Goal: Task Accomplishment & Management: Manage account settings

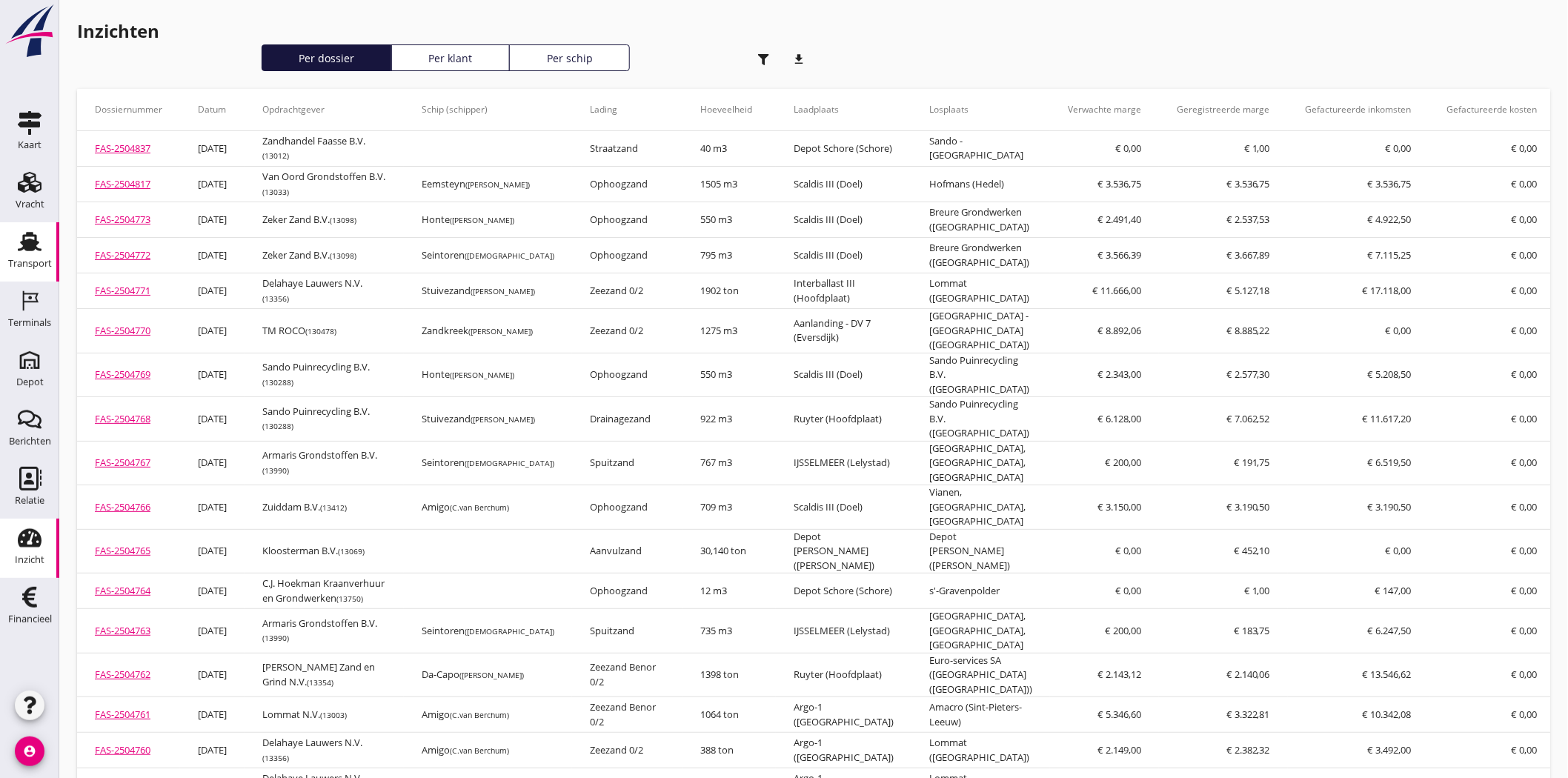
click at [25, 252] on icon "Transport" at bounding box center [30, 241] width 24 height 24
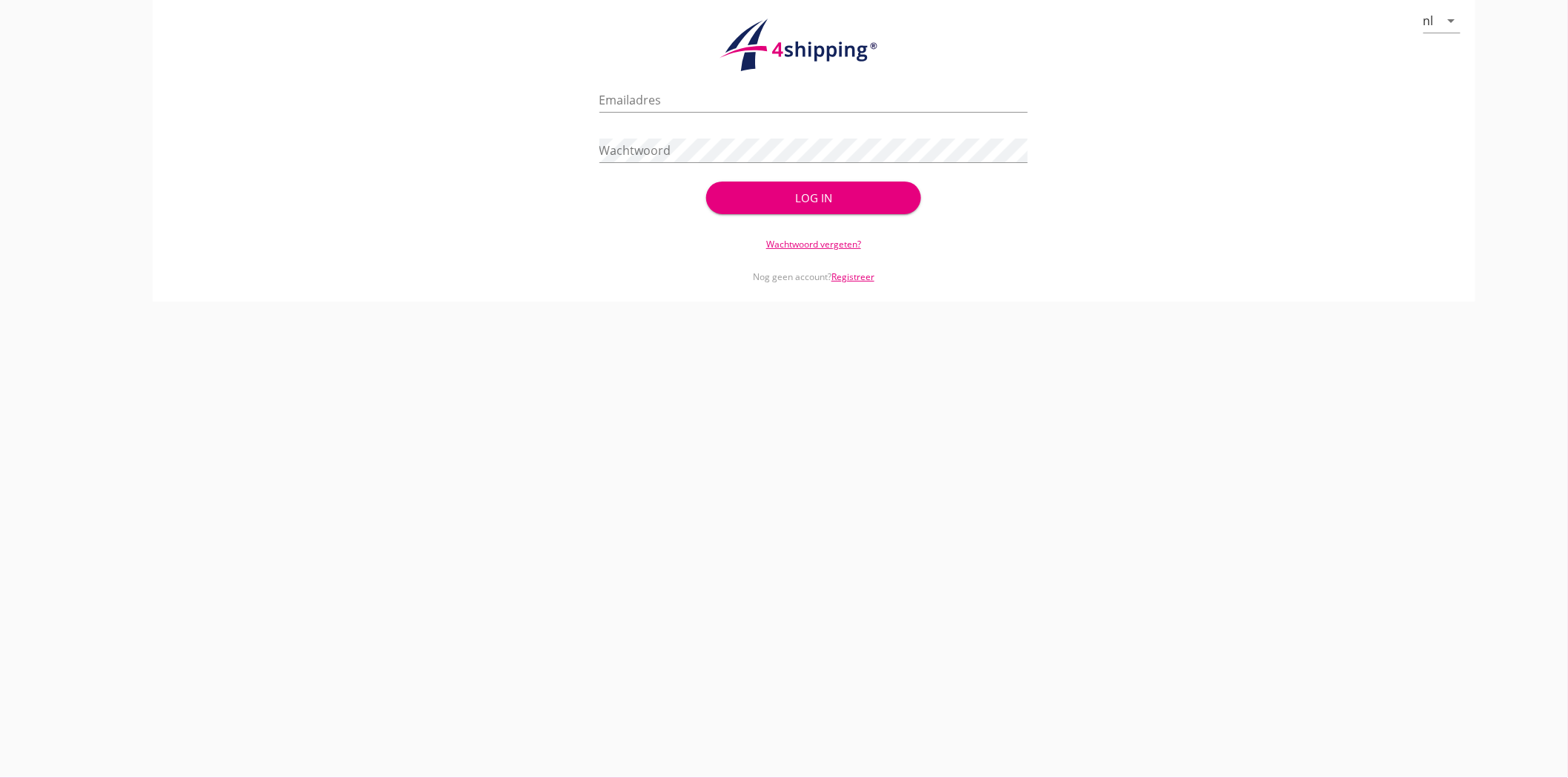
type input "[EMAIL_ADDRESS][DOMAIN_NAME]"
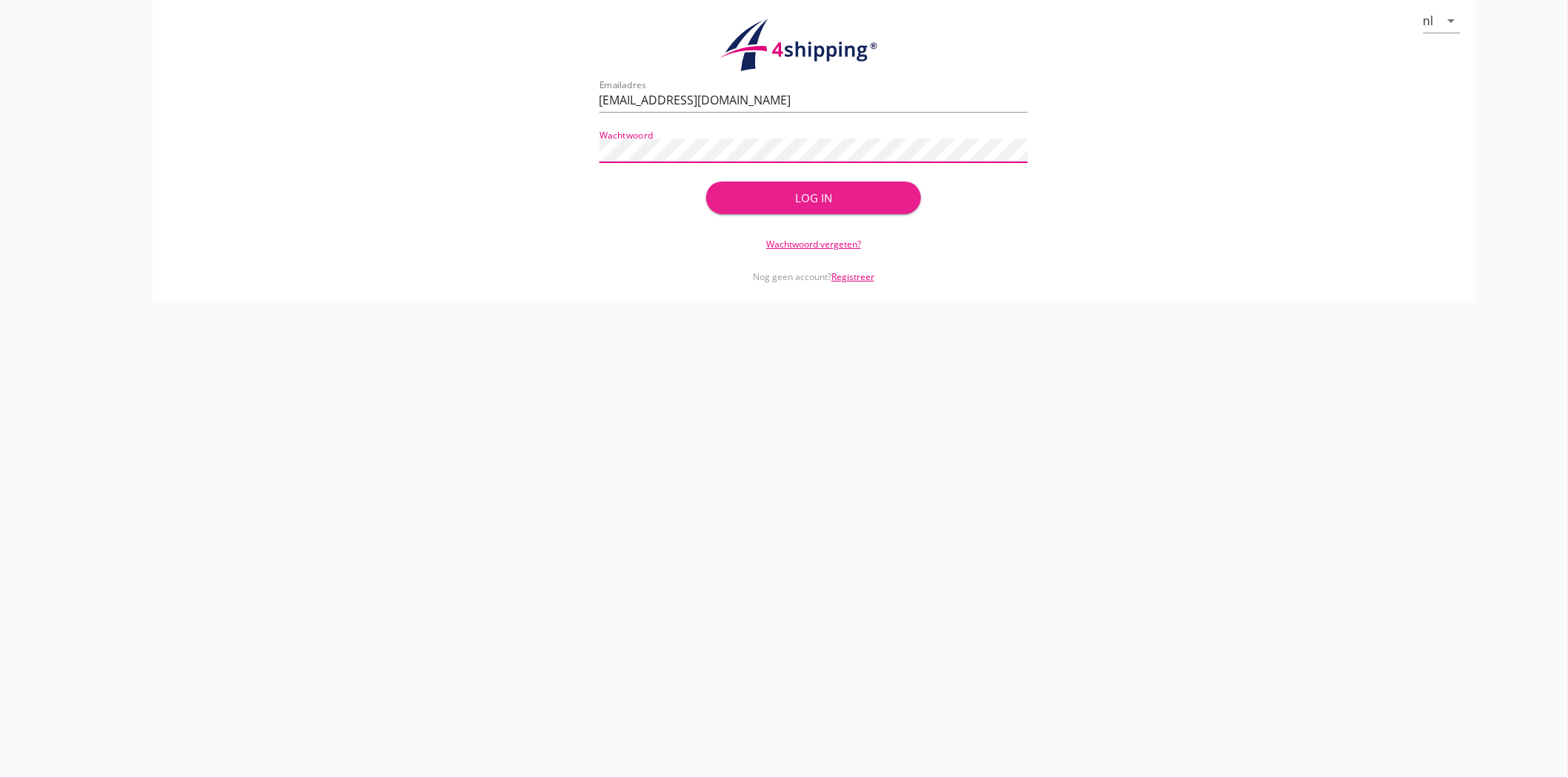
click at [824, 189] on div "Log in" at bounding box center [813, 198] width 167 height 17
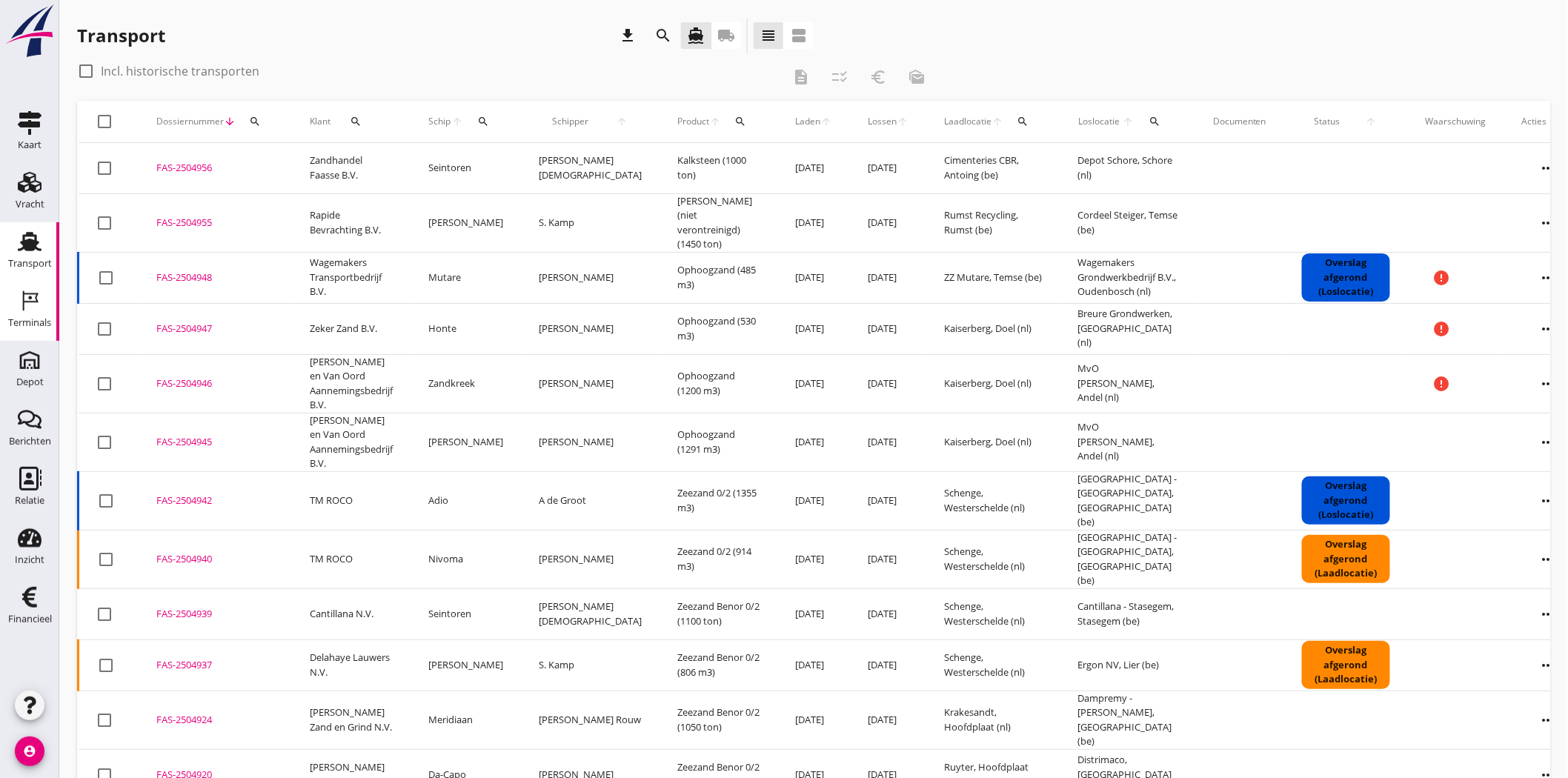
click at [11, 324] on div "Terminals" at bounding box center [30, 322] width 43 height 10
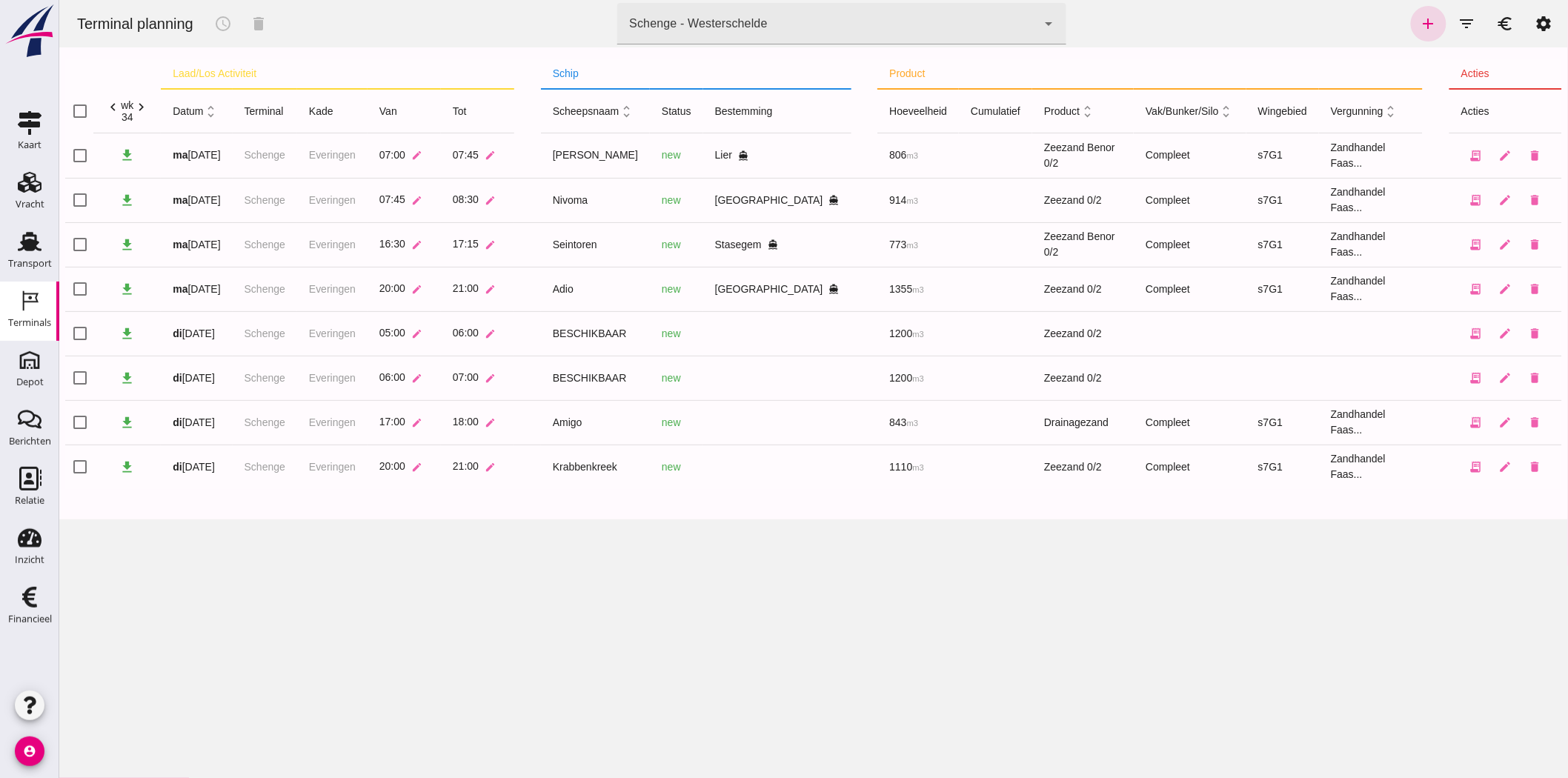
click icon "chevron_left"
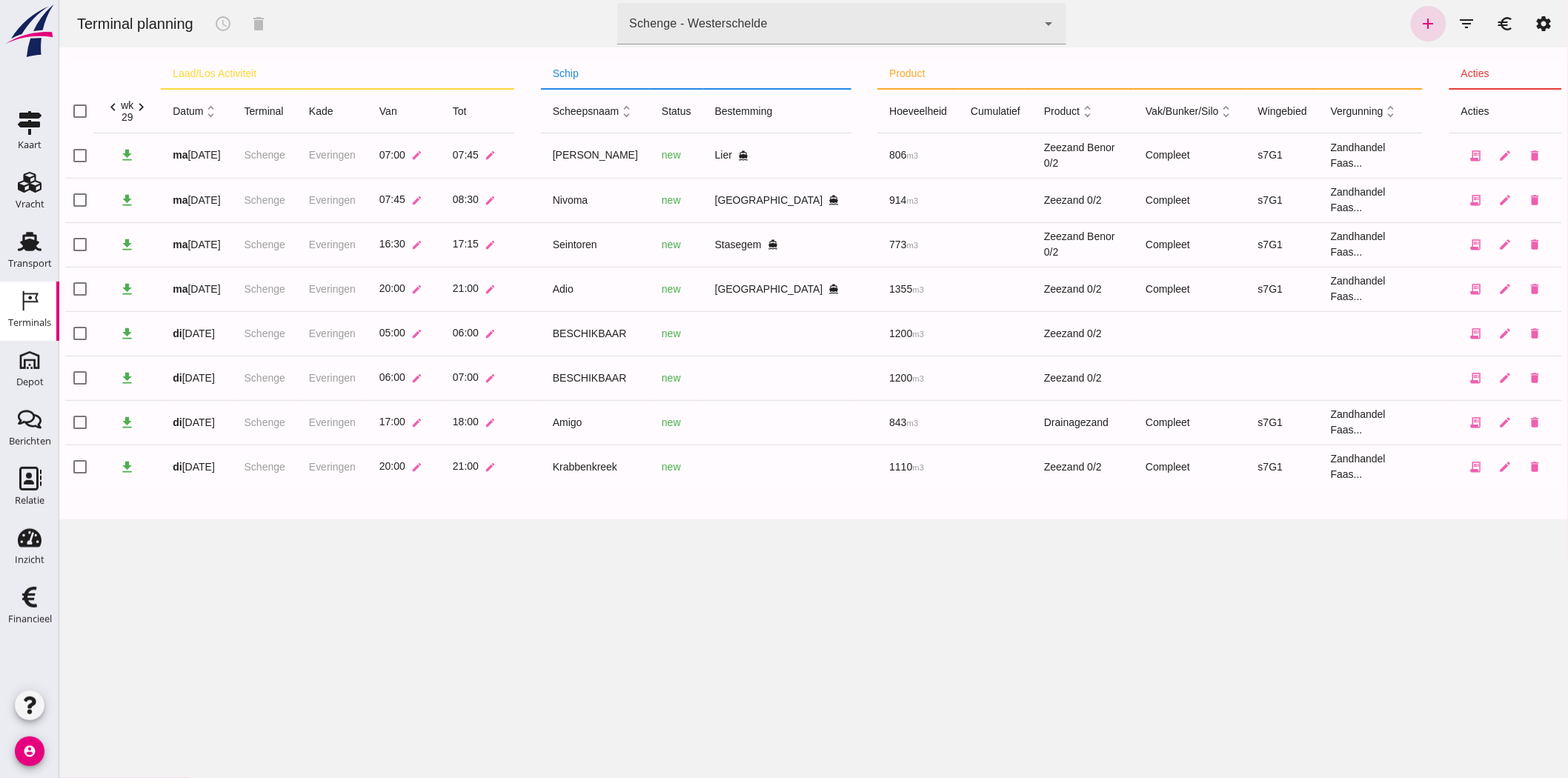
click icon "chevron_left"
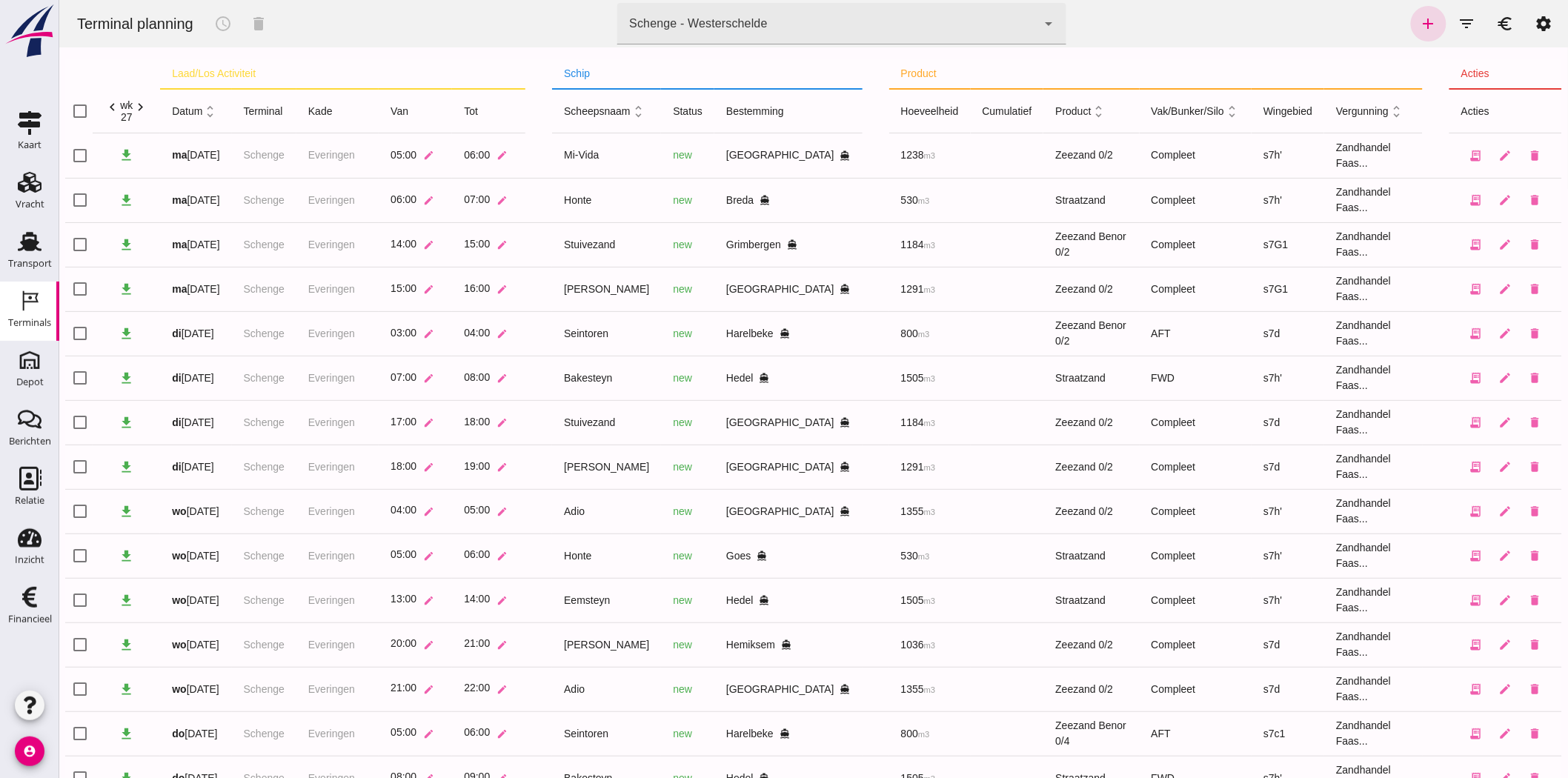
click icon "chevron_right"
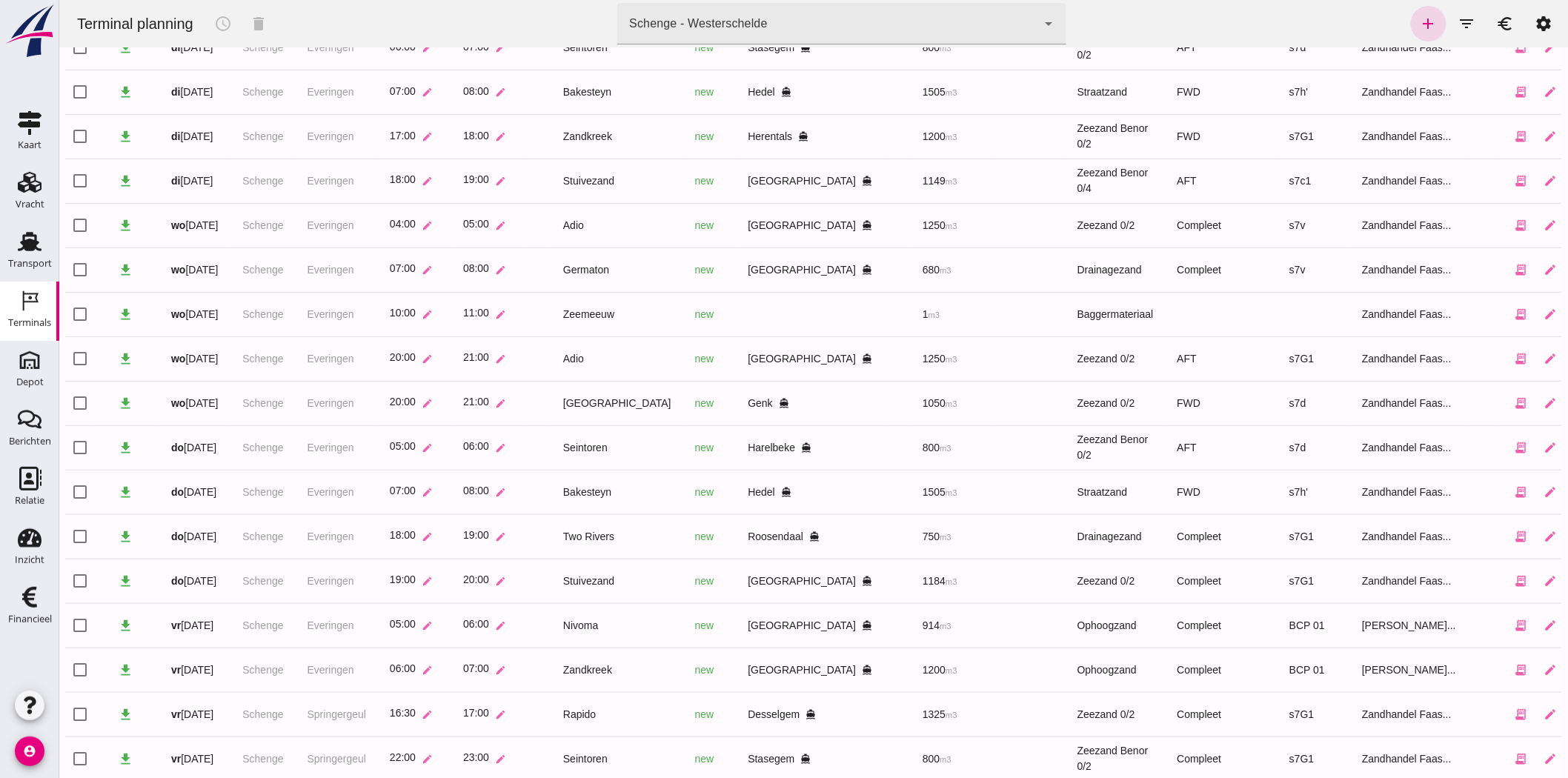
scroll to position [364, 0]
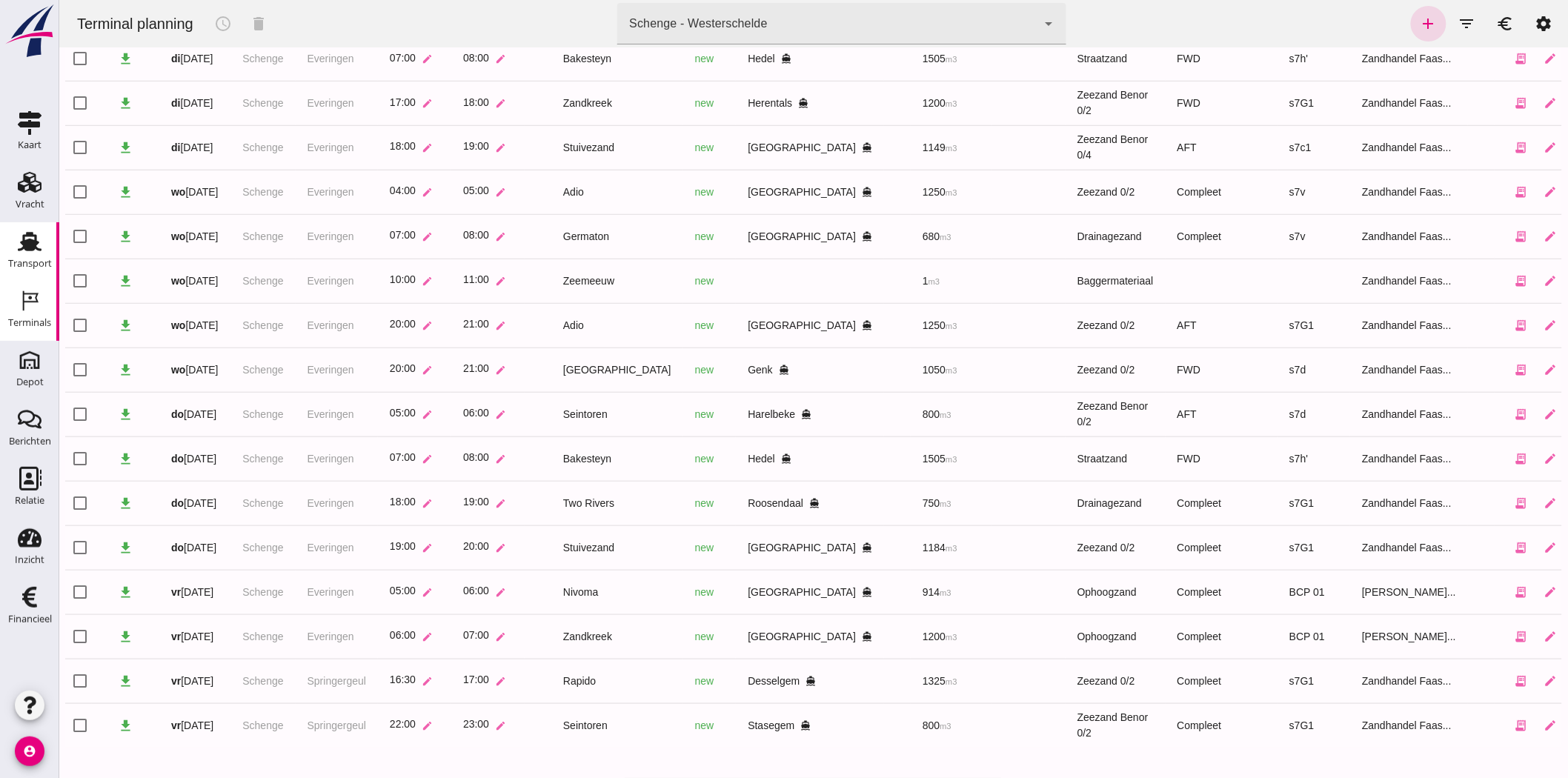
click at [26, 237] on icon "Transport" at bounding box center [30, 241] width 24 height 24
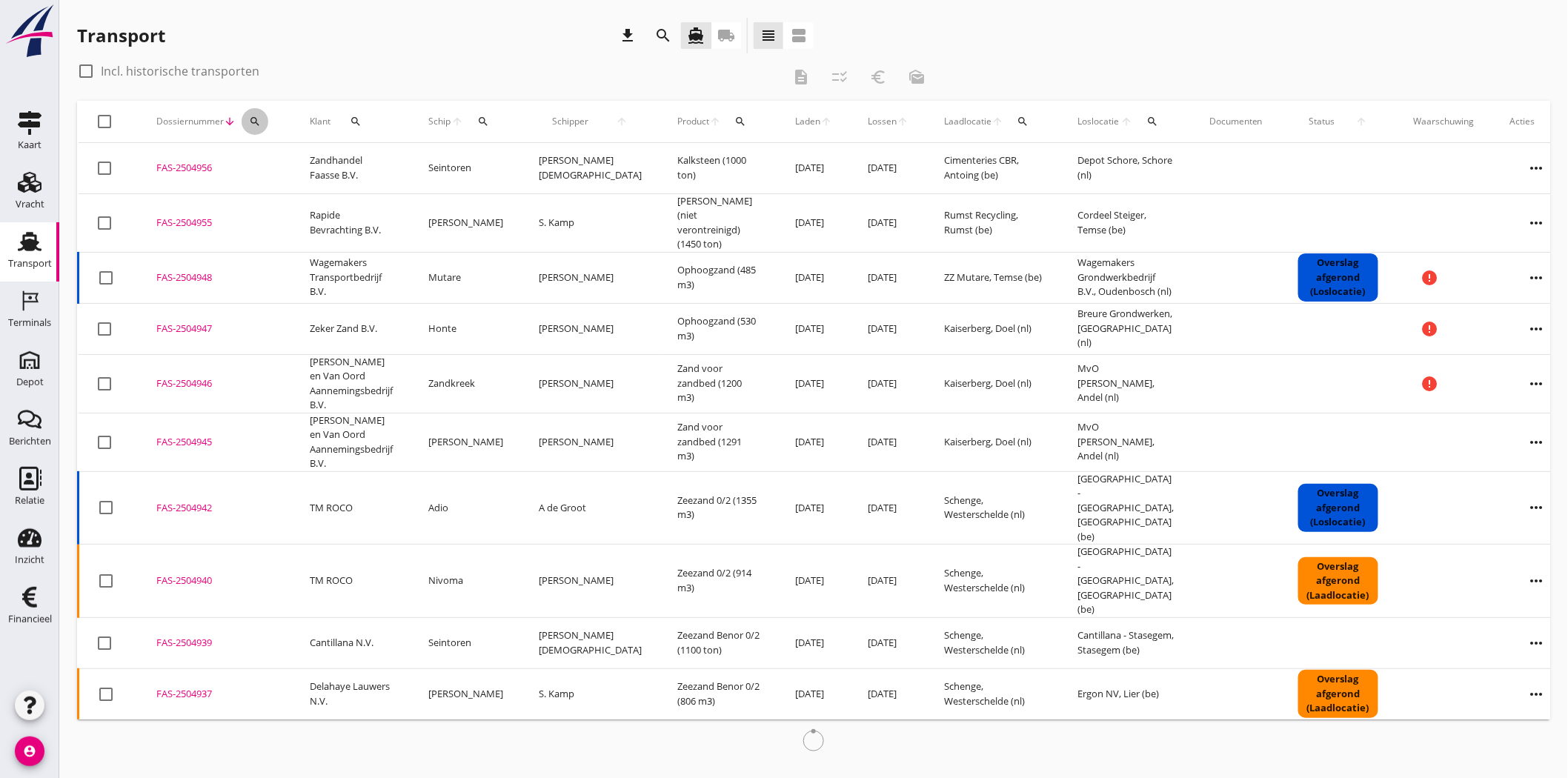
click at [255, 116] on icon "search" at bounding box center [255, 122] width 12 height 12
click at [278, 167] on input "Zoeken op dossiernummer..." at bounding box center [323, 165] width 154 height 24
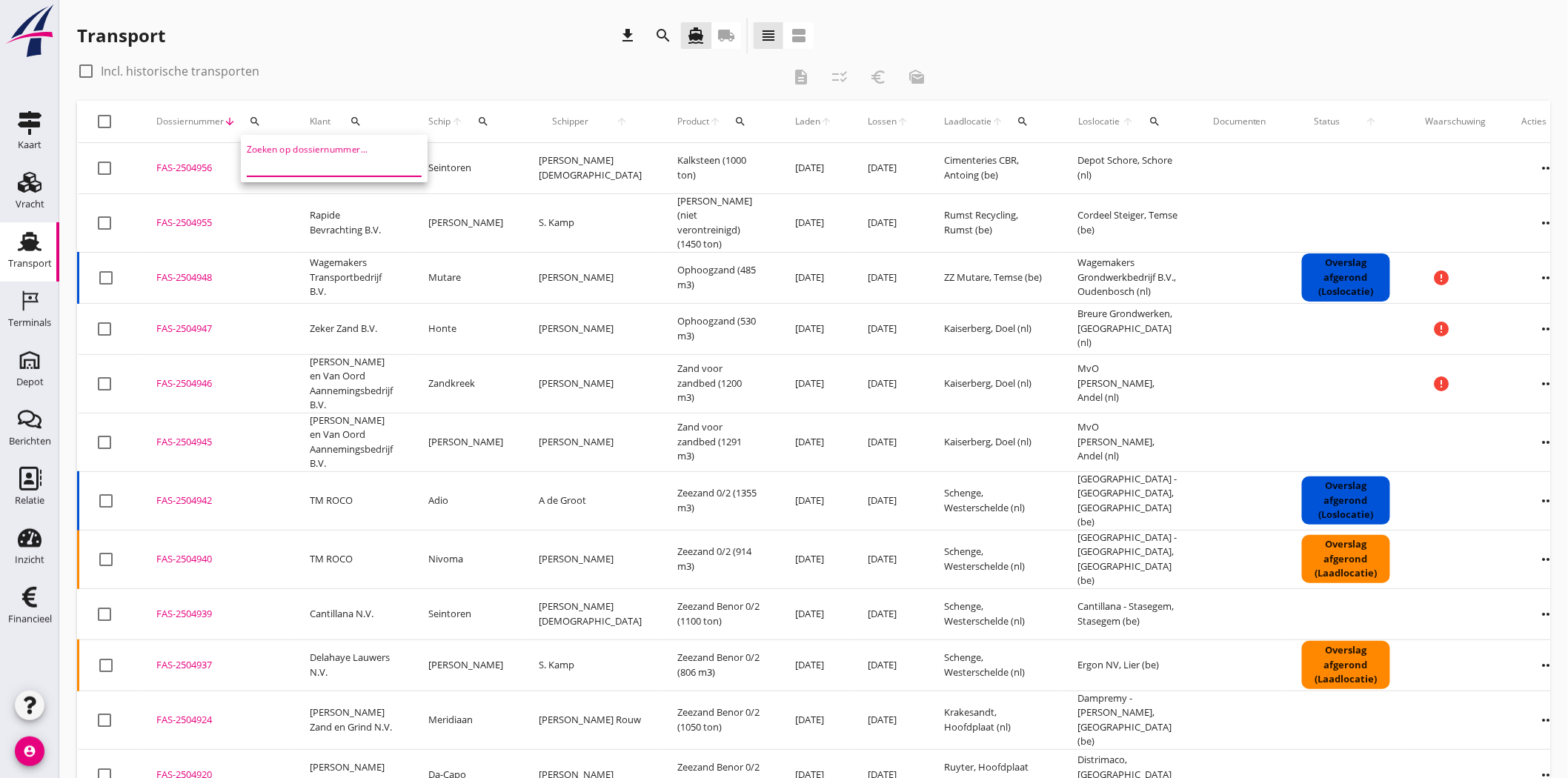
type input "1"
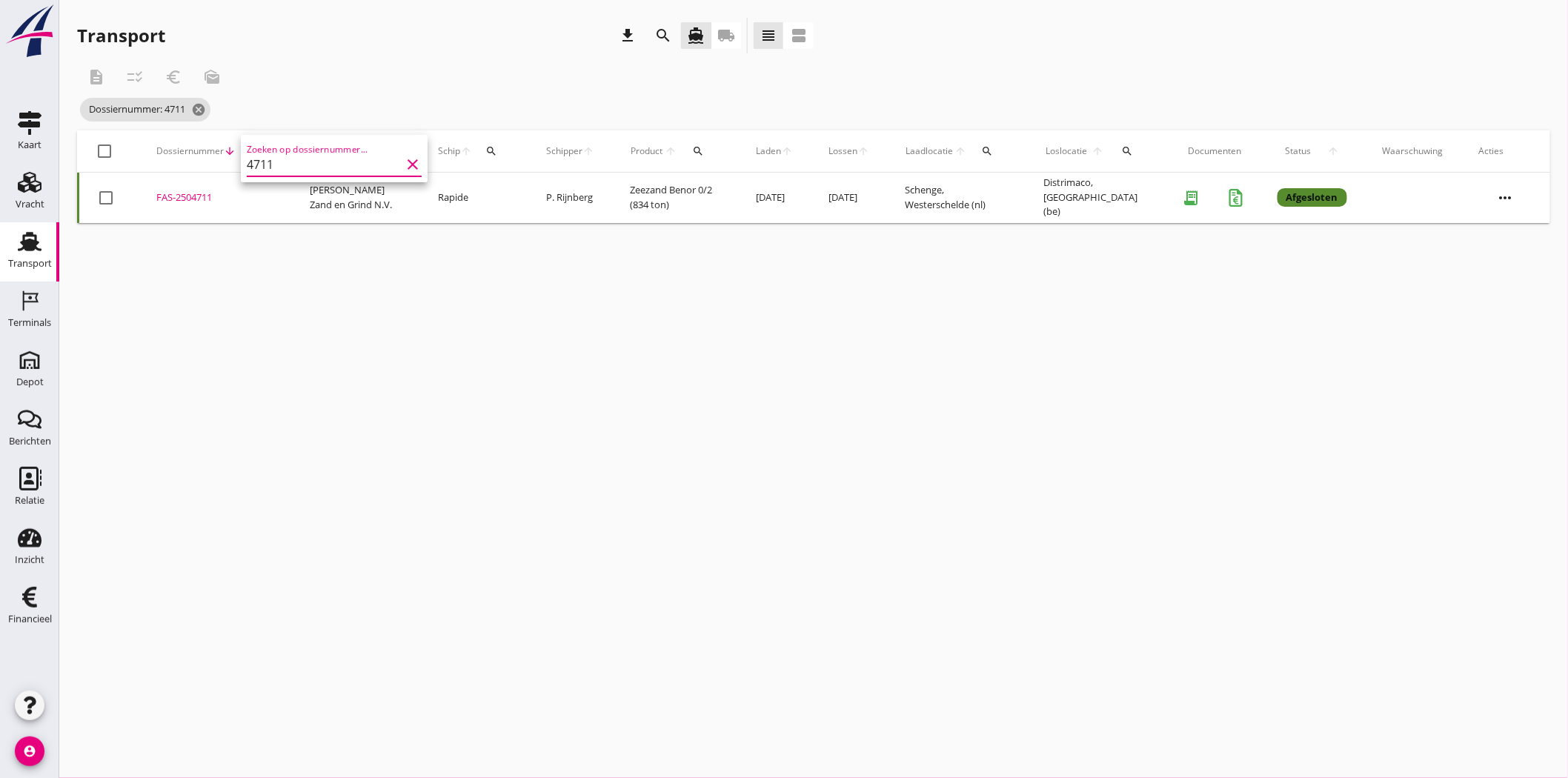
drag, startPoint x: 273, startPoint y: 164, endPoint x: 261, endPoint y: 164, distance: 12.0
click at [261, 164] on input "4711" at bounding box center [323, 165] width 154 height 24
type input "4710"
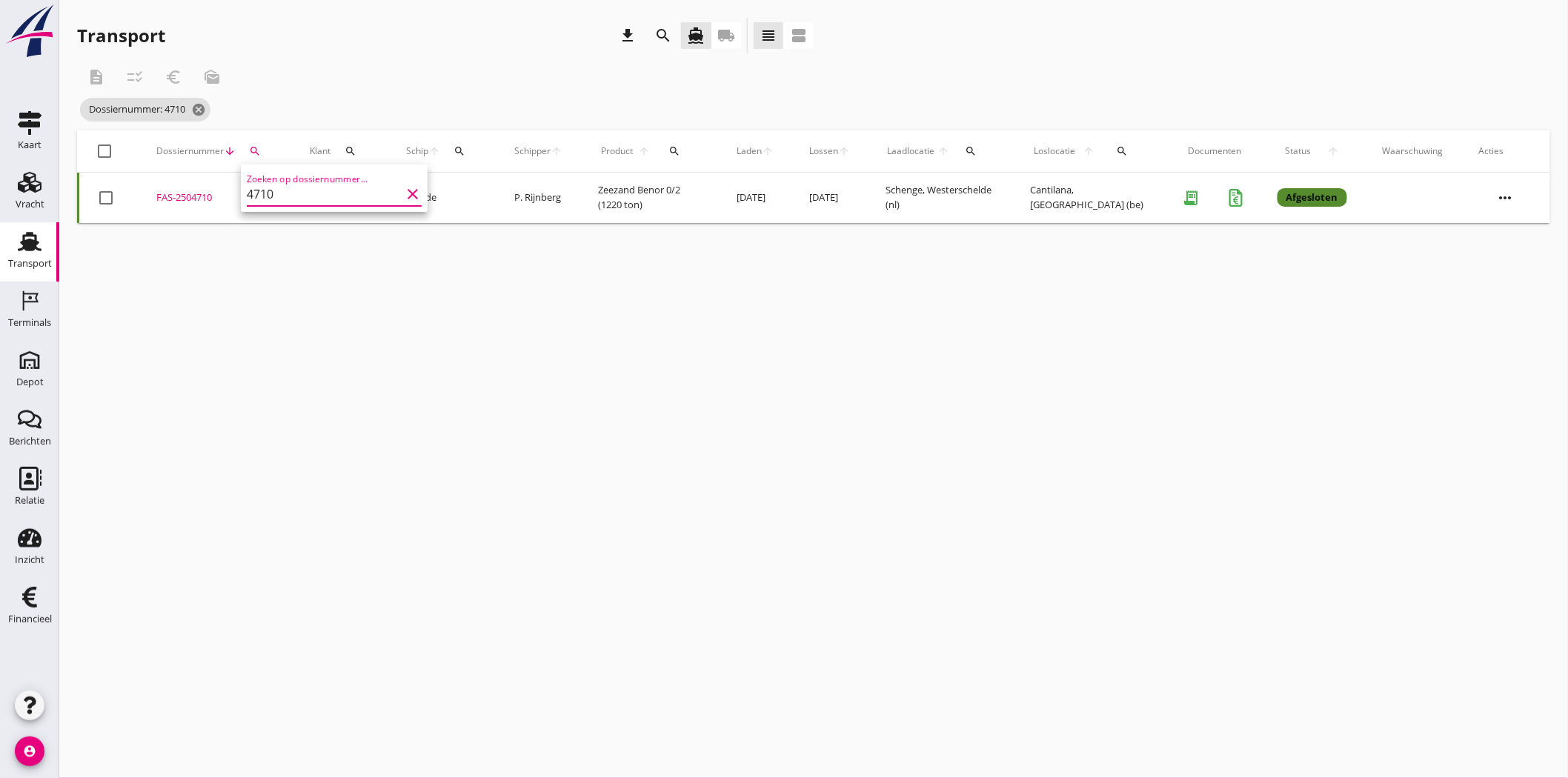
click at [406, 193] on icon "clear" at bounding box center [413, 194] width 18 height 18
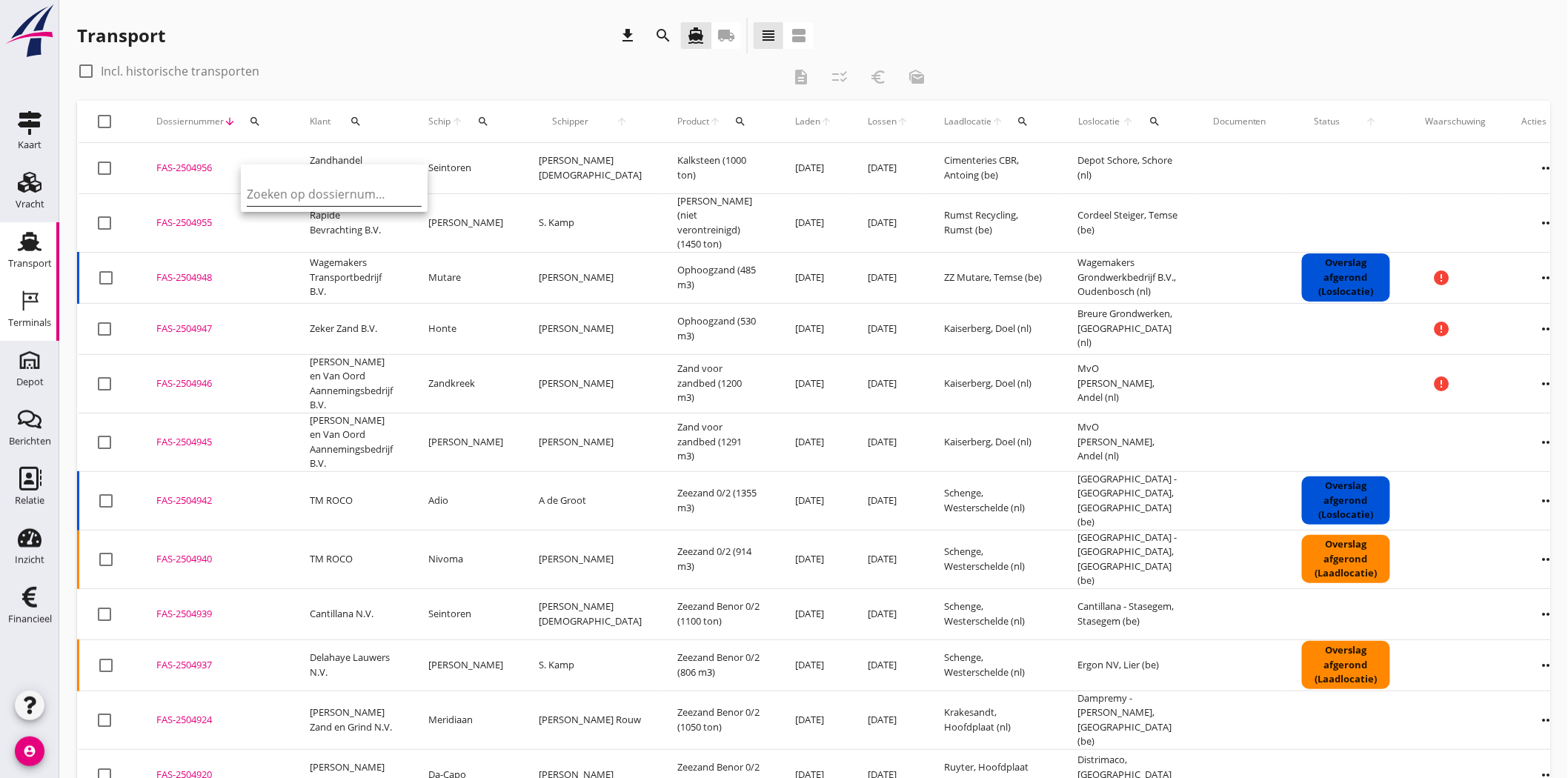
click at [28, 309] on icon "Terminals" at bounding box center [30, 300] width 24 height 24
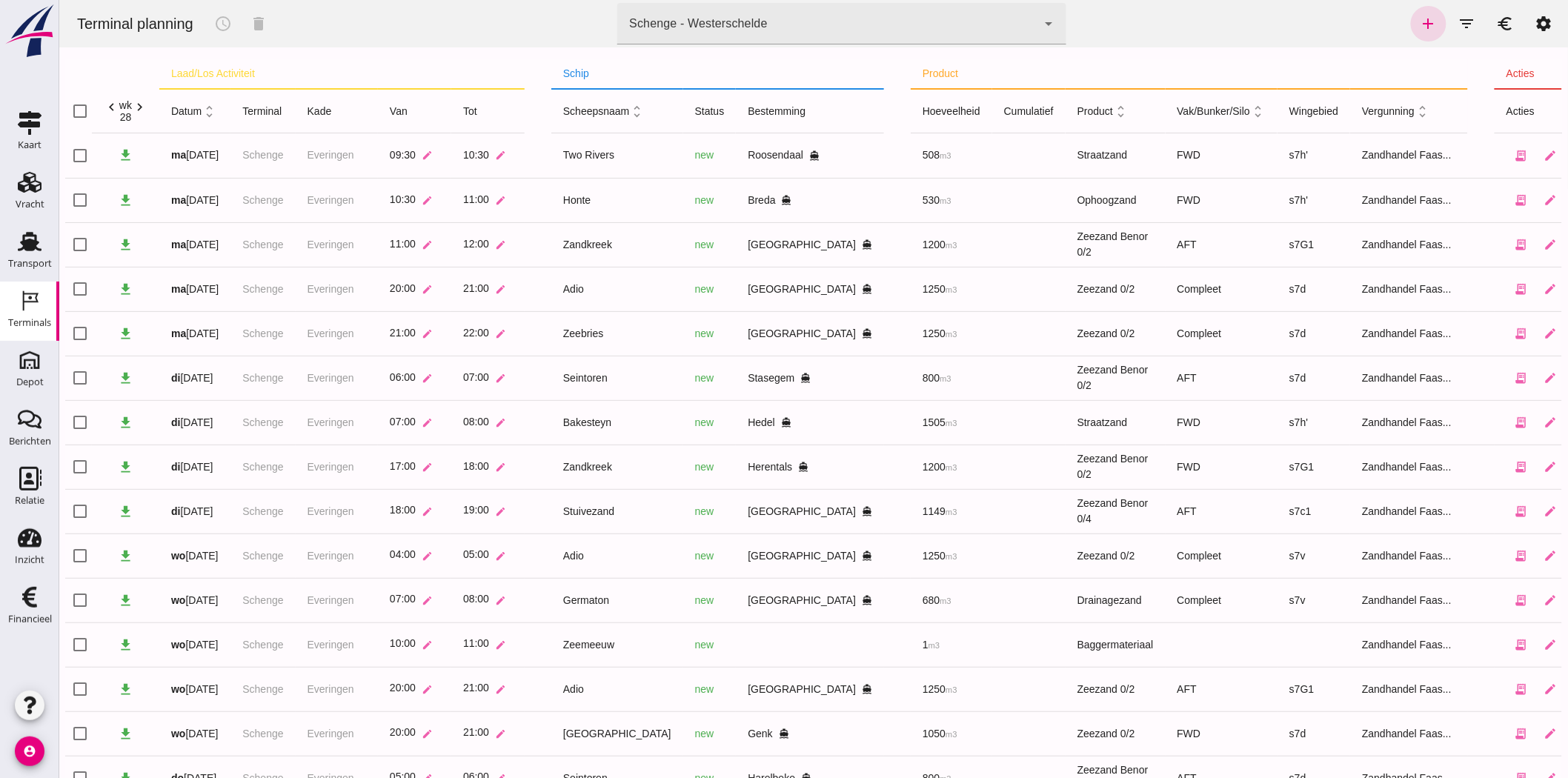
click icon "chevron_right"
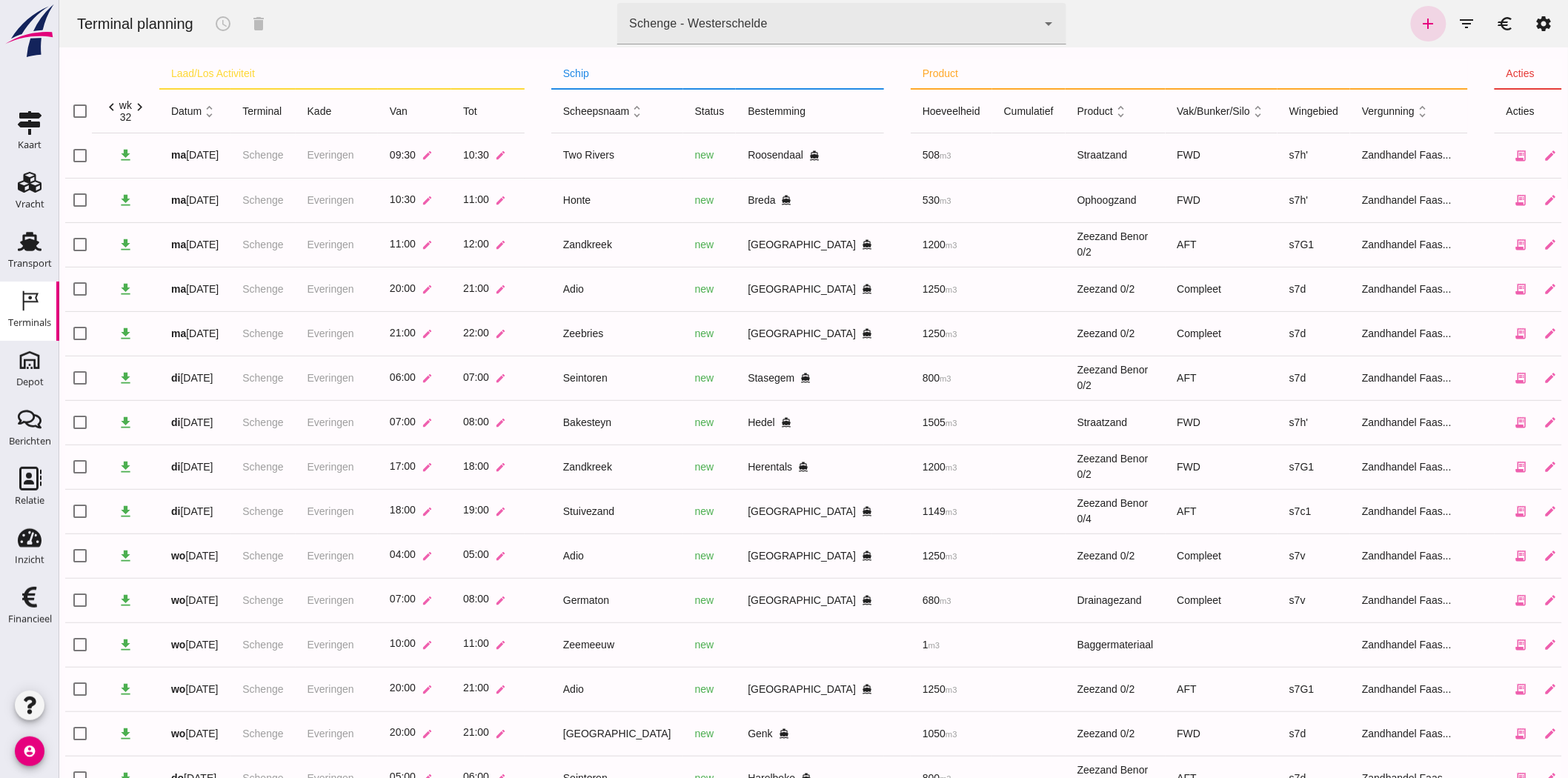
click icon "chevron_right"
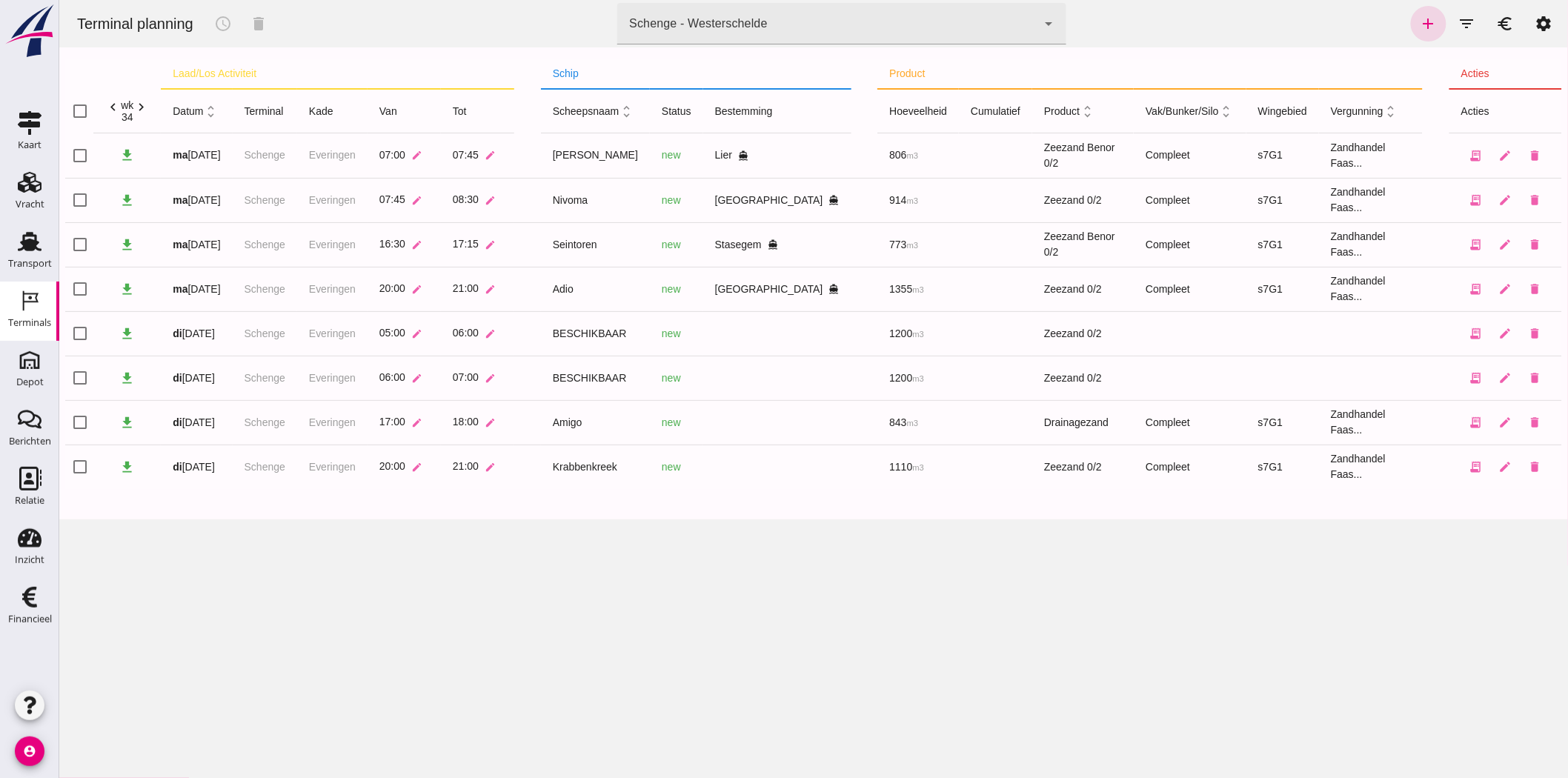
click div "Schenge - Westerschelde 9c876888-926f-4f5f-969d-c779b766b815"
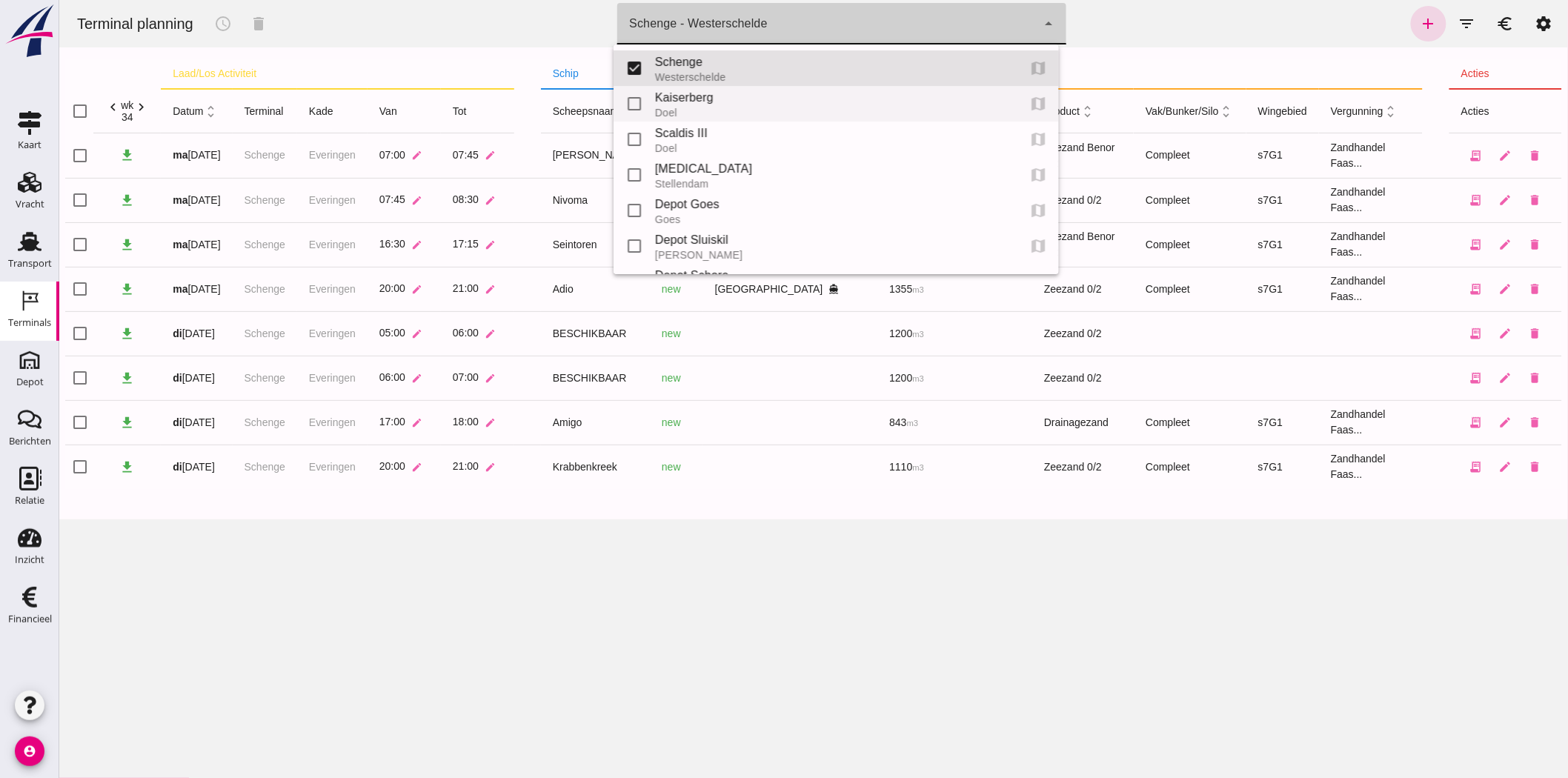
click at [709, 97] on div "Kaiserberg" at bounding box center [829, 98] width 351 height 18
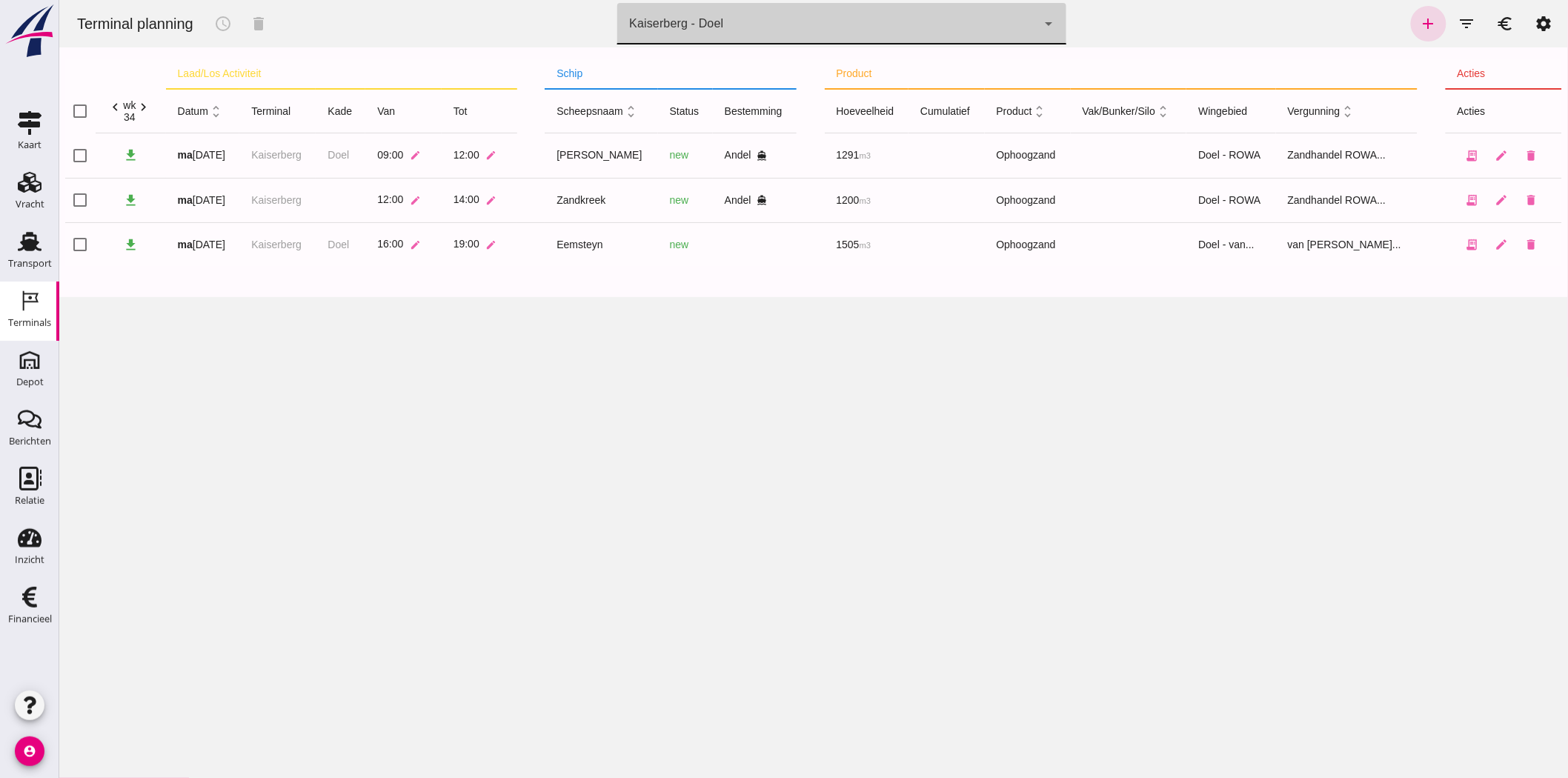
click div "Kaiserberg - Doel 7f603609-51ae-4e75-986b-c9057e559465"
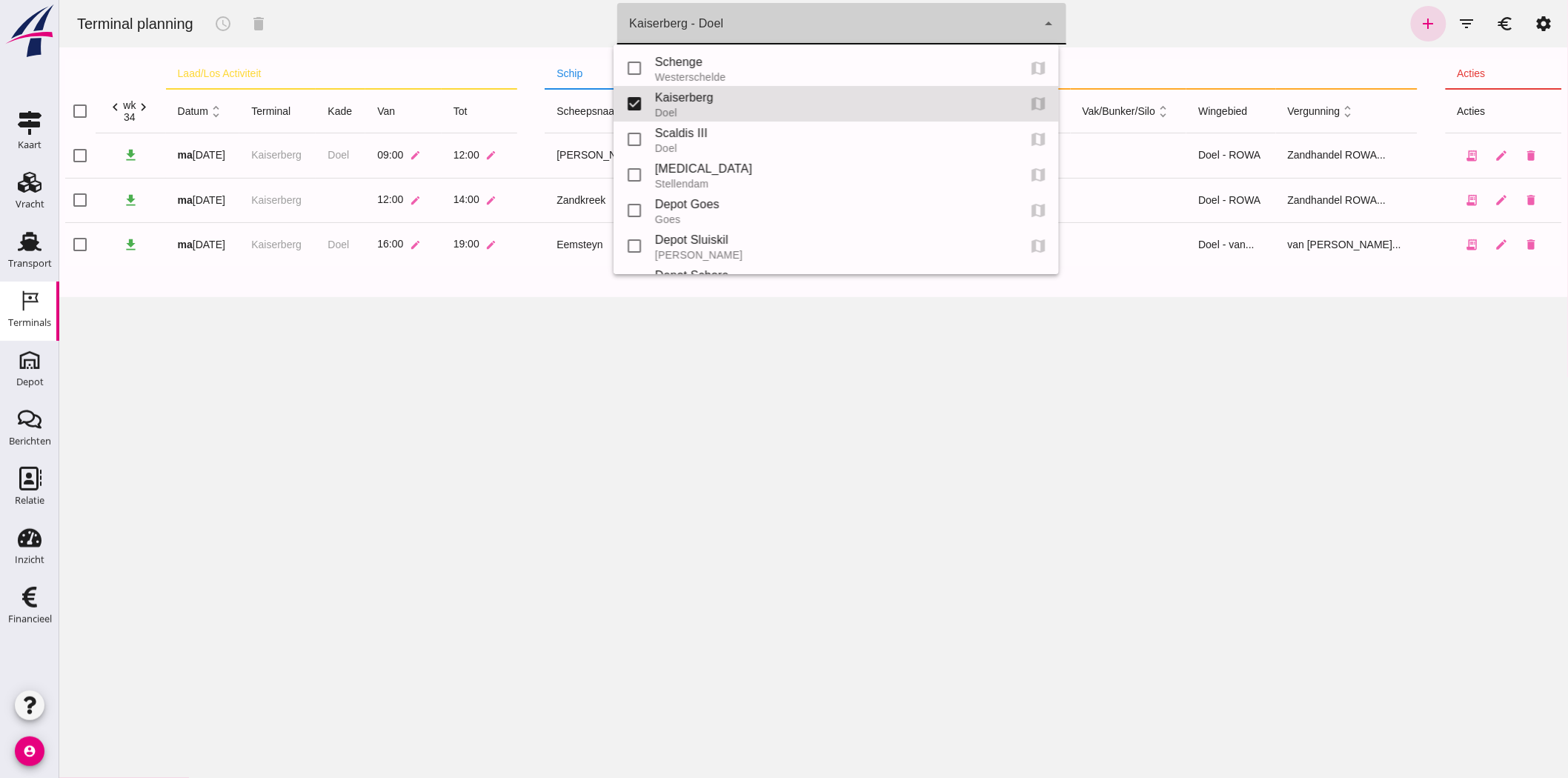
scroll to position [35, 0]
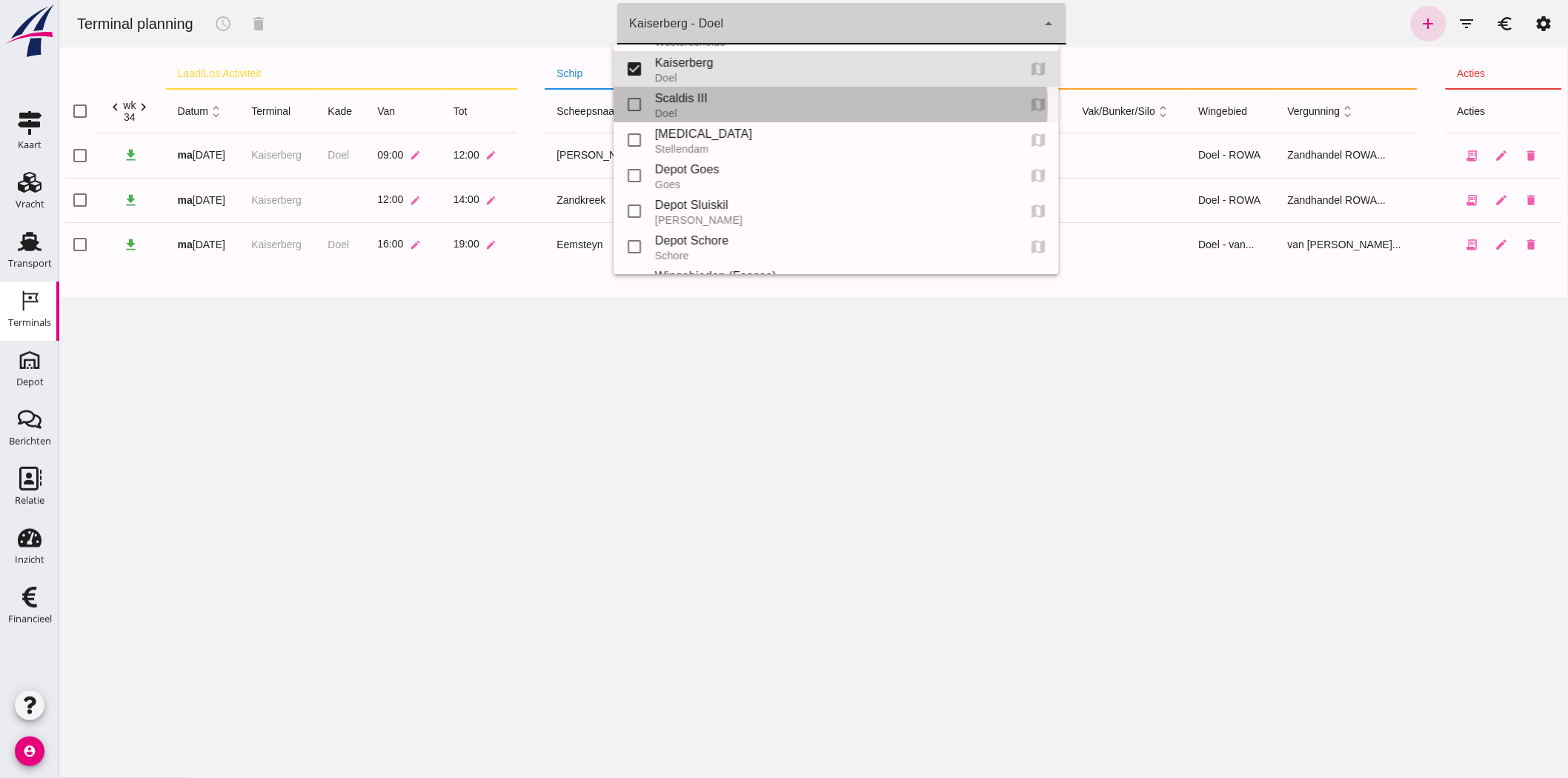
click at [786, 91] on div "Scaldis III" at bounding box center [829, 98] width 351 height 18
type input "7305cfe2-780e-40ac-a71f-d21325deea4d"
checkbox input "false"
checkbox input "true"
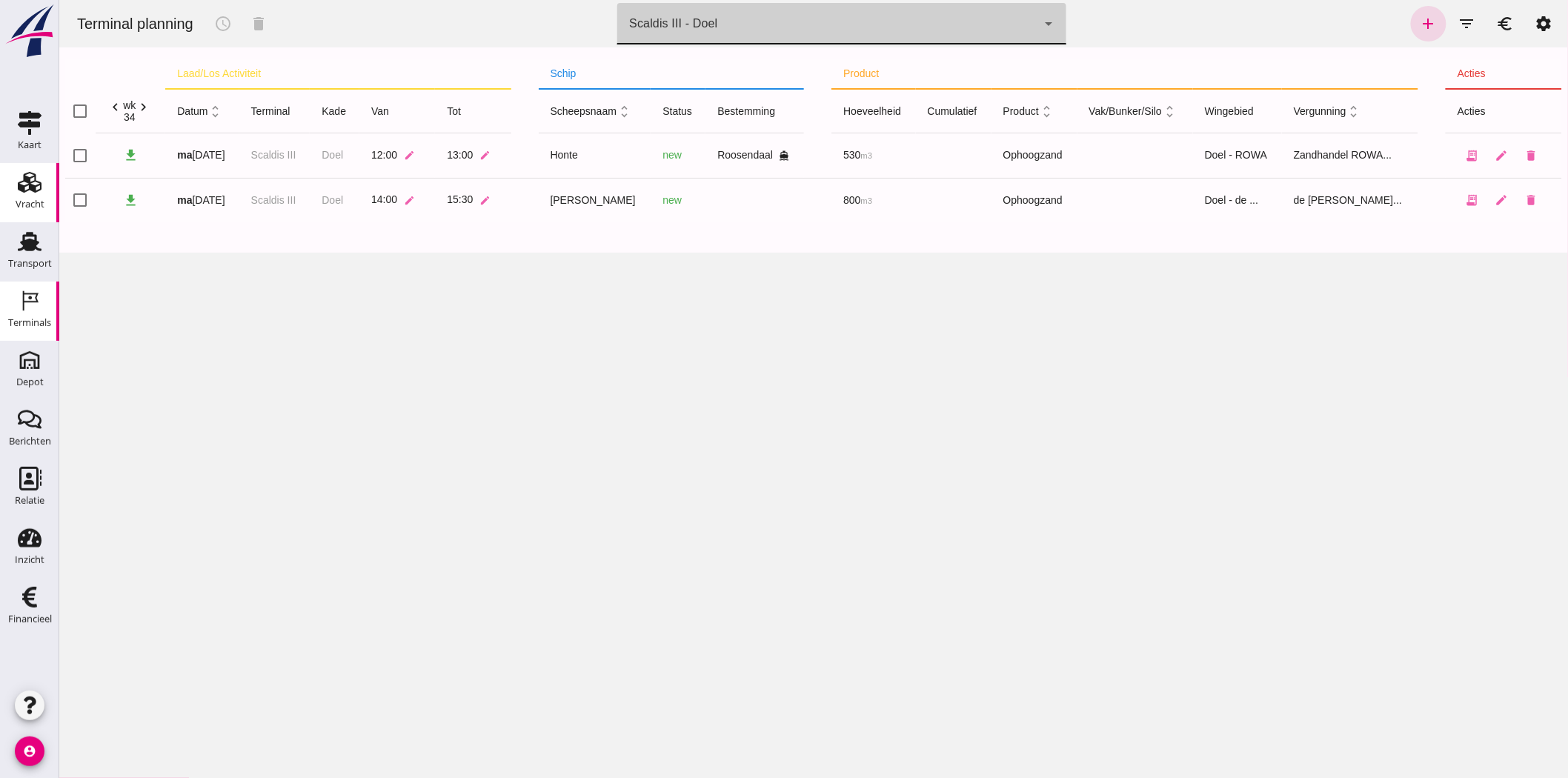
click at [42, 190] on div "Vracht" at bounding box center [29, 182] width 36 height 24
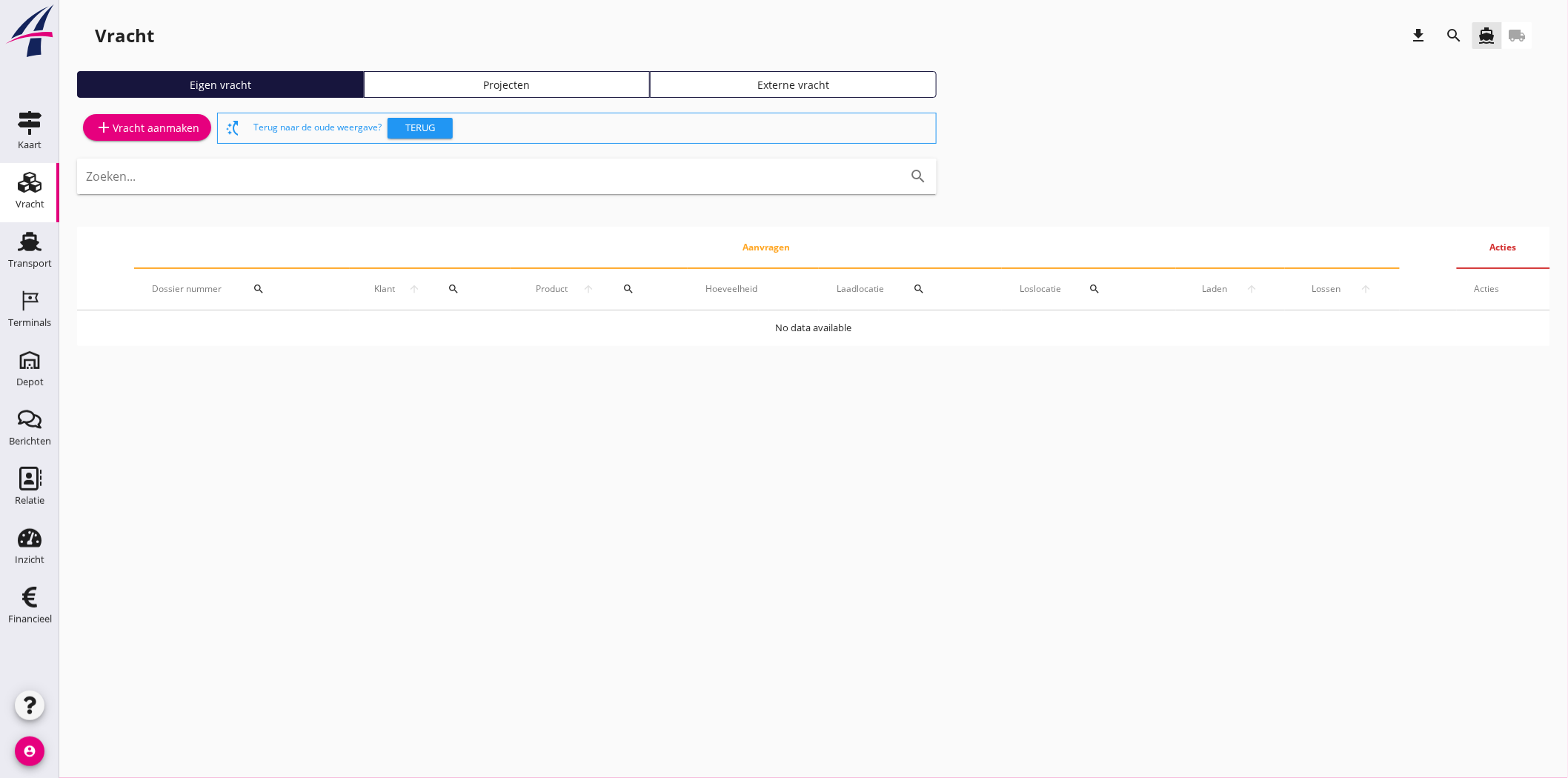
click at [433, 73] on link "Projecten" at bounding box center [507, 84] width 287 height 26
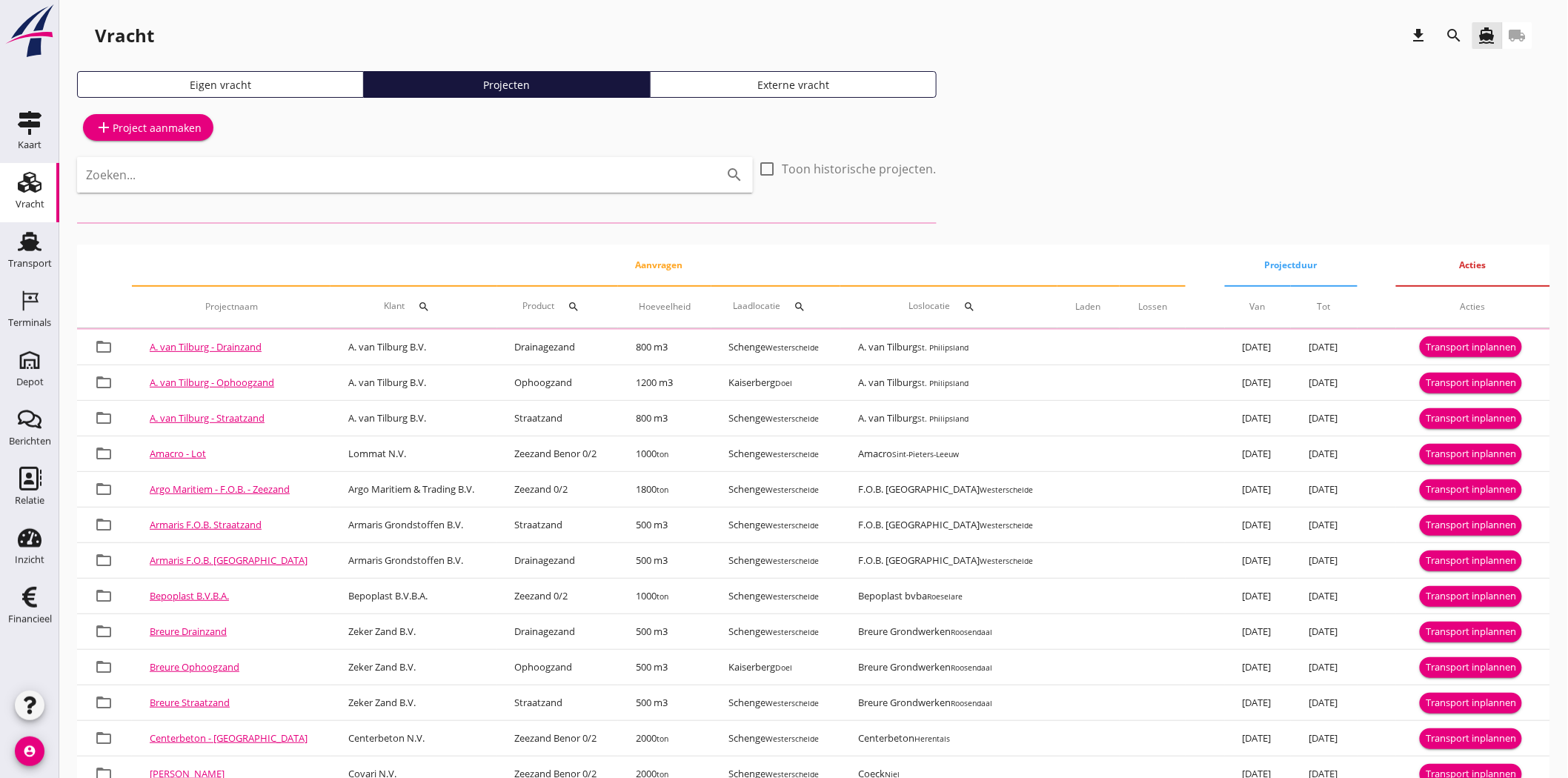
click at [1456, 35] on icon "search" at bounding box center [1455, 36] width 18 height 18
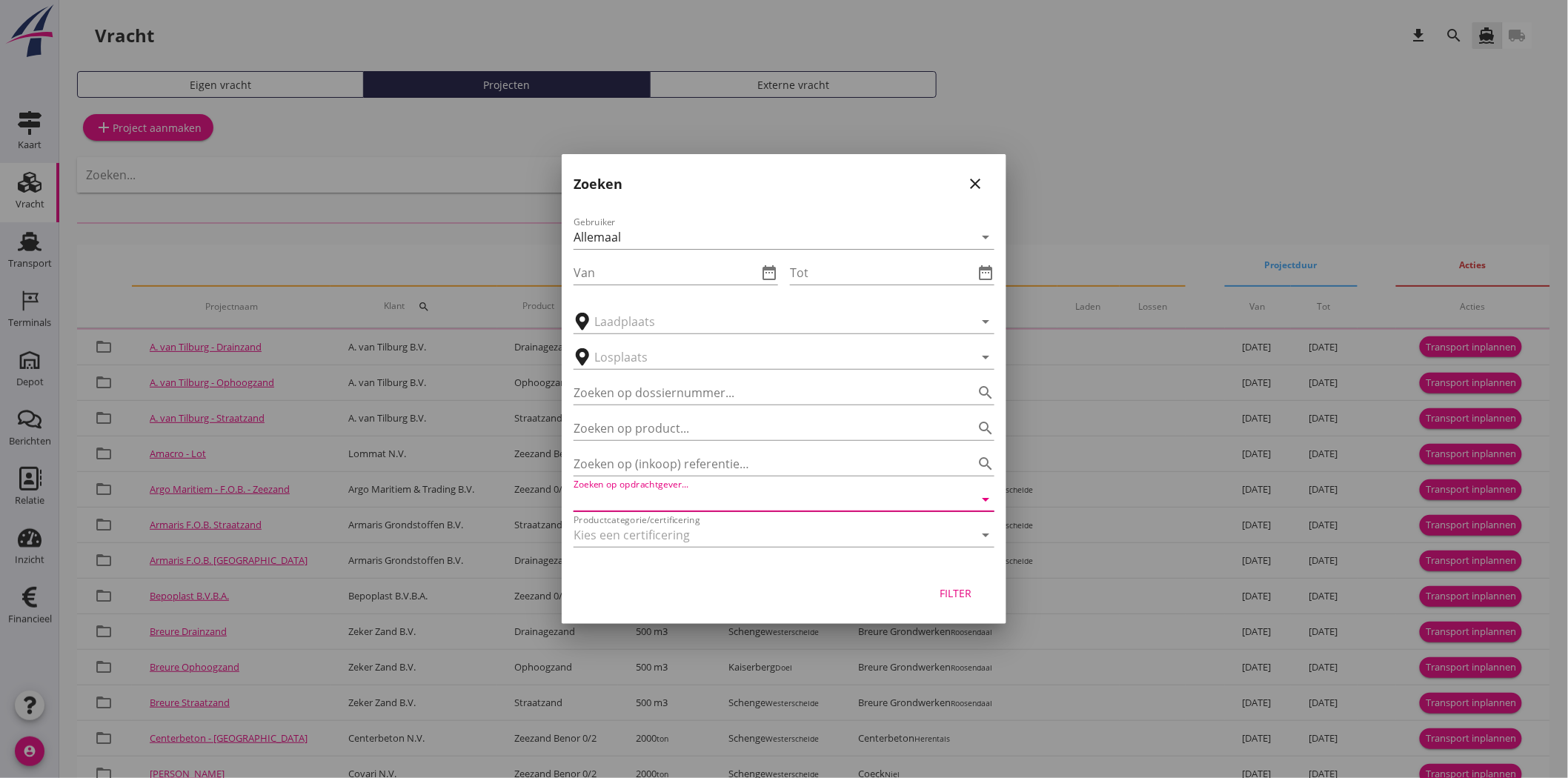
click at [676, 494] on input "Zoeken op opdrachtgever..." at bounding box center [762, 499] width 380 height 24
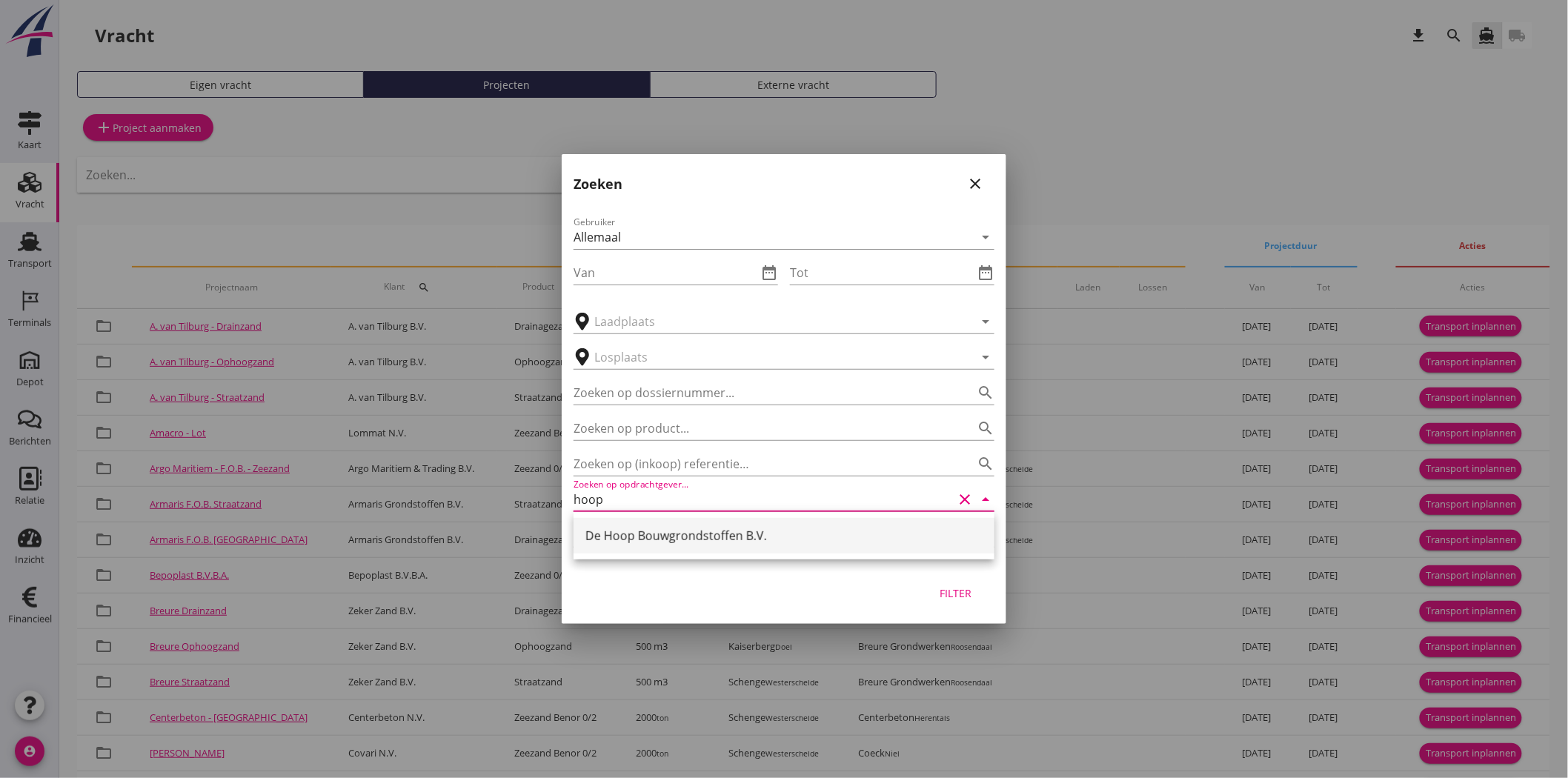
click at [647, 527] on div "De Hoop Bouwgrondstoffen B.V." at bounding box center [784, 536] width 397 height 18
type input "De Hoop Bouwgrondstoffen B.V."
click at [952, 590] on div "Filter" at bounding box center [956, 593] width 41 height 16
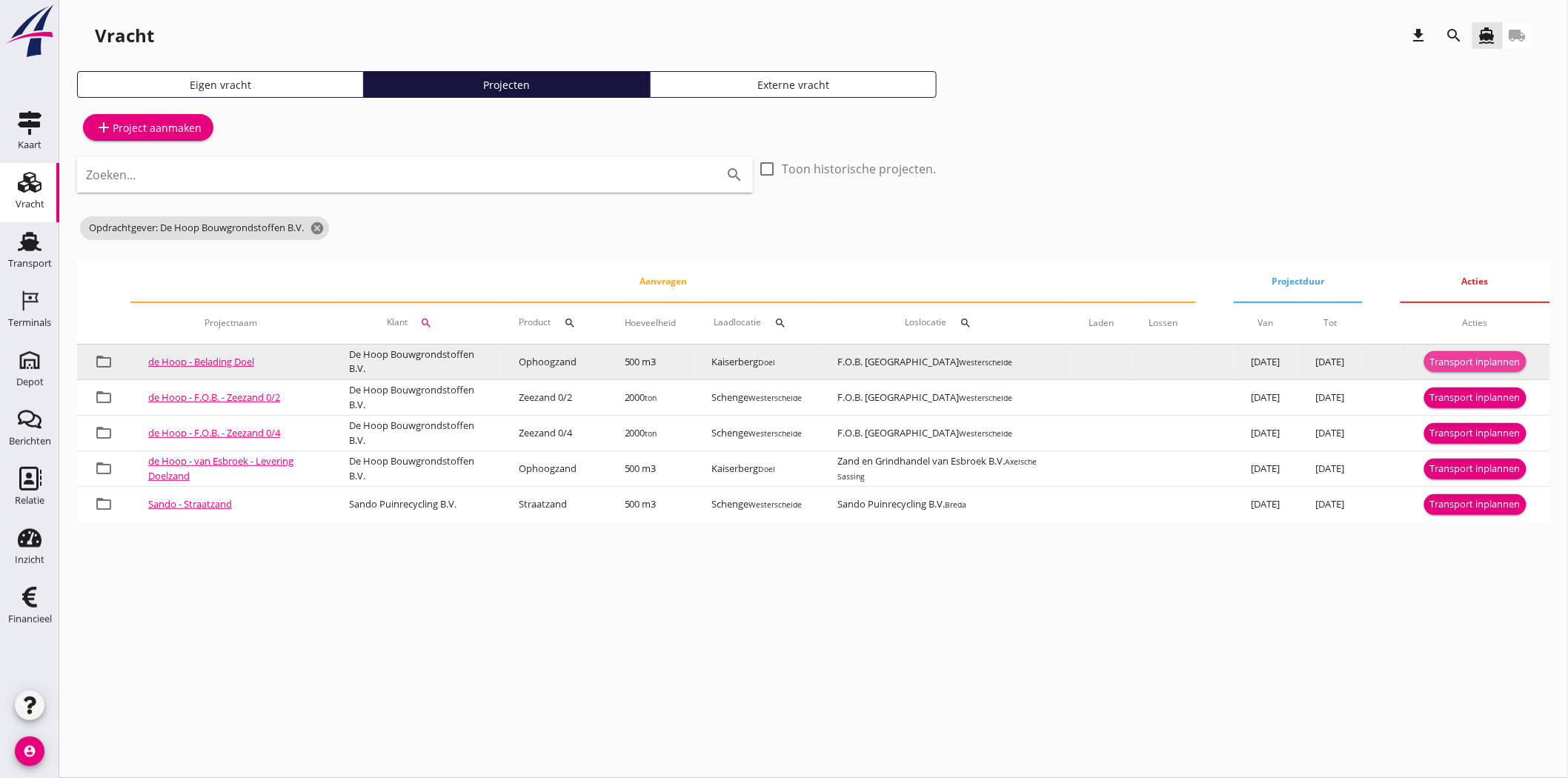
click at [1508, 359] on div "Transport inplannen" at bounding box center [1475, 362] width 90 height 15
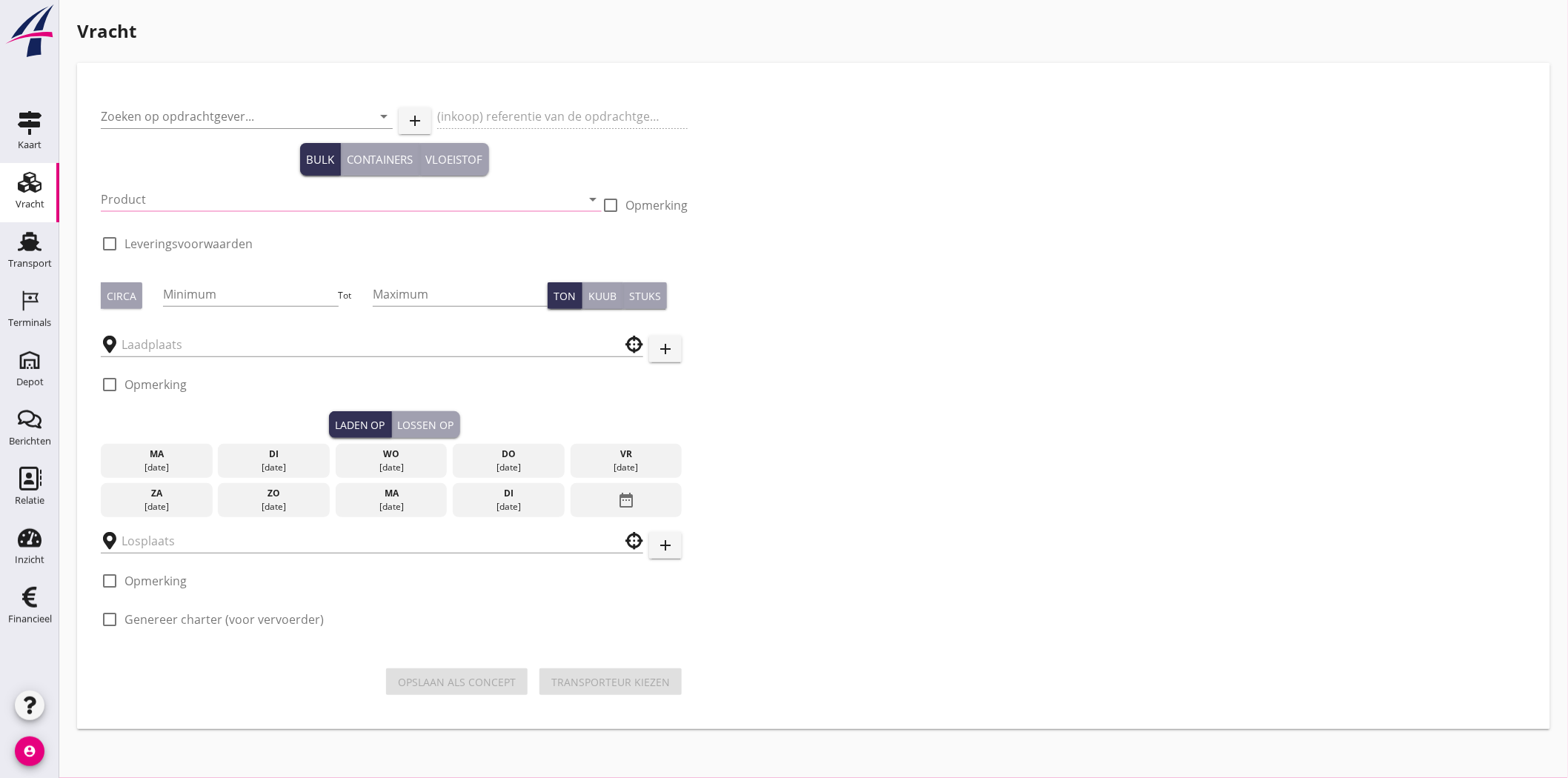
type input "De Hoop Bouwgrondstoffen B.V."
type input "Belading Doel"
type input "Ophoogzand (6120)"
type input "500"
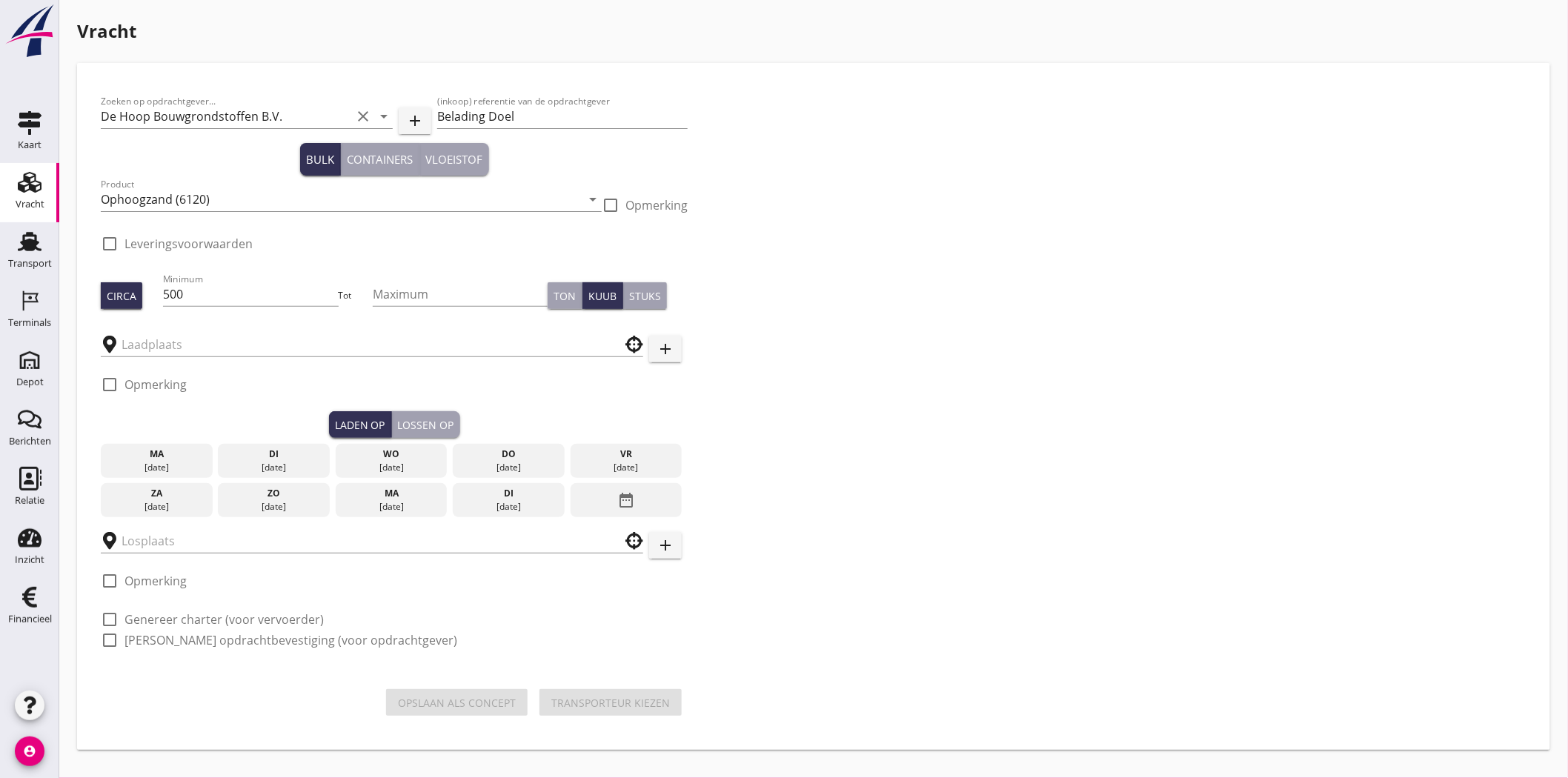
type input "Kaiserberg"
type input "F.O.B. [GEOGRAPHIC_DATA]"
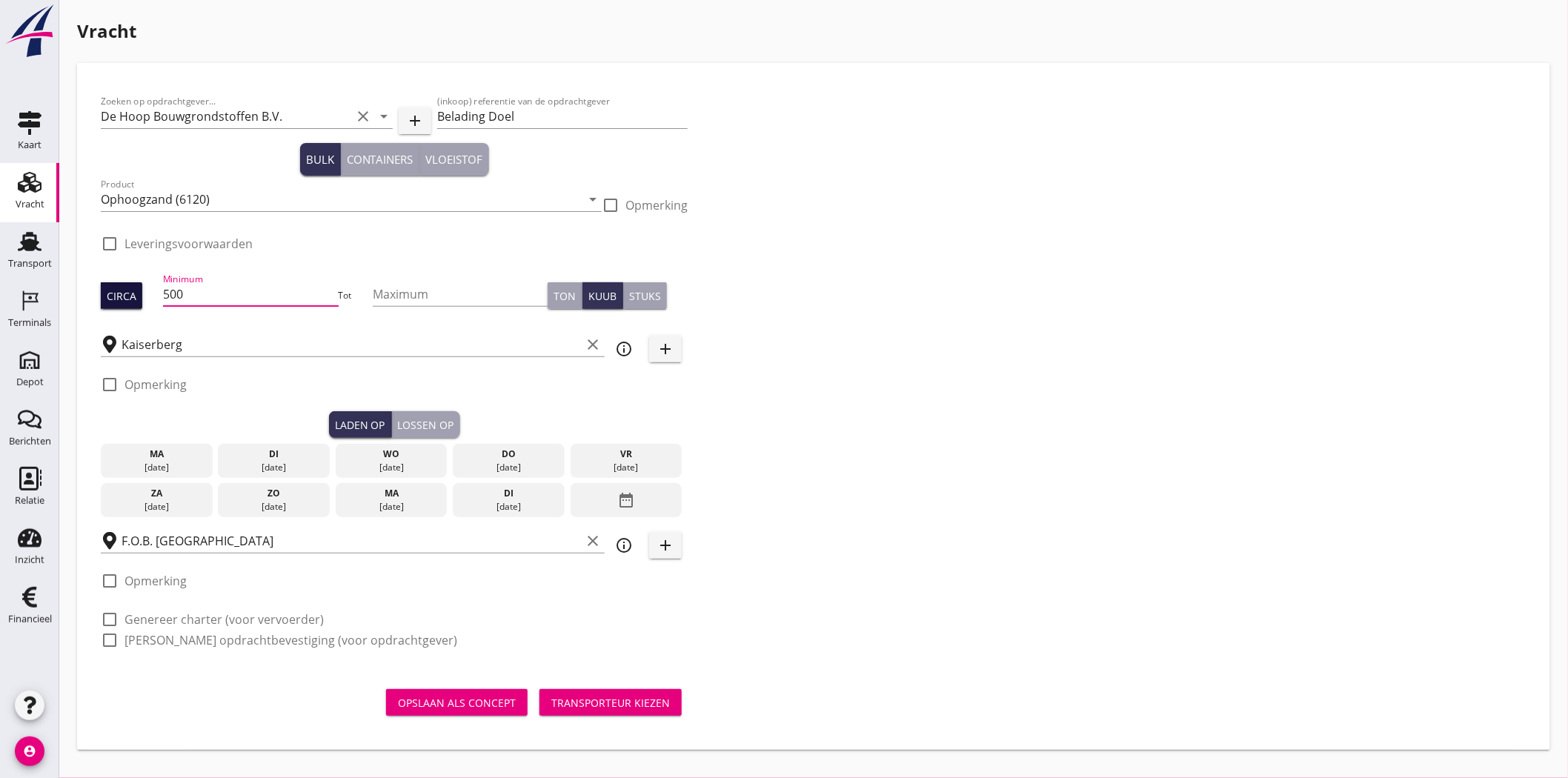
drag, startPoint x: 201, startPoint y: 291, endPoint x: 131, endPoint y: 289, distance: 70.0
click at [131, 289] on div "Circa Minimum 500 Tot Maximum Ton Kuub Stuks" at bounding box center [394, 295] width 587 height 50
click at [25, 475] on icon "Relatie" at bounding box center [30, 478] width 24 height 24
type input "1188"
click at [232, 352] on input "Kaiserberg" at bounding box center [351, 344] width 459 height 24
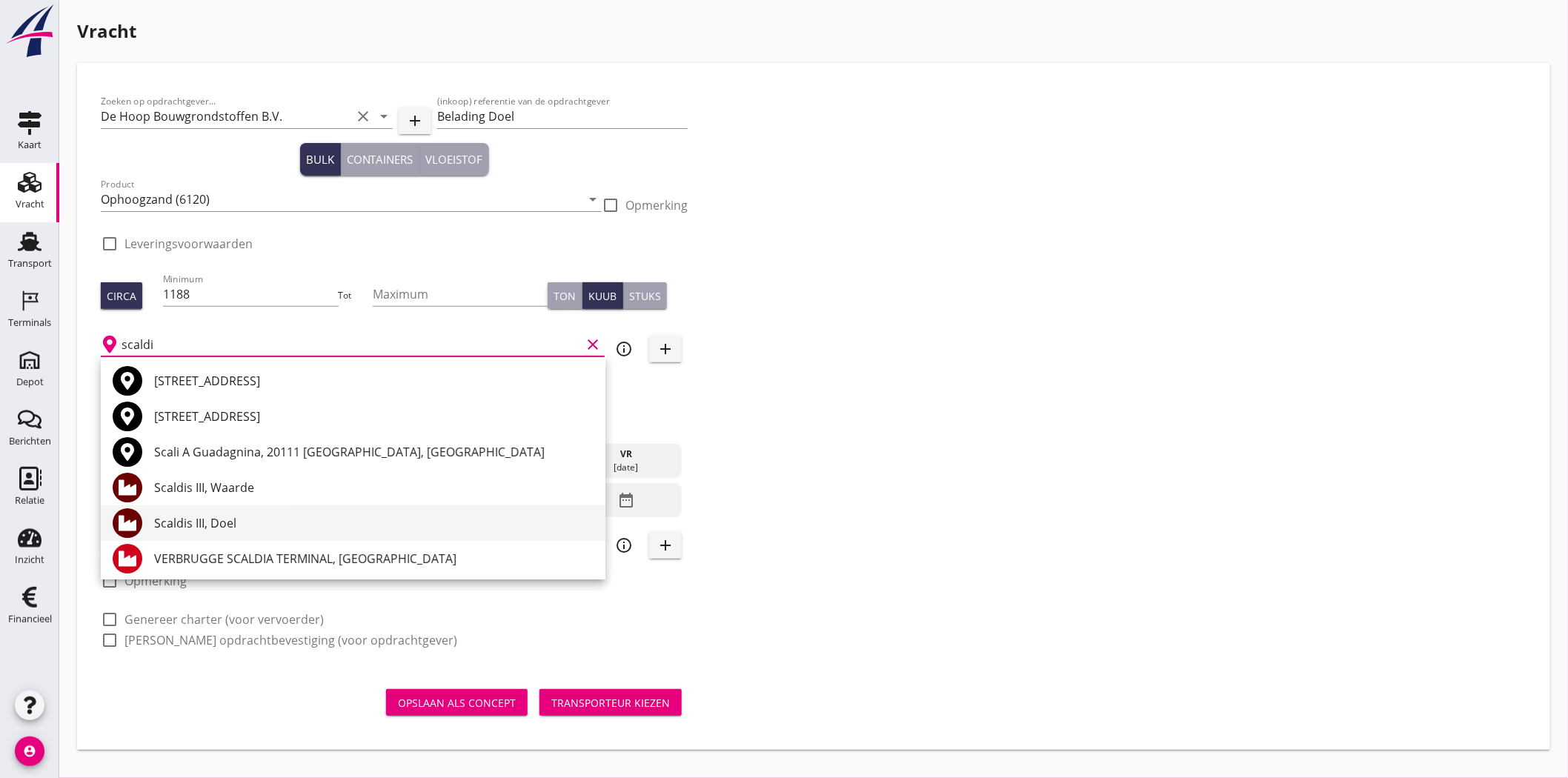
click at [271, 523] on div "Scaldis III, Doel" at bounding box center [373, 523] width 439 height 18
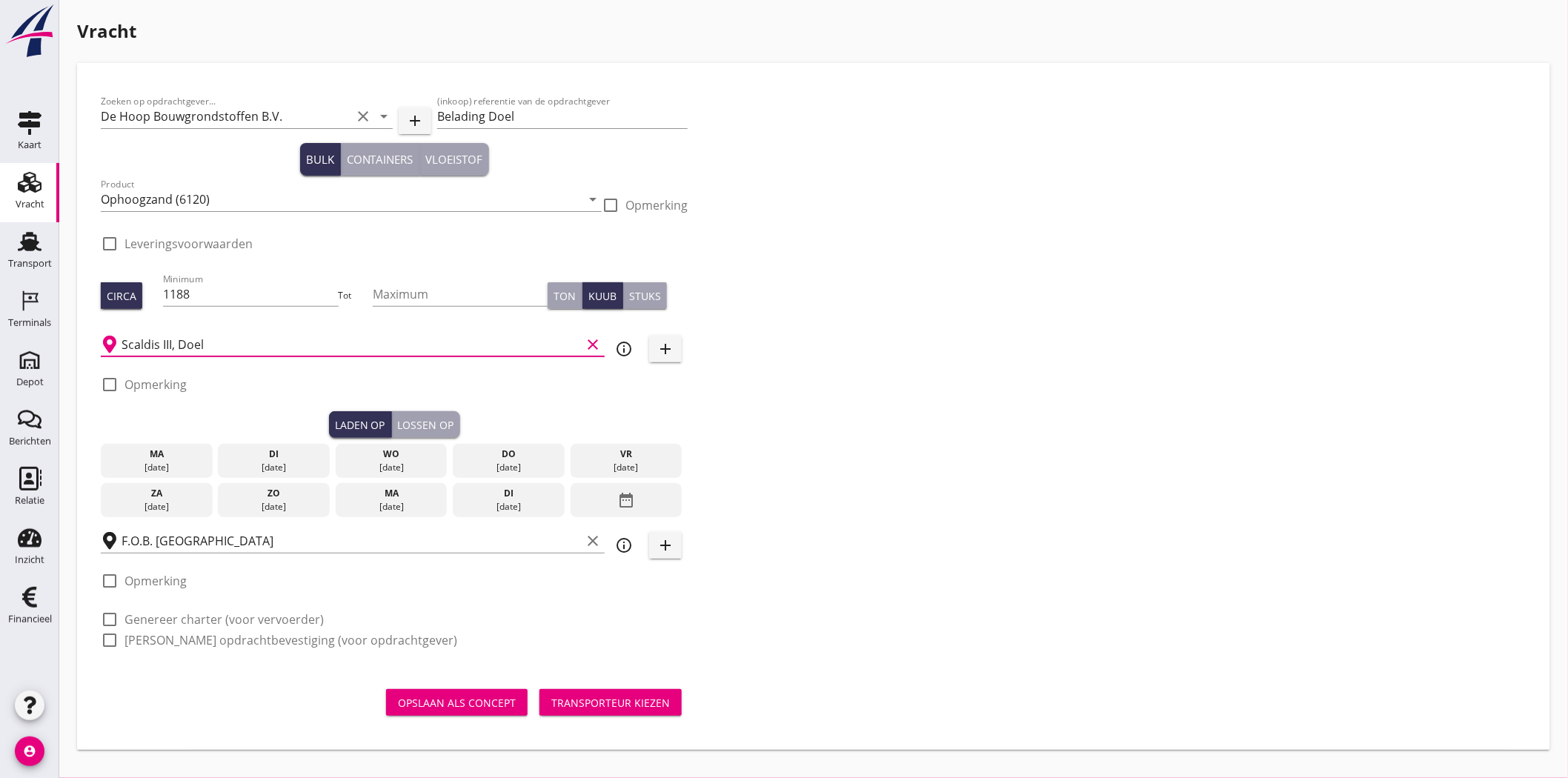
type input "Scaldis III, Doel"
click at [960, 445] on div "Zoeken op opdrachtgever... De Hoop Bouwgrondstoffen B.V. clear arrow_drop_down …" at bounding box center [814, 377] width 1437 height 580
click at [161, 457] on div "ma" at bounding box center [156, 454] width 104 height 13
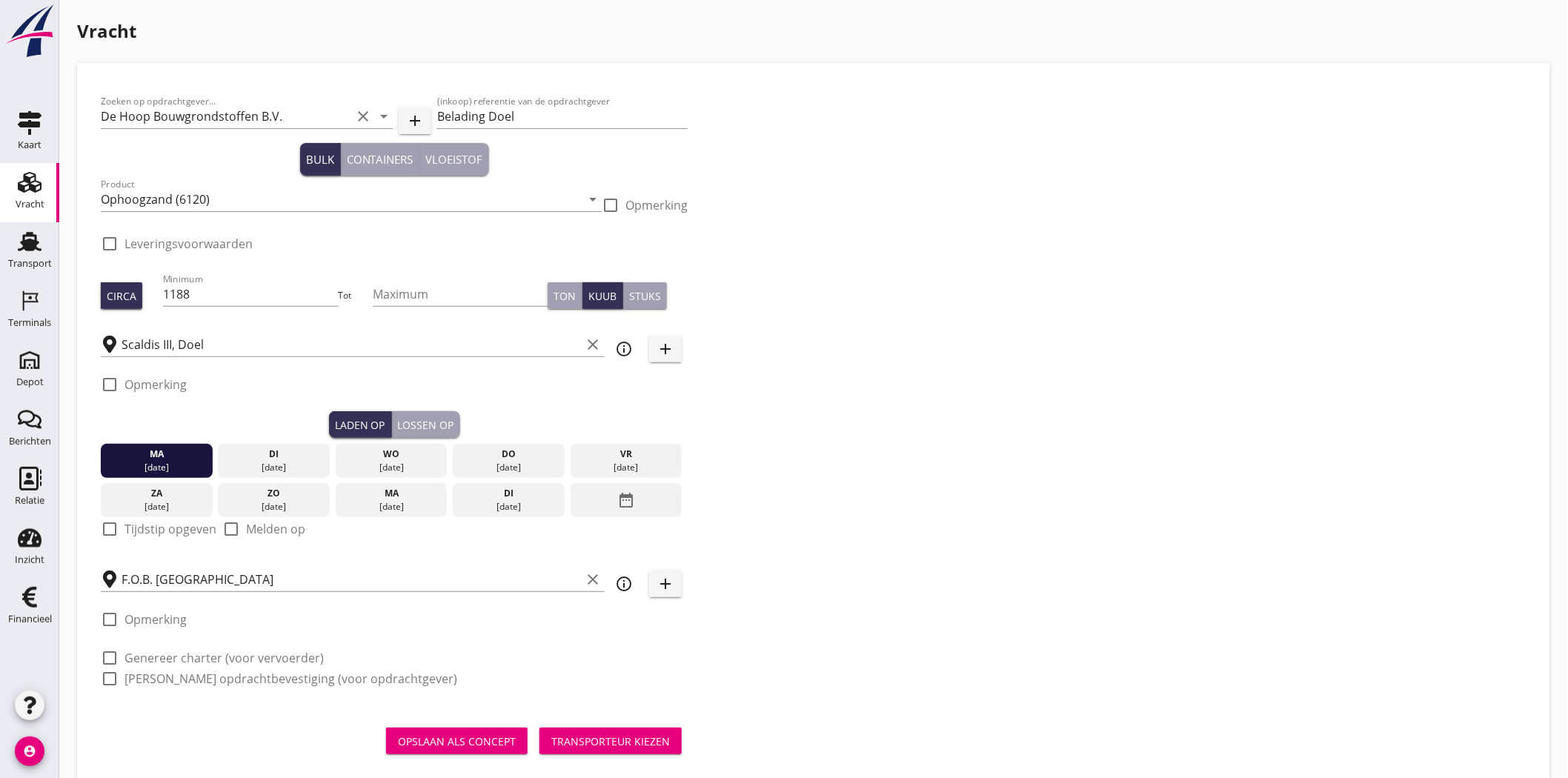
click at [449, 427] on div "Lossen op" at bounding box center [426, 424] width 56 height 16
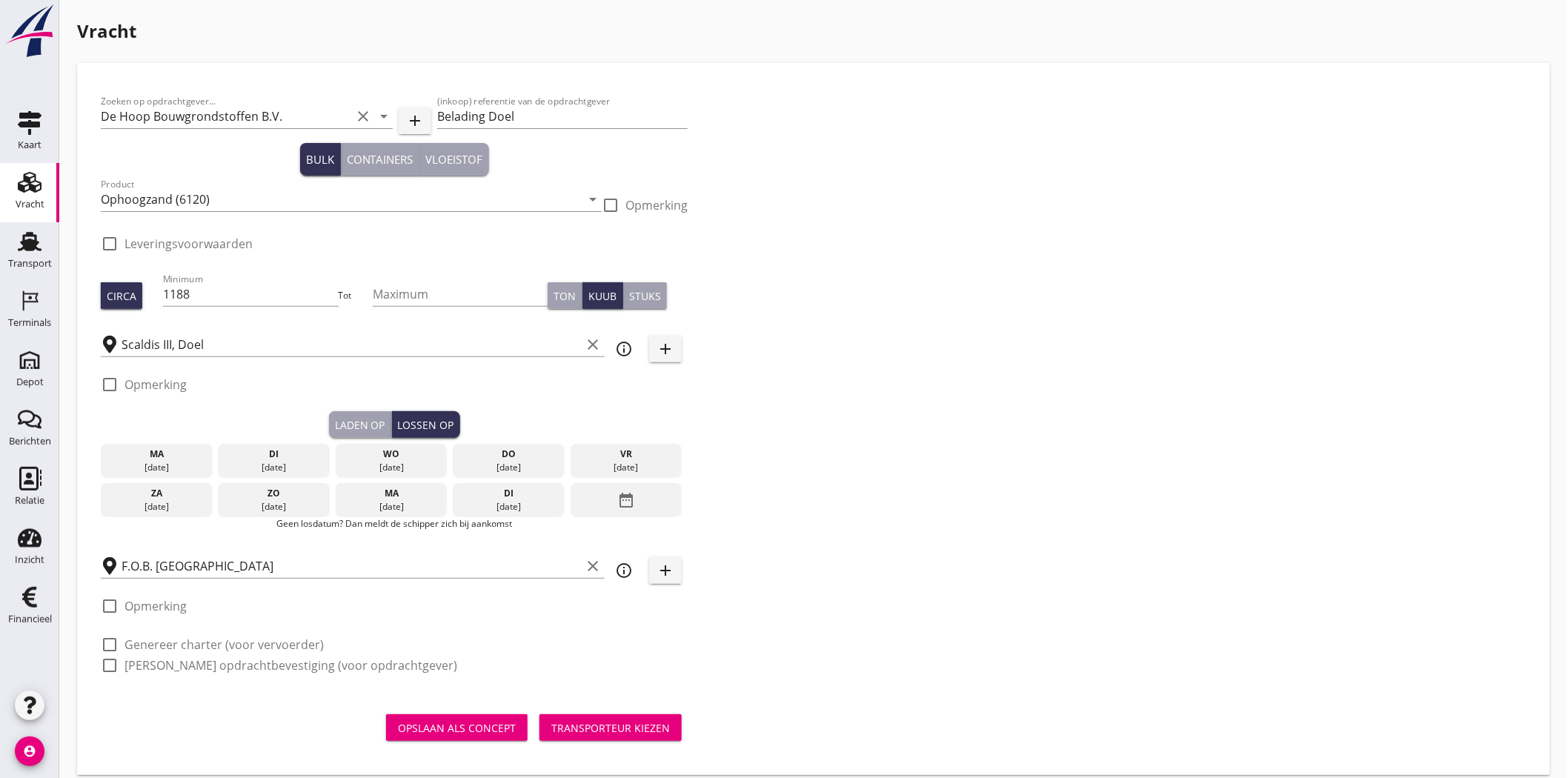
click at [238, 452] on div "di" at bounding box center [274, 454] width 104 height 13
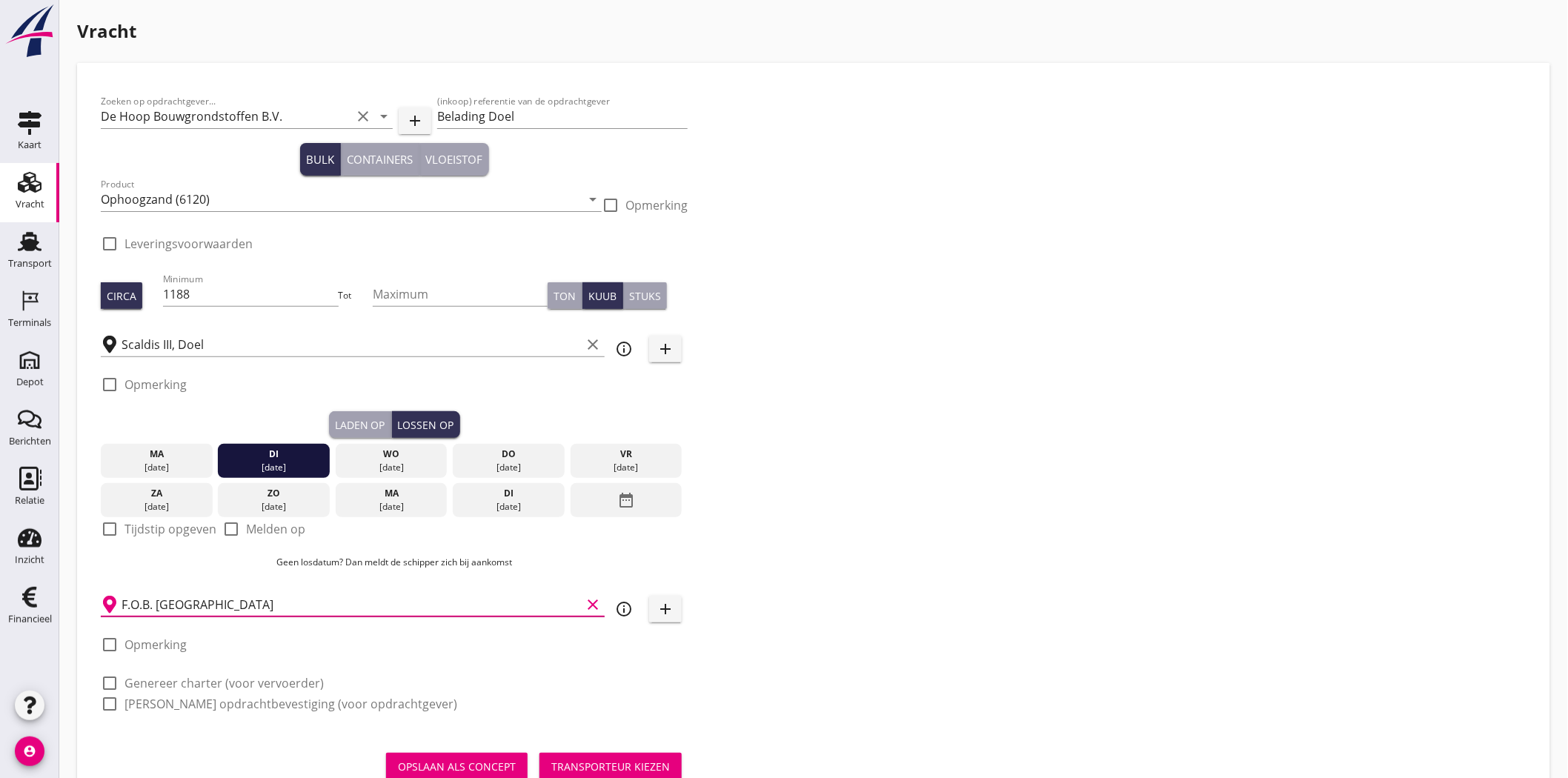
click at [194, 604] on input "F.O.B. [GEOGRAPHIC_DATA]" at bounding box center [351, 604] width 459 height 24
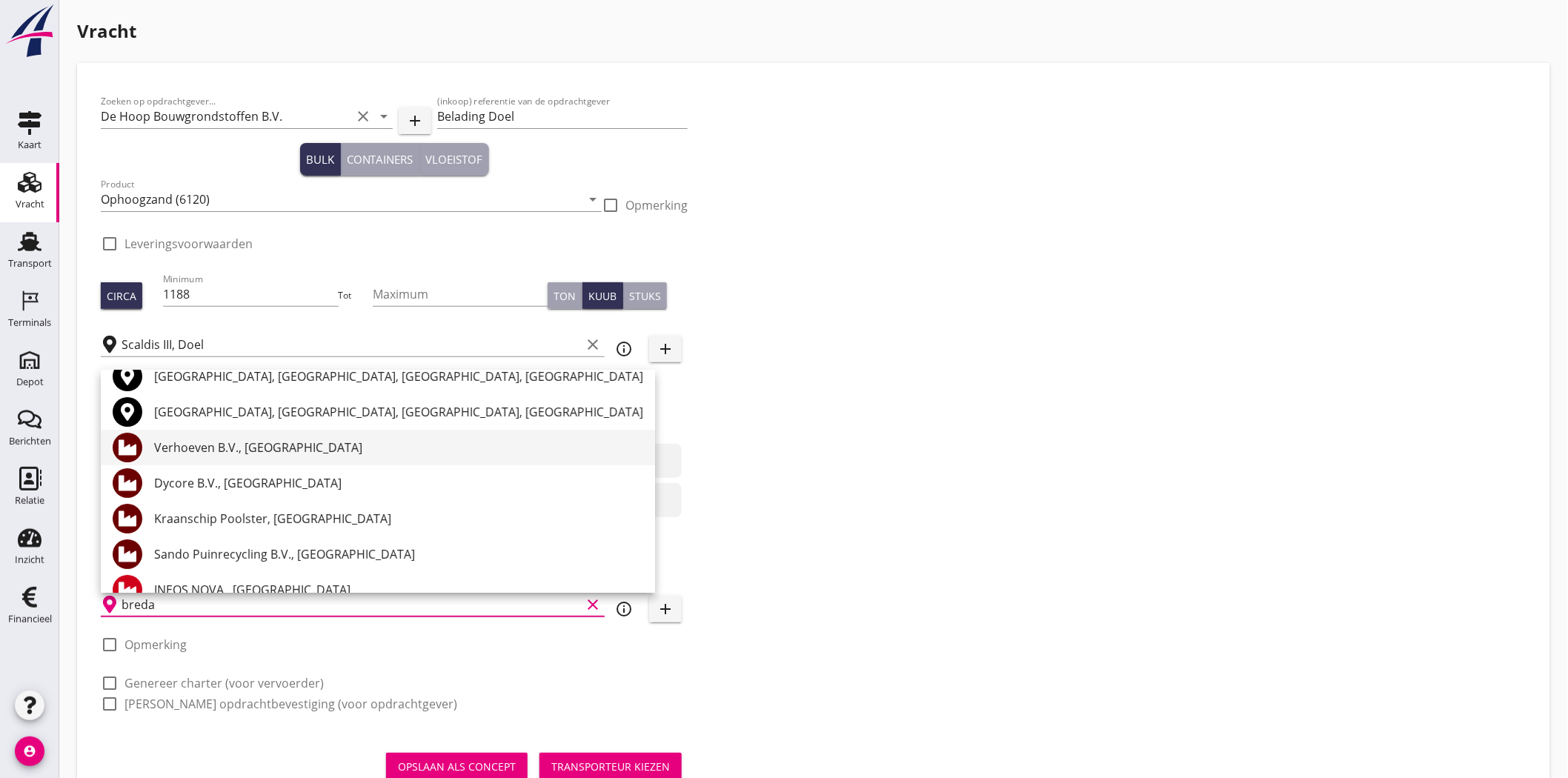
scroll to position [82, 0]
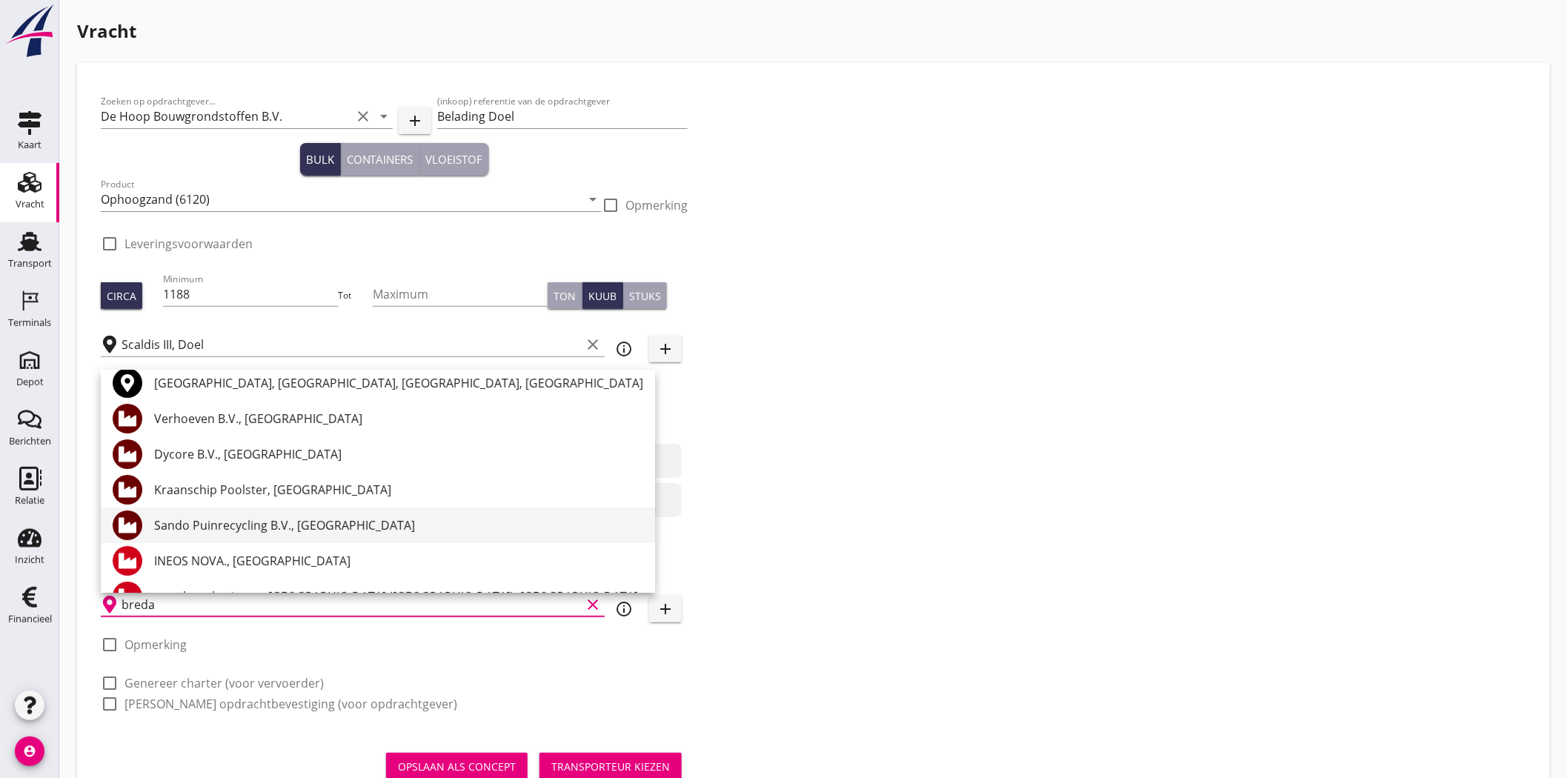
click at [361, 523] on div "Sando Puinrecycling B.V., [GEOGRAPHIC_DATA]" at bounding box center [398, 525] width 489 height 18
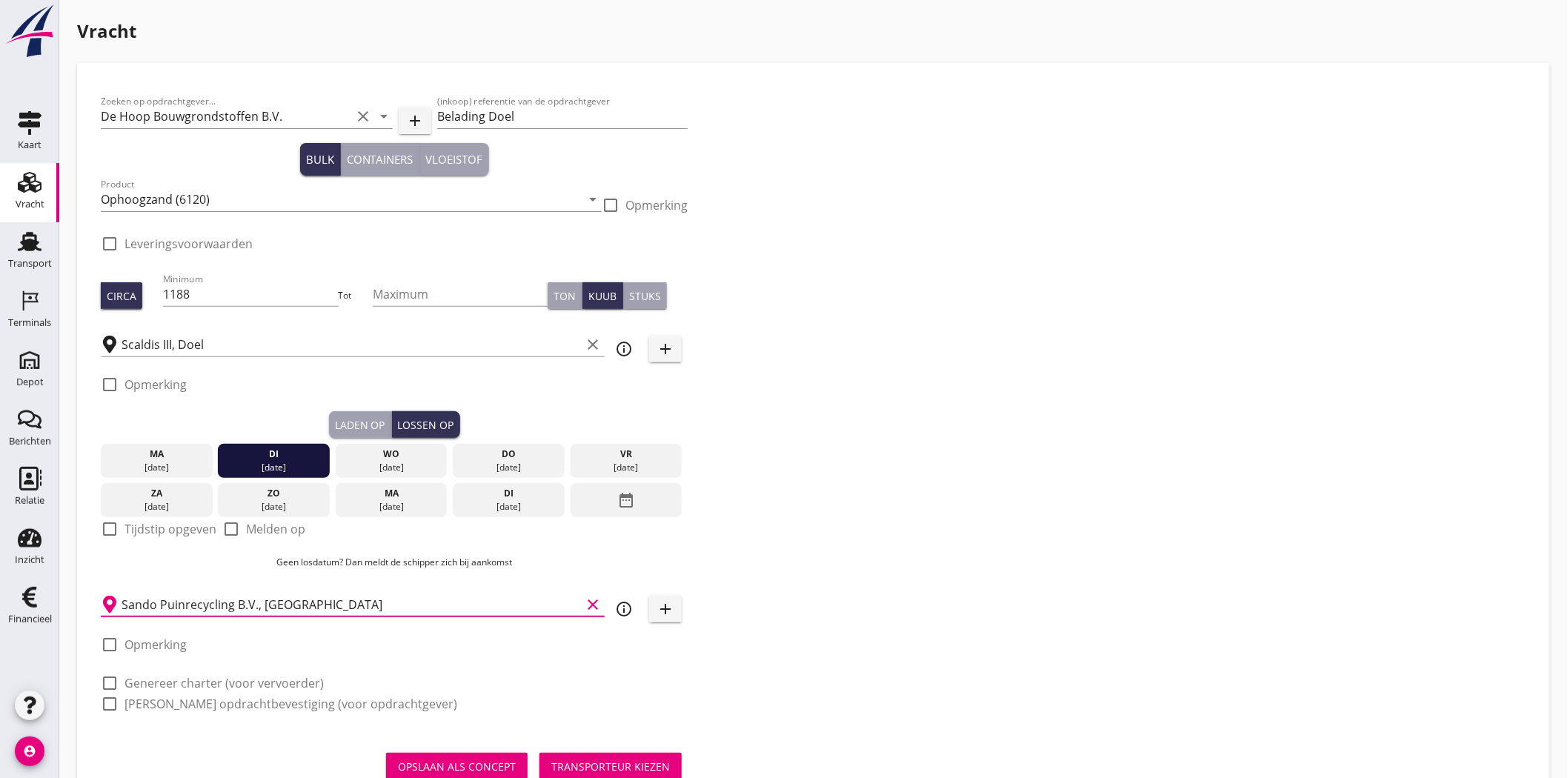
type input "Sando Puinrecycling B.V., [GEOGRAPHIC_DATA]"
click at [1107, 381] on div "Zoeken op opdrachtgever... De Hoop Bouwgrondstoffen B.V. clear arrow_drop_down …" at bounding box center [814, 408] width 1437 height 644
click at [237, 601] on input "Sando Puinrecycling B.V., [GEOGRAPHIC_DATA]" at bounding box center [351, 604] width 459 height 24
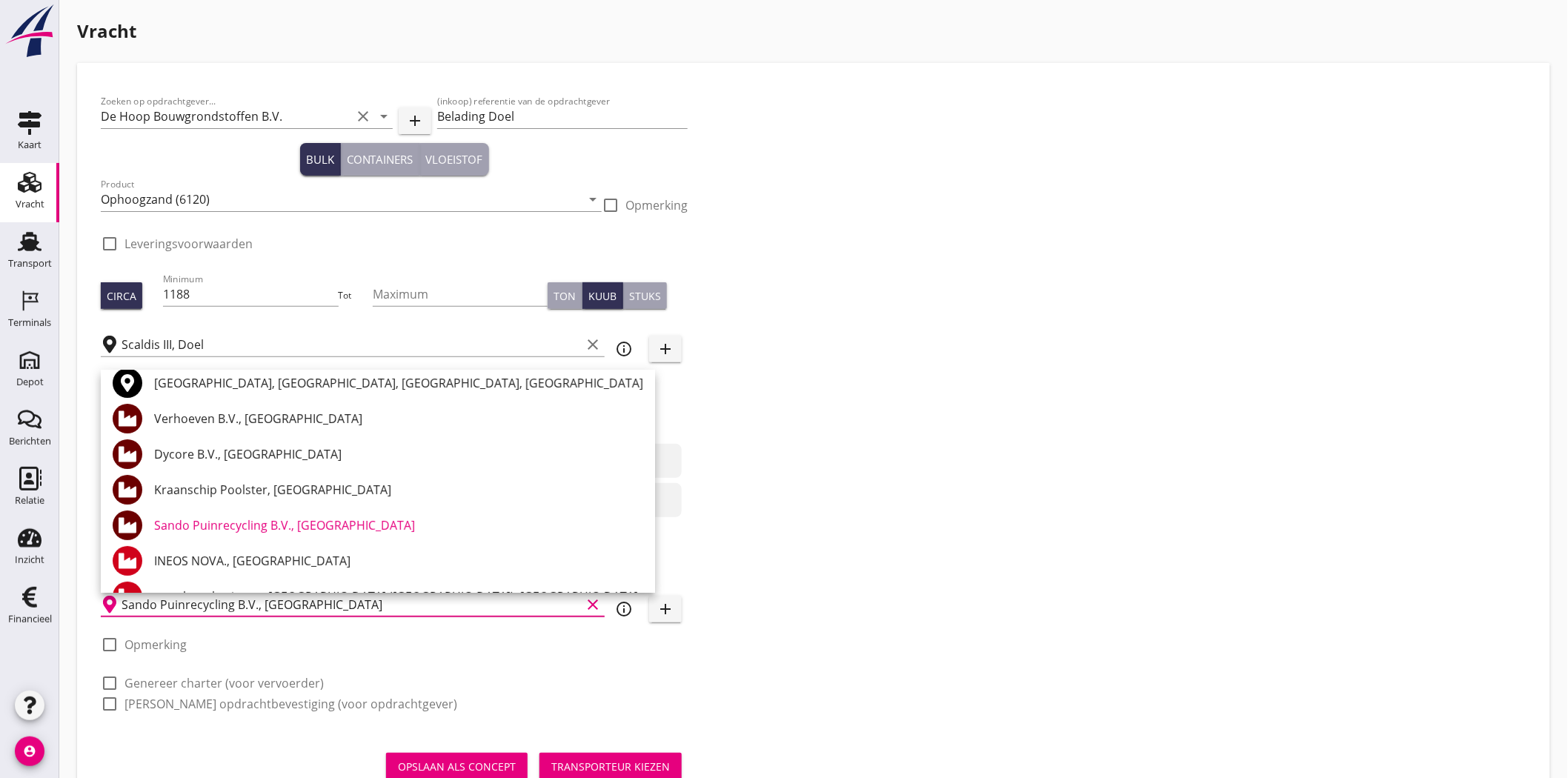
click at [1191, 432] on div "Zoeken op opdrachtgever... De Hoop Bouwgrondstoffen B.V. clear arrow_drop_down …" at bounding box center [814, 408] width 1437 height 644
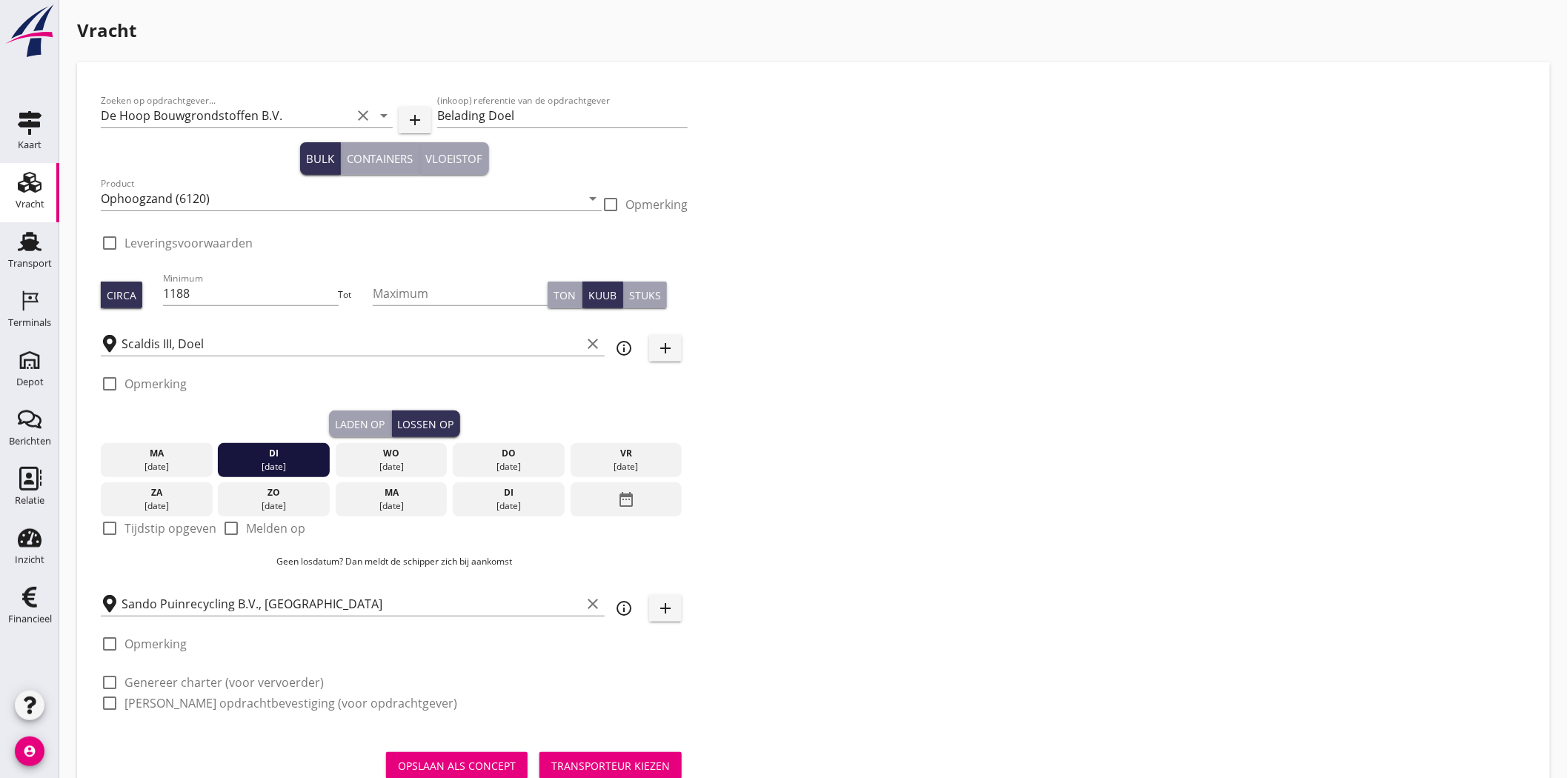
scroll to position [0, 0]
click at [615, 765] on div "Transporteur kiezen" at bounding box center [610, 766] width 118 height 16
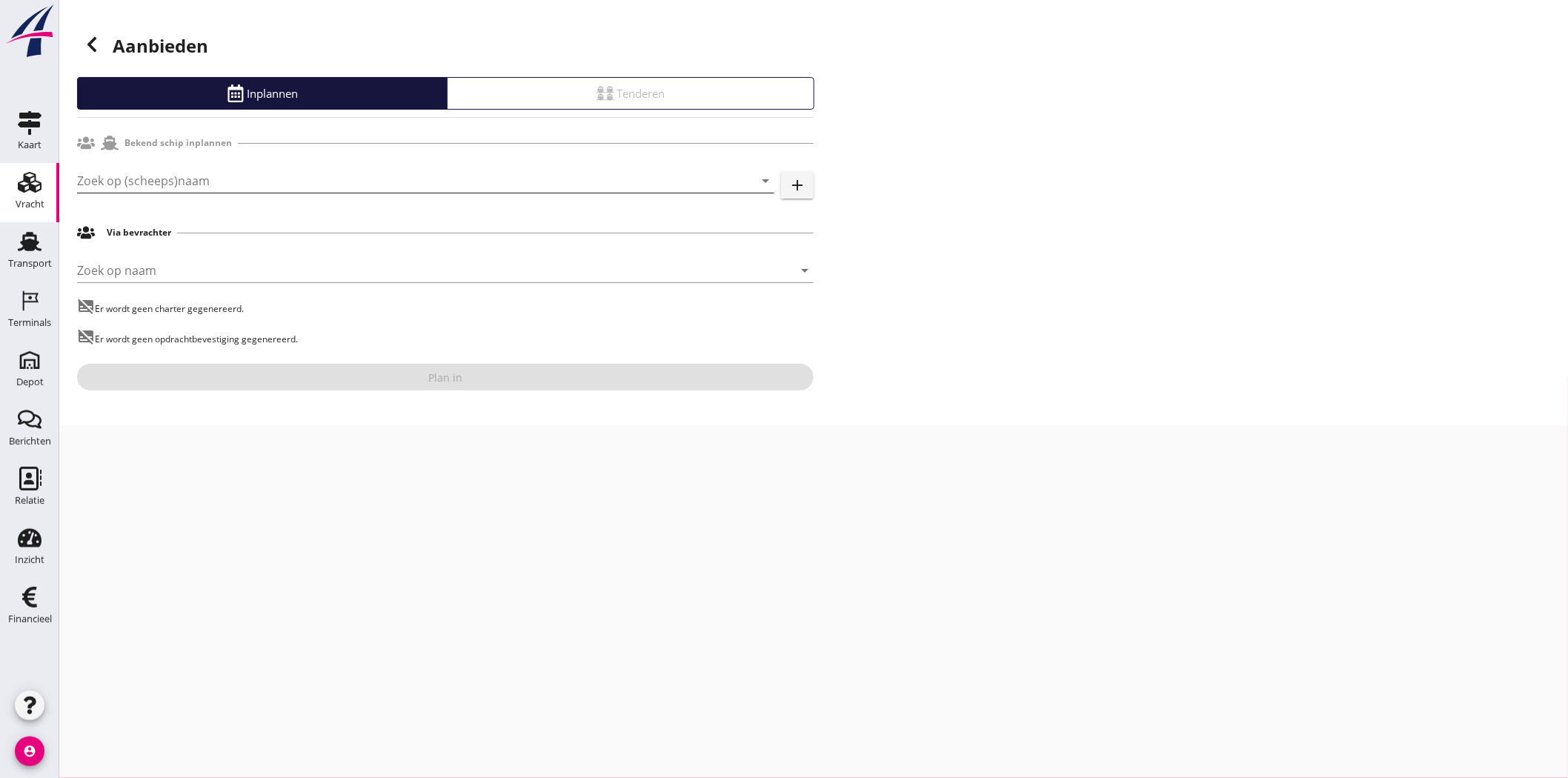
click at [174, 189] on input "Zoek op (scheeps)naam" at bounding box center [404, 180] width 656 height 24
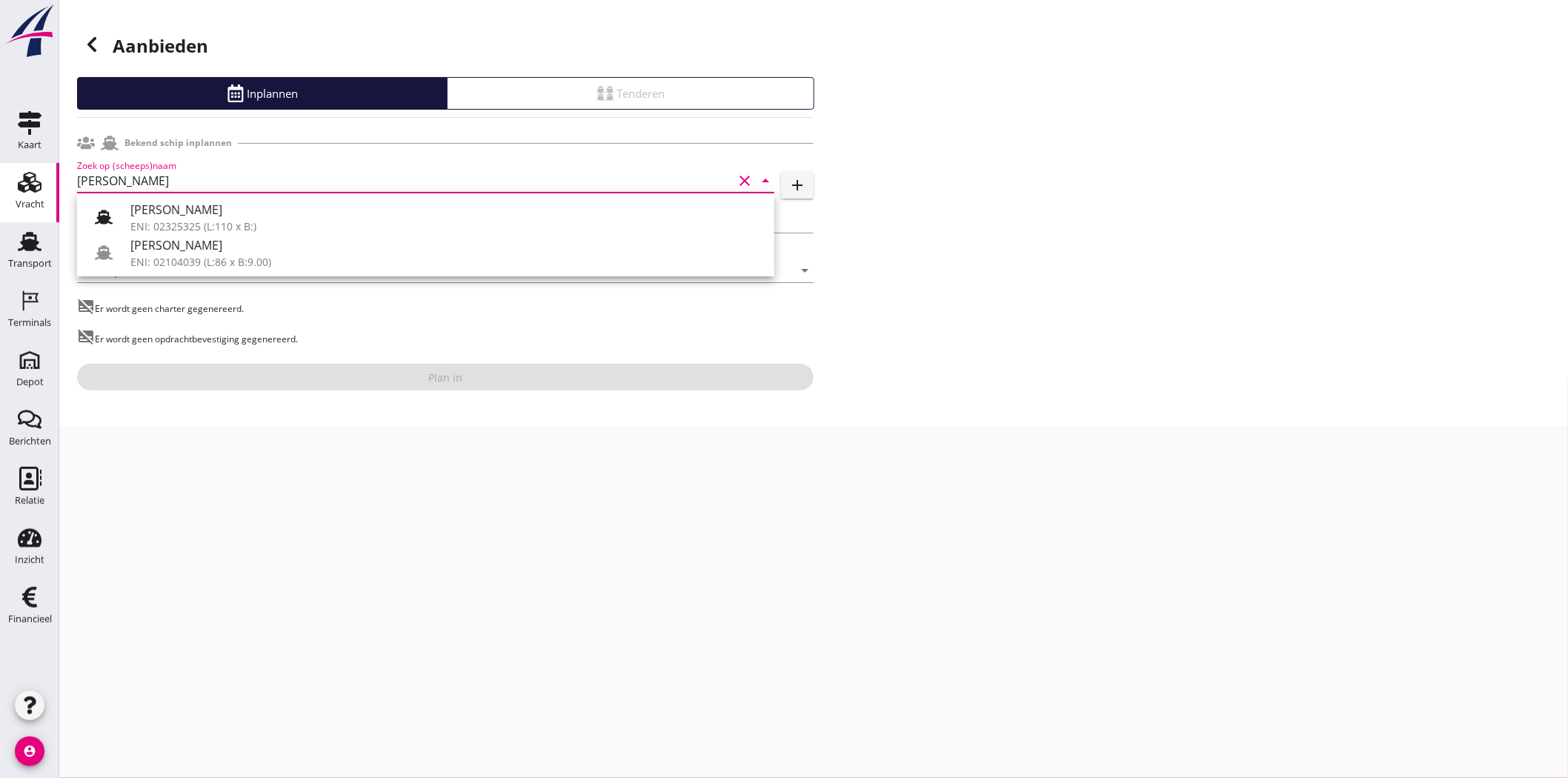
click at [221, 251] on div "[PERSON_NAME]" at bounding box center [447, 246] width 632 height 18
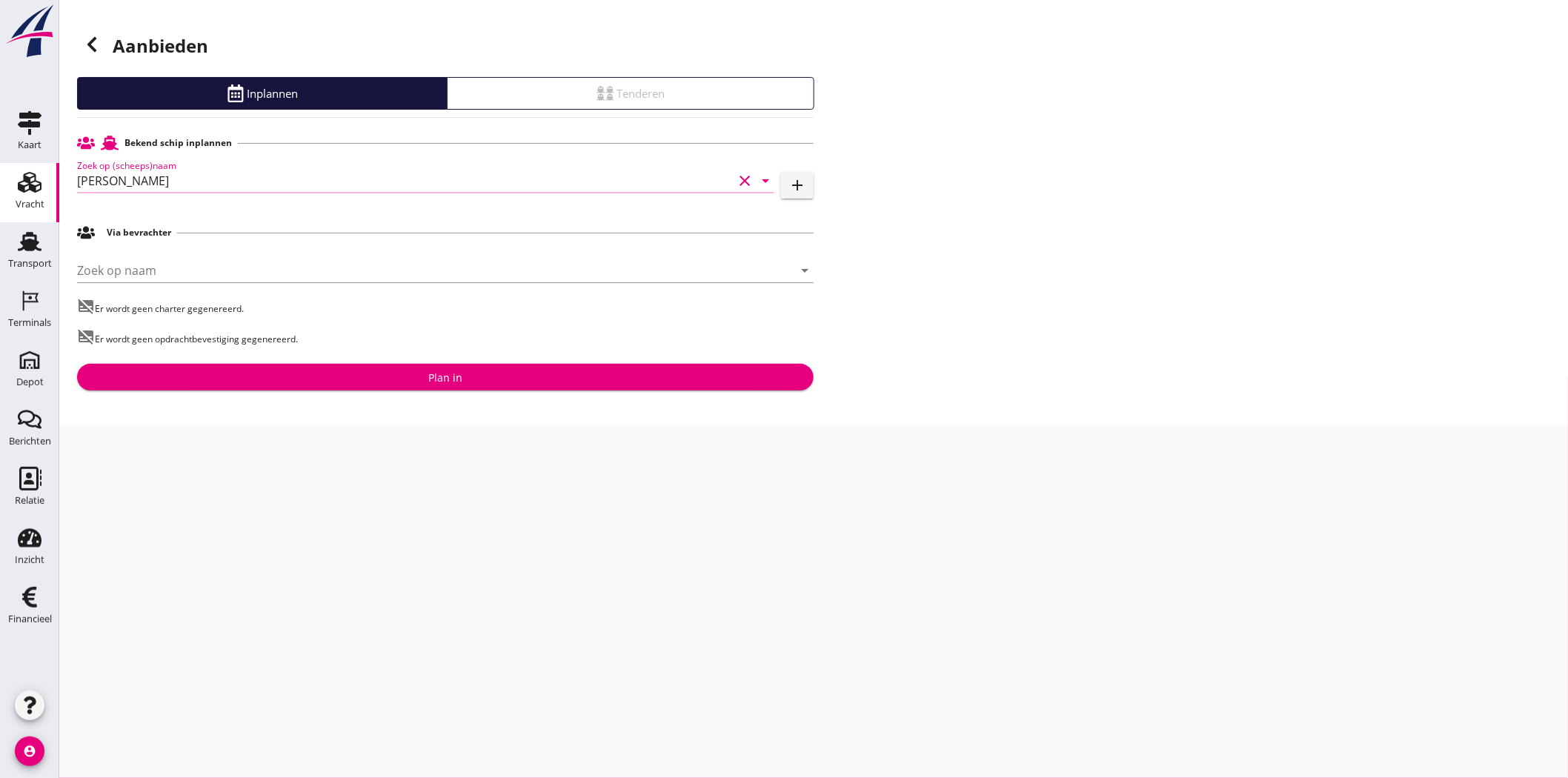
type input "[PERSON_NAME]"
click at [466, 379] on div "Plan in" at bounding box center [446, 377] width 713 height 16
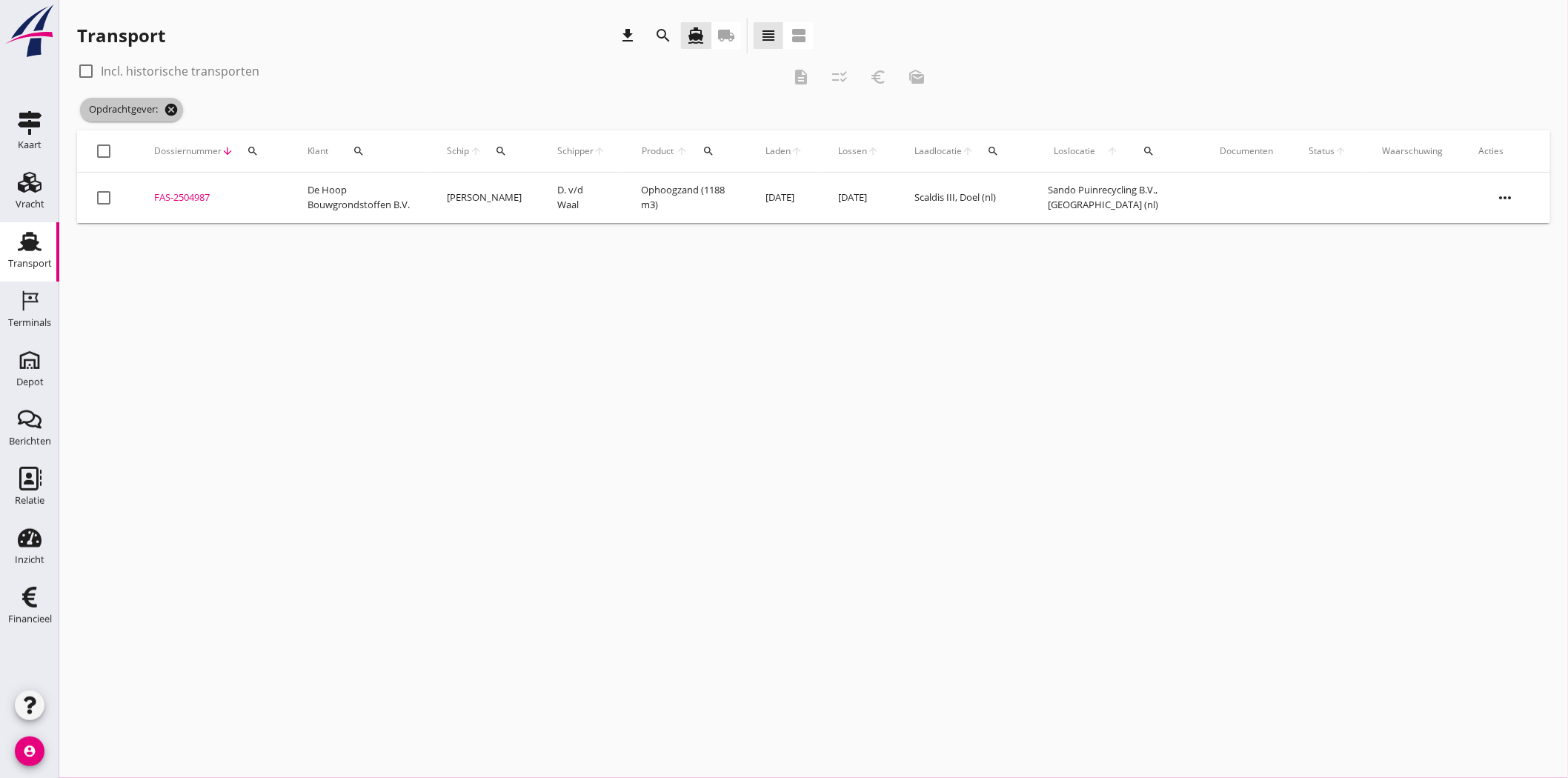
click at [165, 106] on icon "cancel" at bounding box center [171, 110] width 15 height 15
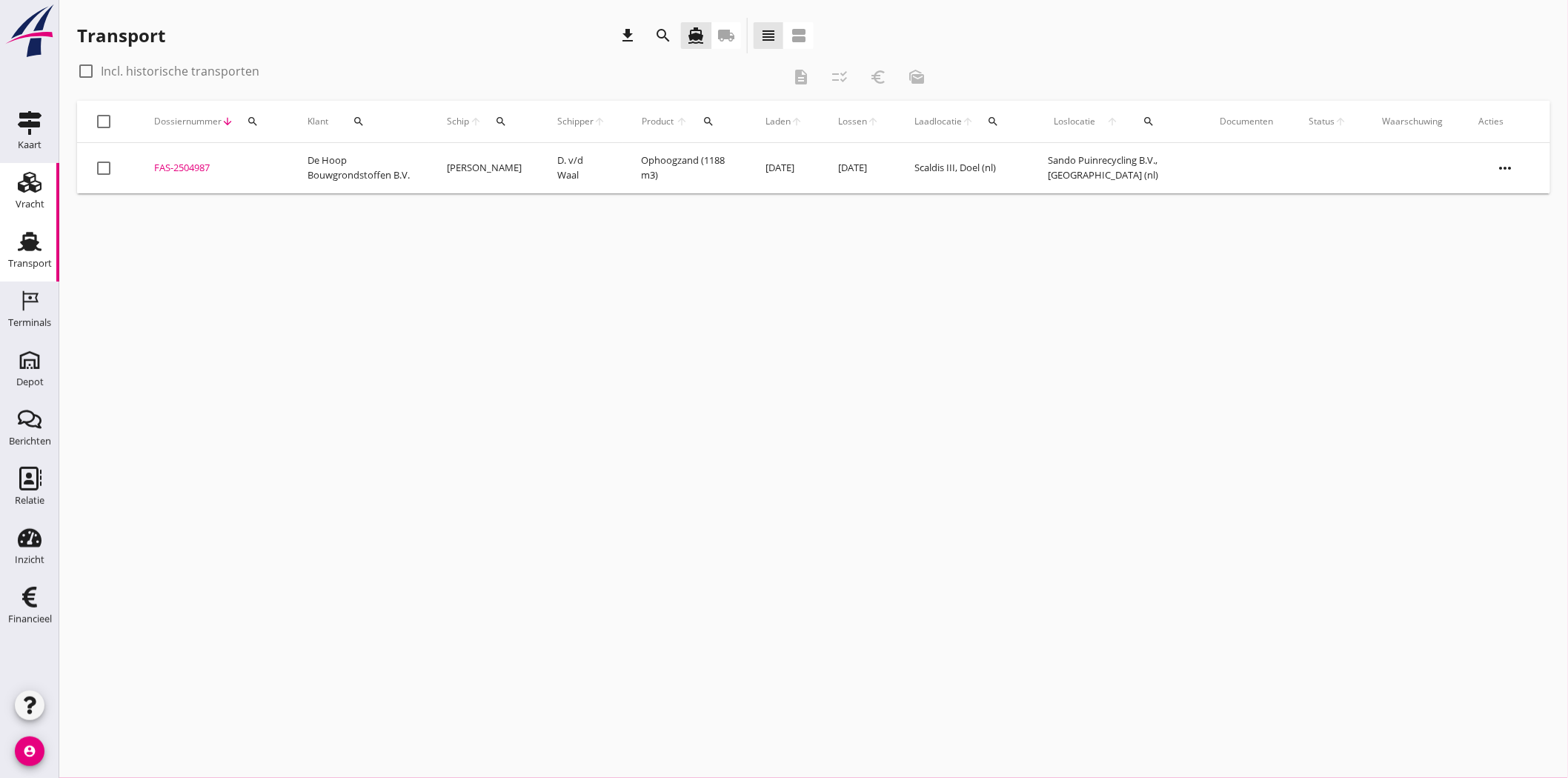
click at [58, 187] on div "Kaart Kaart Vracht Vracht Transport Transport Terminals Terminals Depot Depot B…" at bounding box center [784, 389] width 1568 height 778
click at [37, 202] on div "Vracht" at bounding box center [30, 204] width 29 height 10
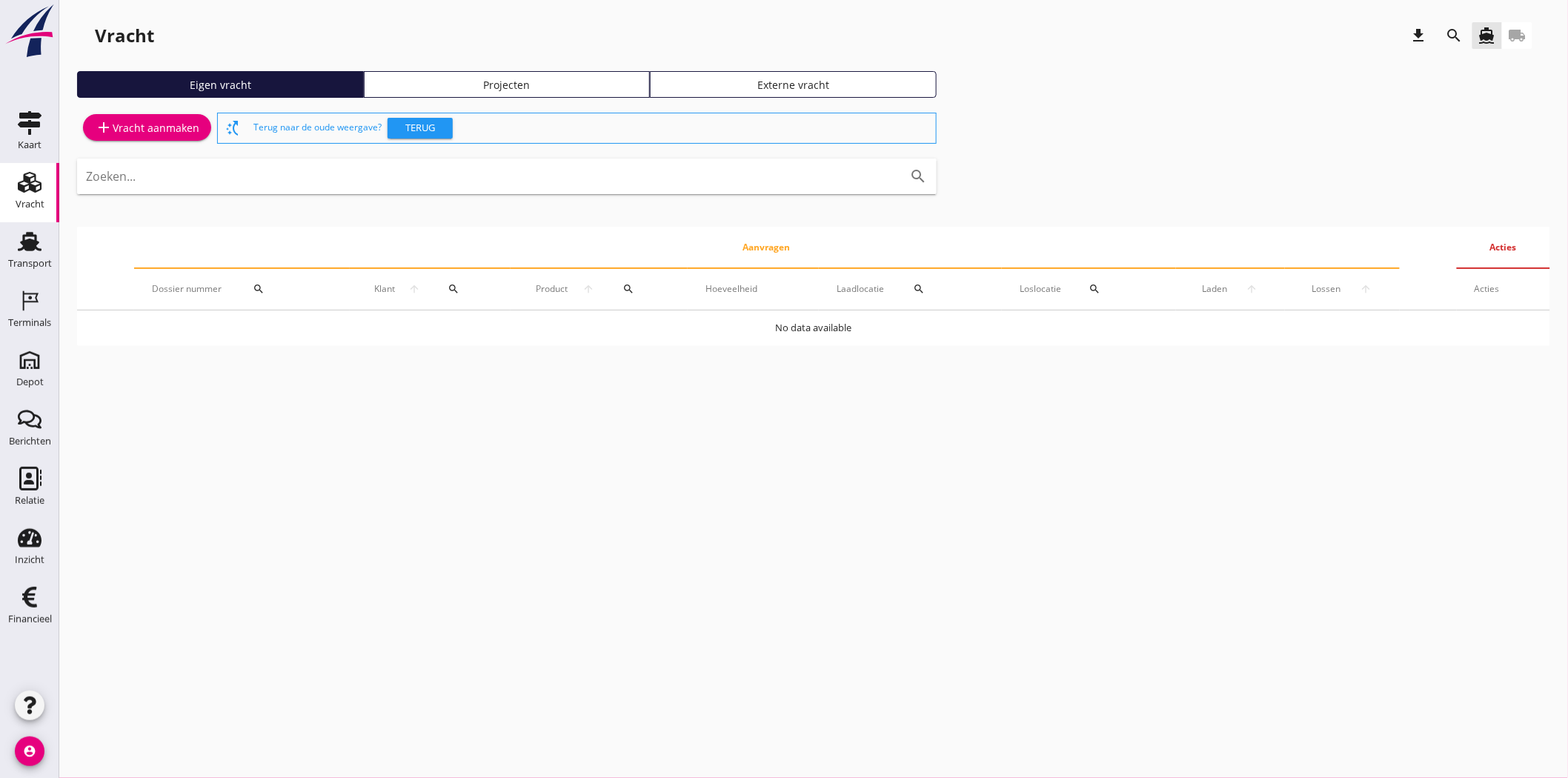
click at [566, 68] on div "Vracht download search directions_boat local_shipping Eigen vracht Projecten Ex…" at bounding box center [814, 188] width 1508 height 375
click at [566, 82] on div "Projecten" at bounding box center [507, 84] width 274 height 16
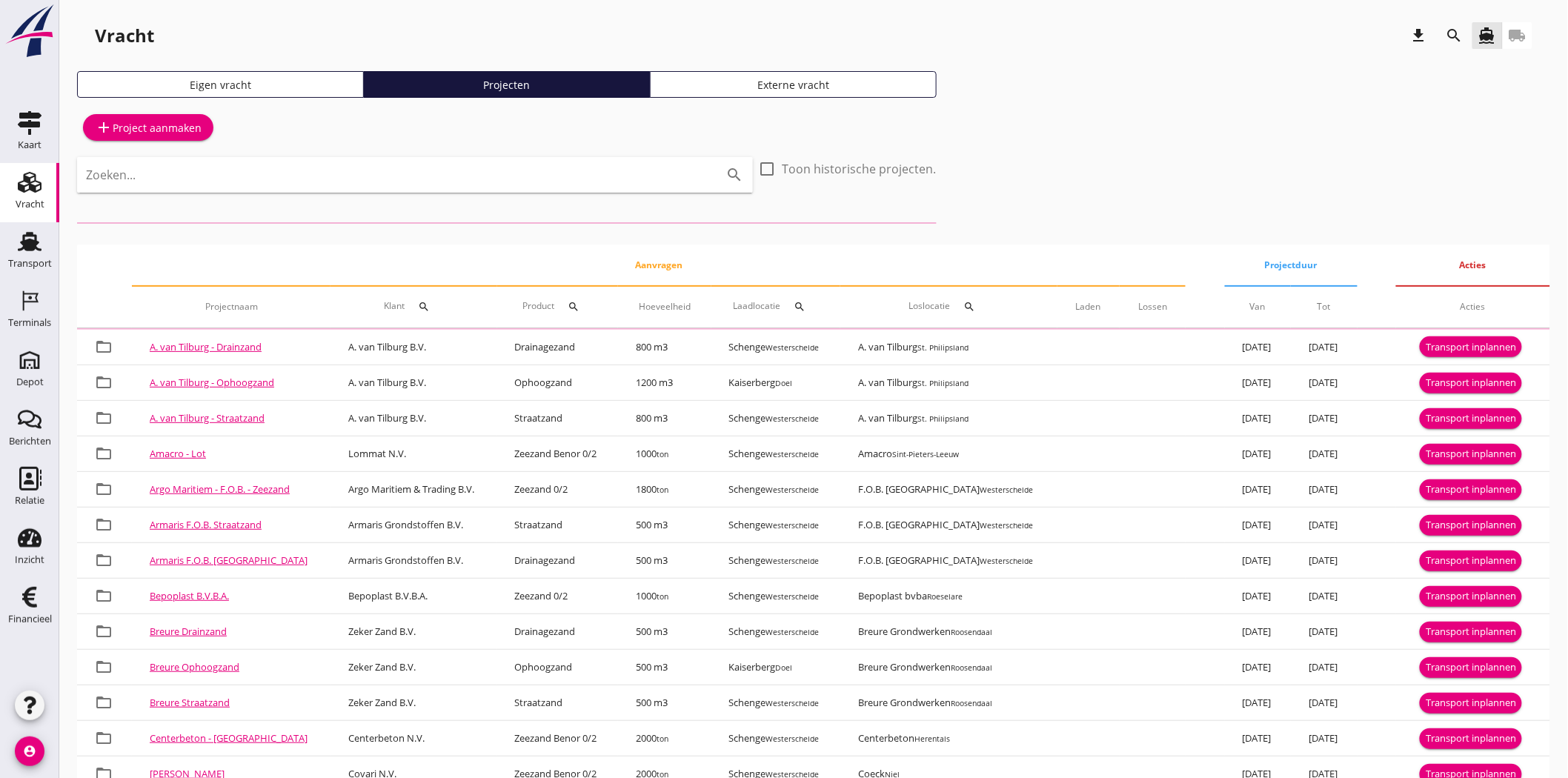
click at [566, 82] on div "Projecten" at bounding box center [507, 84] width 274 height 16
click at [1271, 60] on div "Vracht download search directions_boat local_shipping Eigen vracht Projecten Ex…" at bounding box center [814, 446] width 1508 height 893
click at [1449, 37] on icon "search" at bounding box center [1455, 36] width 18 height 18
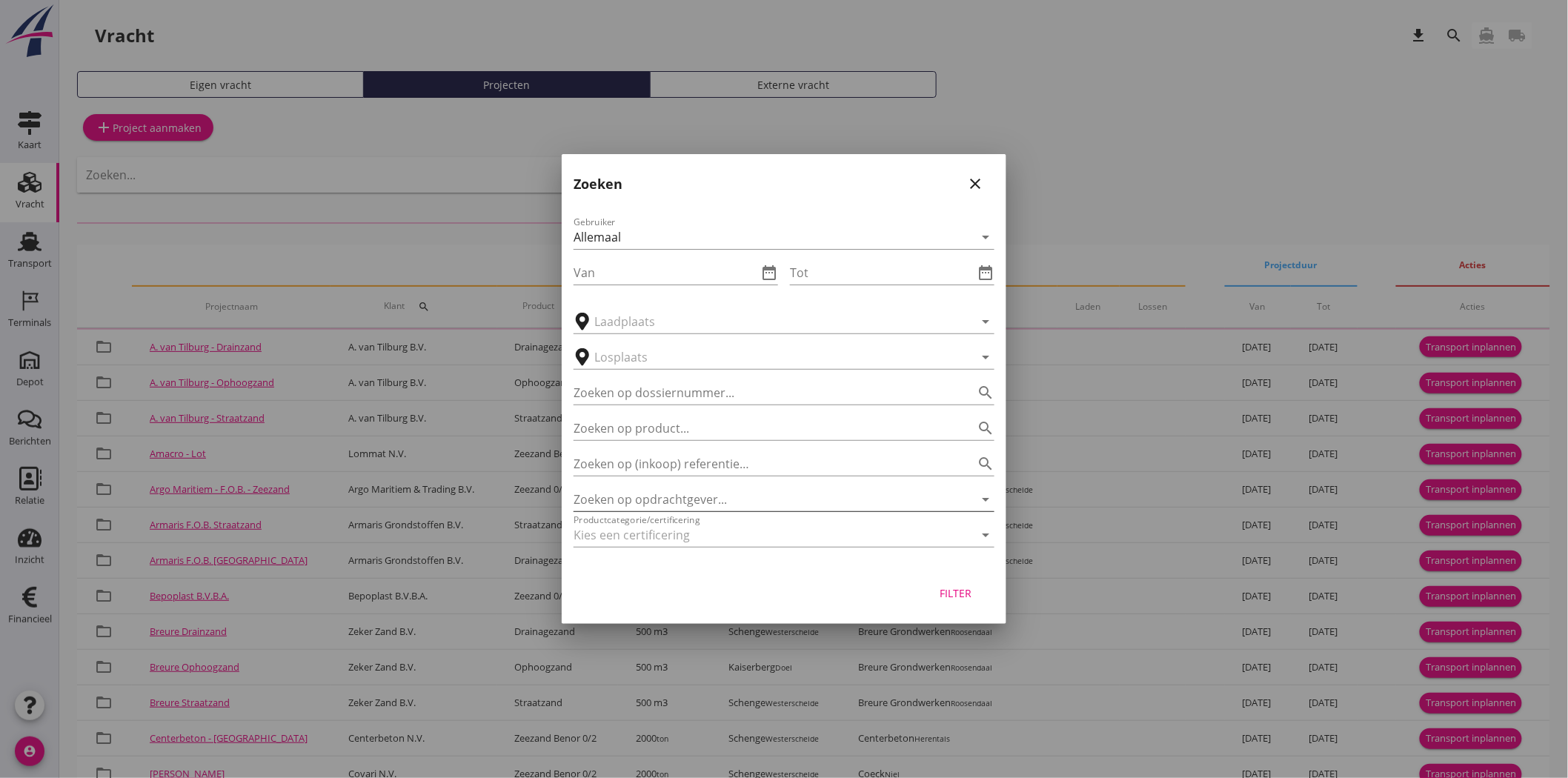
click at [645, 493] on input "Zoeken op opdrachtgever..." at bounding box center [762, 499] width 380 height 24
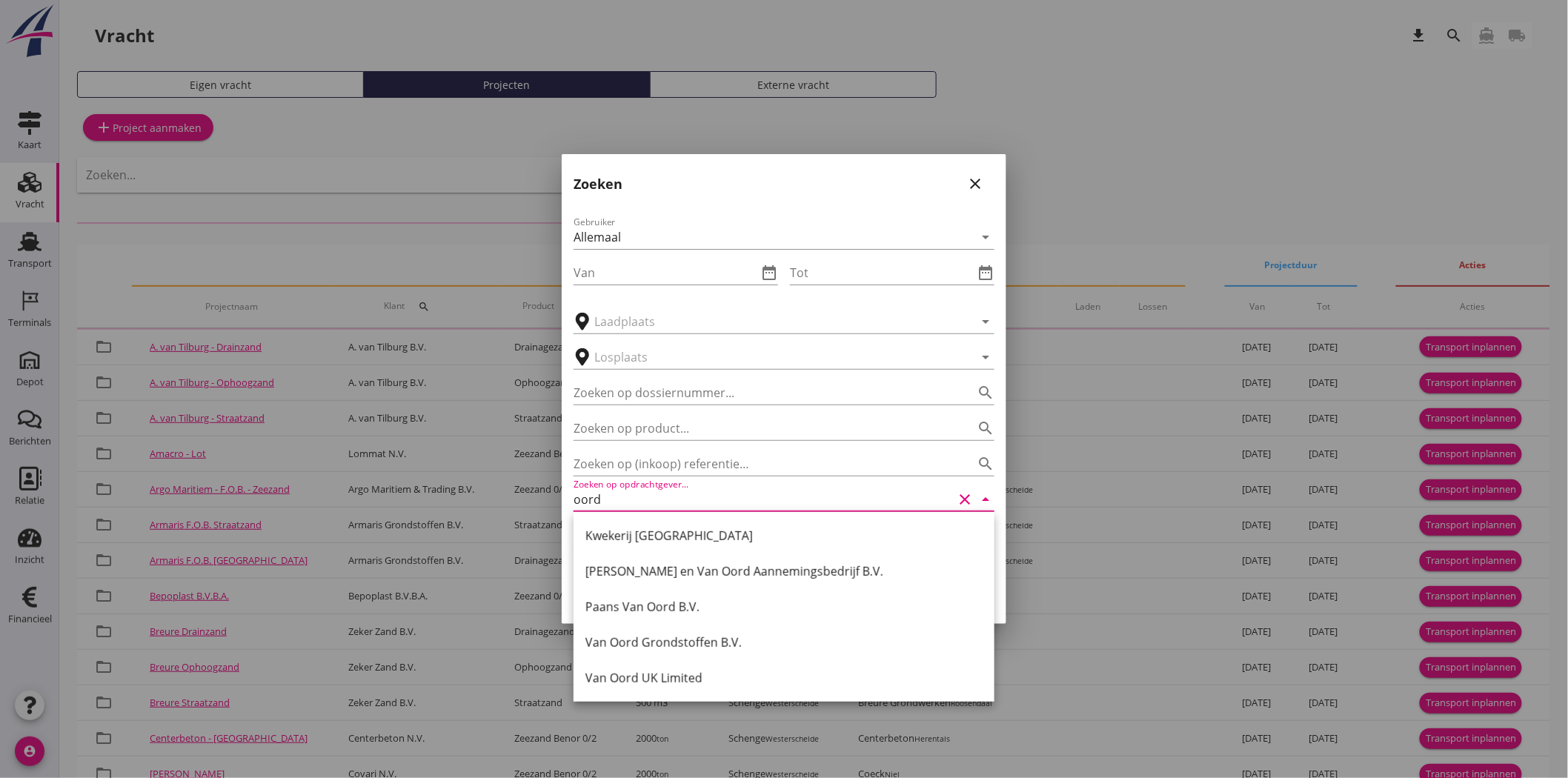
click at [712, 635] on div "Van Oord Grondstoffen B.V." at bounding box center [784, 642] width 397 height 18
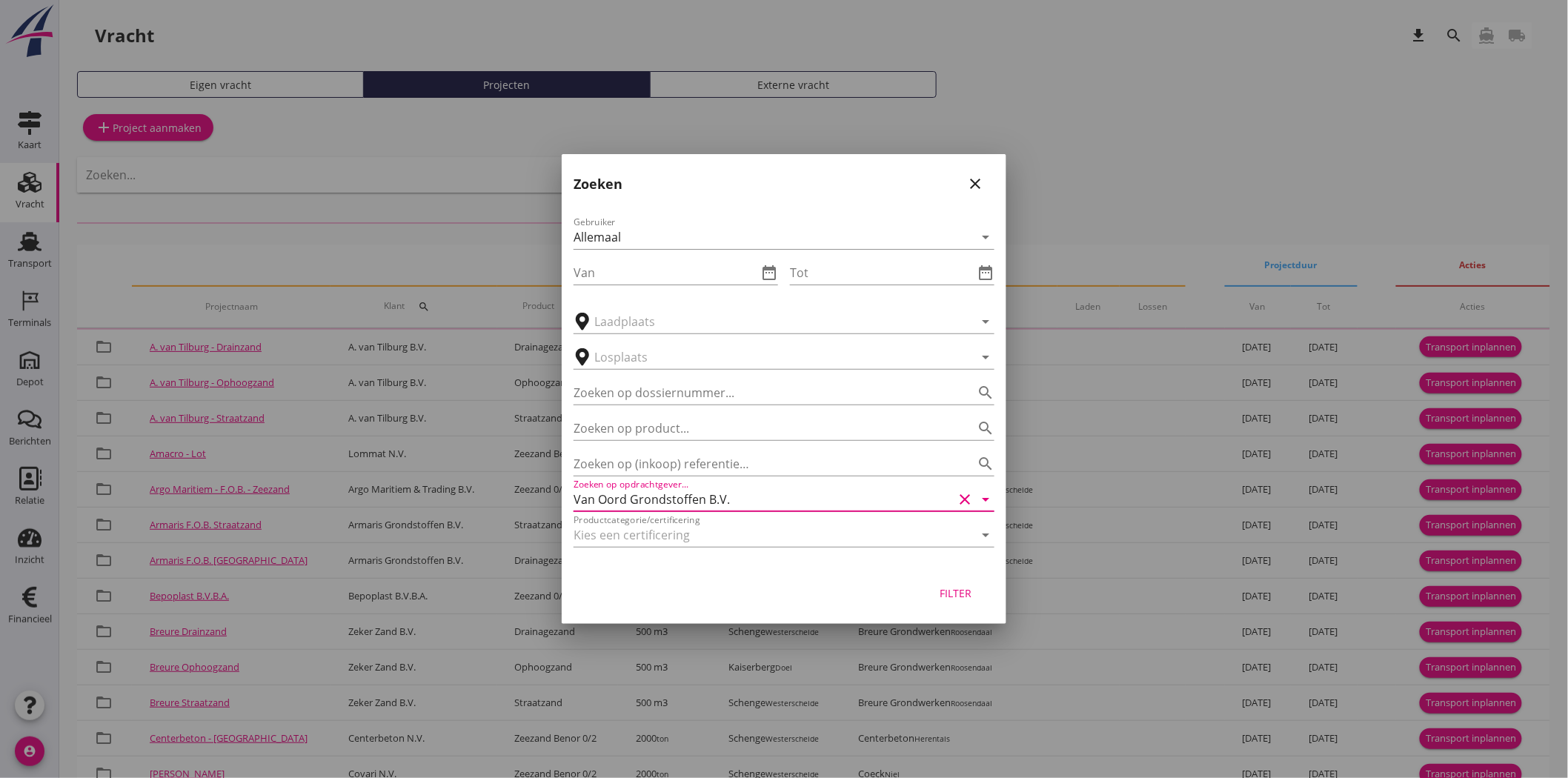
type input "Van Oord Grondstoffen B.V."
click at [950, 591] on div "Filter" at bounding box center [956, 593] width 41 height 16
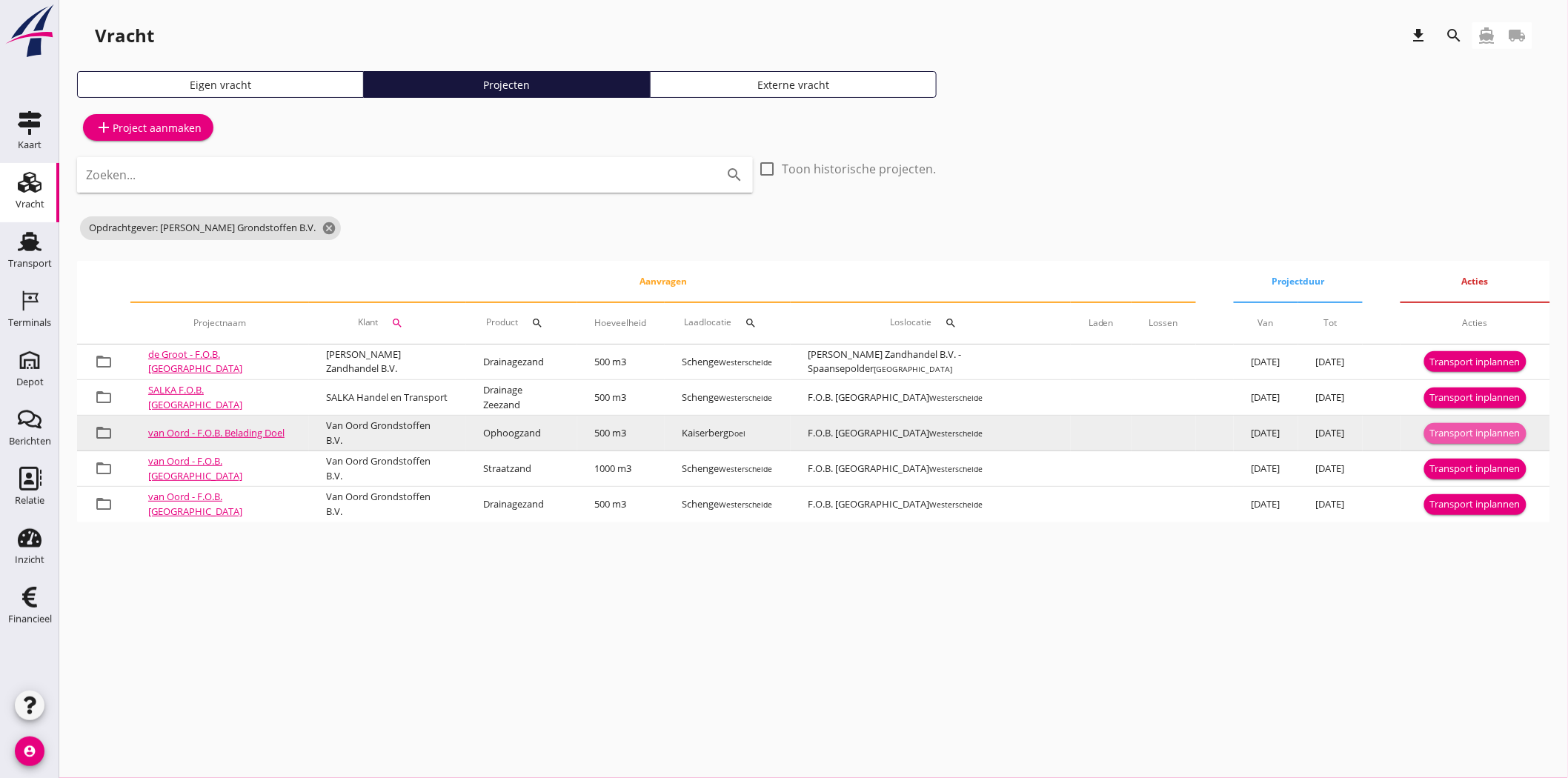
click at [1485, 430] on div "Transport inplannen" at bounding box center [1475, 433] width 90 height 15
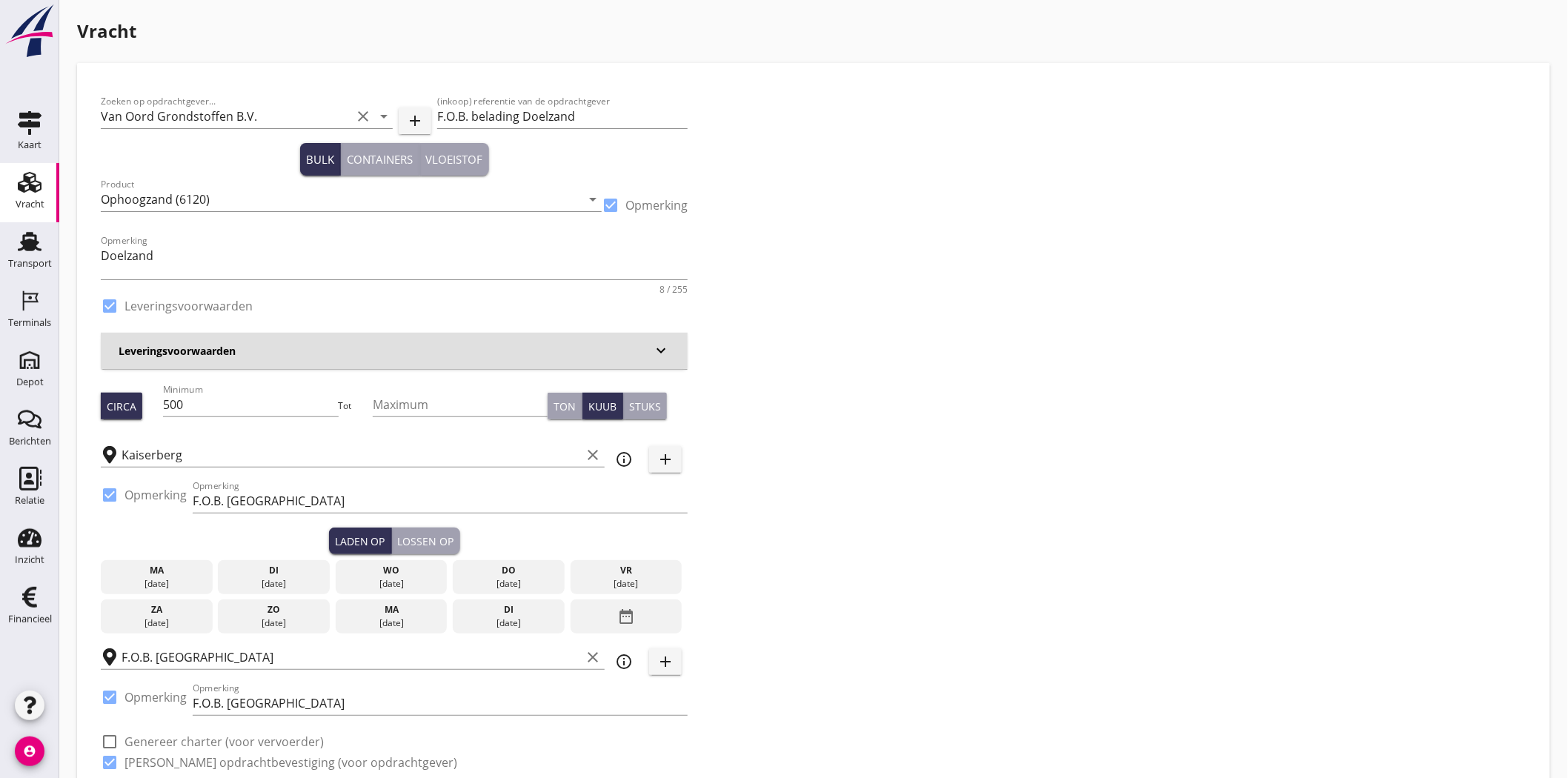
type input "2.35"
checkbox input "false"
radio input "false"
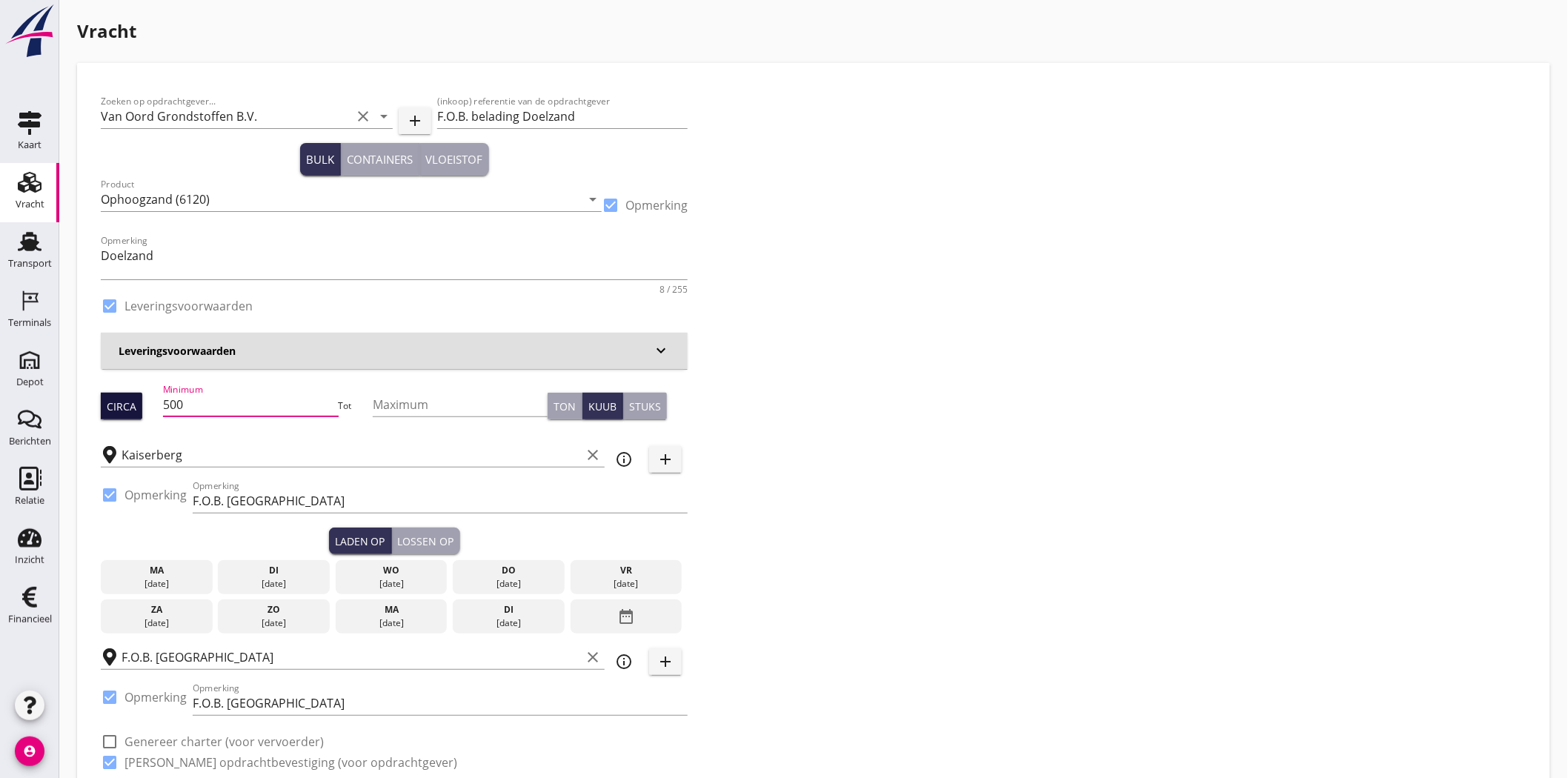
drag, startPoint x: 189, startPoint y: 397, endPoint x: 119, endPoint y: 403, distance: 70.3
click at [119, 403] on div "Circa Minimum 500 Tot Maximum Ton Kuub Stuks" at bounding box center [394, 406] width 587 height 50
type input "1505"
click at [196, 456] on input "Kaiserberg" at bounding box center [351, 455] width 459 height 24
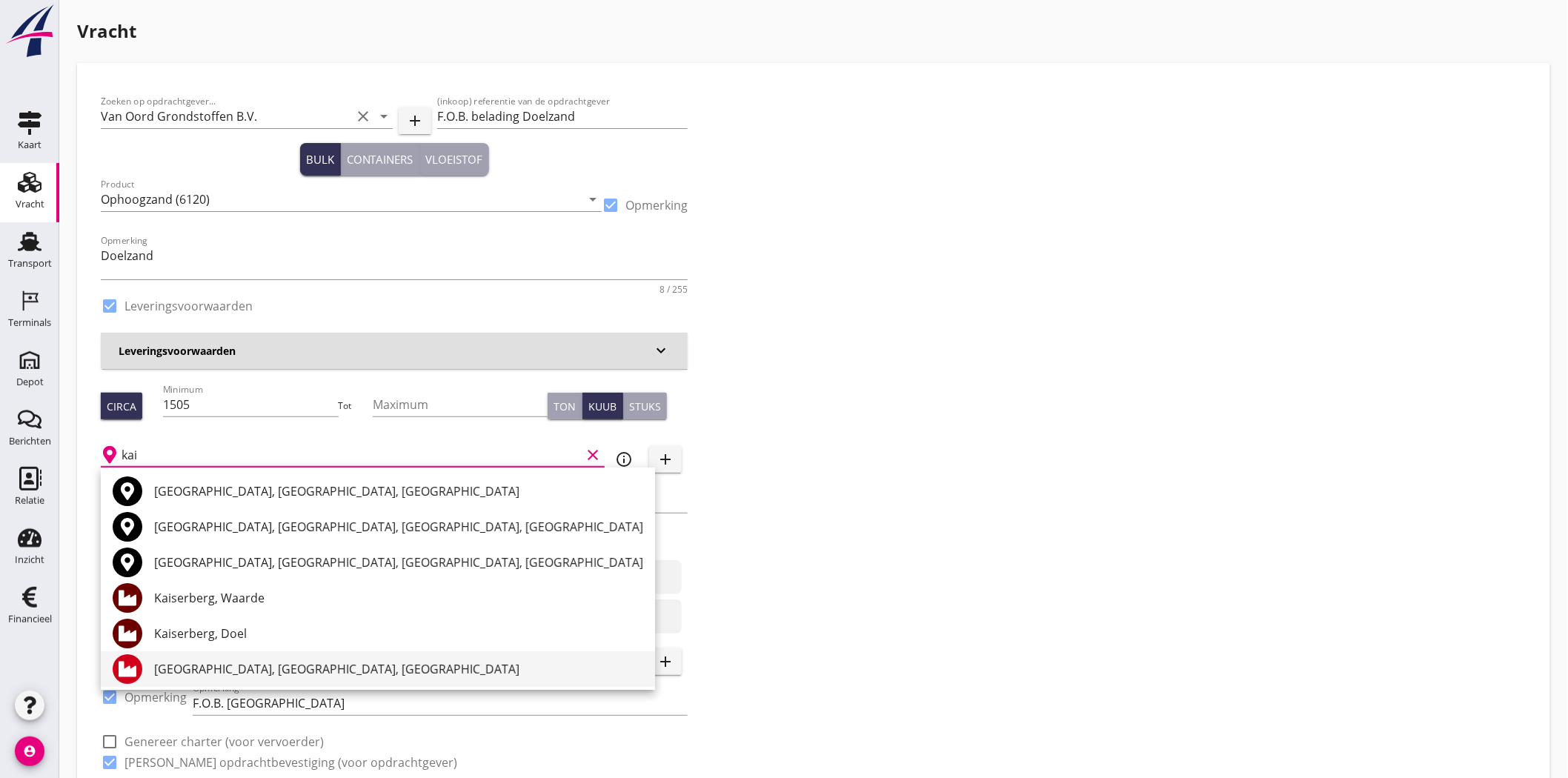
click at [293, 657] on div "[GEOGRAPHIC_DATA], [GEOGRAPHIC_DATA], [GEOGRAPHIC_DATA]" at bounding box center [398, 669] width 489 height 36
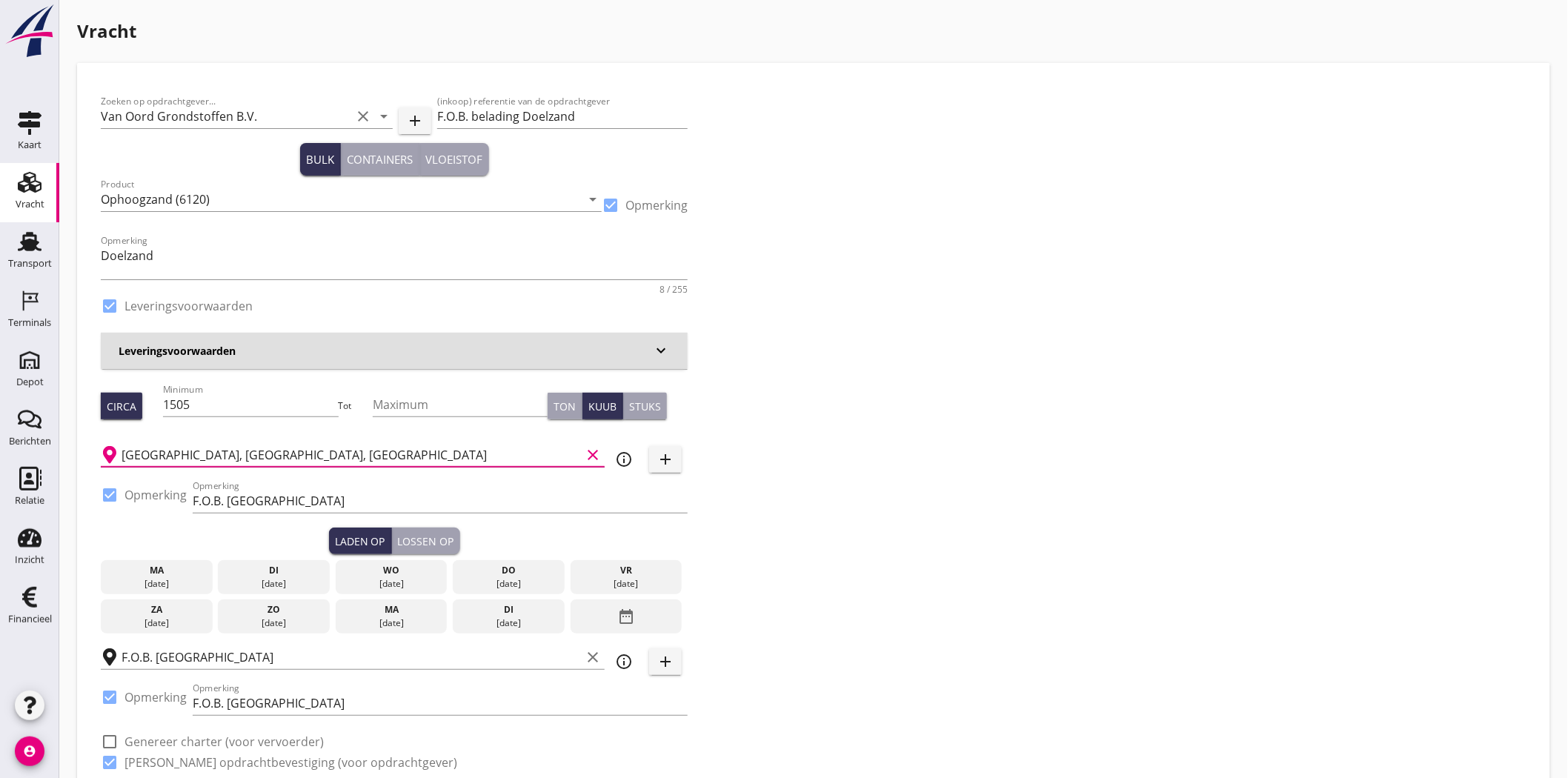
click at [296, 465] on div "[GEOGRAPHIC_DATA], [GEOGRAPHIC_DATA], Hafenbecken Ost clear" at bounding box center [352, 455] width 504 height 24
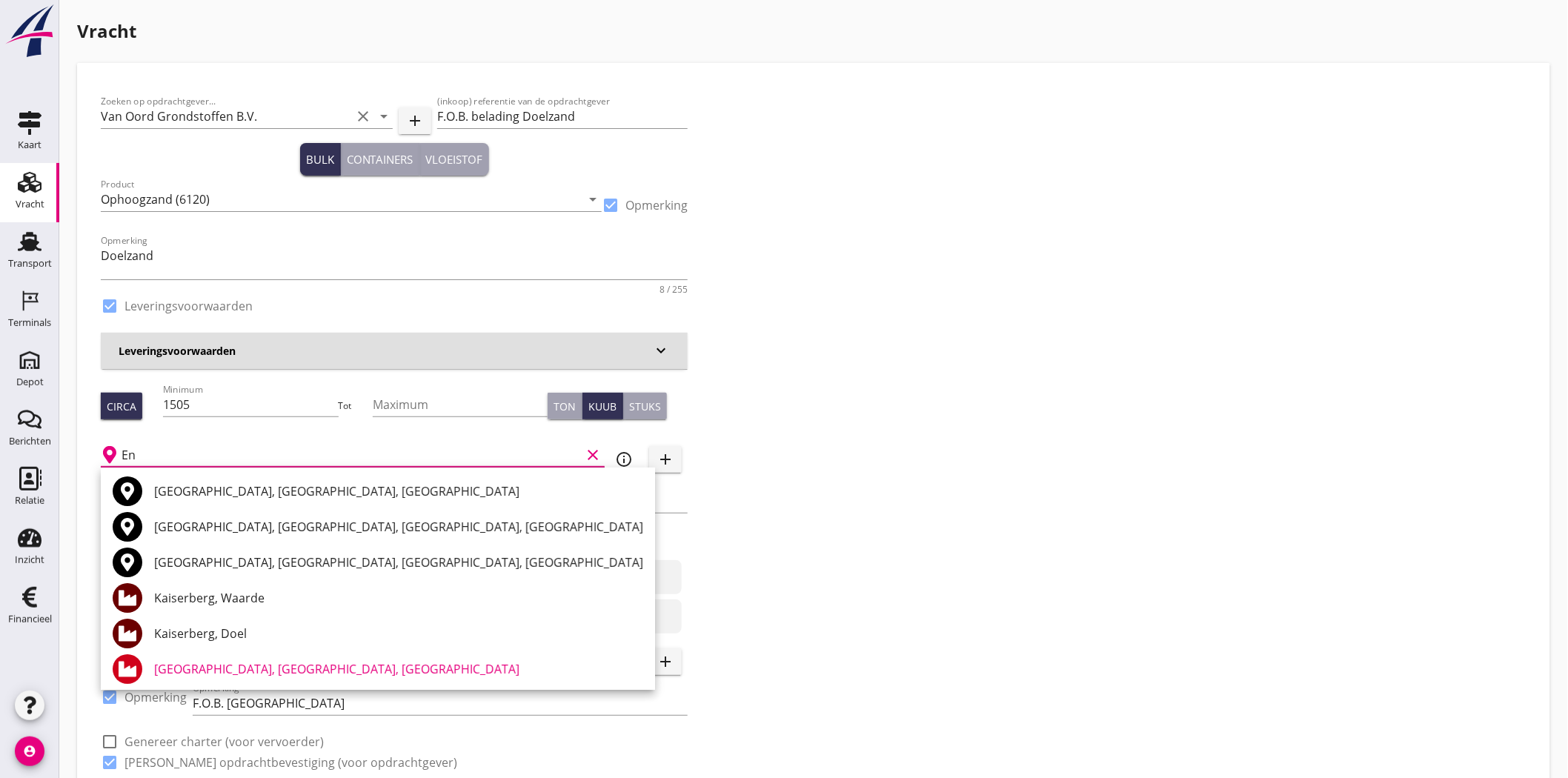
type input "E"
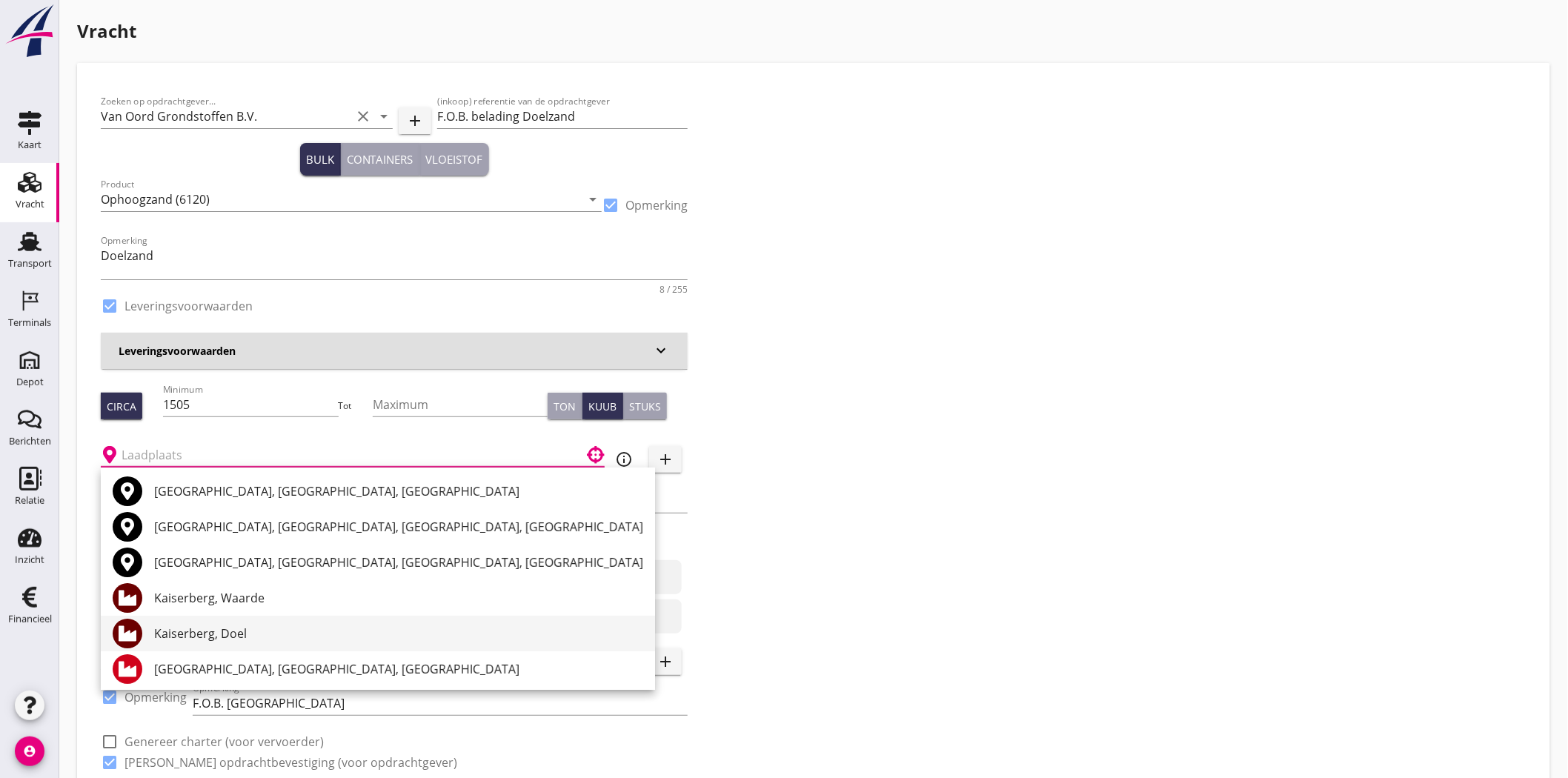
click at [213, 625] on div "Kaiserberg, Doel" at bounding box center [398, 633] width 489 height 18
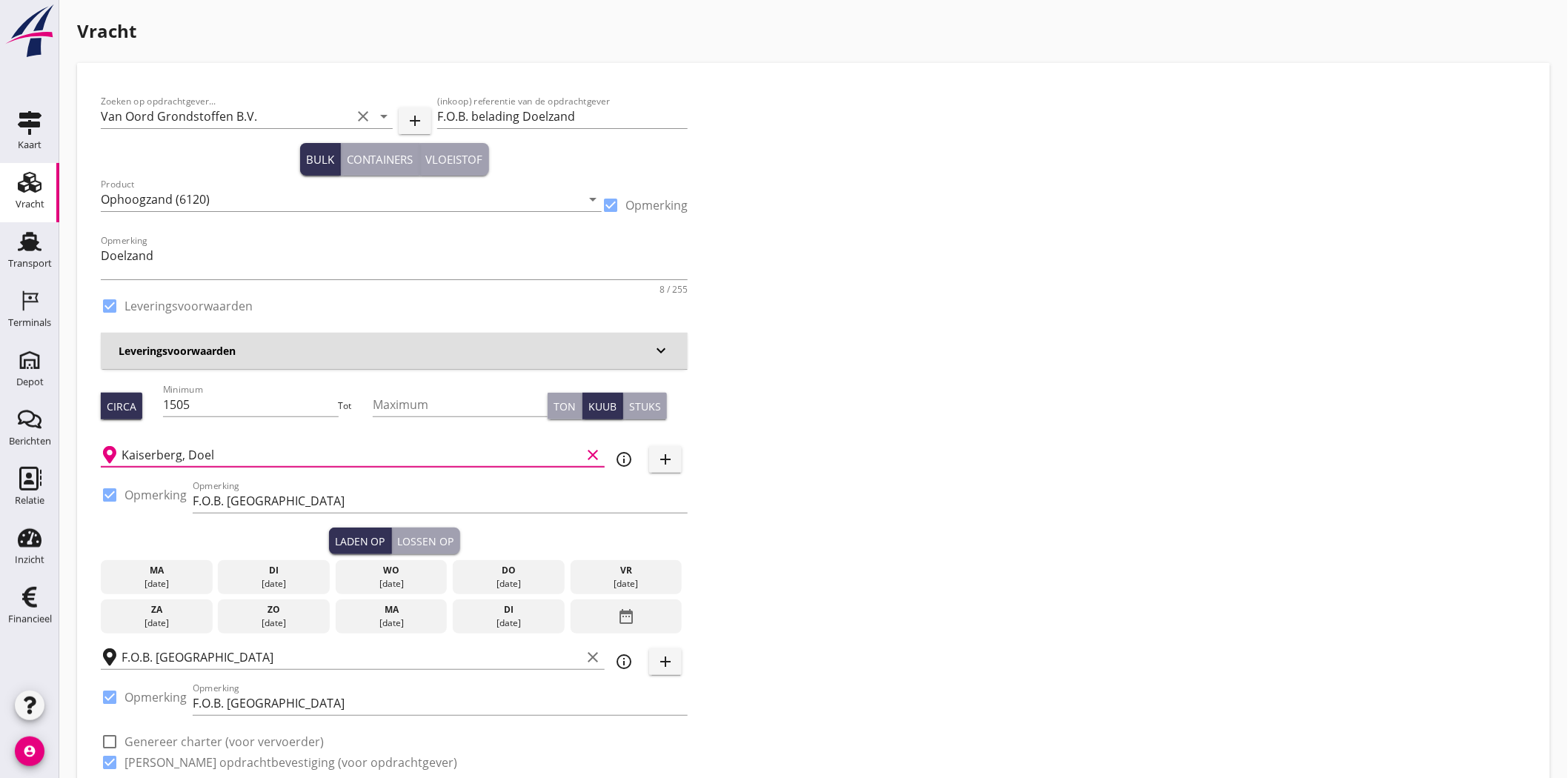
type input "Kaiserberg, Doel"
click at [858, 481] on div "Zoeken op opdrachtgever... Van Oord Grondstoffen B.V. clear arrow_drop_down add…" at bounding box center [814, 437] width 1437 height 702
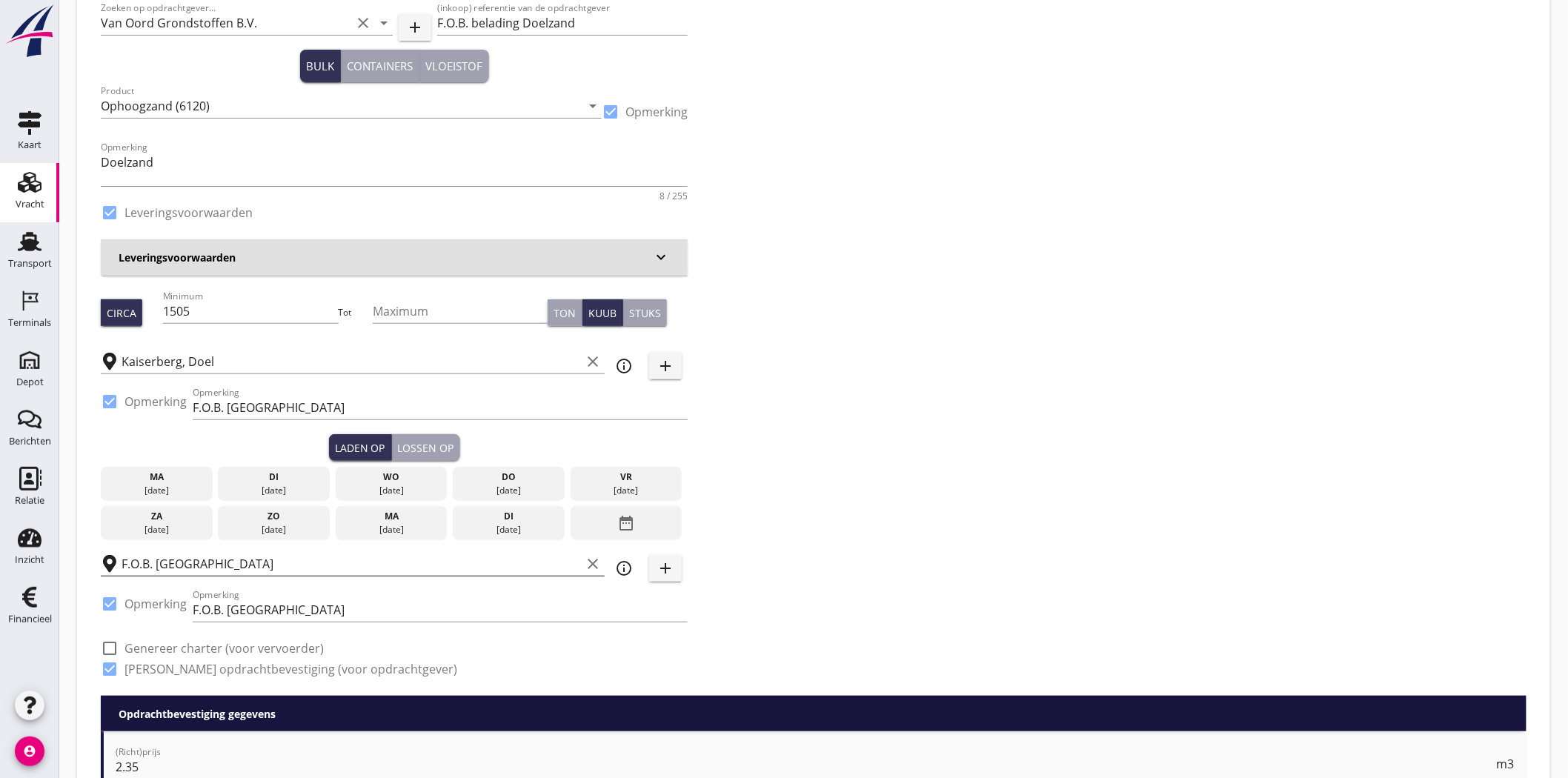
scroll to position [165, 0]
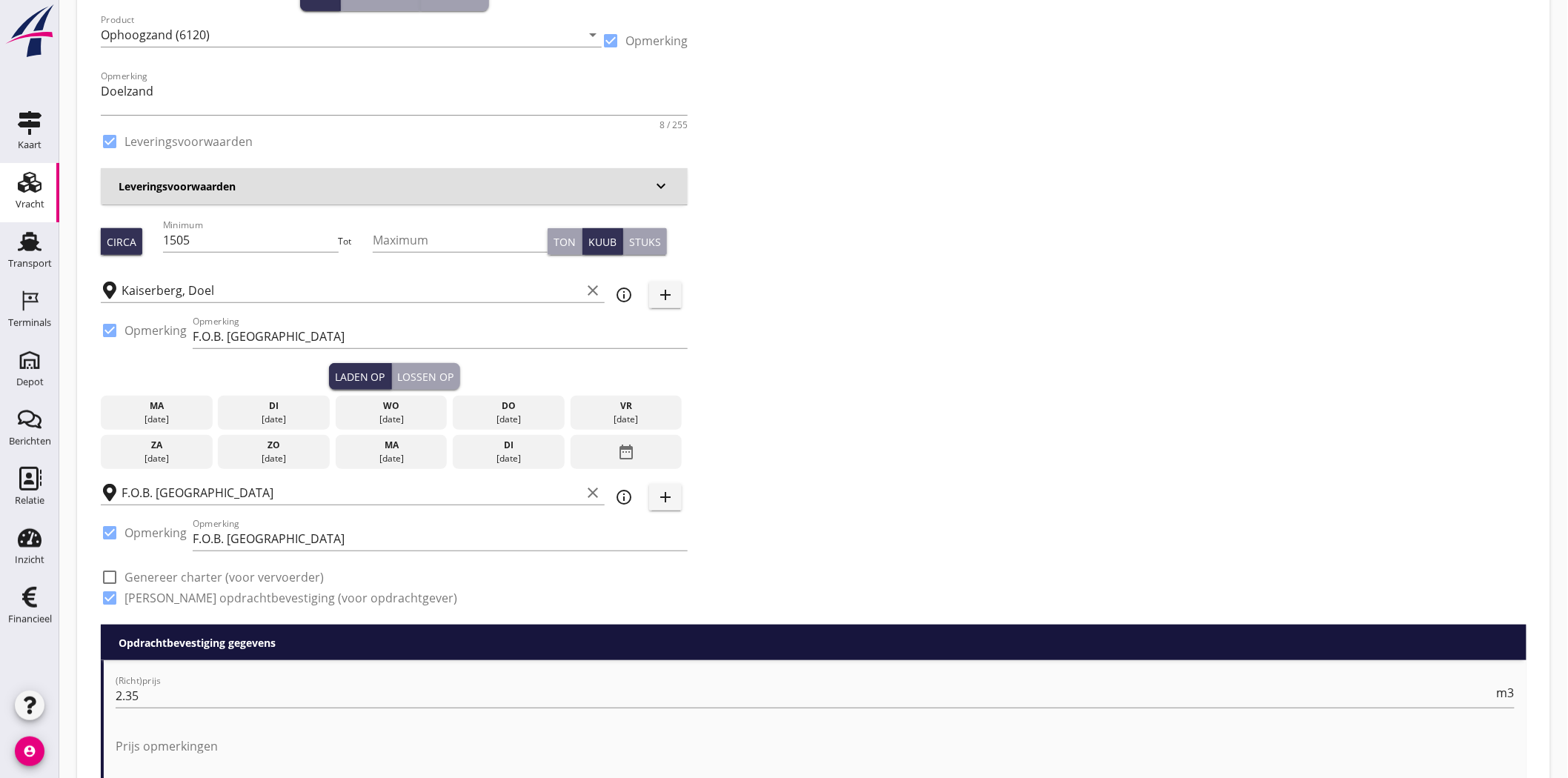
click at [236, 415] on div "[DATE]" at bounding box center [274, 419] width 104 height 13
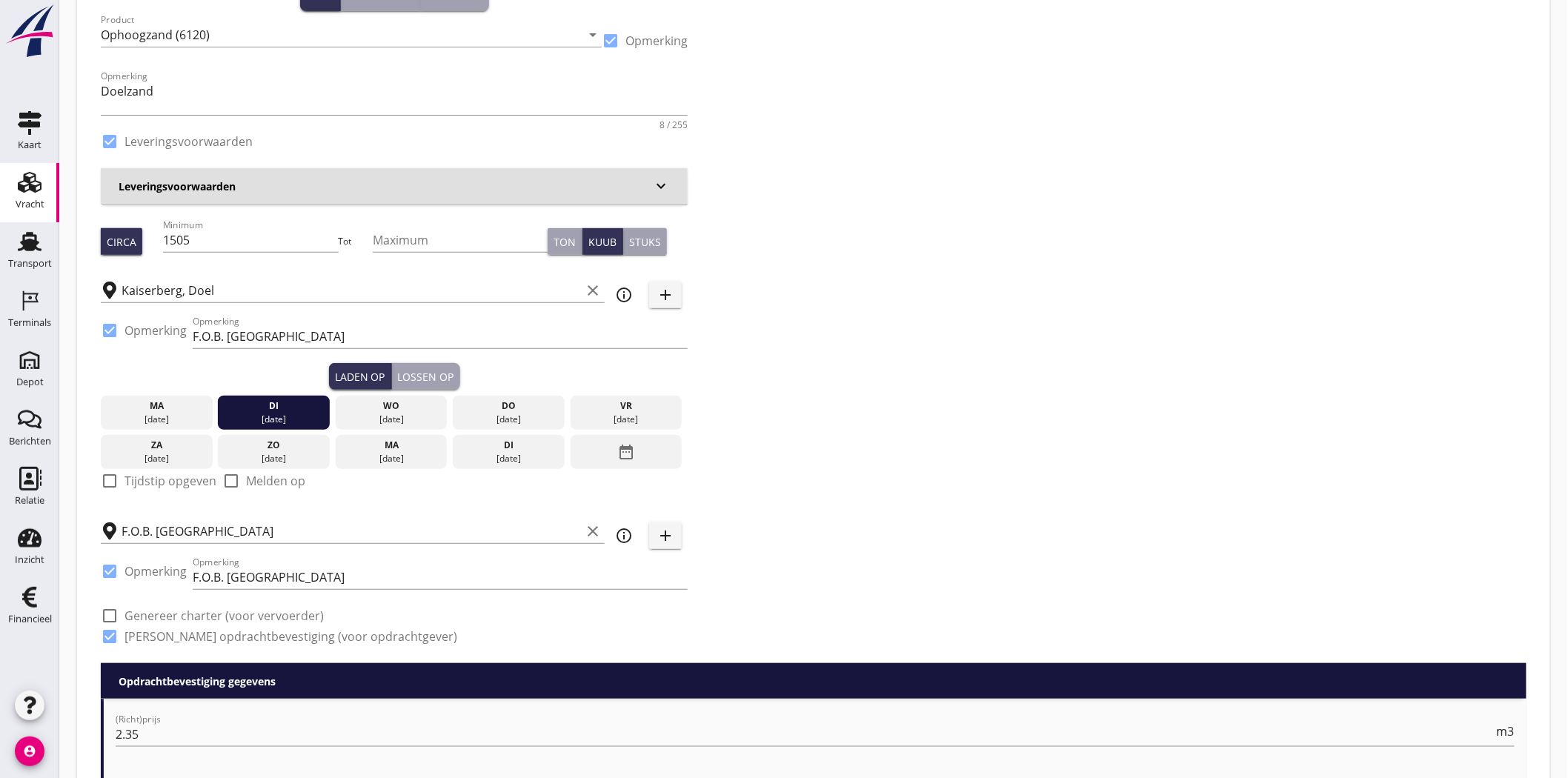
click at [163, 409] on div "ma" at bounding box center [156, 406] width 104 height 13
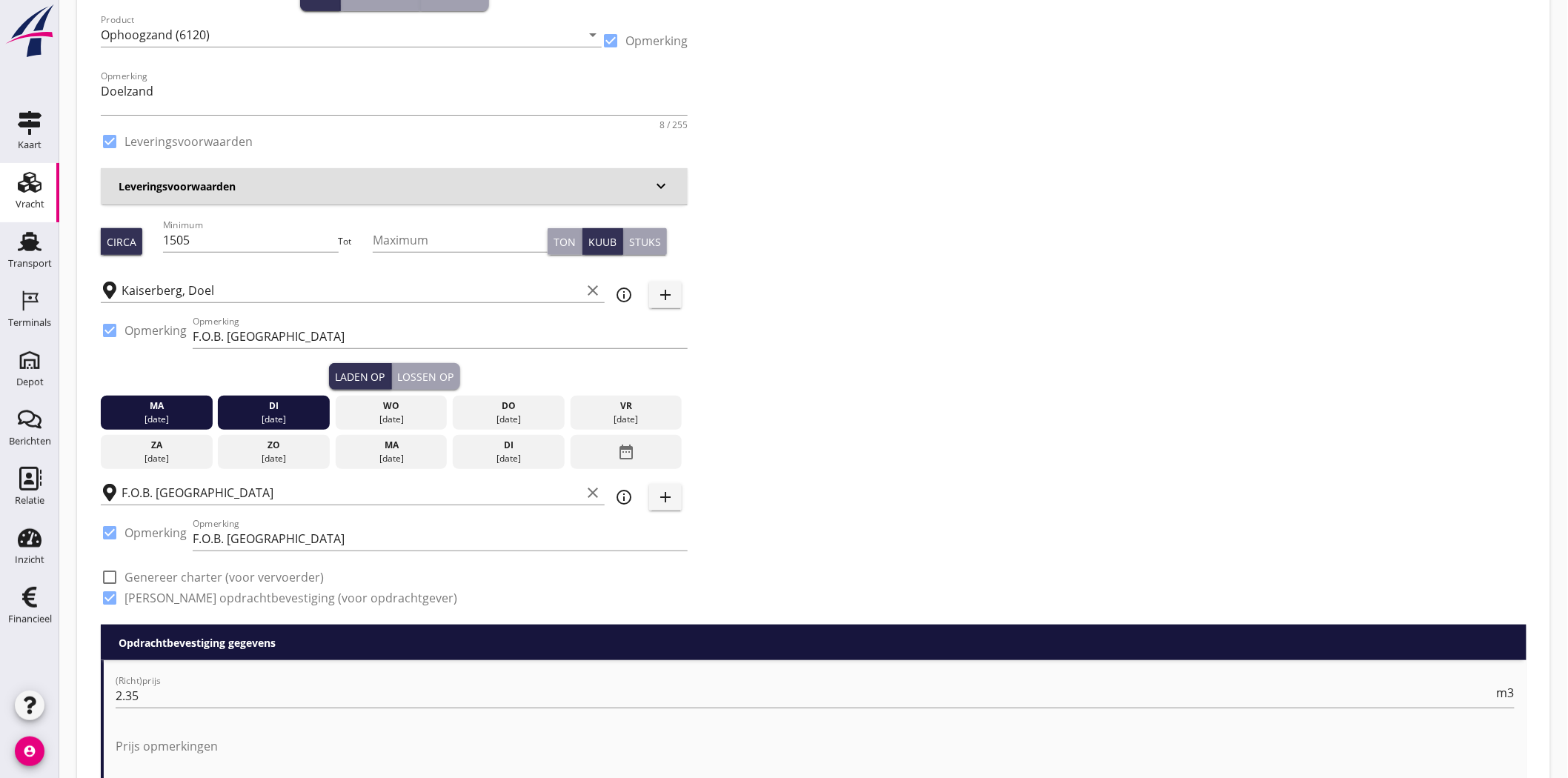
click at [289, 404] on div "di" at bounding box center [274, 406] width 104 height 13
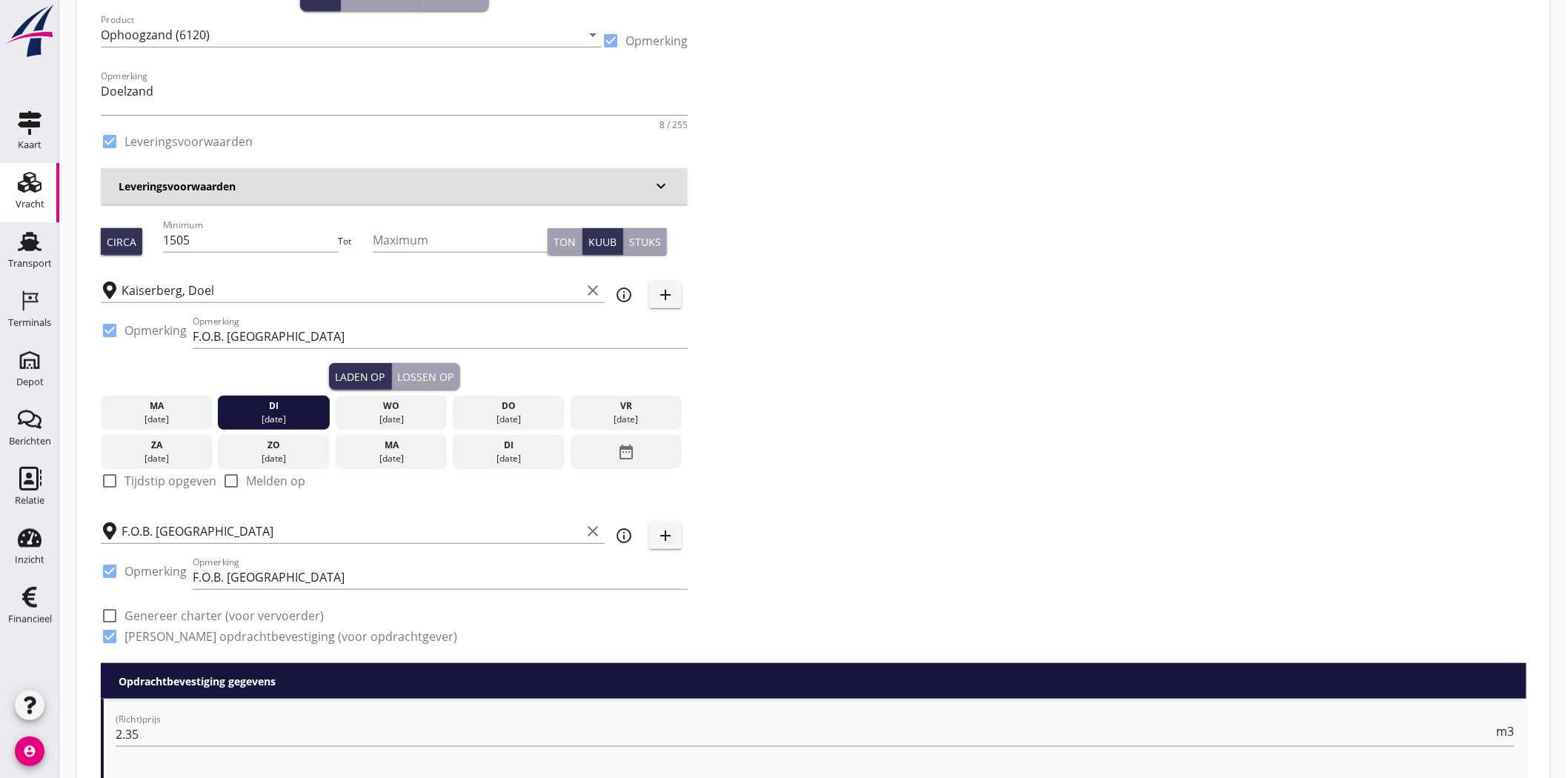
click at [103, 412] on div "[DATE]" at bounding box center [156, 412] width 112 height 34
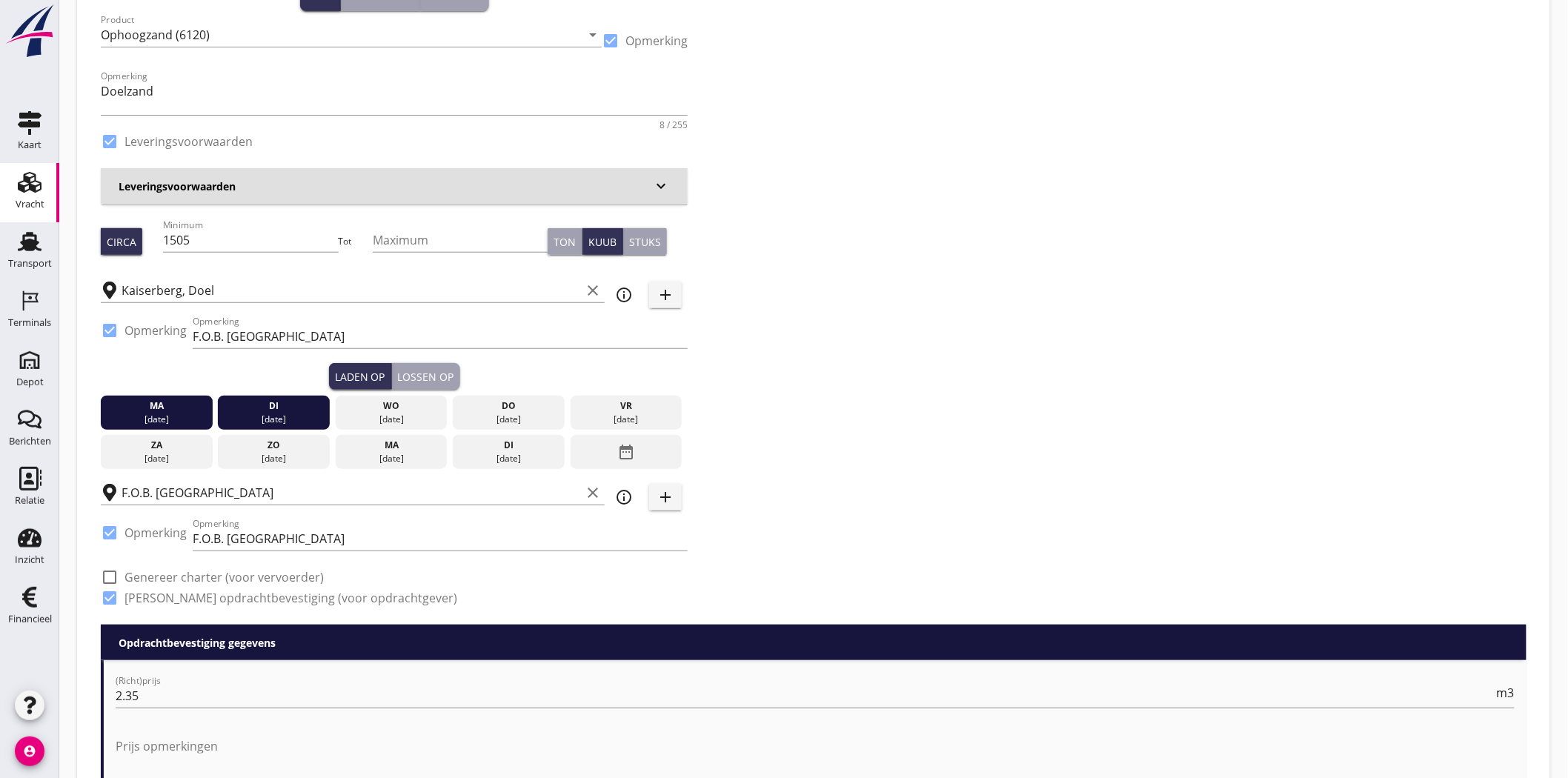
click at [127, 413] on div "[DATE]" at bounding box center [156, 419] width 104 height 13
click at [127, 413] on div "[DATE]" at bounding box center [156, 419] width 104 height 13
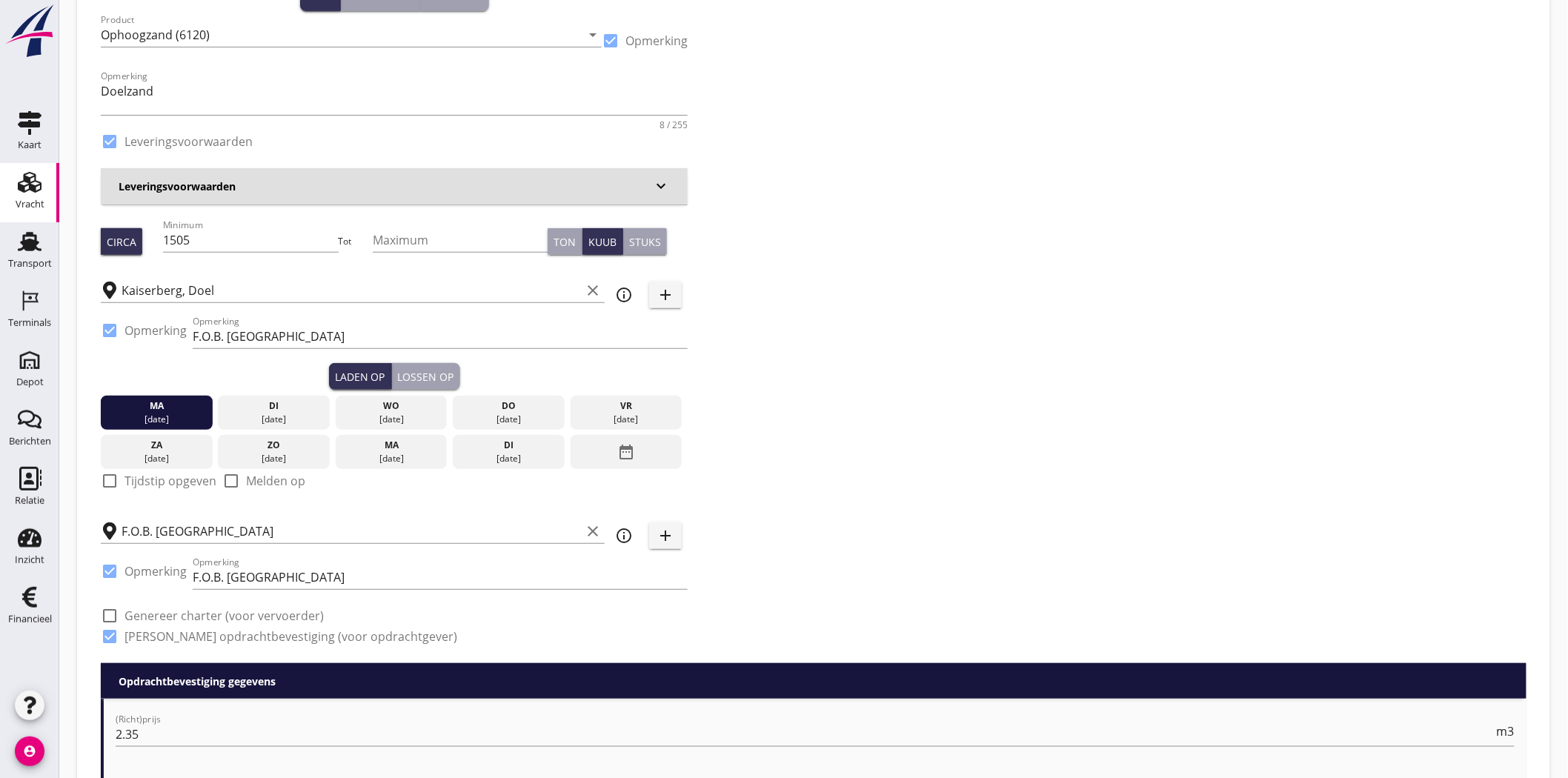
click at [419, 371] on div "Lossen op" at bounding box center [426, 376] width 56 height 16
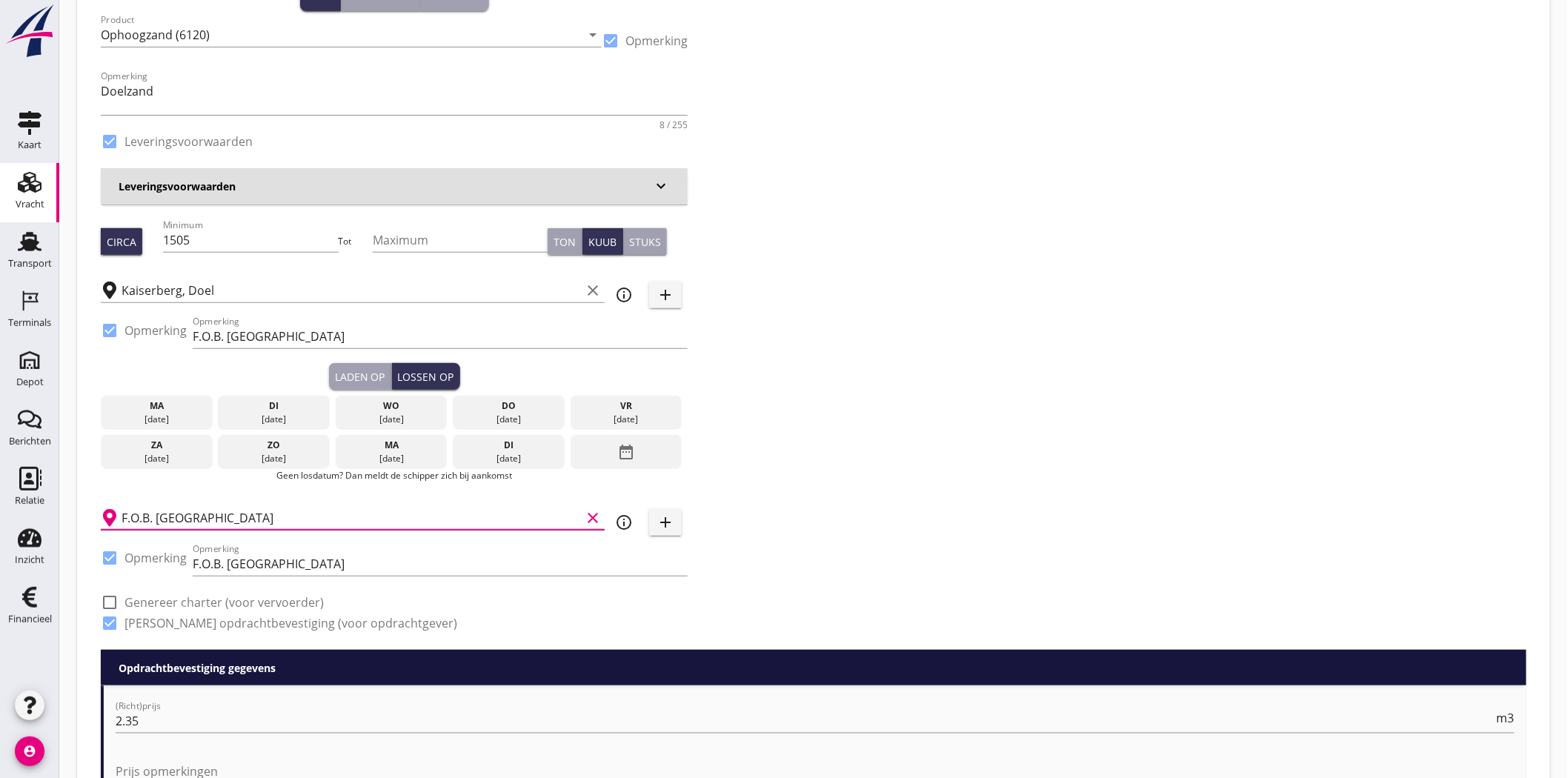
click at [180, 506] on input "F.O.B. [GEOGRAPHIC_DATA]" at bounding box center [351, 518] width 459 height 24
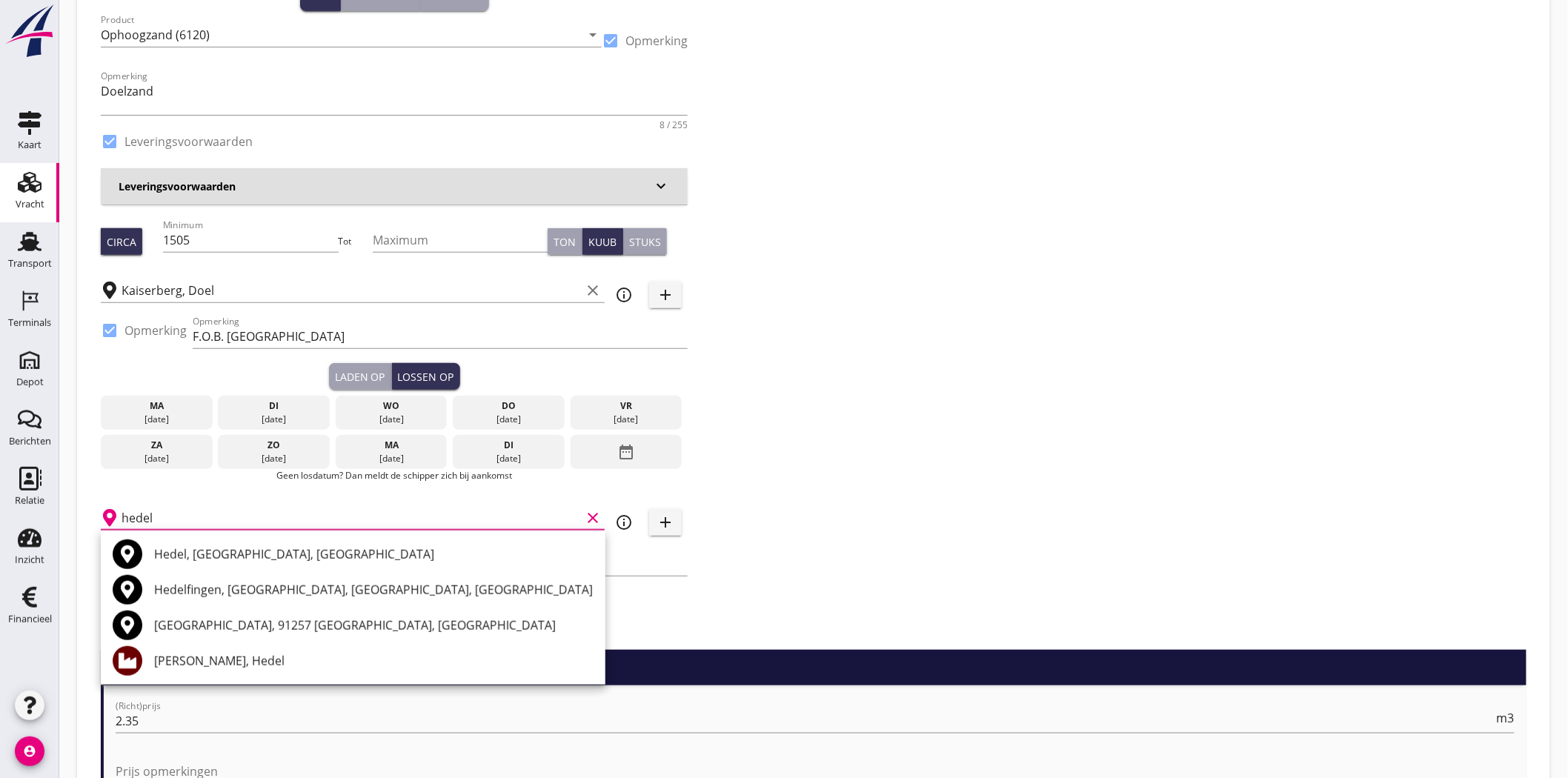
click at [227, 655] on div "[PERSON_NAME], Hedel" at bounding box center [373, 661] width 439 height 18
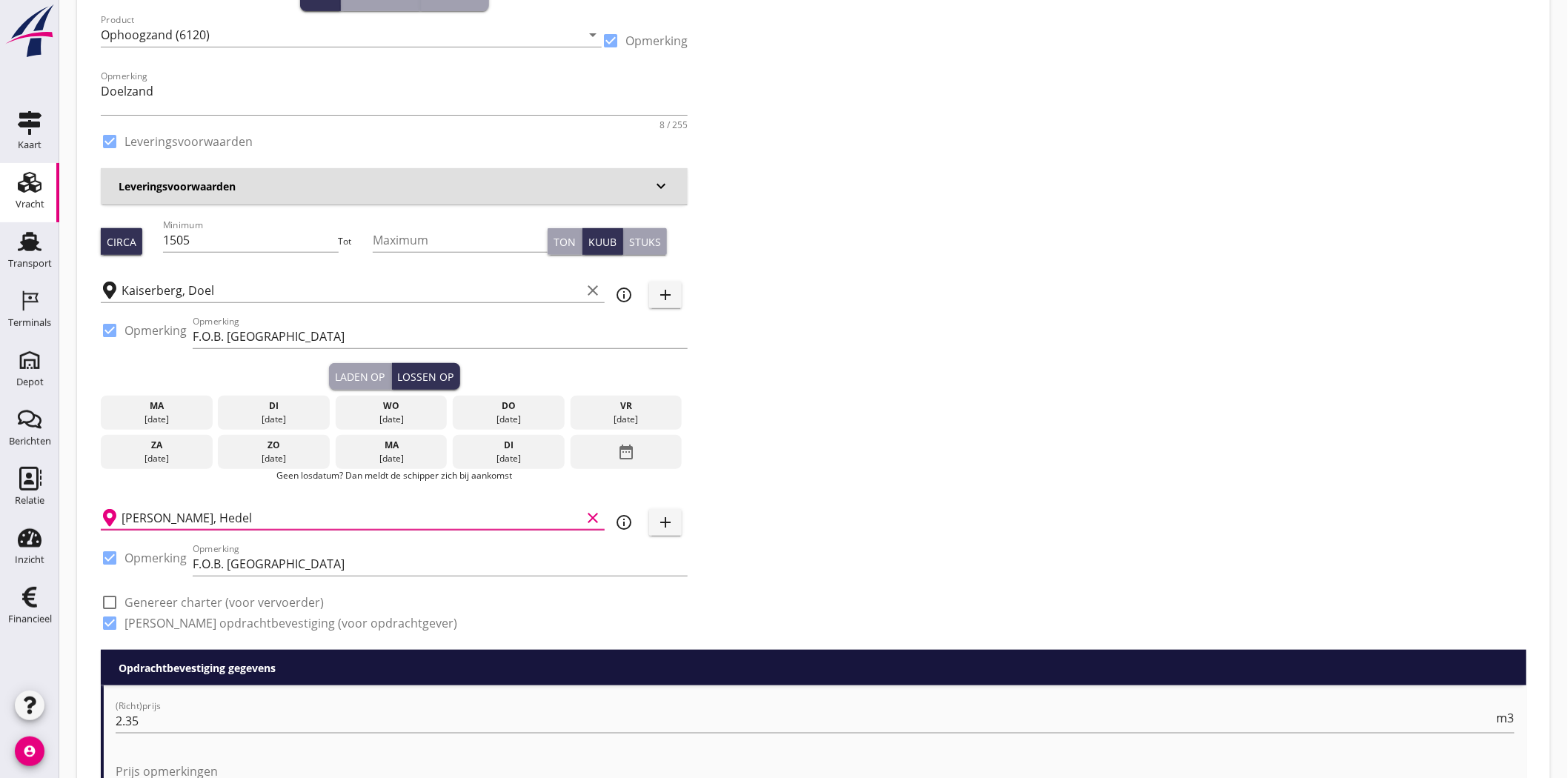
type input "[PERSON_NAME], Hedel"
click at [969, 383] on div "Zoeken op opdrachtgever... Van Oord Grondstoffen B.V. clear arrow_drop_down add…" at bounding box center [814, 286] width 1437 height 728
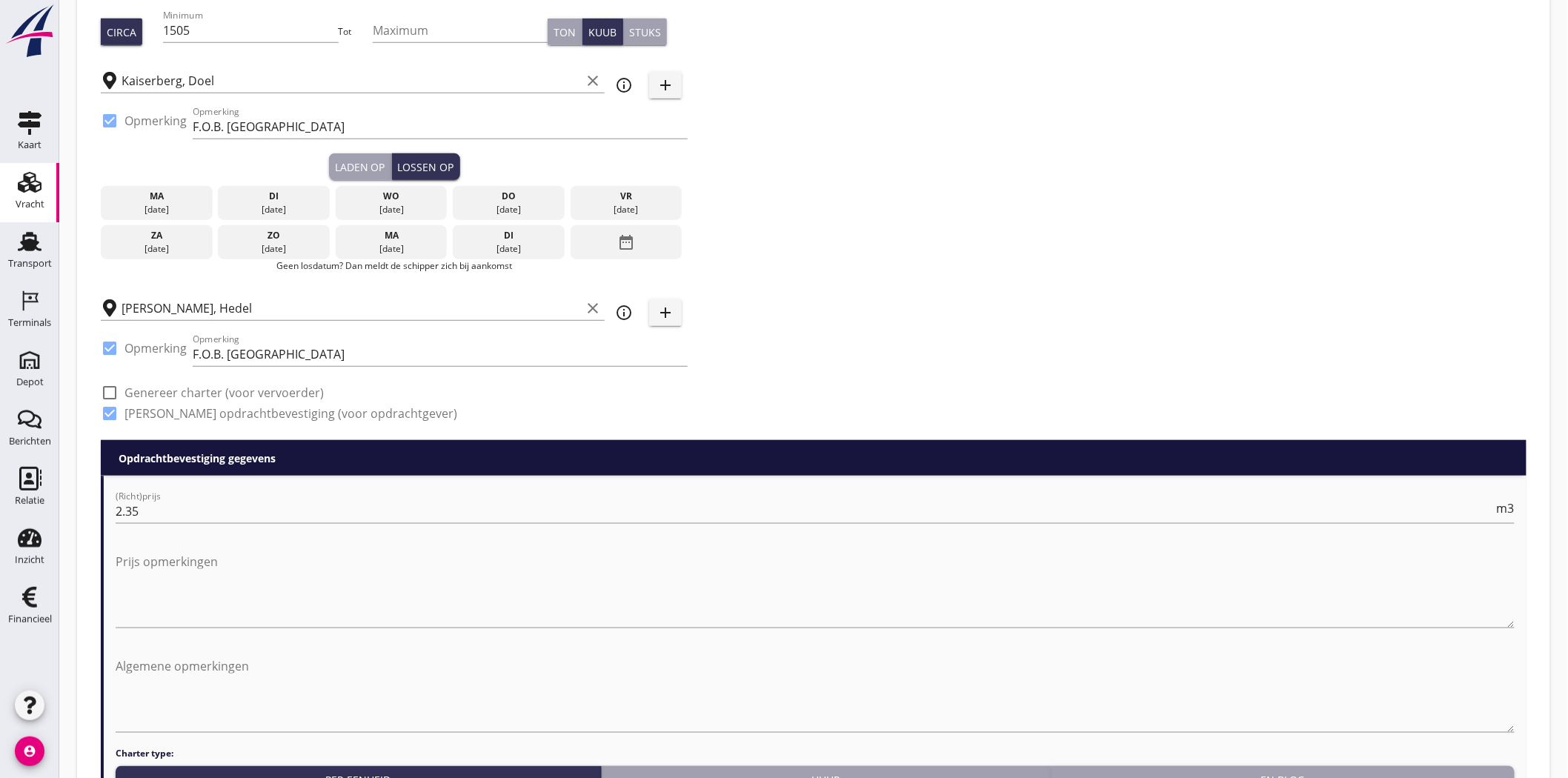
scroll to position [411, 0]
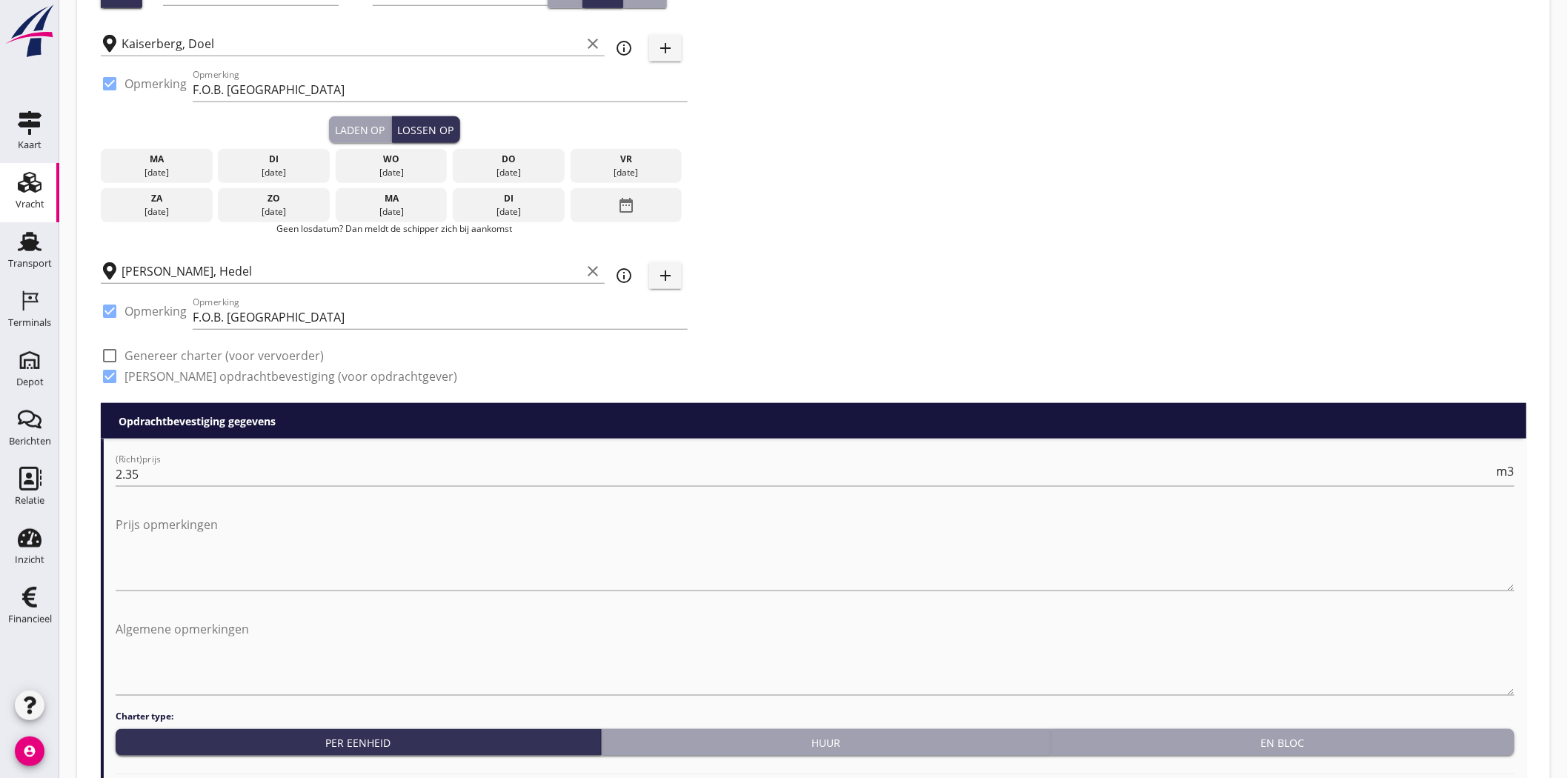
click at [865, 231] on div "Zoeken op opdrachtgever... Van Oord Grondstoffen B.V. clear arrow_drop_down add…" at bounding box center [814, 40] width 1437 height 728
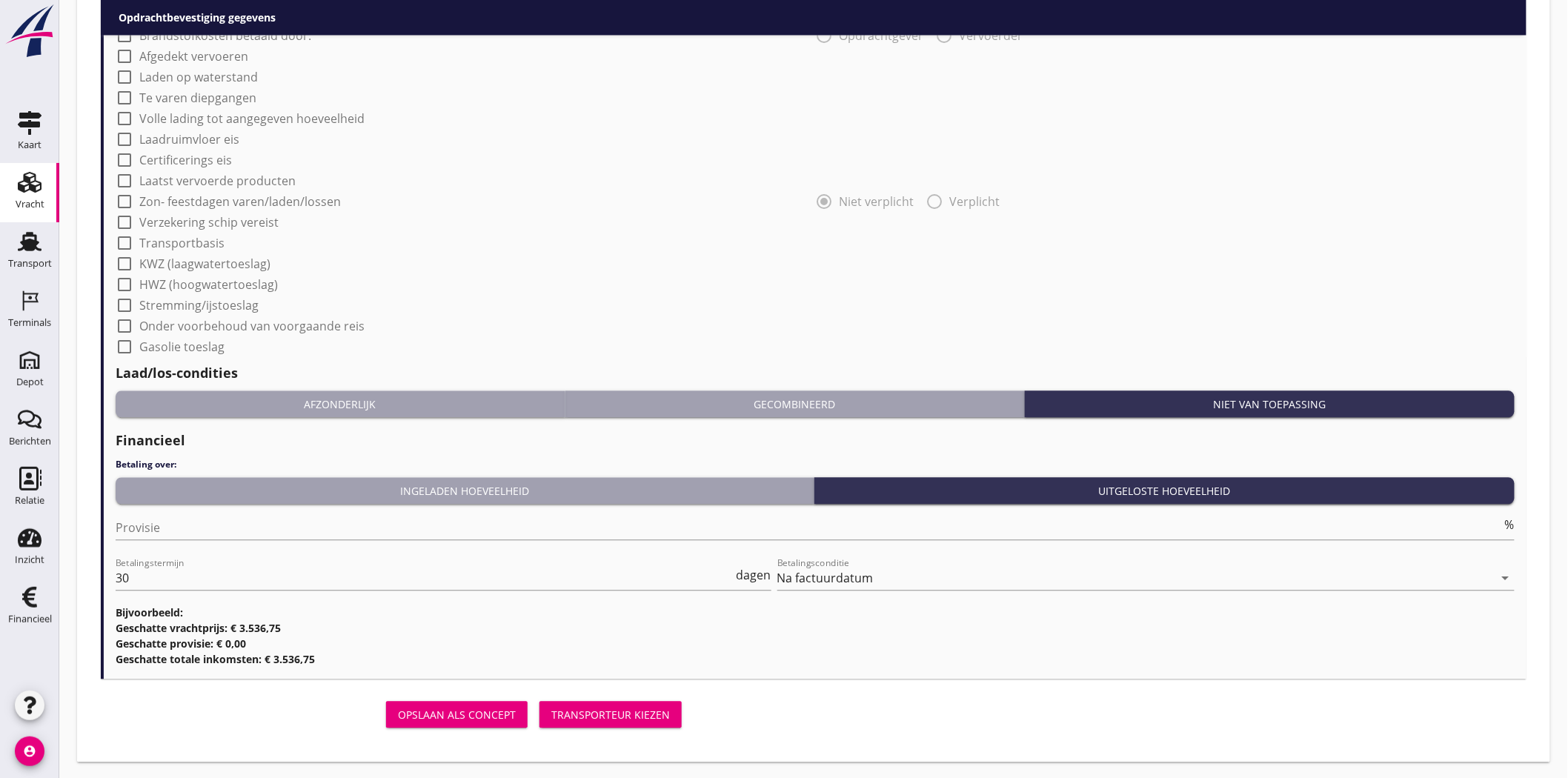
scroll to position [1247, 0]
click at [648, 717] on div "Transporteur kiezen" at bounding box center [610, 714] width 118 height 16
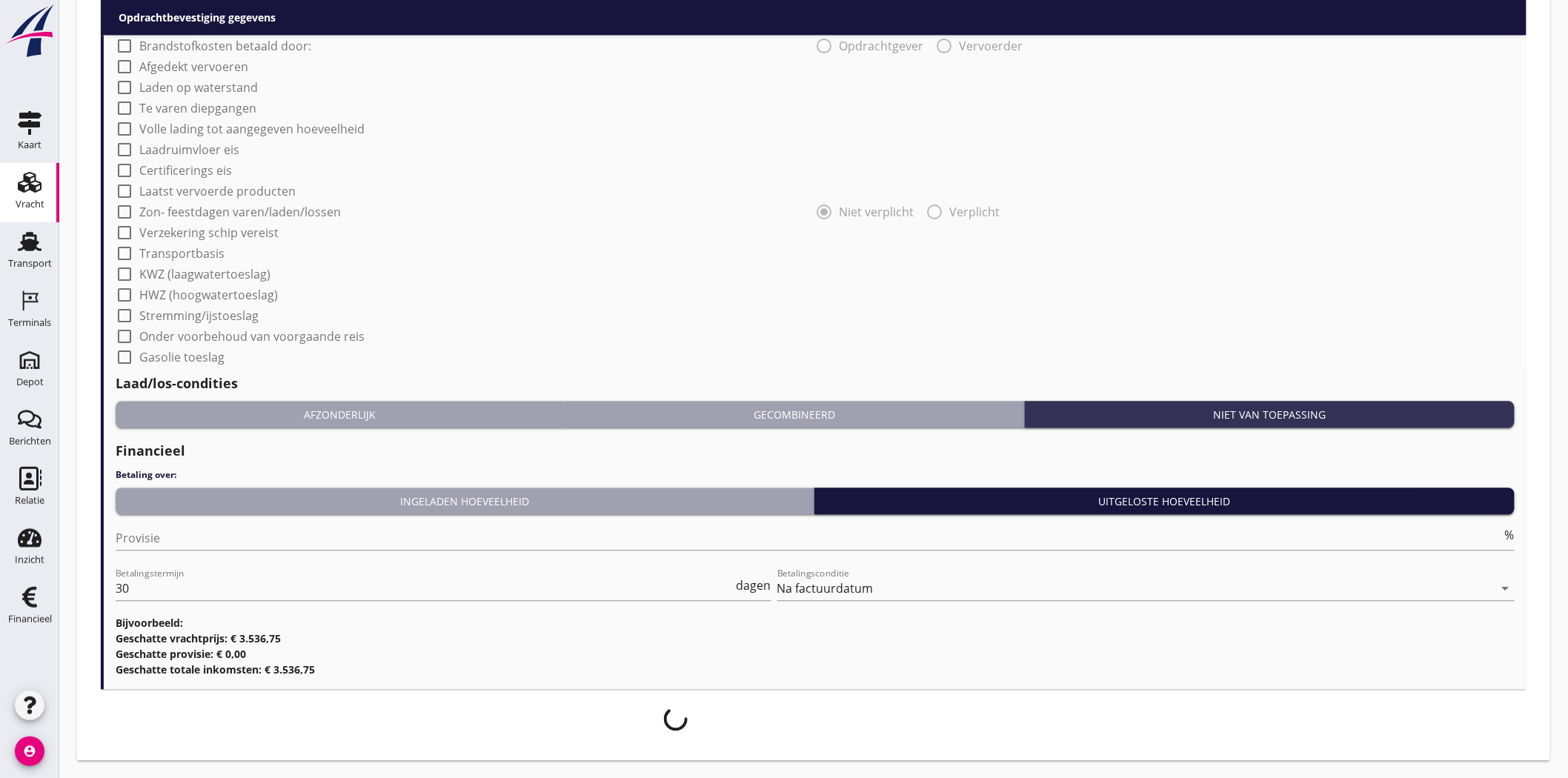
scroll to position [1235, 0]
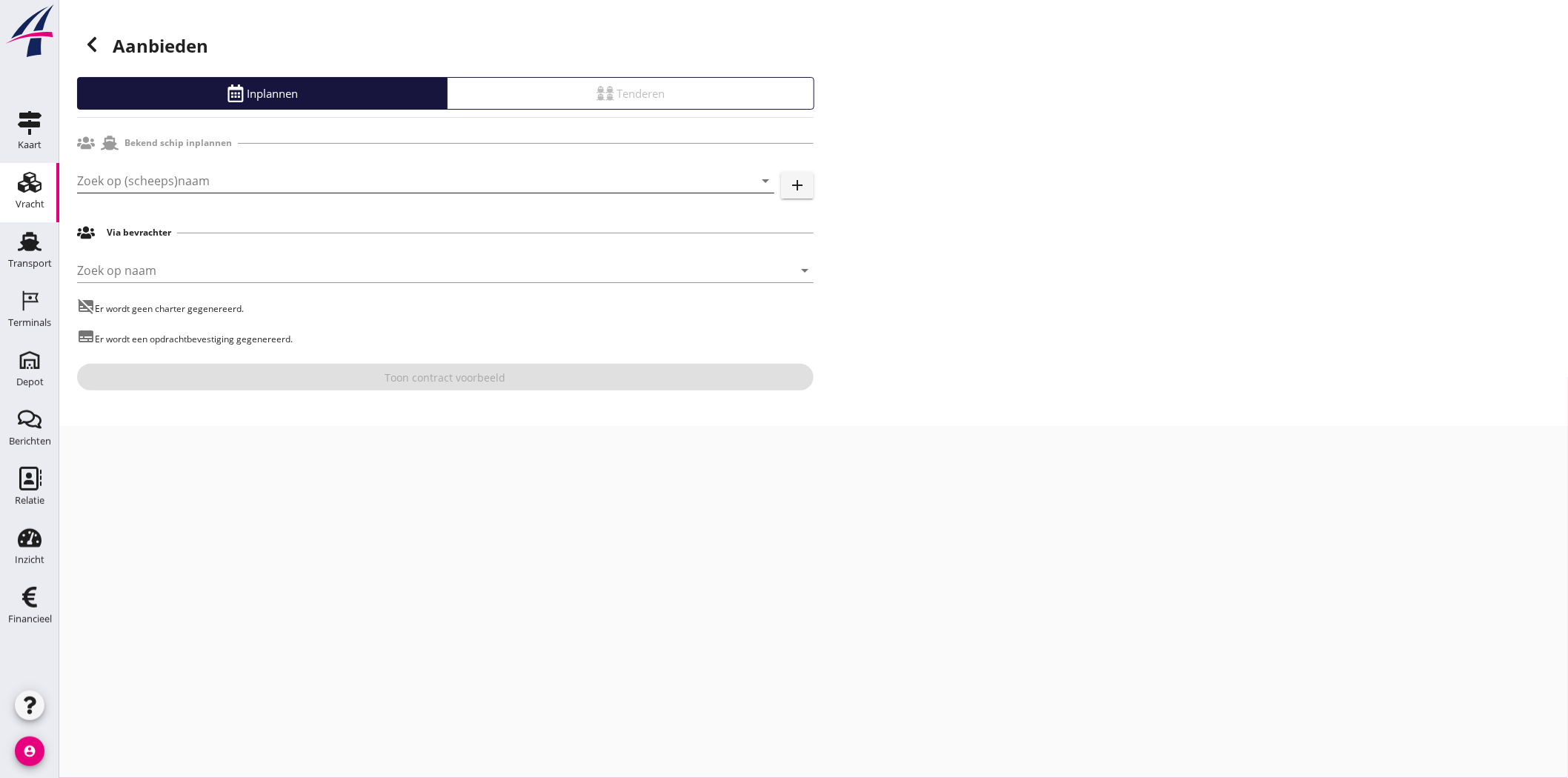
click at [228, 172] on input "Zoek op (scheeps)naam" at bounding box center [404, 180] width 656 height 24
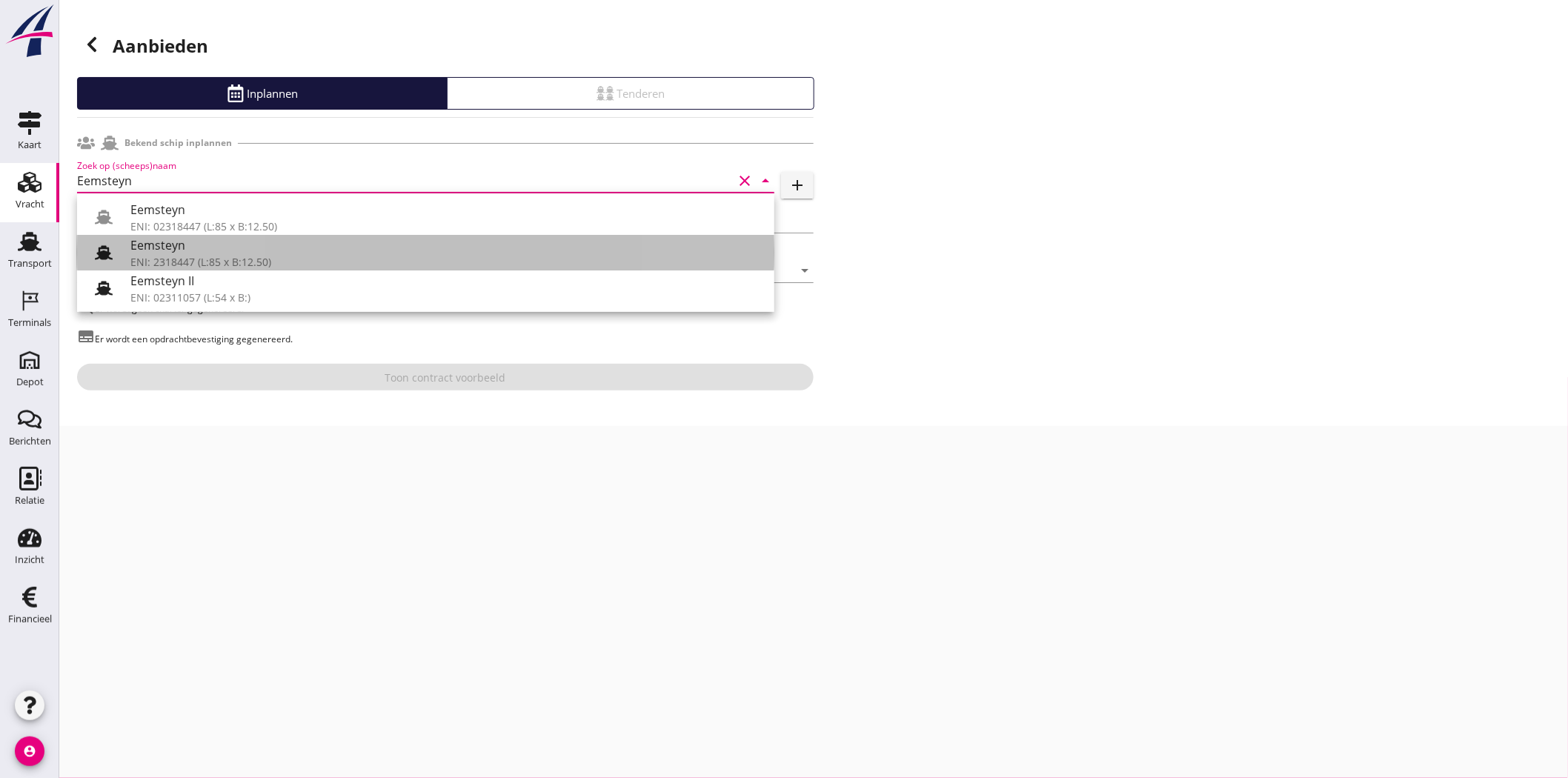
click at [319, 253] on div "Eemsteyn" at bounding box center [447, 246] width 632 height 18
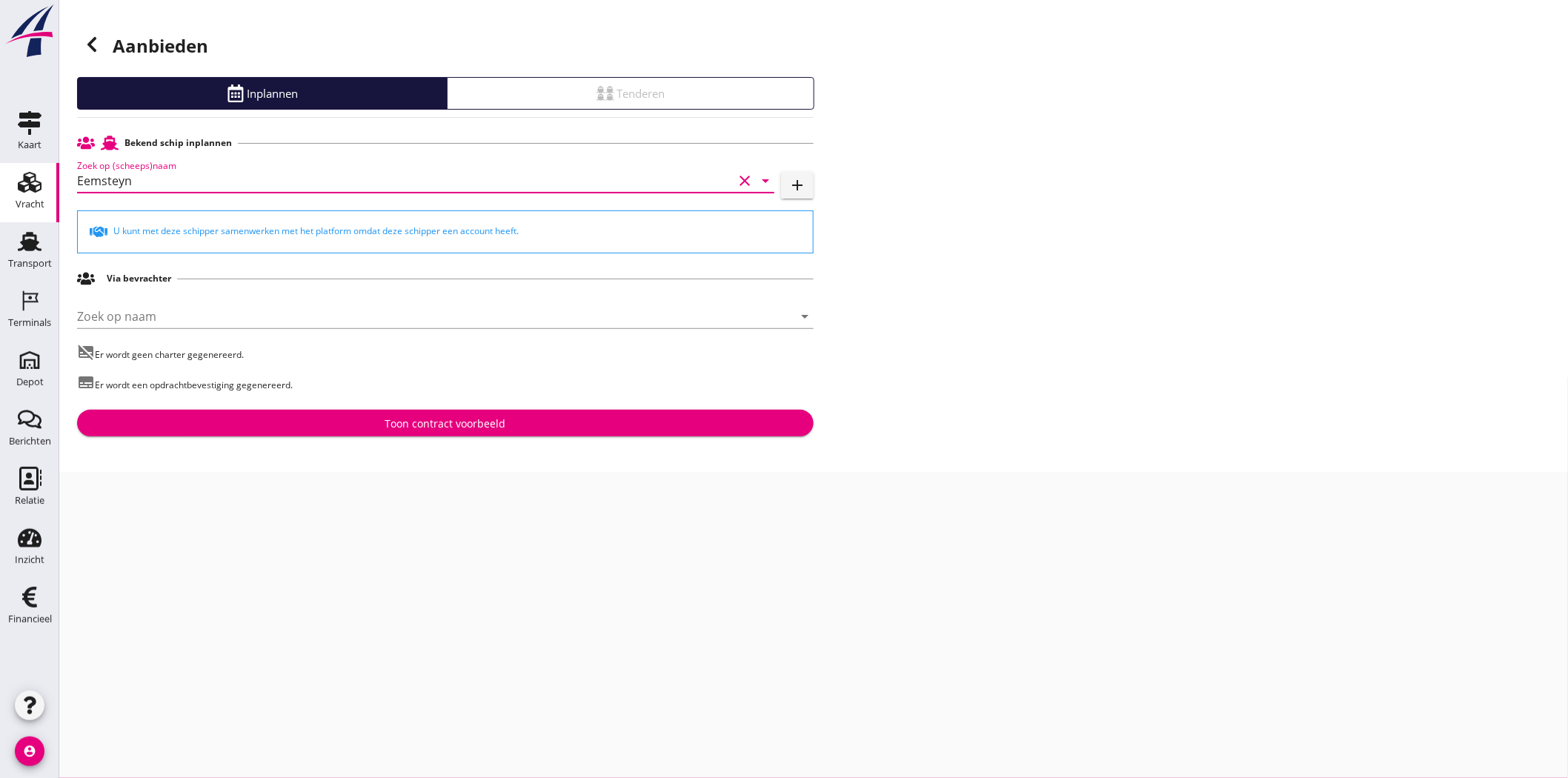
type input "Eemsteyn"
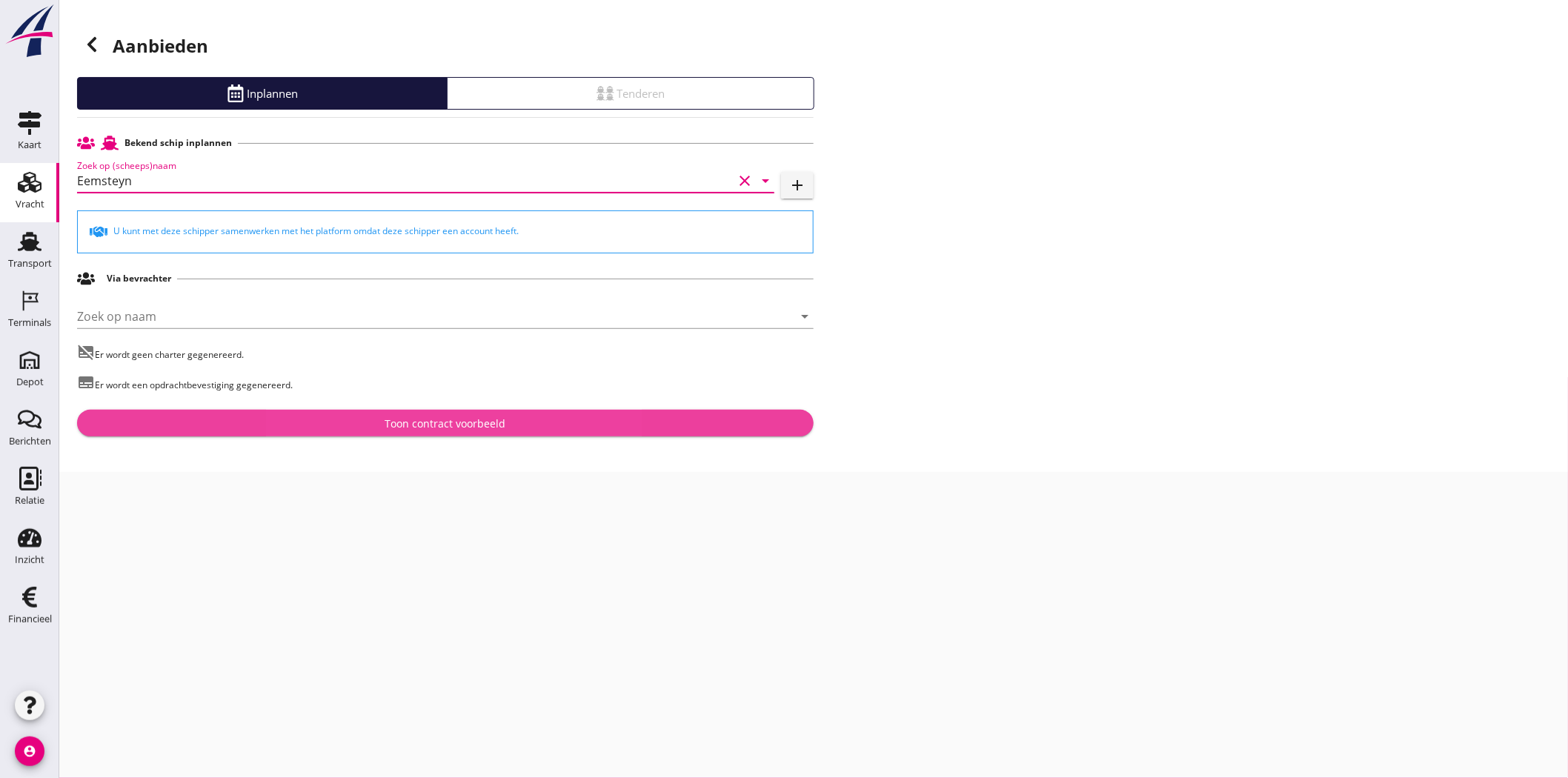
click at [386, 420] on div "Toon contract voorbeeld" at bounding box center [446, 423] width 121 height 16
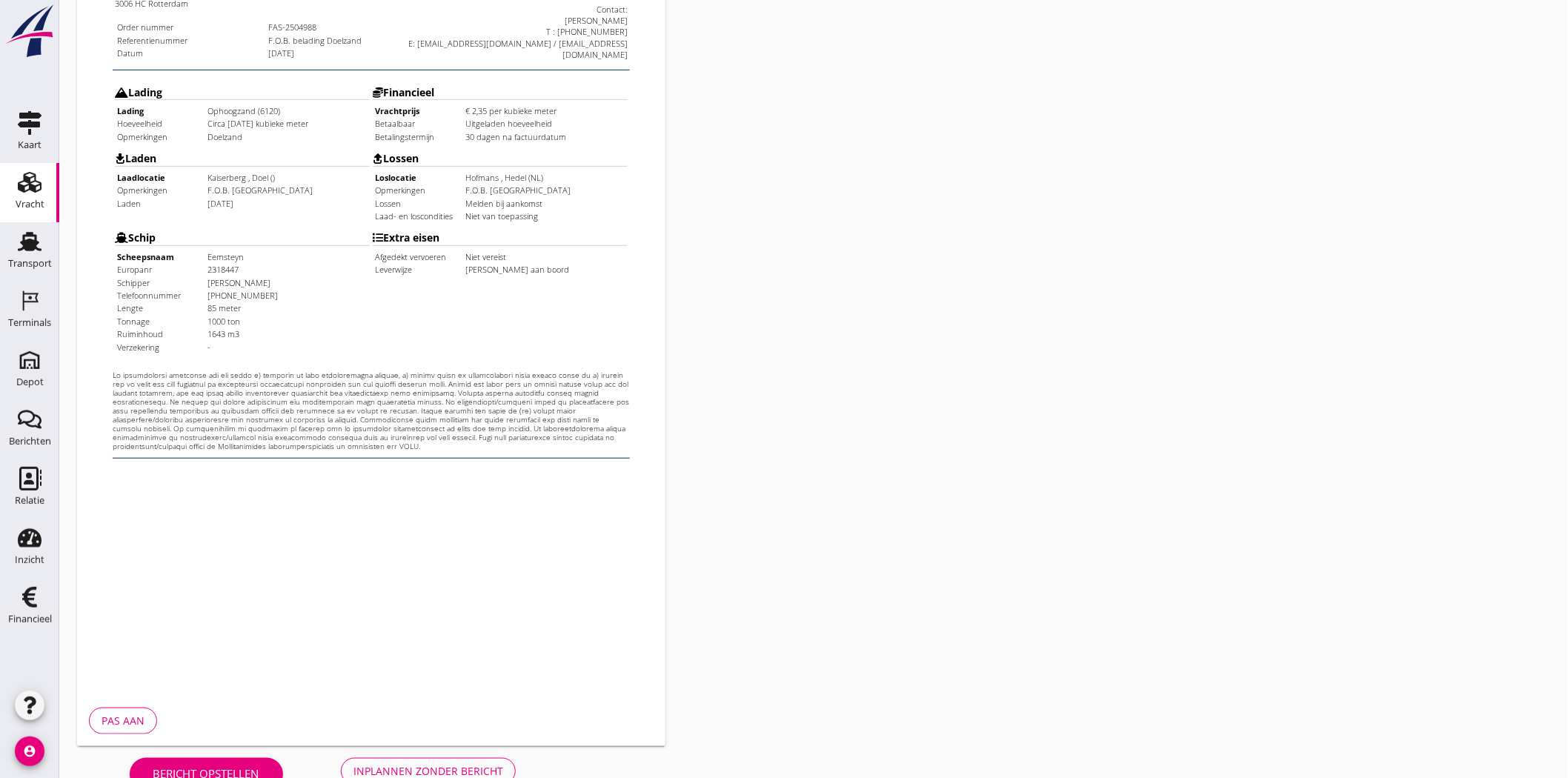
scroll to position [318, 0]
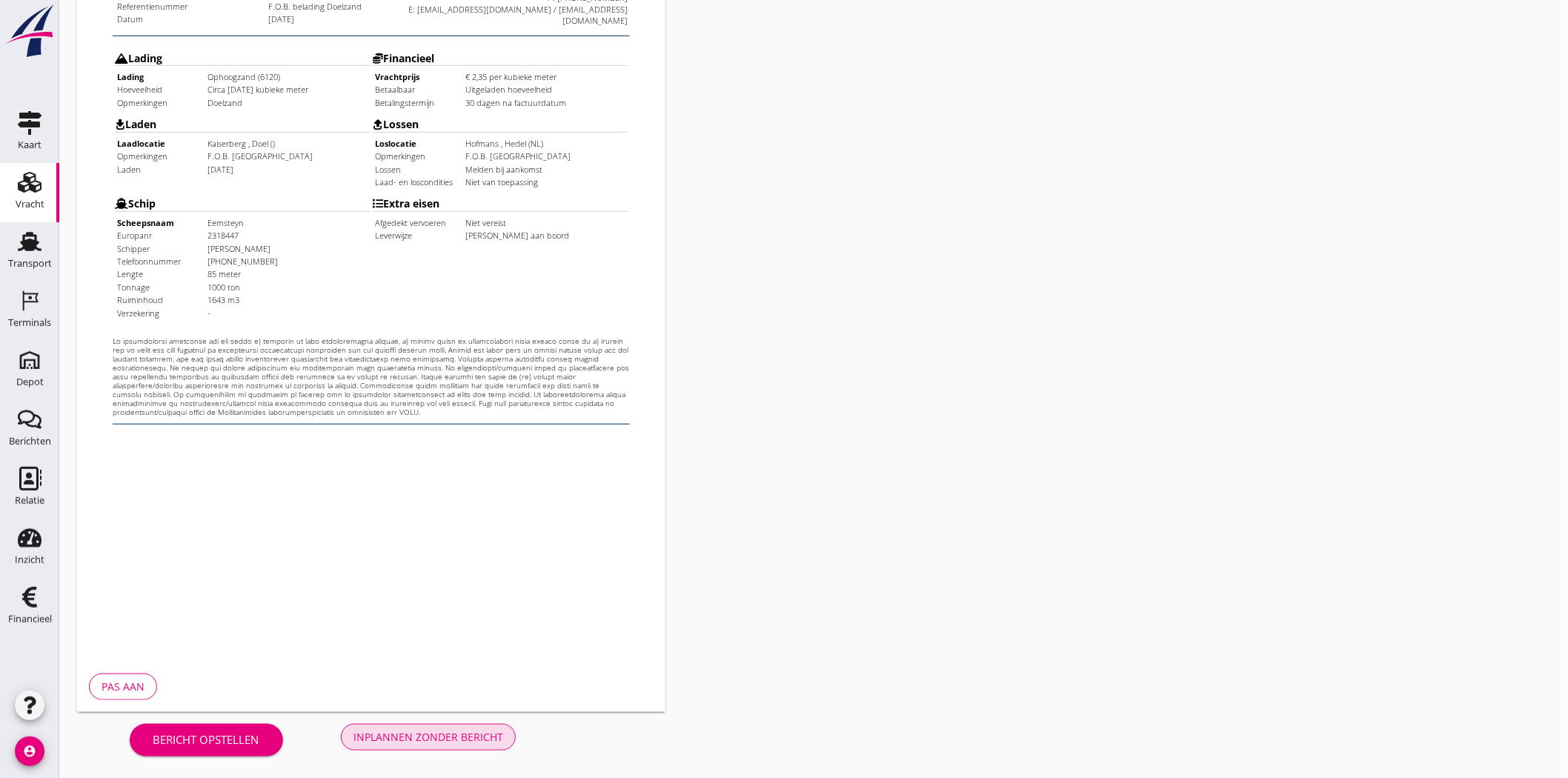
drag, startPoint x: 473, startPoint y: 739, endPoint x: 474, endPoint y: 729, distance: 10.0
click at [473, 739] on div "Inplannen zonder bericht" at bounding box center [428, 737] width 150 height 16
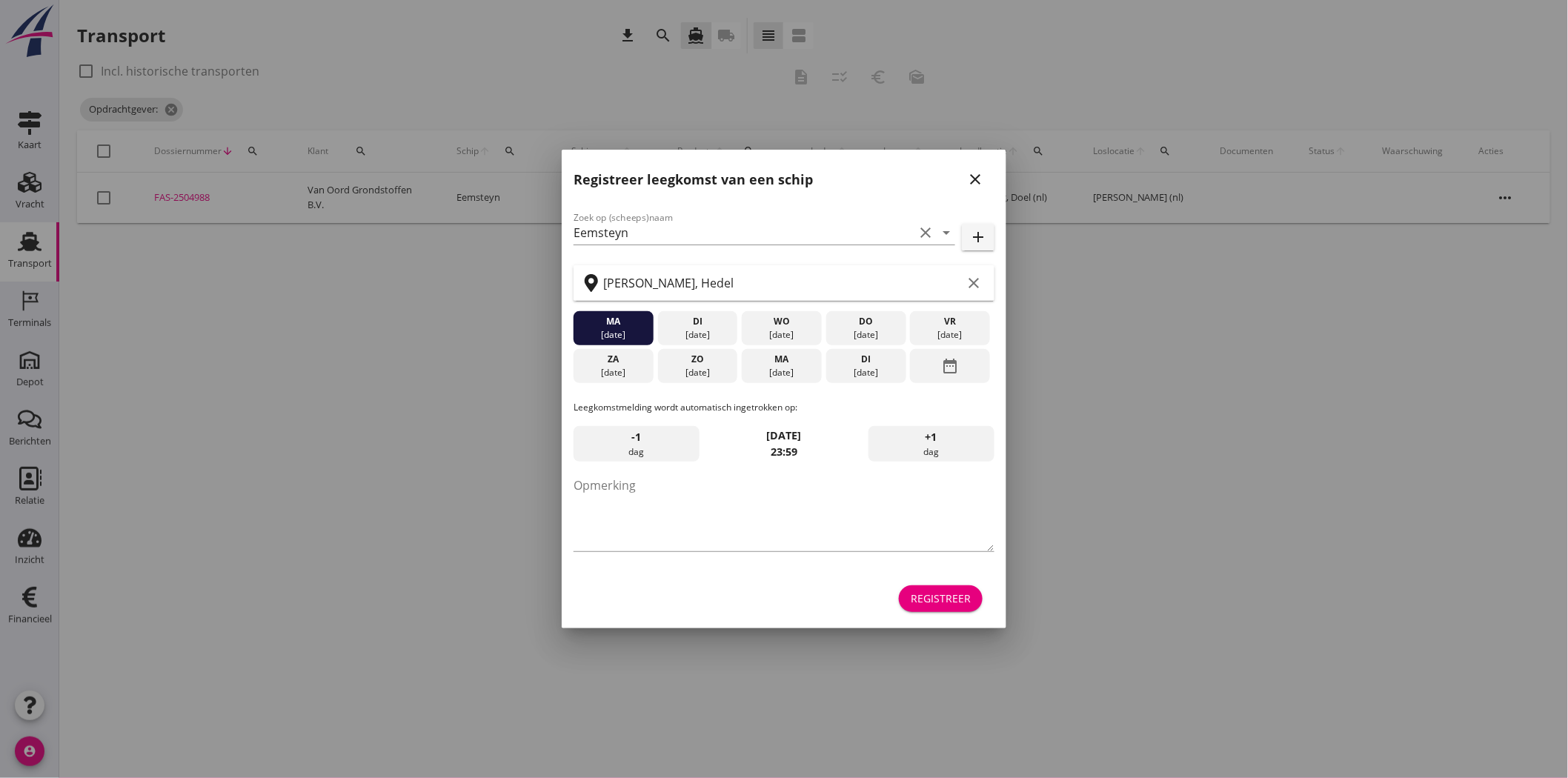
click at [979, 173] on icon "close" at bounding box center [975, 179] width 18 height 18
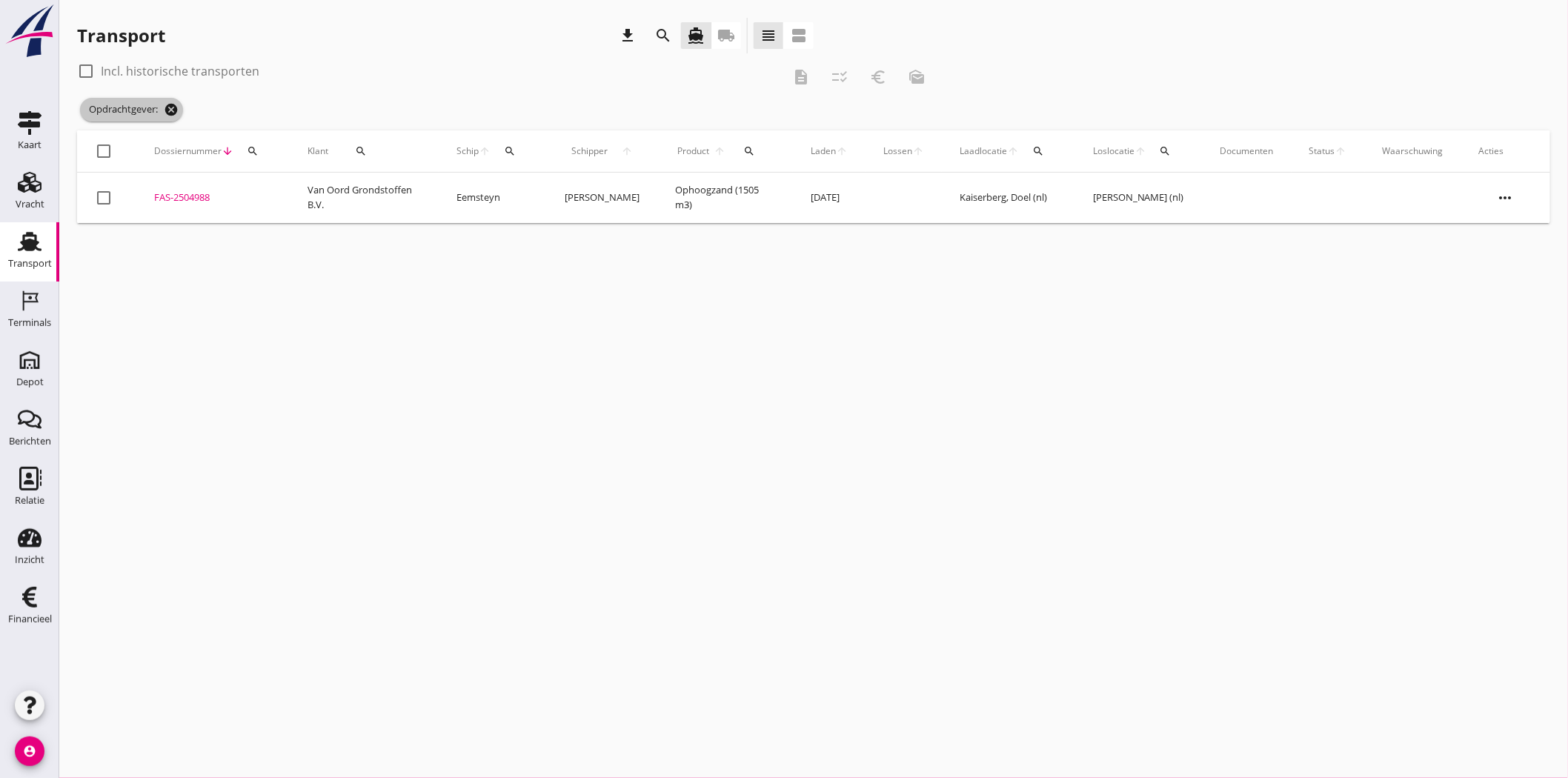
click at [174, 110] on icon "cancel" at bounding box center [171, 110] width 15 height 15
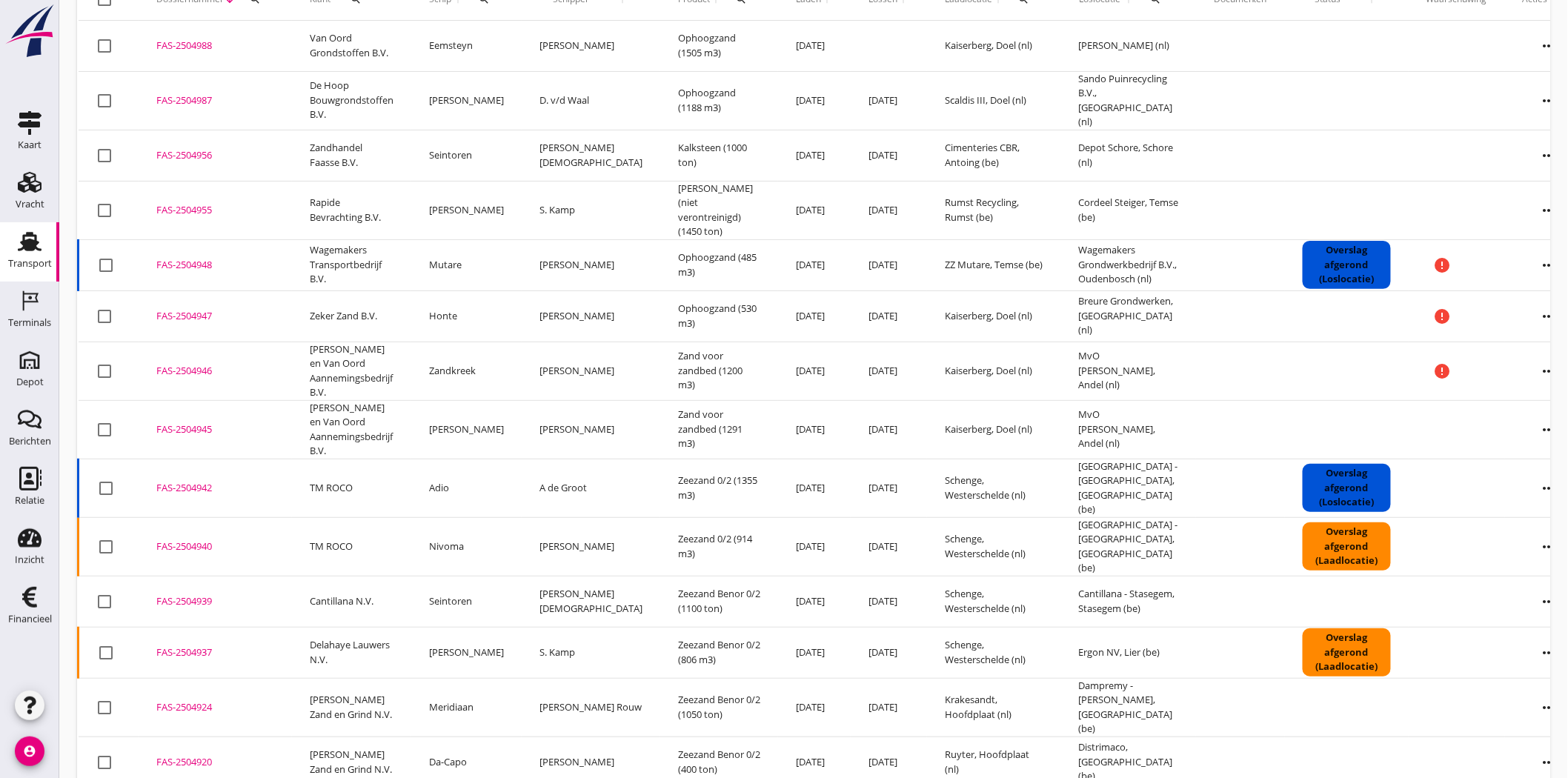
scroll to position [329, 0]
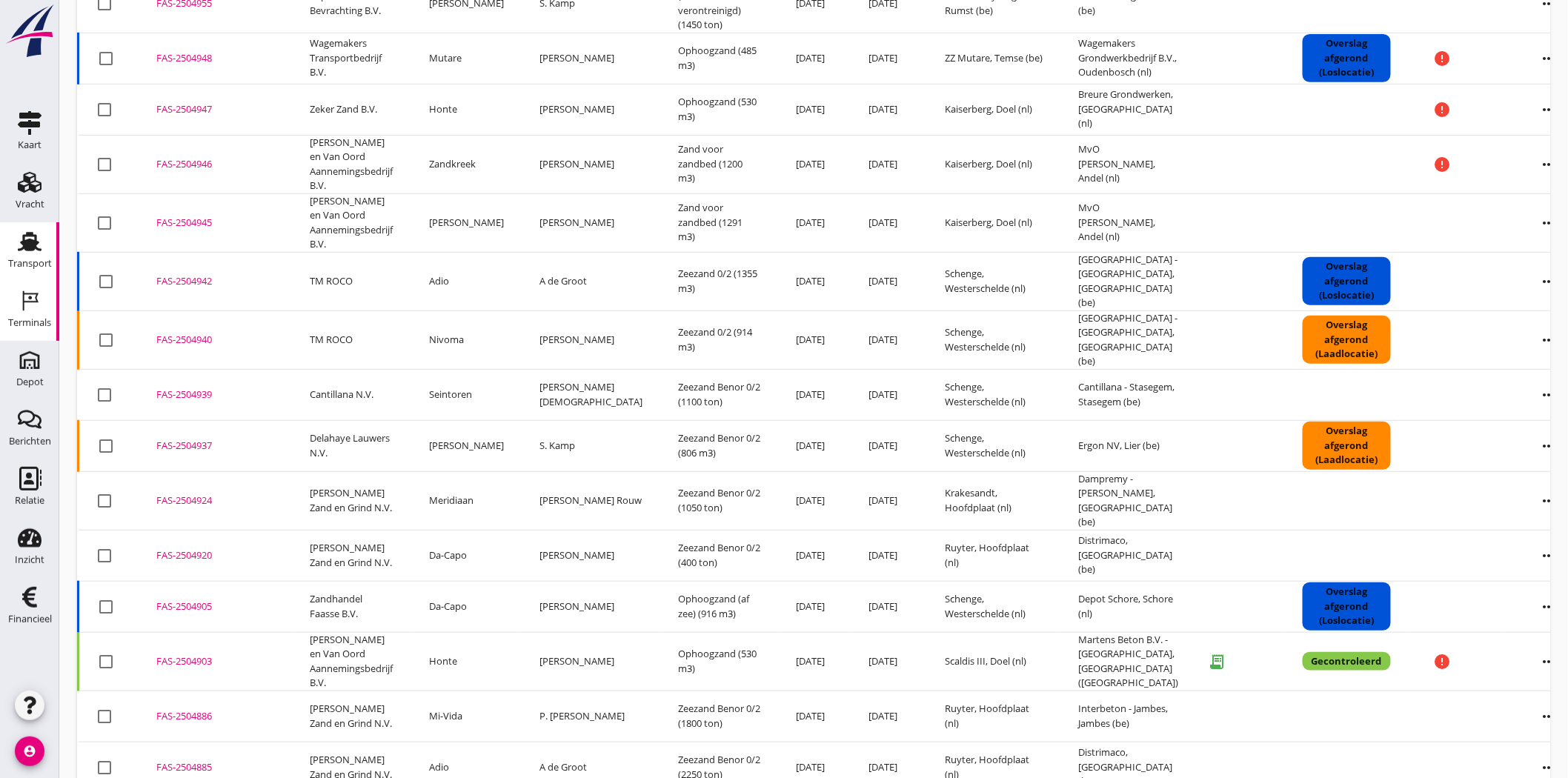
click at [38, 313] on div "Terminals" at bounding box center [30, 322] width 43 height 21
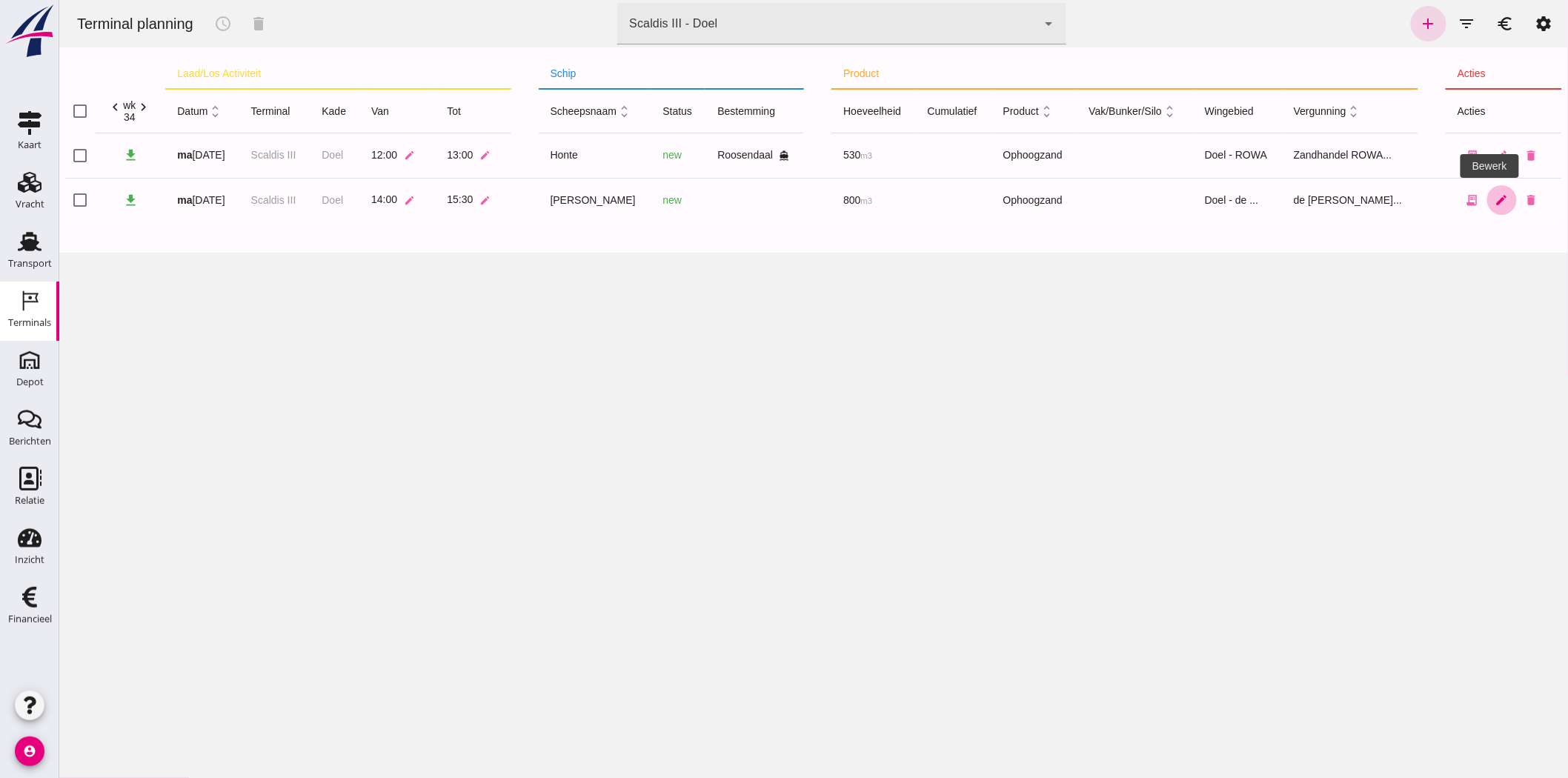
click at [1494, 198] on icon "edit" at bounding box center [1501, 200] width 13 height 13
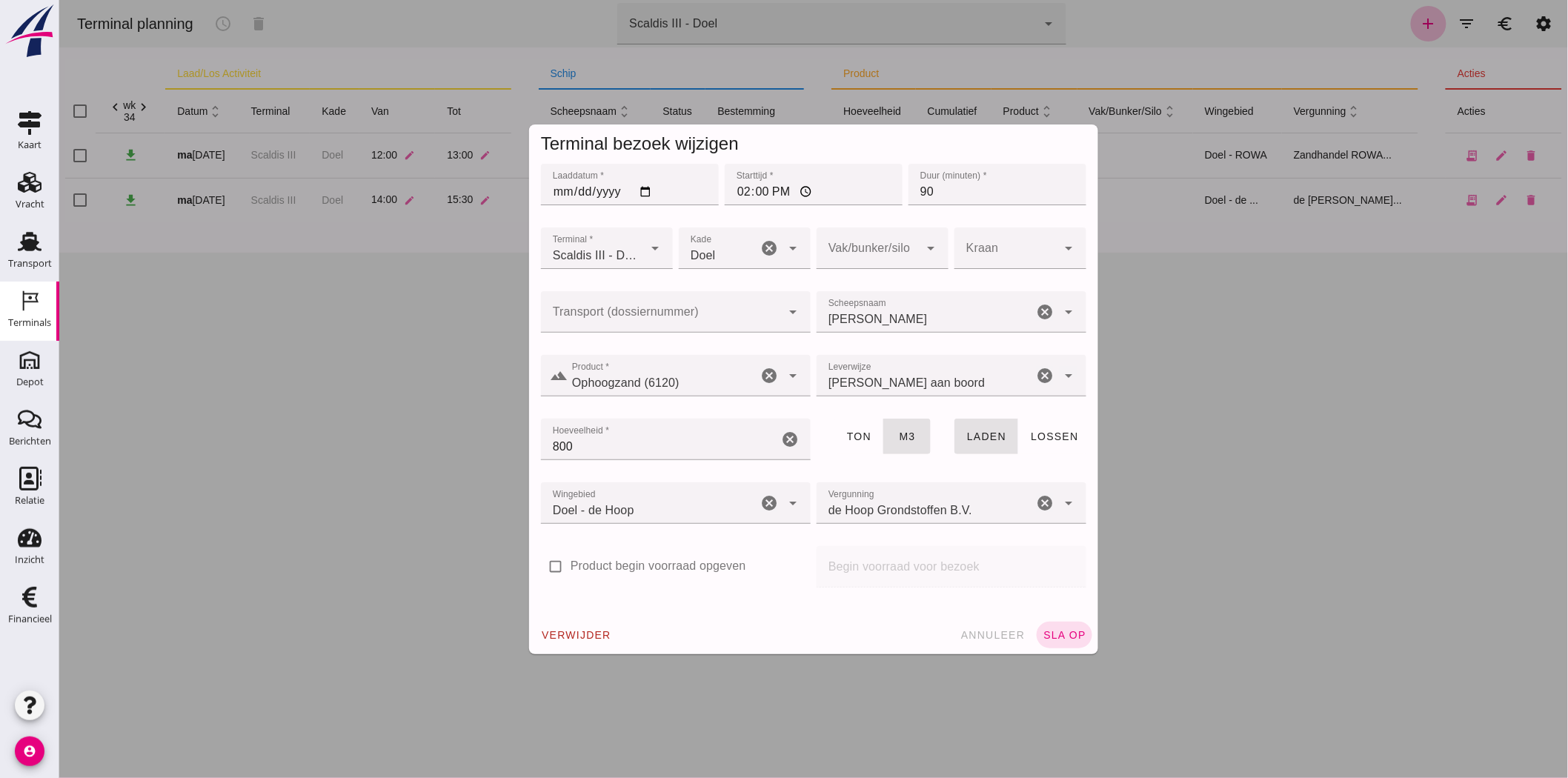
click input "Transport (dossiernummer)"
click input "4987"
click at [624, 356] on div "FAS-250 4987" at bounding box center [668, 356] width 246 height 18
type input "FAS-2504987"
click span "sla op"
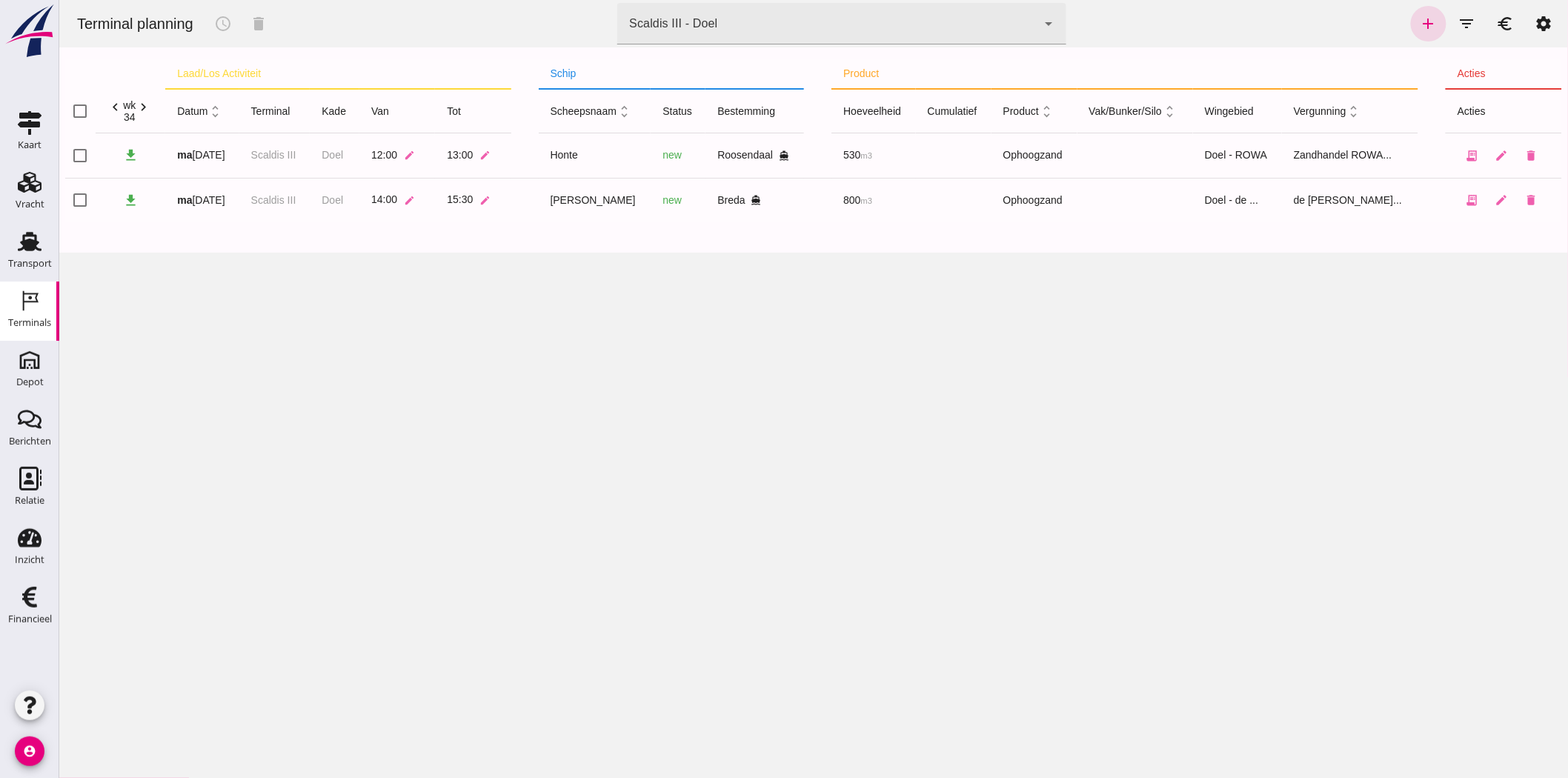
click div "Scaldis III - Doel"
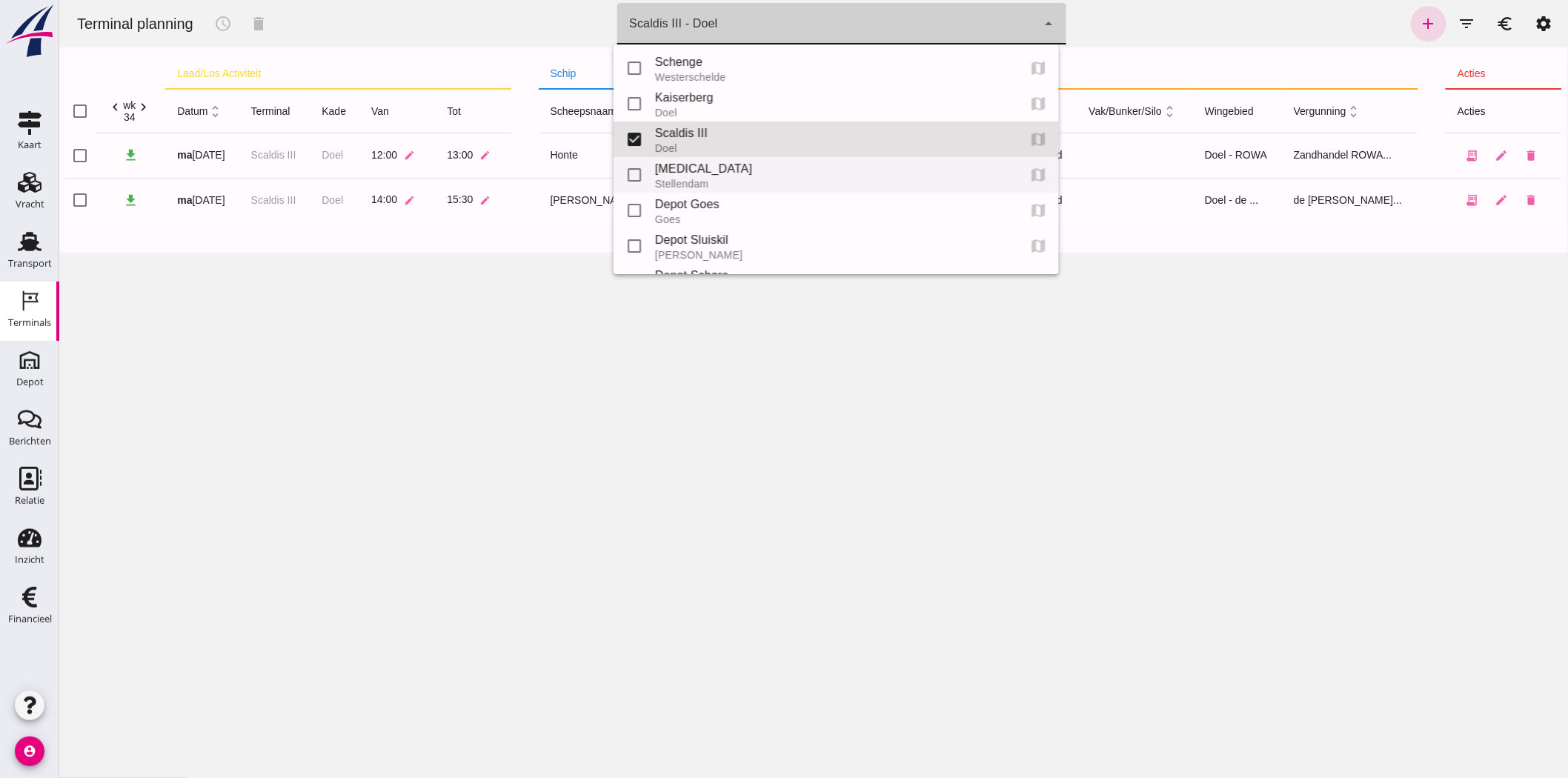
click at [681, 100] on div "Kaiserberg" at bounding box center [829, 98] width 351 height 18
type input "7f603609-51ae-4e75-986b-c9057e559465"
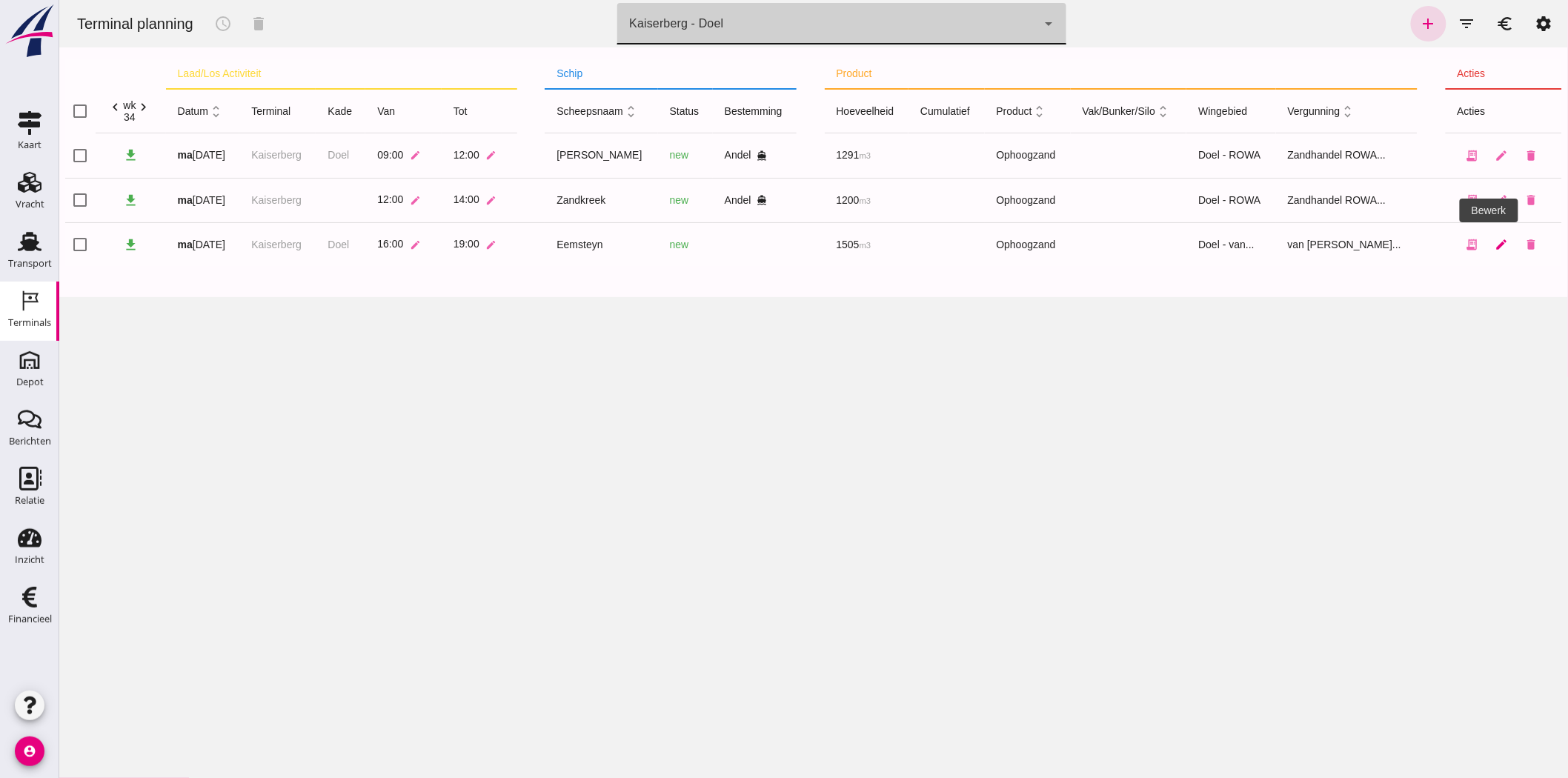
click at [1494, 246] on icon "edit" at bounding box center [1501, 245] width 13 height 13
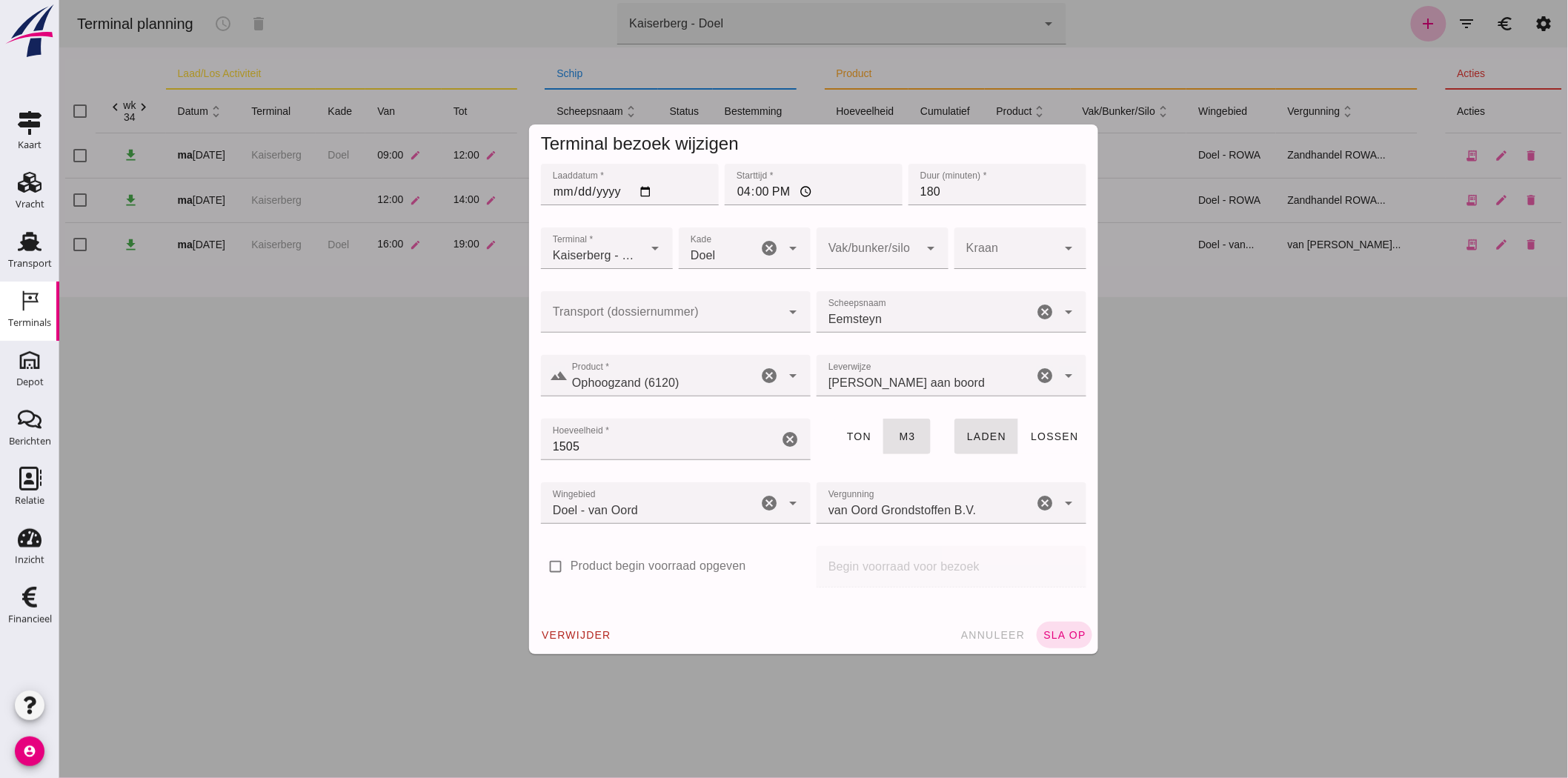
click input "Transport (dossiernummer)"
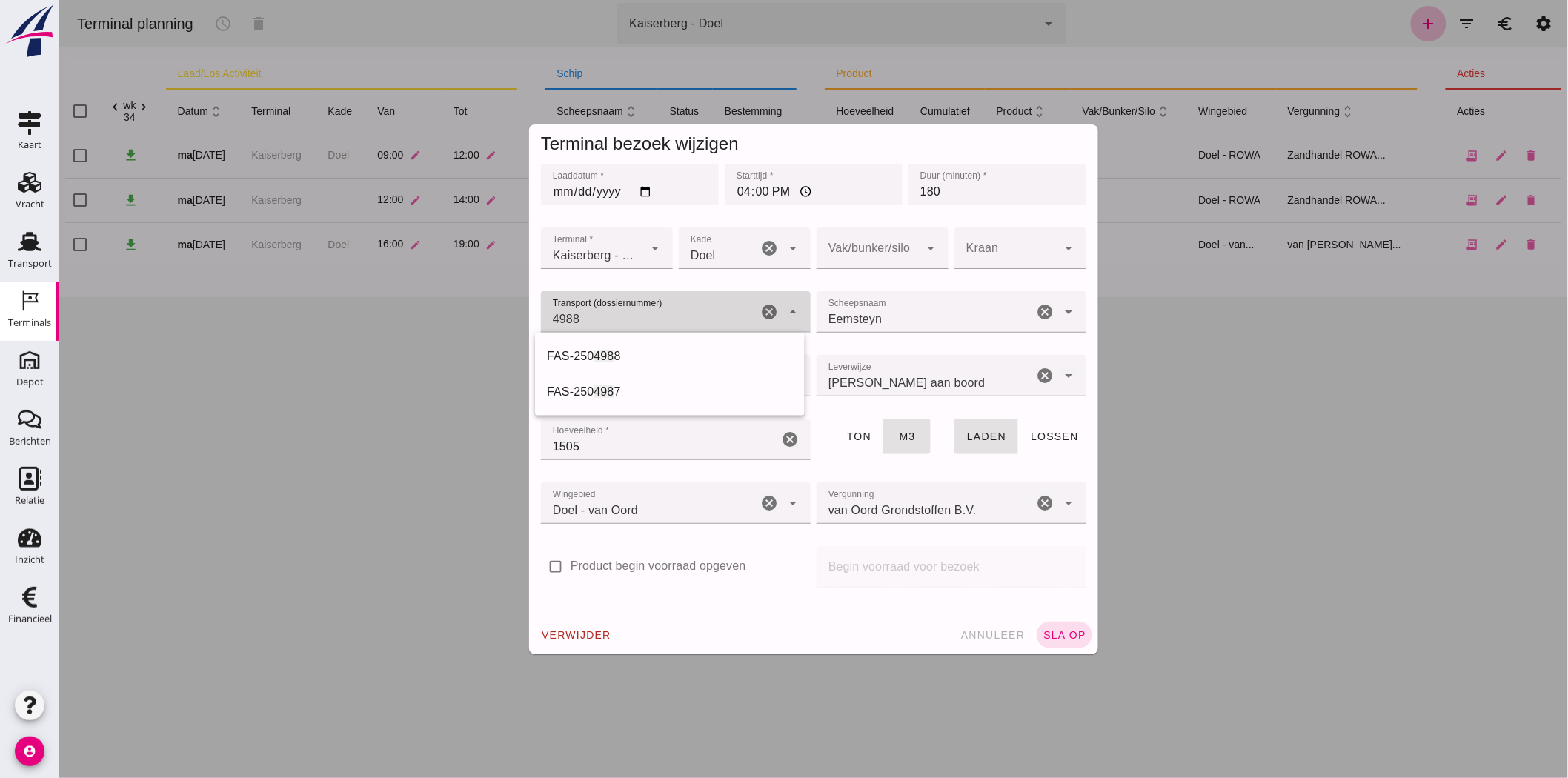
click input "4988"
click div "FAS-250 4988"
click at [601, 351] on div "FAS-250 4988" at bounding box center [668, 356] width 246 height 18
type input "FAS-2504988"
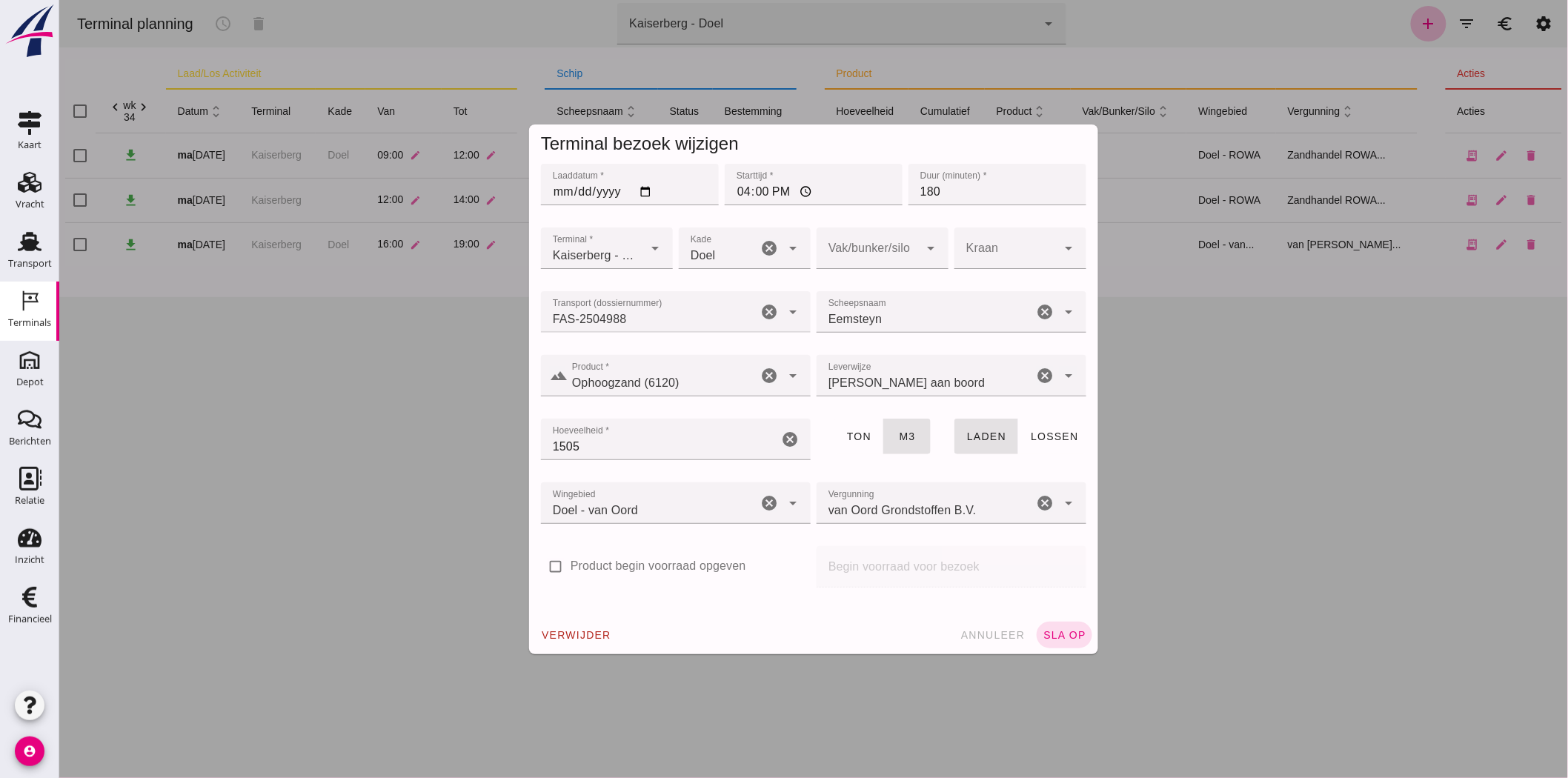
click at [601, 352] on div "landscape Product * Product * Ophoogzand (6120) cancel arrow_drop_down" at bounding box center [675, 384] width 275 height 64
click span "sla op"
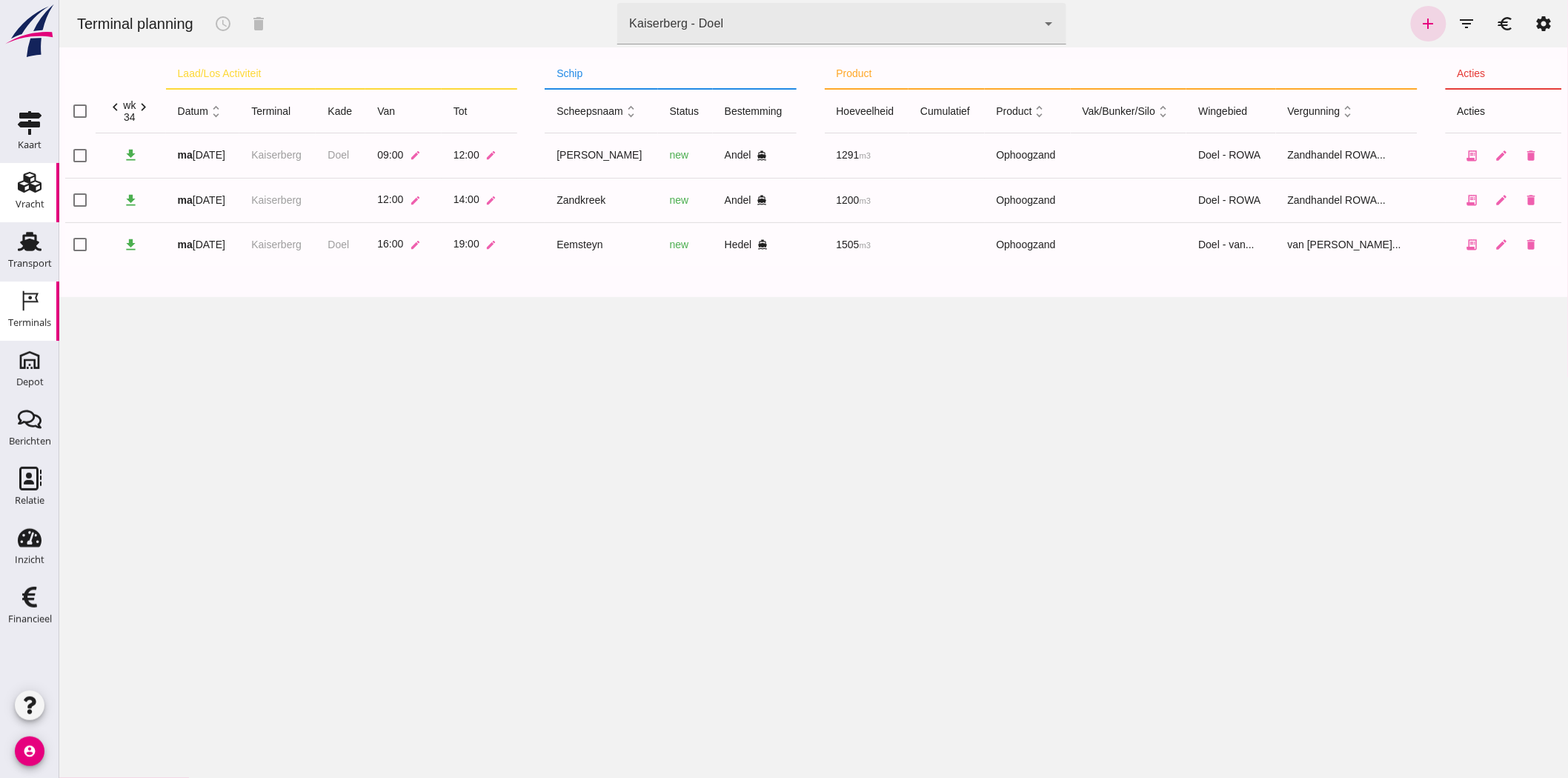
click at [16, 203] on div "Vracht" at bounding box center [30, 204] width 29 height 10
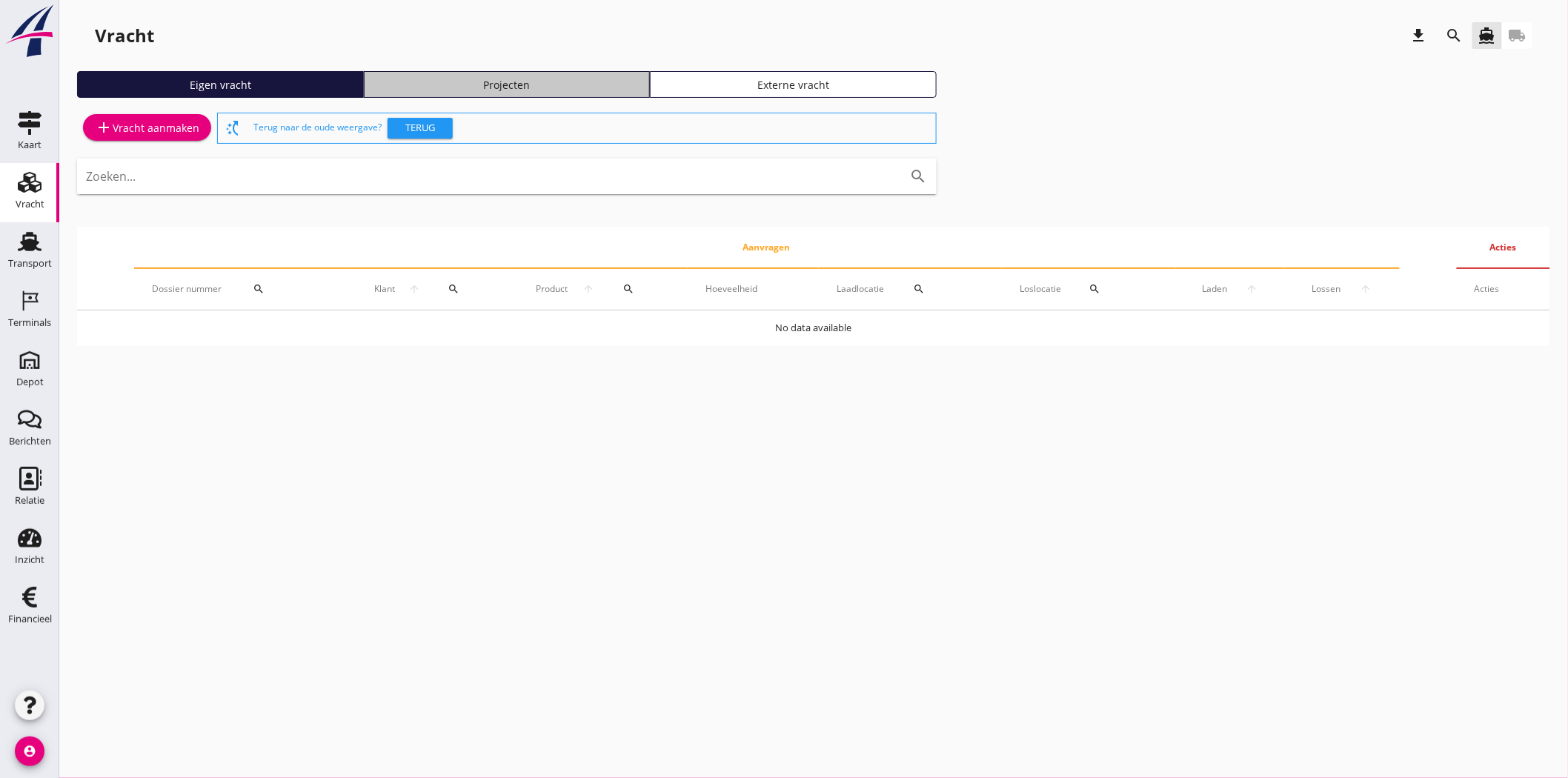
click at [454, 82] on div "Projecten" at bounding box center [507, 84] width 274 height 16
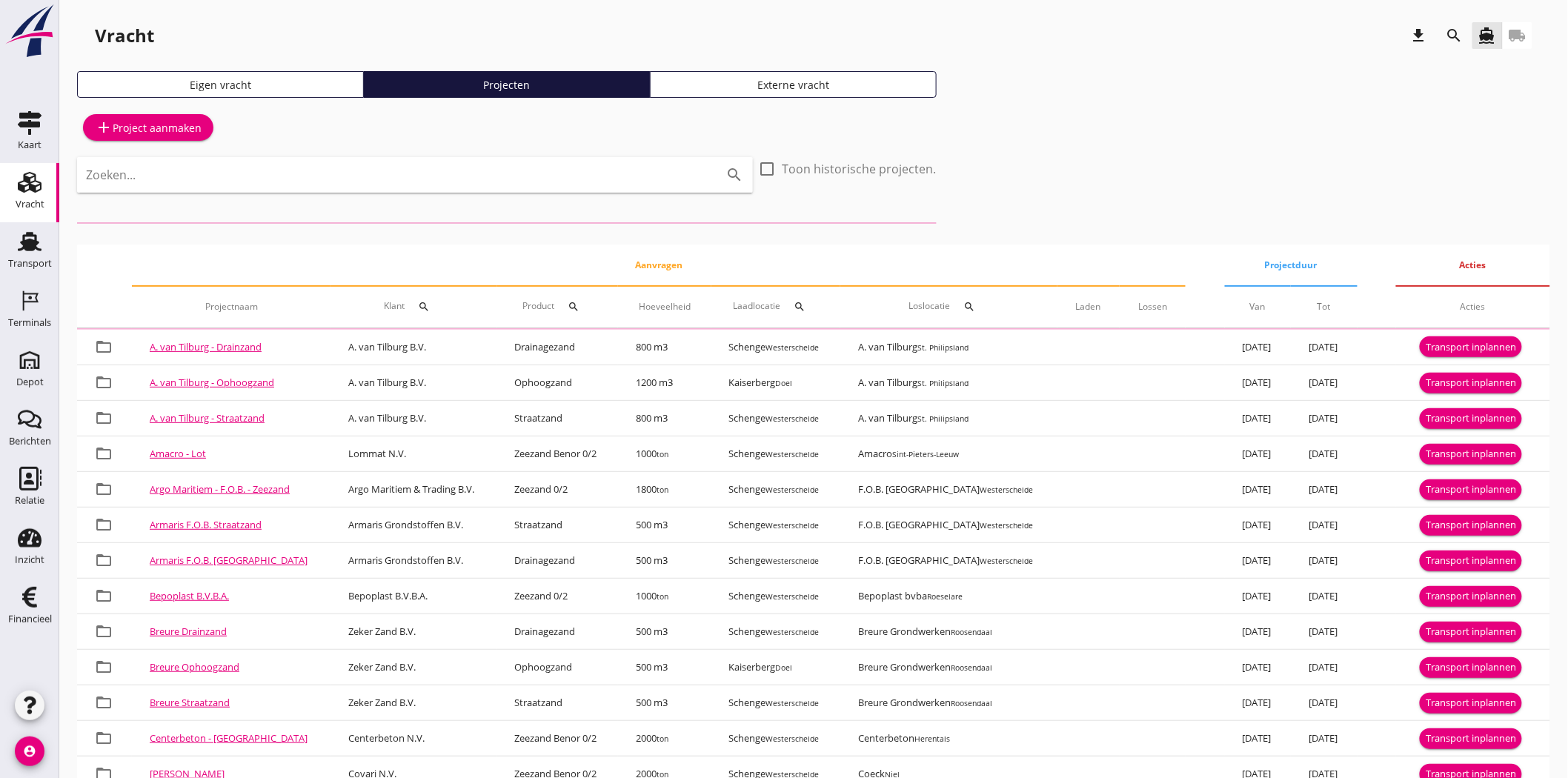
click at [1453, 34] on icon "search" at bounding box center [1455, 36] width 18 height 18
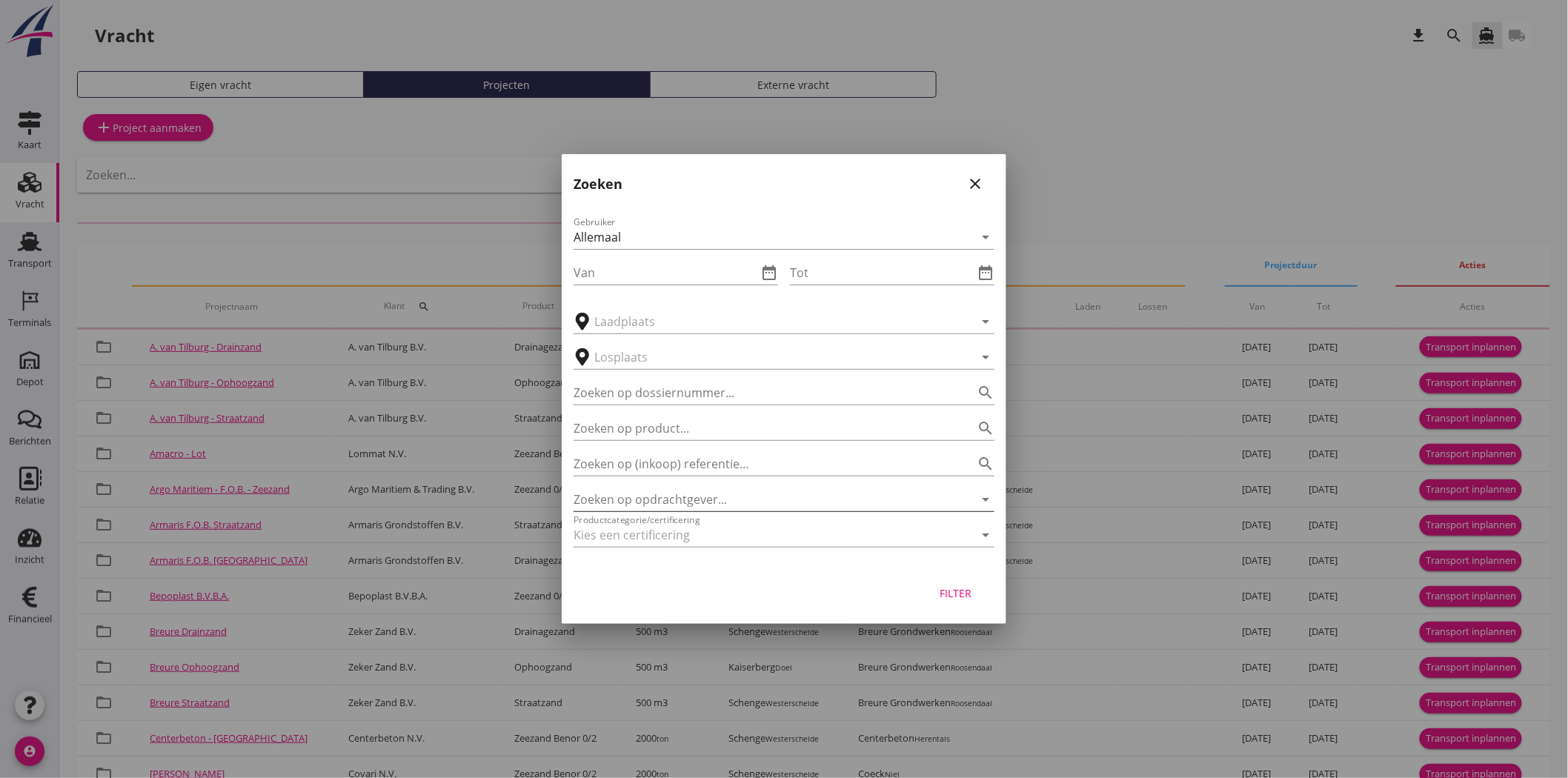
click at [638, 501] on input "Zoeken op opdrachtgever..." at bounding box center [762, 499] width 380 height 24
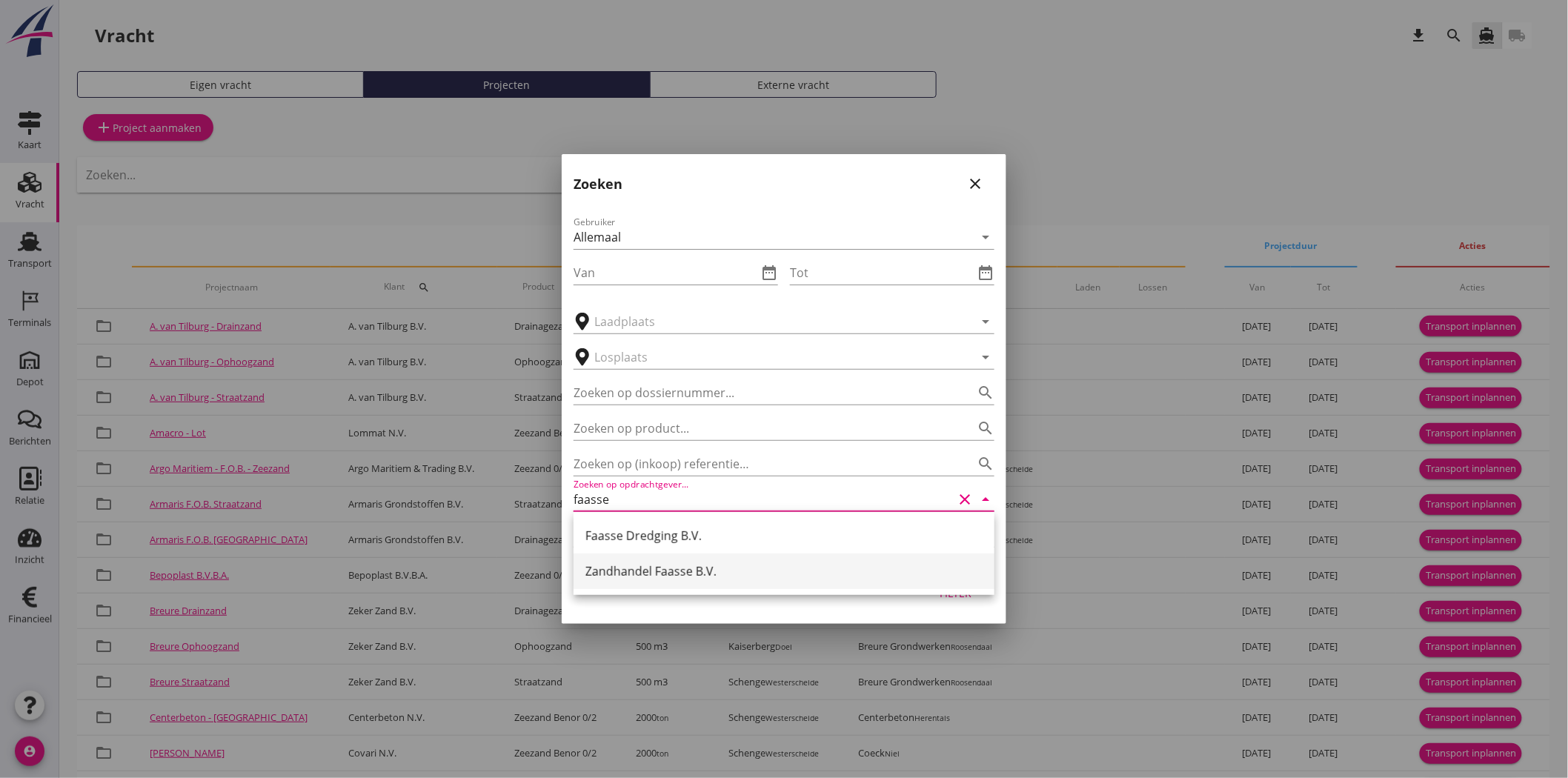
click at [657, 572] on div "Zandhandel Faasse B.V." at bounding box center [784, 571] width 397 height 18
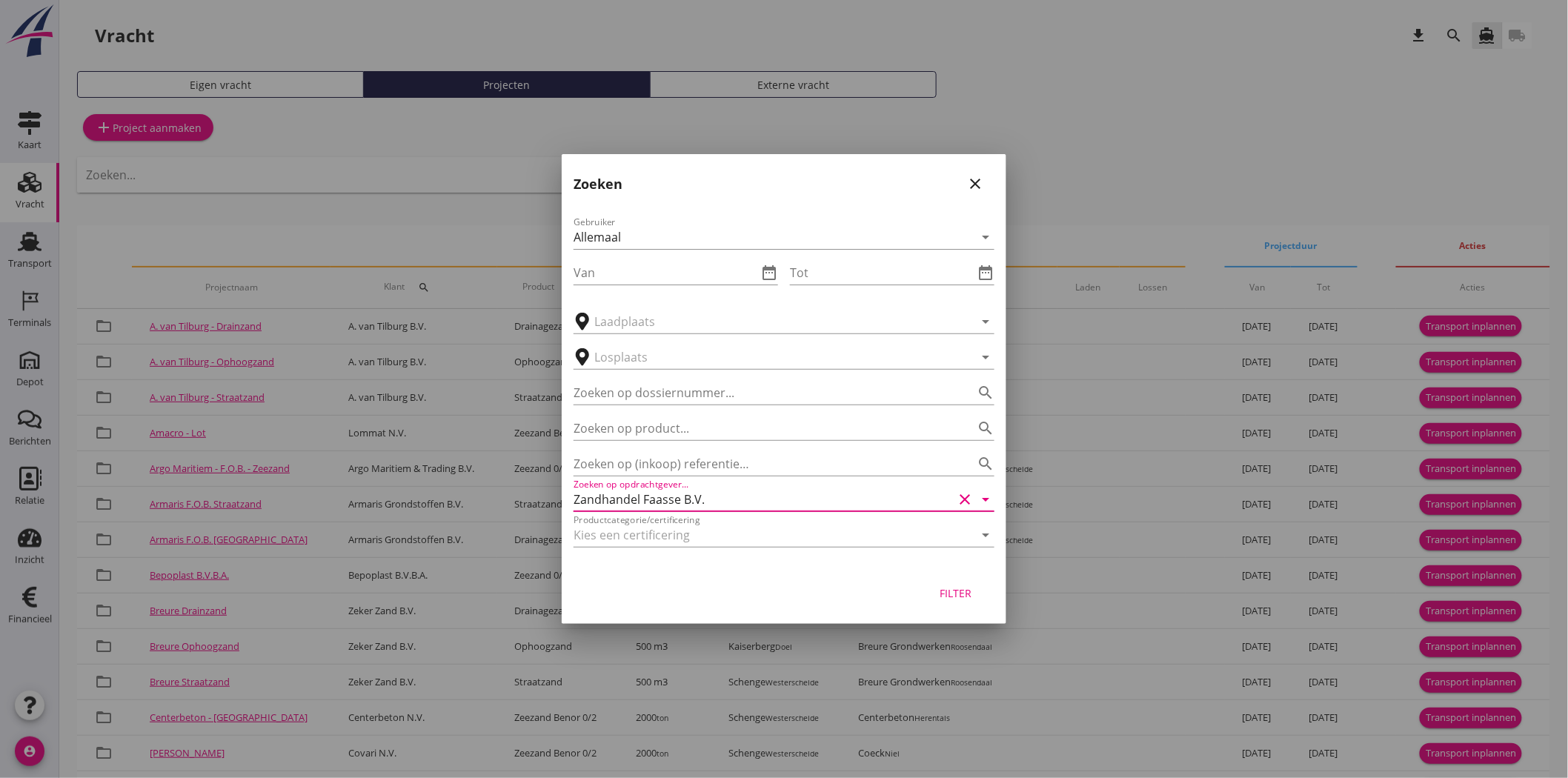
type input "Zandhandel Faasse B.V."
click at [964, 586] on div "Filter" at bounding box center [956, 593] width 41 height 16
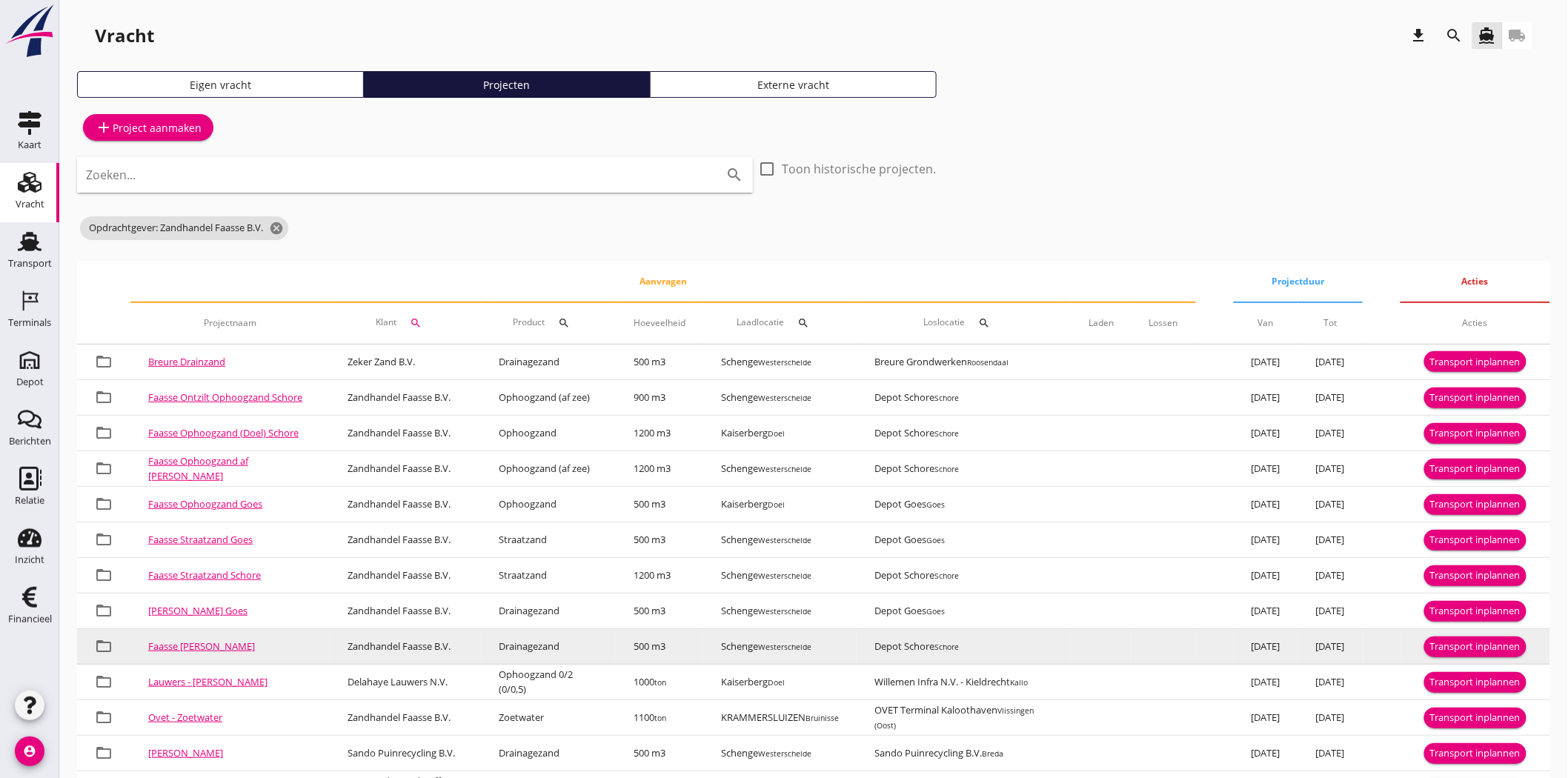
click at [1520, 642] on div "Transport inplannen" at bounding box center [1475, 647] width 90 height 15
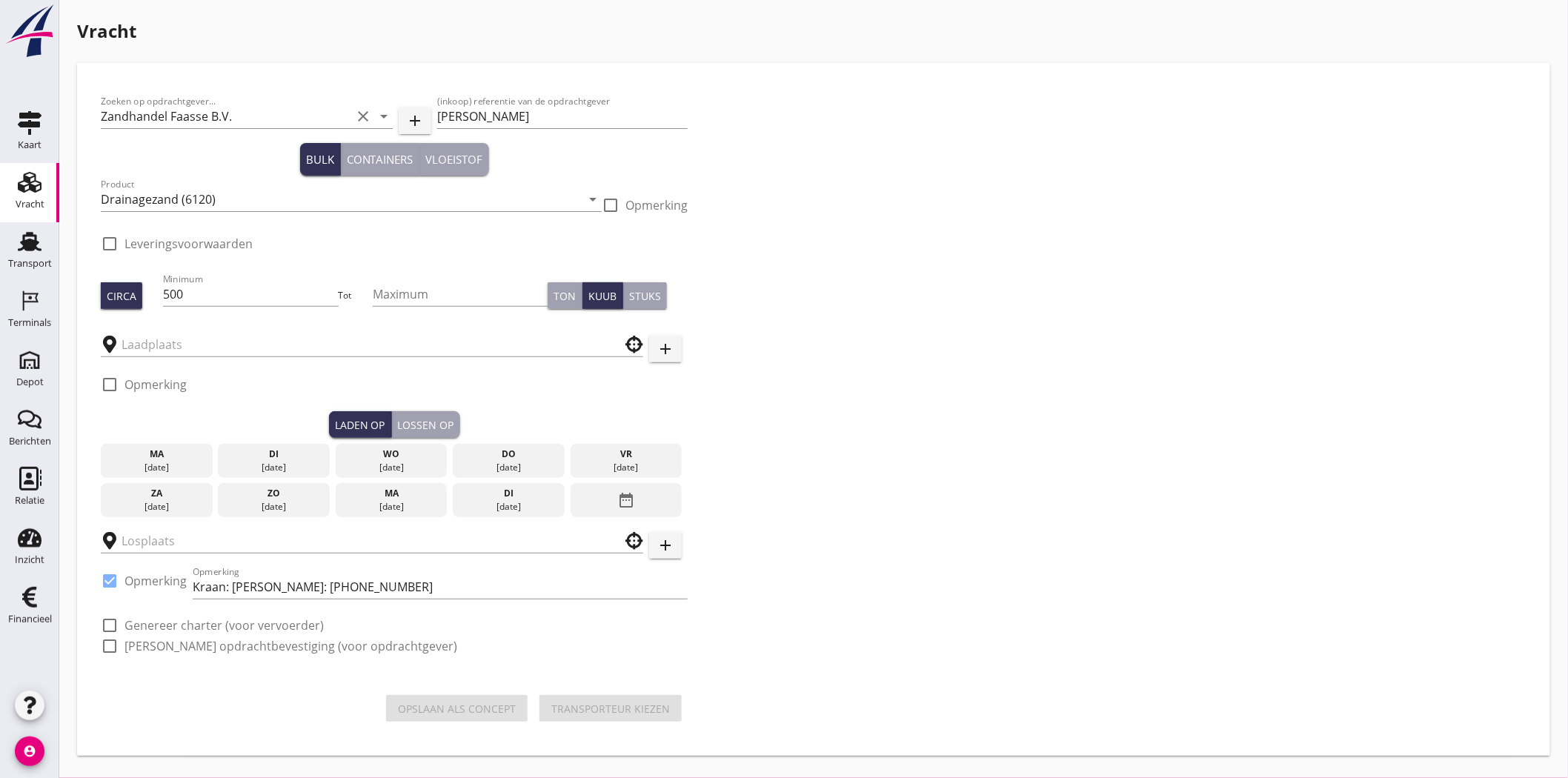
checkbox input "true"
type input "Schenge"
type input "Depot Schore"
checkbox input "true"
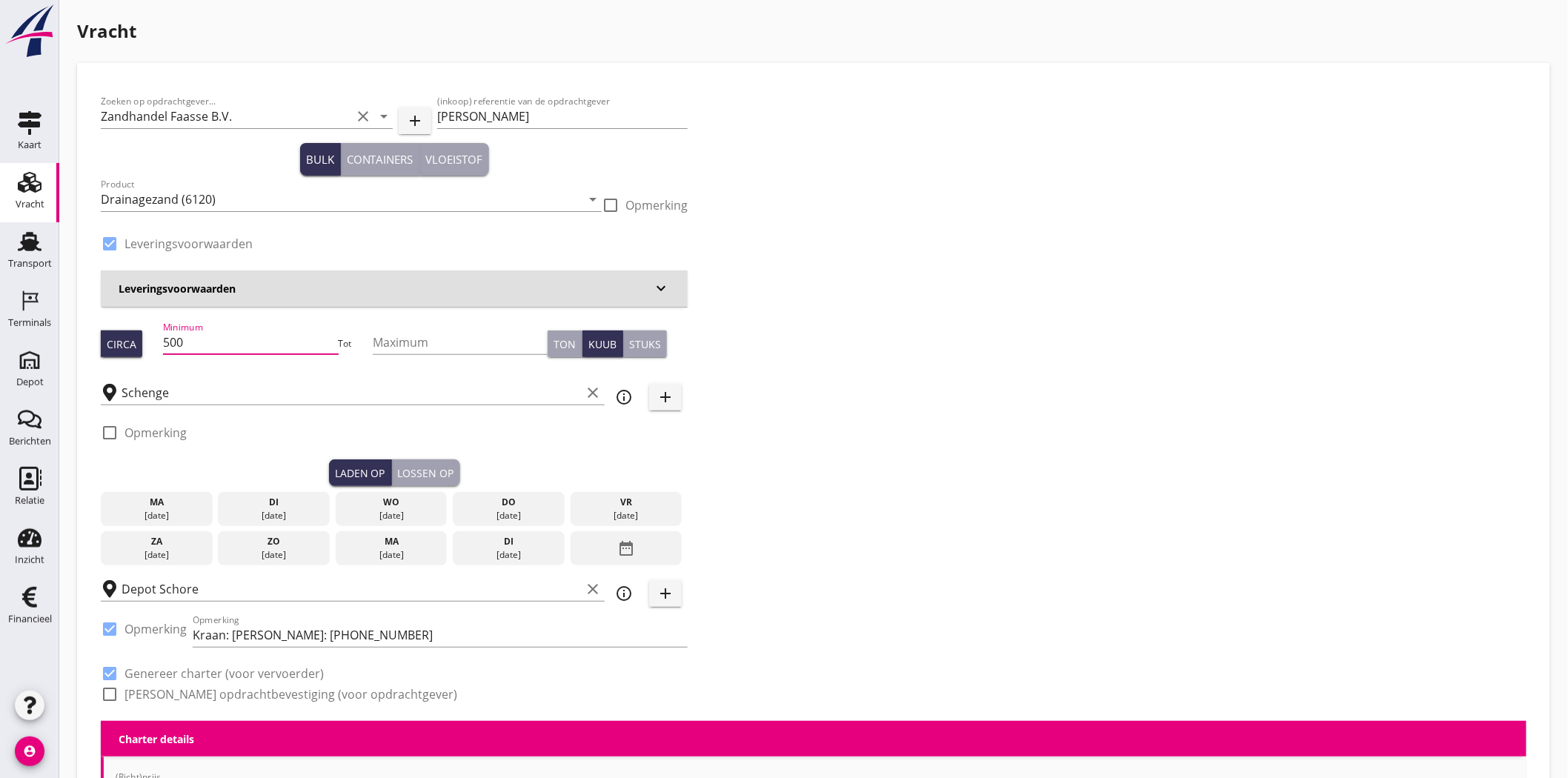
drag, startPoint x: 195, startPoint y: 346, endPoint x: 161, endPoint y: 346, distance: 34.0
click at [161, 346] on div "Circa Minimum 500 Tot Maximum Ton Kuub Stuks" at bounding box center [394, 343] width 587 height 50
type input "843"
drag, startPoint x: 907, startPoint y: 279, endPoint x: 861, endPoint y: 279, distance: 46.0
click at [907, 280] on div "Zoeken op opdrachtgever... Zandhandel Faasse B.V. clear arrow_drop_down add (in…" at bounding box center [814, 403] width 1437 height 634
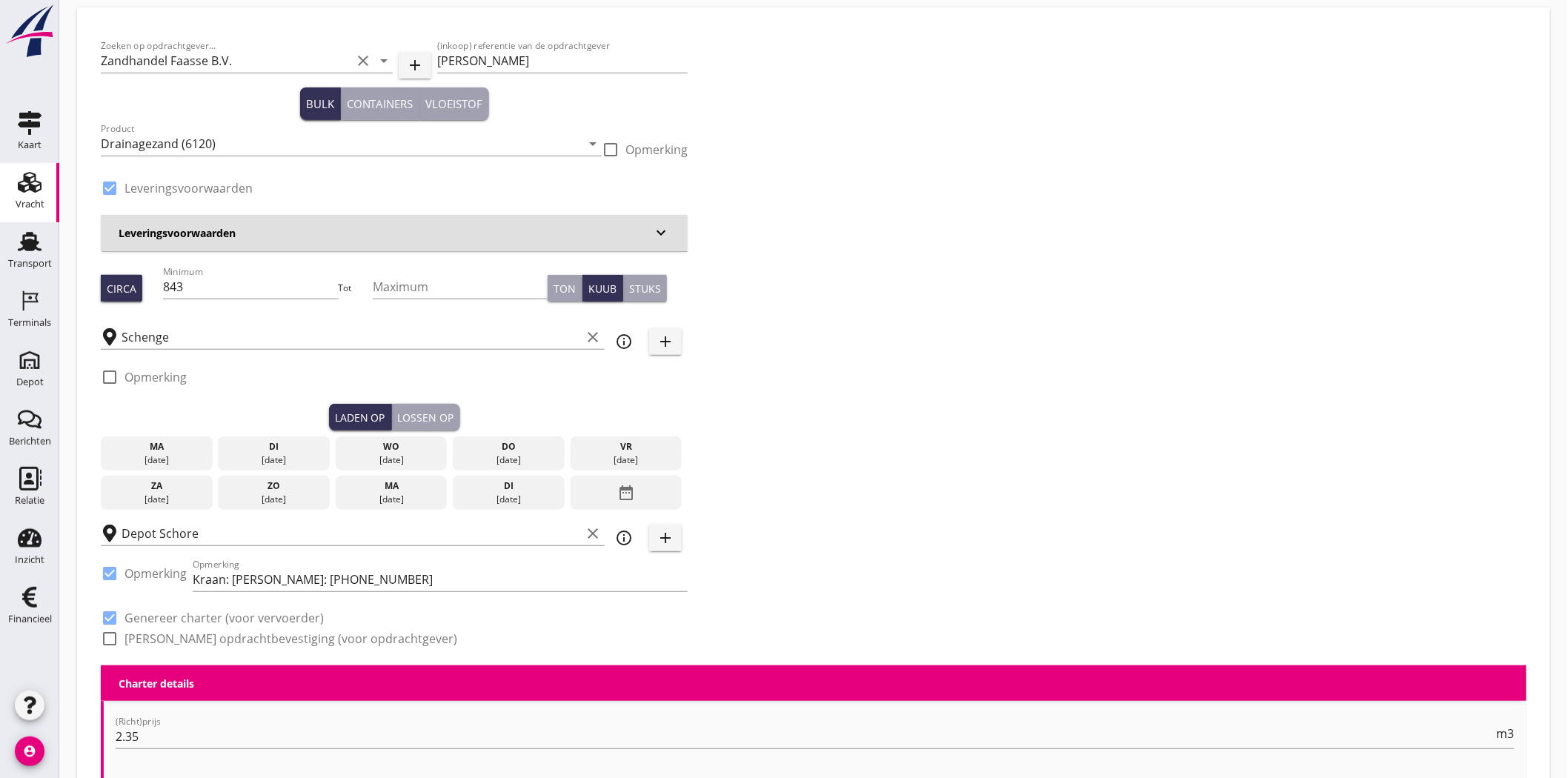
scroll to position [82, 0]
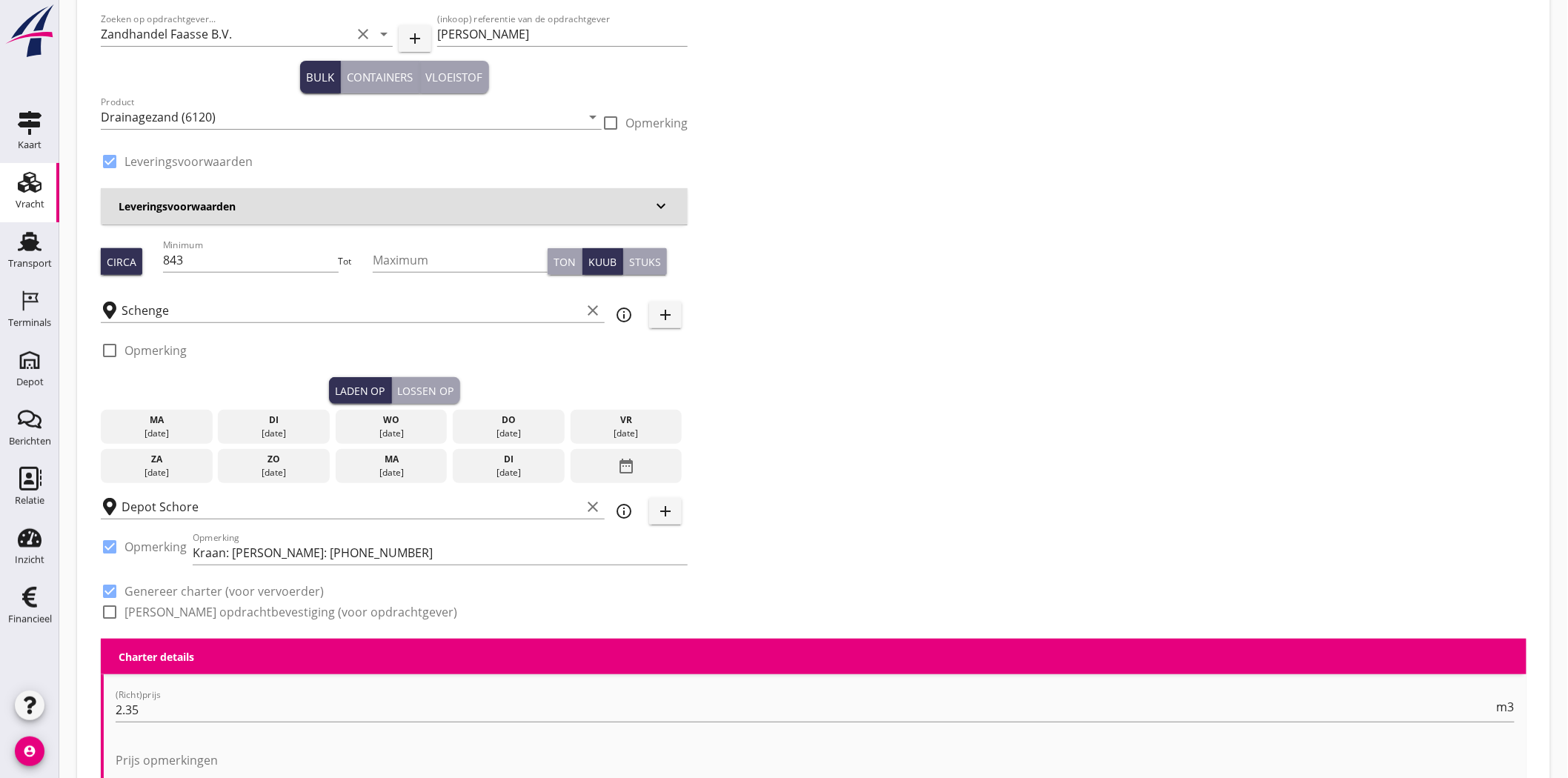
click at [257, 427] on div "[DATE]" at bounding box center [274, 433] width 104 height 13
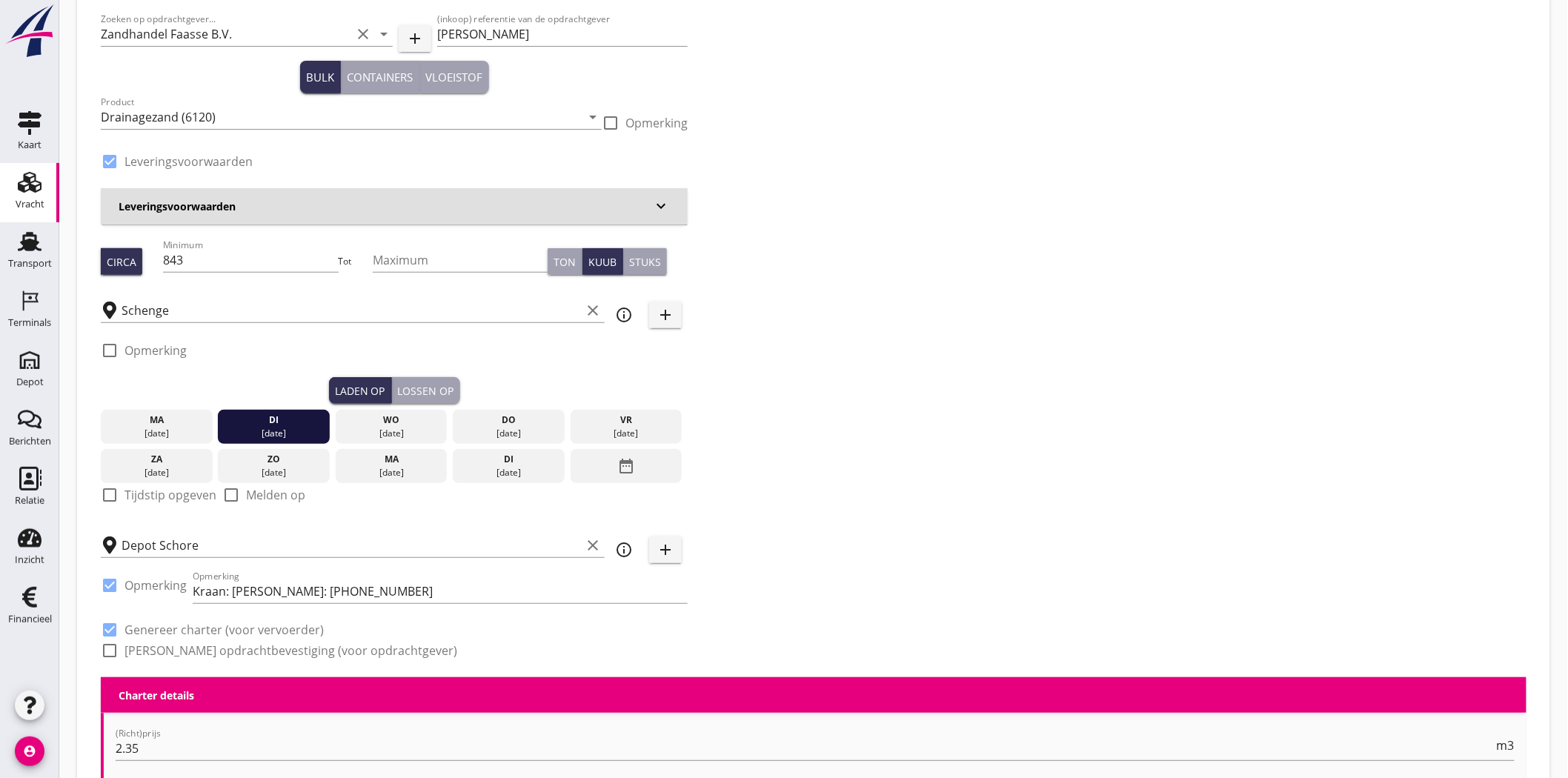
click at [441, 384] on div "Lossen op" at bounding box center [426, 390] width 56 height 16
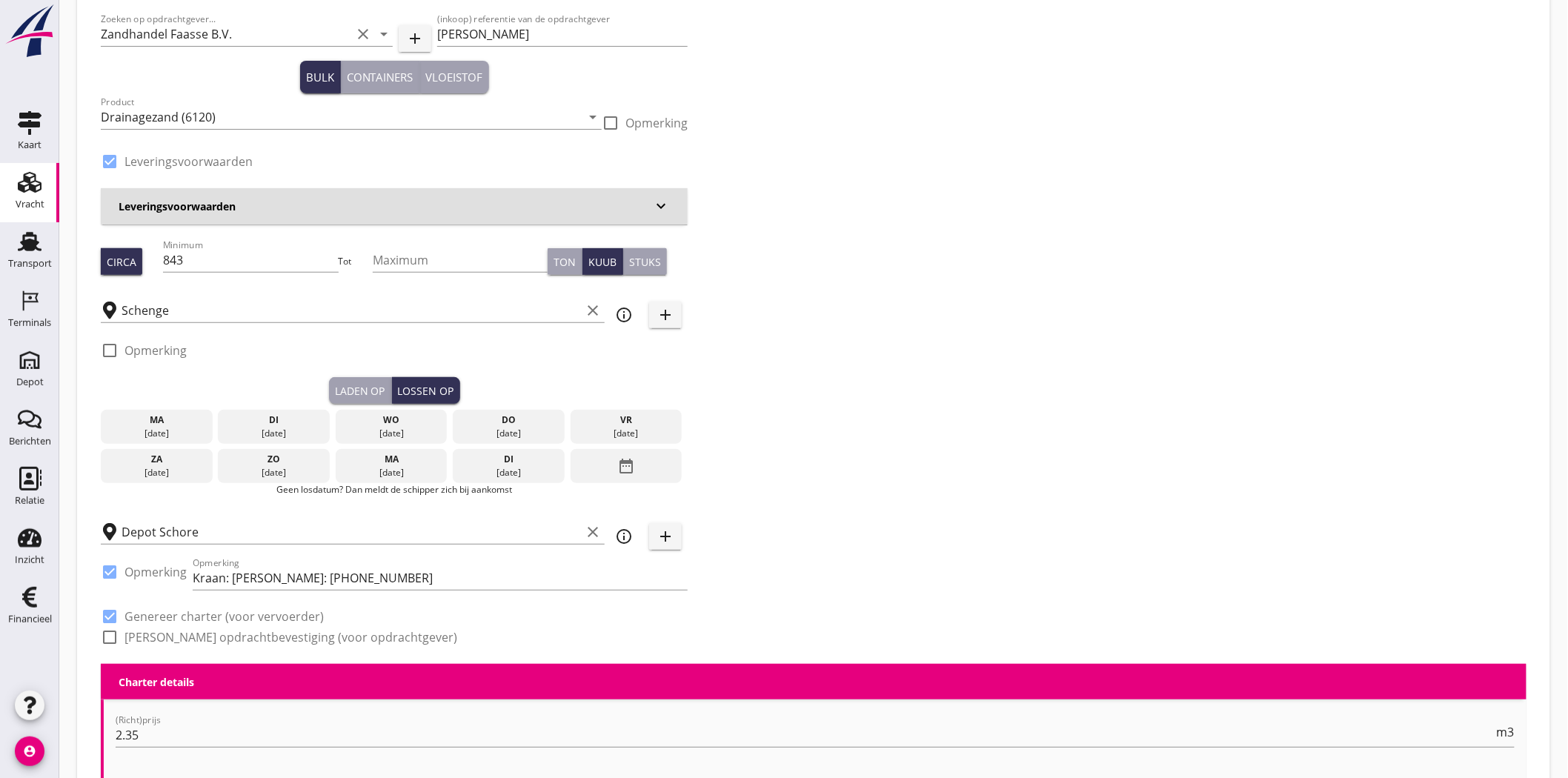
drag, startPoint x: 397, startPoint y: 426, endPoint x: 415, endPoint y: 425, distance: 18.0
click at [397, 425] on div "[DATE]" at bounding box center [391, 426] width 112 height 34
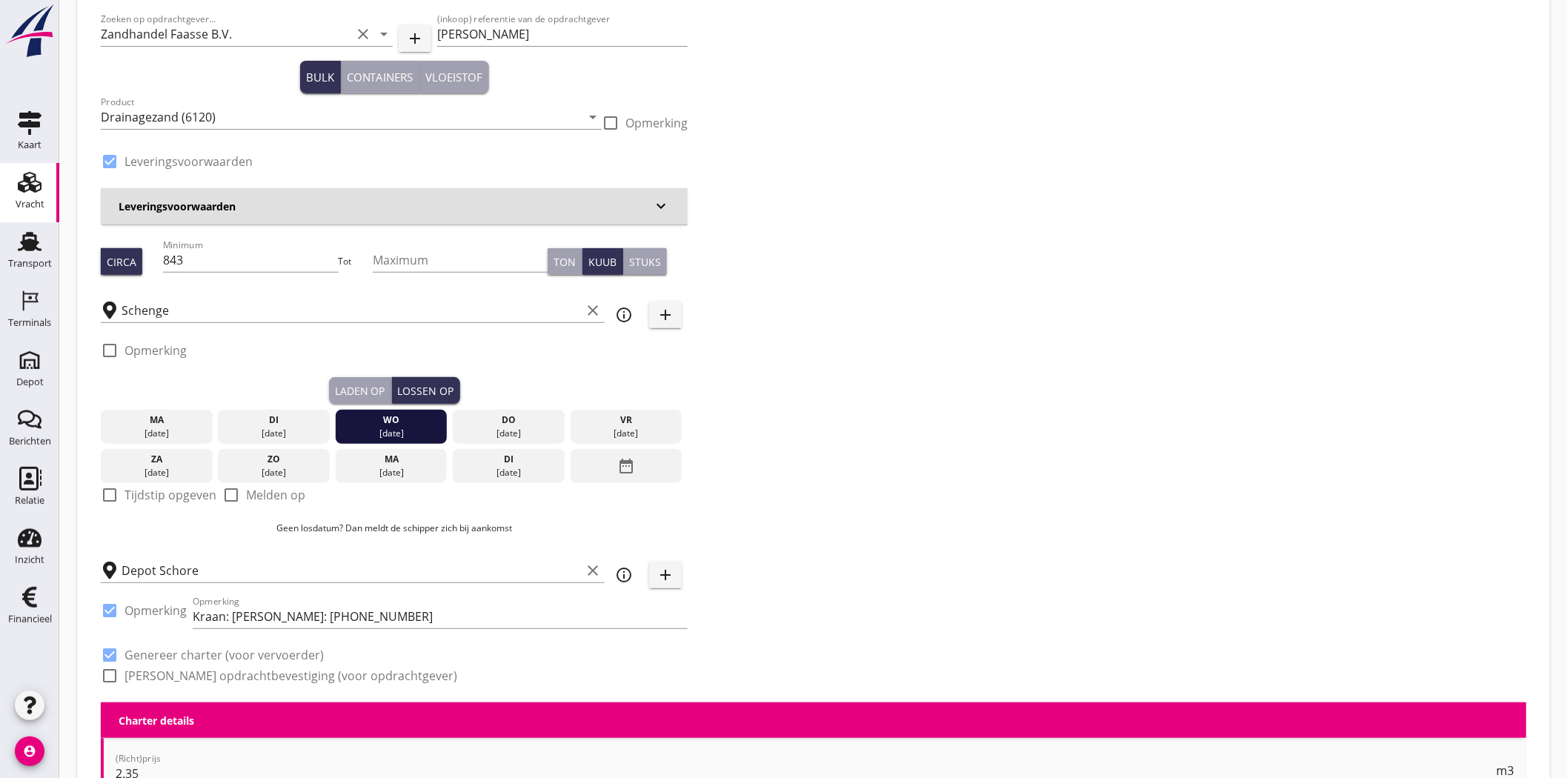
click at [1145, 484] on div "Zoeken op opdrachtgever... Zandhandel Faasse B.V. clear arrow_drop_down add (in…" at bounding box center [814, 353] width 1437 height 698
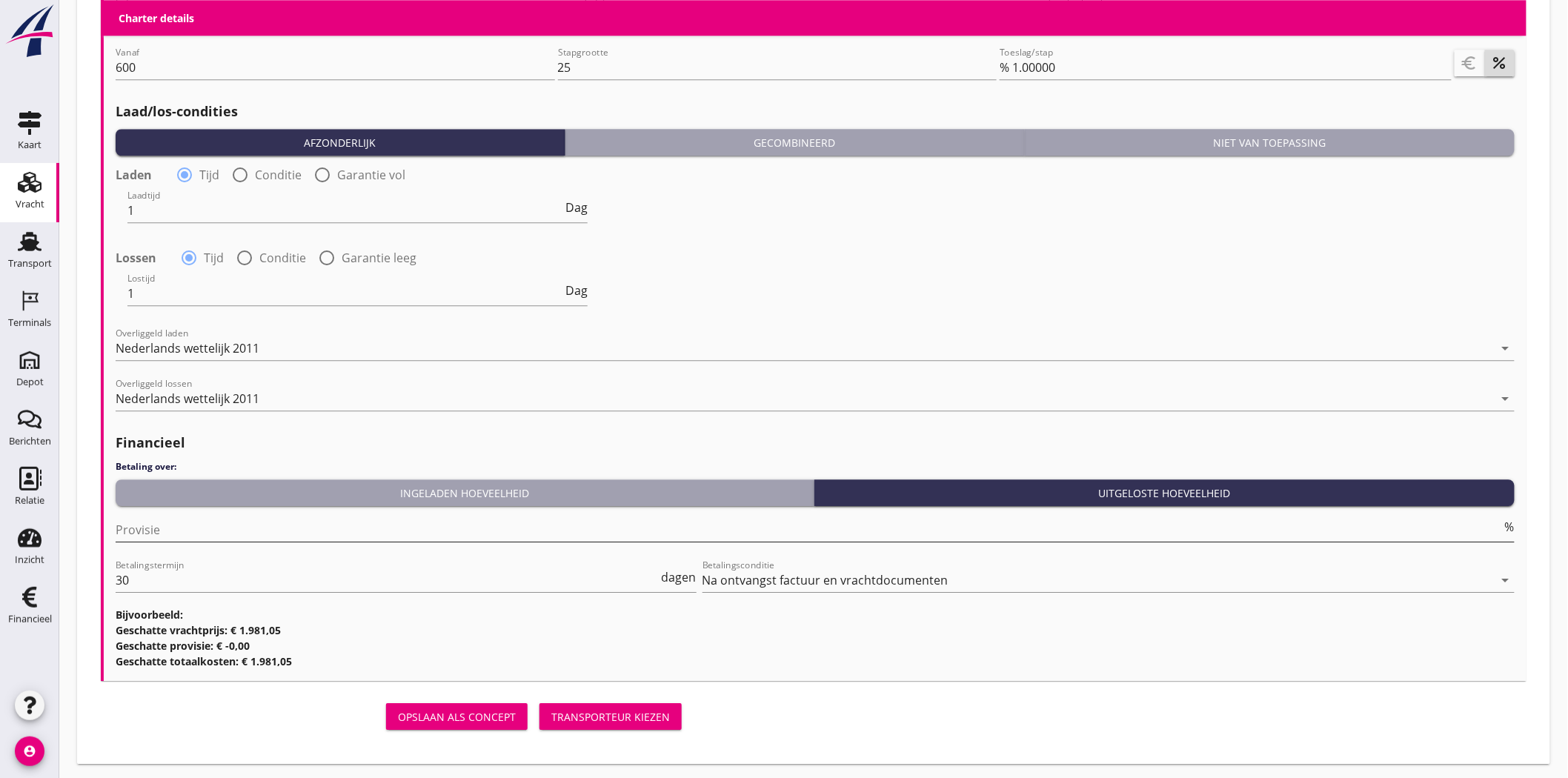
scroll to position [1582, 0]
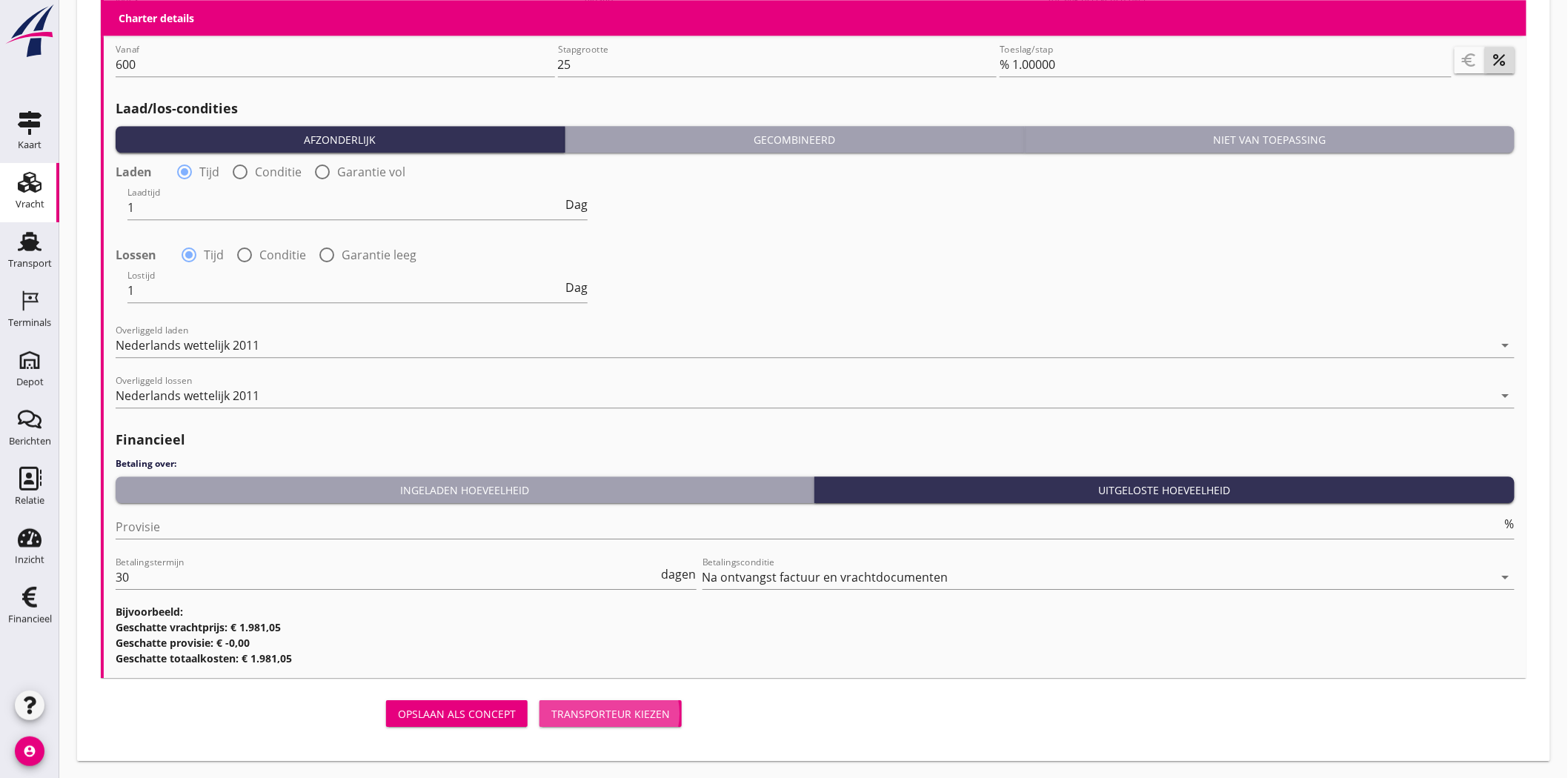
click at [653, 706] on div "Transporteur kiezen" at bounding box center [610, 714] width 118 height 16
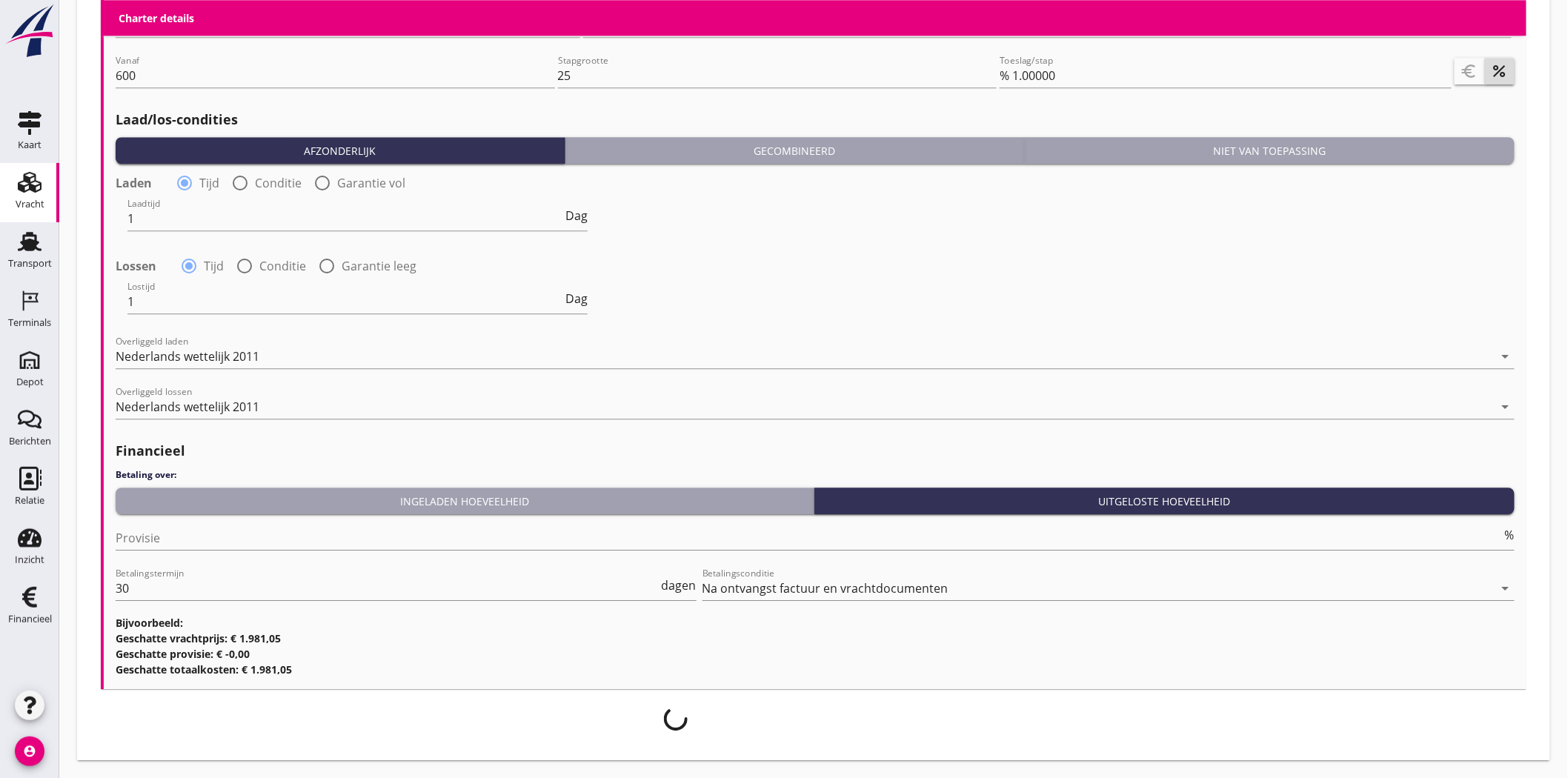
scroll to position [1570, 0]
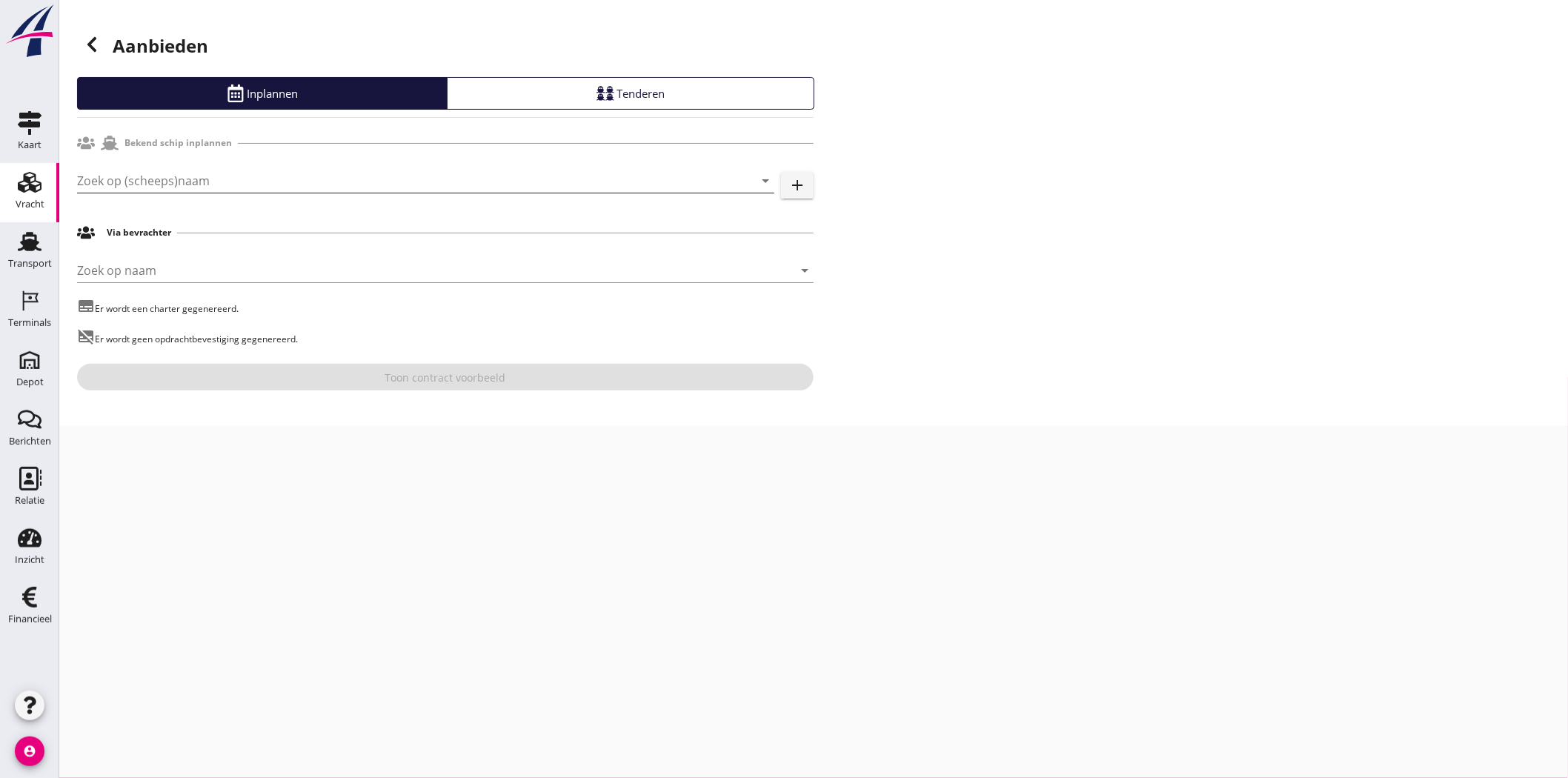
click at [257, 179] on input "Zoek op (scheeps)naam" at bounding box center [404, 180] width 656 height 24
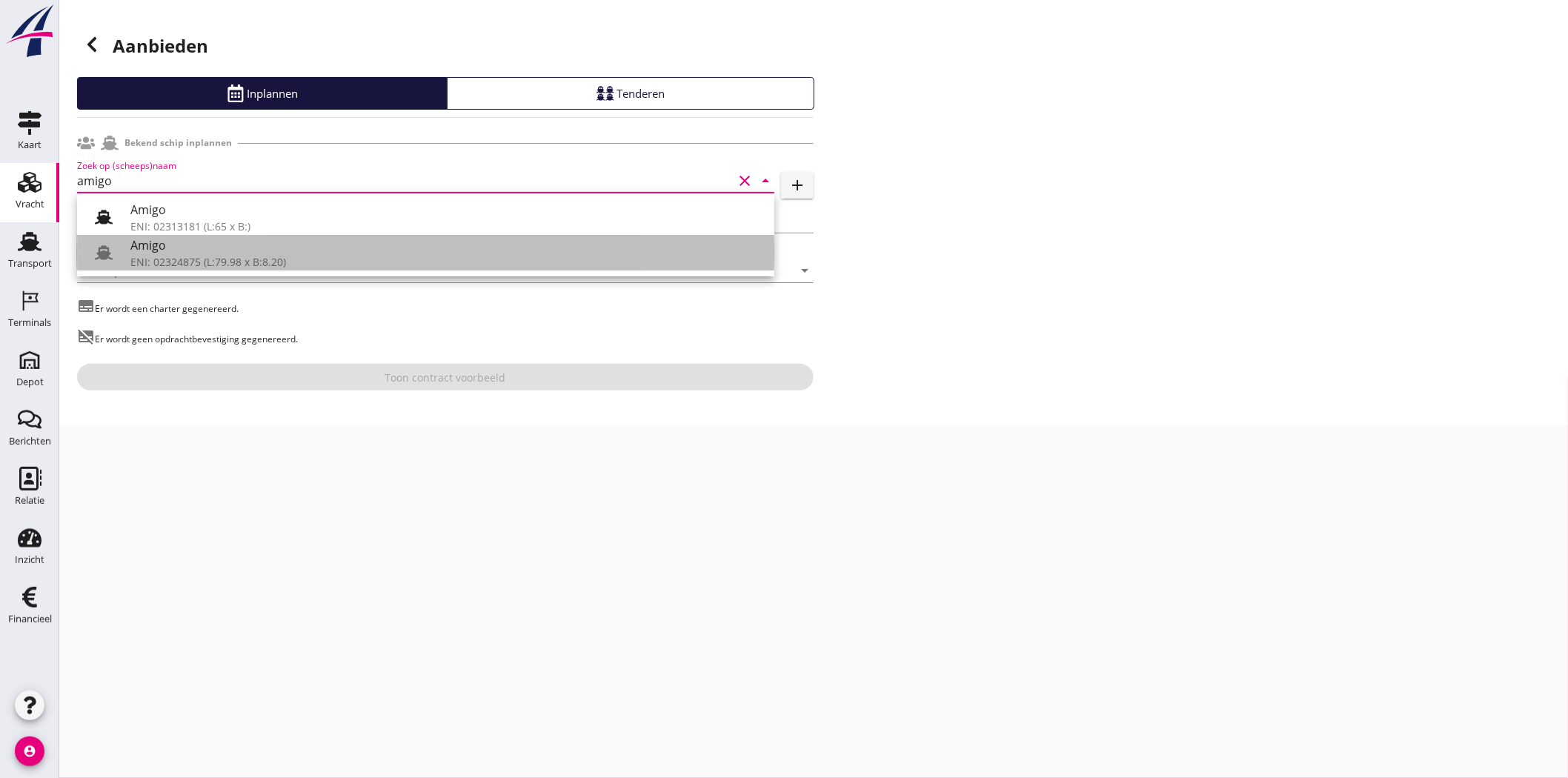
click at [219, 260] on div "ENI: 02324875 (L:79.98 x B:8.20)" at bounding box center [447, 261] width 632 height 16
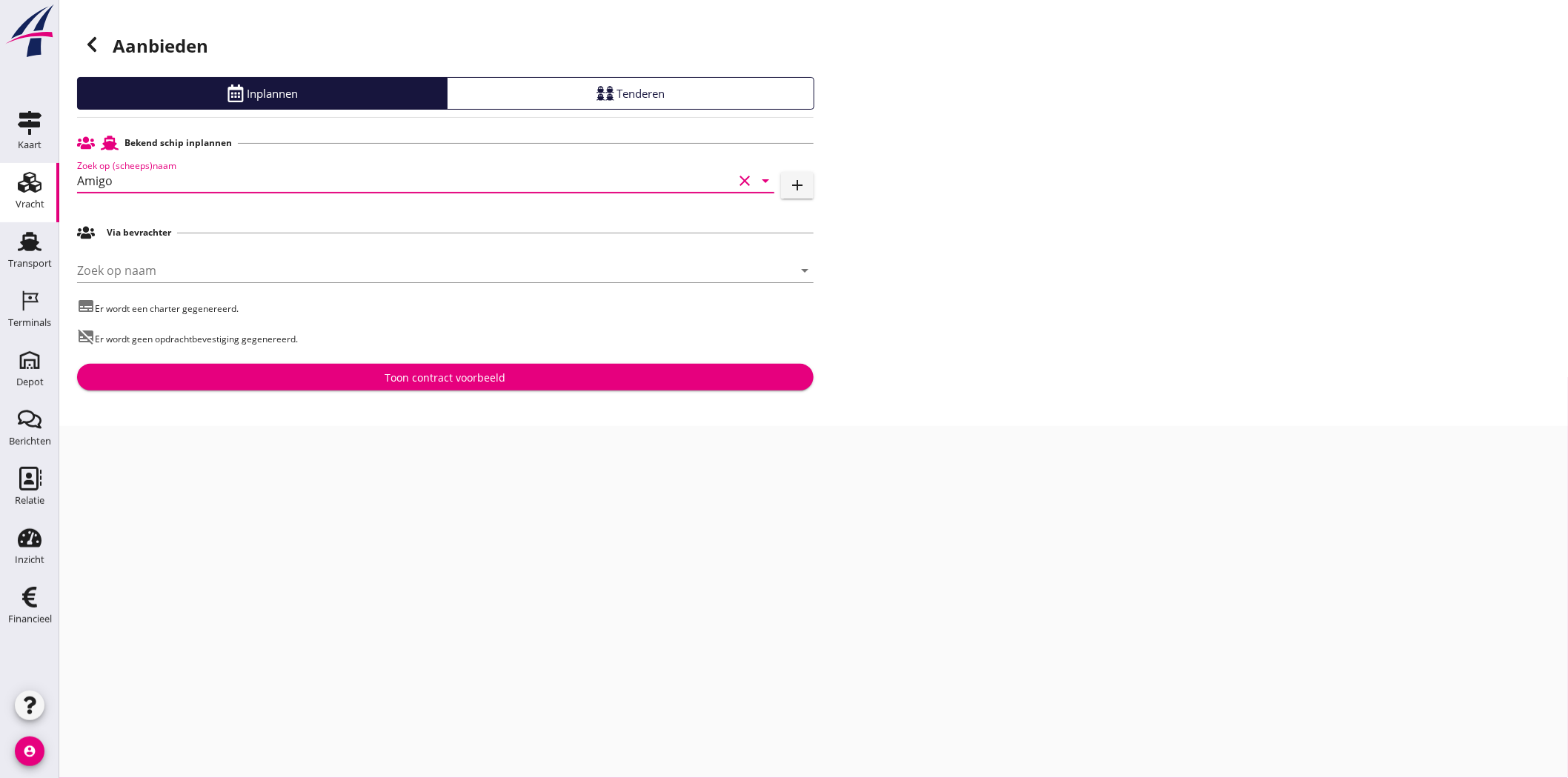
type input "Amigo"
click at [409, 373] on div "Toon contract voorbeeld" at bounding box center [446, 377] width 121 height 16
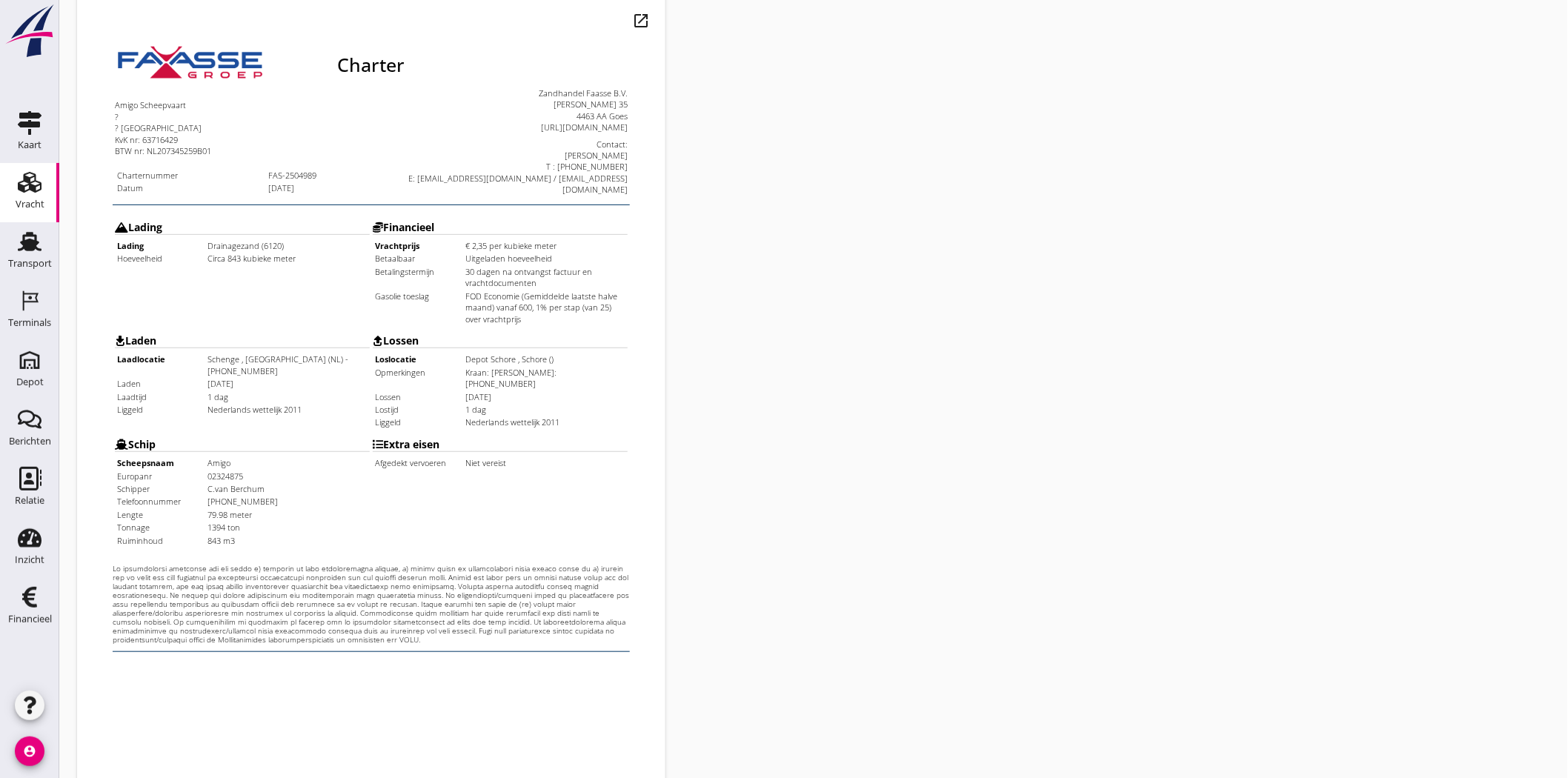
scroll to position [318, 0]
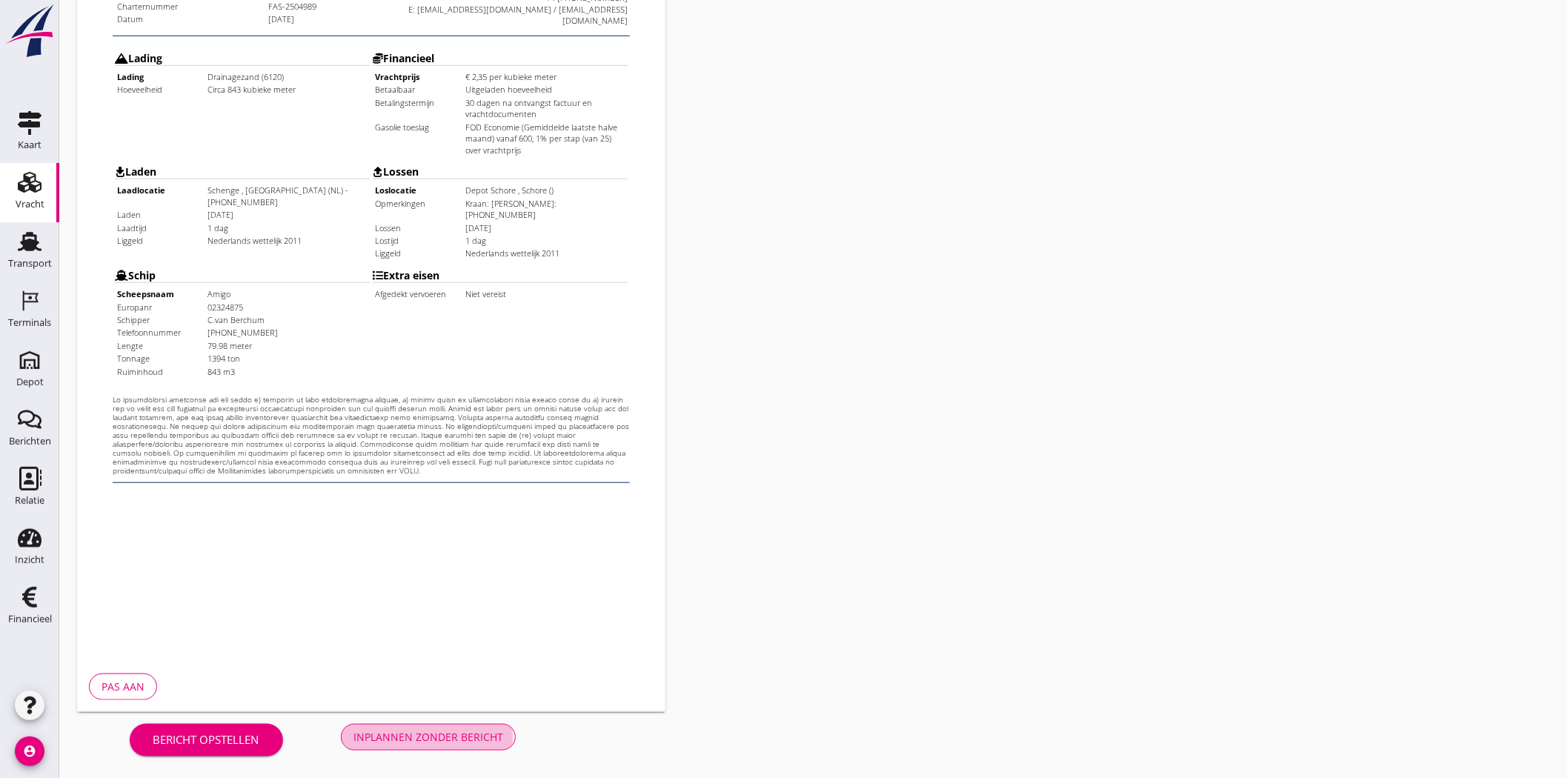
click at [423, 746] on button "Inplannen zonder bericht" at bounding box center [428, 737] width 174 height 26
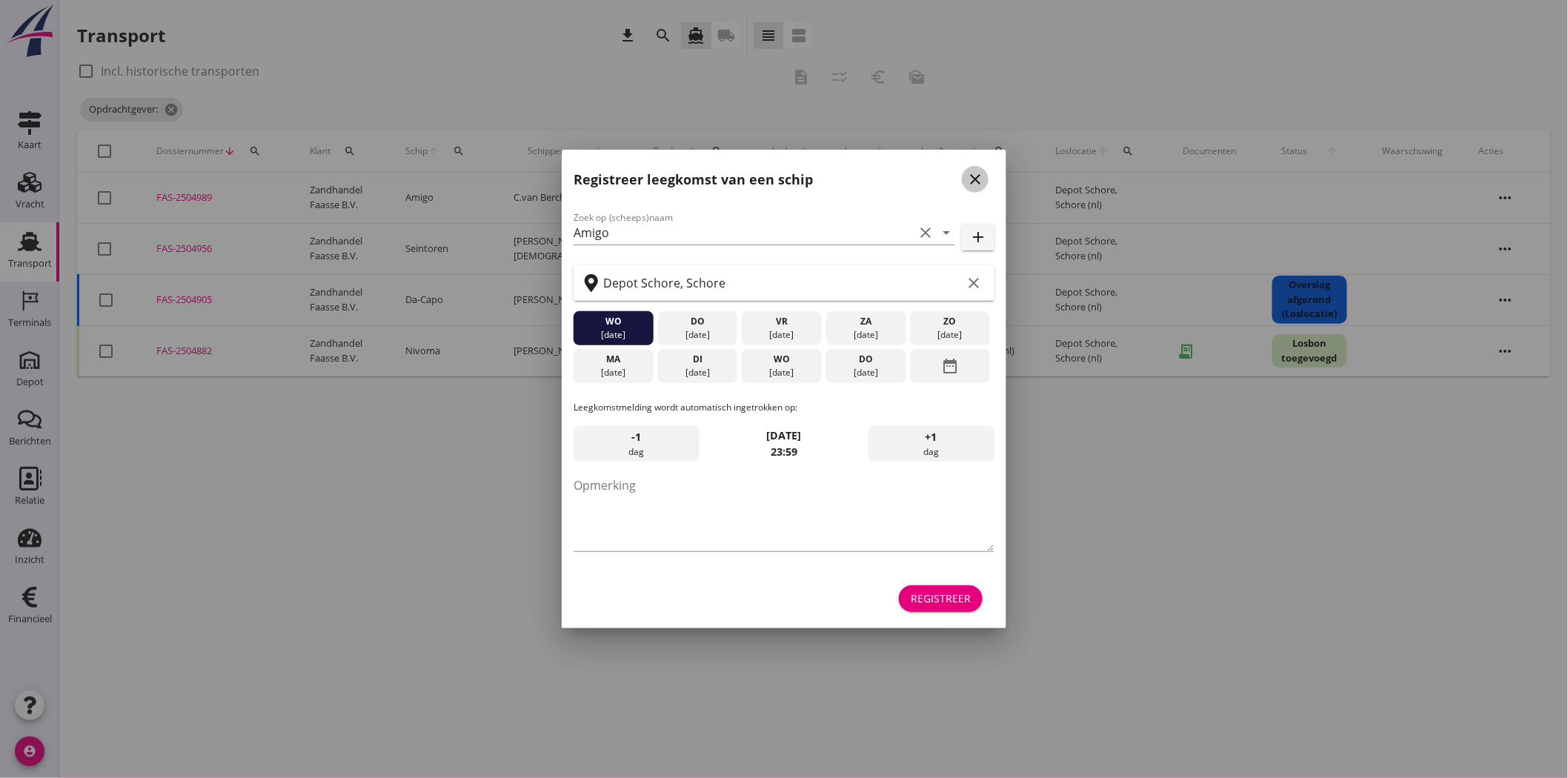
click at [976, 182] on icon "close" at bounding box center [975, 179] width 18 height 18
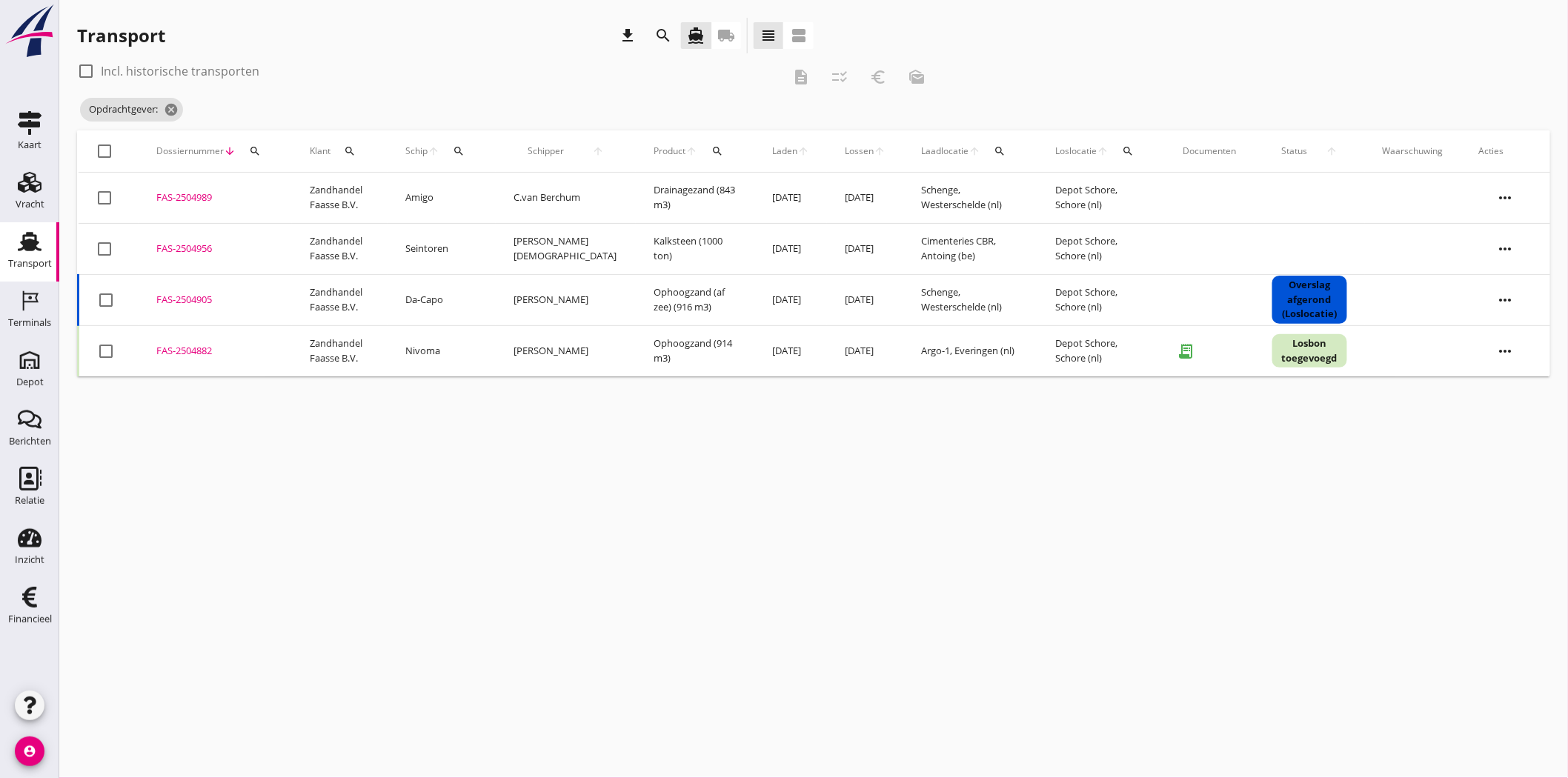
click at [17, 264] on div "Transport" at bounding box center [30, 264] width 44 height 10
click at [282, 105] on icon "cancel" at bounding box center [276, 110] width 15 height 15
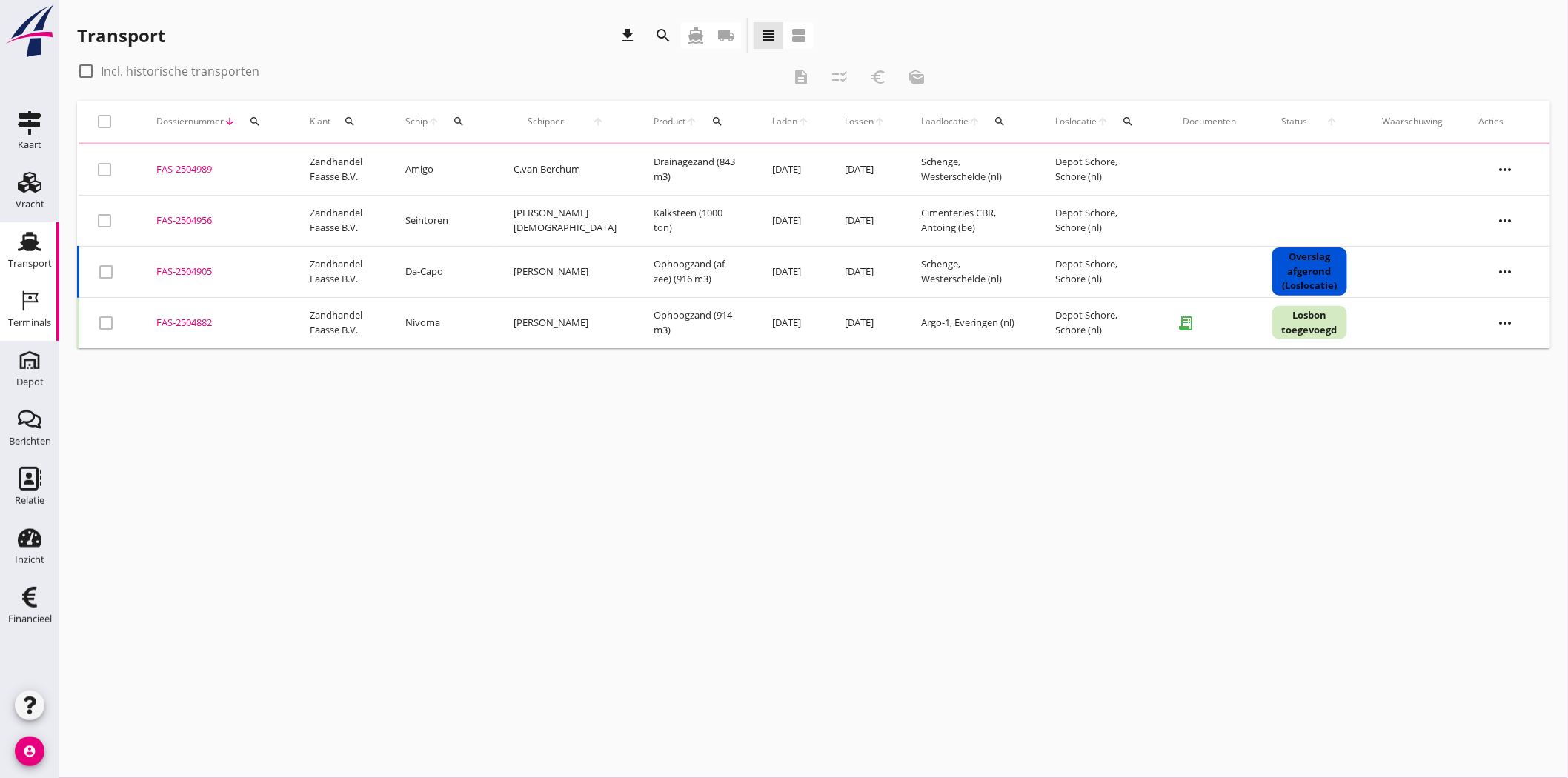
click at [8, 311] on link "Terminals Terminals" at bounding box center [30, 311] width 60 height 60
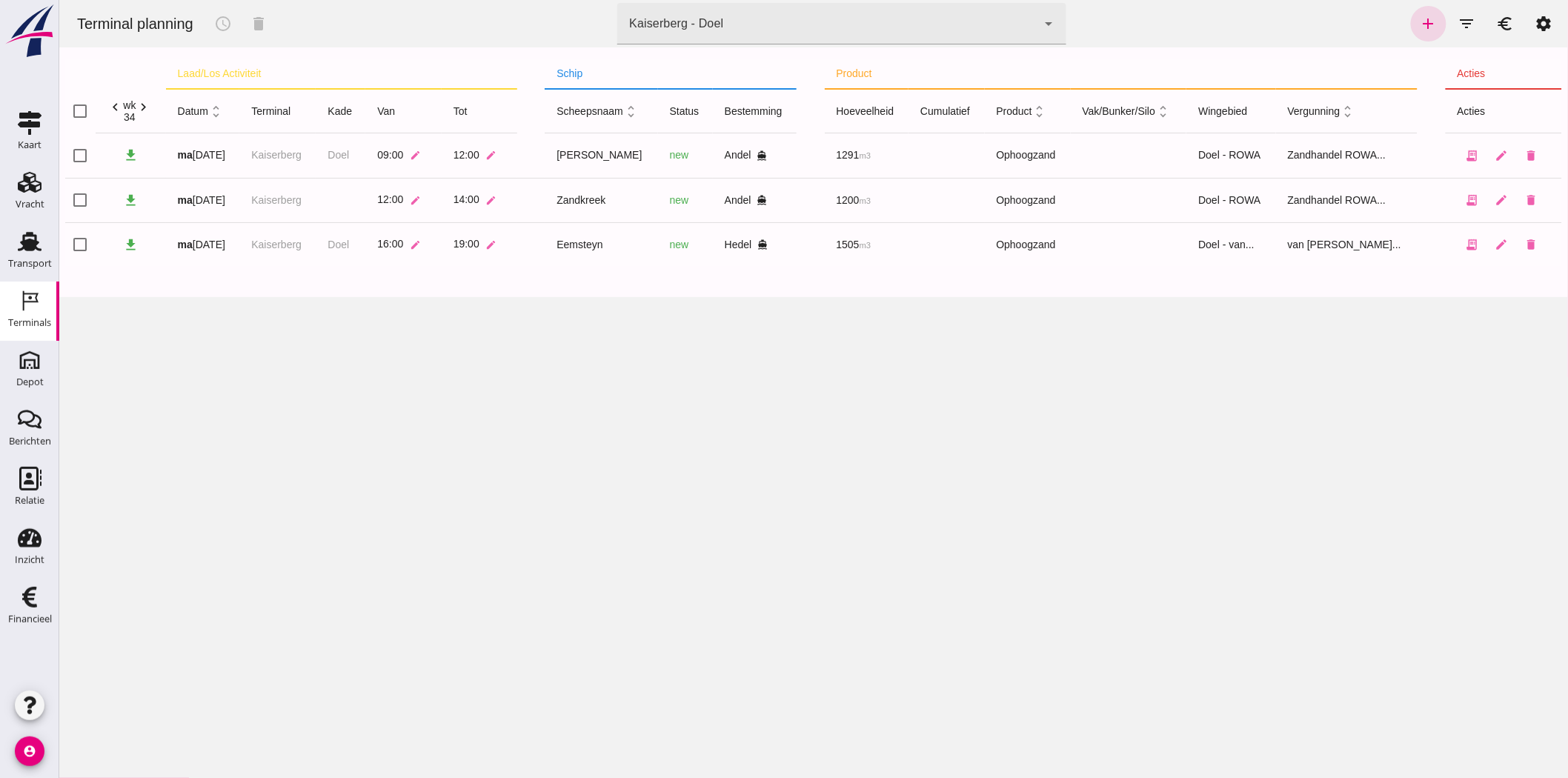
click div "Kaiserberg - Doel 7f603609-51ae-4e75-986b-c9057e559465"
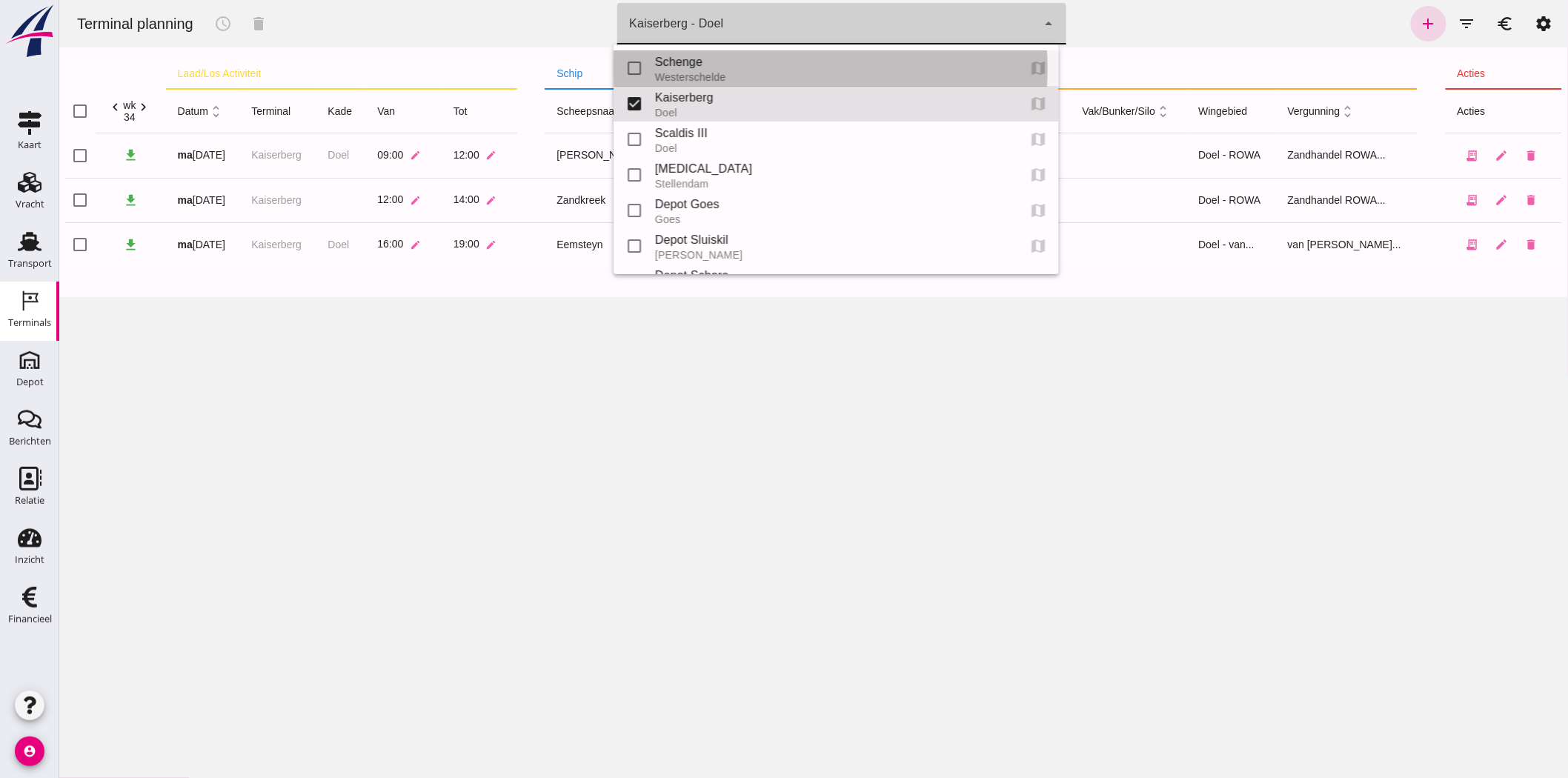
click at [800, 75] on div "Westerschelde" at bounding box center [829, 77] width 351 height 12
type input "9c876888-926f-4f5f-969d-c779b766b815"
checkbox input "true"
checkbox input "false"
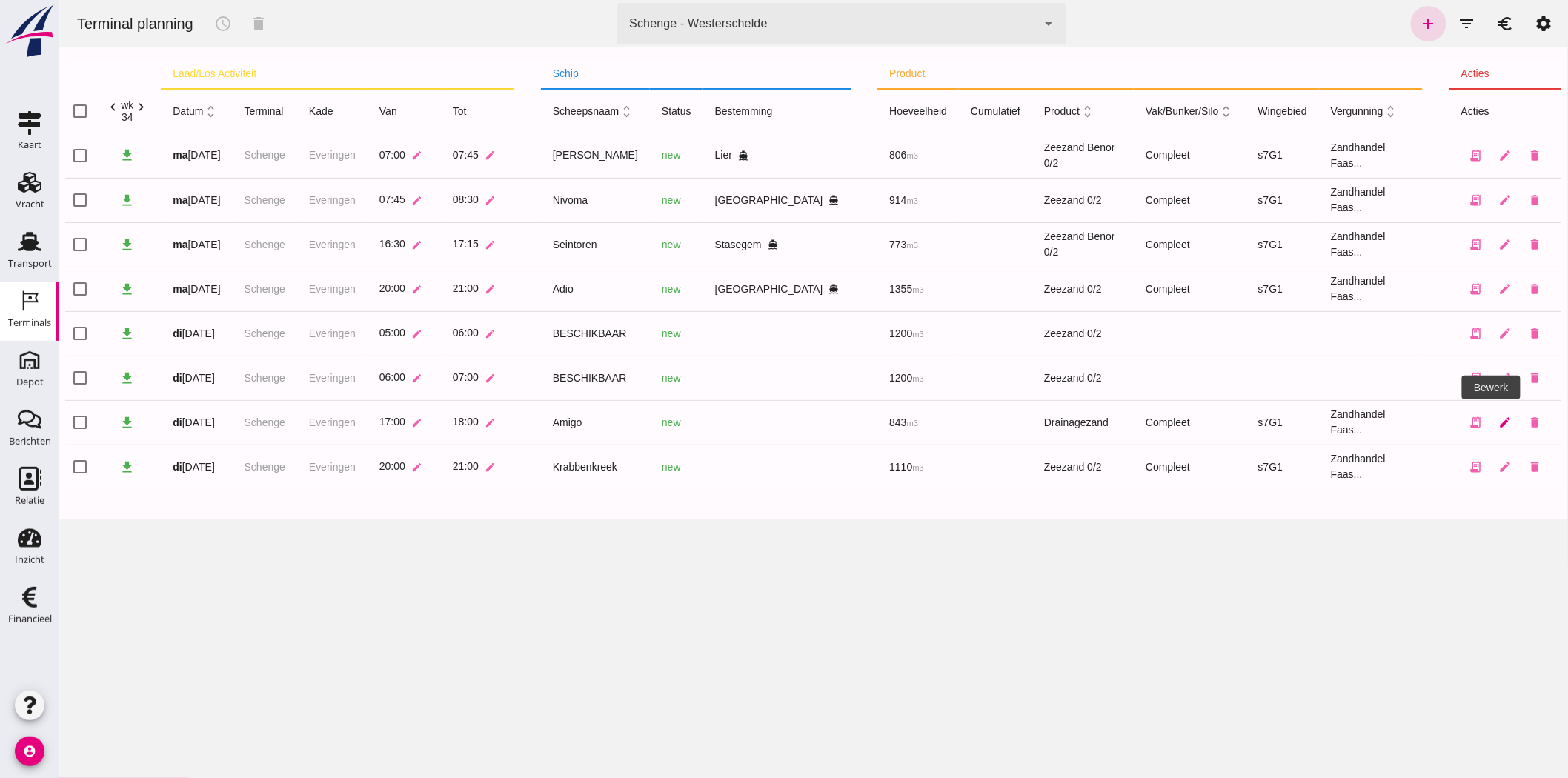
click at [1499, 417] on icon "edit" at bounding box center [1505, 422] width 13 height 13
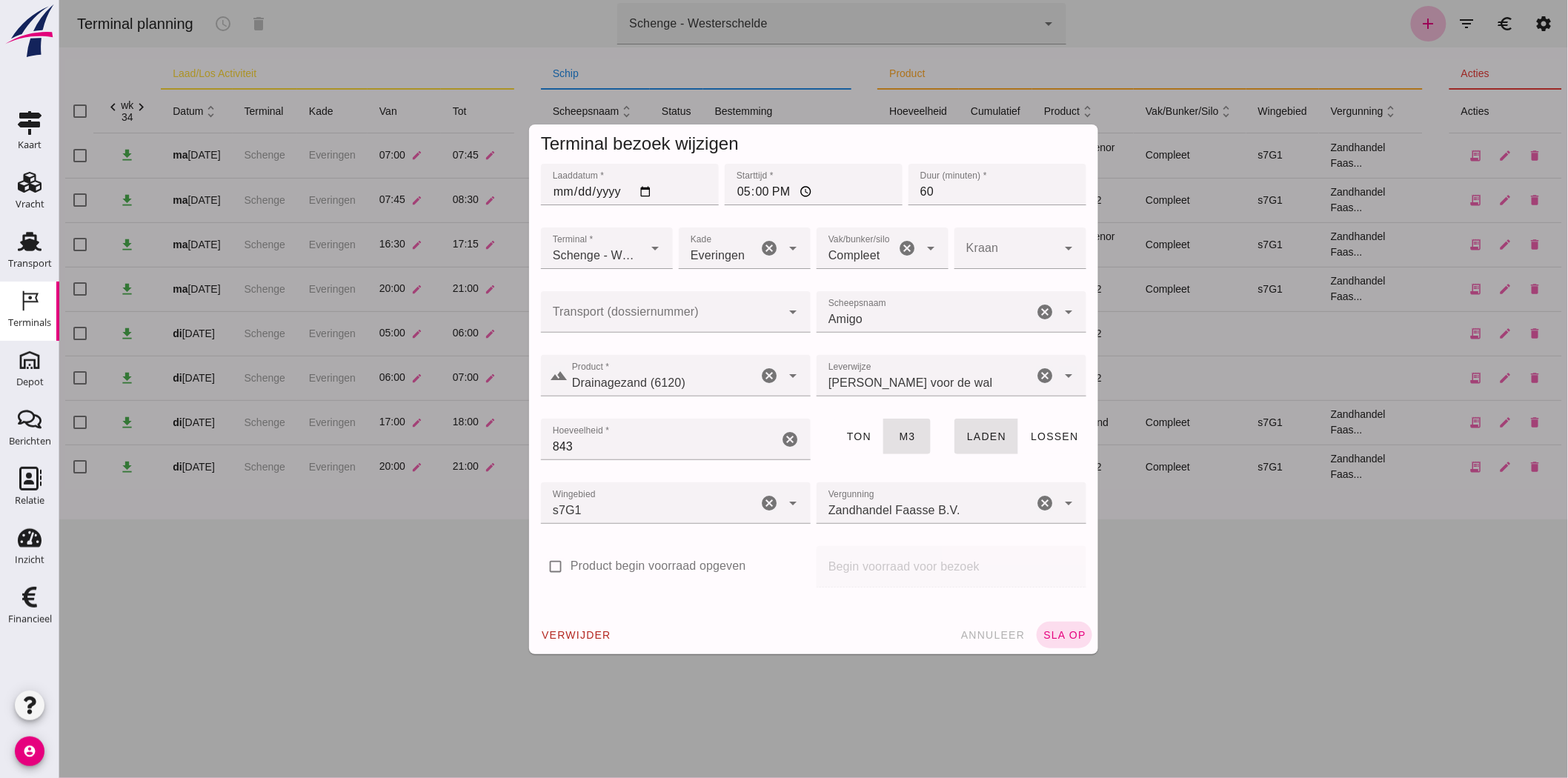
click div
click at [657, 351] on div "FAS-2504989" at bounding box center [668, 356] width 246 height 18
type input "FAS-2504989"
click button "sla op"
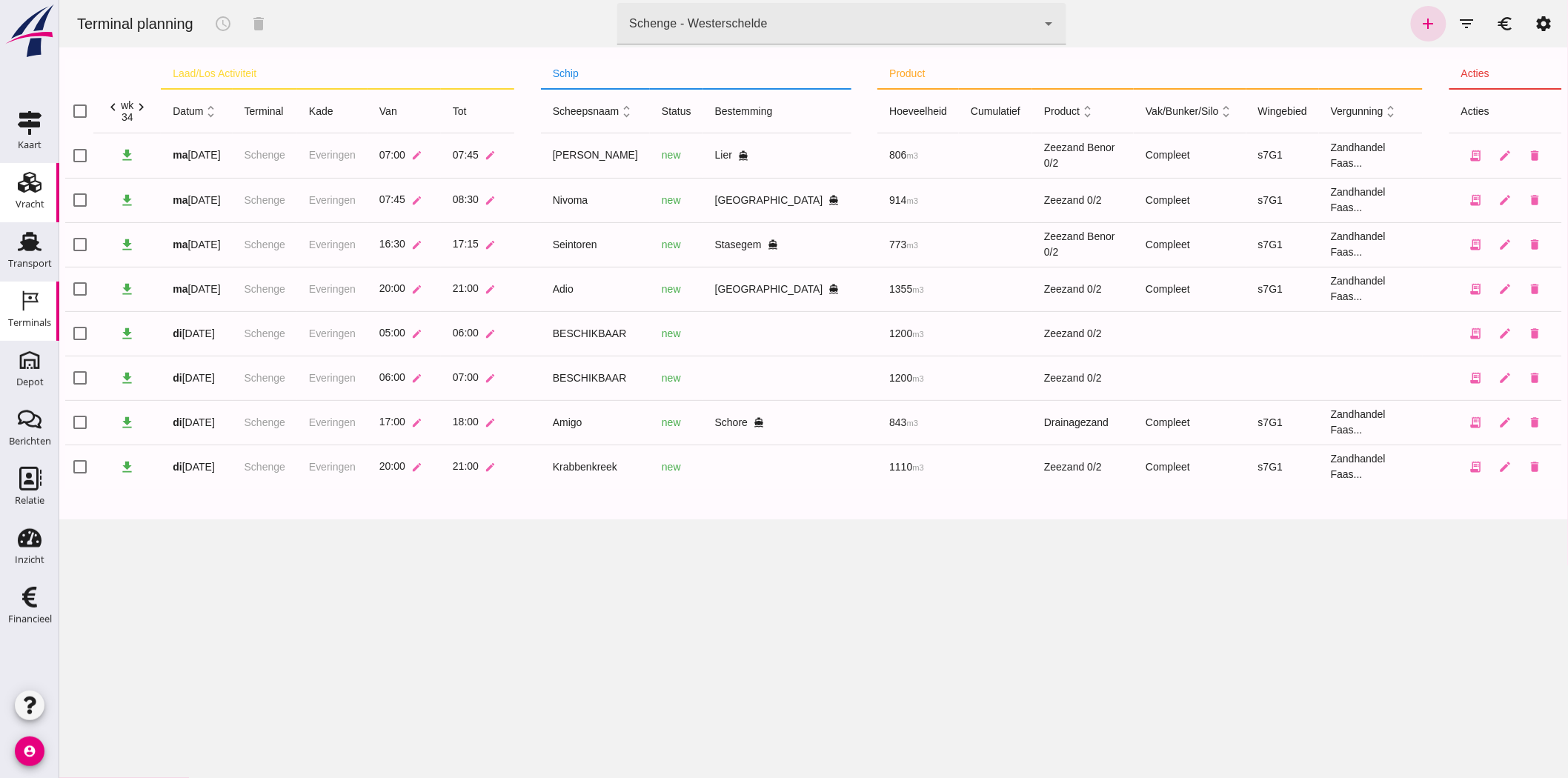
click at [20, 201] on div "Vracht" at bounding box center [30, 204] width 29 height 10
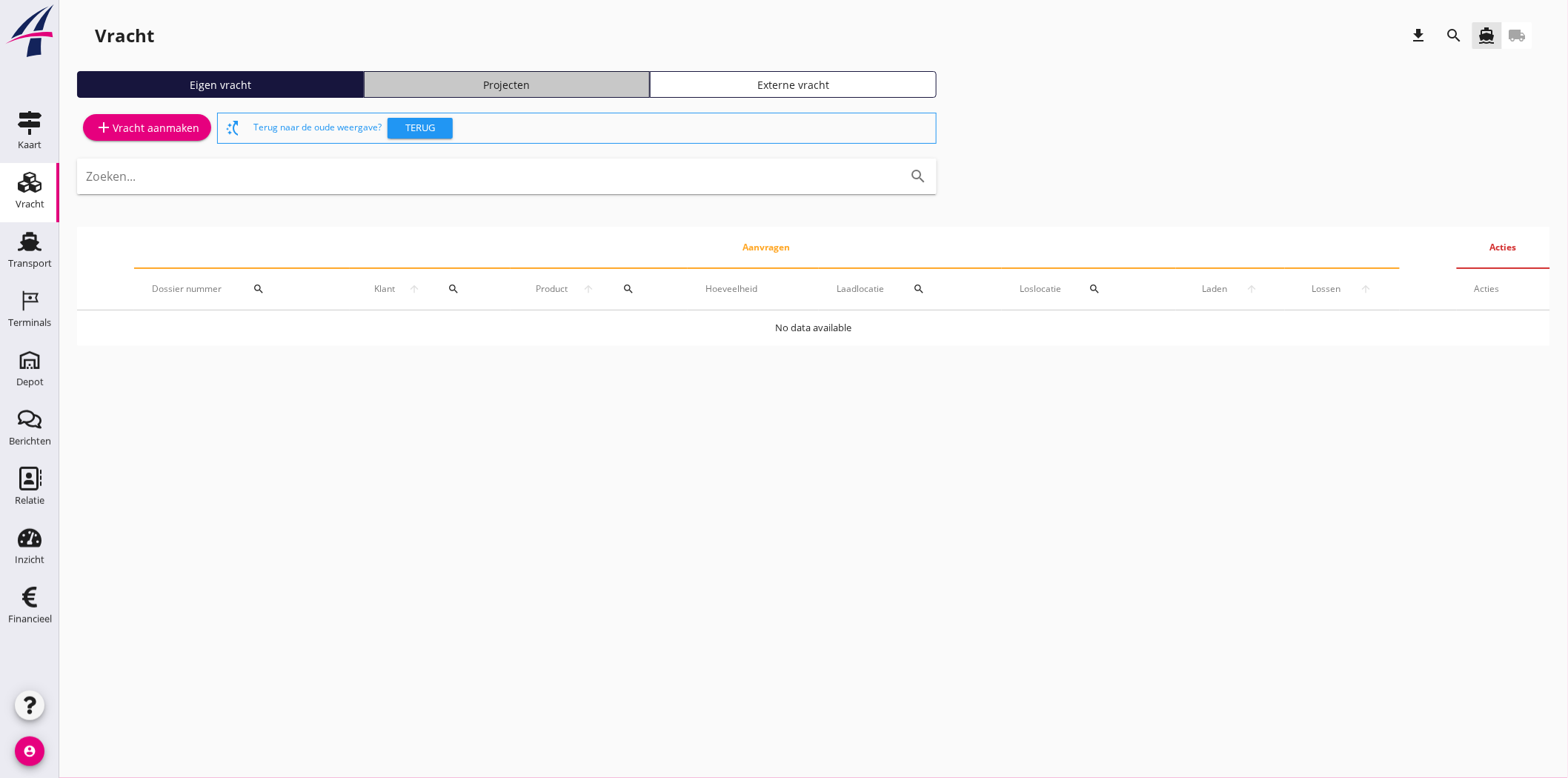
click at [619, 86] on div "Projecten" at bounding box center [507, 84] width 274 height 16
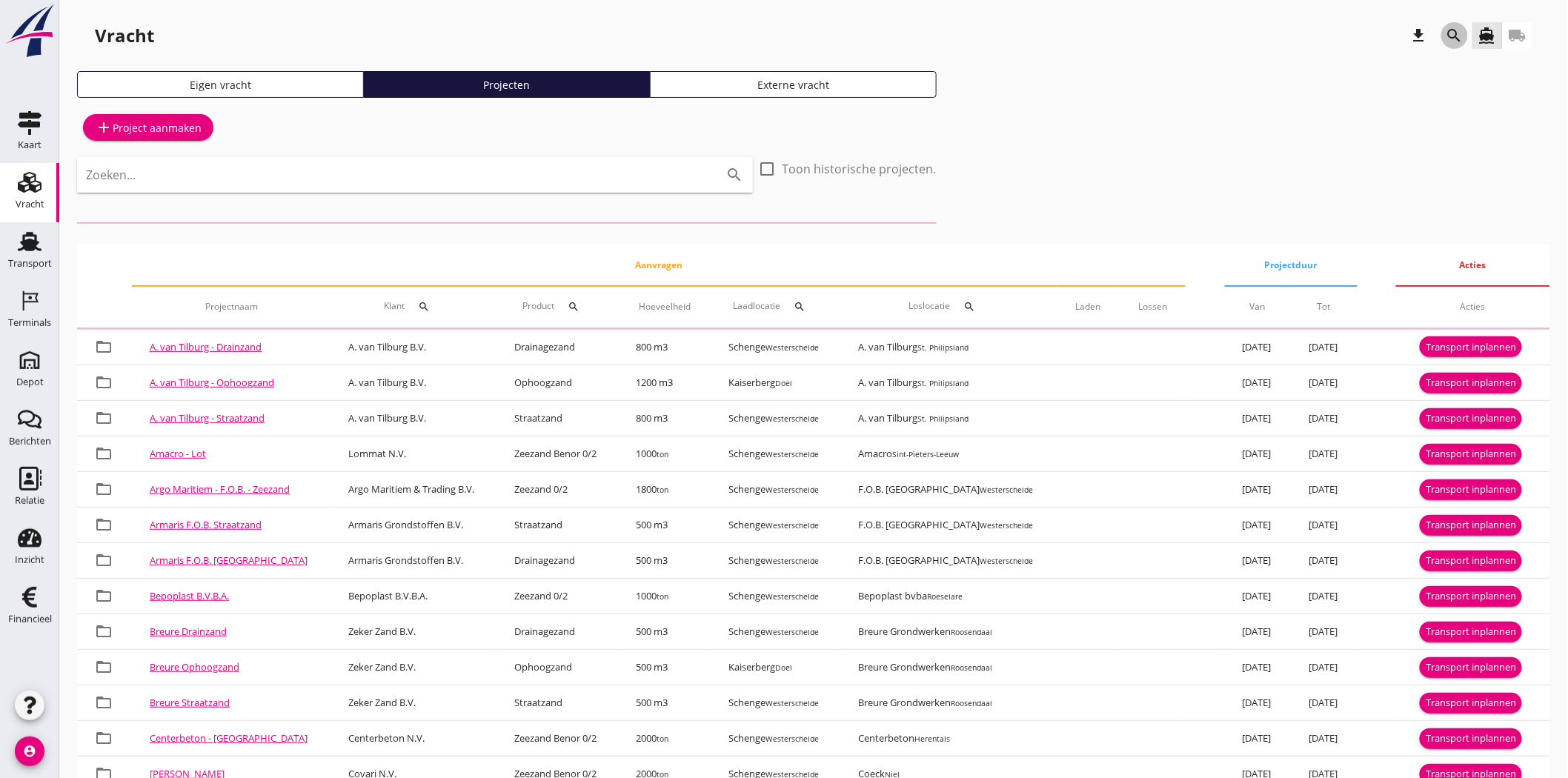
click at [1457, 36] on icon "search" at bounding box center [1455, 36] width 18 height 18
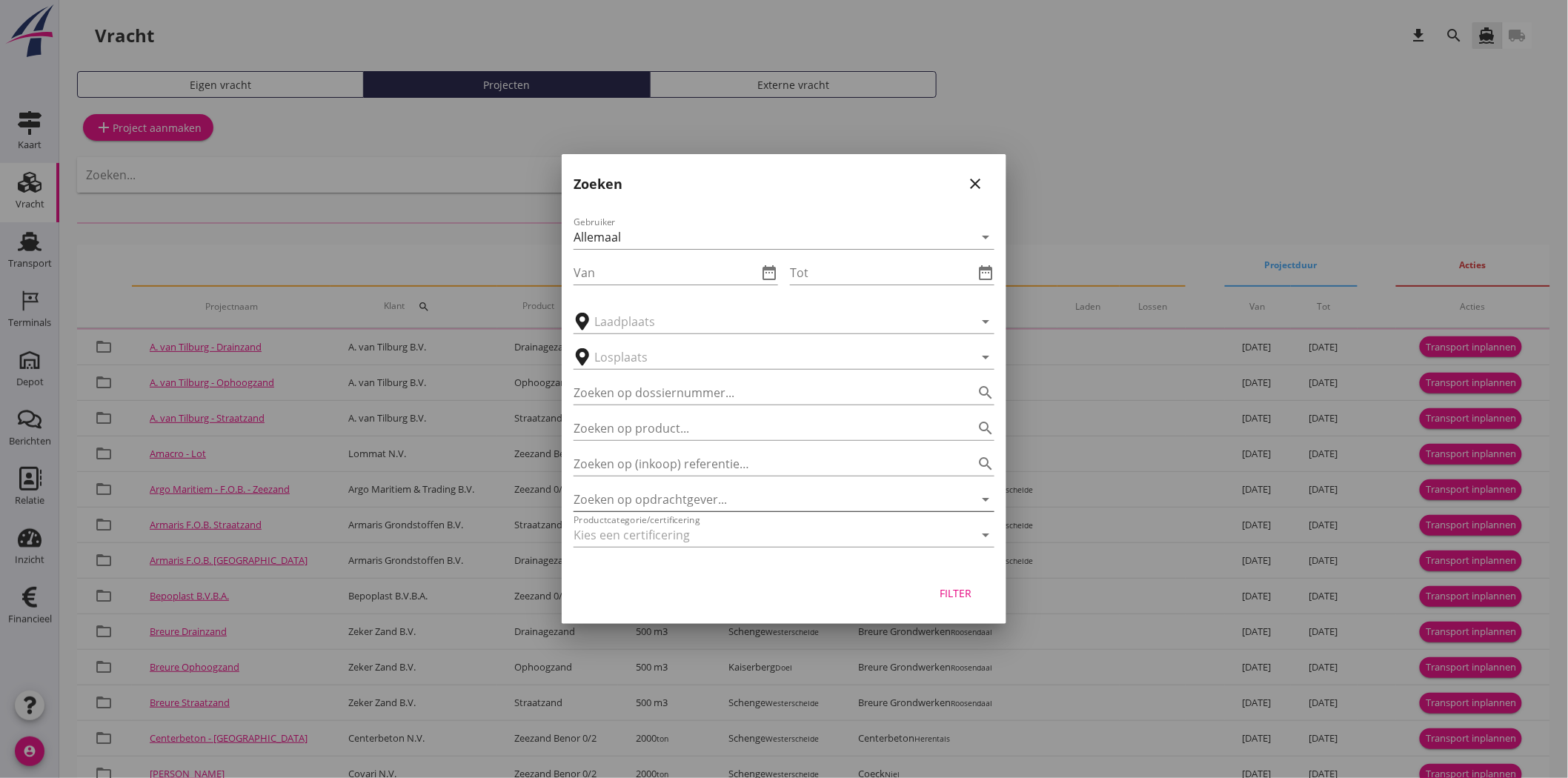
click at [644, 494] on input "Zoeken op opdrachtgever..." at bounding box center [762, 499] width 380 height 24
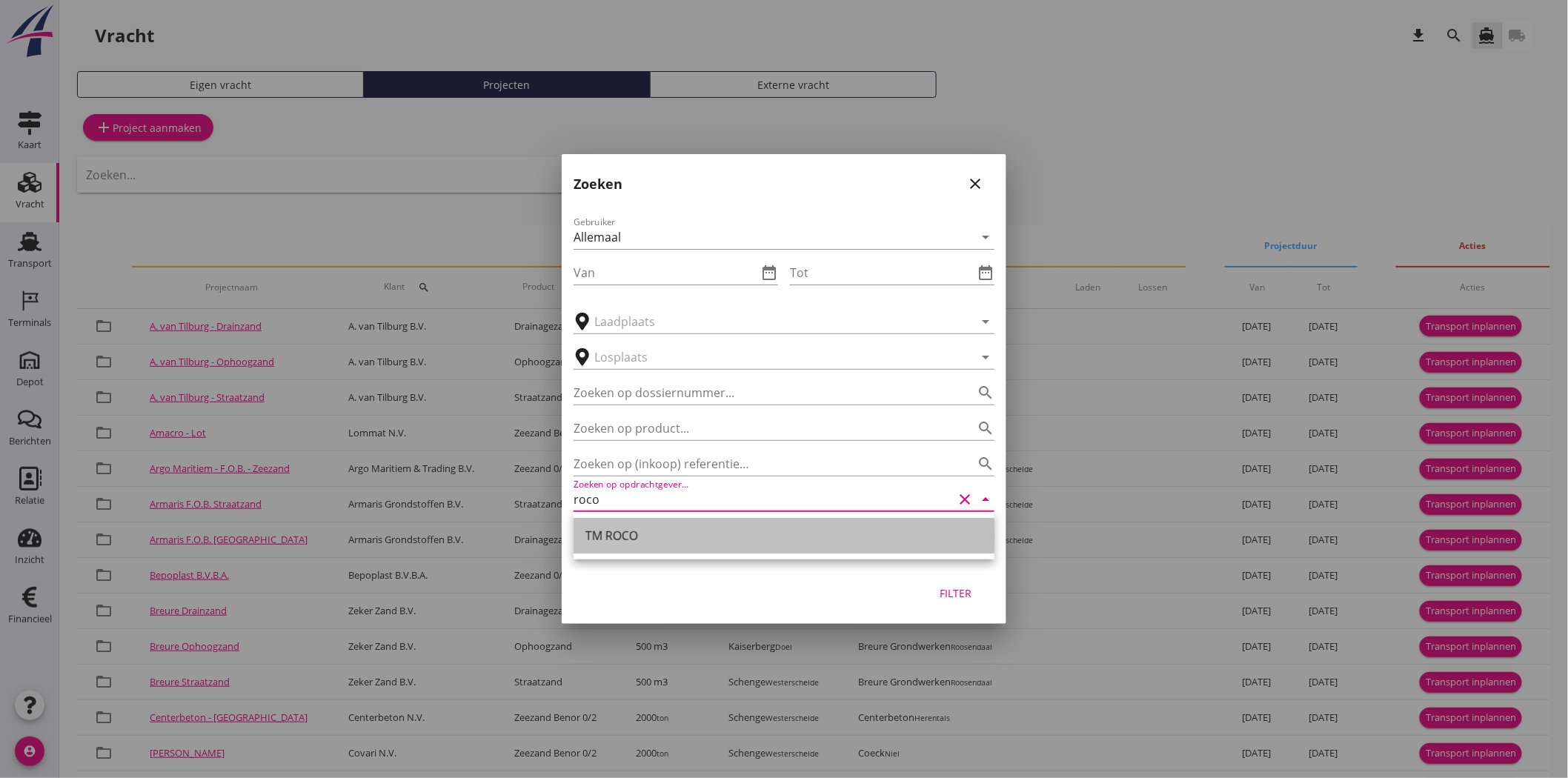
click at [645, 537] on div "TM ROCO" at bounding box center [784, 536] width 397 height 18
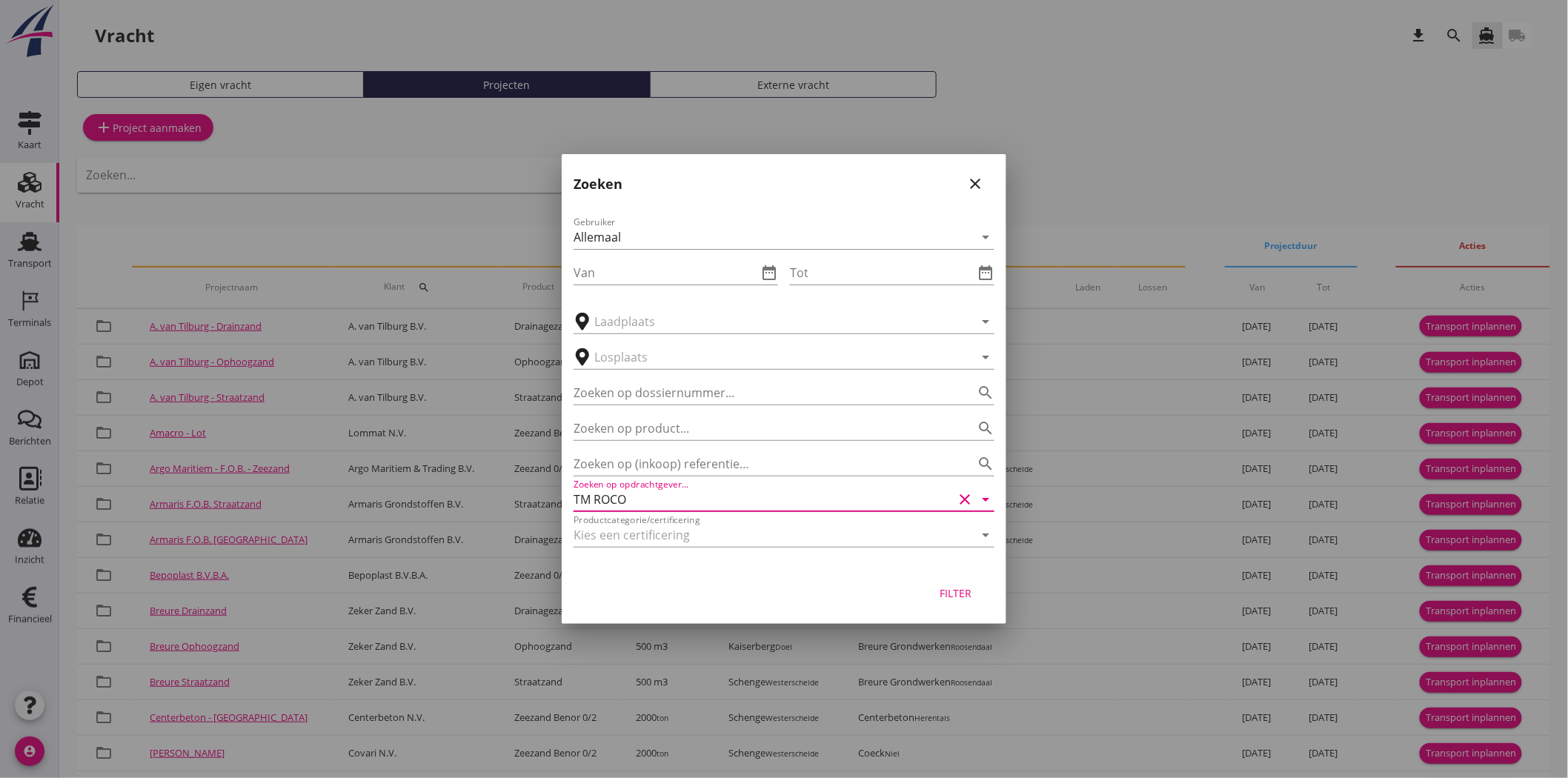
type input "TM ROCO"
click at [960, 589] on div "Filter" at bounding box center [956, 593] width 41 height 16
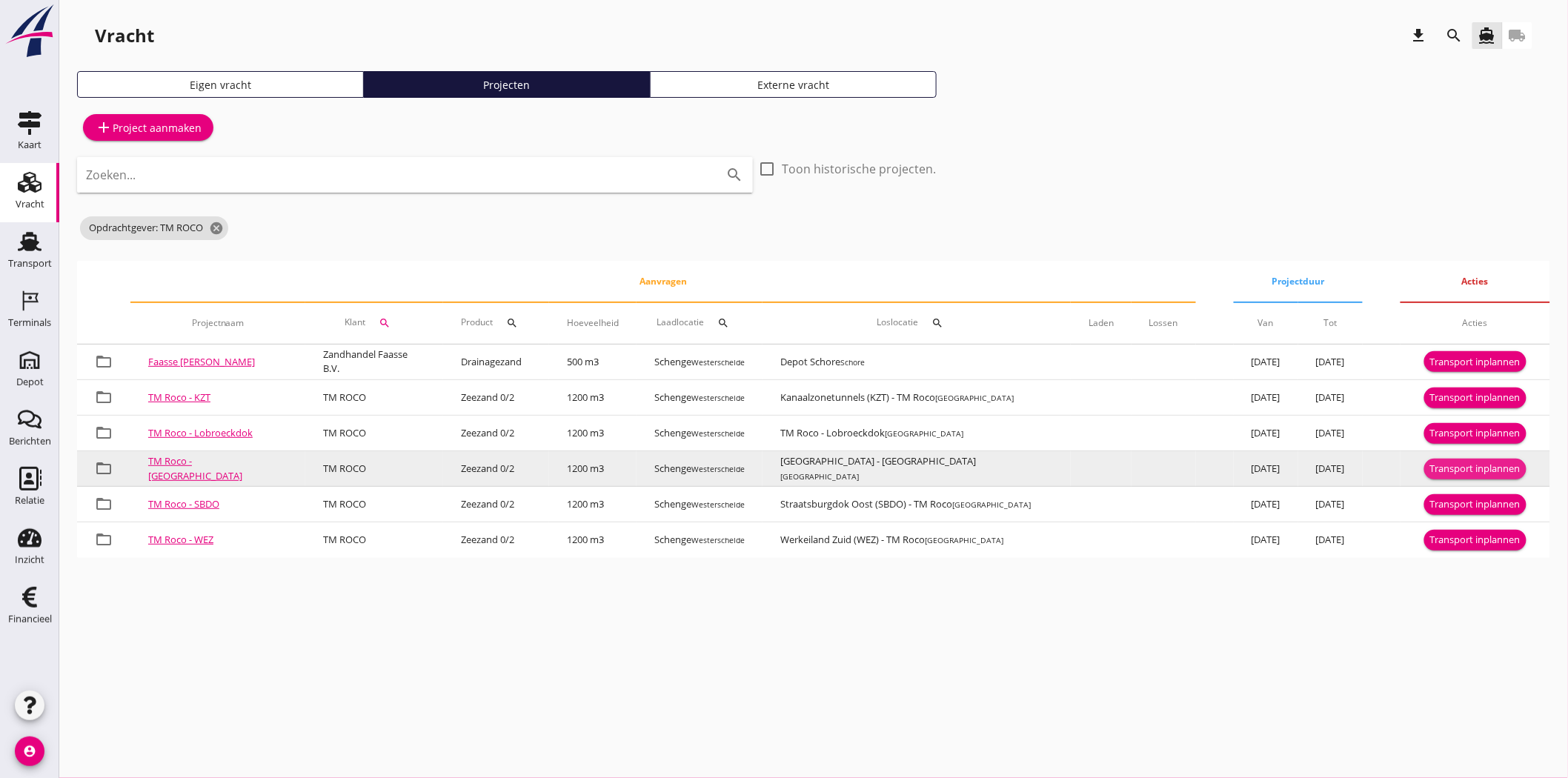
click at [1465, 470] on div "Transport inplannen" at bounding box center [1475, 469] width 90 height 15
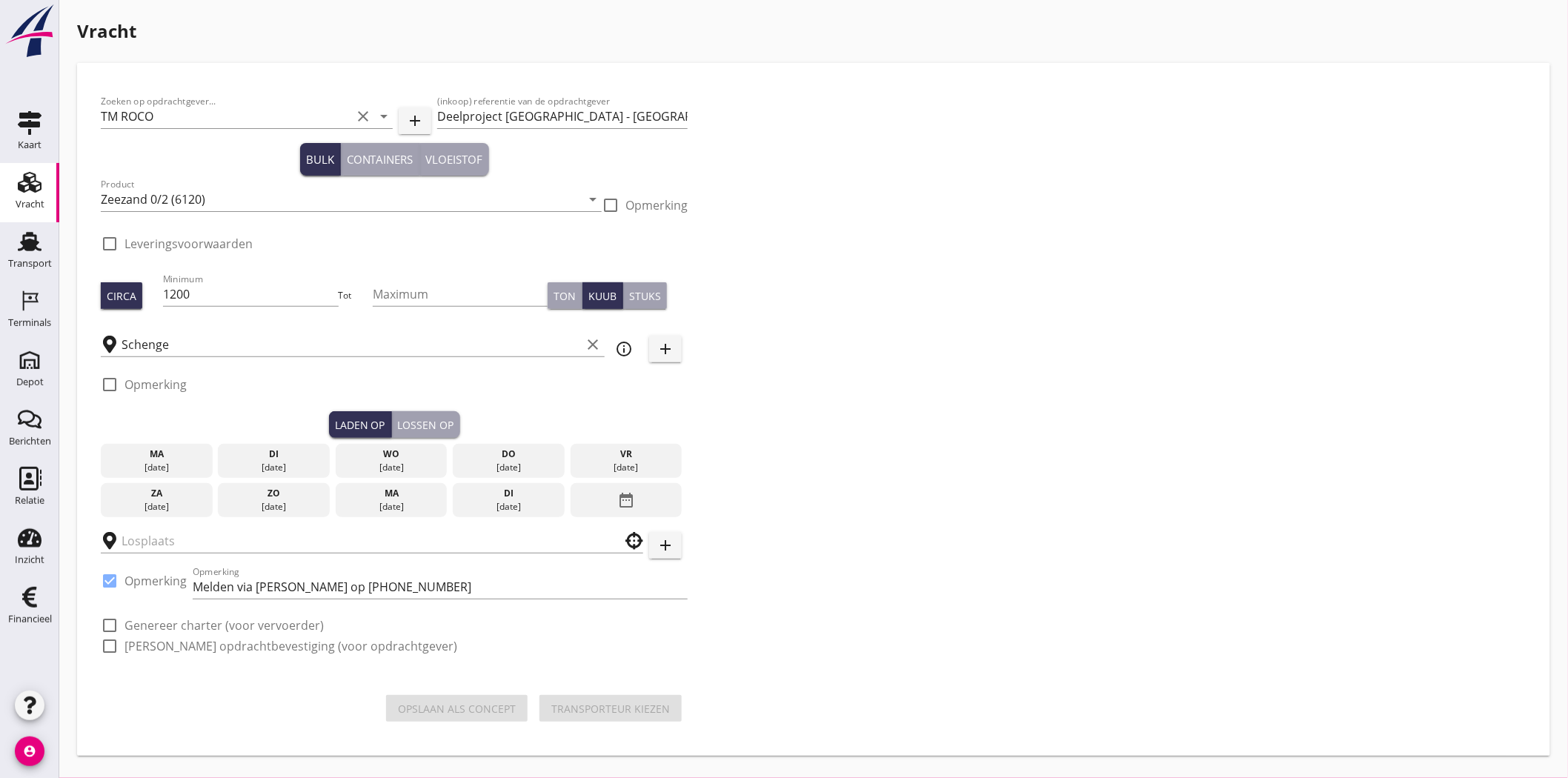
checkbox input "true"
type input "[GEOGRAPHIC_DATA] - [GEOGRAPHIC_DATA]"
checkbox input "true"
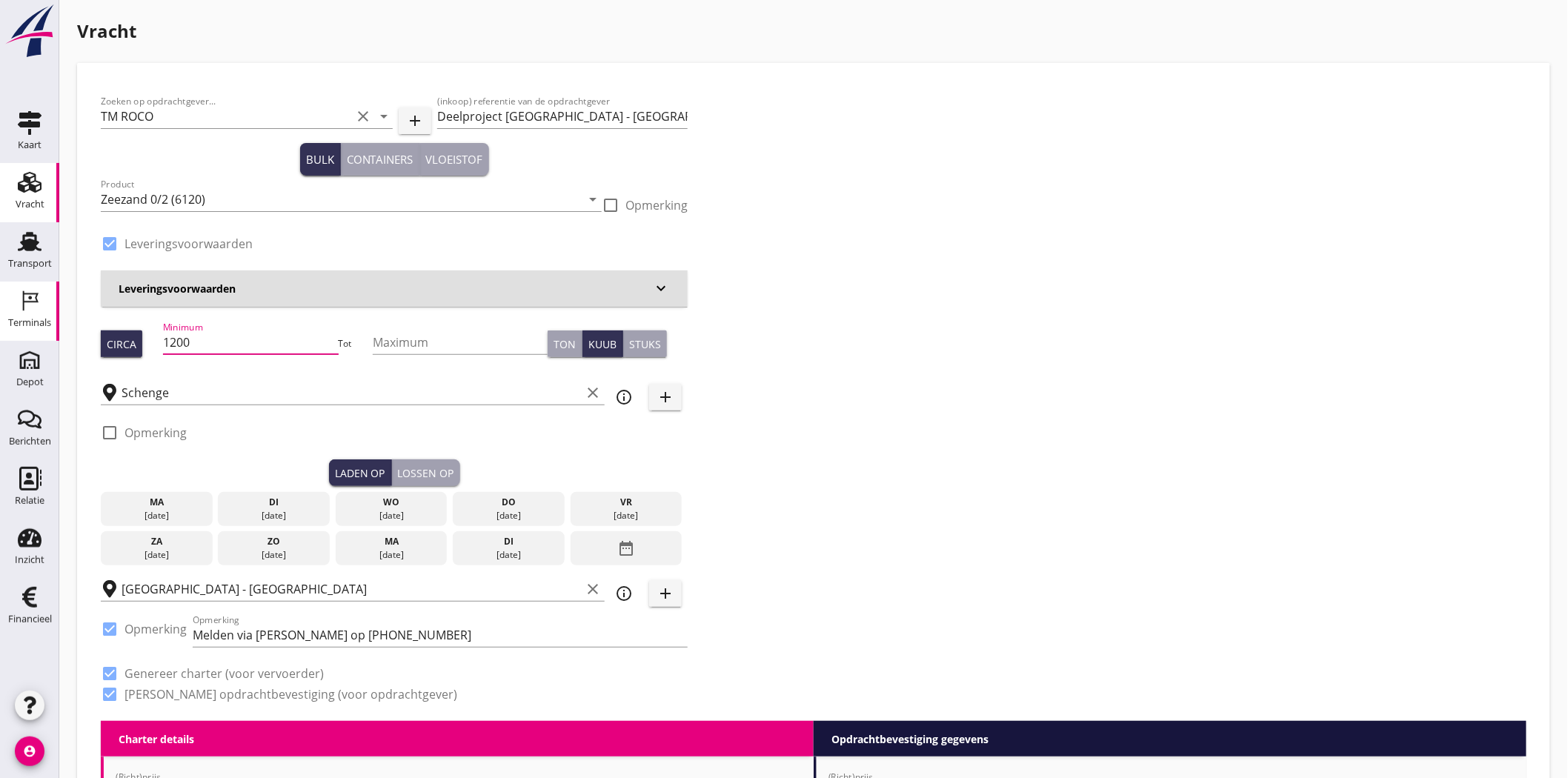
drag, startPoint x: 205, startPoint y: 344, endPoint x: 35, endPoint y: 318, distance: 172.0
type input "1110"
click at [872, 222] on div "Zoeken op opdrachtgever... TM ROCO clear arrow_drop_down add (inkoop) referenti…" at bounding box center [814, 403] width 1437 height 634
click at [312, 499] on div "di" at bounding box center [274, 502] width 104 height 13
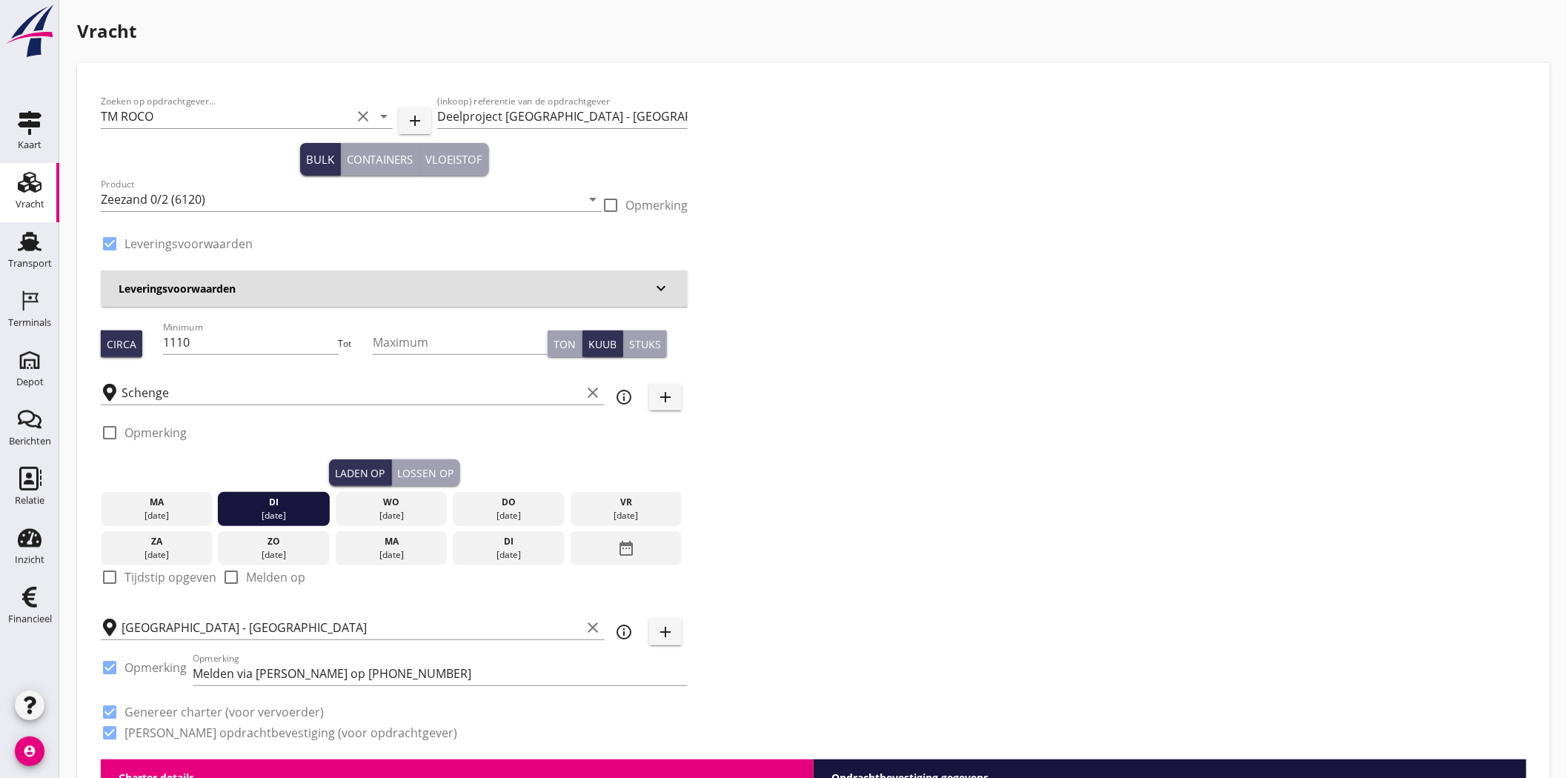
click at [437, 475] on div "Lossen op" at bounding box center [426, 473] width 56 height 16
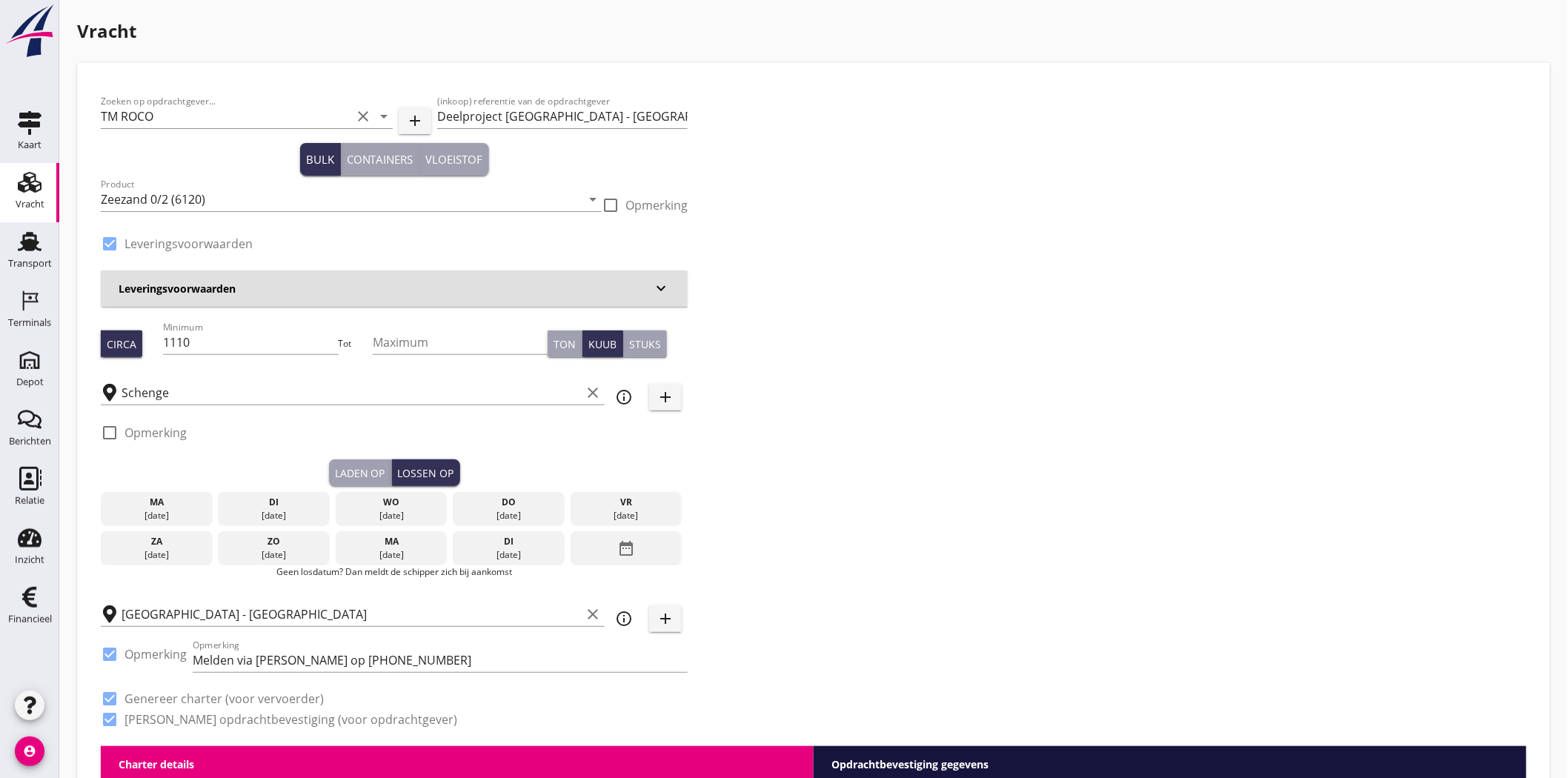
click at [421, 507] on div "wo" at bounding box center [391, 502] width 104 height 13
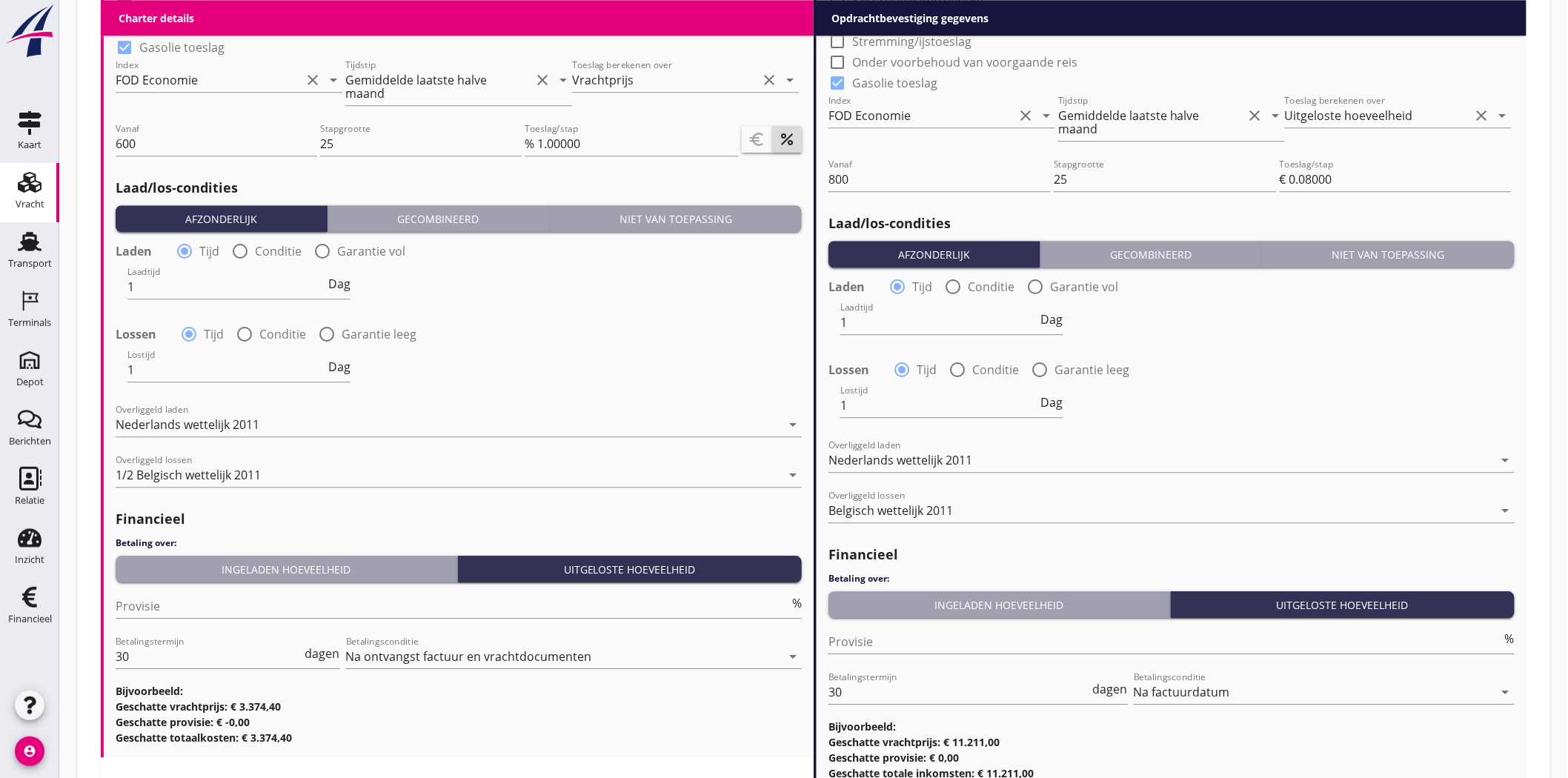
scroll to position [1630, 0]
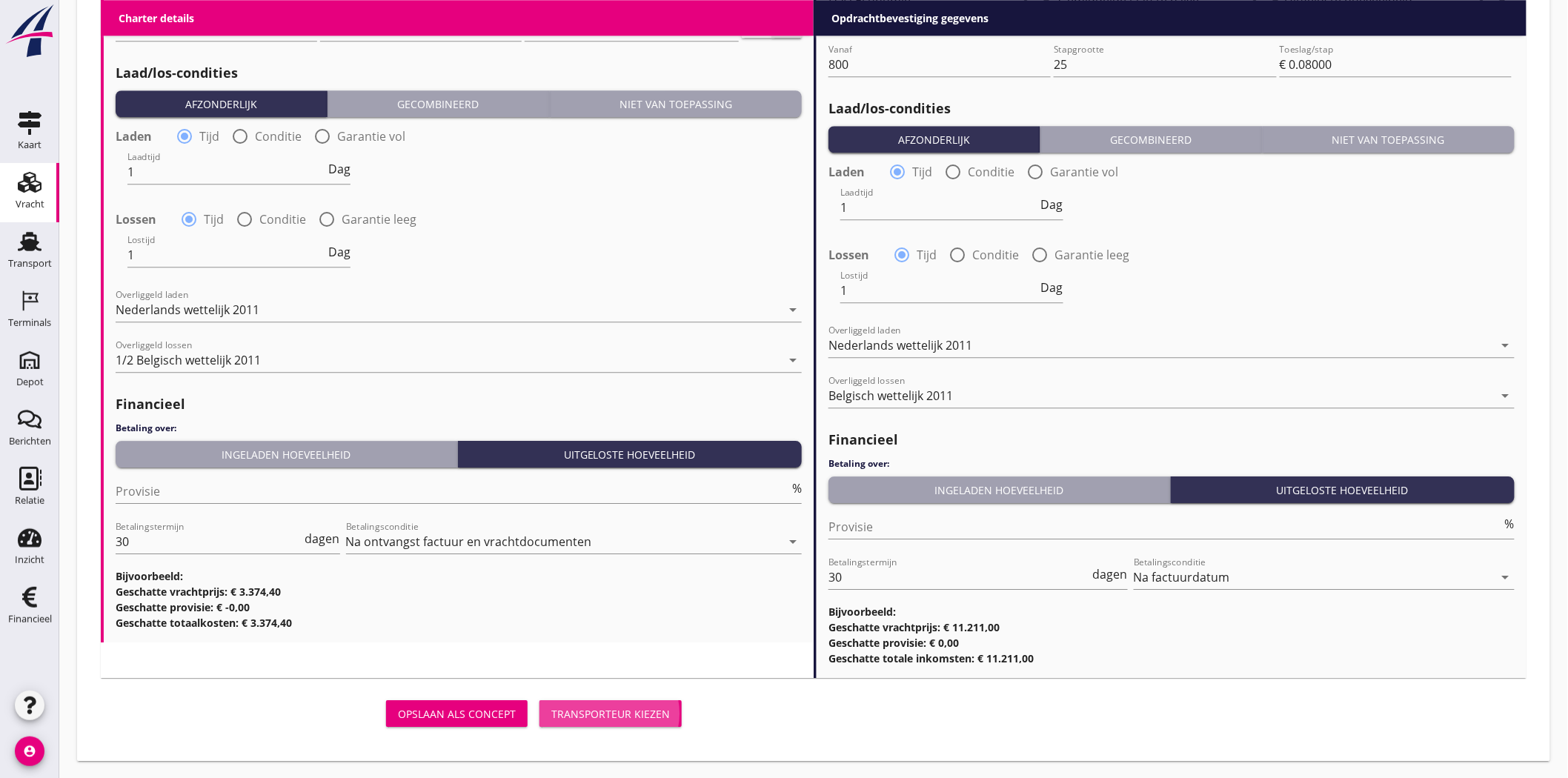
click at [587, 713] on div "Transporteur kiezen" at bounding box center [610, 714] width 118 height 16
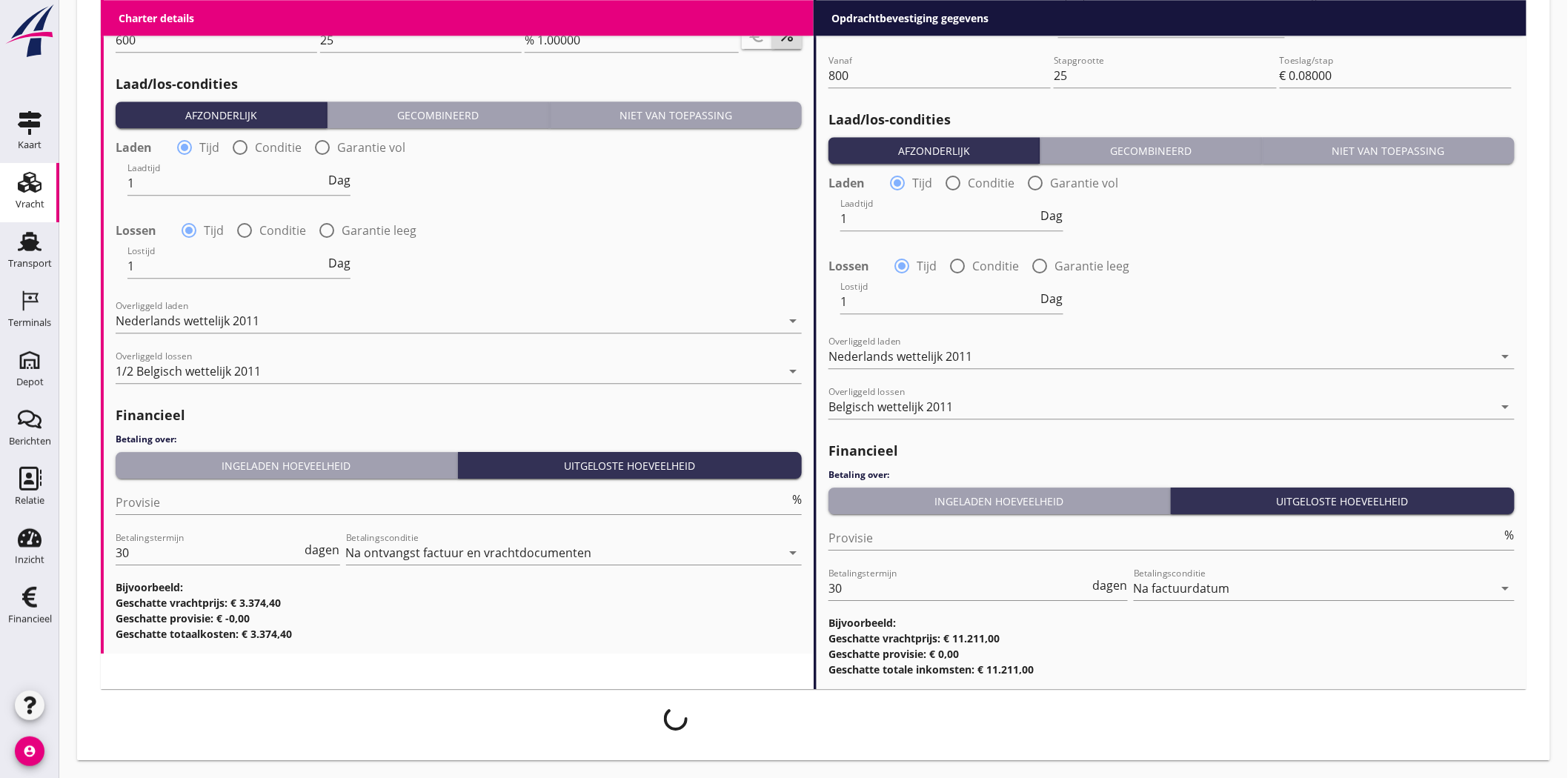
scroll to position [1619, 0]
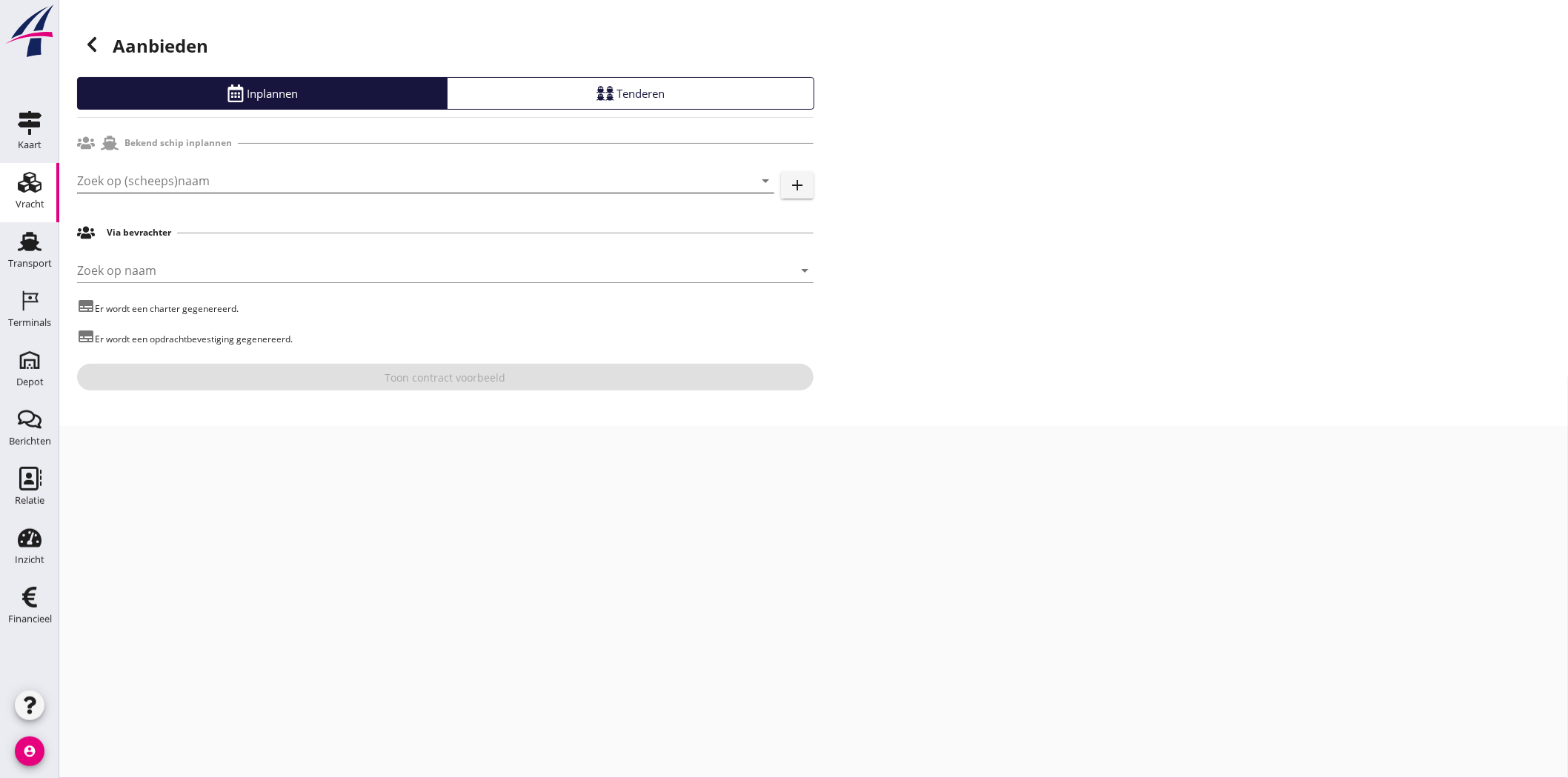
click at [342, 175] on input "Zoek op (scheeps)naam" at bounding box center [404, 180] width 656 height 24
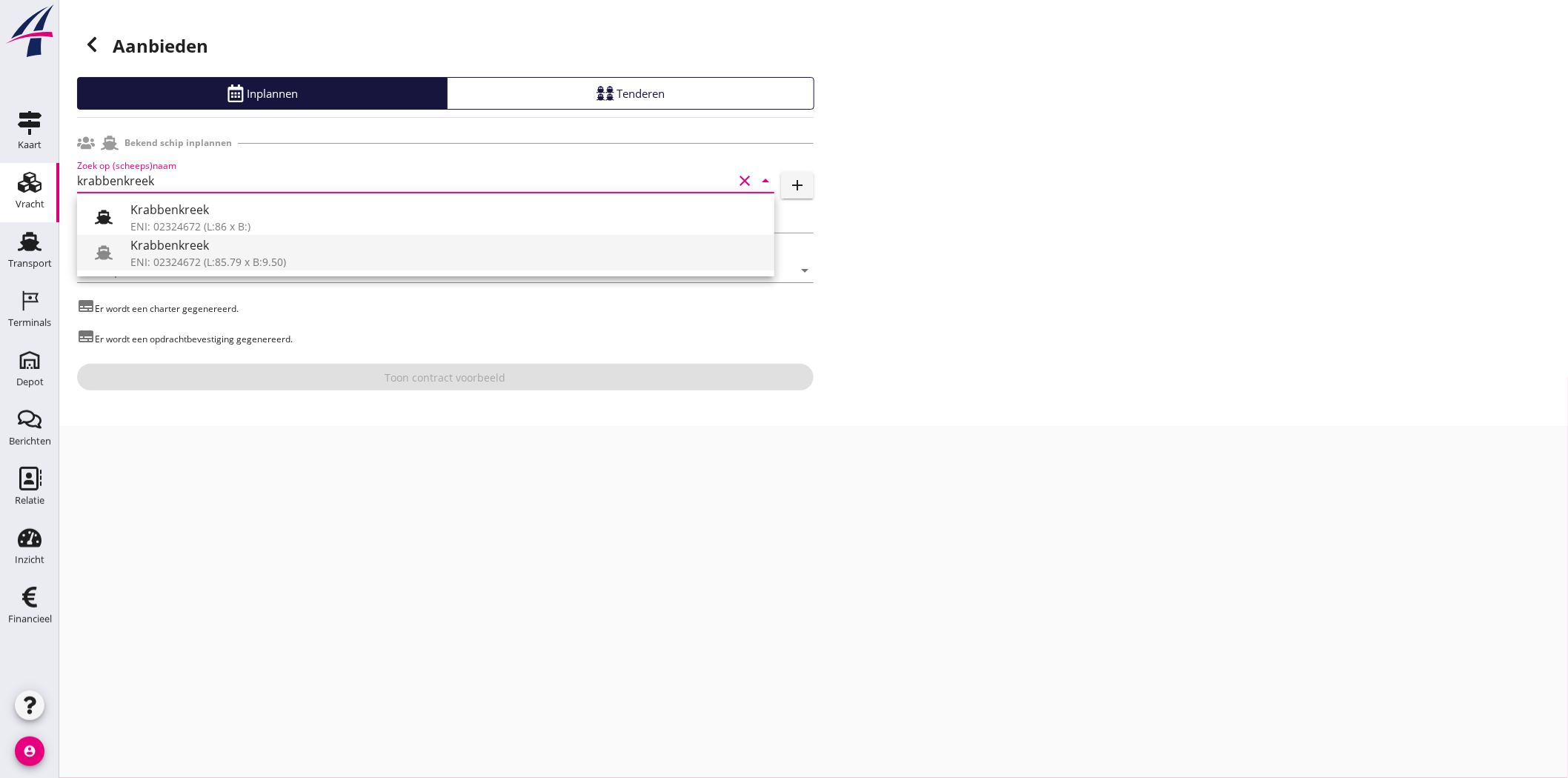
click at [380, 249] on div "Krabbenkreek" at bounding box center [447, 246] width 632 height 18
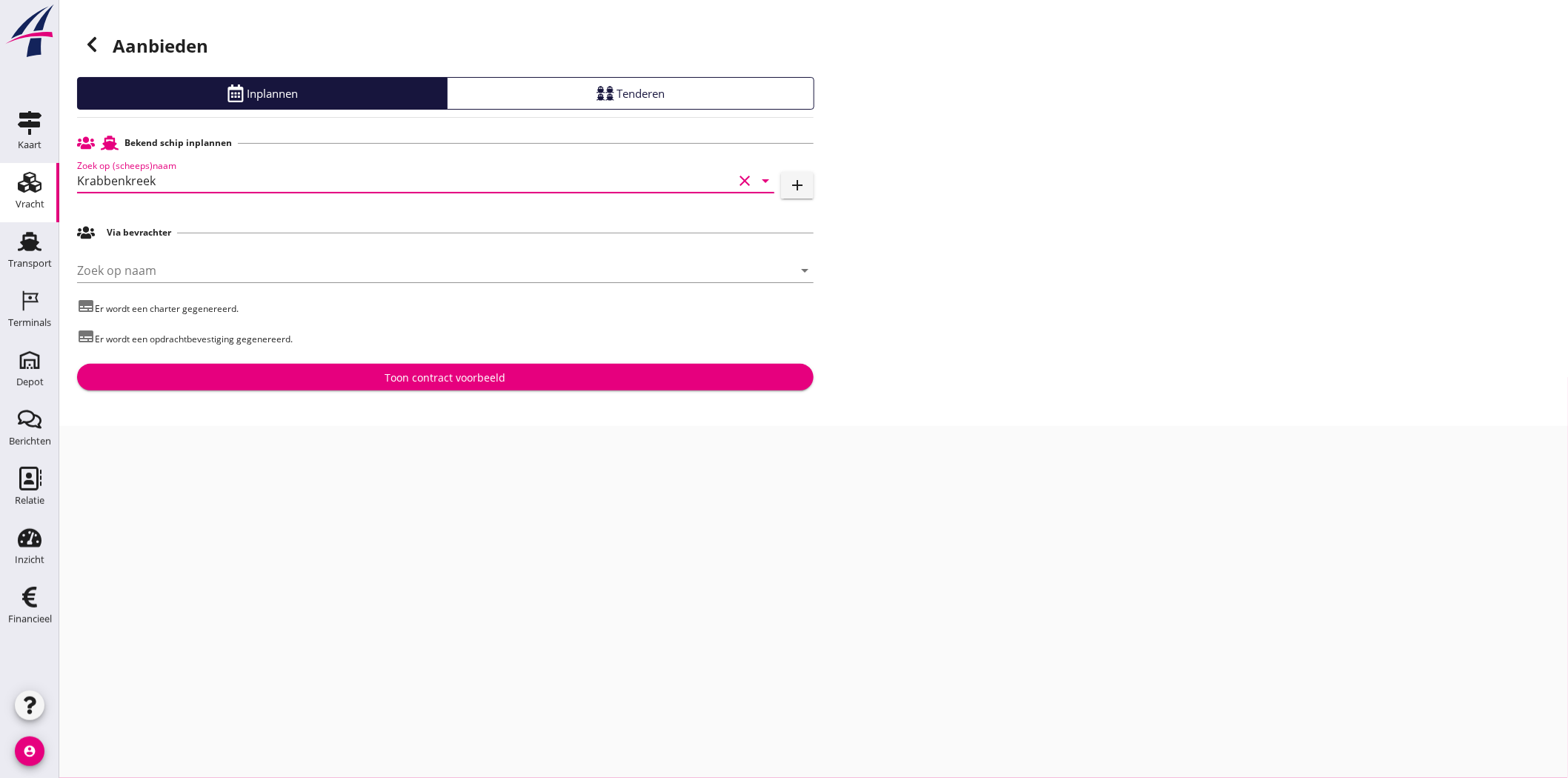
type input "Krabbenkreek"
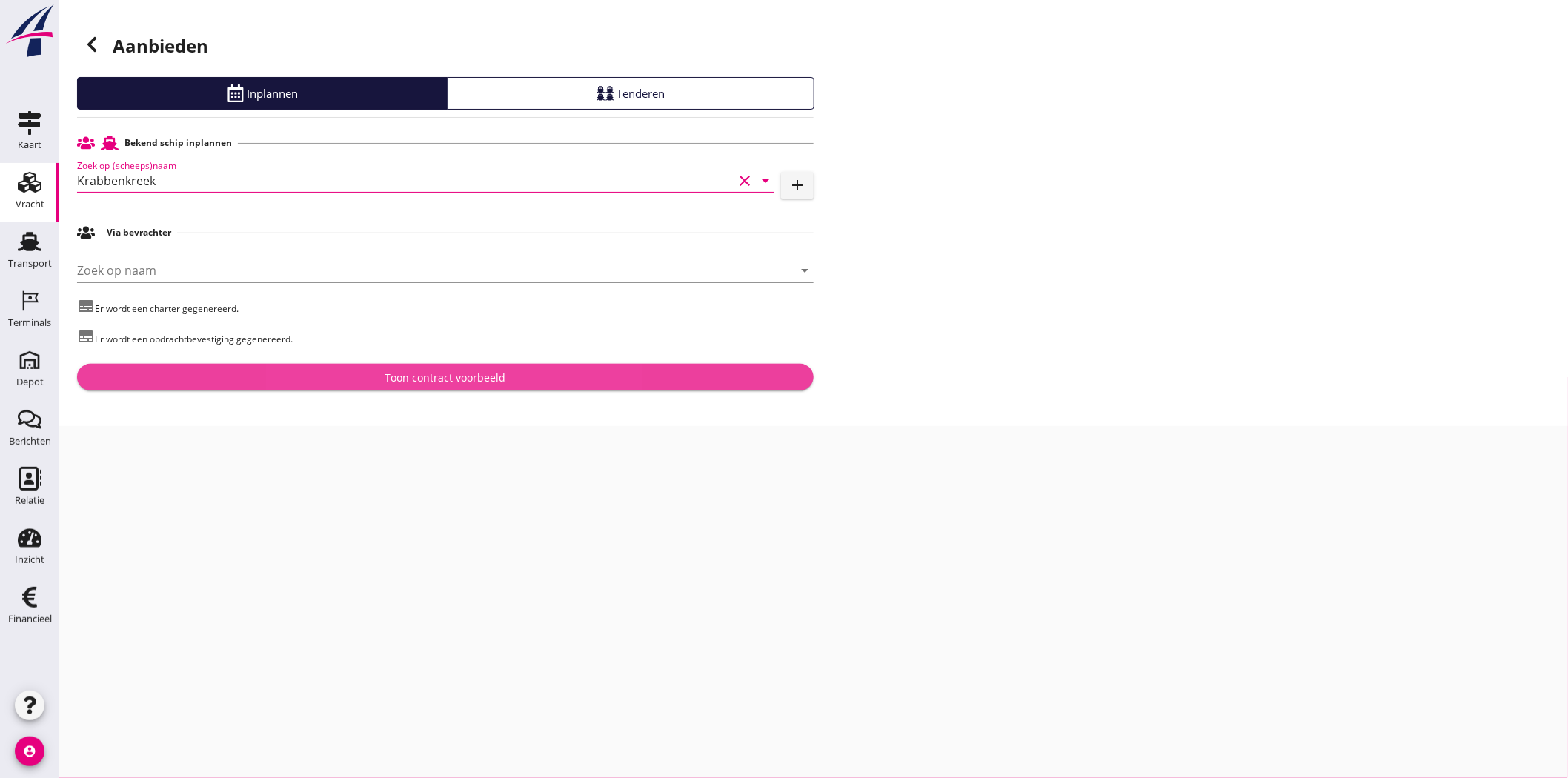
click at [502, 378] on div "Toon contract voorbeeld" at bounding box center [446, 377] width 121 height 16
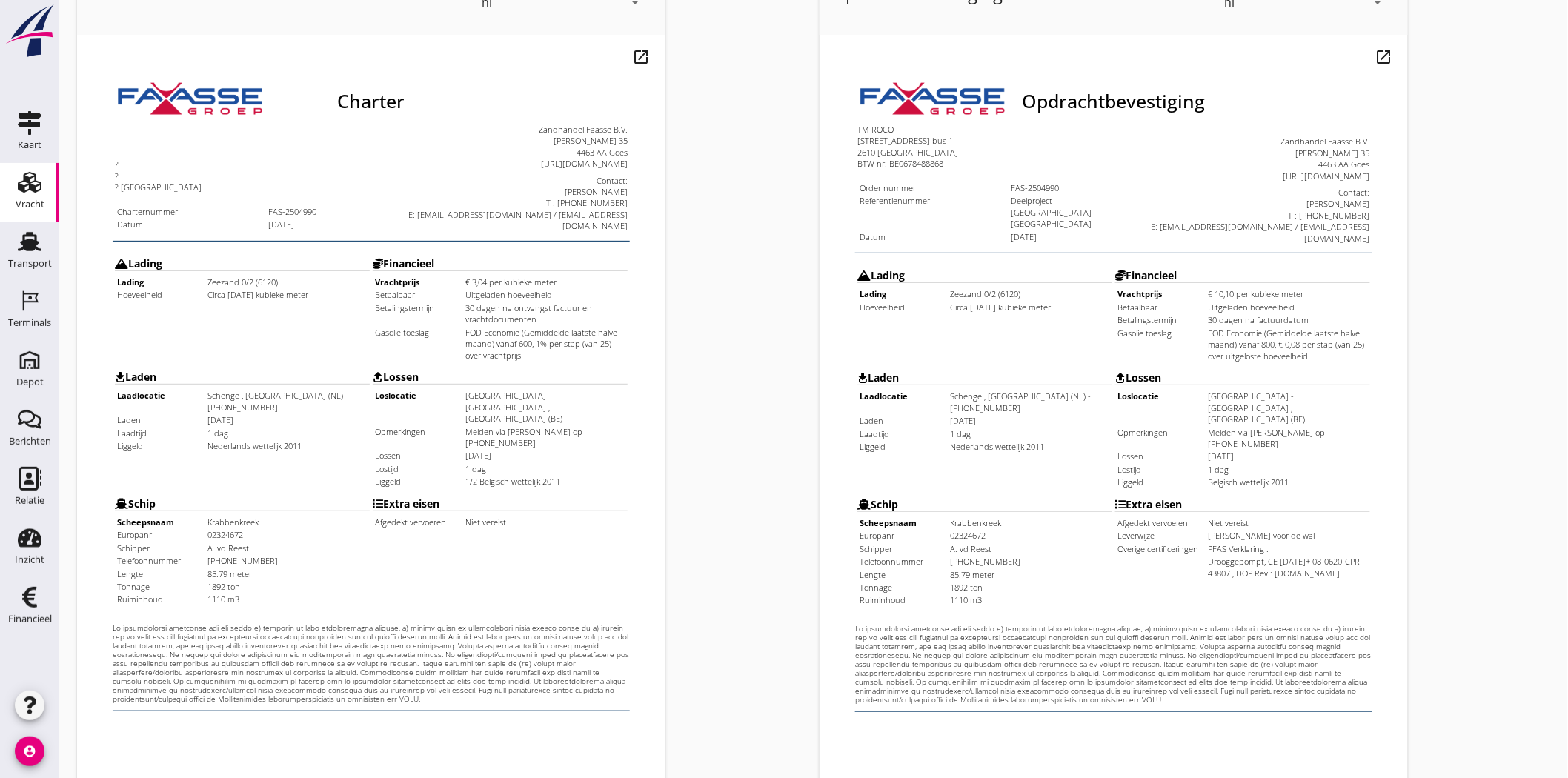
scroll to position [318, 0]
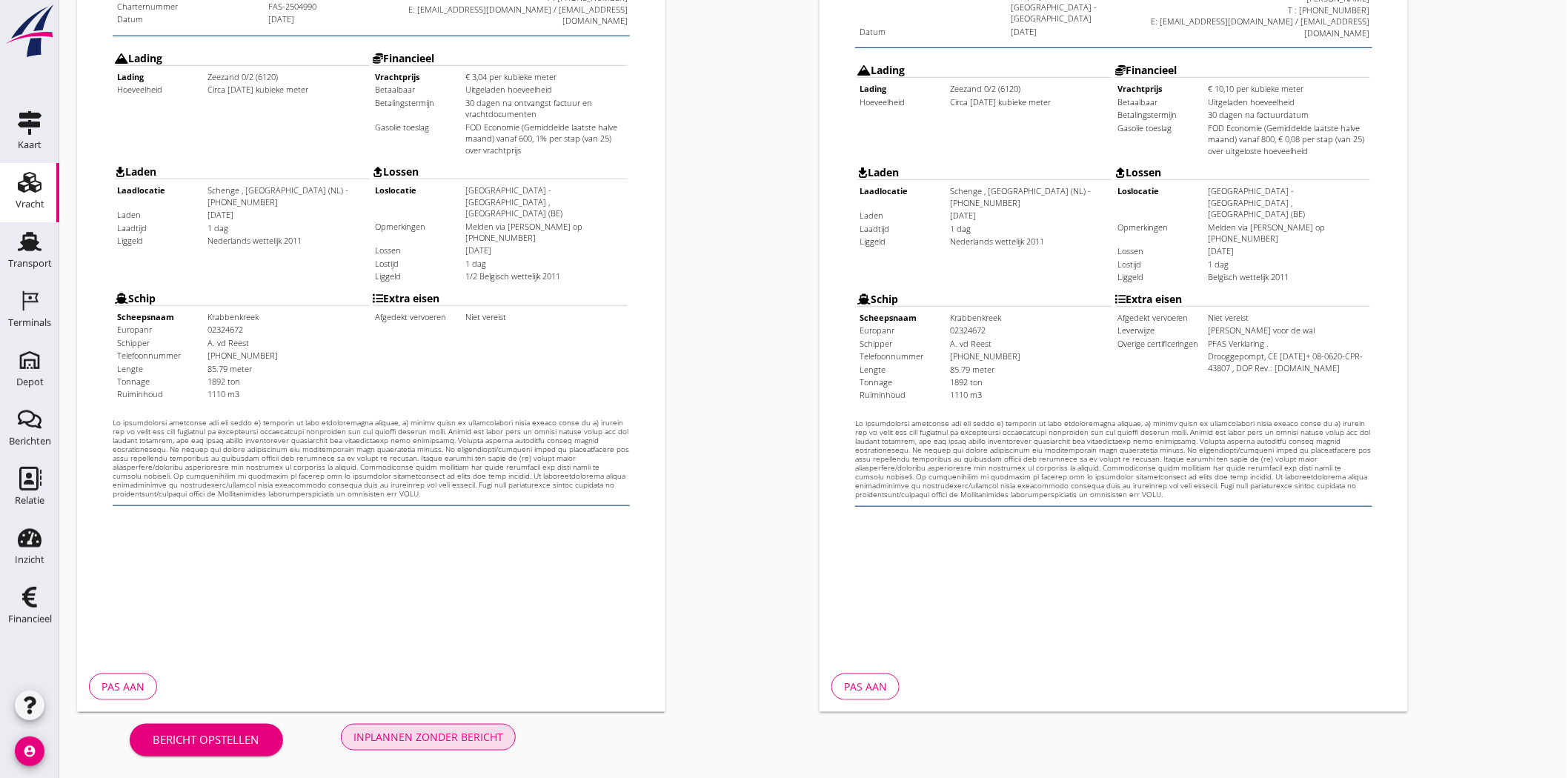
click at [426, 733] on div "Inplannen zonder bericht" at bounding box center [428, 737] width 150 height 16
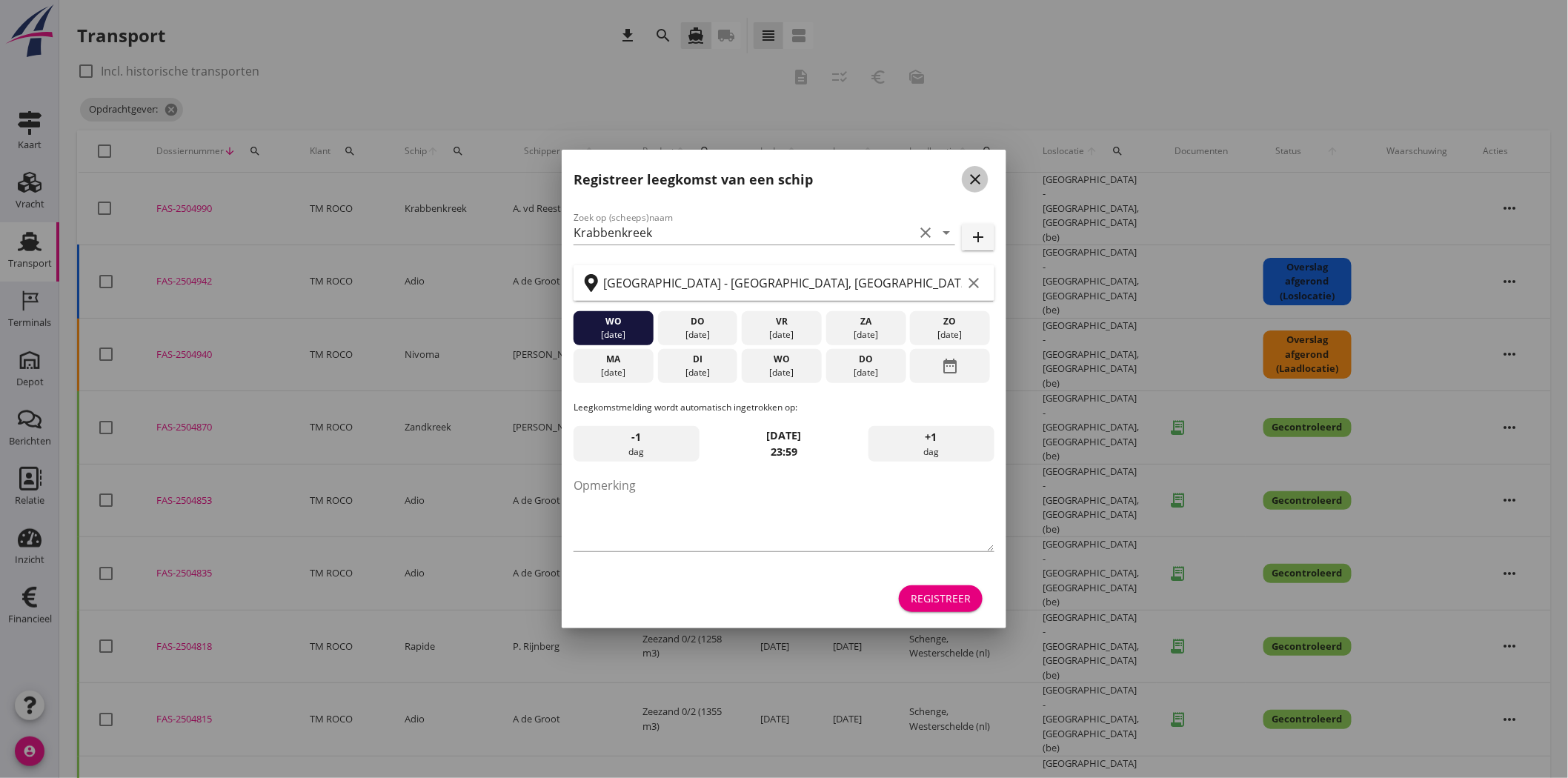
click at [976, 179] on icon "close" at bounding box center [975, 179] width 18 height 18
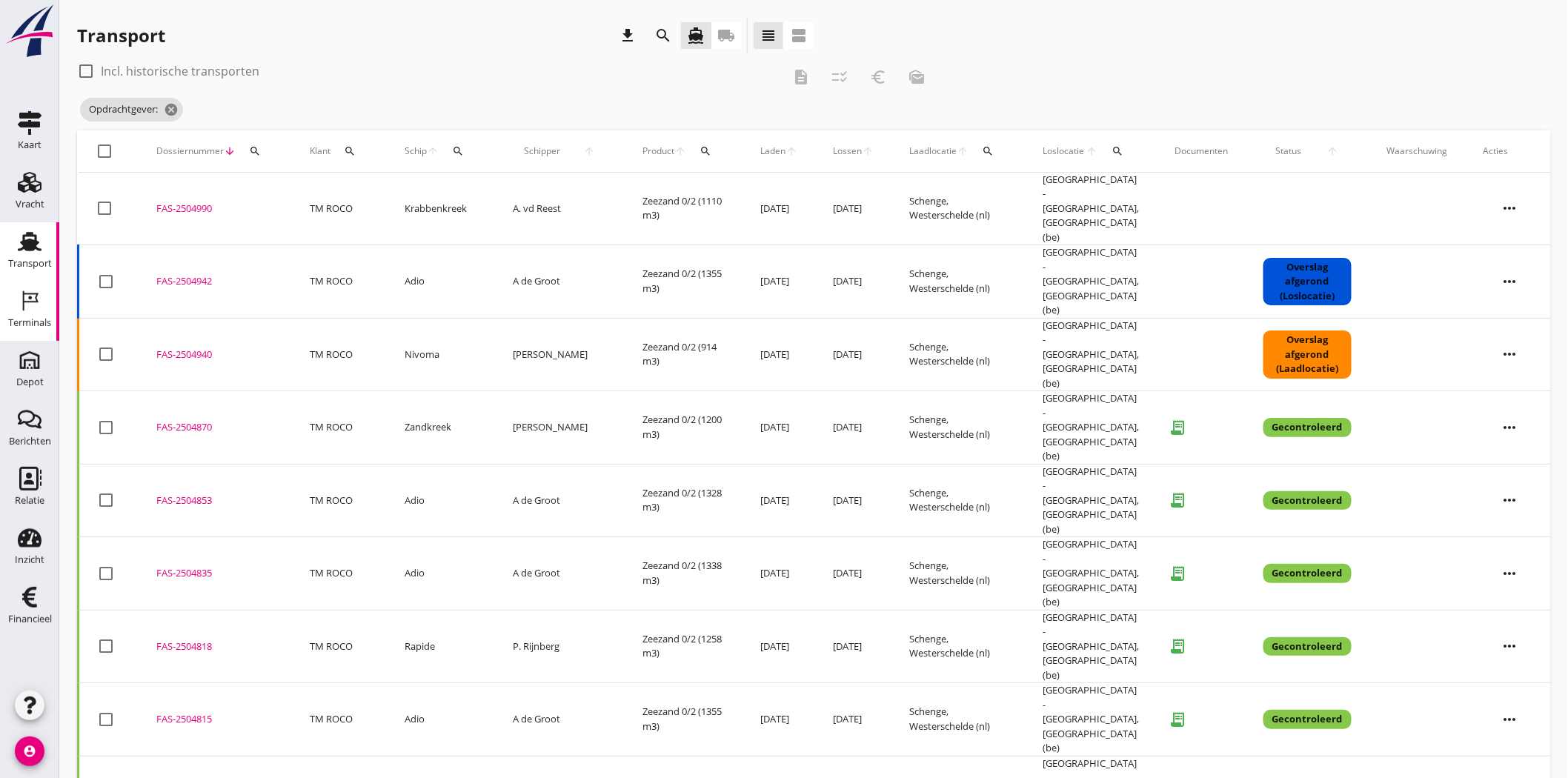
click at [43, 323] on div "Terminals" at bounding box center [30, 322] width 43 height 10
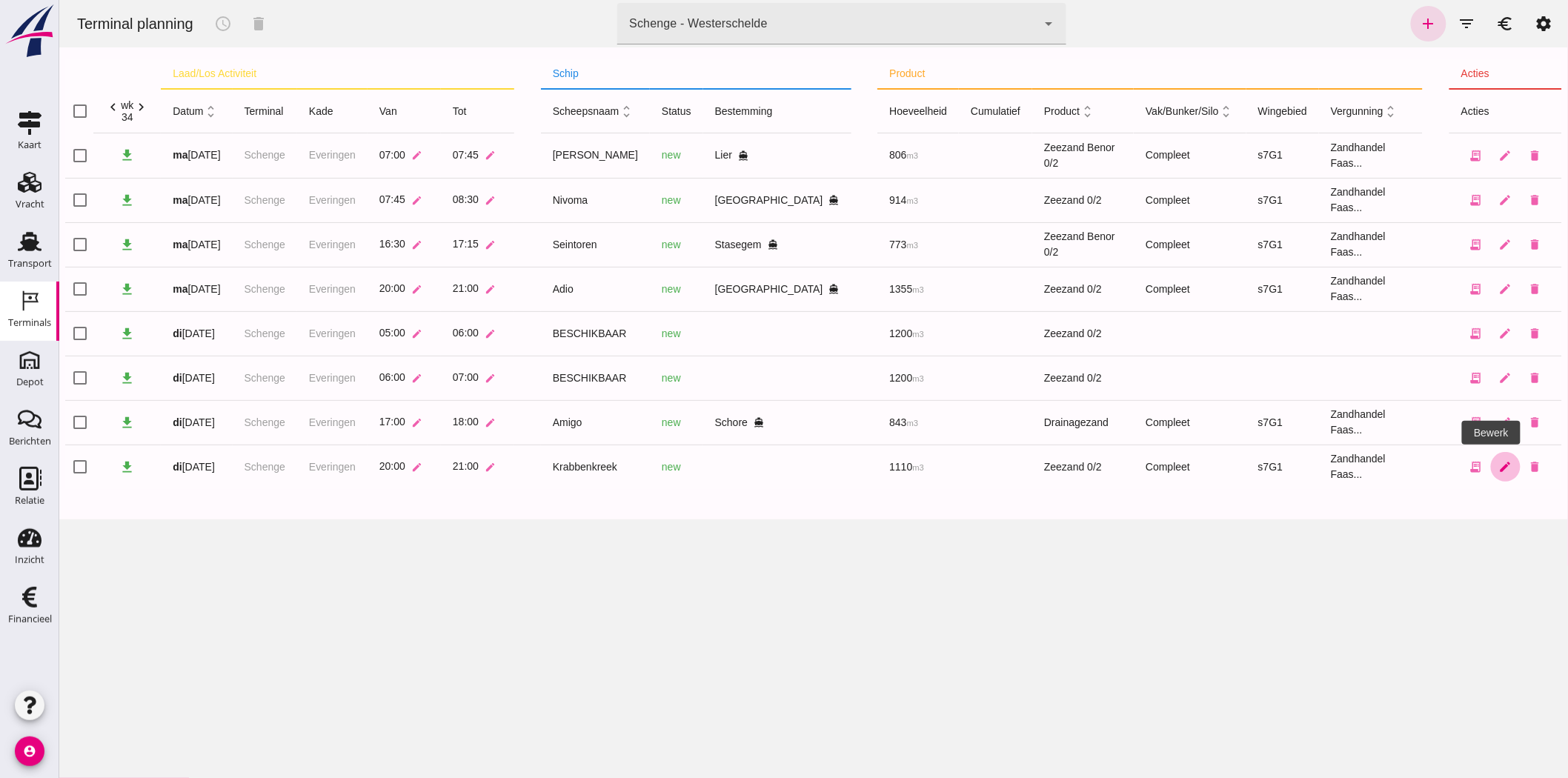
click at [1499, 464] on icon "edit" at bounding box center [1505, 466] width 13 height 13
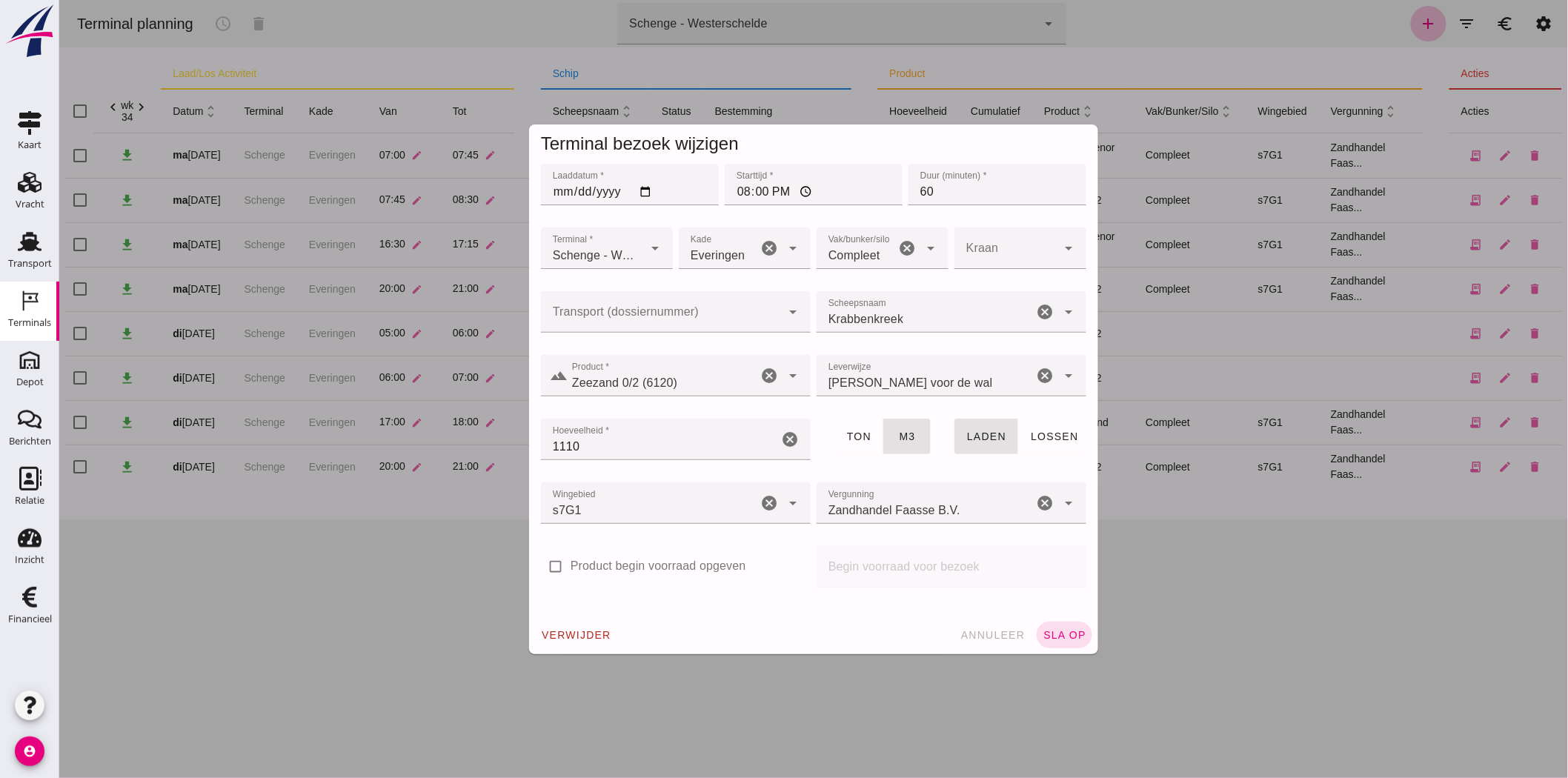
click input "Transport (dossiernummer)"
click at [620, 350] on span "FAS-250" at bounding box center [620, 356] width 0 height 12
type input "FAS-2504990"
click button "sla op"
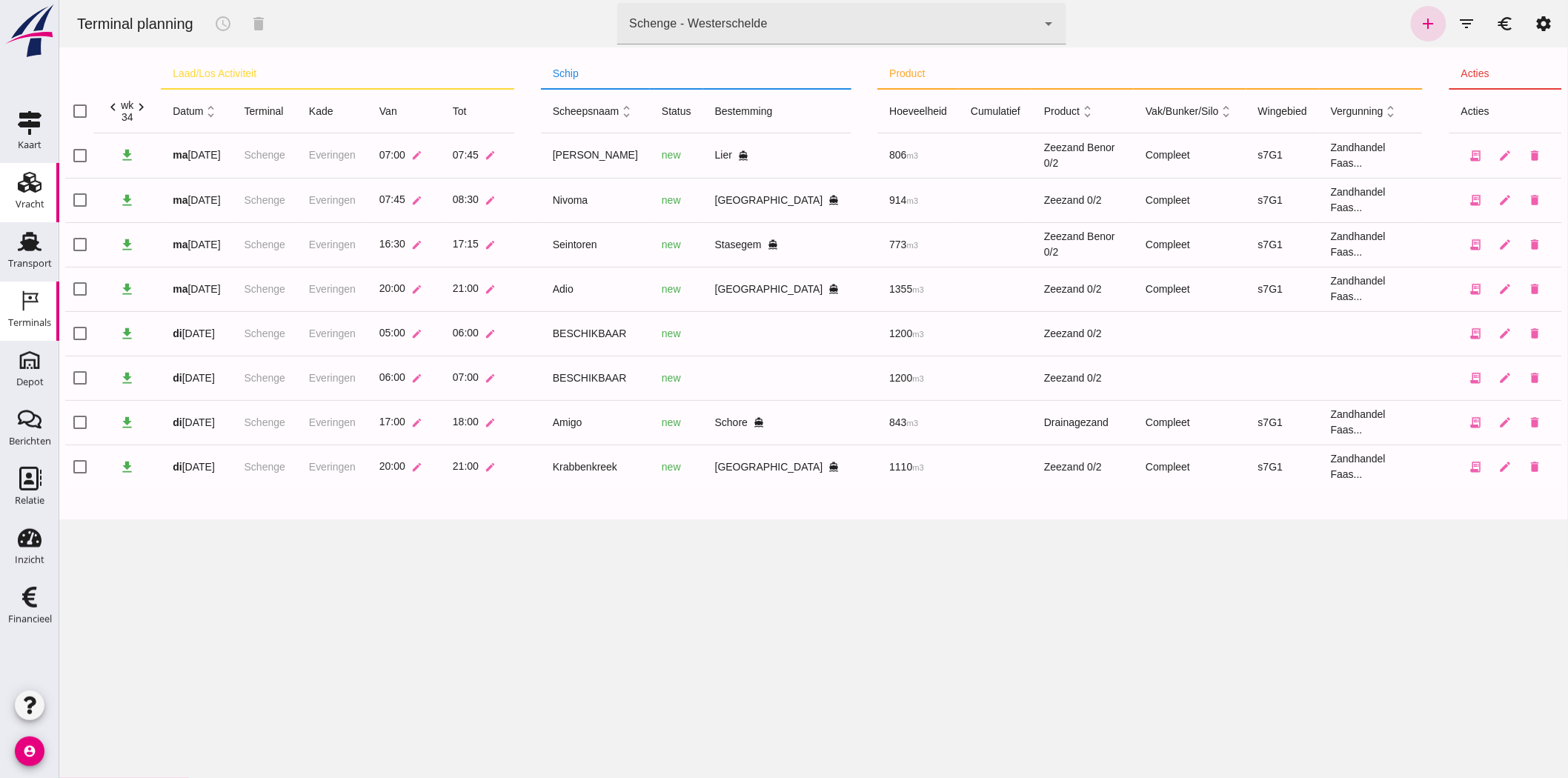
click at [46, 221] on link "Vracht Vracht" at bounding box center [30, 193] width 60 height 60
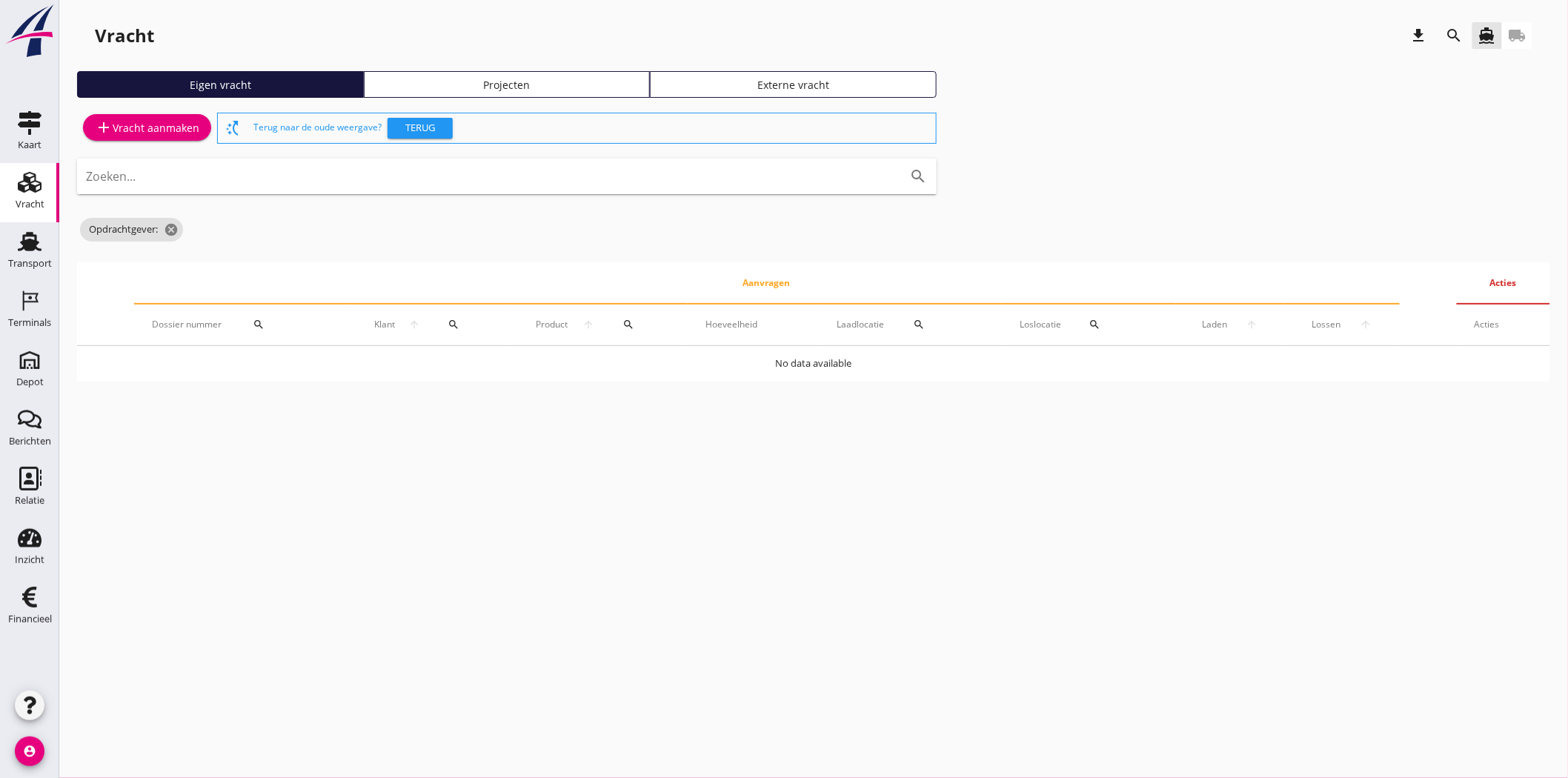
click at [524, 80] on div "Projecten" at bounding box center [507, 84] width 274 height 16
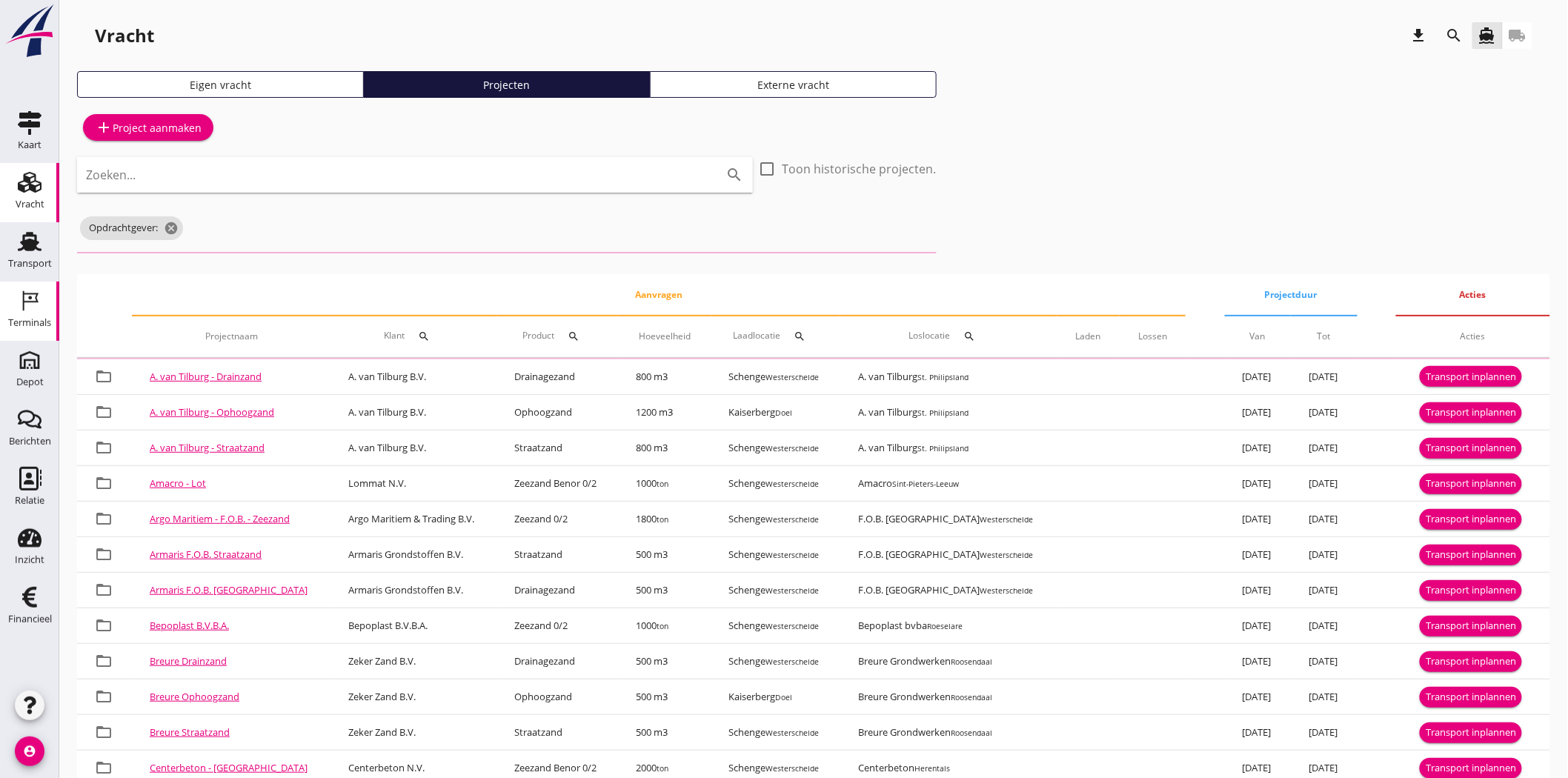
click at [17, 318] on div "Terminals" at bounding box center [30, 322] width 43 height 10
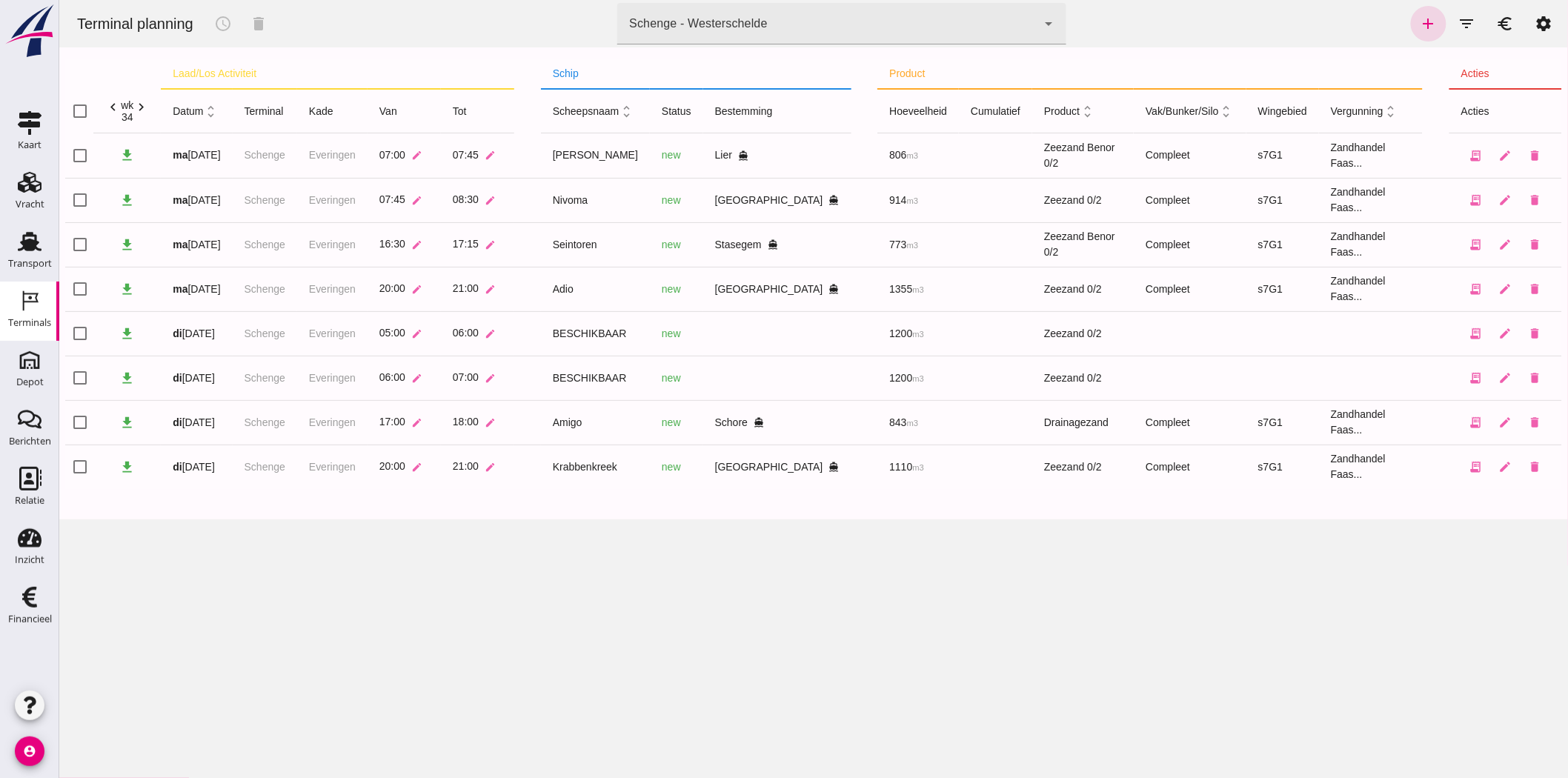
click div "Schenge - Westerschelde"
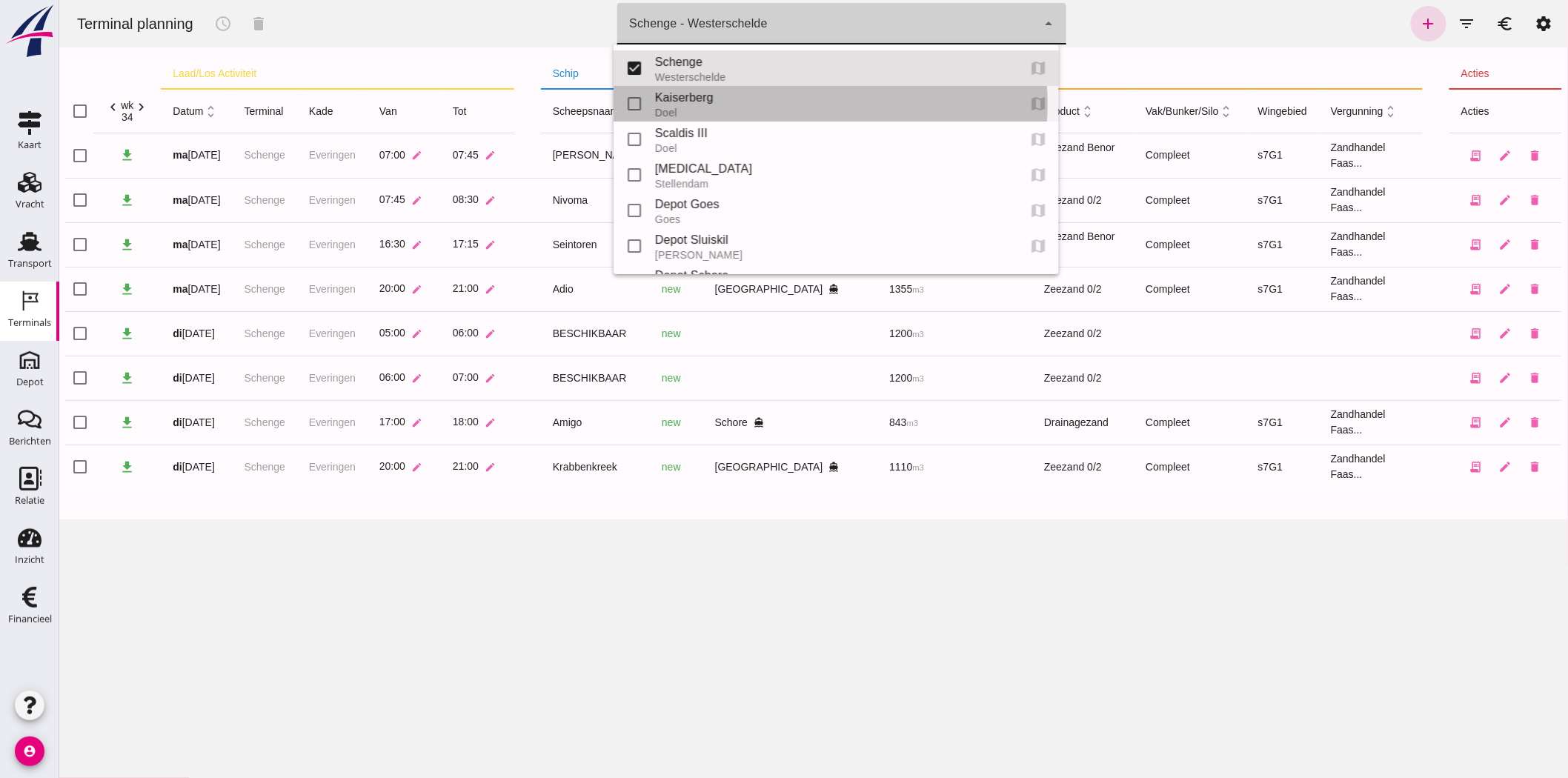
click at [685, 93] on div "Kaiserberg" at bounding box center [829, 98] width 351 height 18
type input "7f603609-51ae-4e75-986b-c9057e559465"
checkbox input "false"
checkbox input "true"
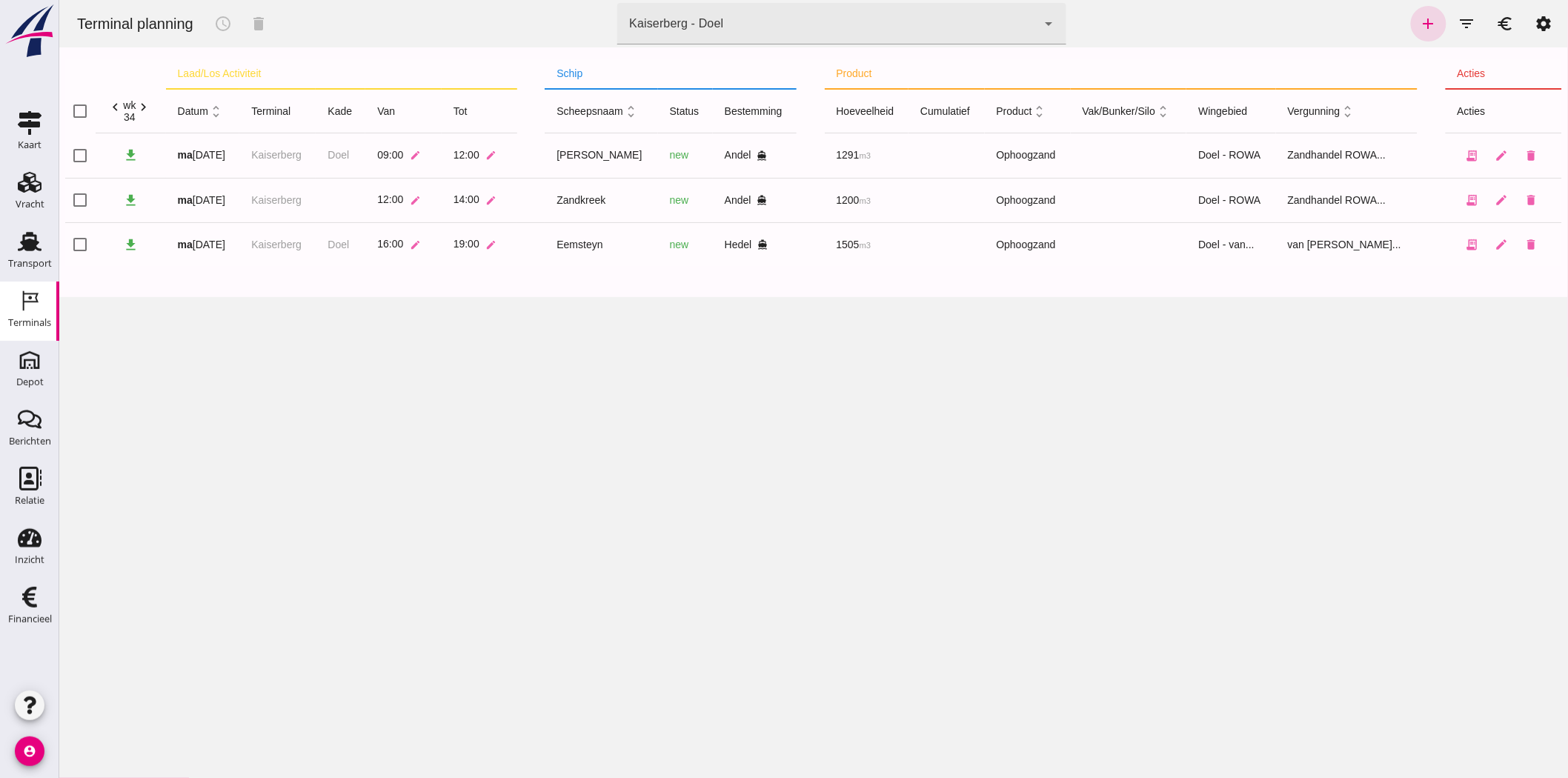
click div "Kaiserberg - Doel"
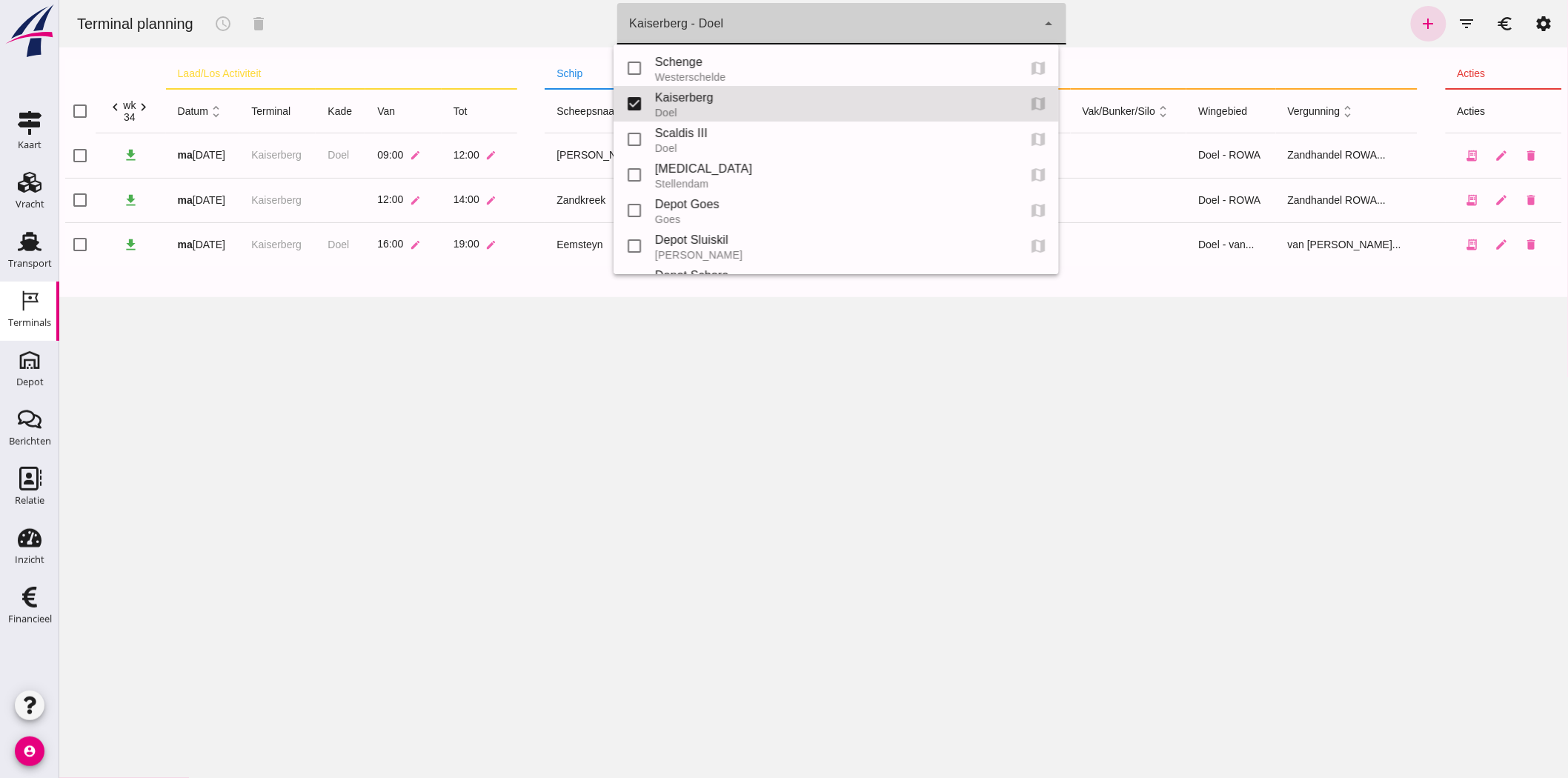
scroll to position [35, 0]
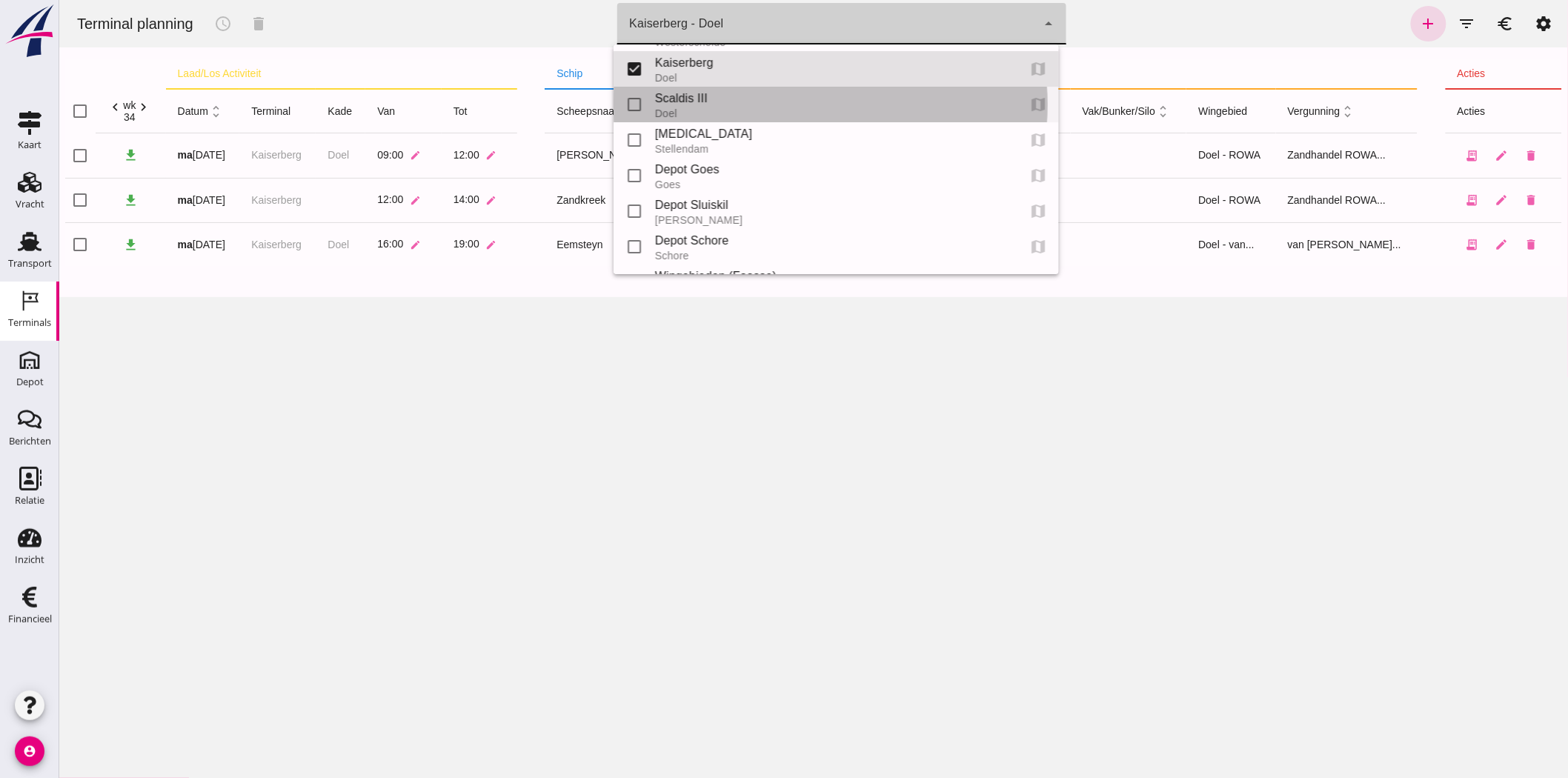
click at [758, 98] on div "Scaldis III" at bounding box center [829, 98] width 351 height 18
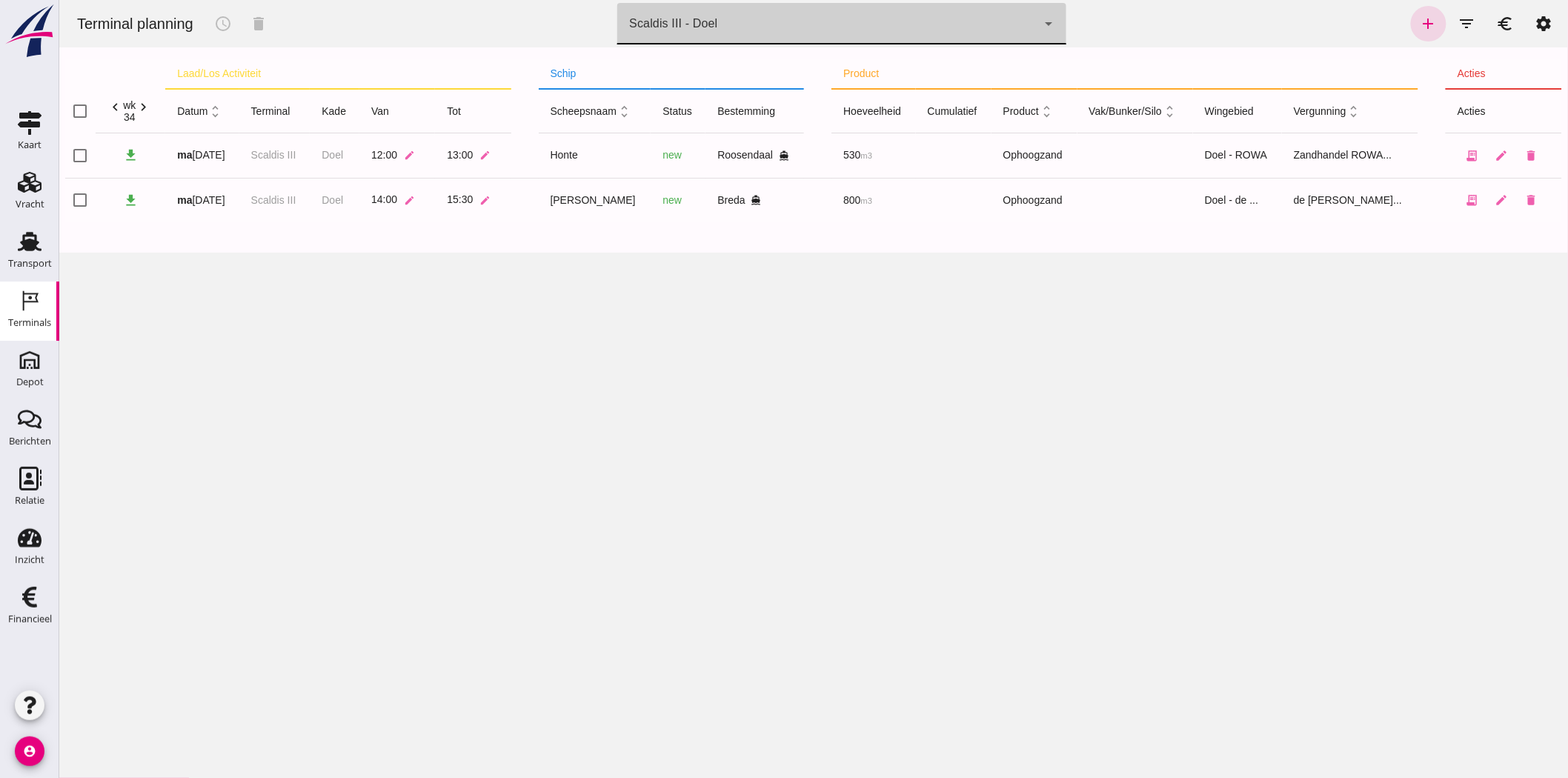
click div "Scaldis III - Doel 7305cfe2-780e-40ac-a71f-d21325deea4d"
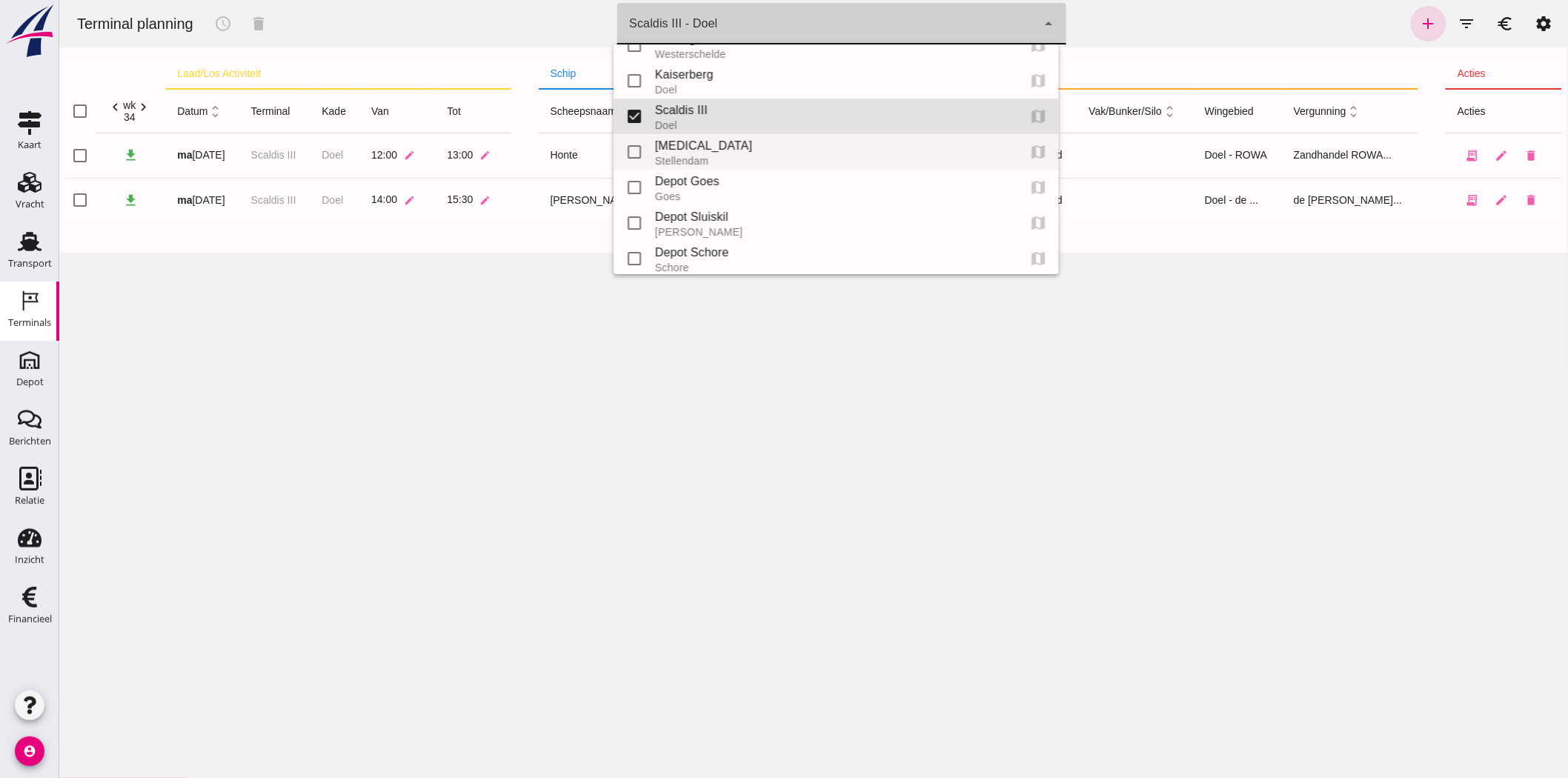
scroll to position [0, 0]
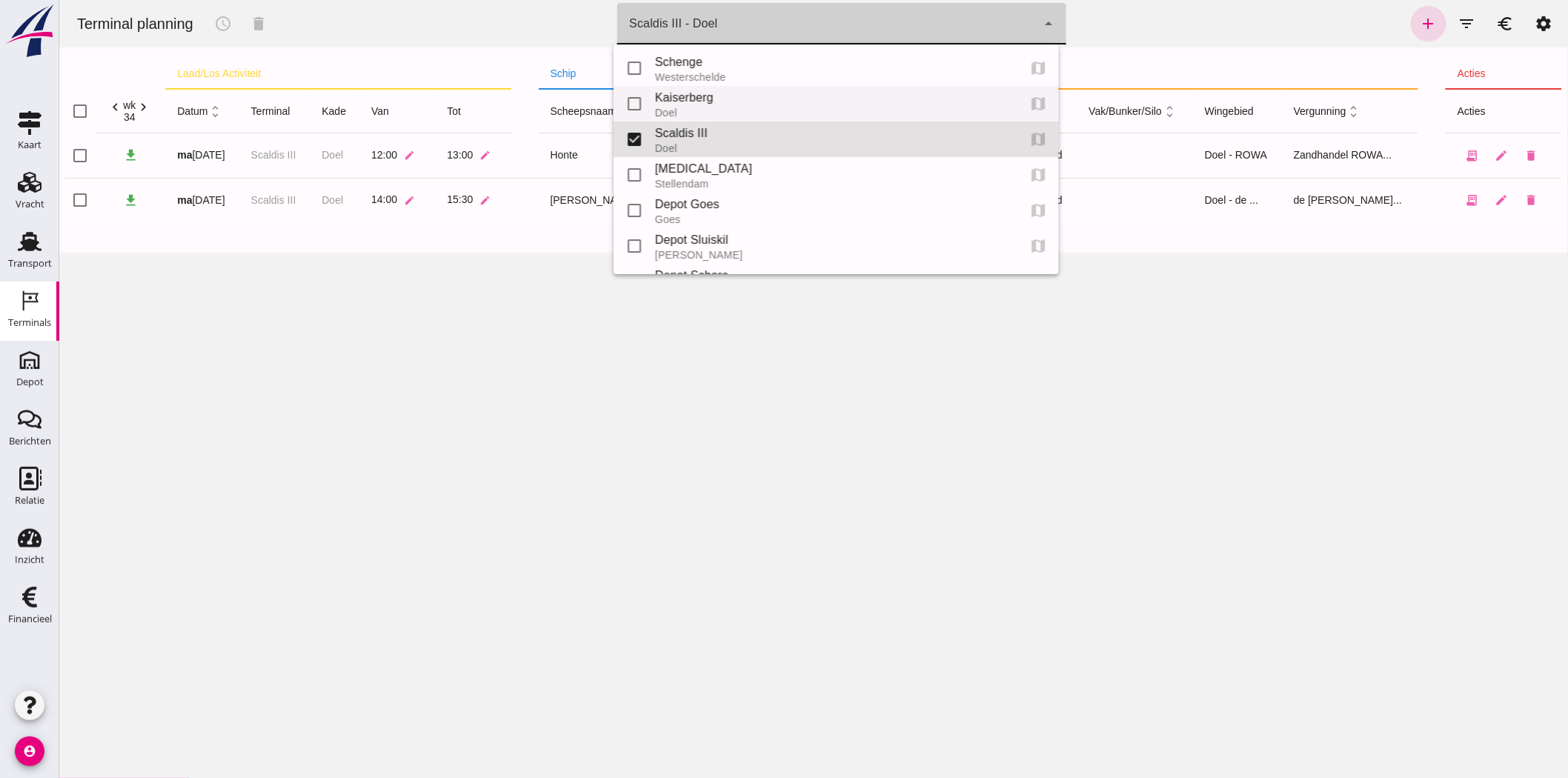
click at [801, 91] on div "Kaiserberg" at bounding box center [829, 98] width 351 height 18
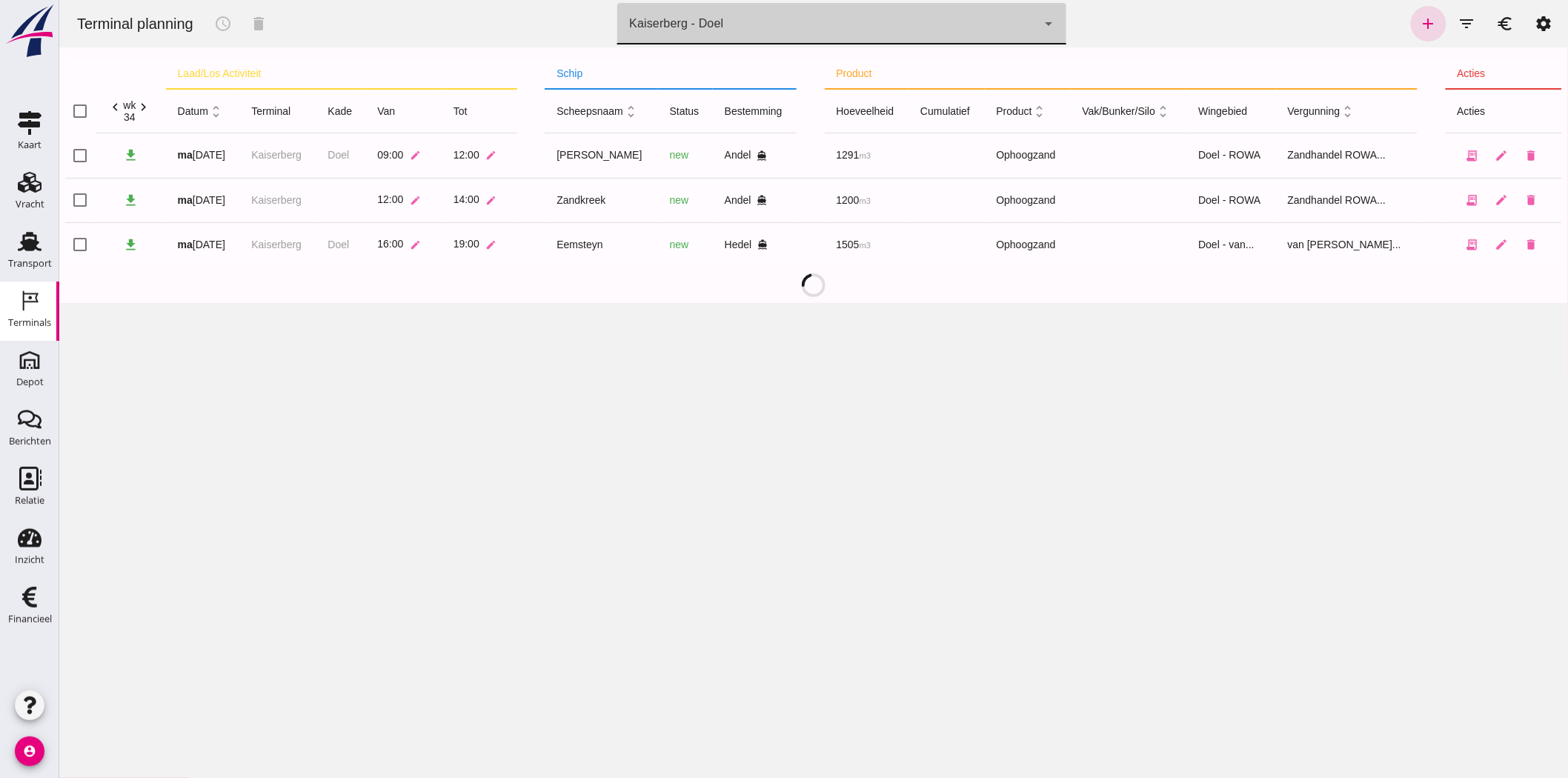
type input "7f603609-51ae-4e75-986b-c9057e559465"
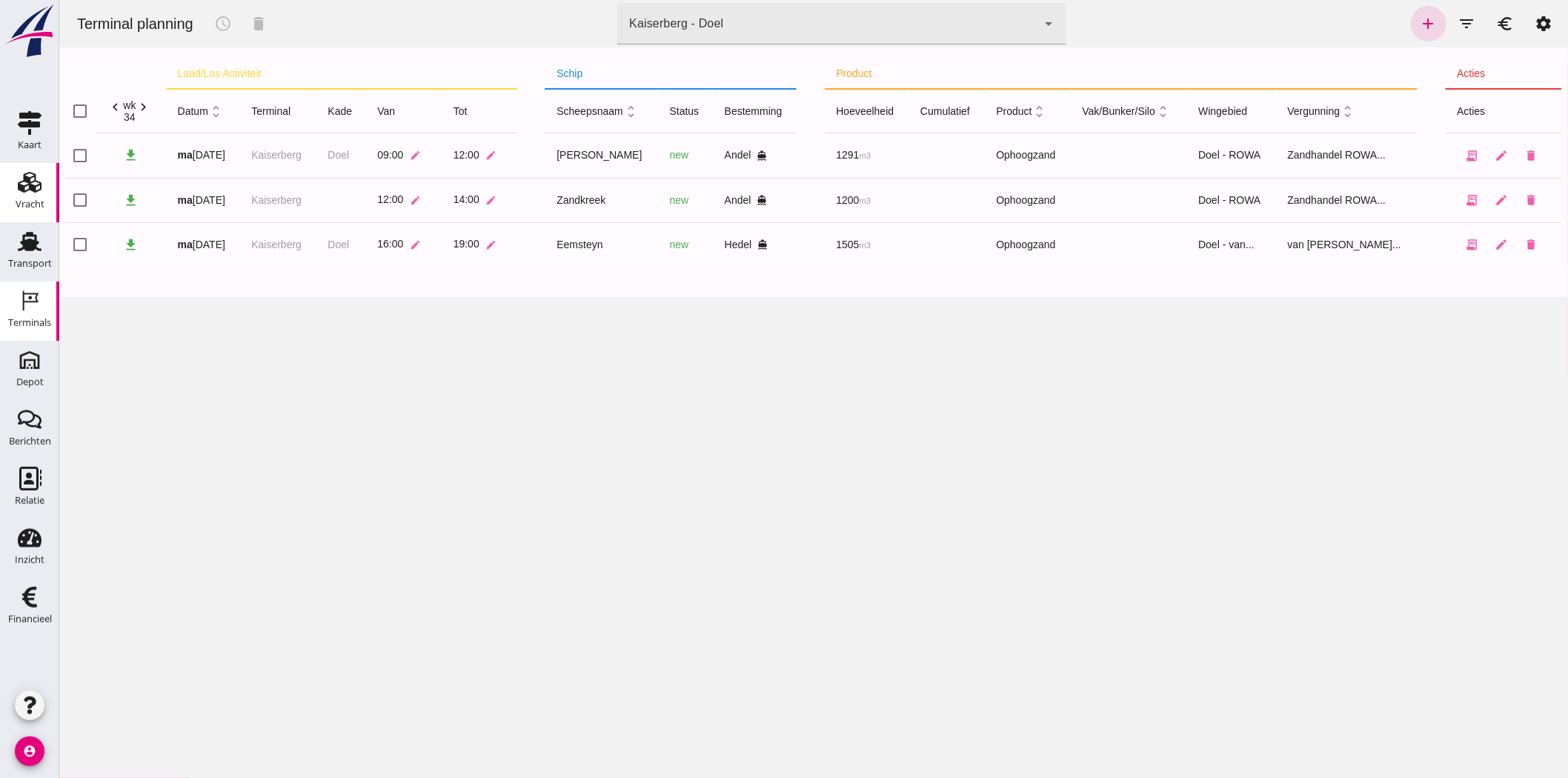
click at [19, 196] on div "Vracht" at bounding box center [30, 204] width 29 height 21
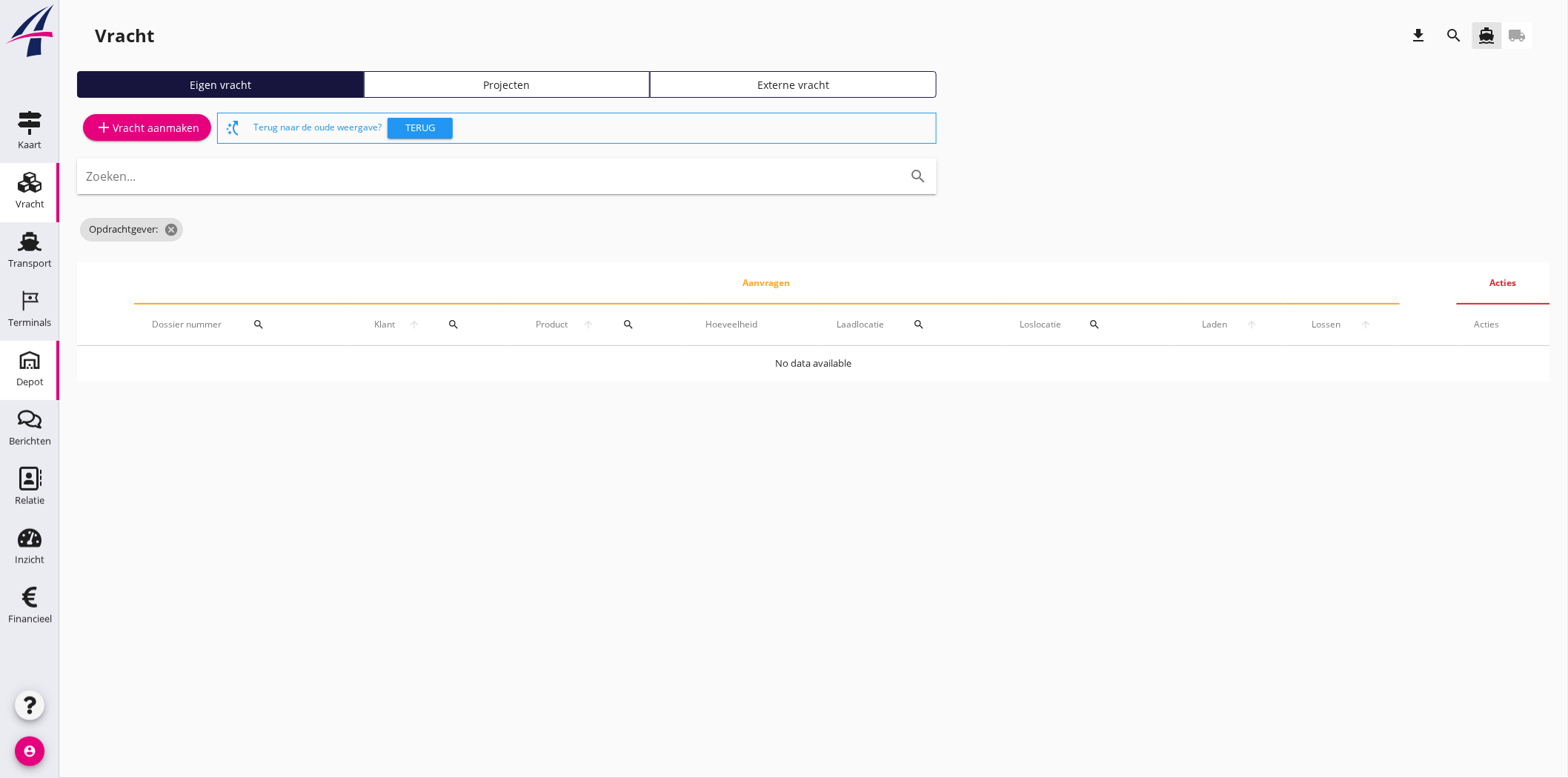
click at [12, 363] on div "Depot" at bounding box center [29, 360] width 36 height 24
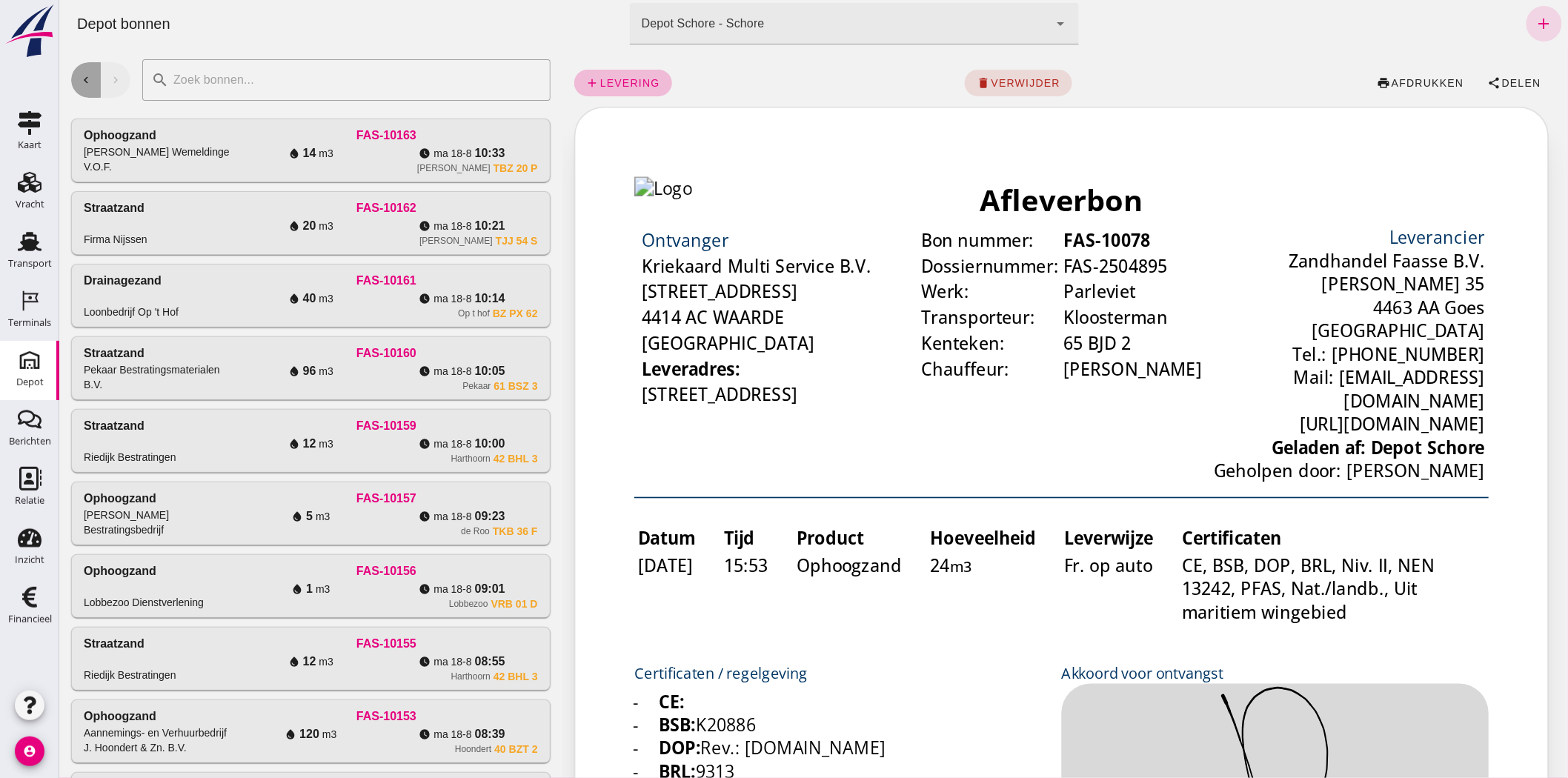
click at [75, 78] on button "chevron_left" at bounding box center [85, 79] width 30 height 36
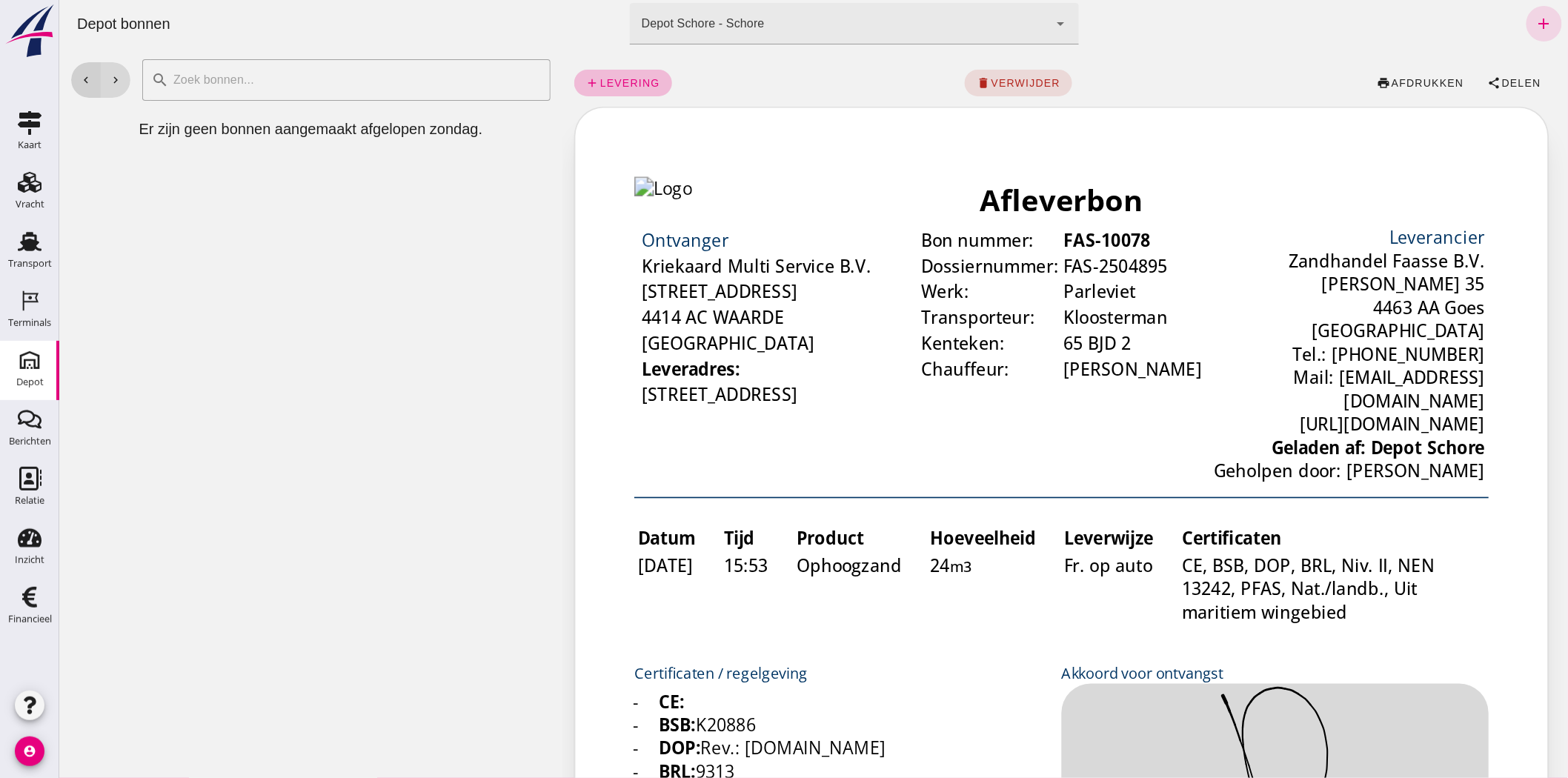
click at [75, 78] on button "chevron_left" at bounding box center [85, 79] width 30 height 36
click at [88, 75] on icon "chevron_left" at bounding box center [85, 80] width 13 height 13
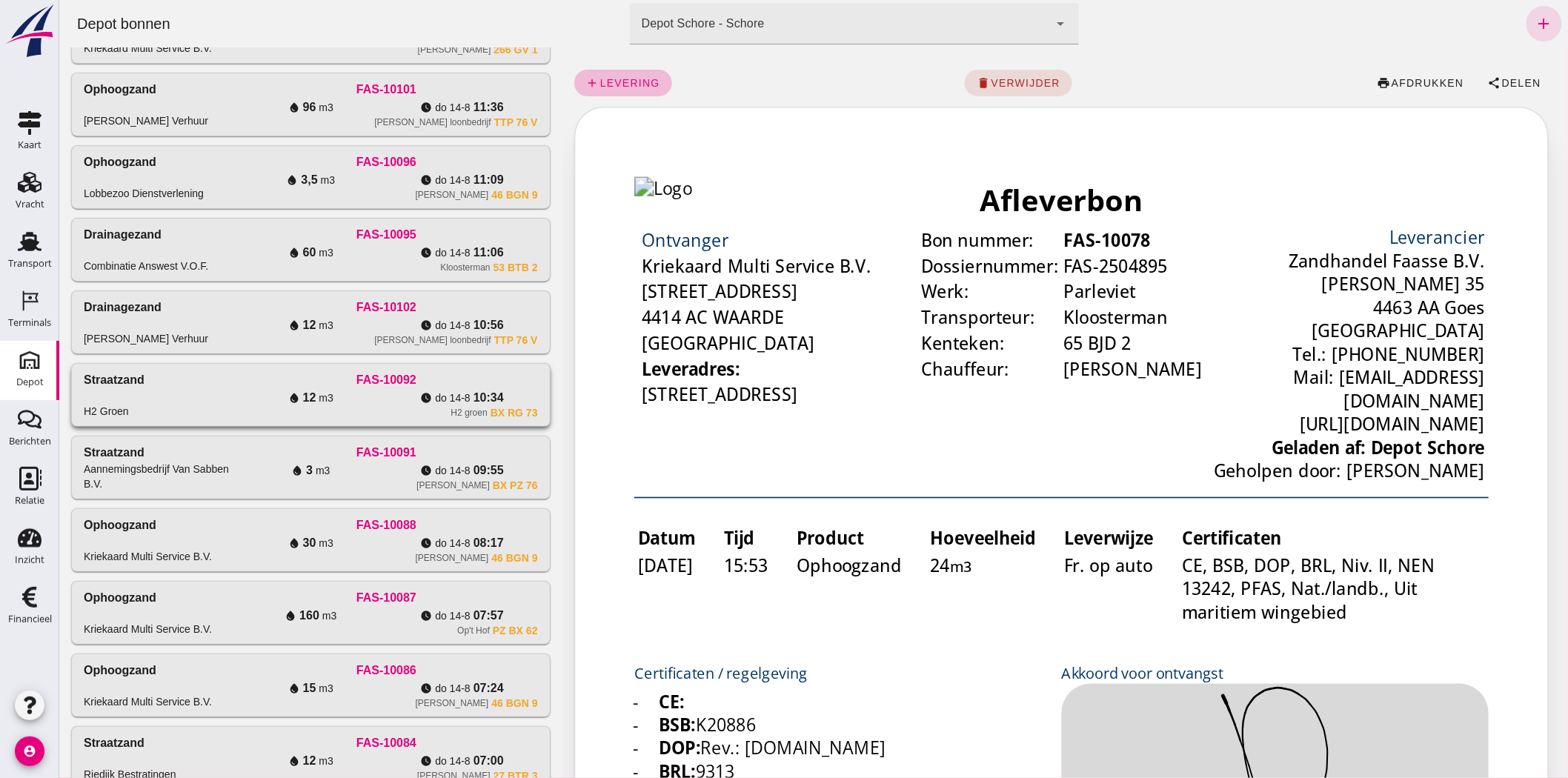
scroll to position [465, 0]
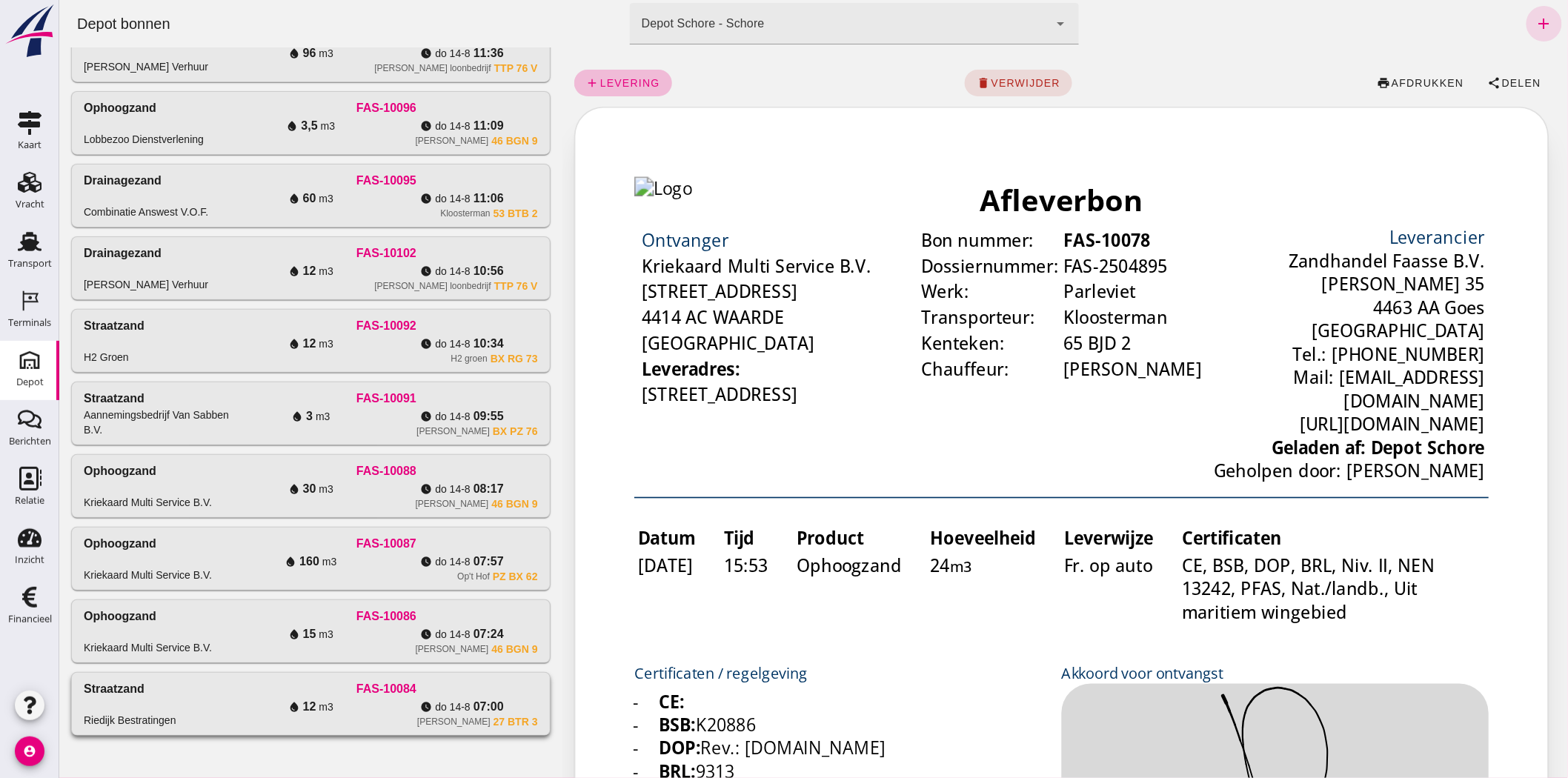
click at [341, 698] on div "water_drop 12 m3" at bounding box center [309, 707] width 151 height 18
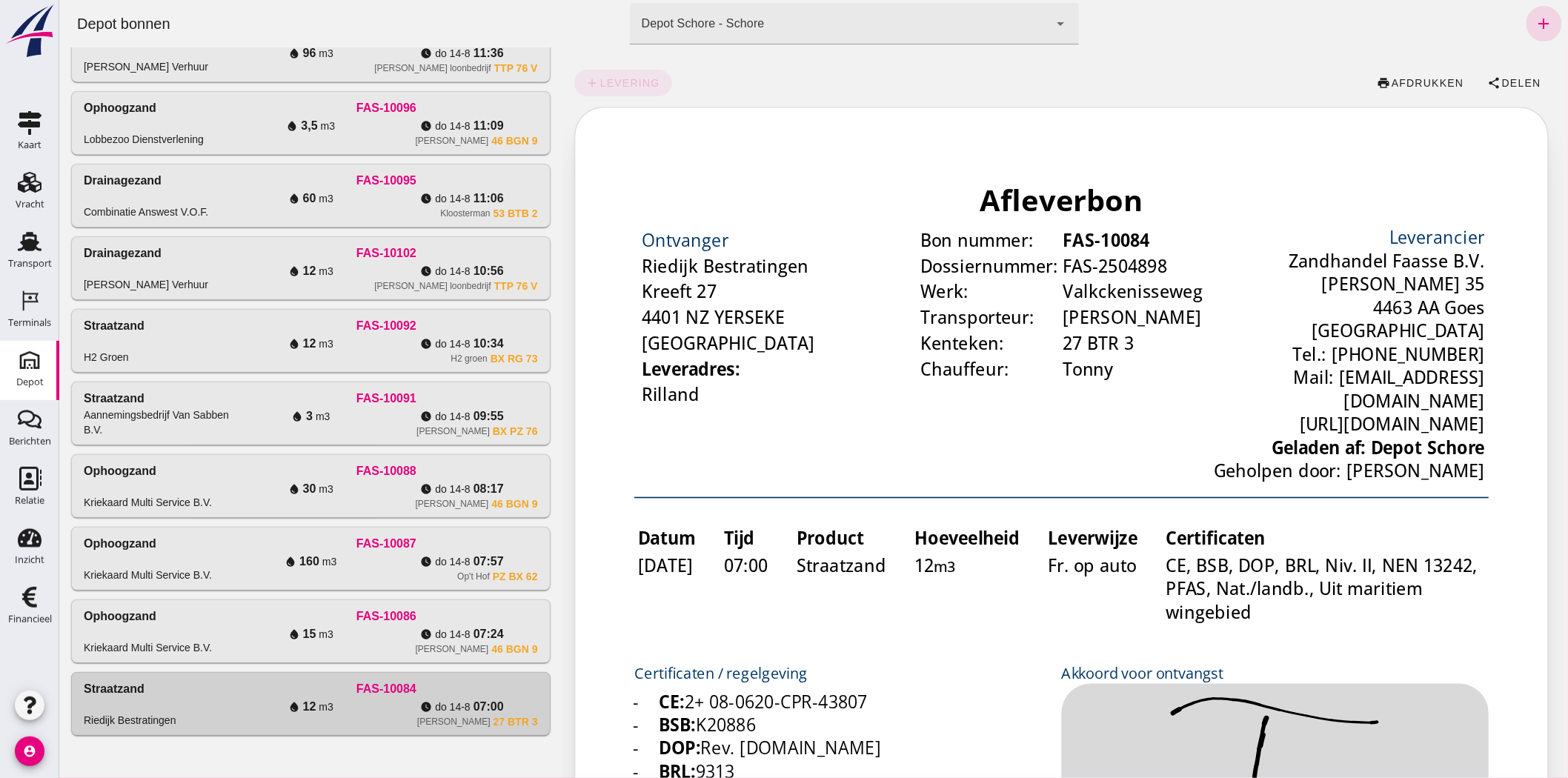
scroll to position [0, 0]
click button "share Delen"
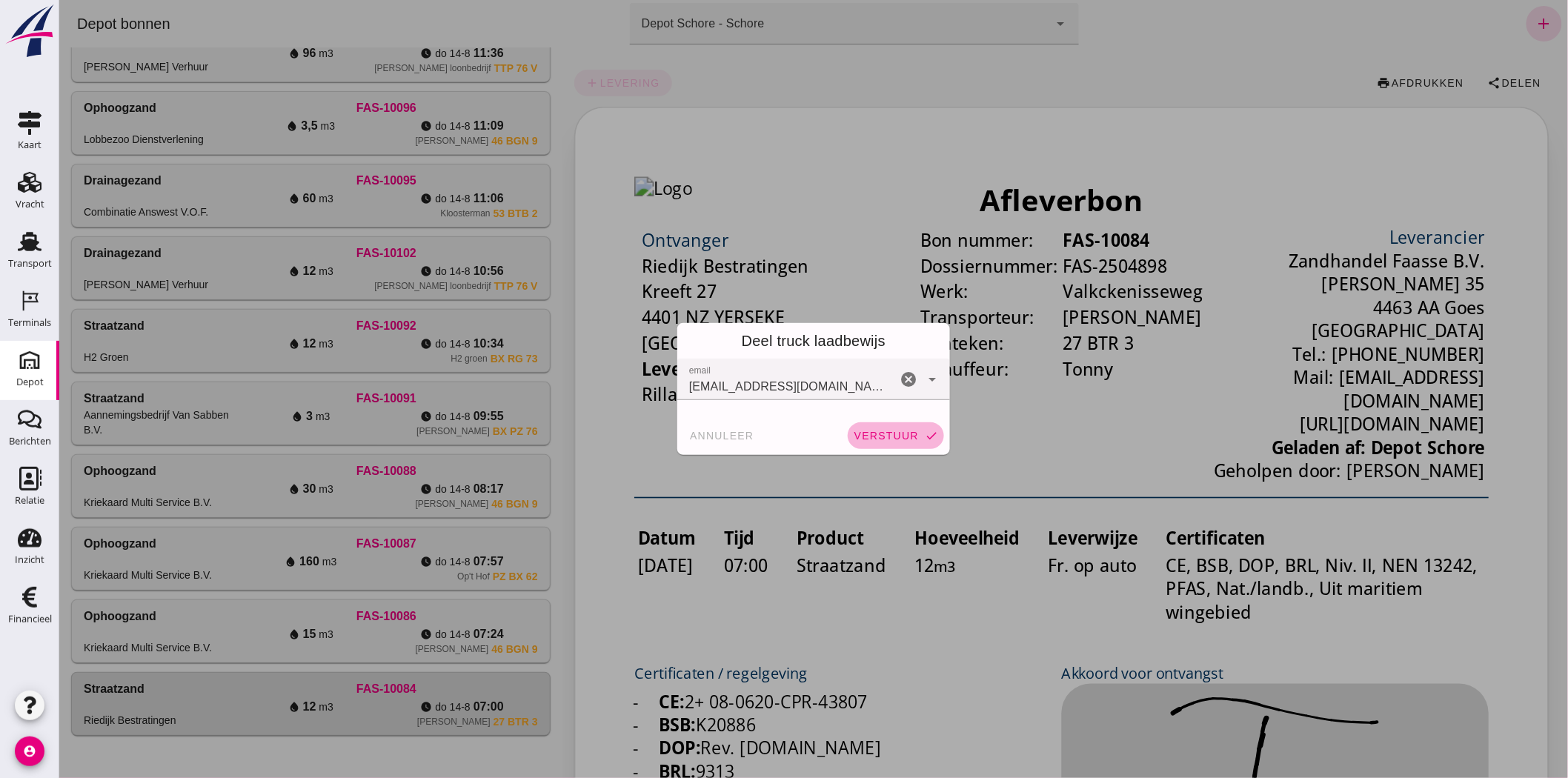
click span "verstuur"
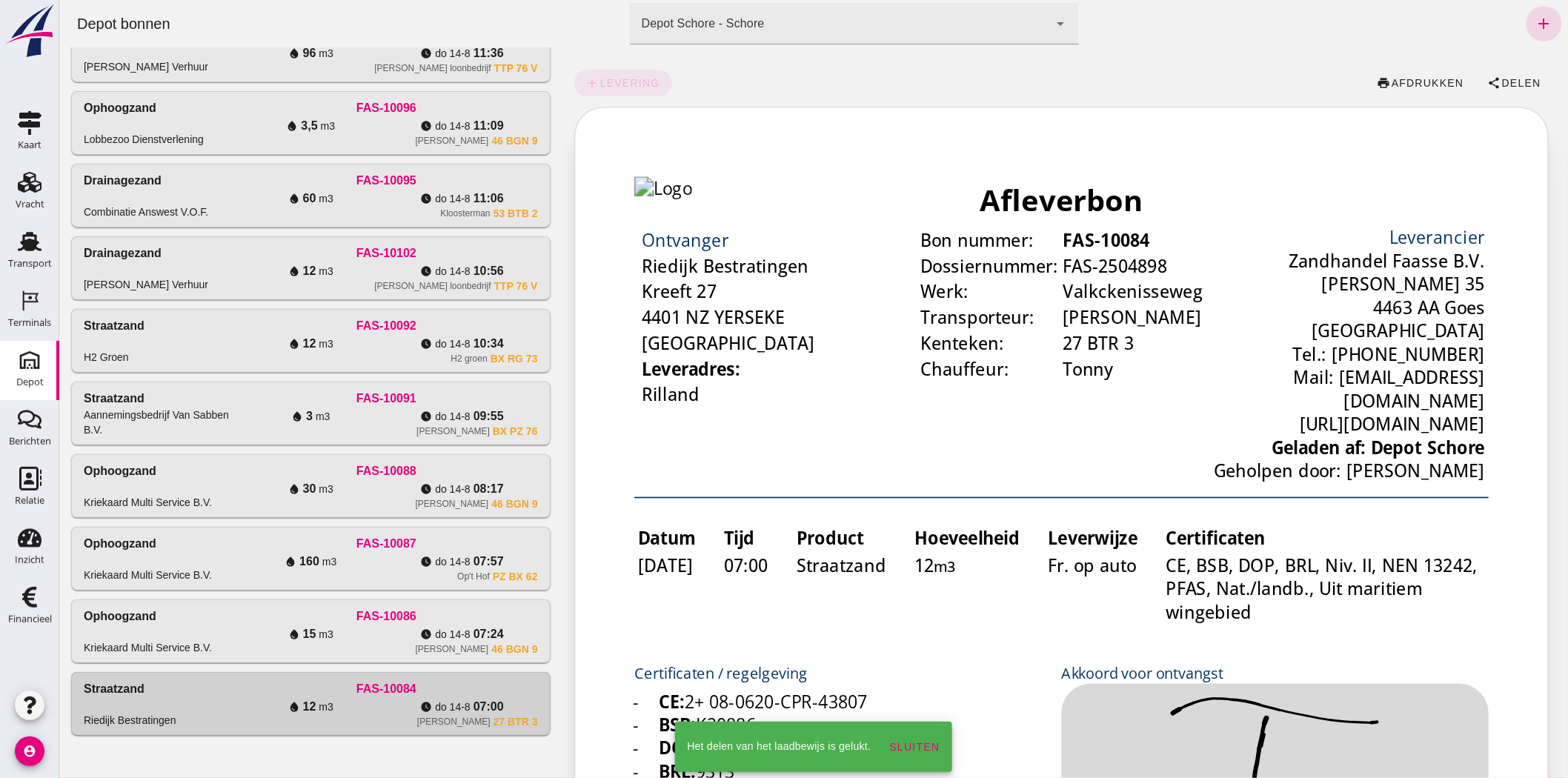
click at [166, 645] on div "Kriekaard Multi Service B.V." at bounding box center [146, 647] width 128 height 15
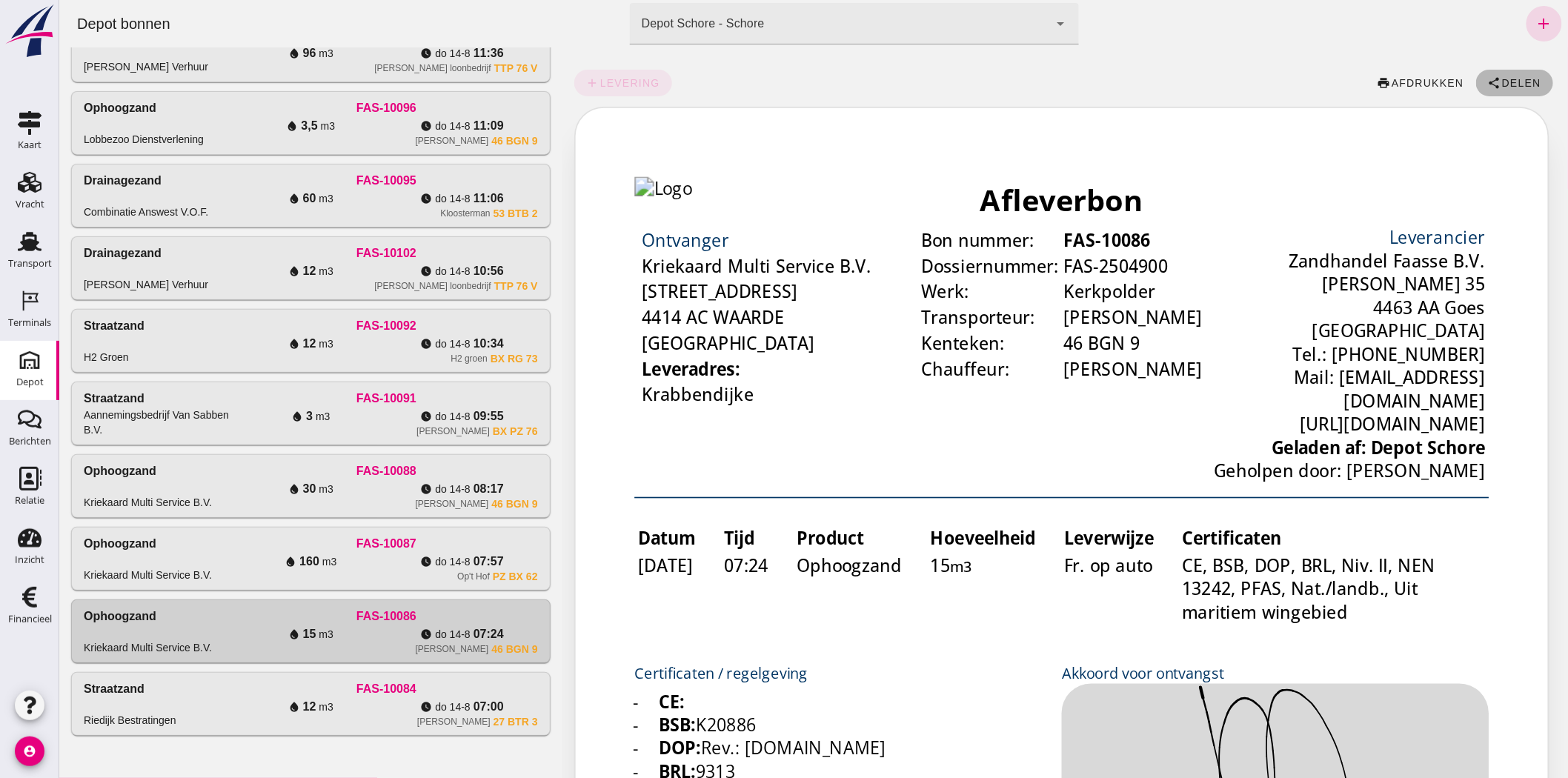
click span "Delen"
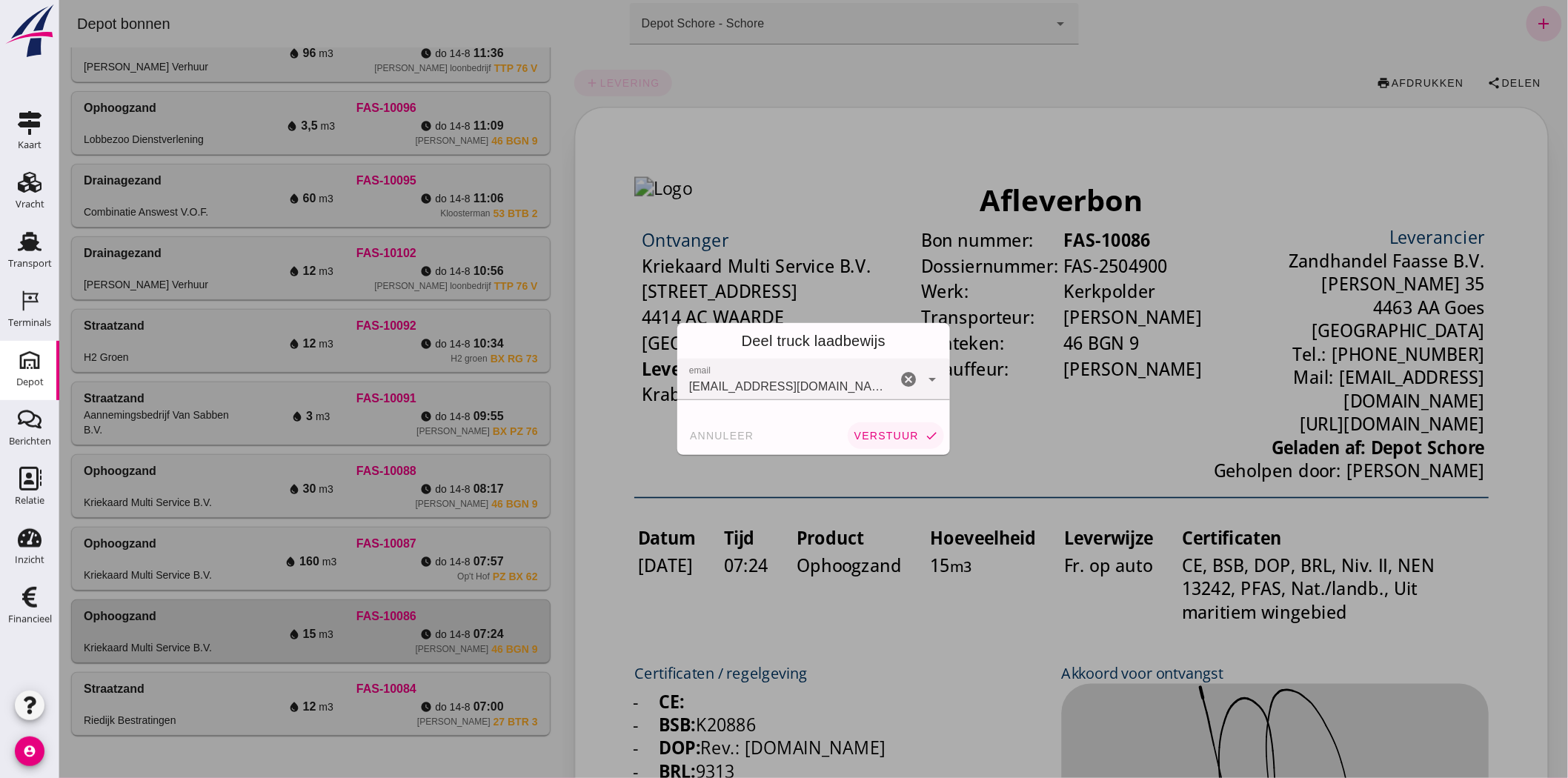
click span "verstuur"
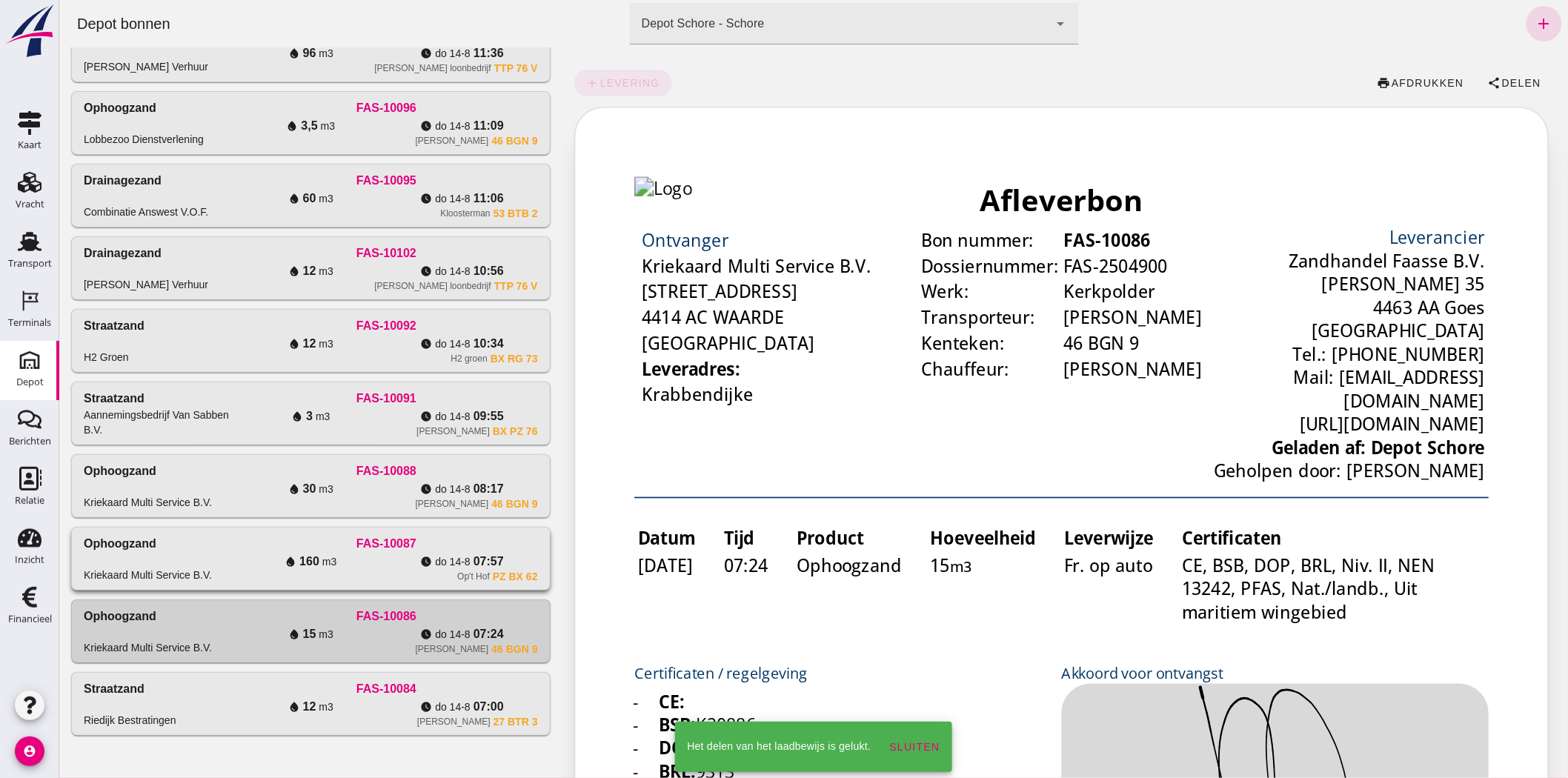
click div "Op't Hof PZ BX 62"
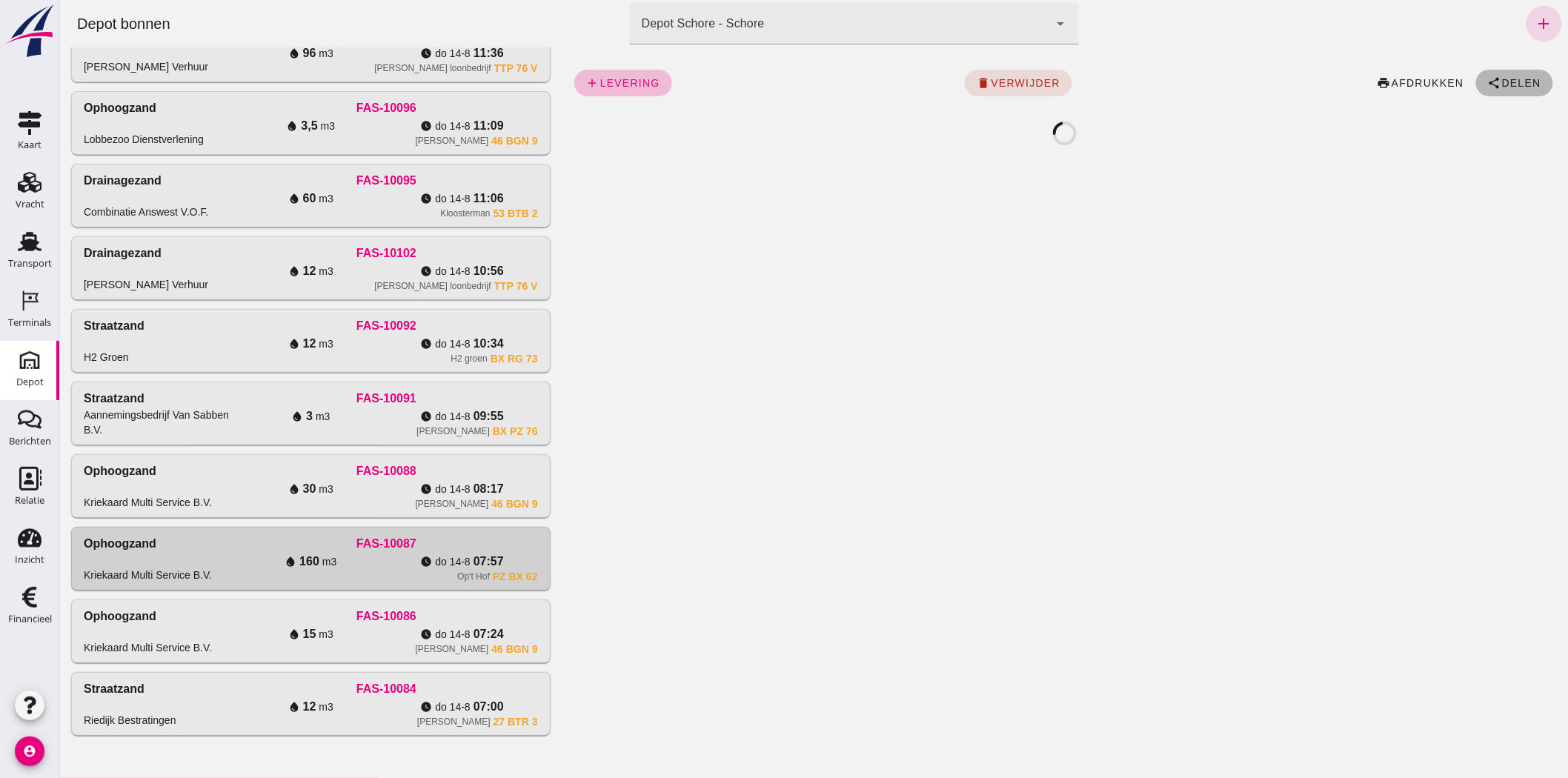
click icon "share"
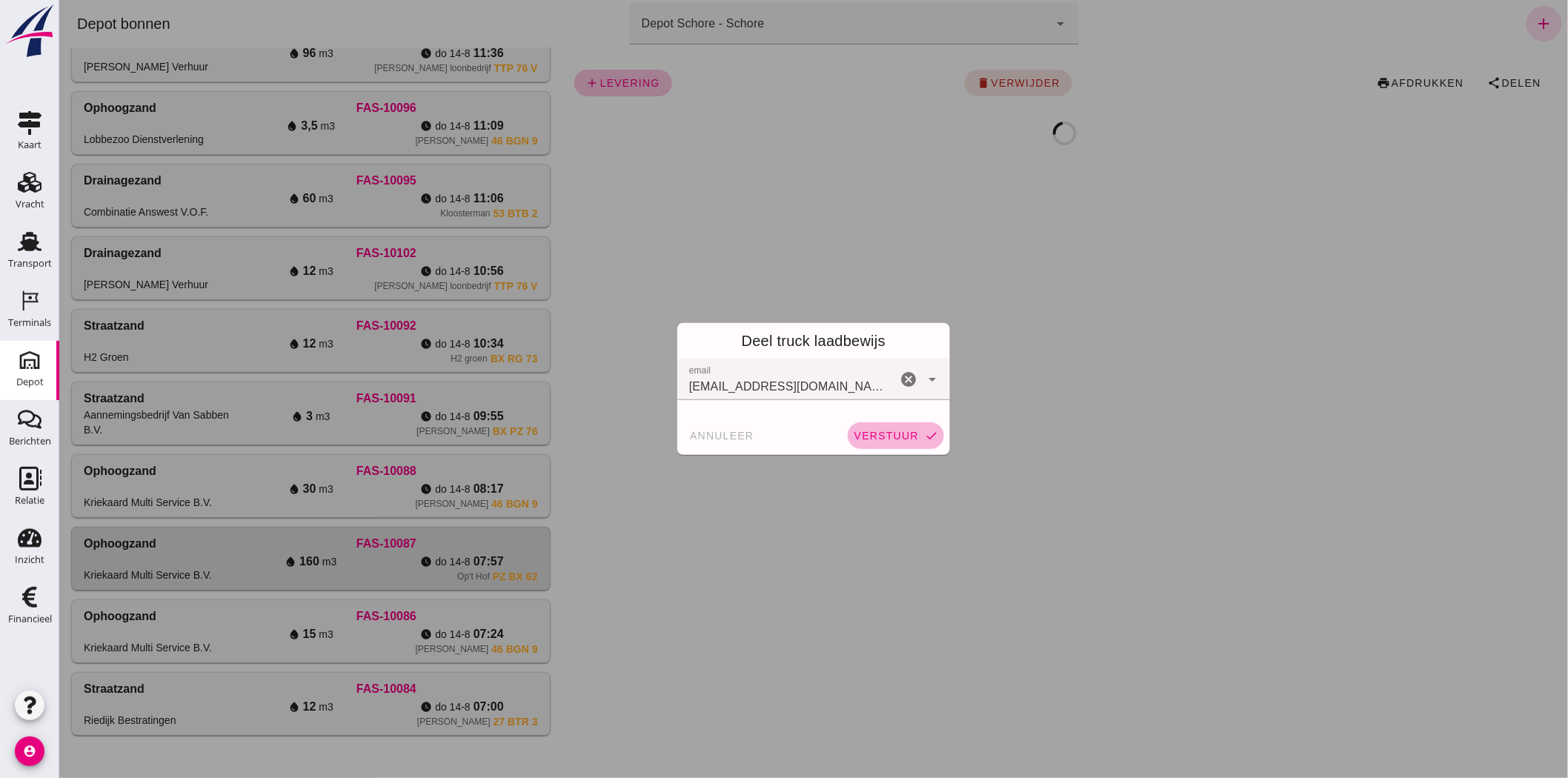
click span "verstuur"
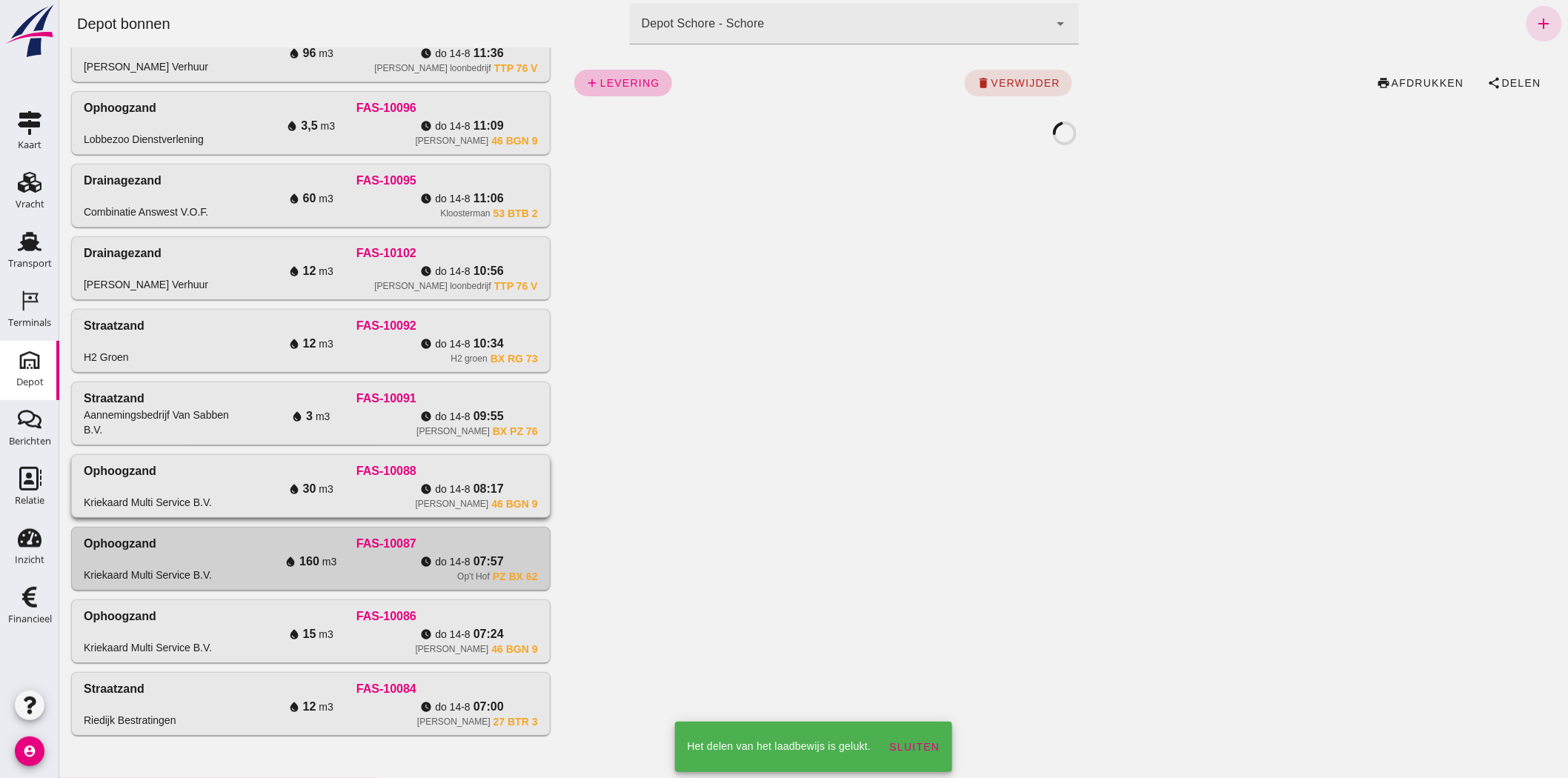
click div "FAS-10088"
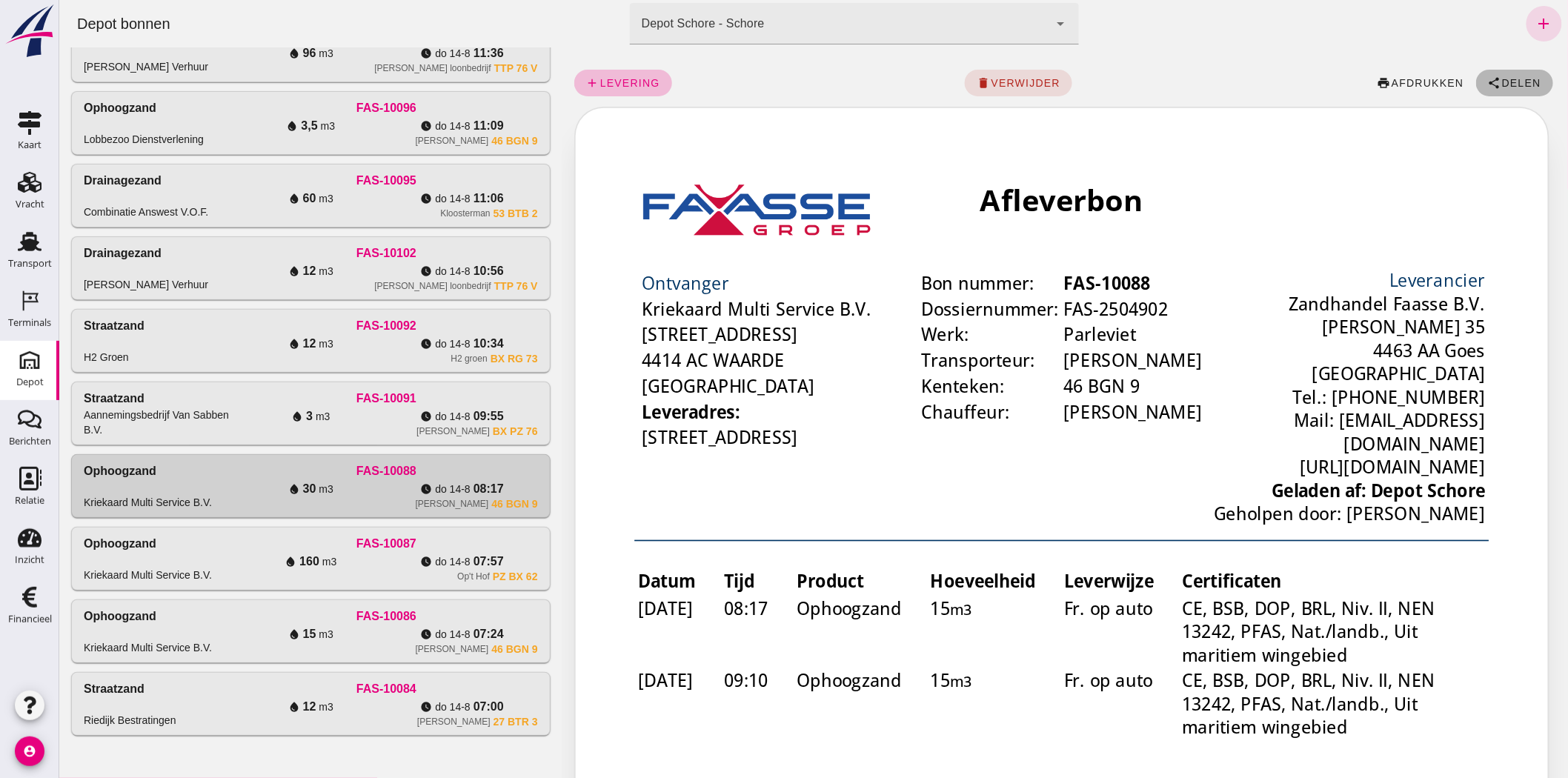
click span "Delen"
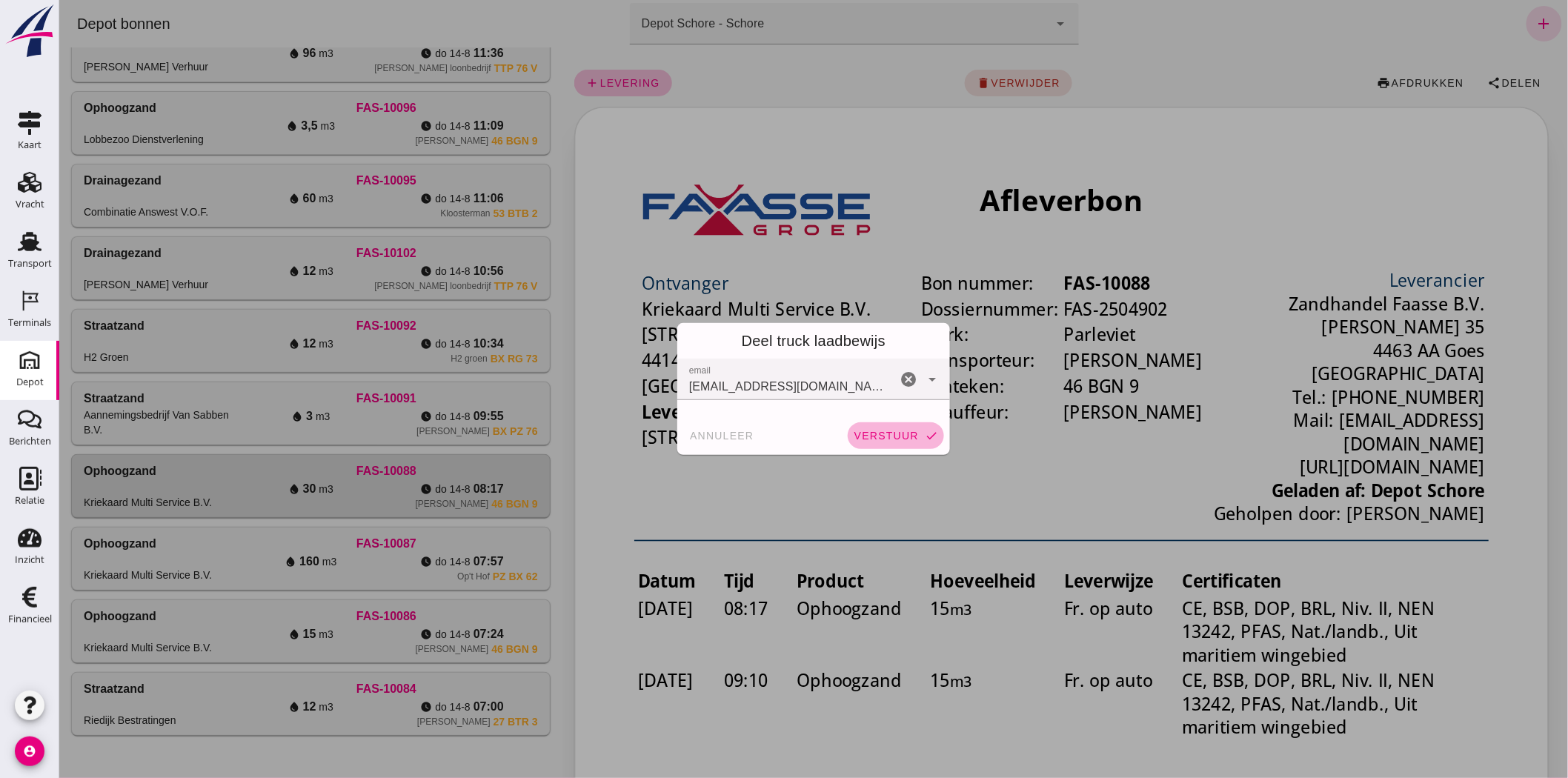
click span "verstuur"
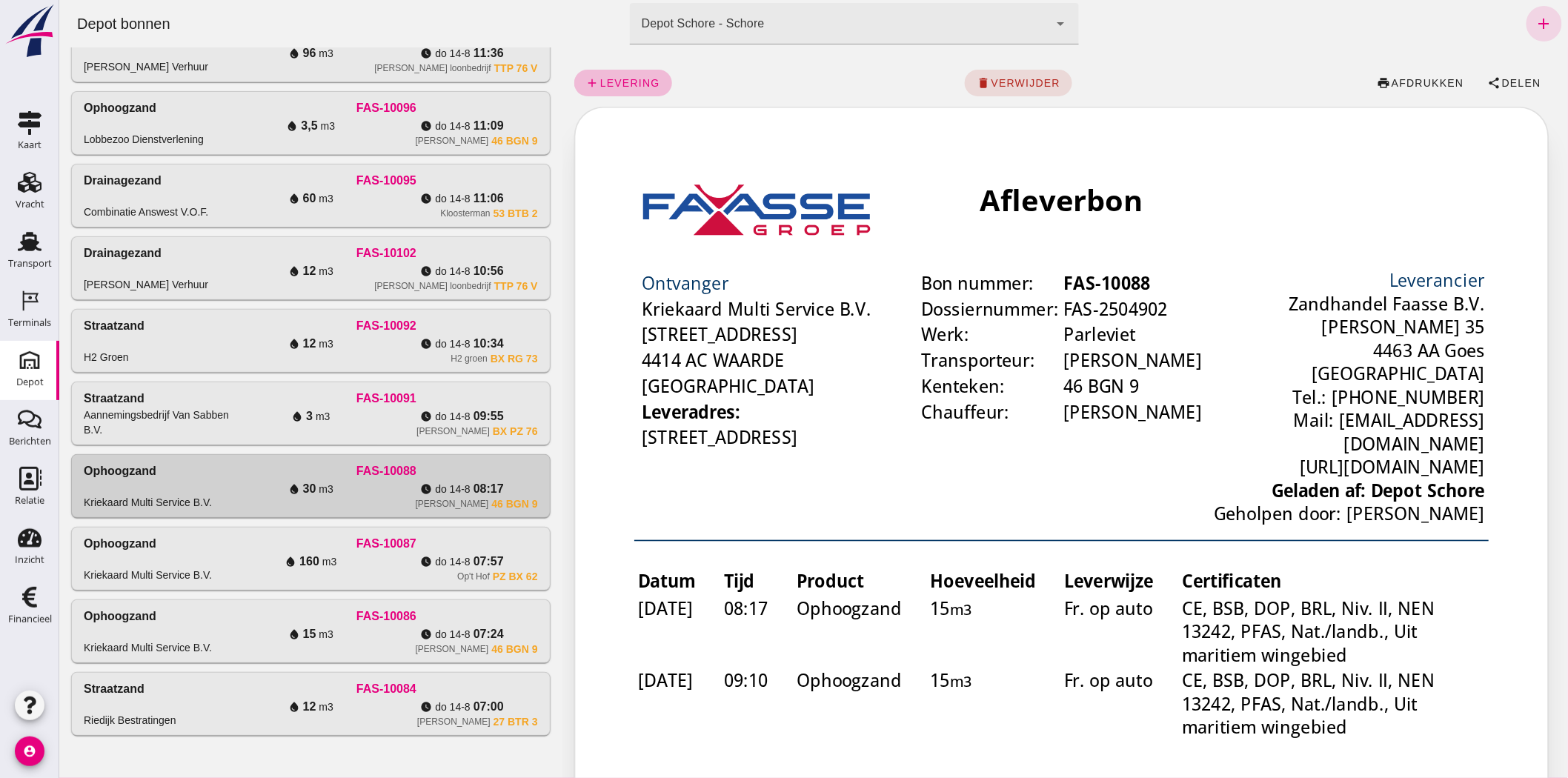
drag, startPoint x: 218, startPoint y: 408, endPoint x: 627, endPoint y: 376, distance: 410.2
click at [218, 408] on div "Aannemingsbedrijf Van Sabben B.V." at bounding box center [158, 422] width 151 height 30
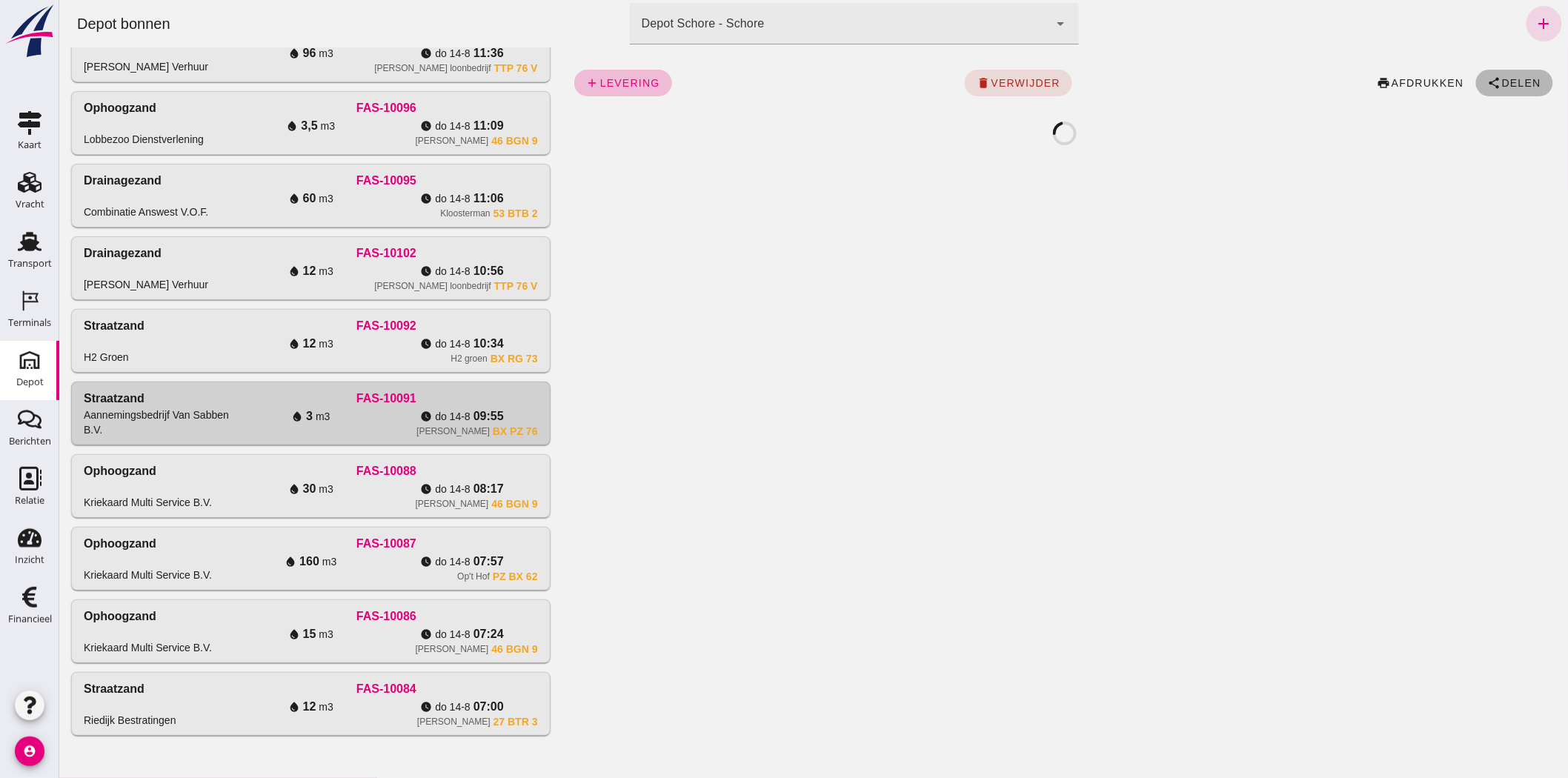
click span "Delen"
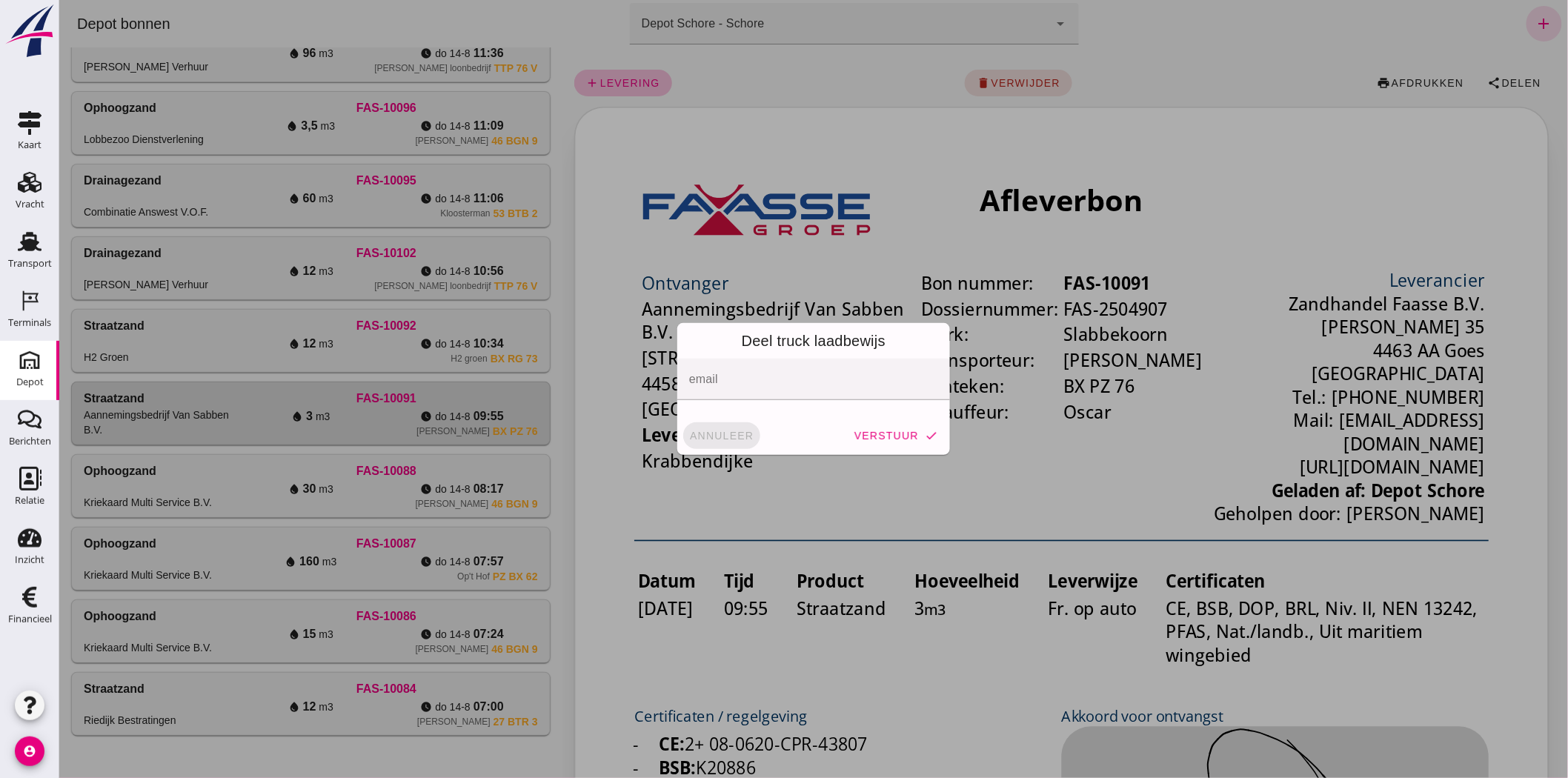
click button "annuleer"
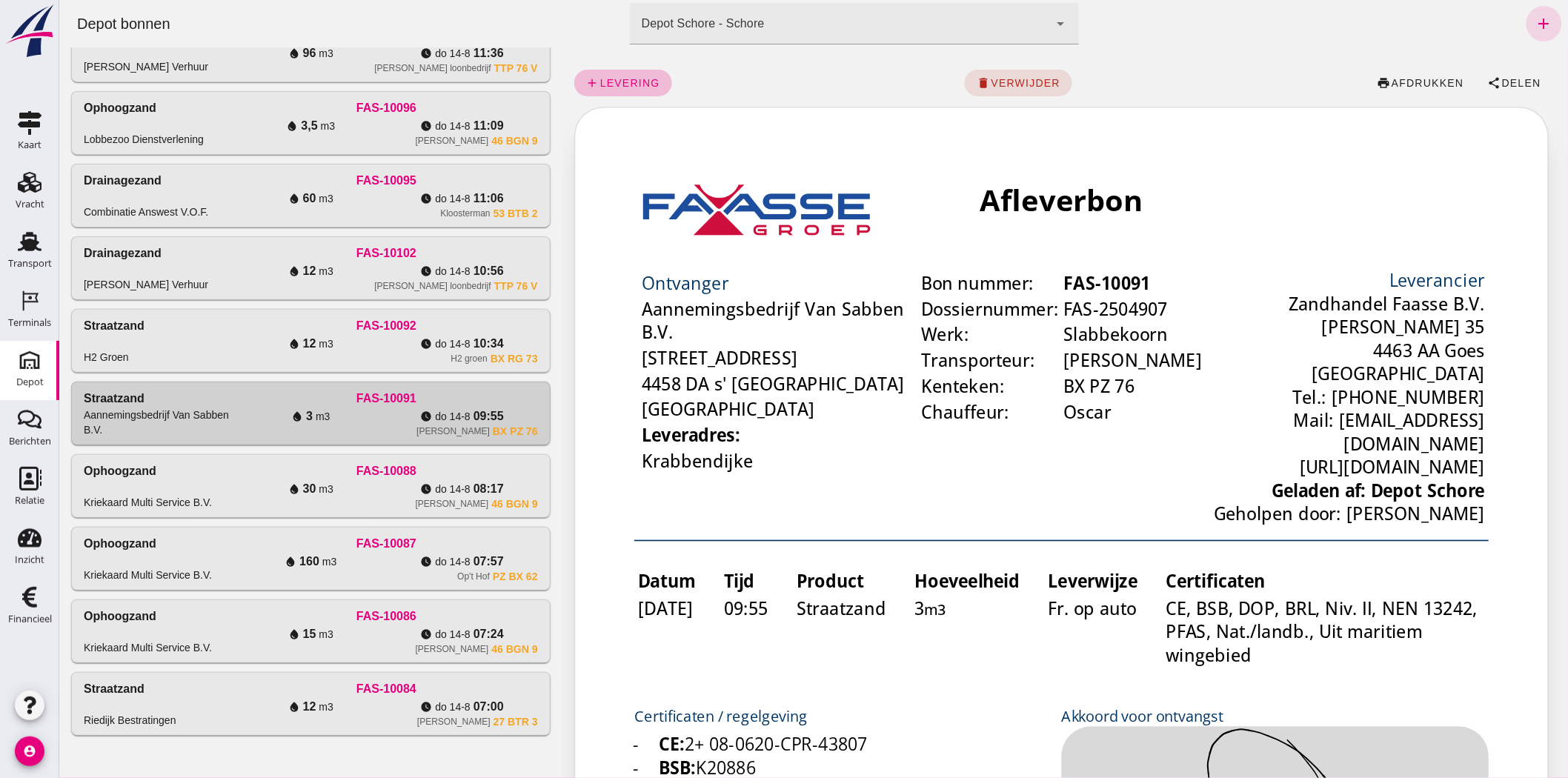
click at [227, 346] on div "Straatzand H2 Groen" at bounding box center [158, 340] width 151 height 47
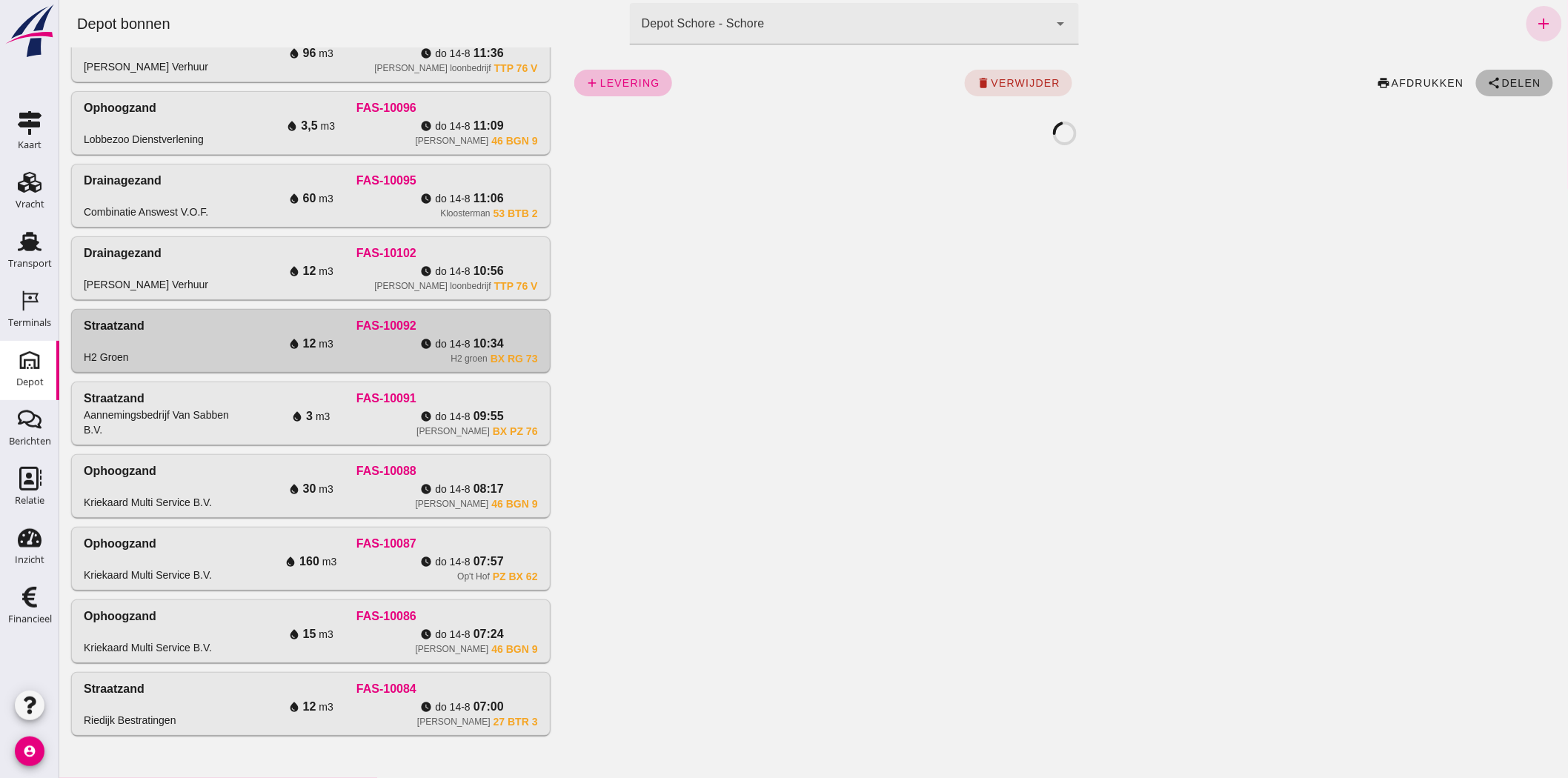
click icon "share"
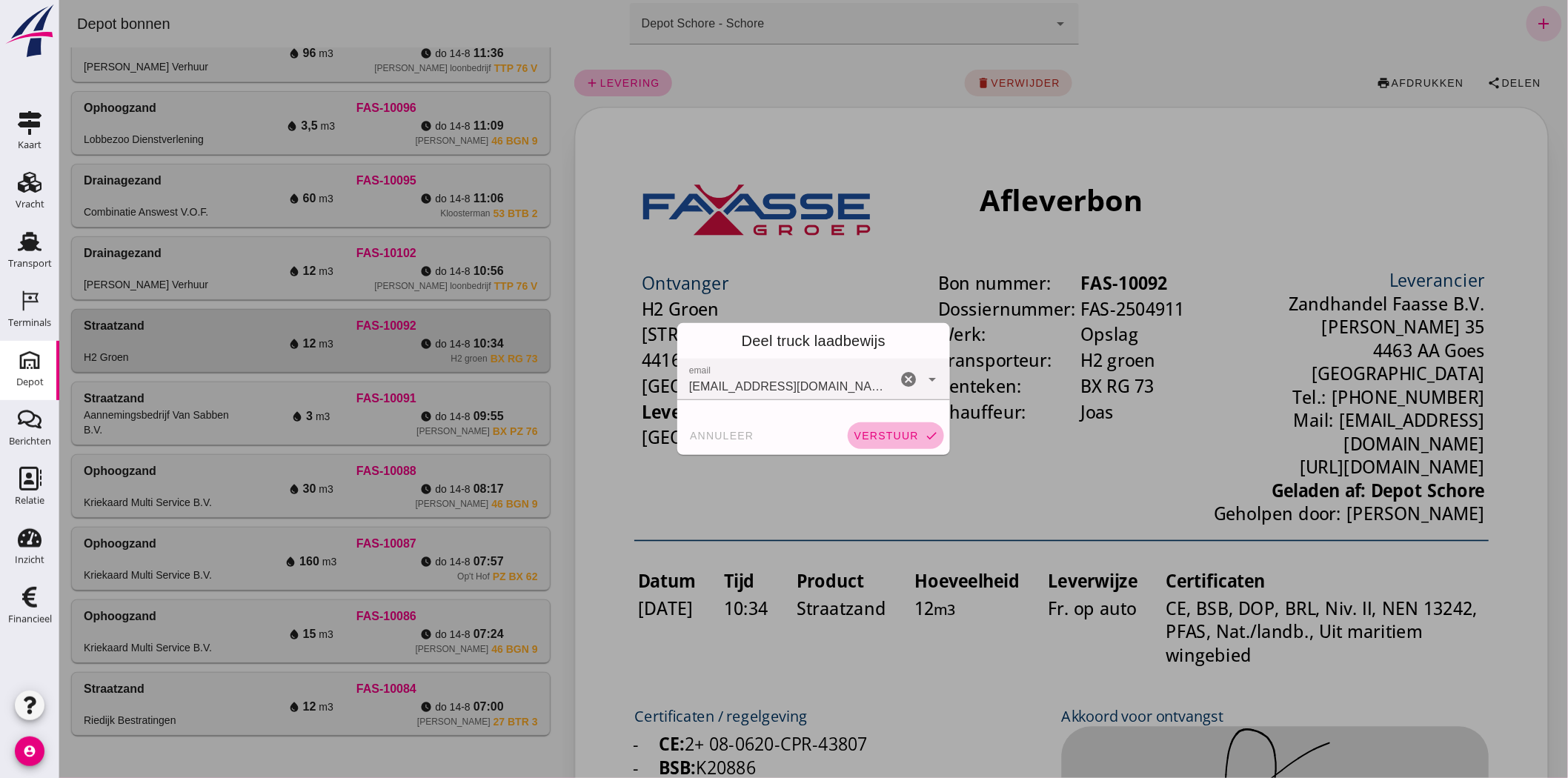
click span "verstuur"
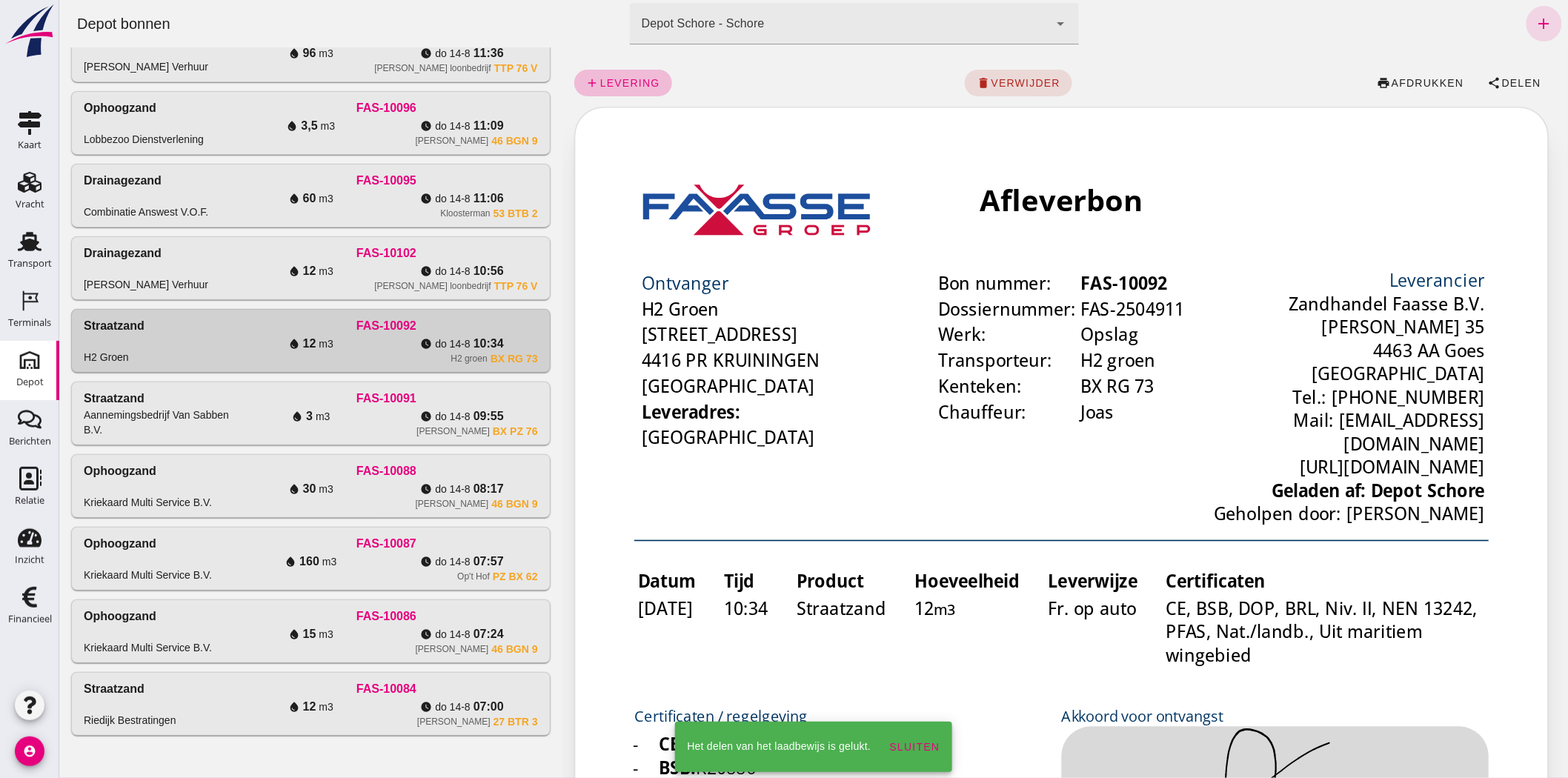
drag, startPoint x: 177, startPoint y: 281, endPoint x: 579, endPoint y: 363, distance: 410.3
click at [178, 281] on div "[PERSON_NAME] Verhuur" at bounding box center [145, 284] width 125 height 15
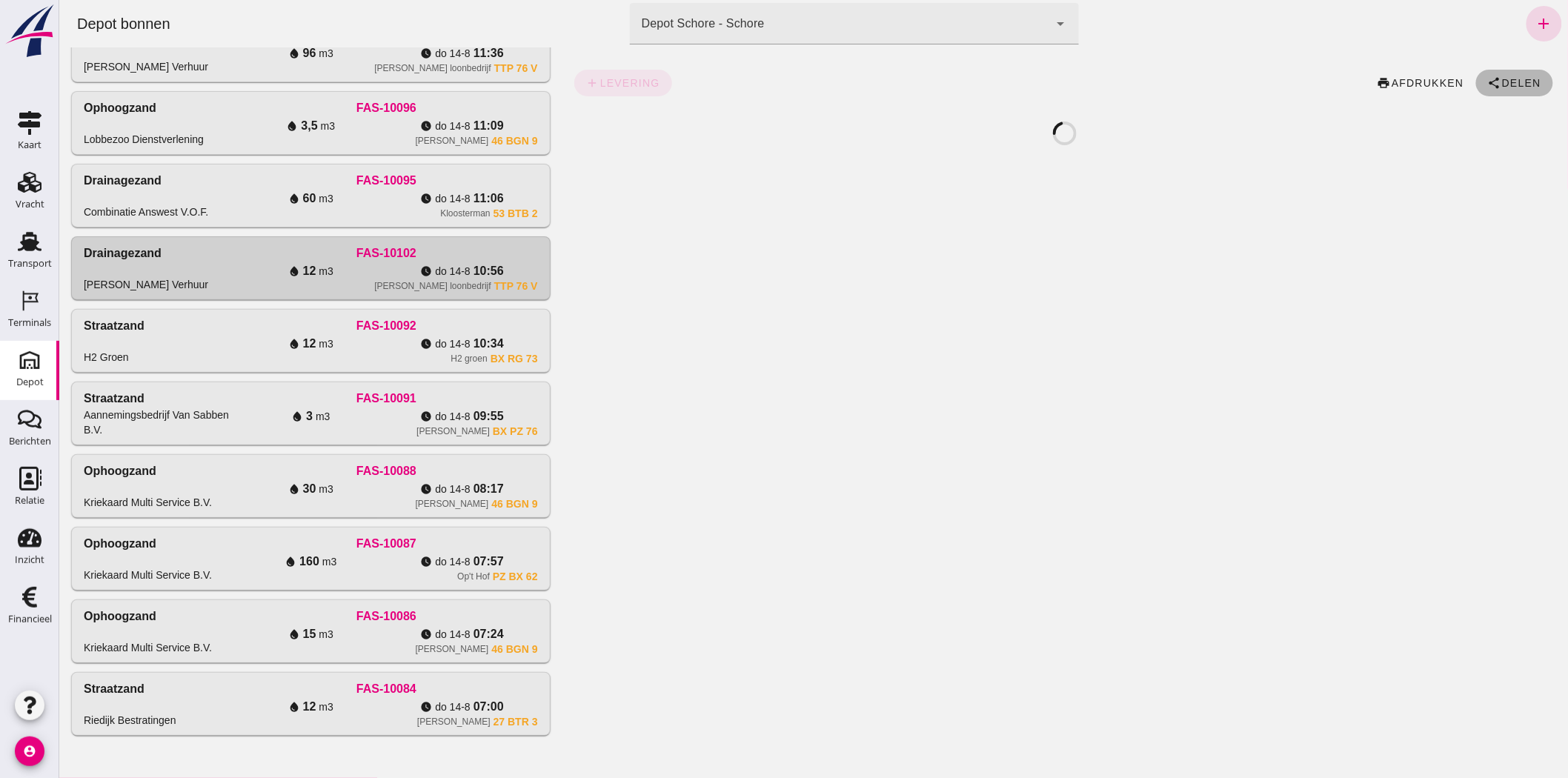
click span "Delen"
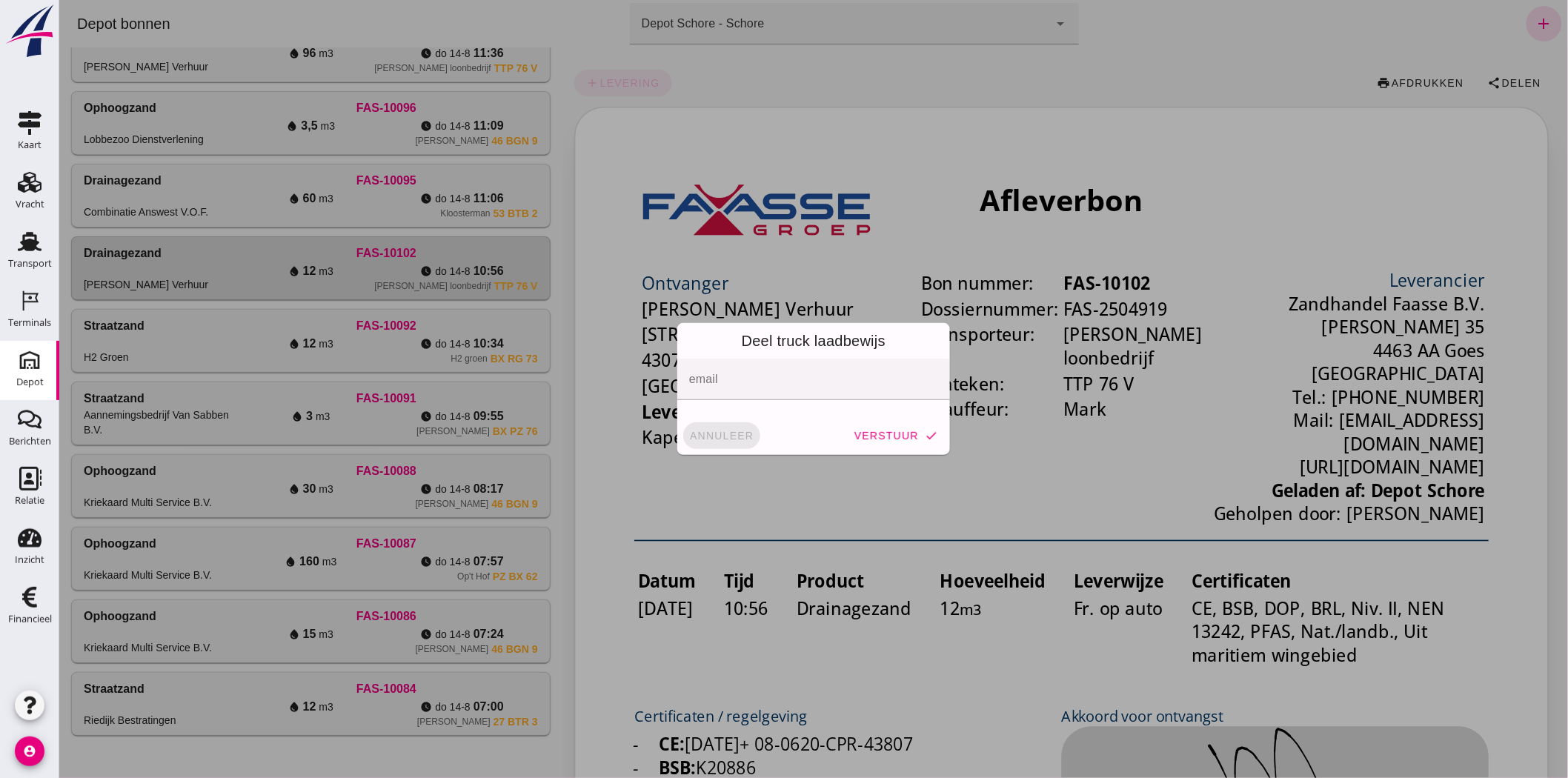
click span "annuleer"
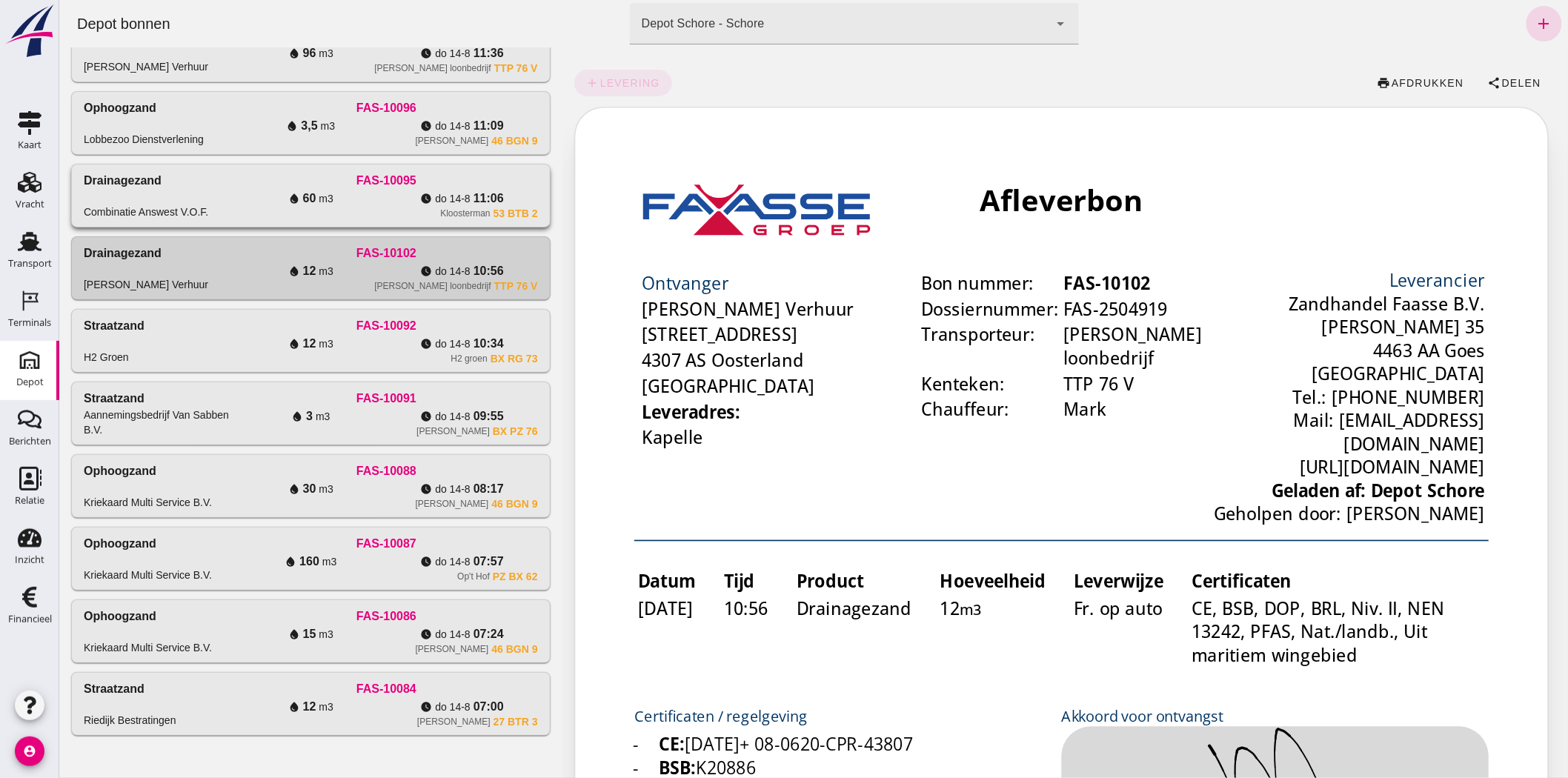
click at [218, 206] on div "Drainagezand Combinatie Answest V.O.F." at bounding box center [158, 195] width 151 height 47
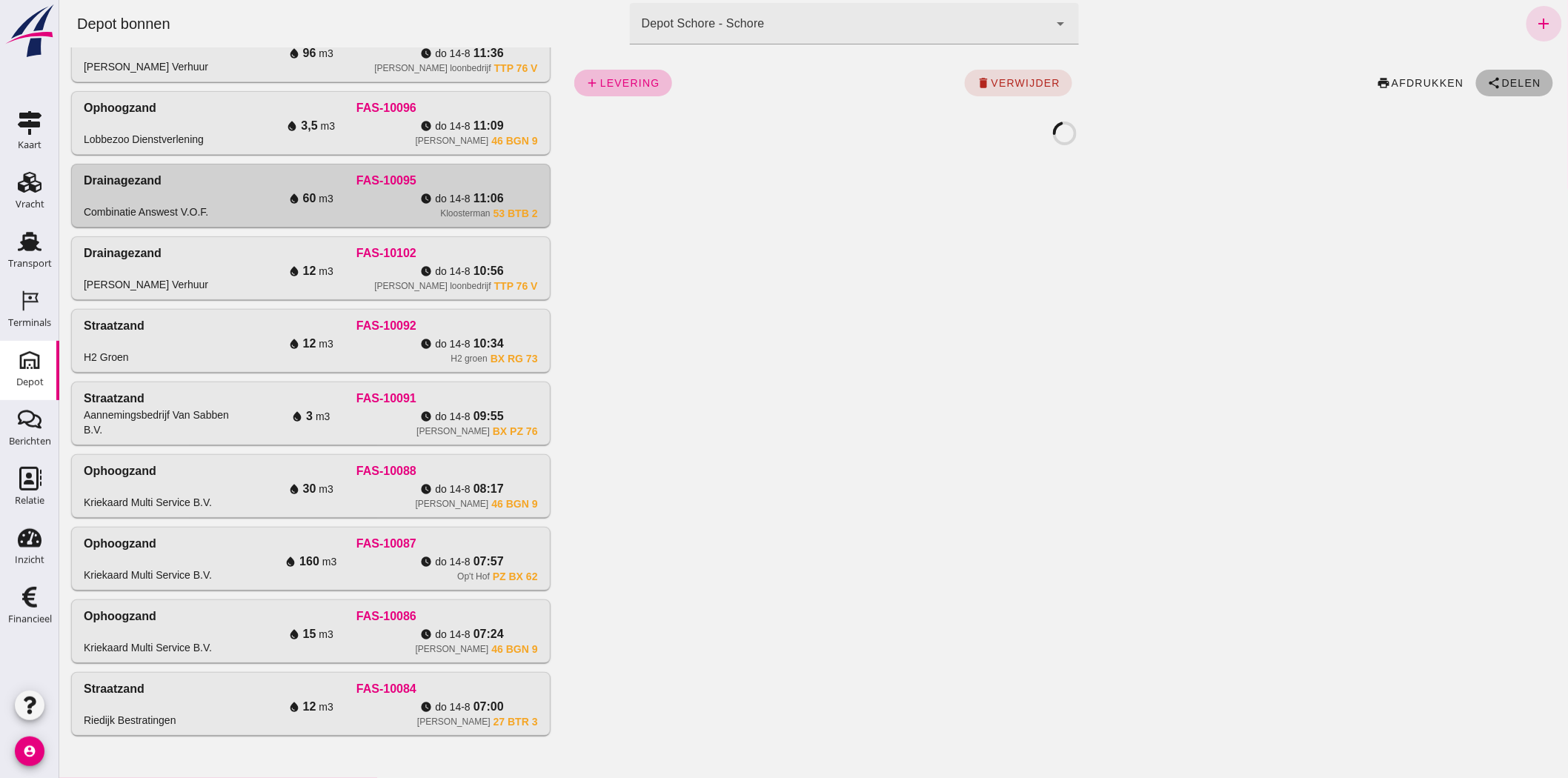
click span "Delen"
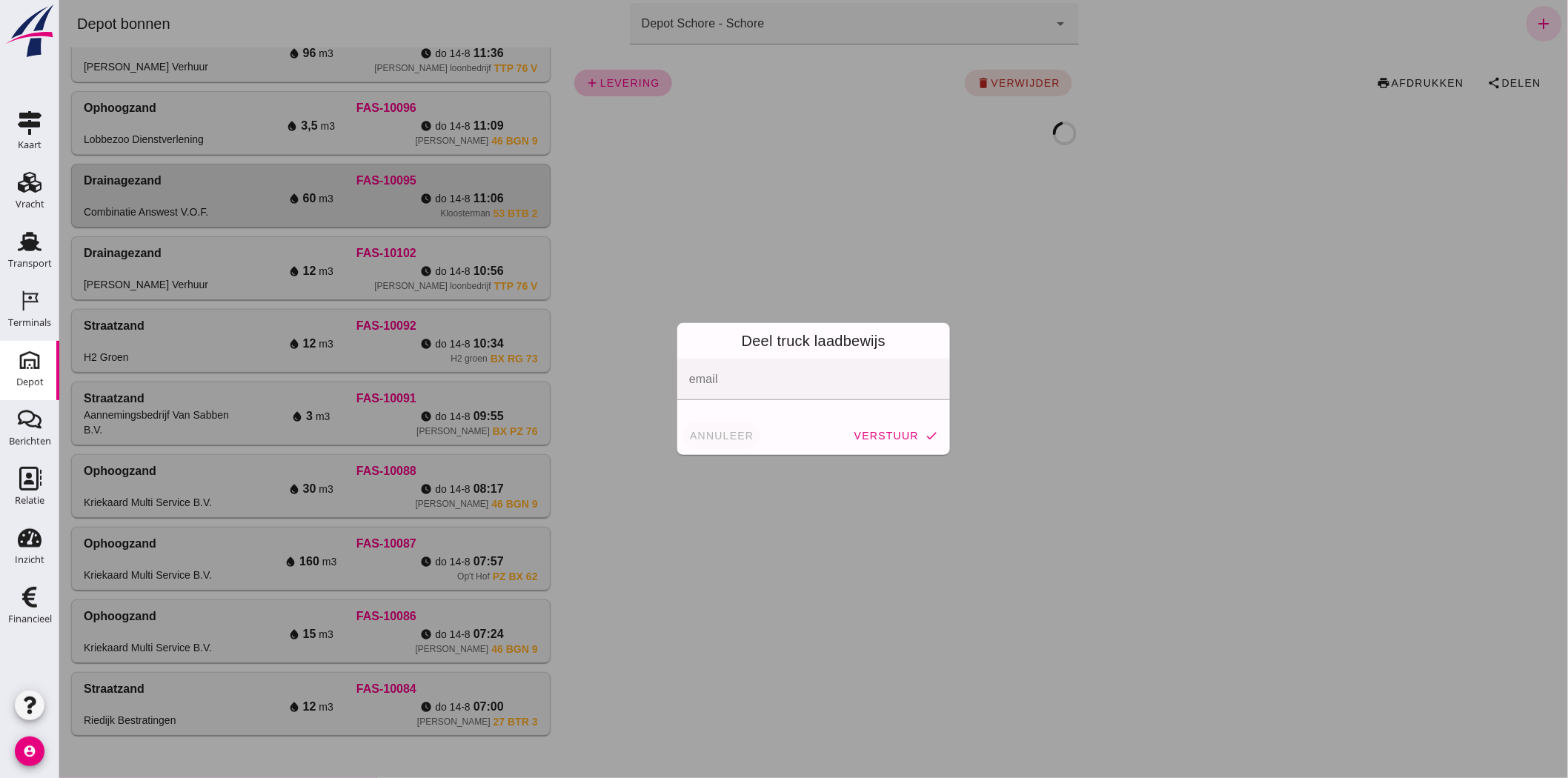
click button "annuleer"
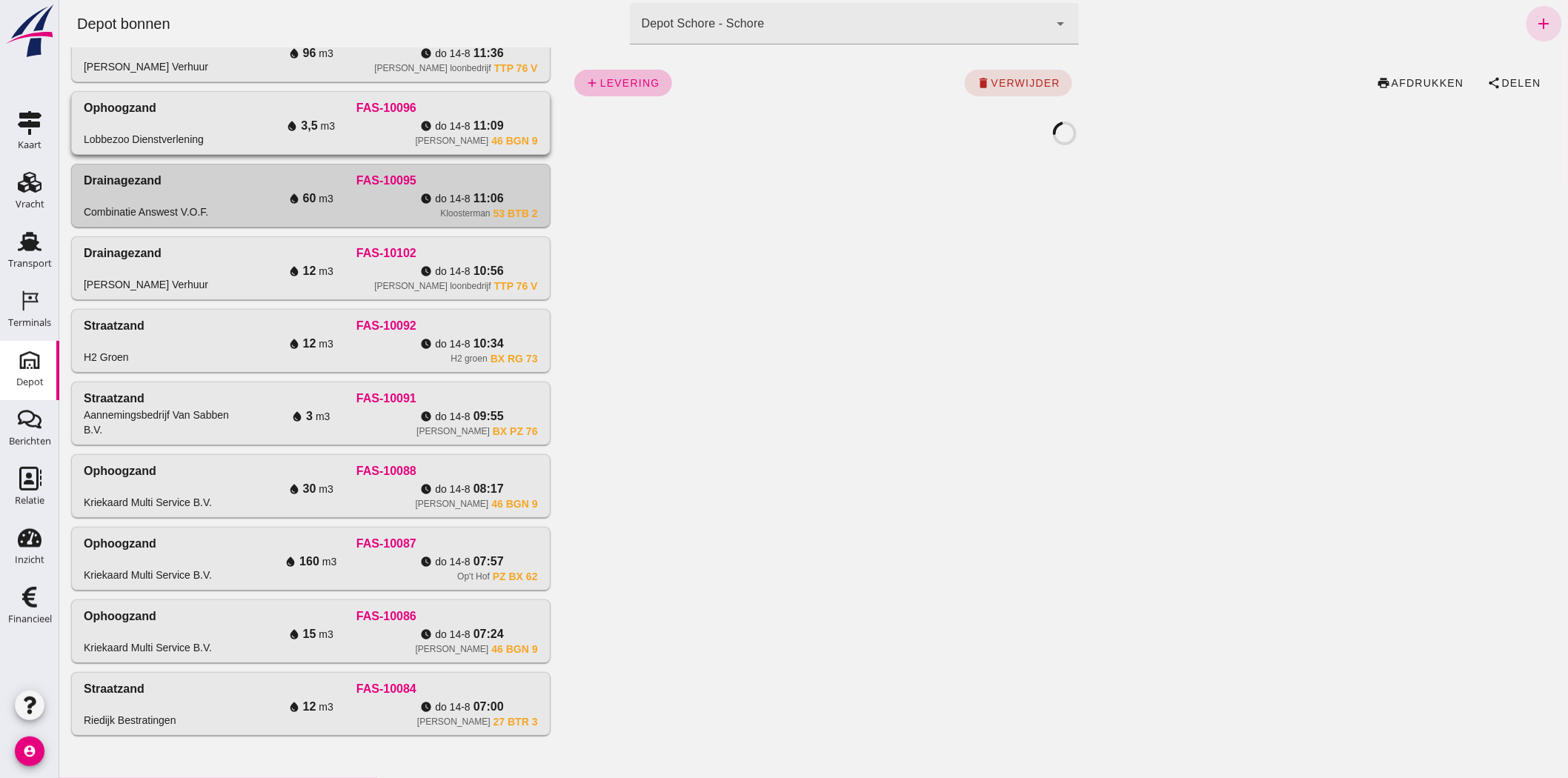
click div "[PERSON_NAME] 46 BGN 9"
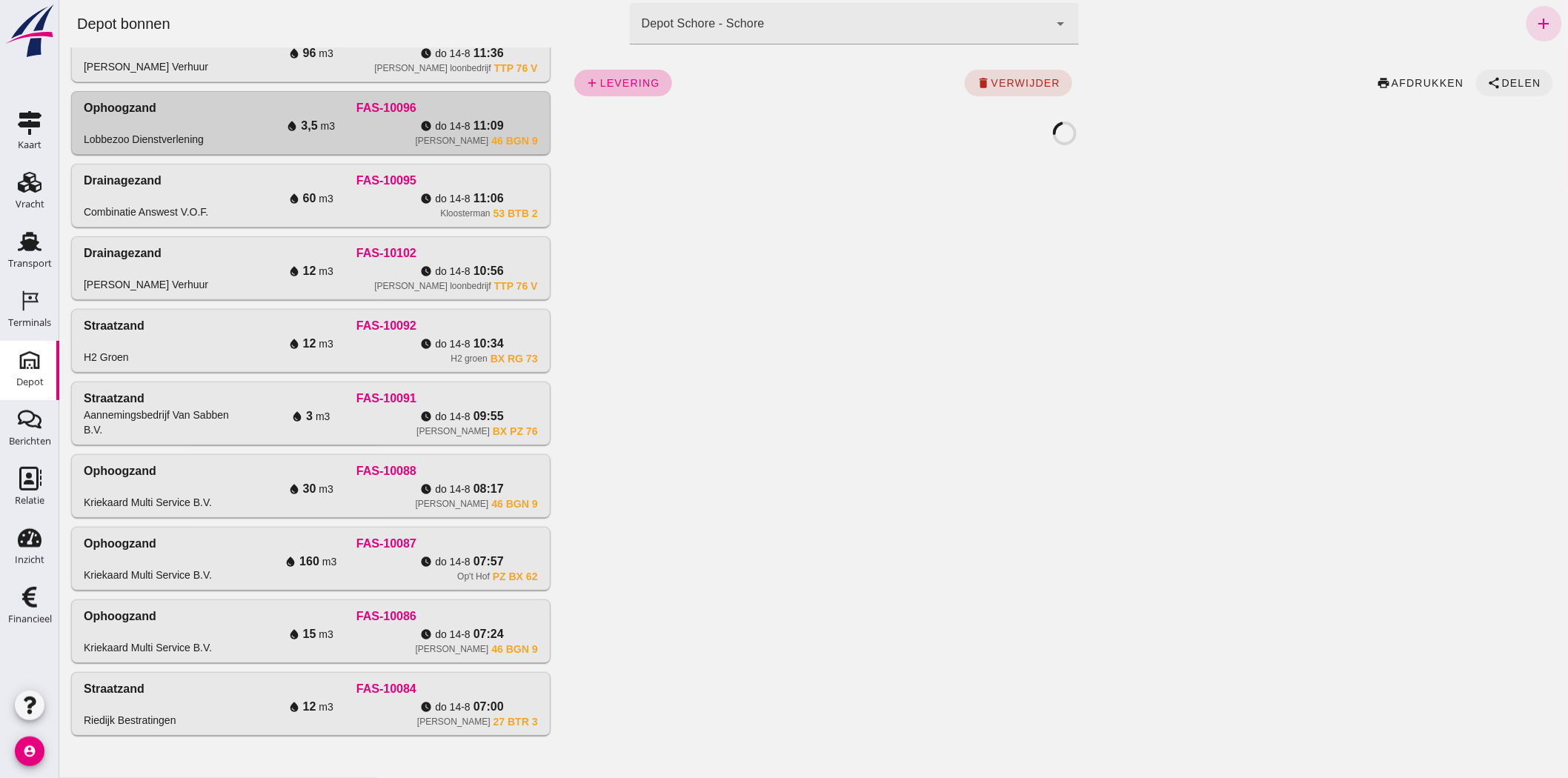
click span "Delen"
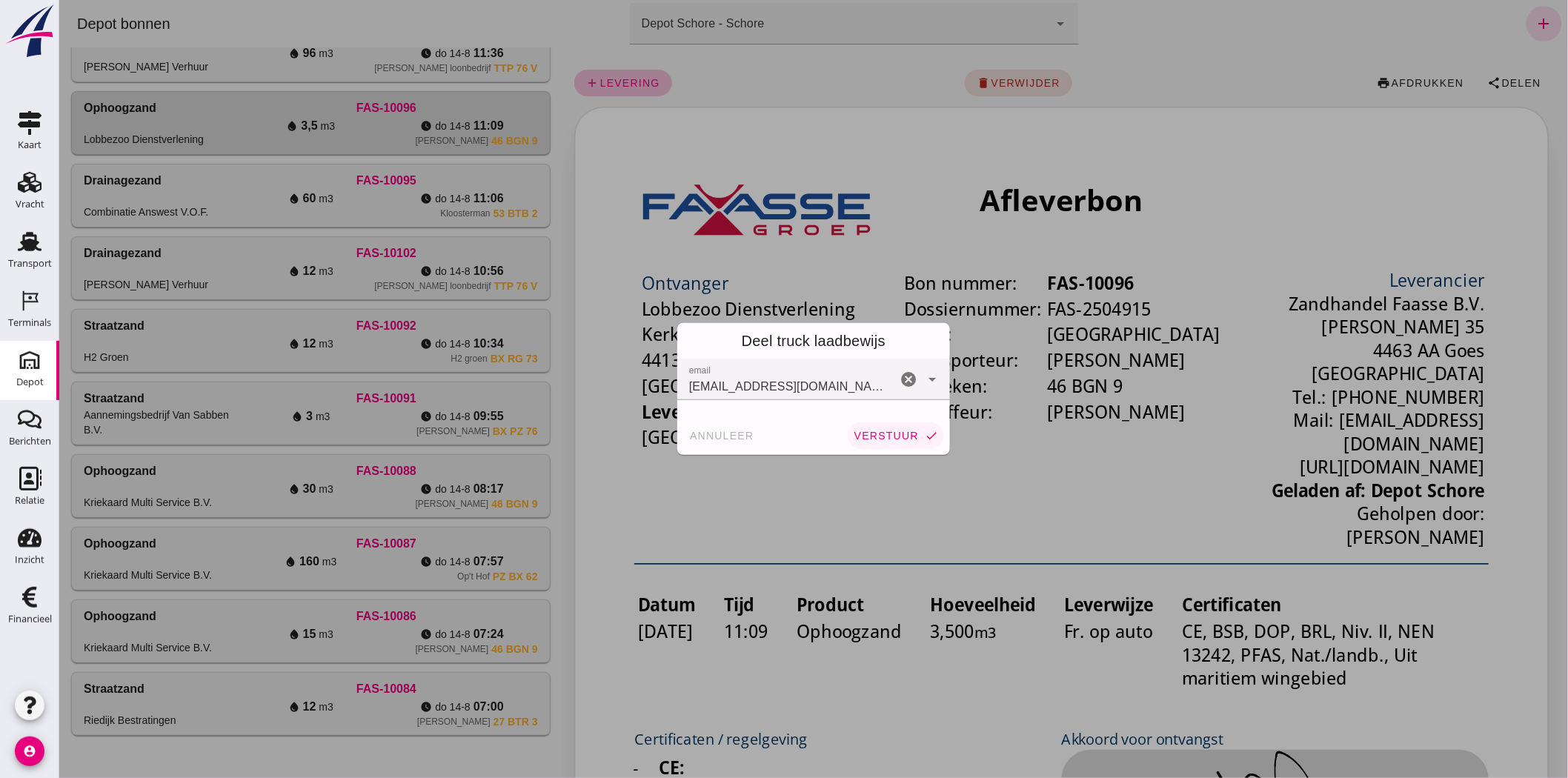
click span "verstuur"
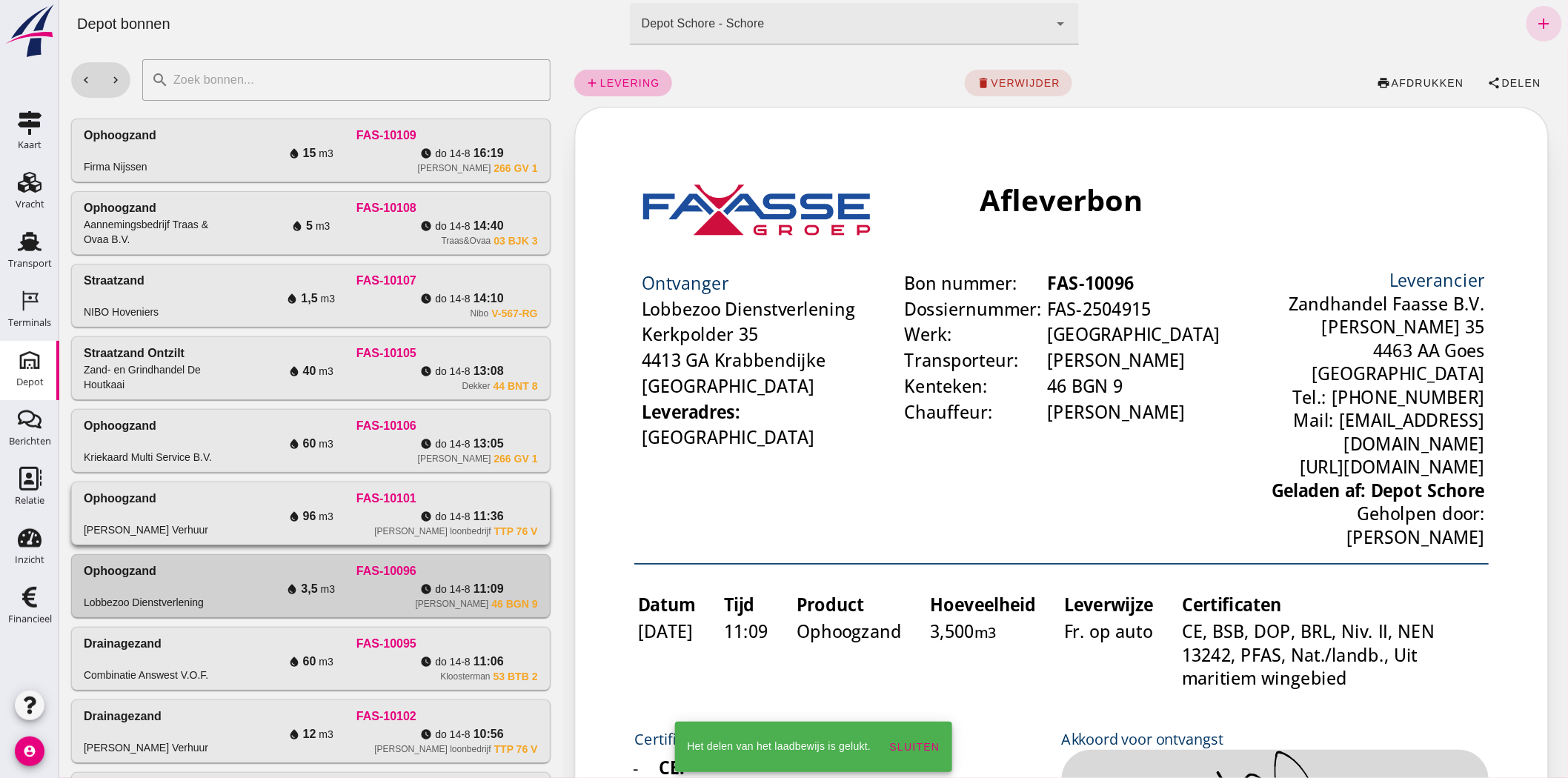
click at [332, 520] on div "water_drop 96 m3" at bounding box center [309, 517] width 151 height 18
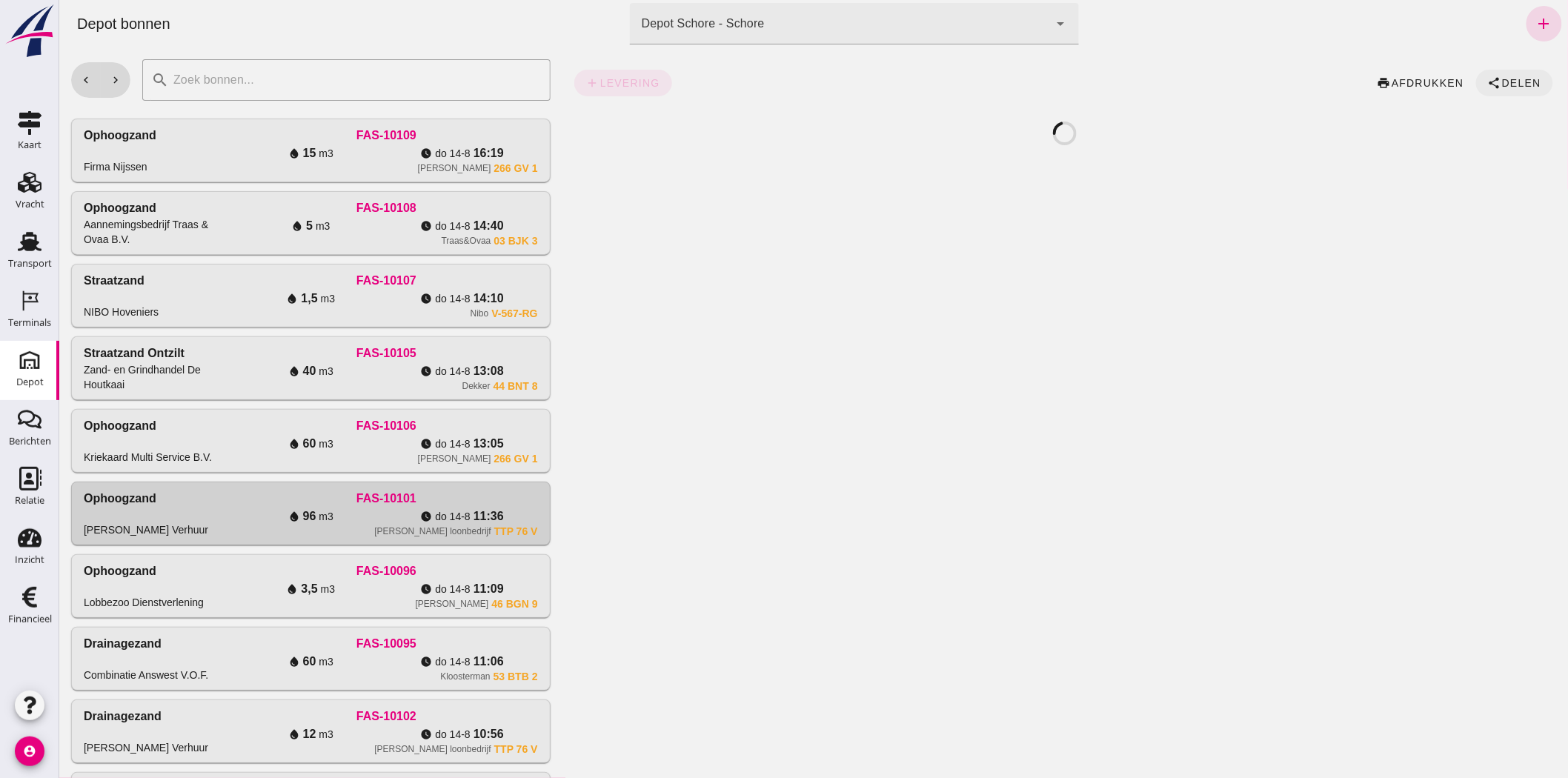
click span "Delen"
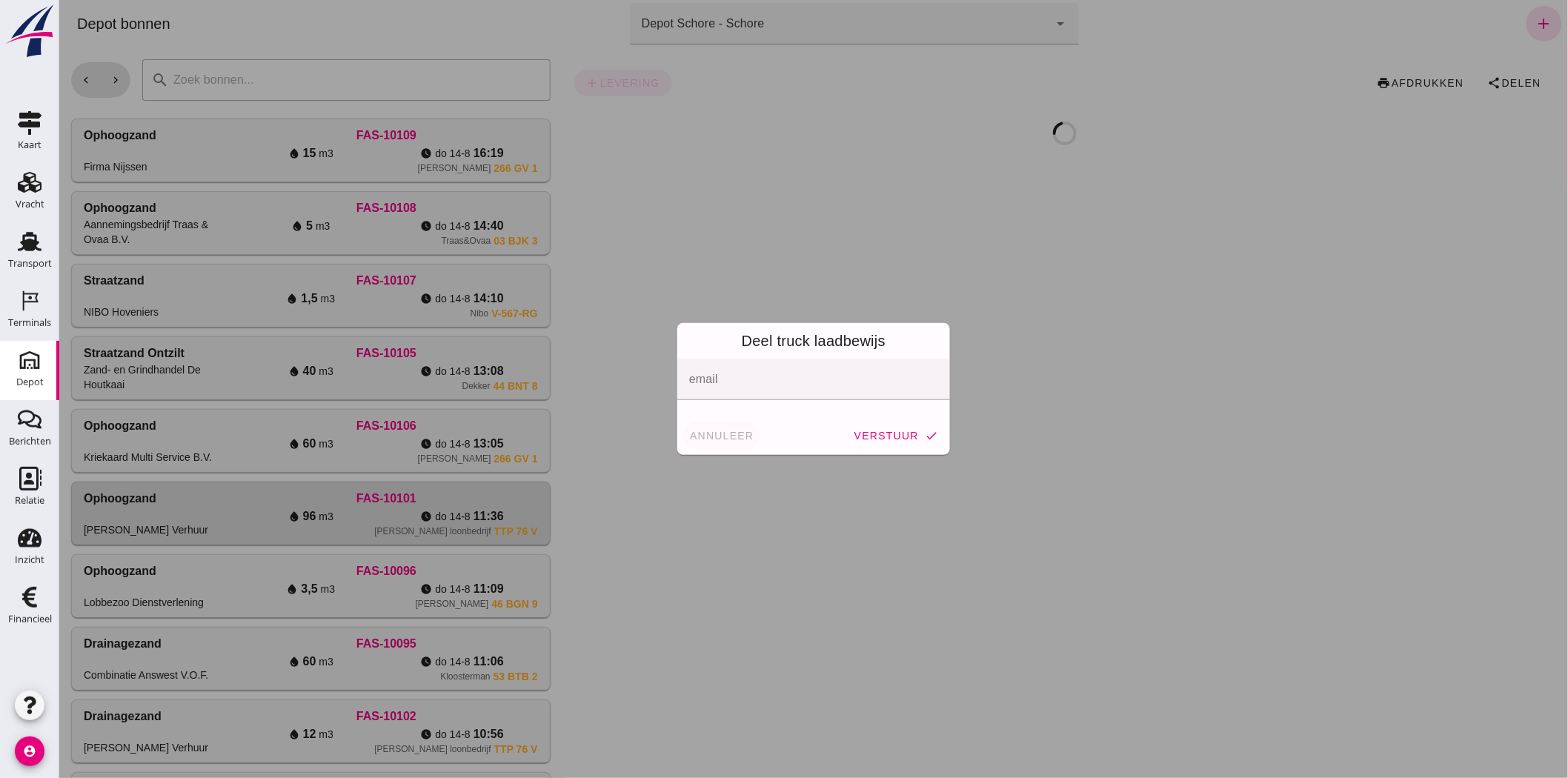
click span "annuleer"
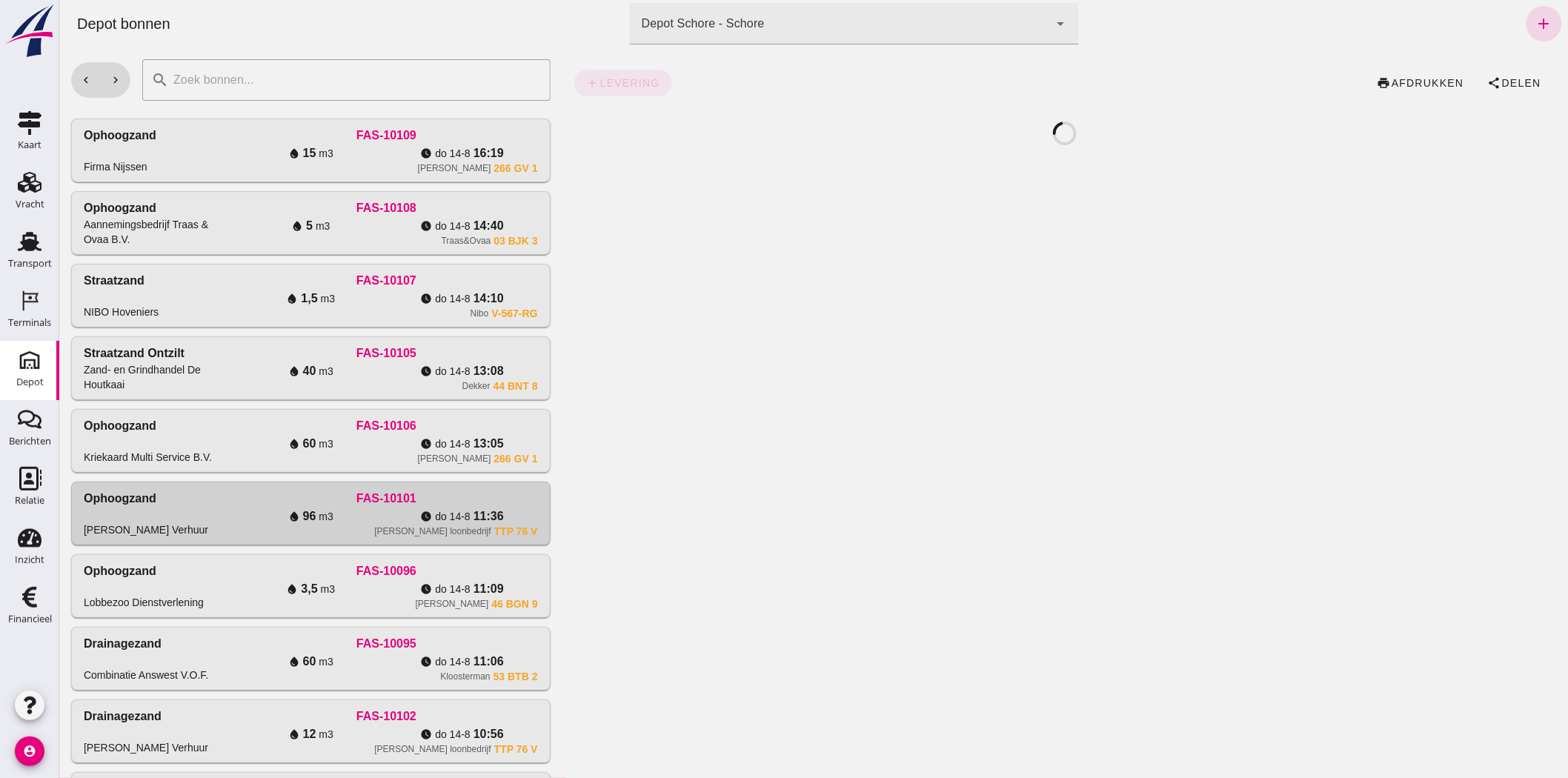
click div "FAS-10106"
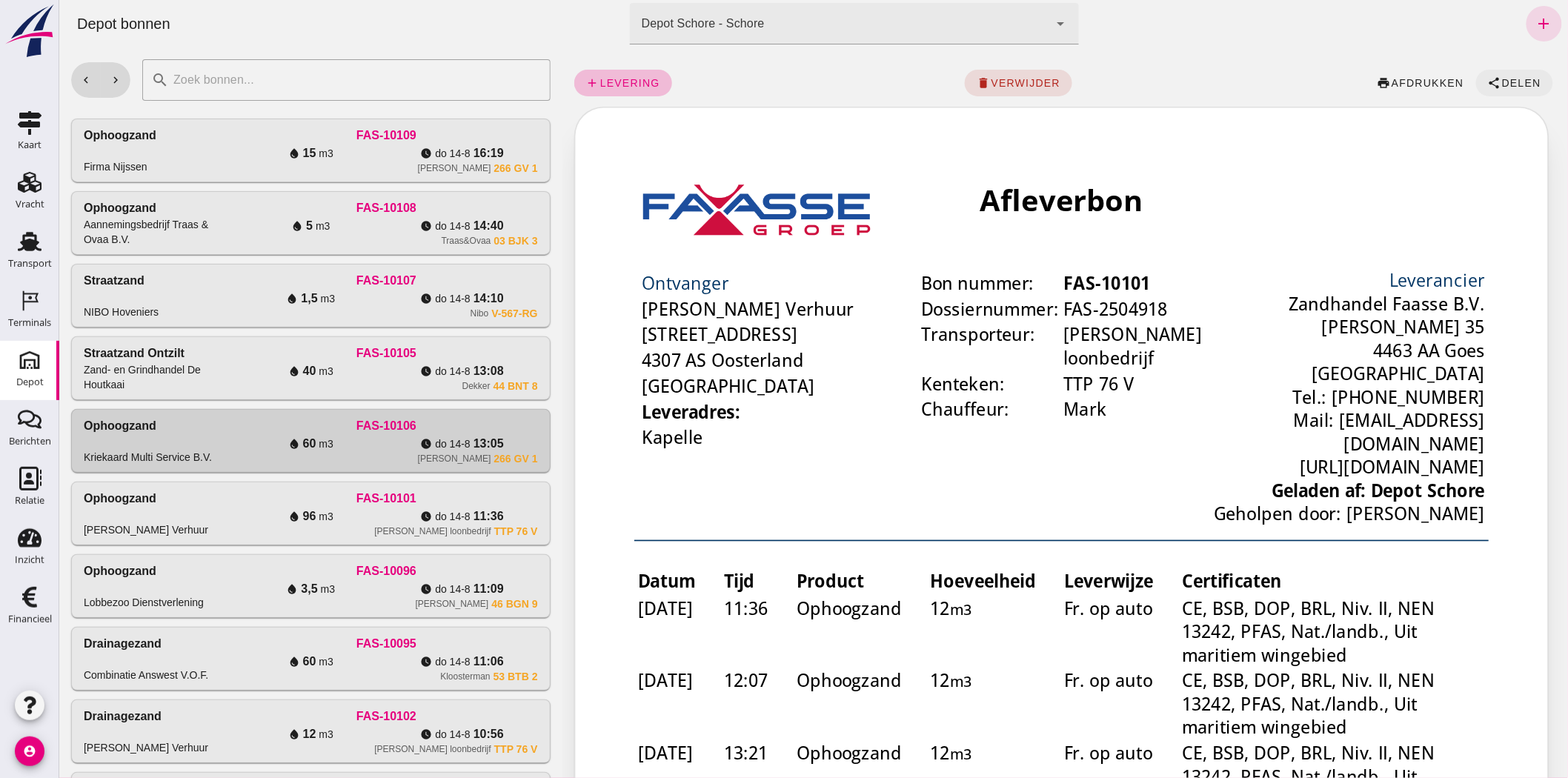
click span "Delen"
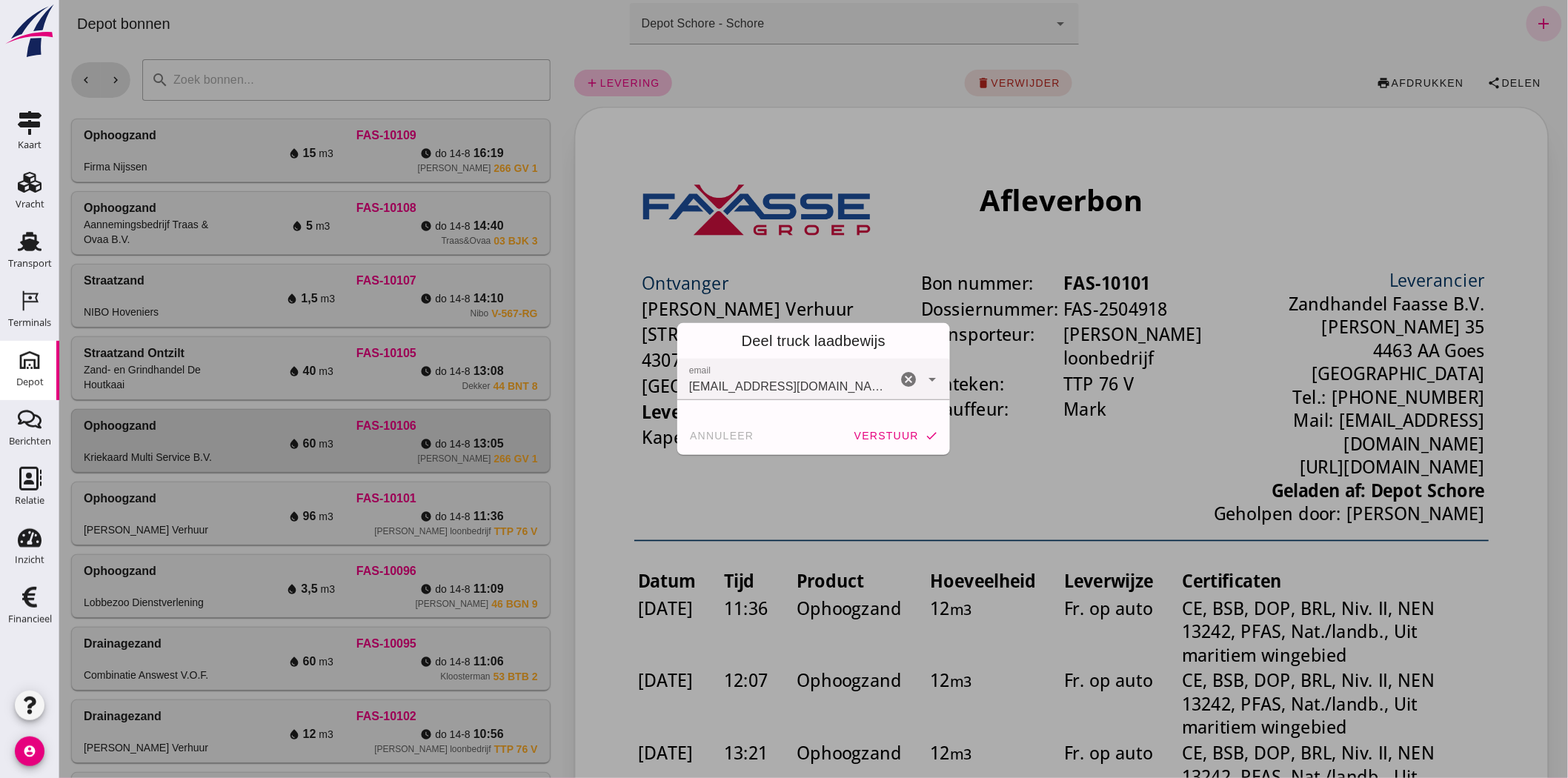
click span "verstuur"
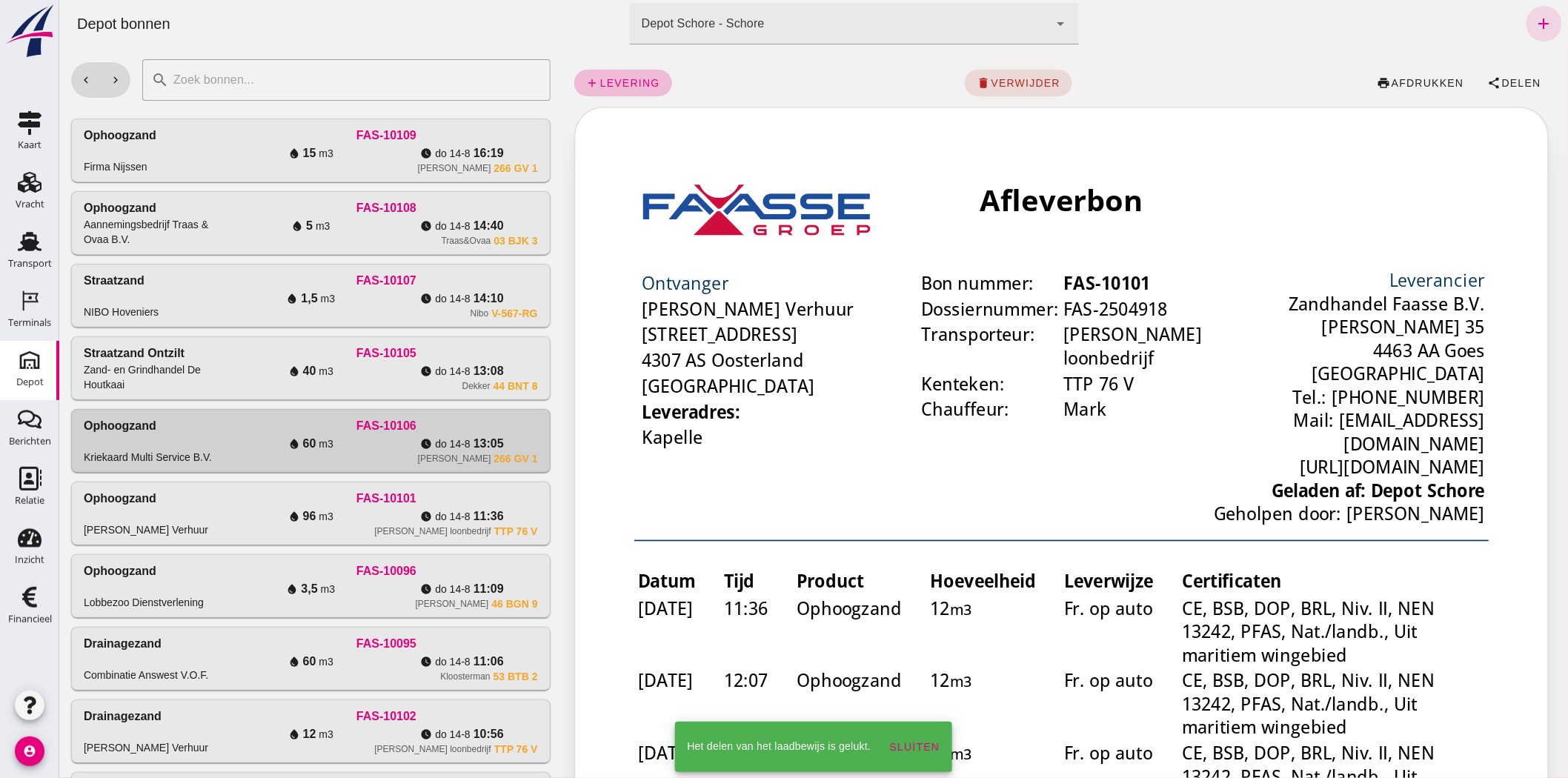
click div "Dekker 44 BNT 8"
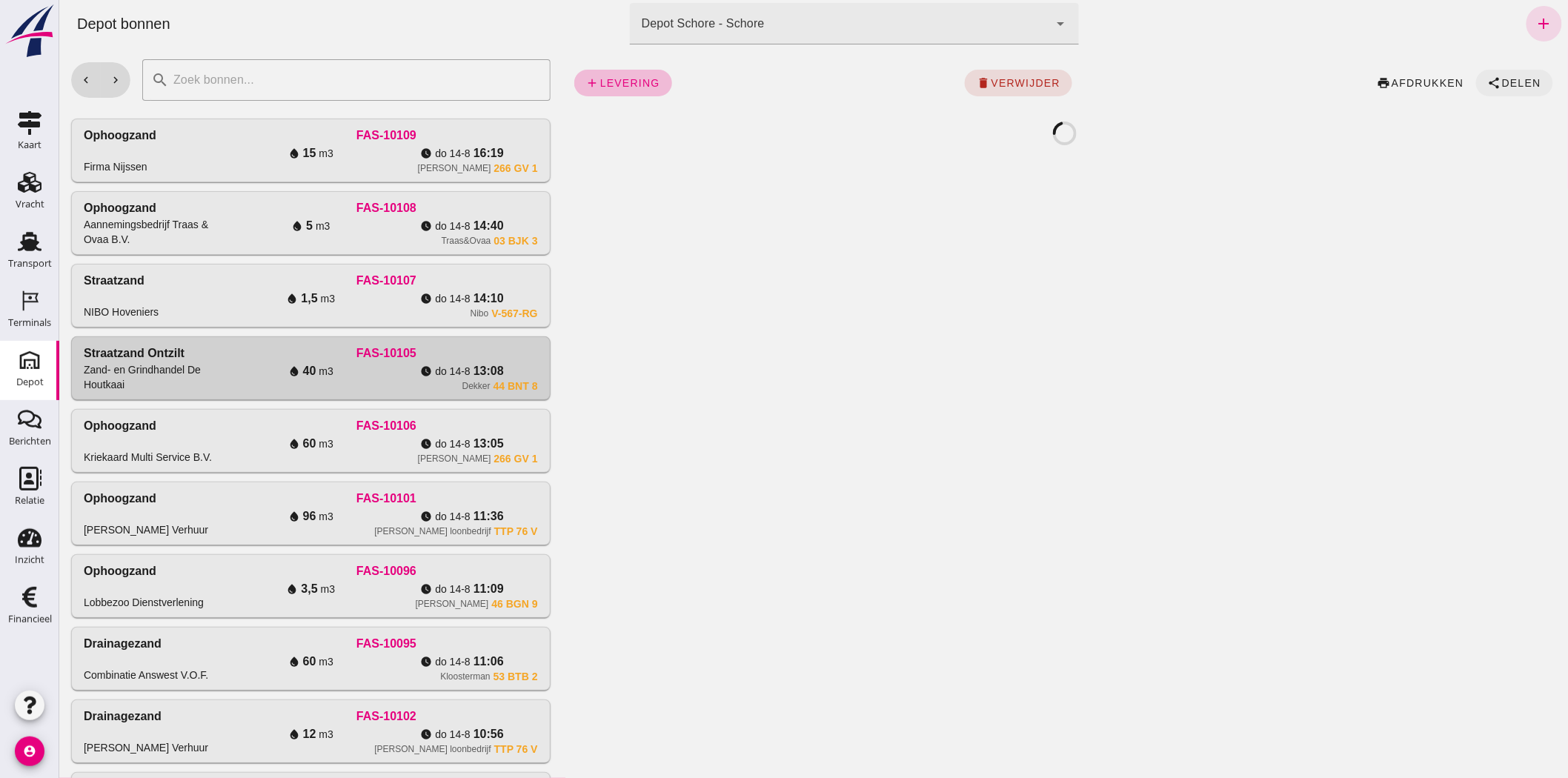
click span "Delen"
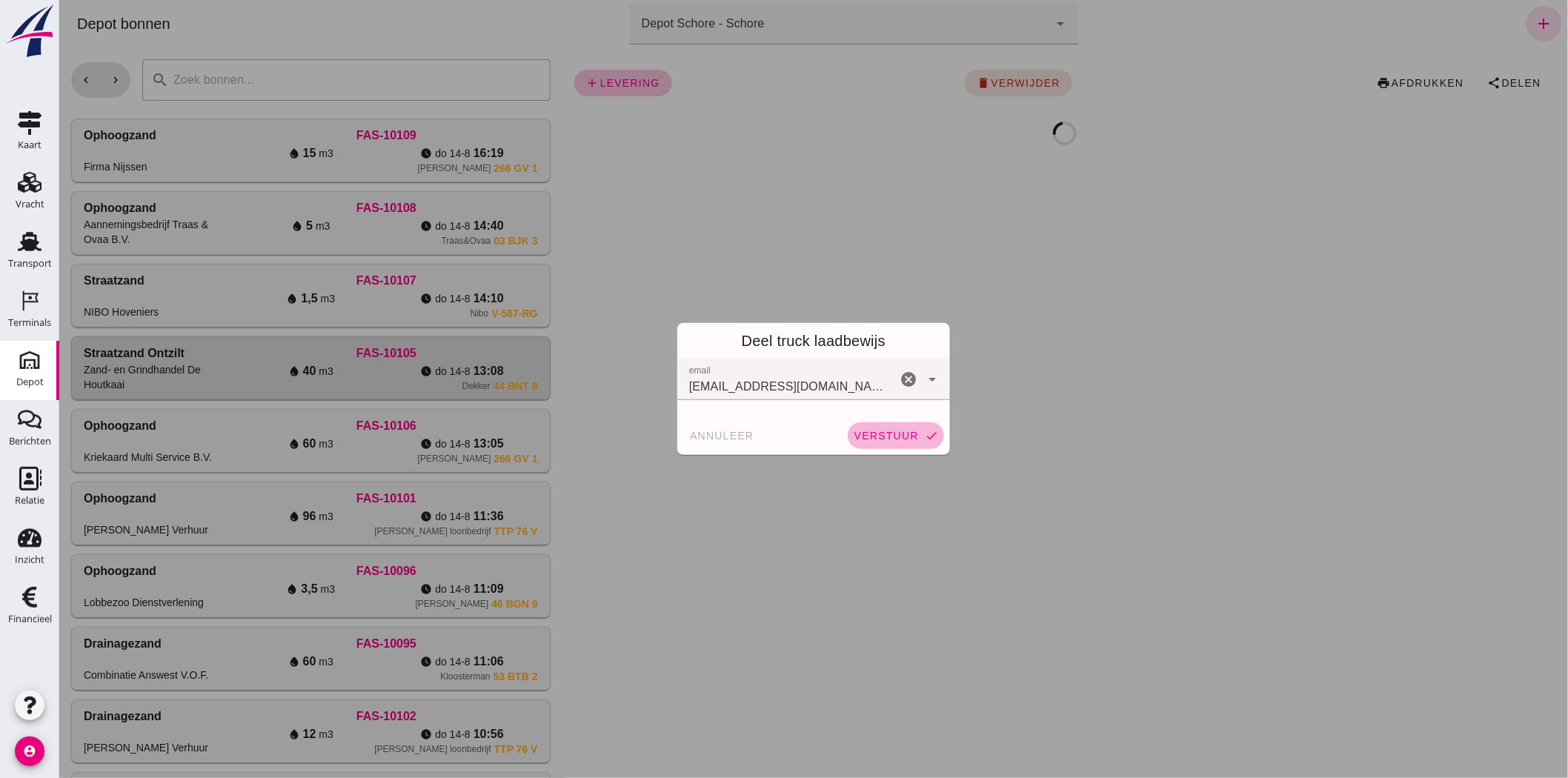
click span "verstuur"
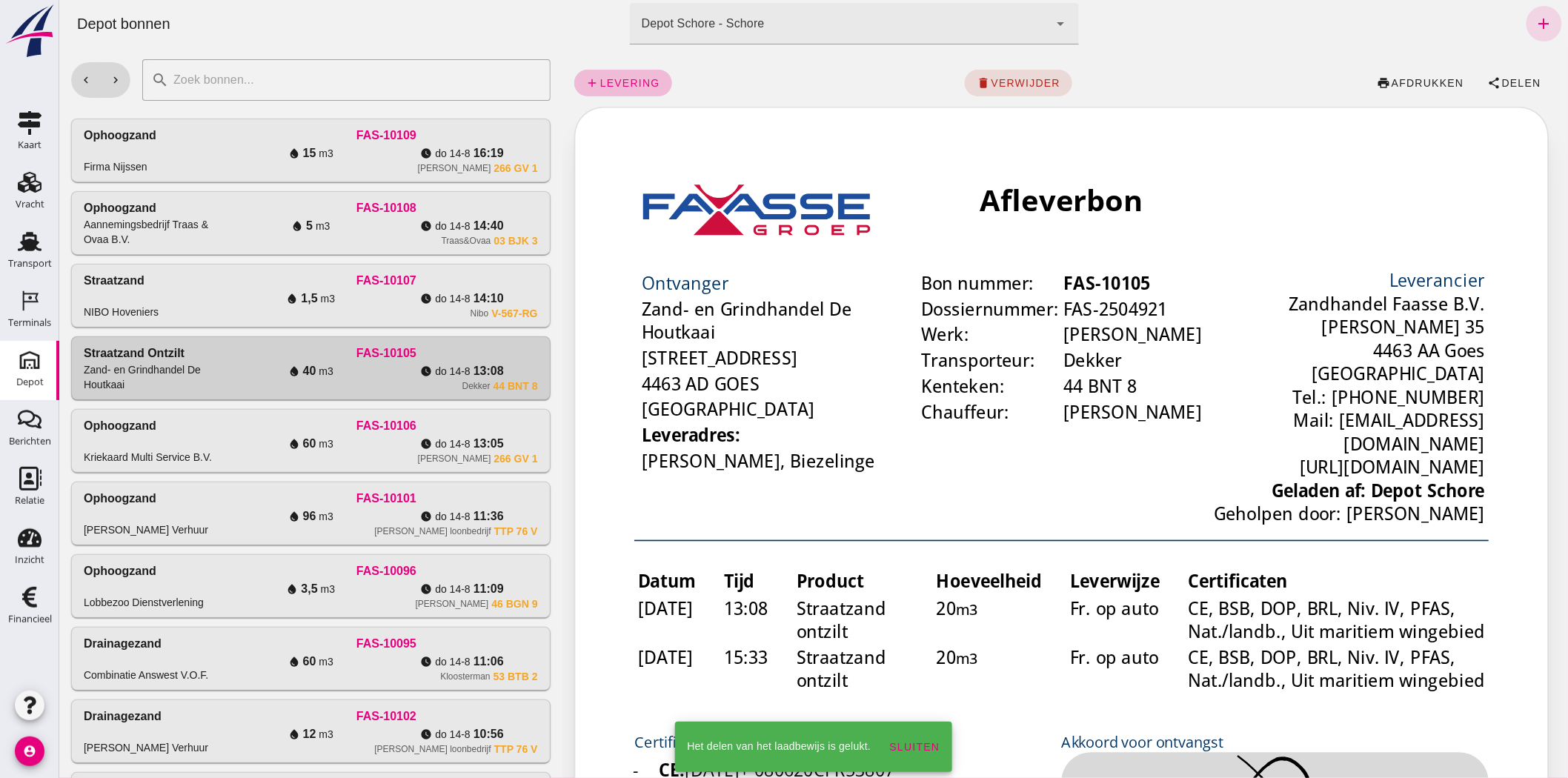
click at [473, 292] on span "1,5" at bounding box center [488, 298] width 31 height 18
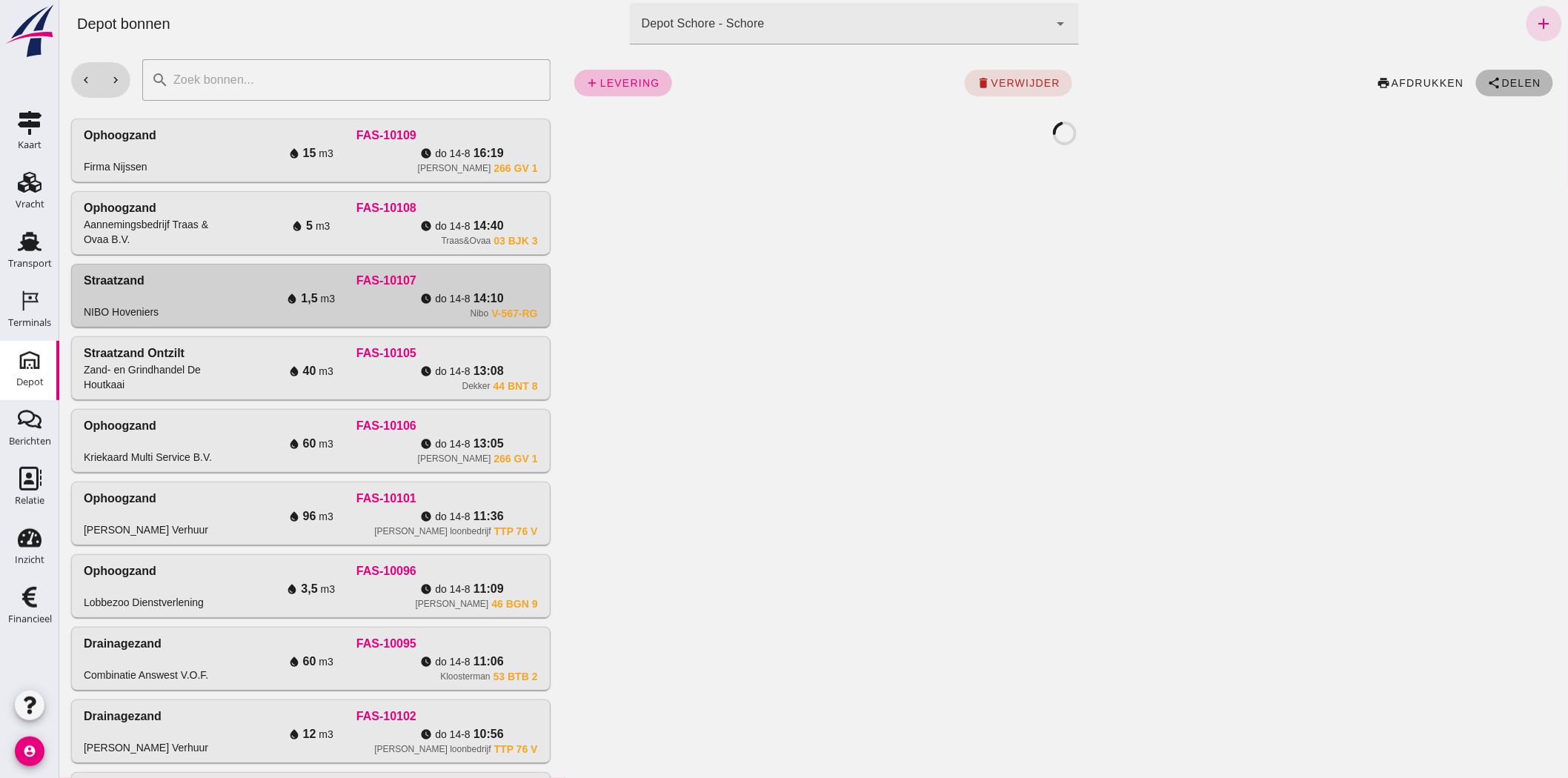
click button "share Delen"
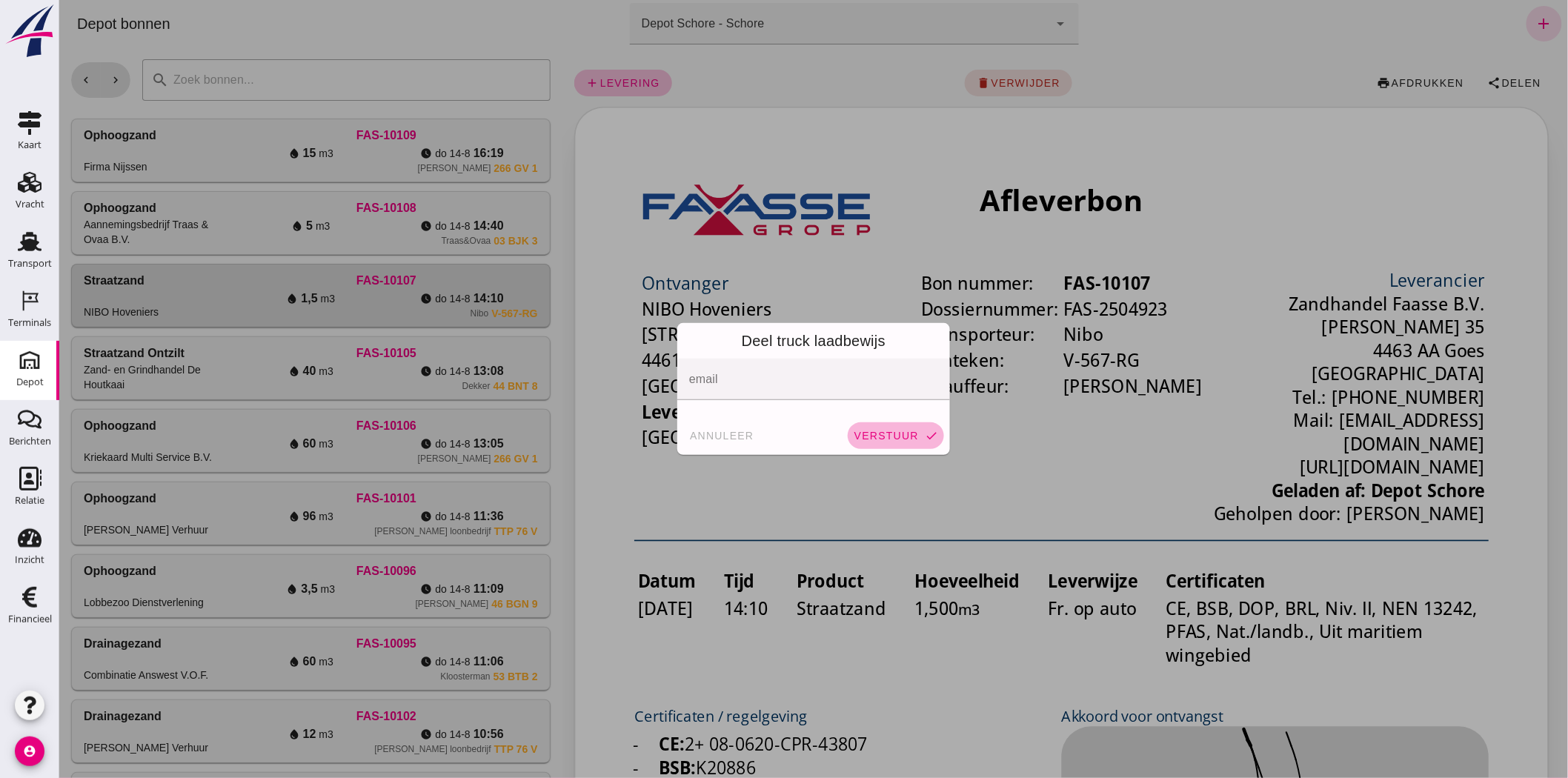
click span "verstuur"
click span "annuleer"
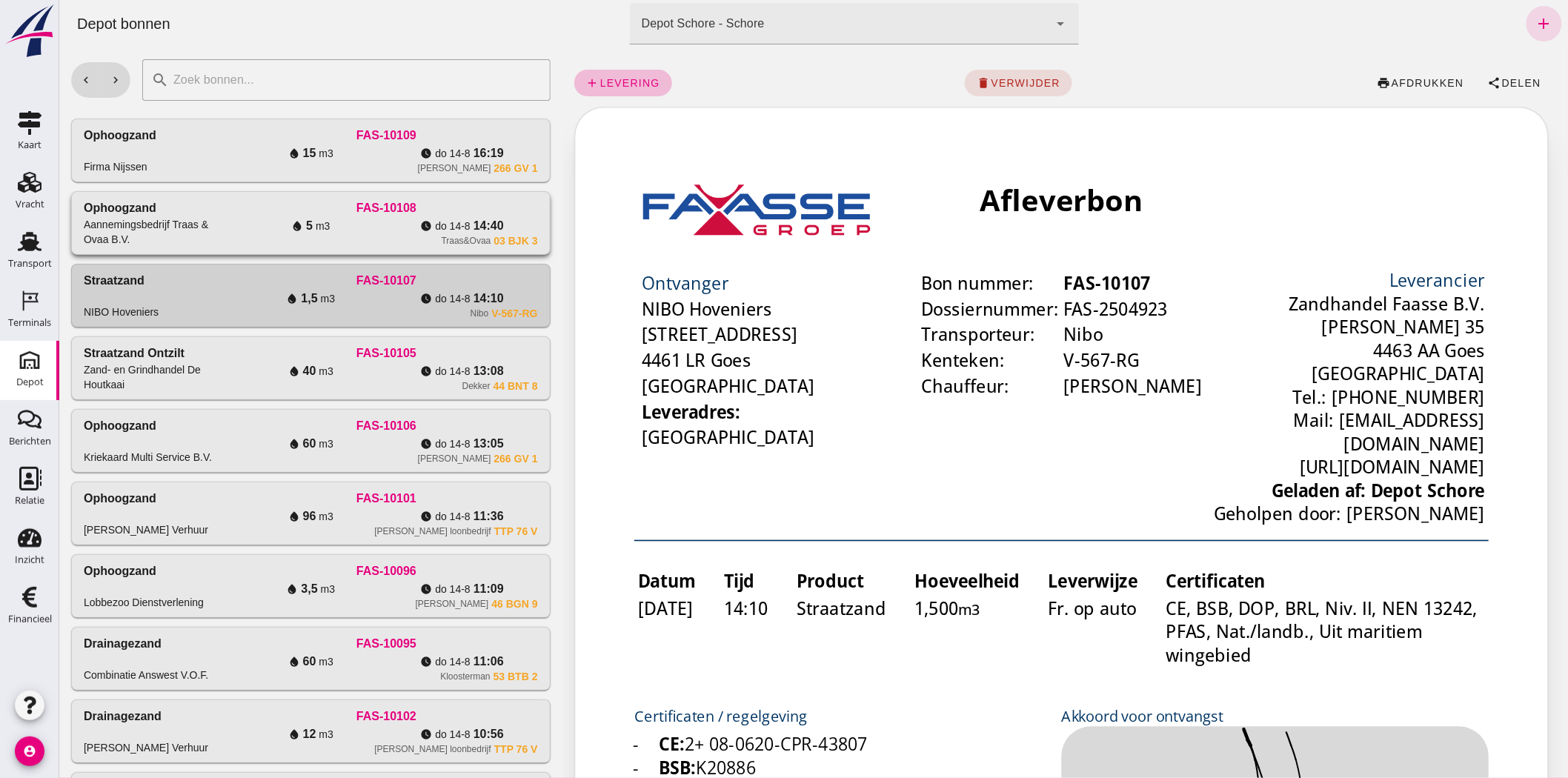
click div "Traas&Ovaa 03 BJK 3"
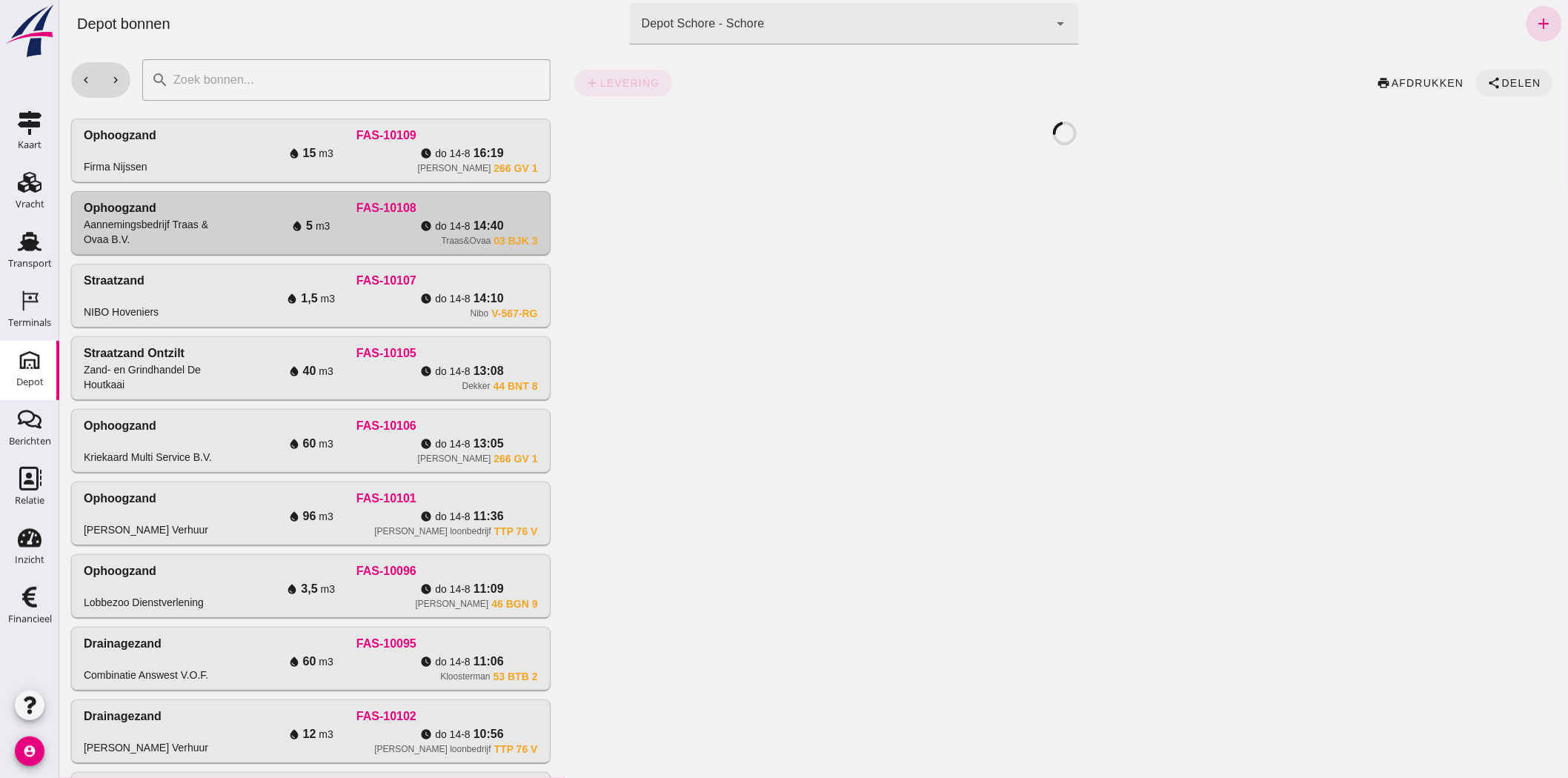
click span "Delen"
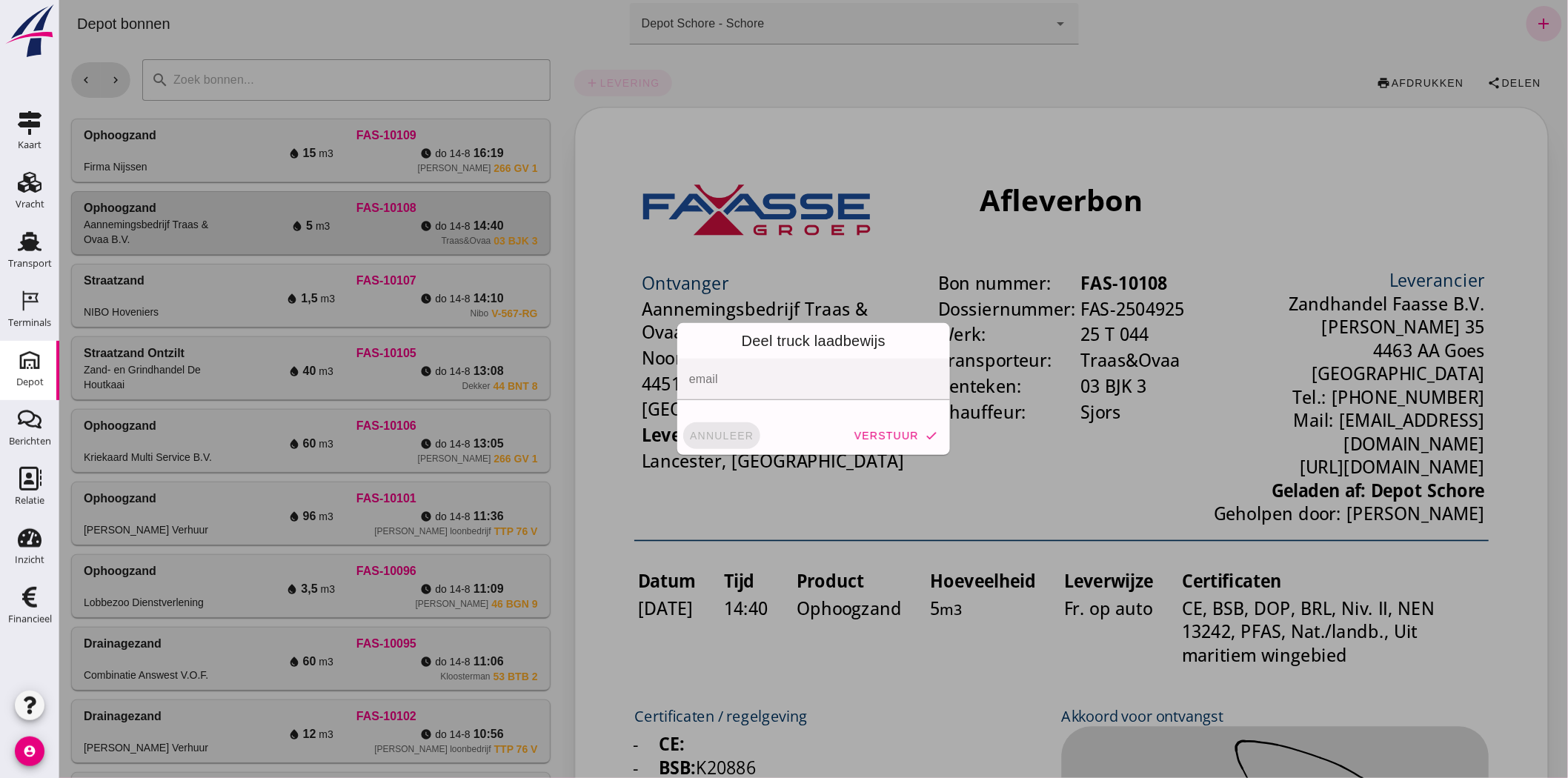
click span "annuleer"
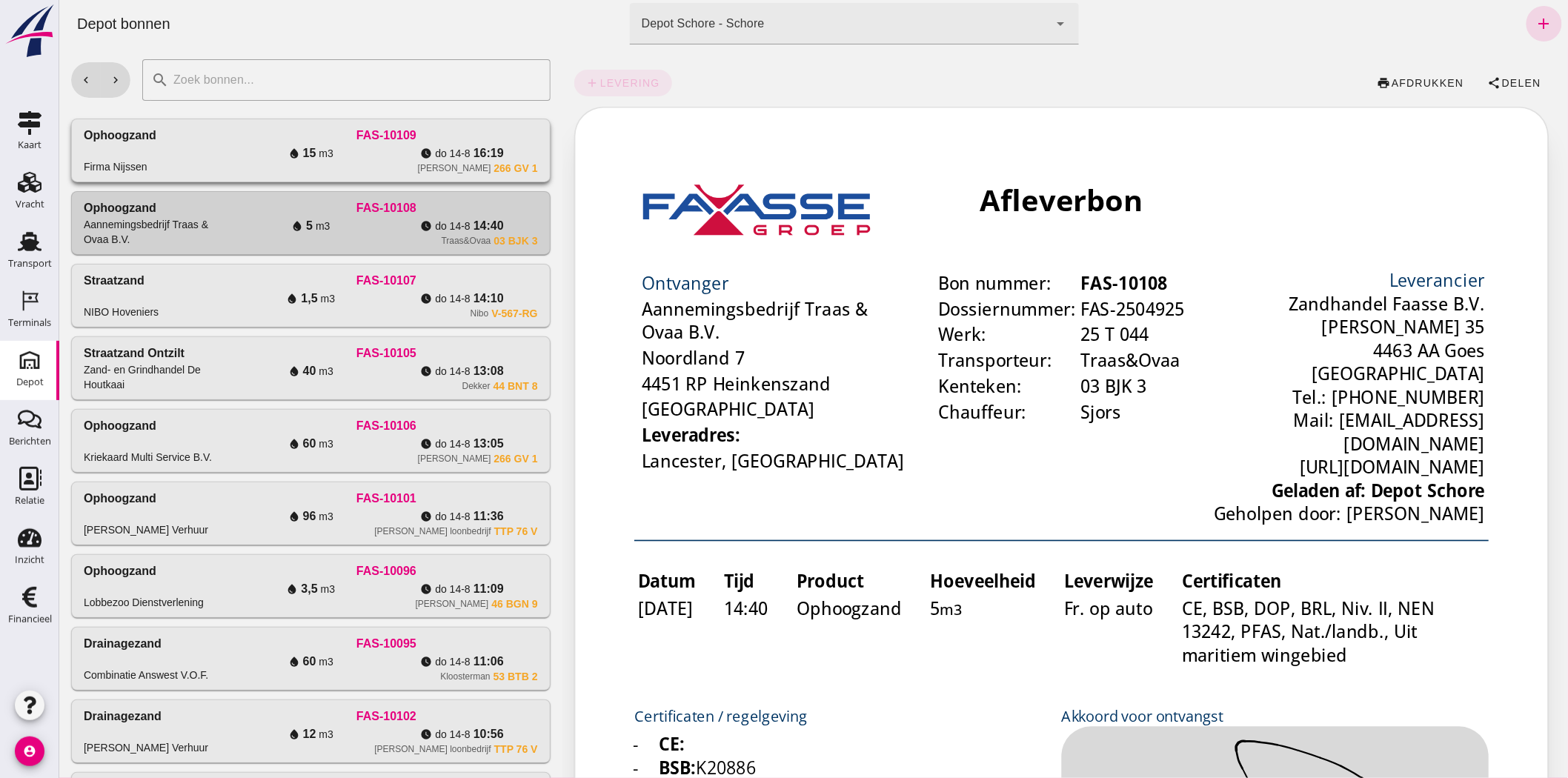
click span "16:19"
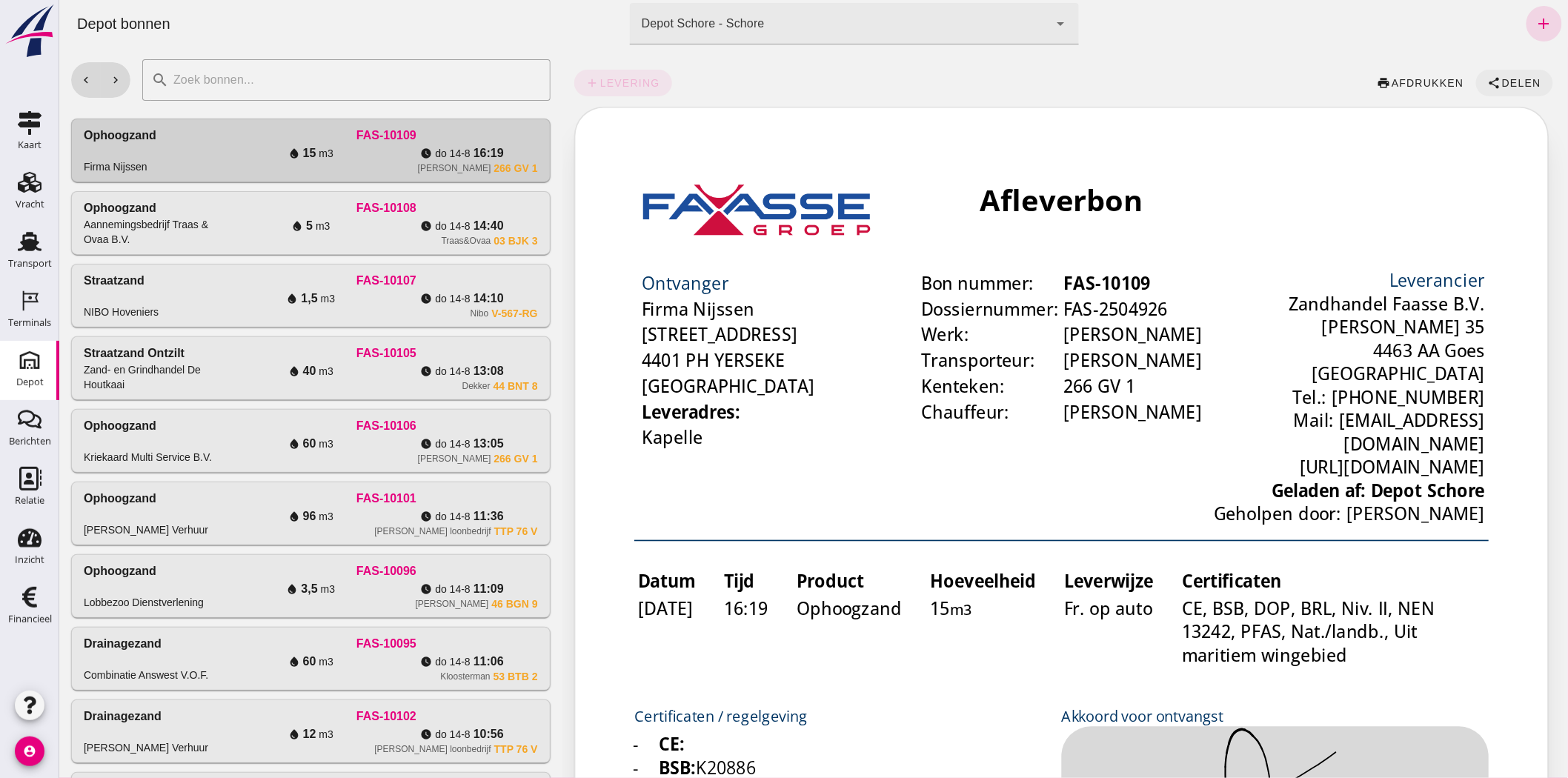
click span "Delen"
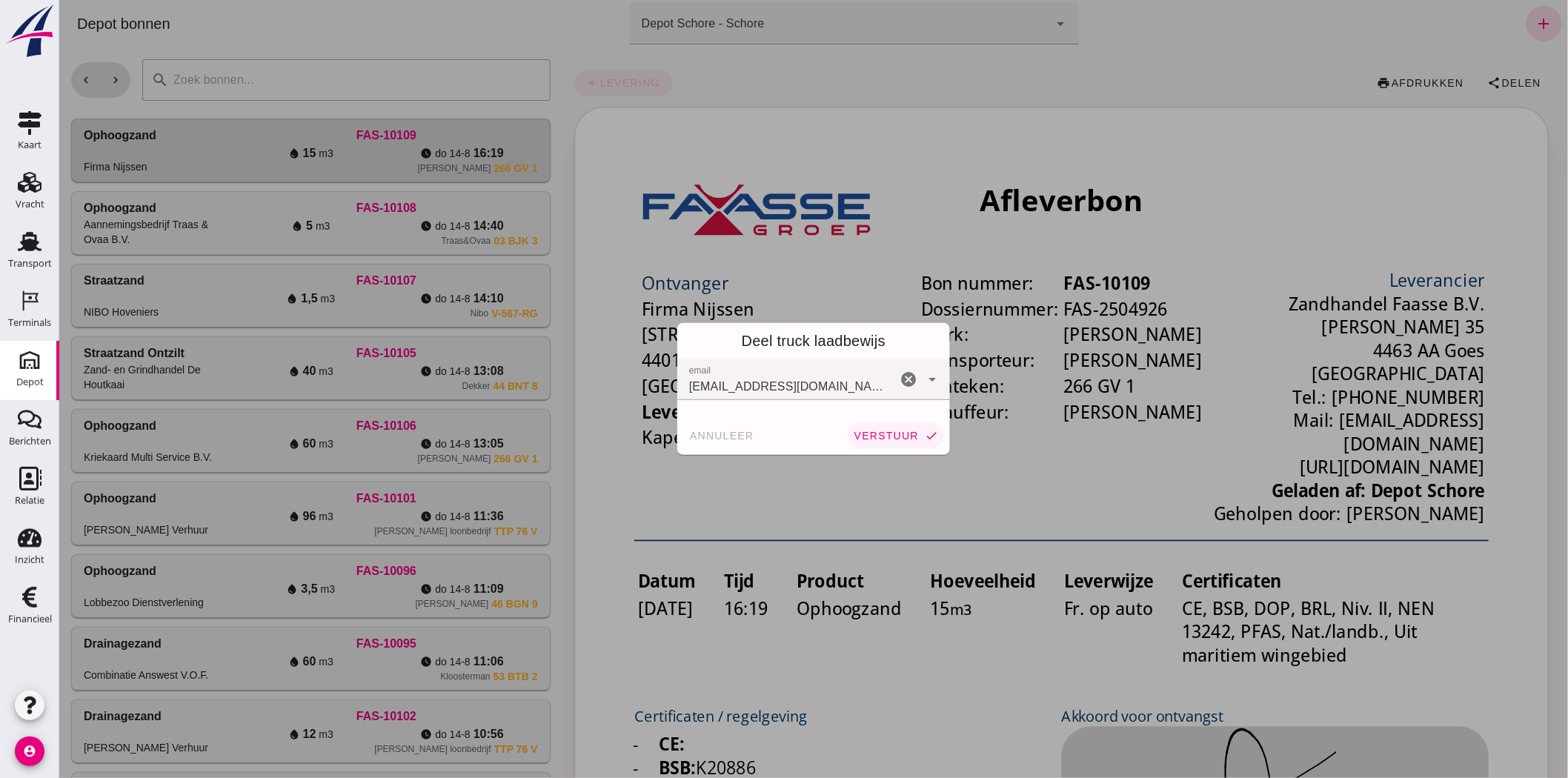
click button "verstuur check"
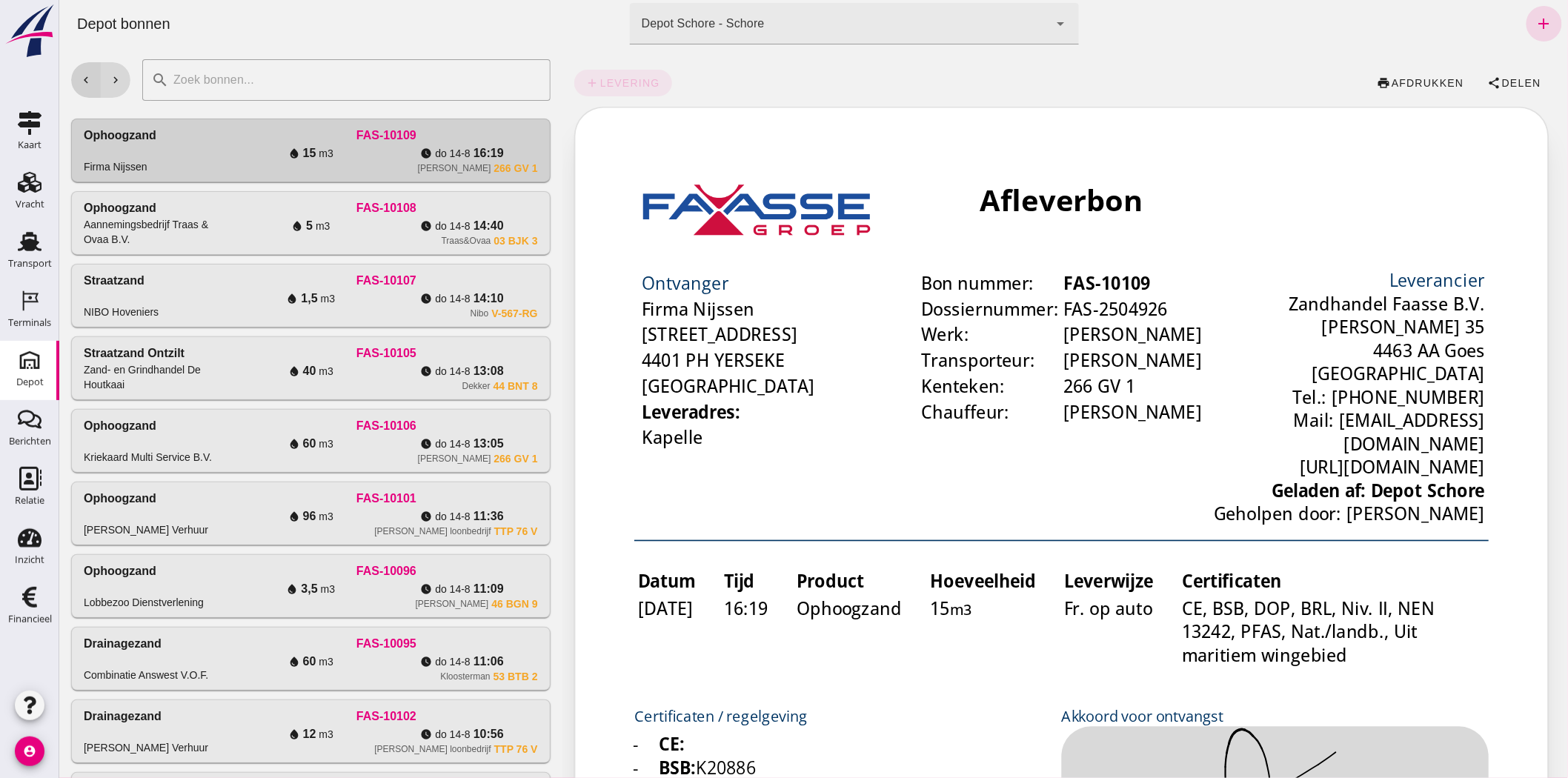
click at [92, 79] on button "chevron_left" at bounding box center [85, 79] width 30 height 36
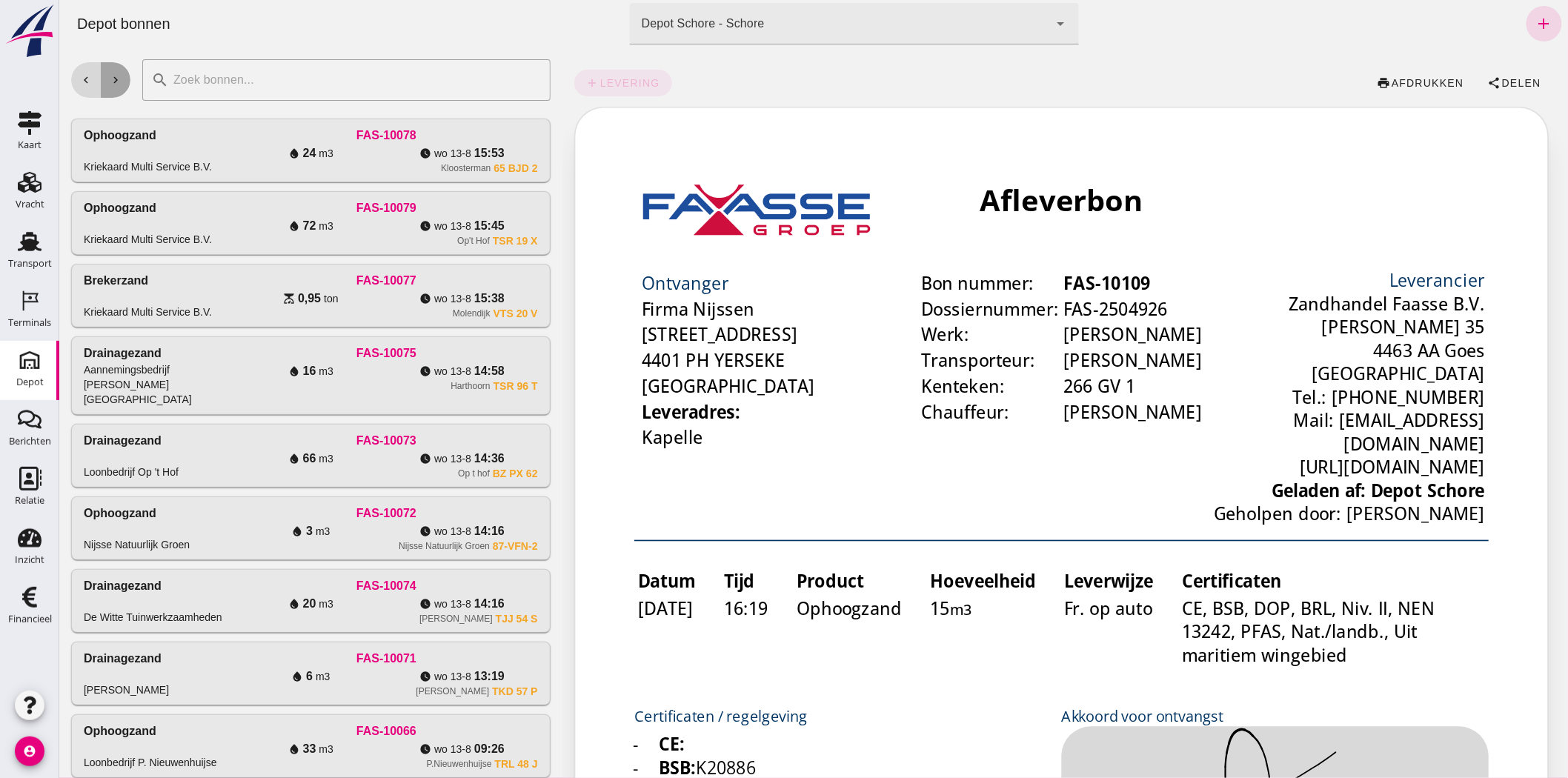
click at [113, 84] on icon "chevron_right" at bounding box center [115, 80] width 13 height 13
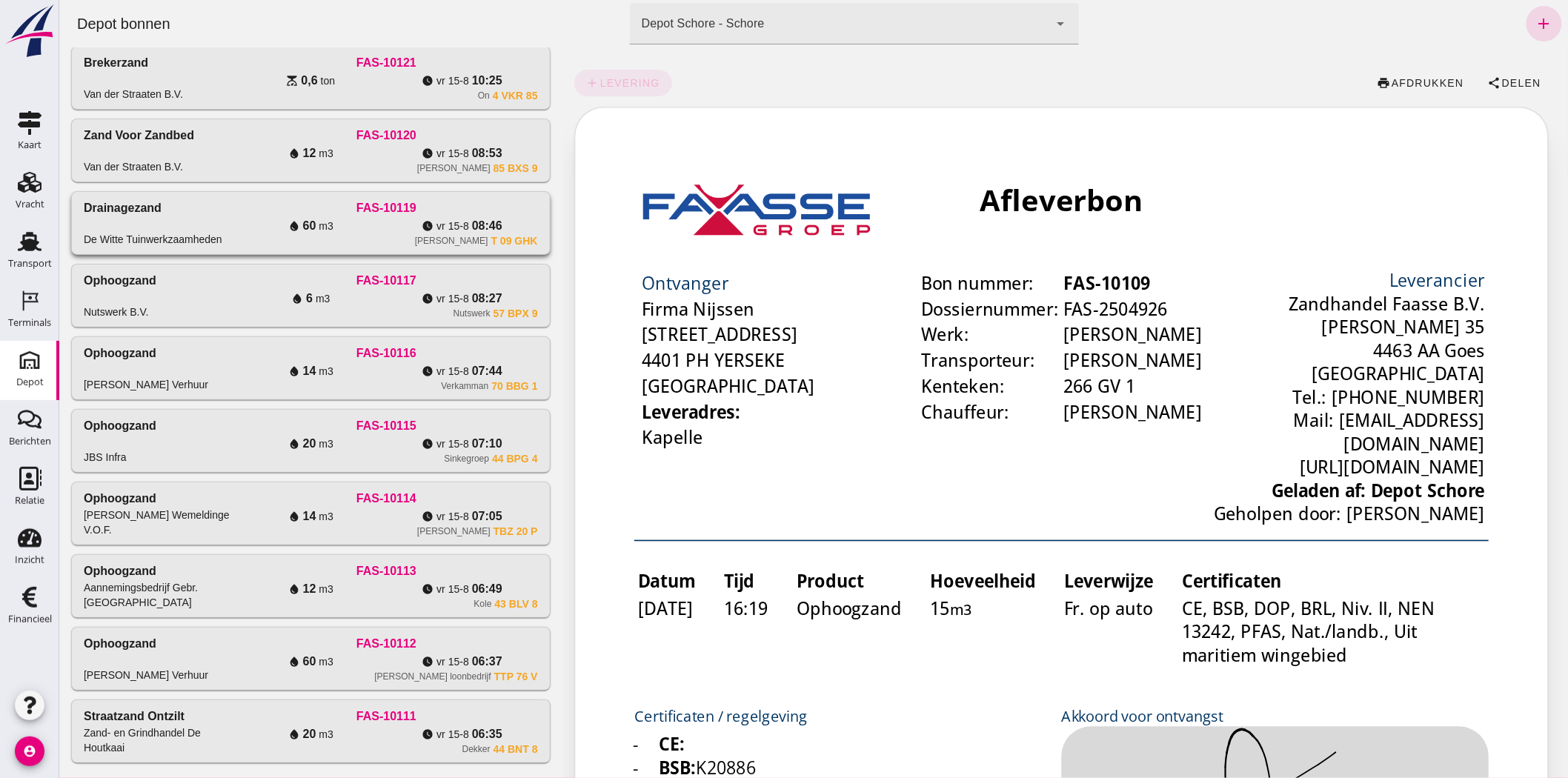
scroll to position [1339, 0]
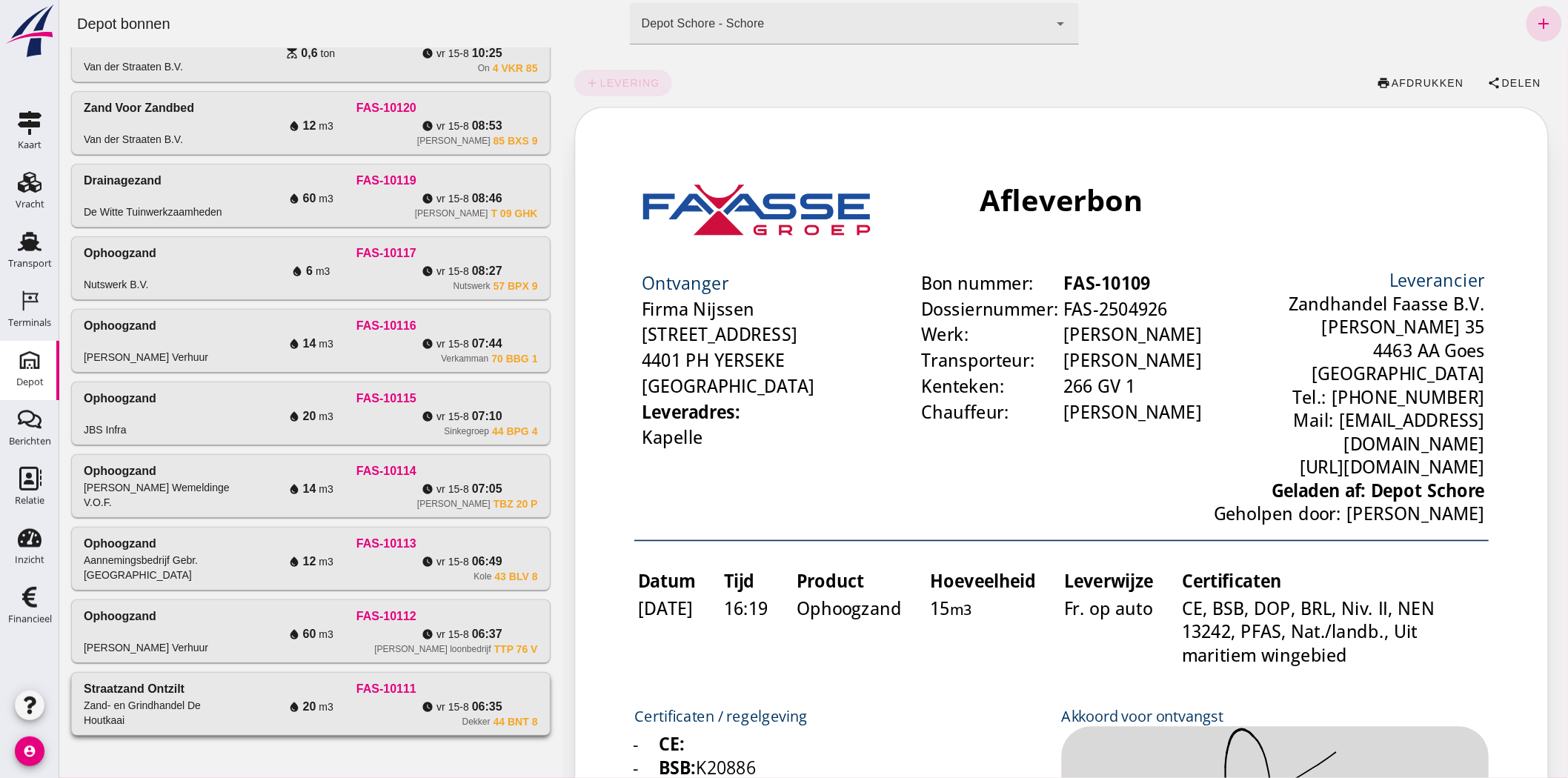
click icon "water_drop"
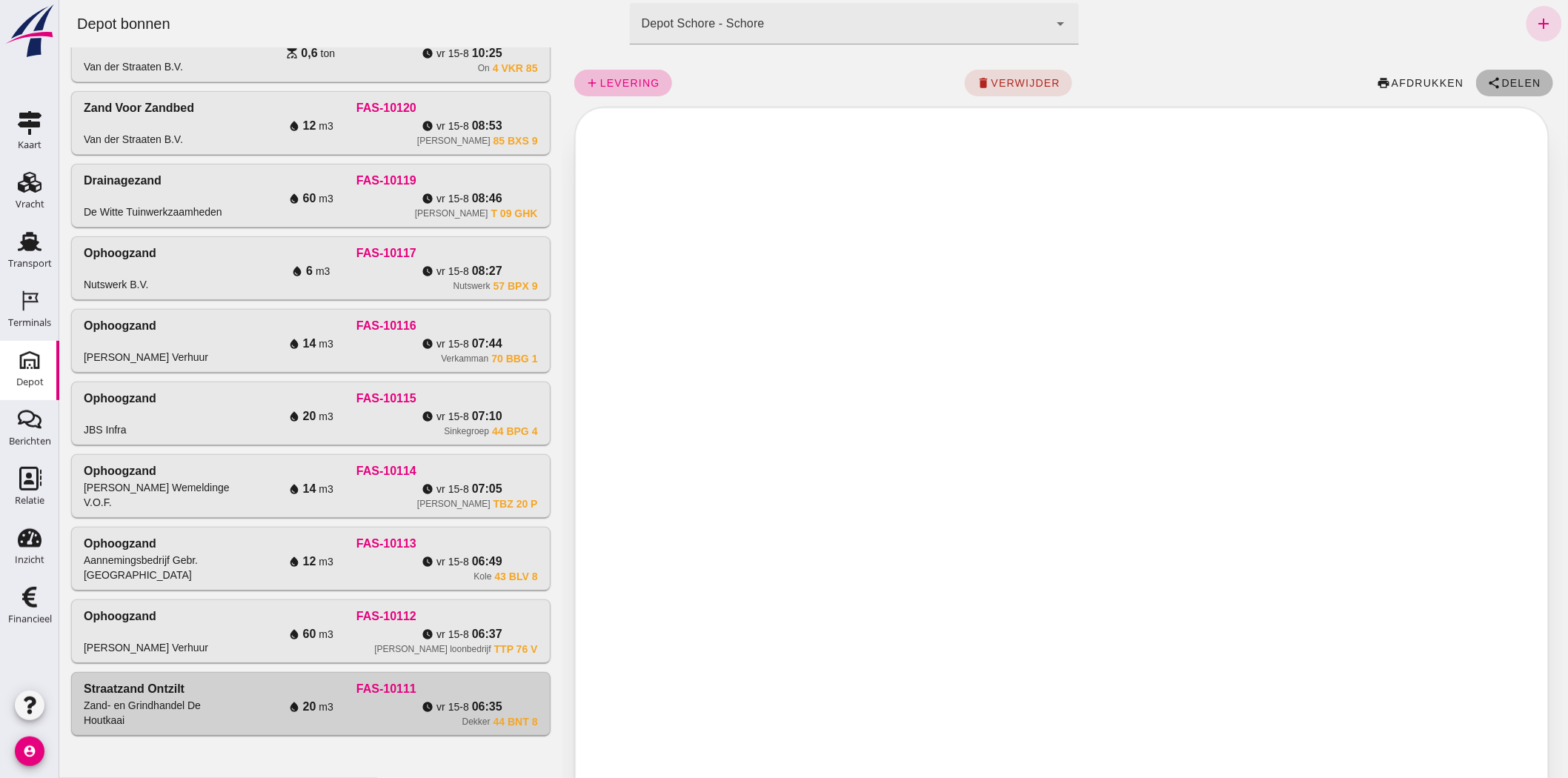
click span "Delen"
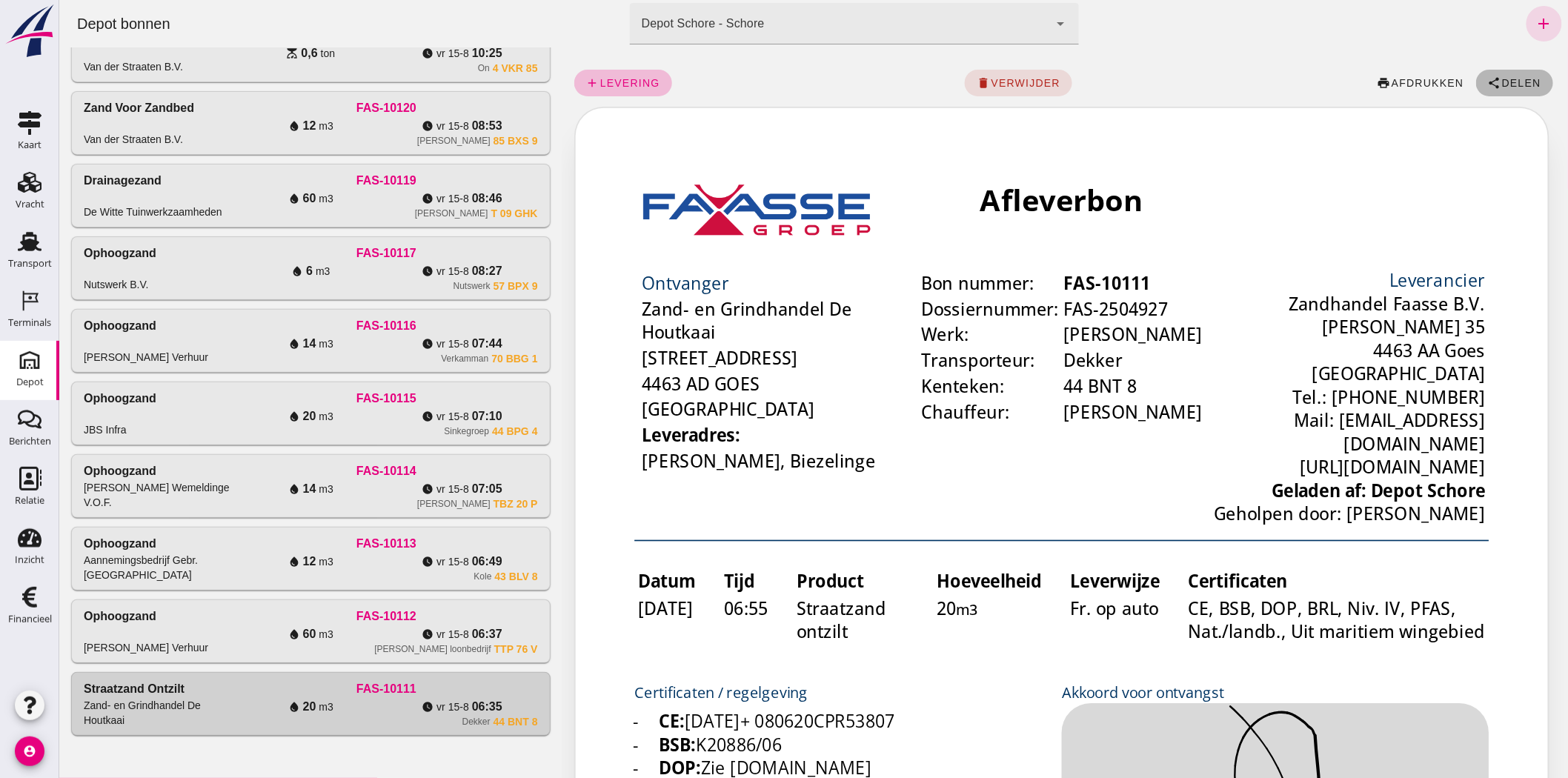
scroll to position [0, 0]
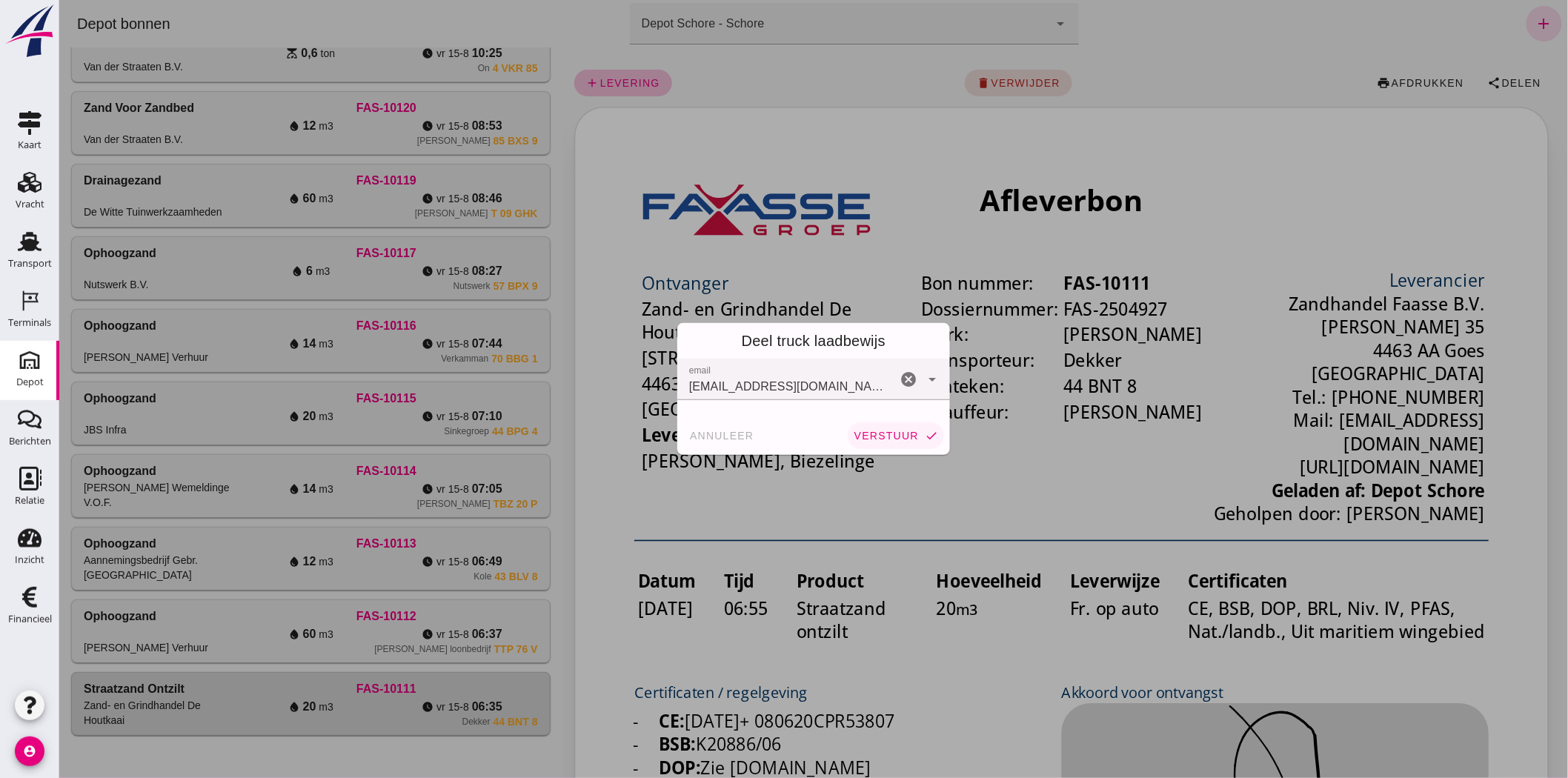
click span "verstuur"
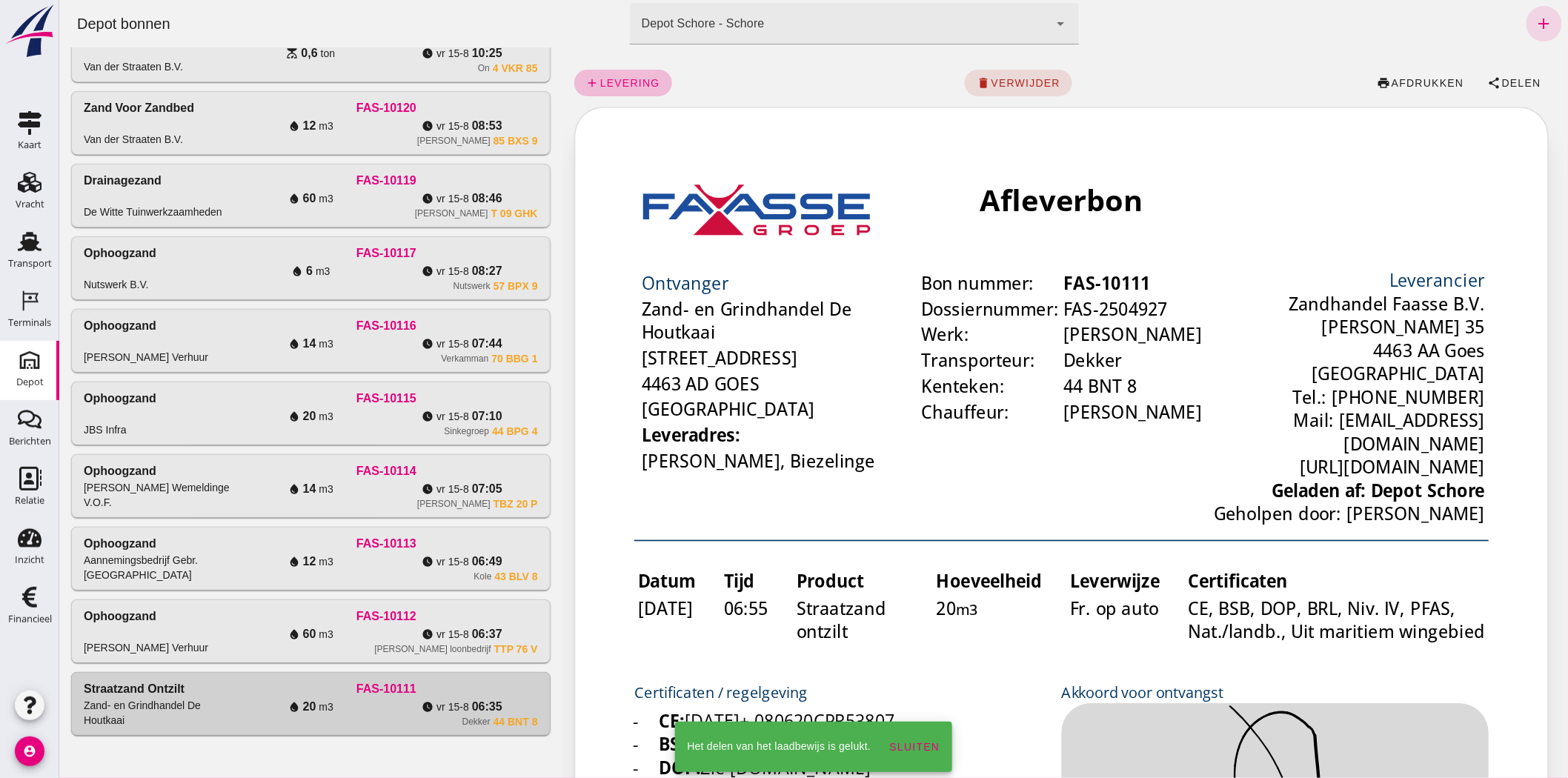
click at [385, 630] on div "watch_later [DATE] 06:37" at bounding box center [461, 634] width 151 height 18
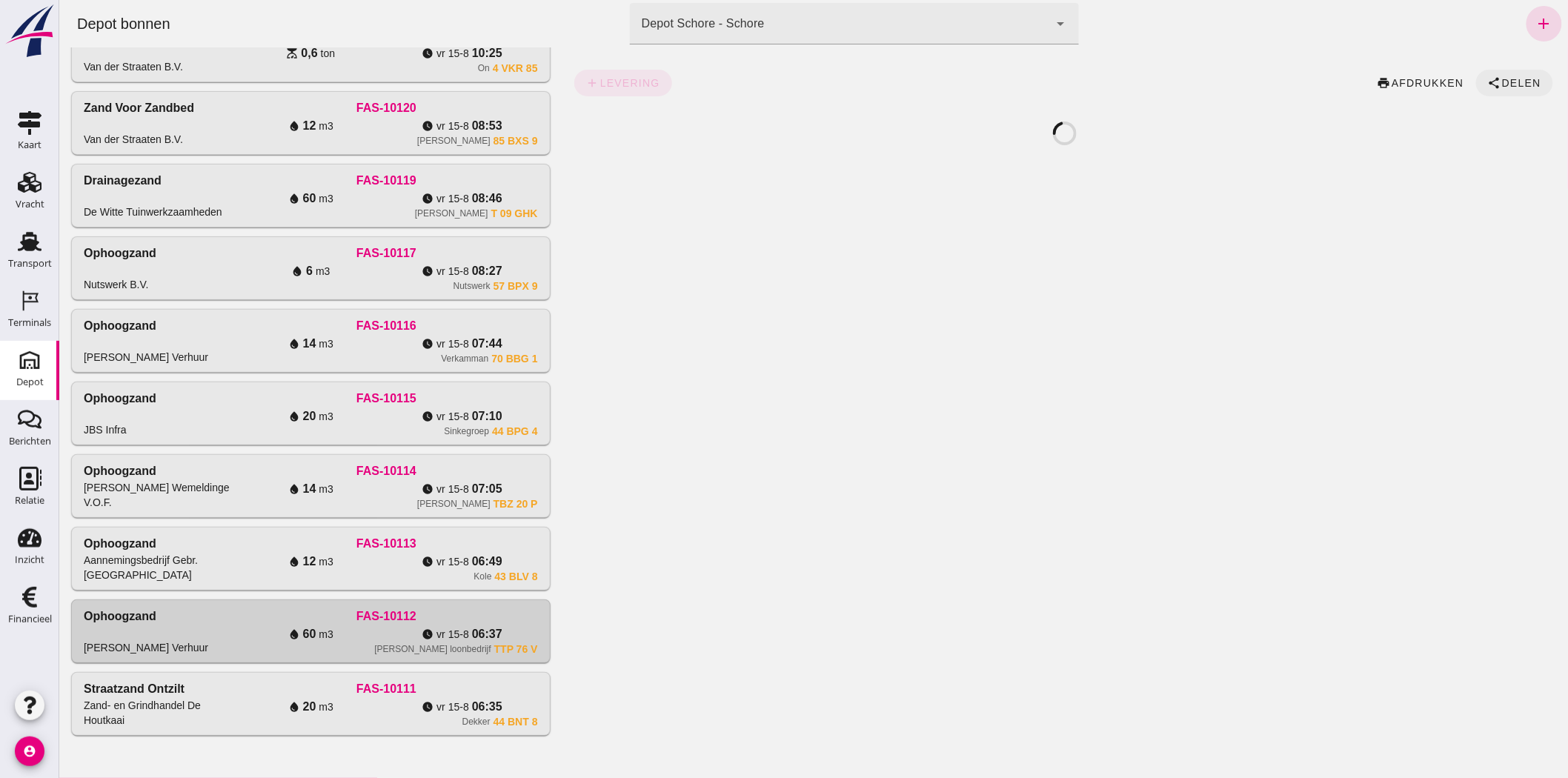
click span "Delen"
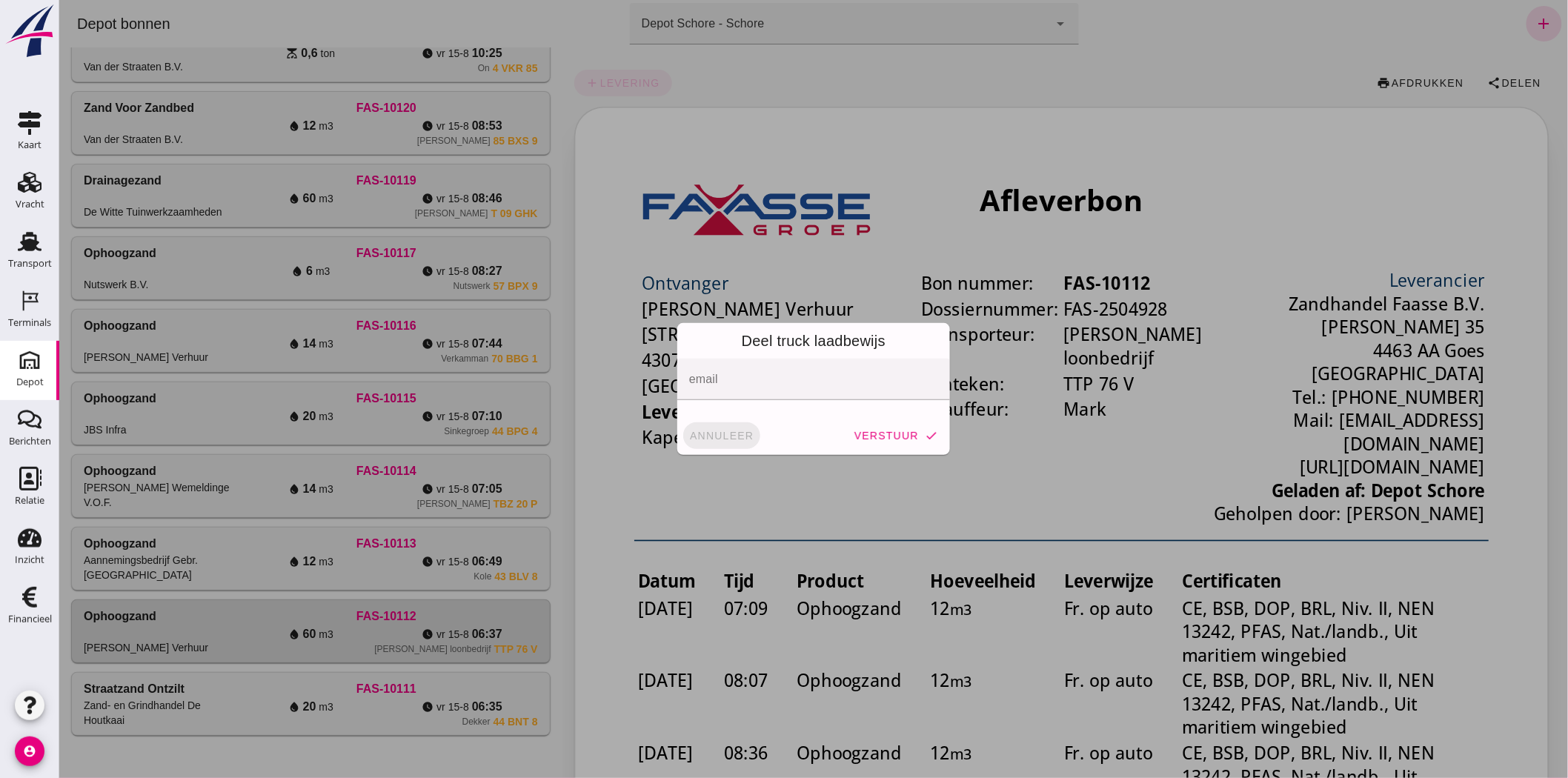
drag, startPoint x: 707, startPoint y: 434, endPoint x: 568, endPoint y: 461, distance: 141.6
click span "annuleer"
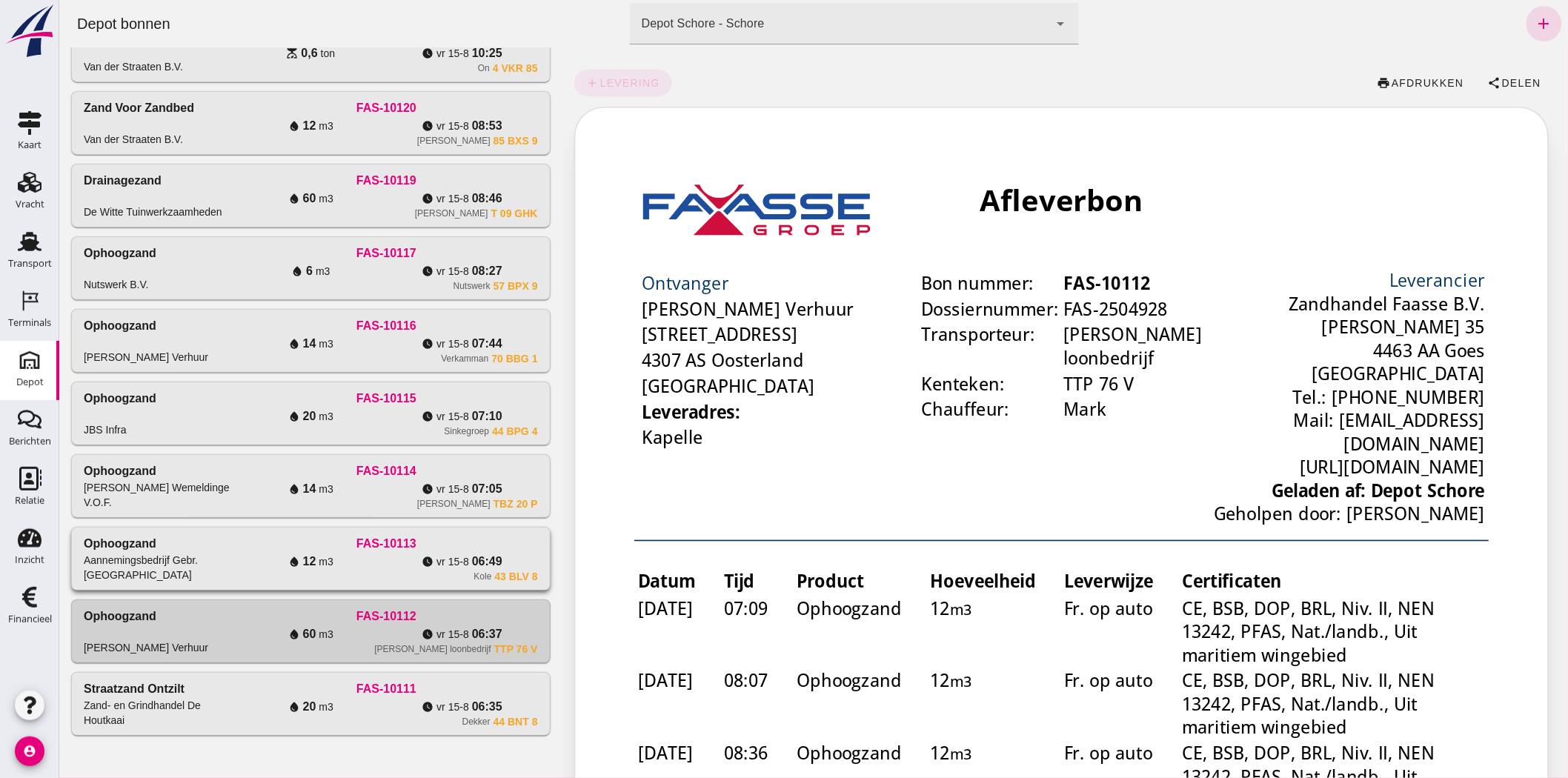
click at [385, 558] on div "watch_later [DATE] 06:49" at bounding box center [461, 561] width 151 height 18
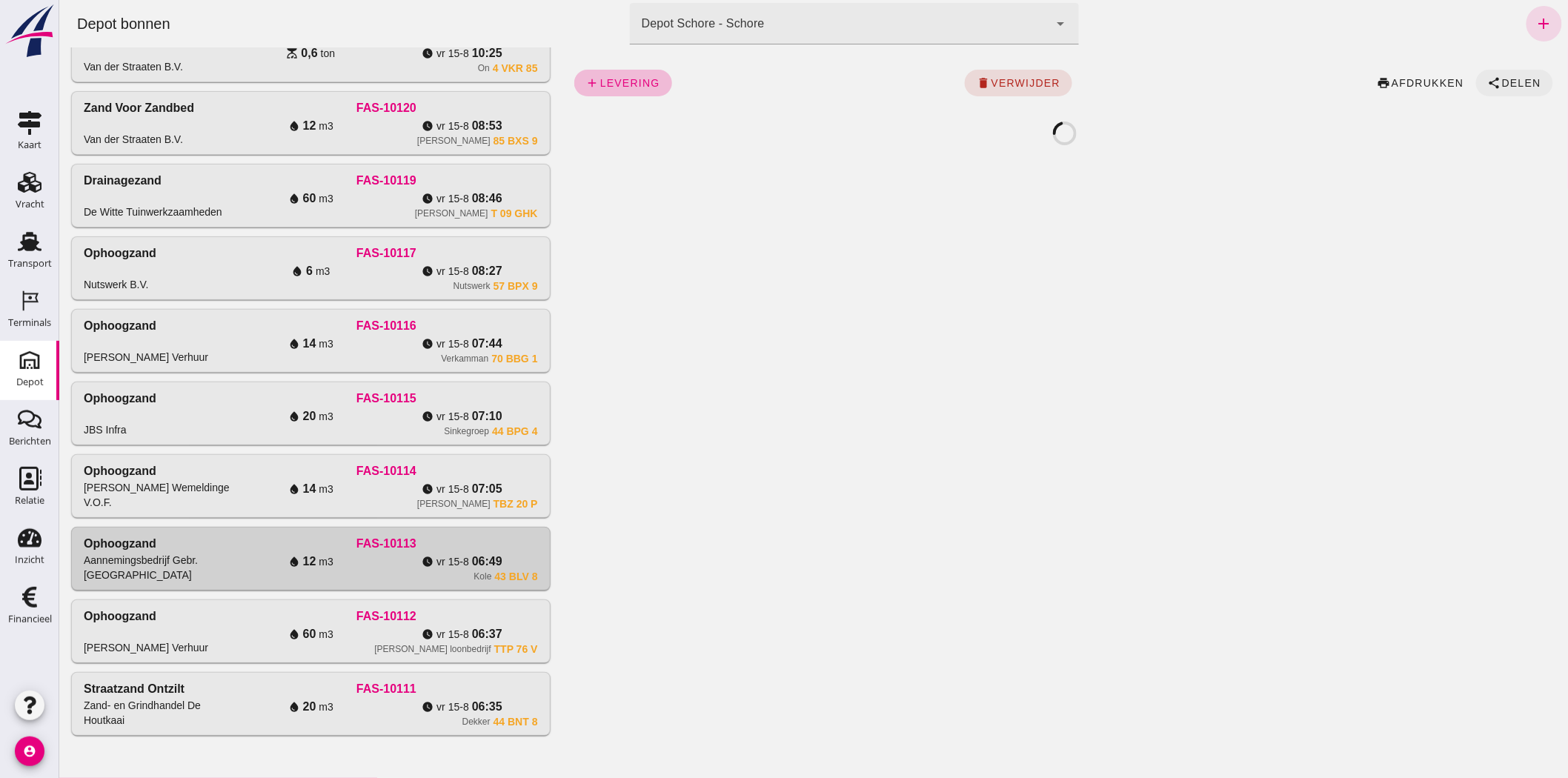
click button "share Delen"
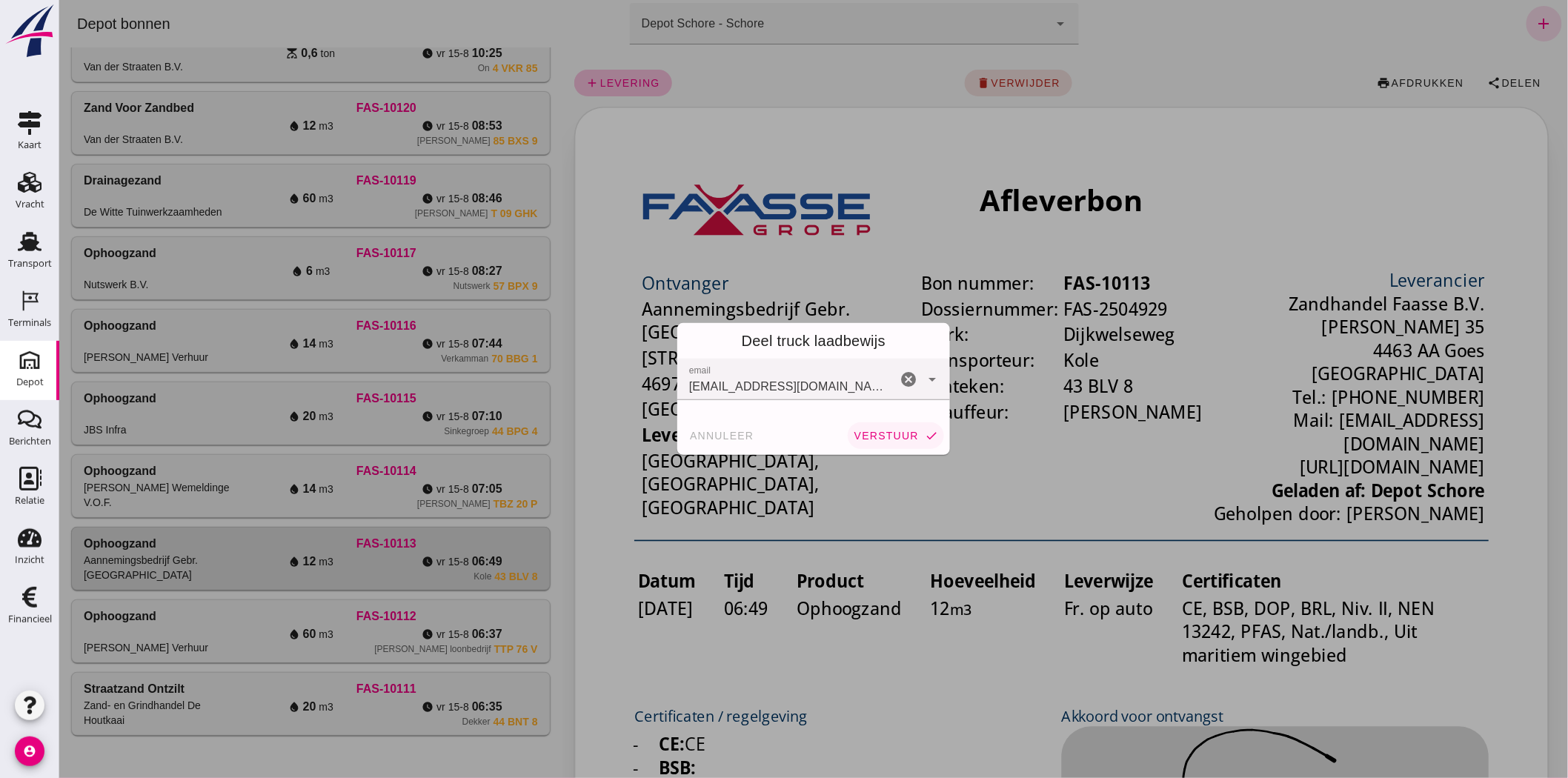
click button "verstuur check"
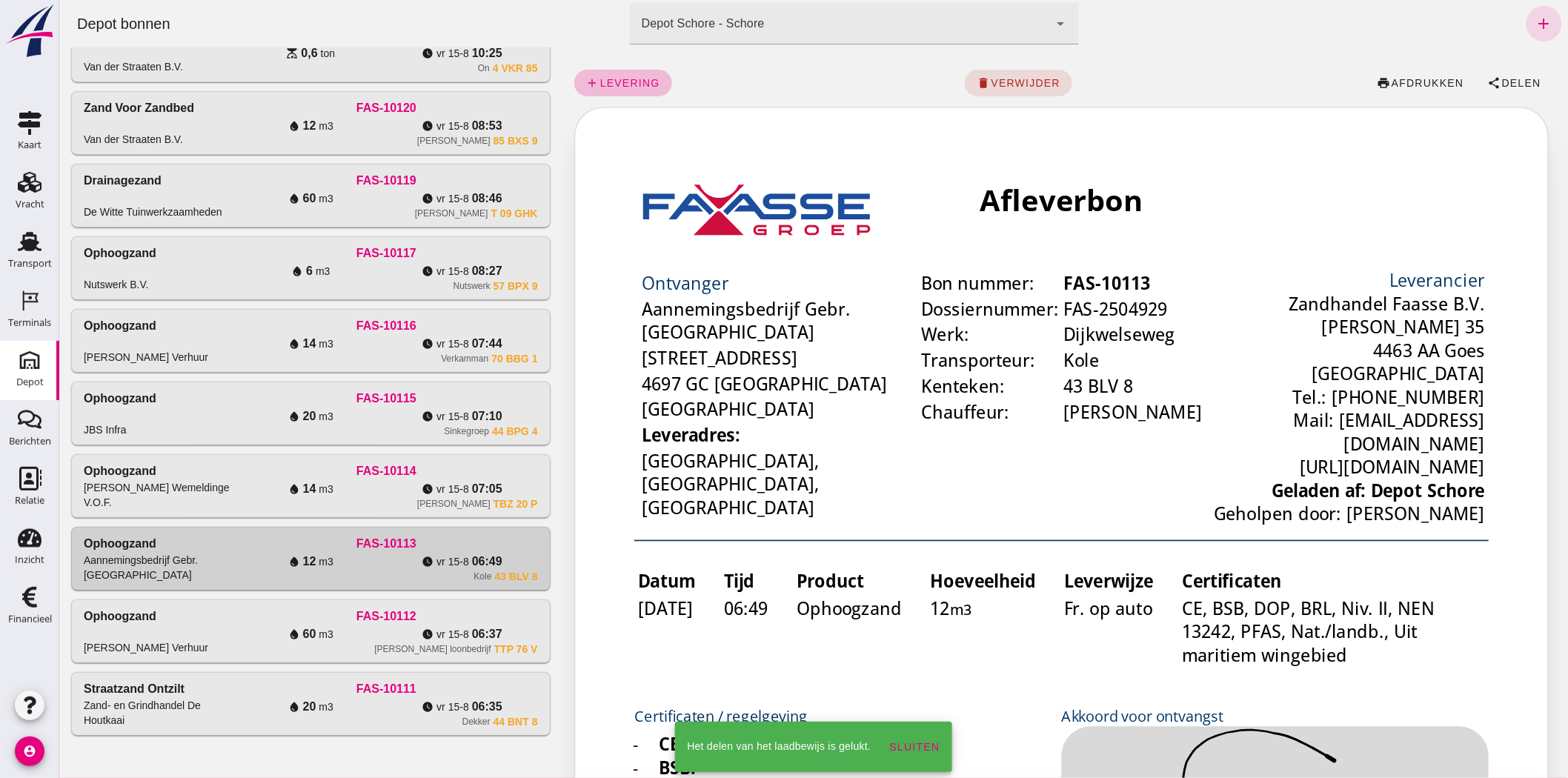
click div "[PERSON_NAME] TBZ 20 P"
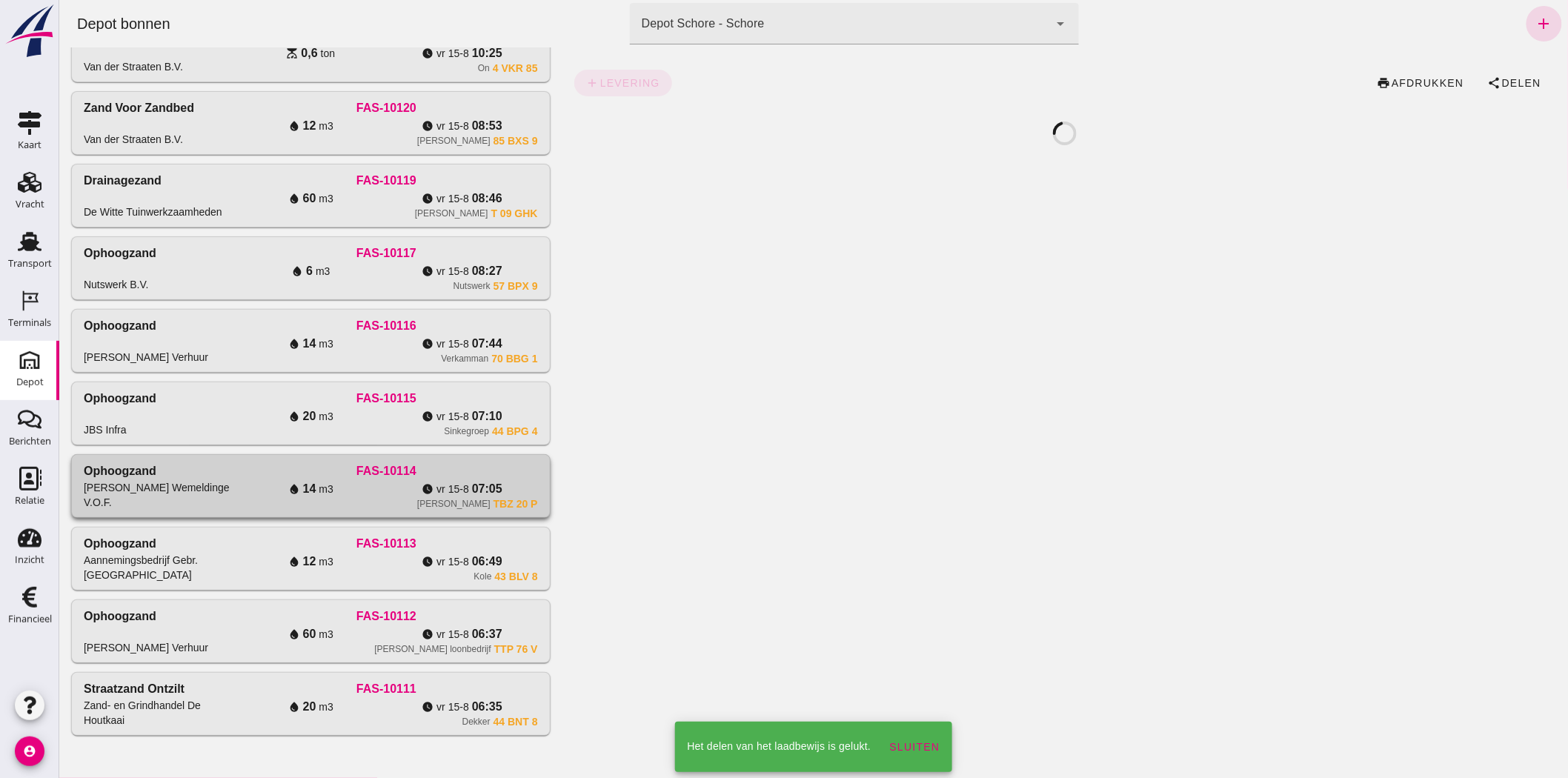
click span "07:05"
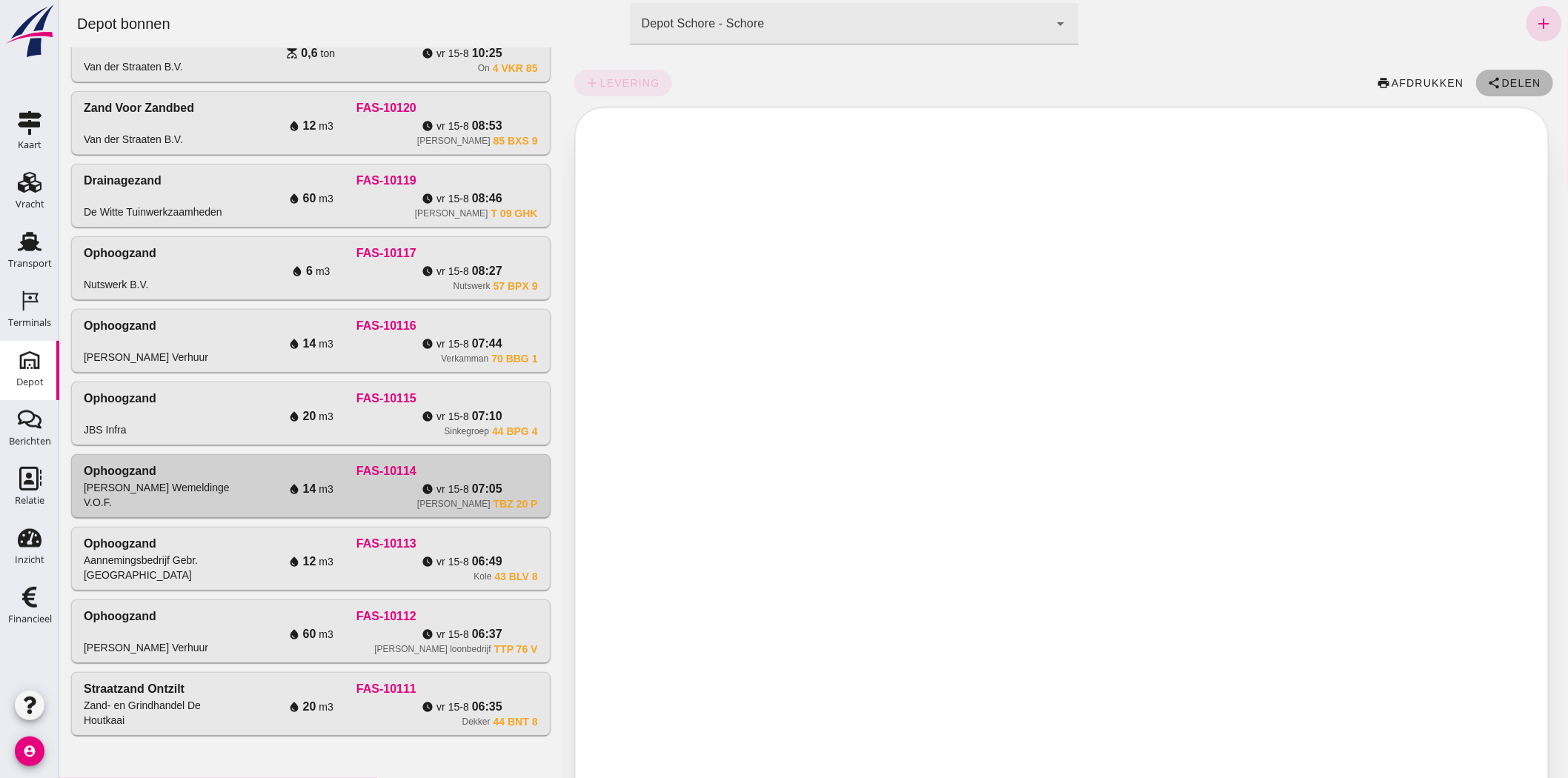
click span "Delen"
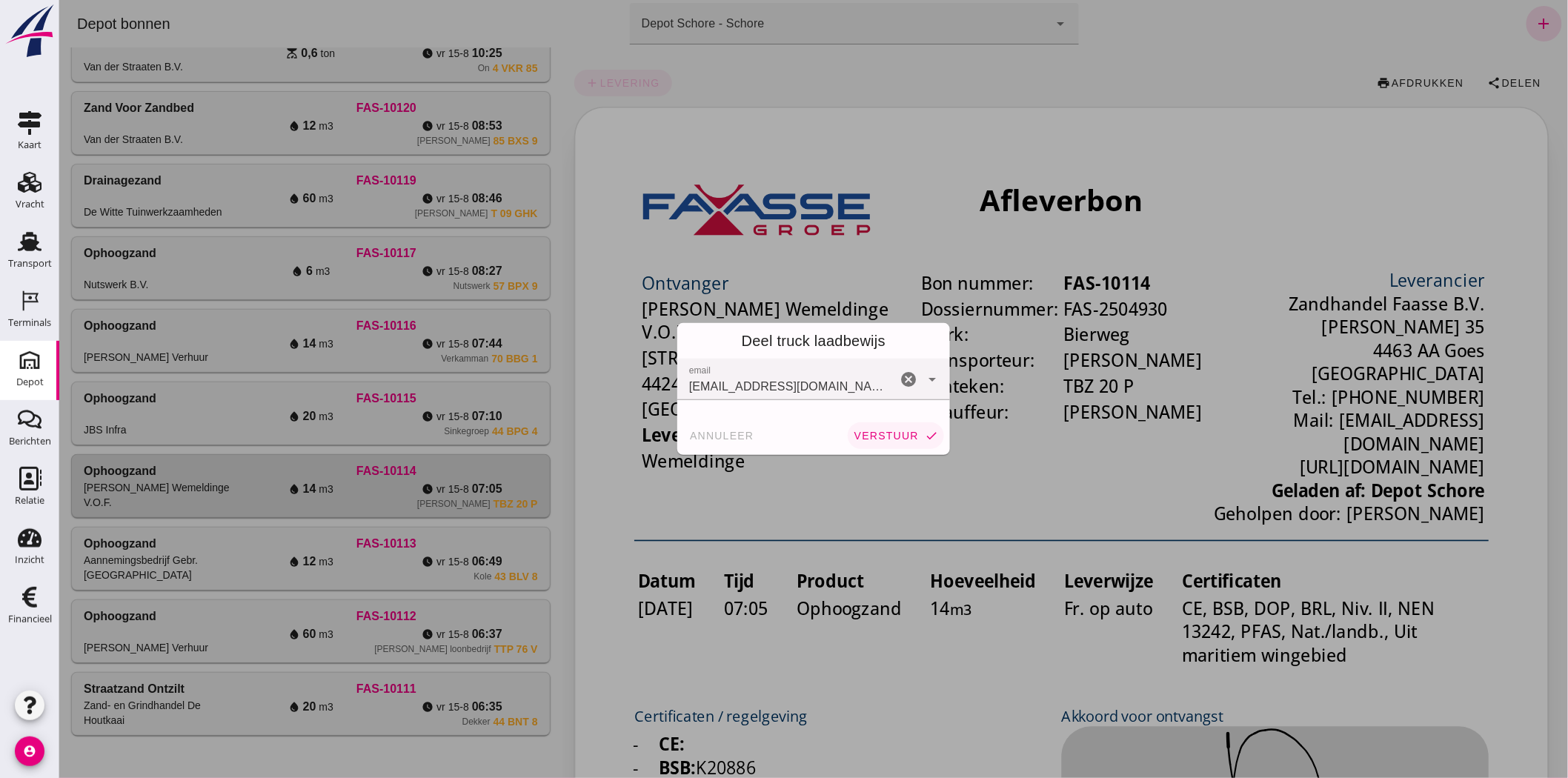
click span "verstuur"
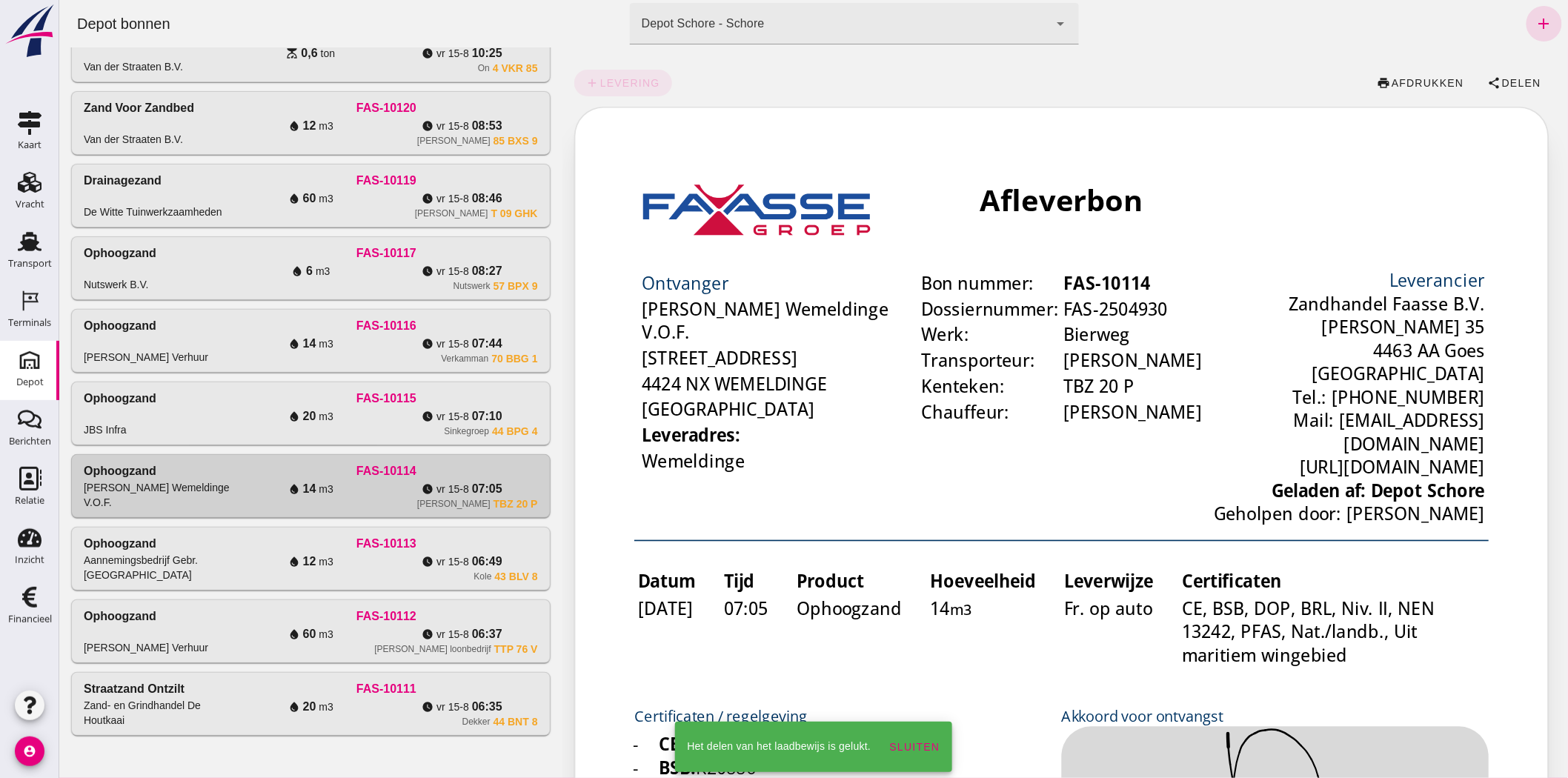
click at [522, 413] on div "watch_later [DATE] 07:10" at bounding box center [461, 417] width 151 height 18
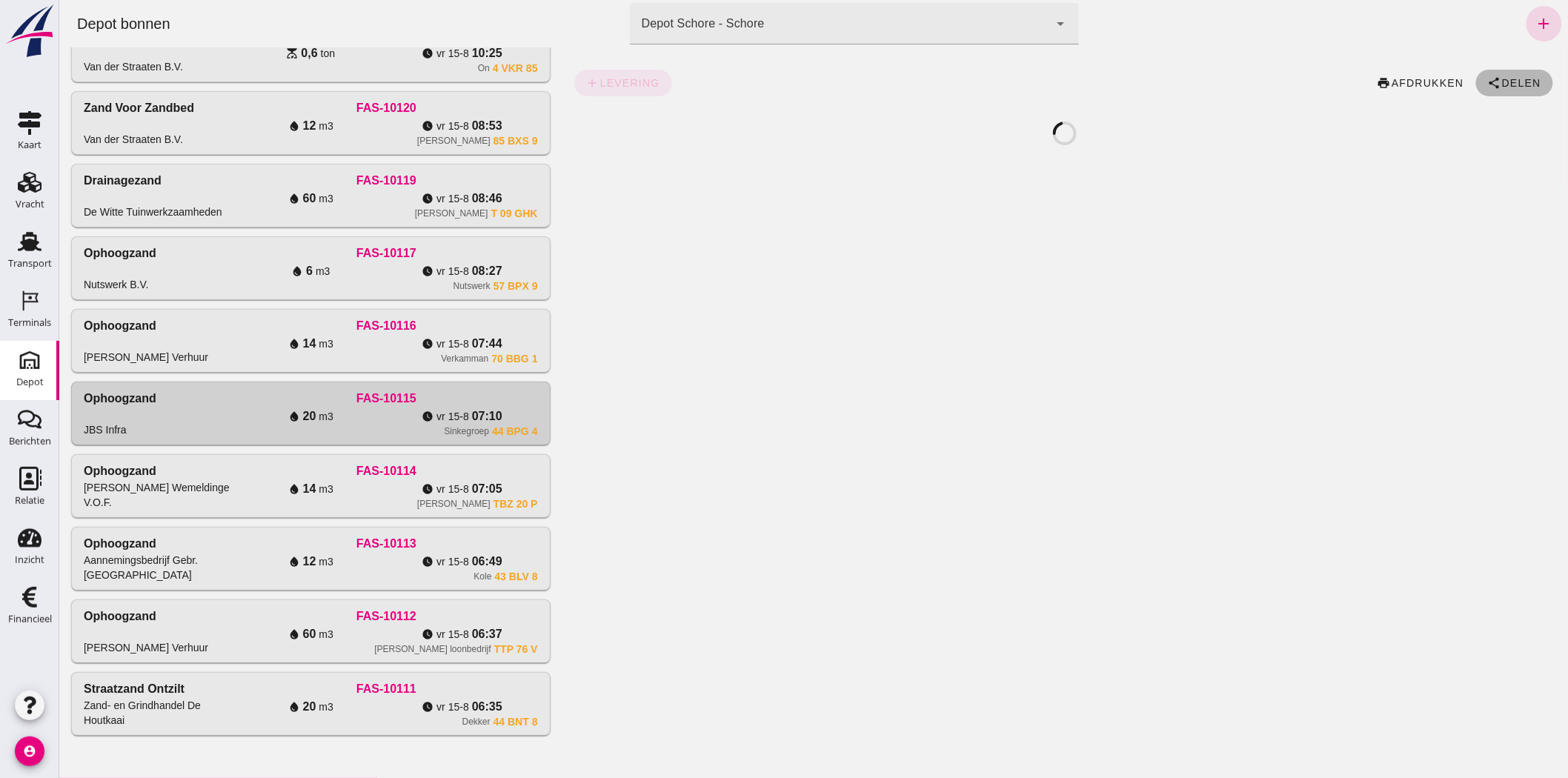
click span "Delen"
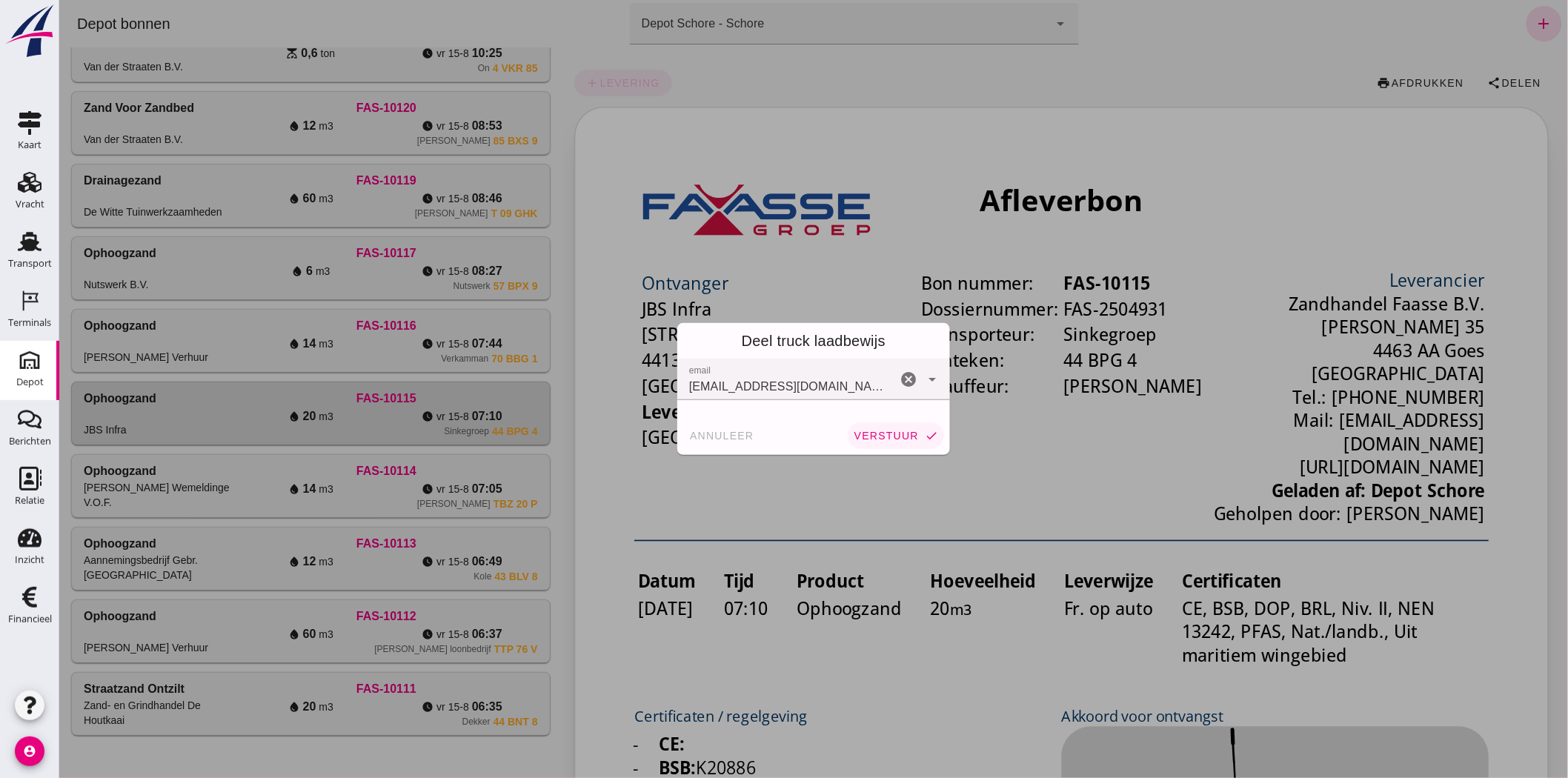
click span "verstuur"
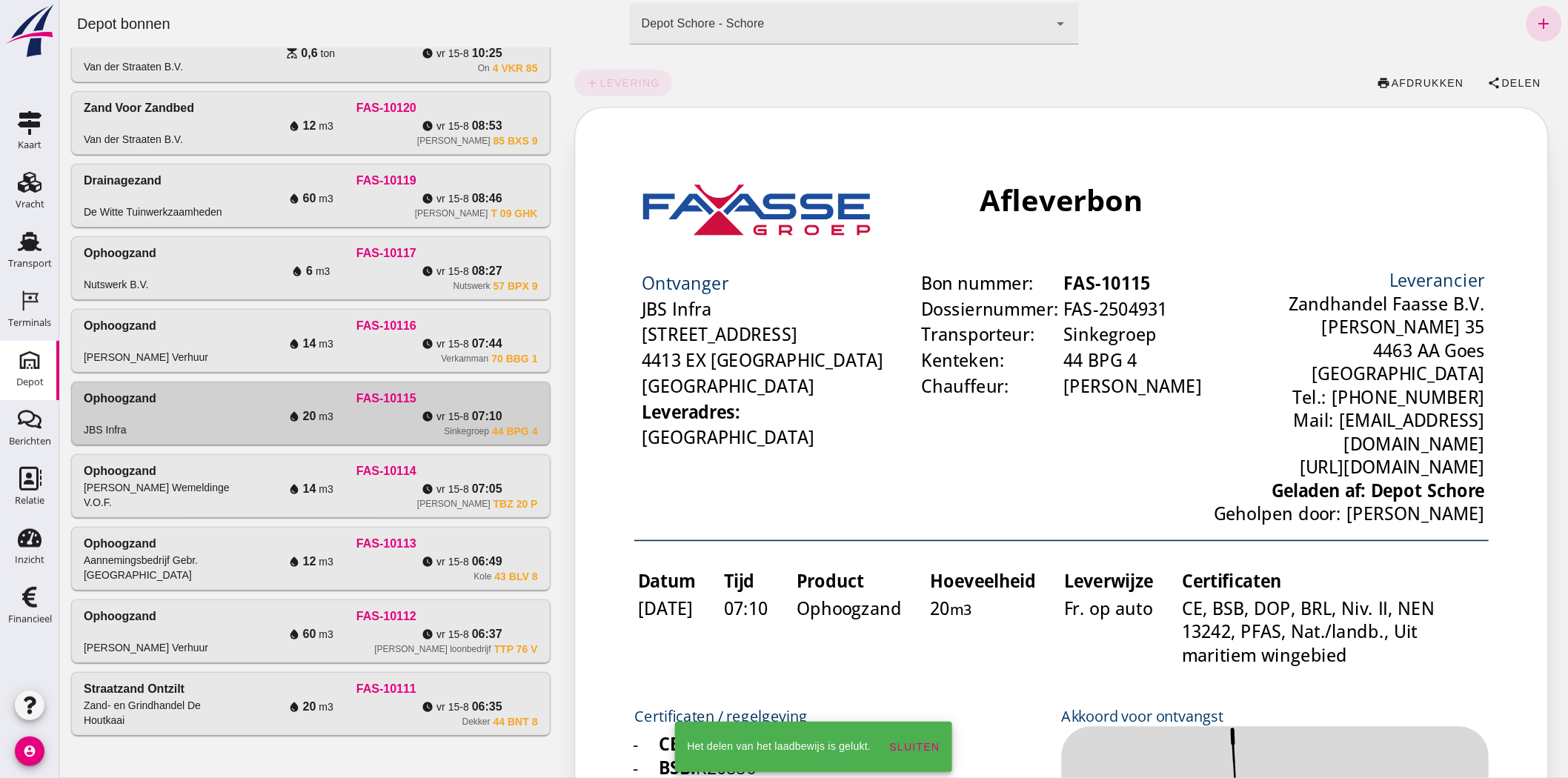
click div "Verkamman 70 BBG 1"
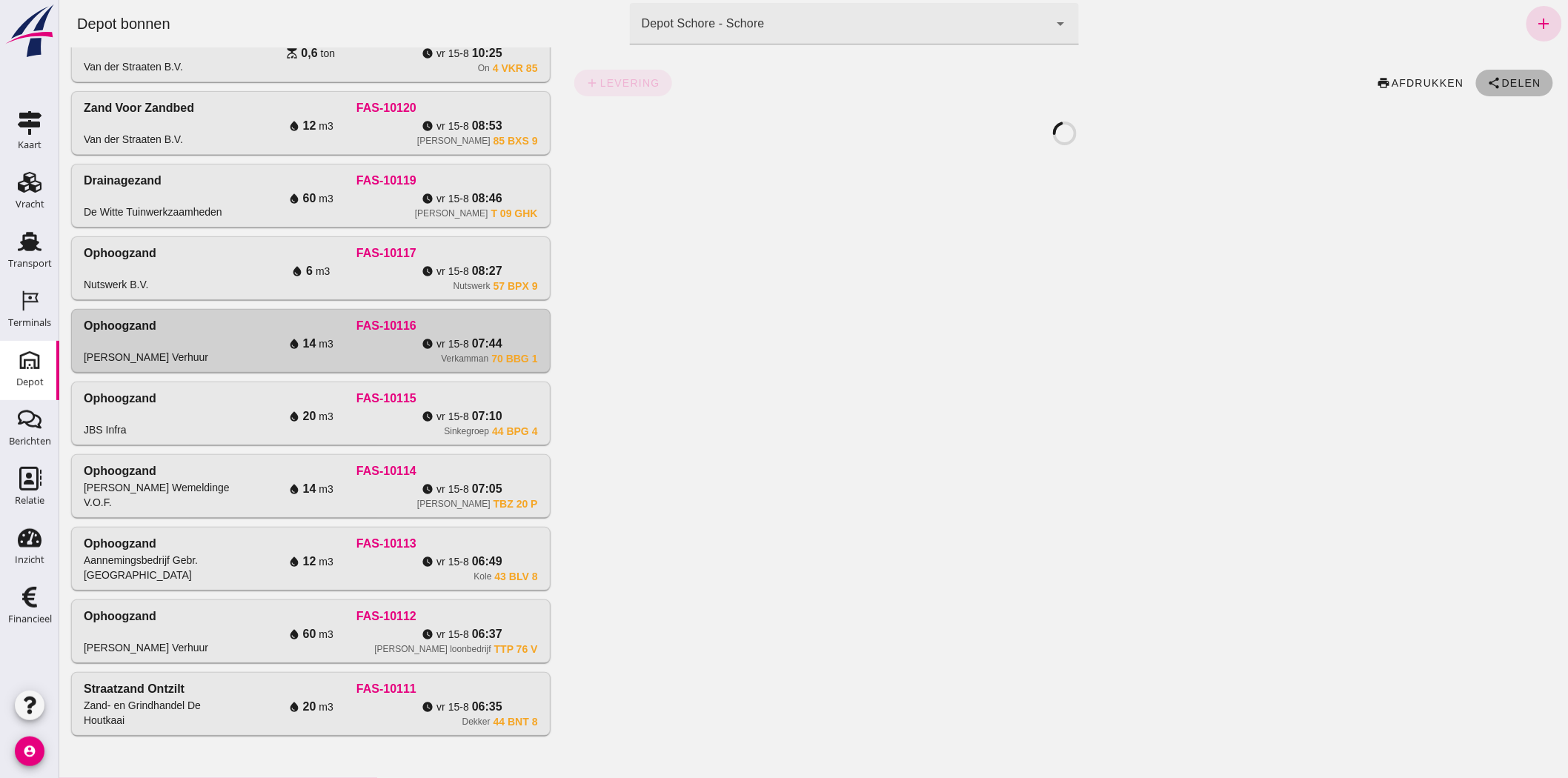
click span "Delen"
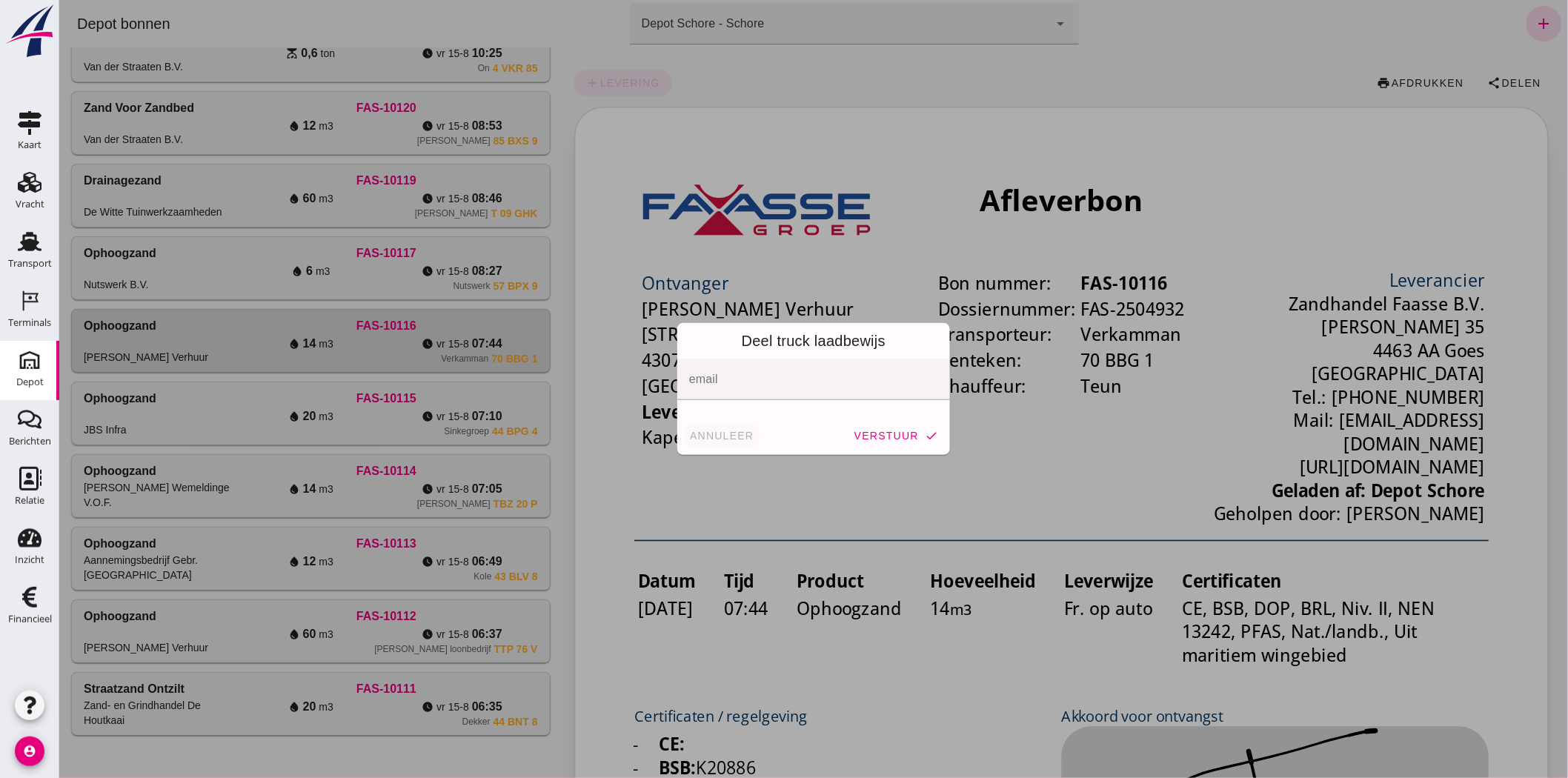
click span "annuleer"
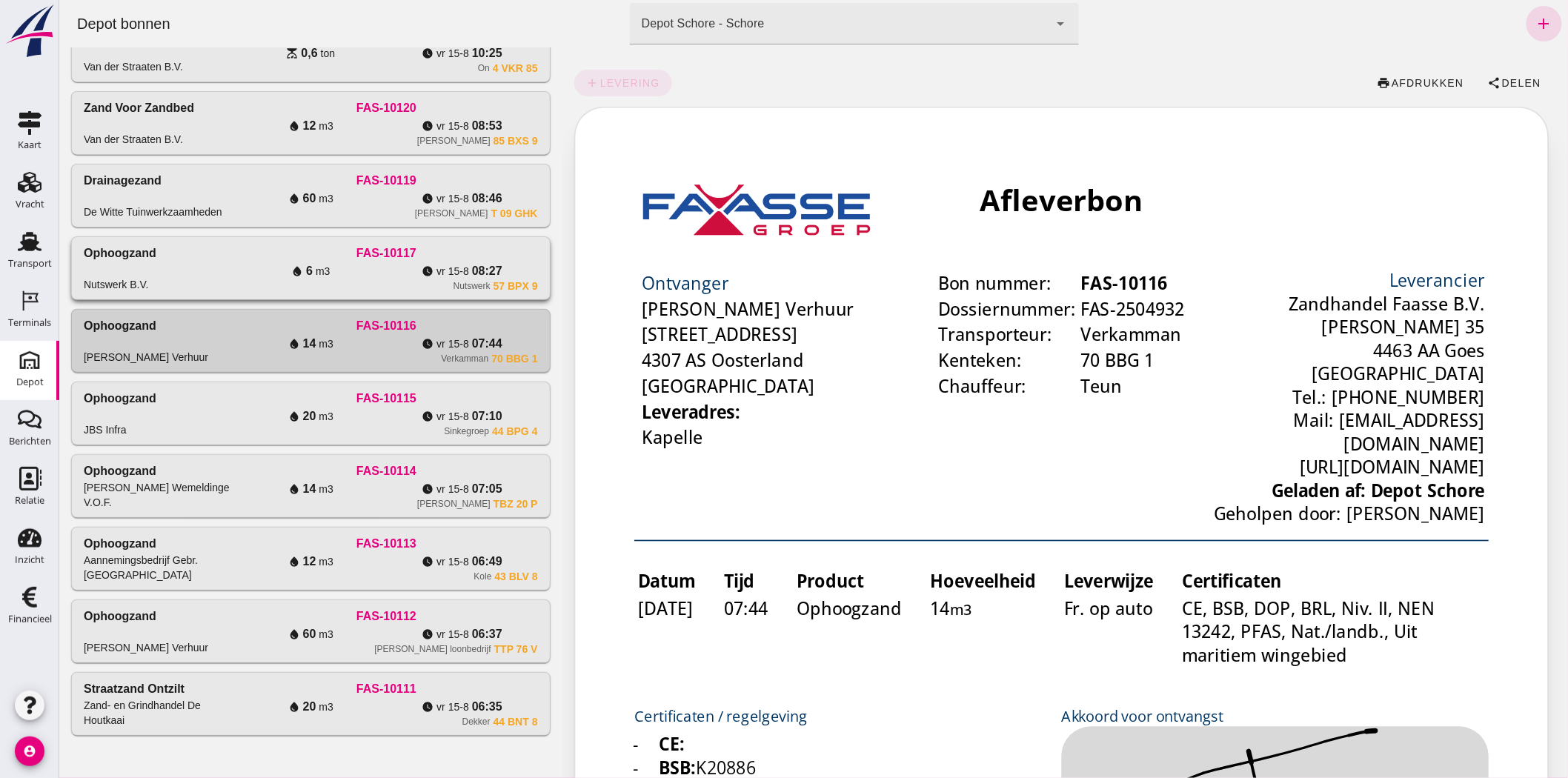
click div "Nutswerk 57 BPX 9"
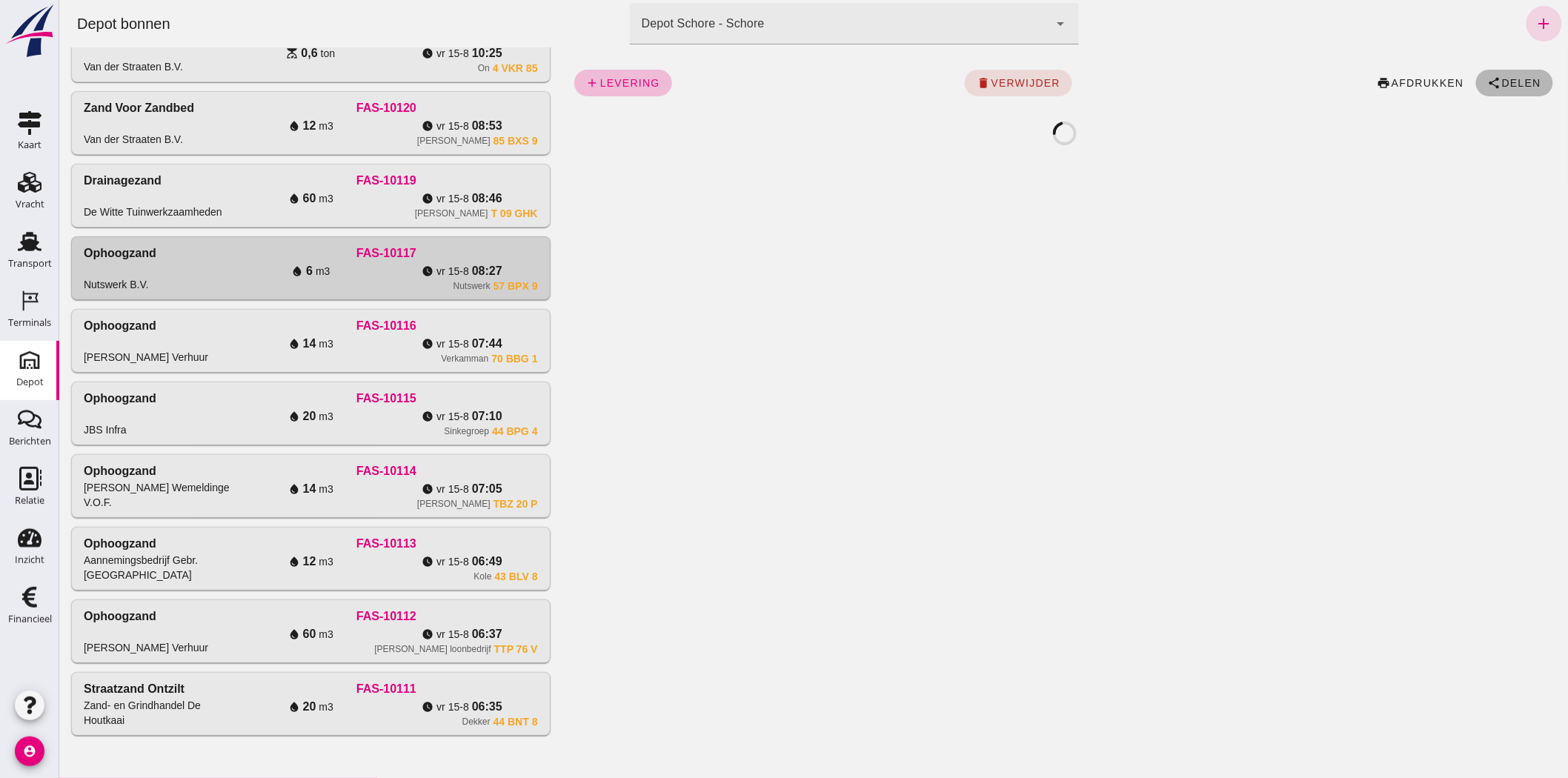
click span "Delen"
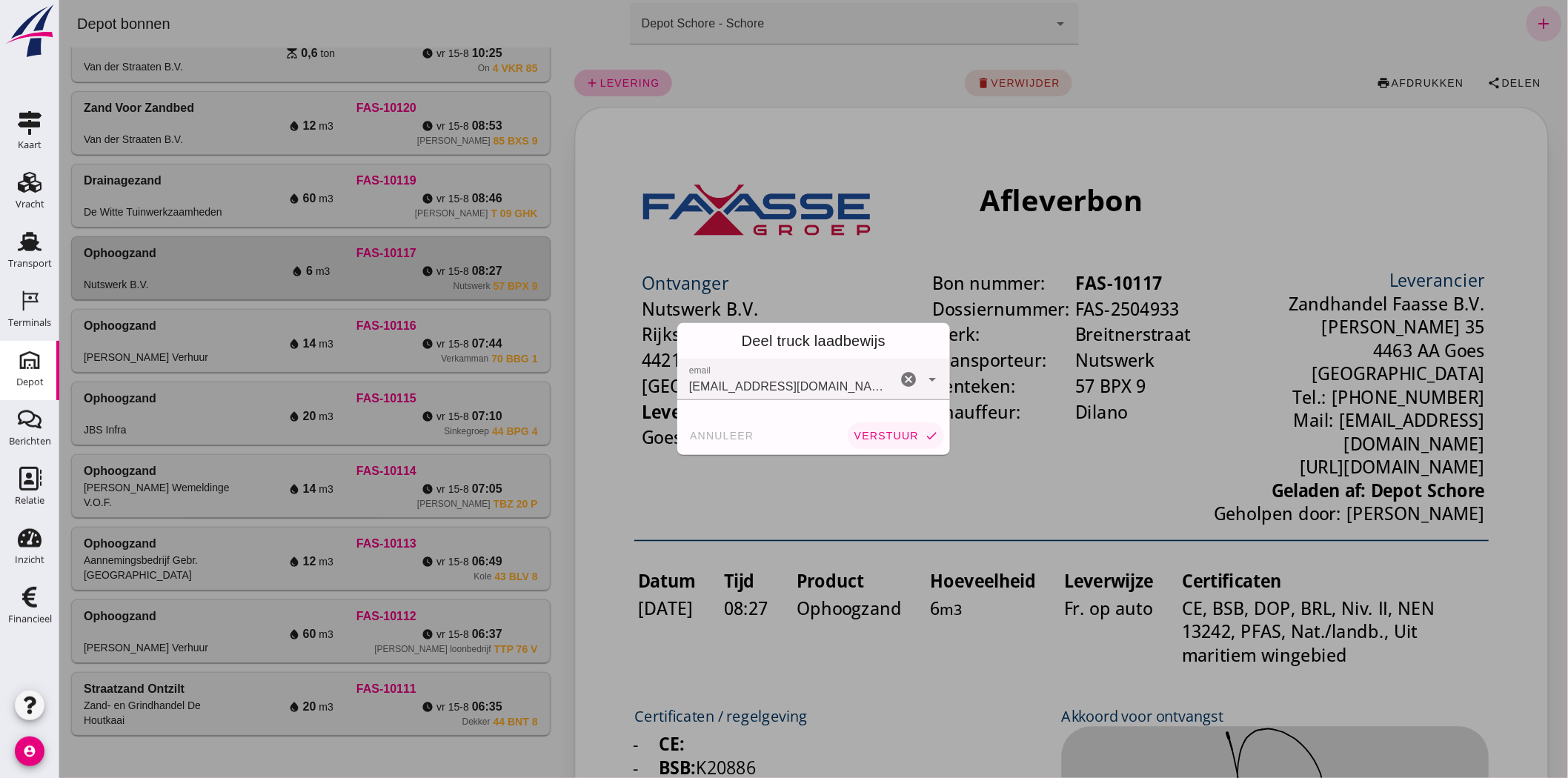
click span "verstuur"
click at [366, 206] on div at bounding box center [813, 389] width 1508 height 778
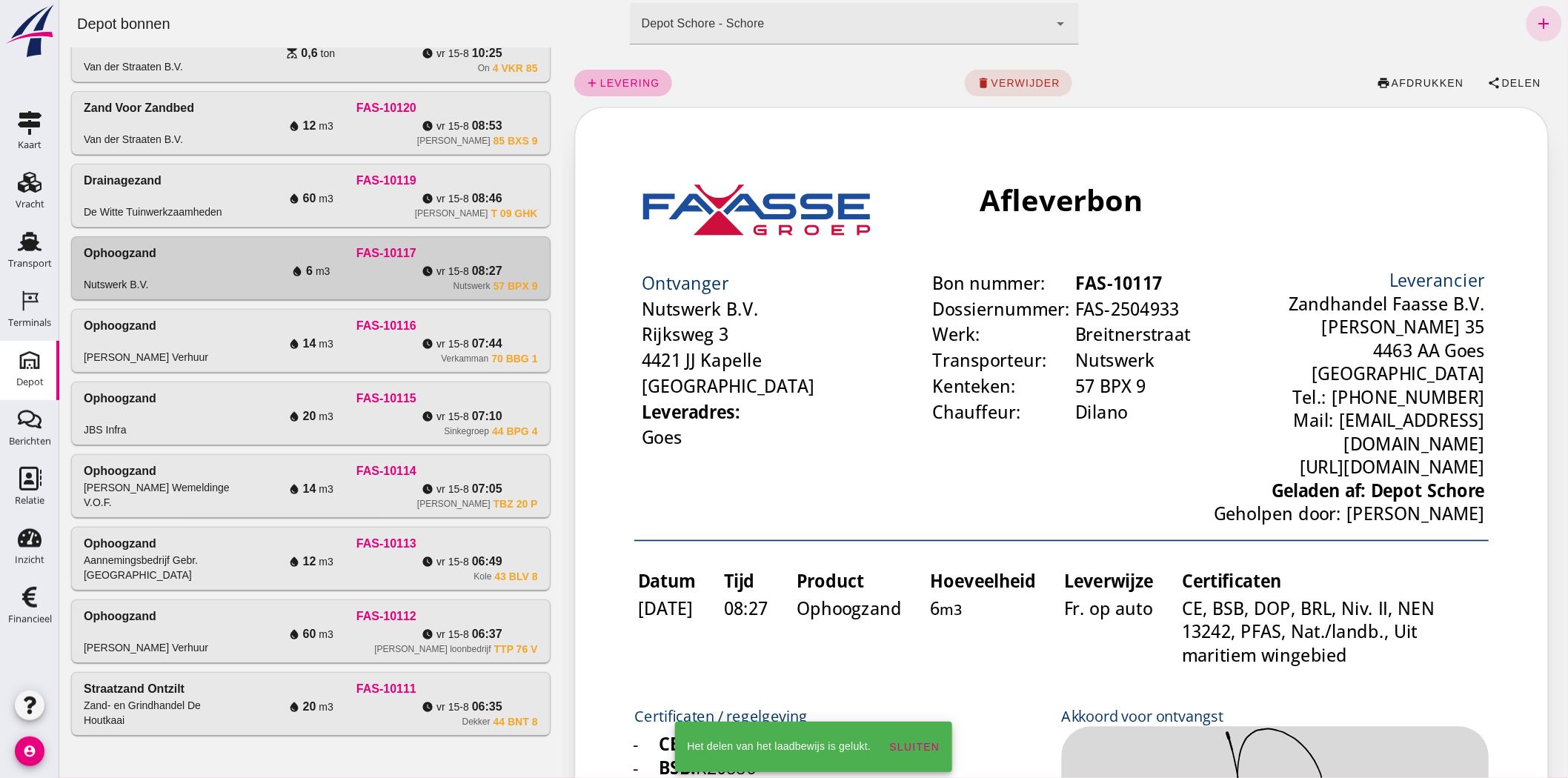
click div "[PERSON_NAME] T 09 GHK"
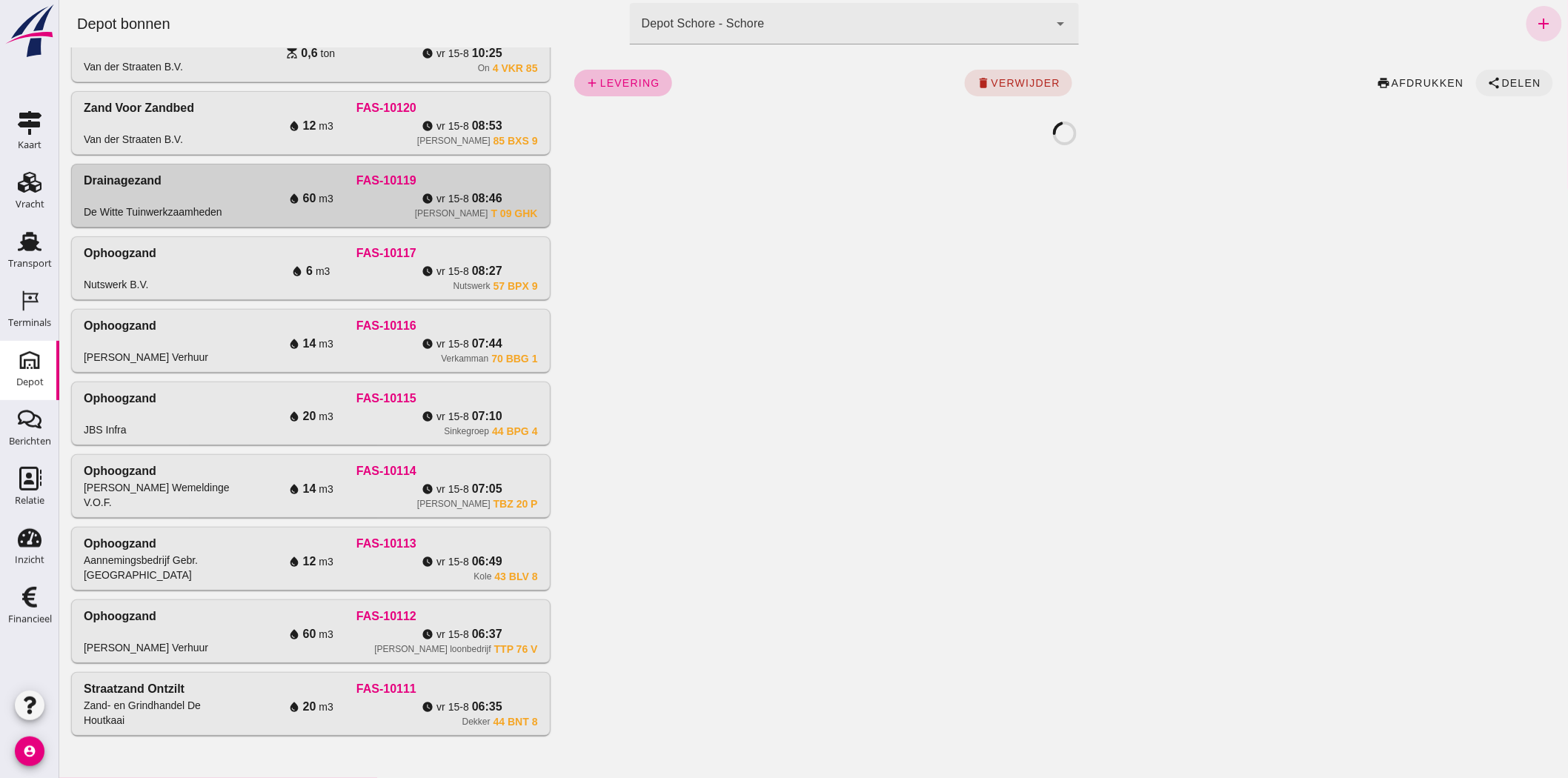
click span "Delen"
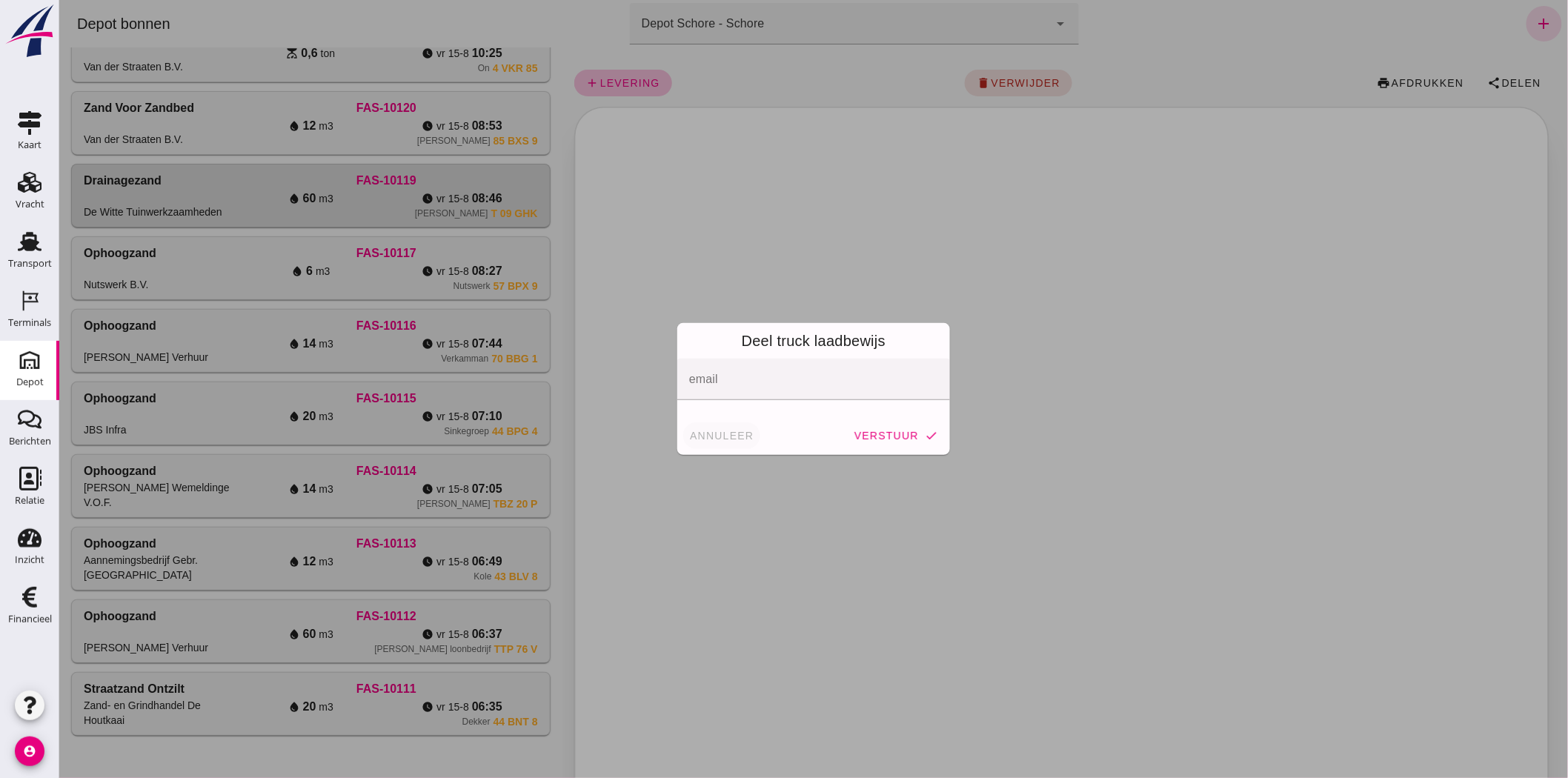
click span "annuleer"
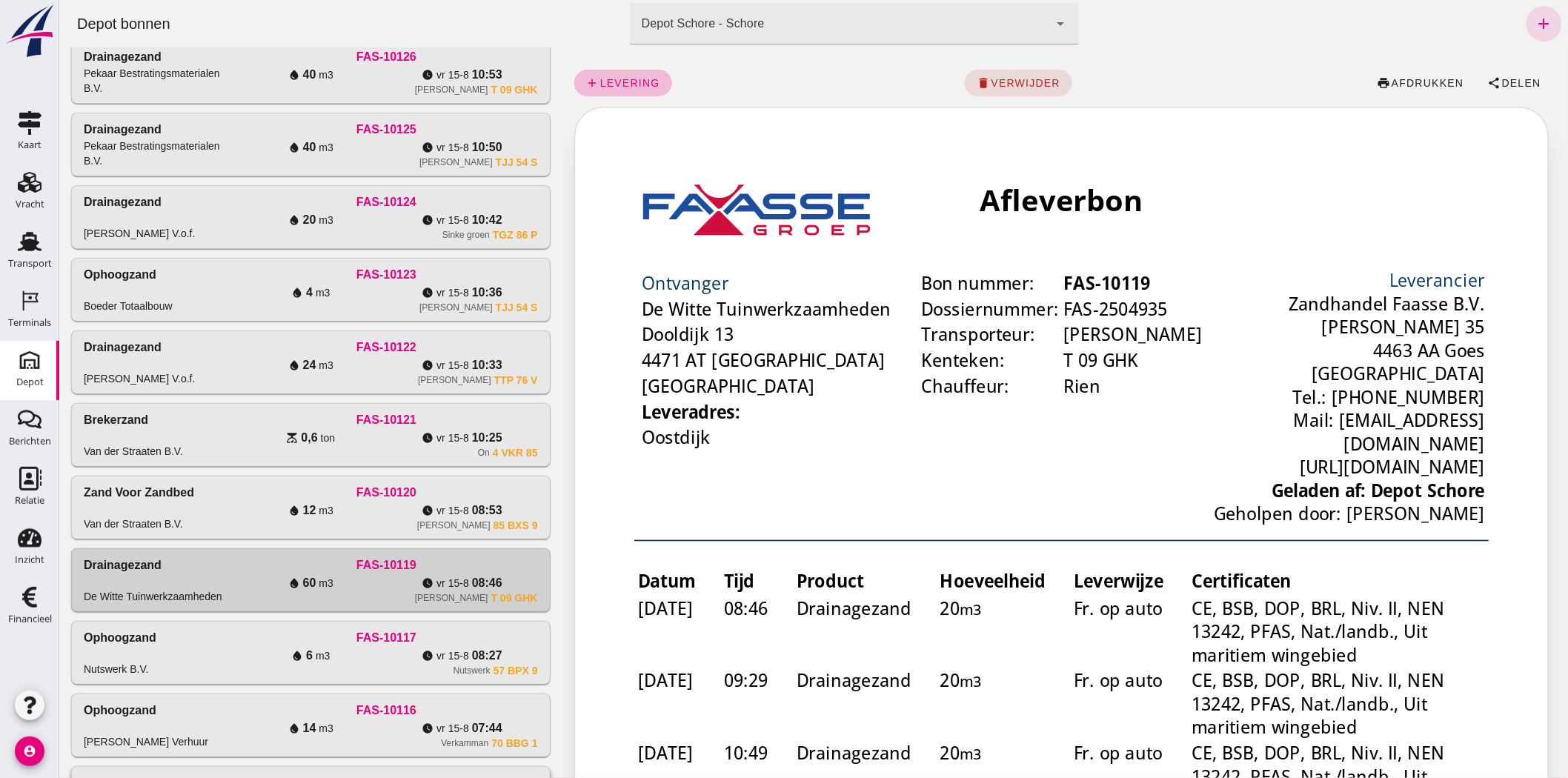
scroll to position [928, 0]
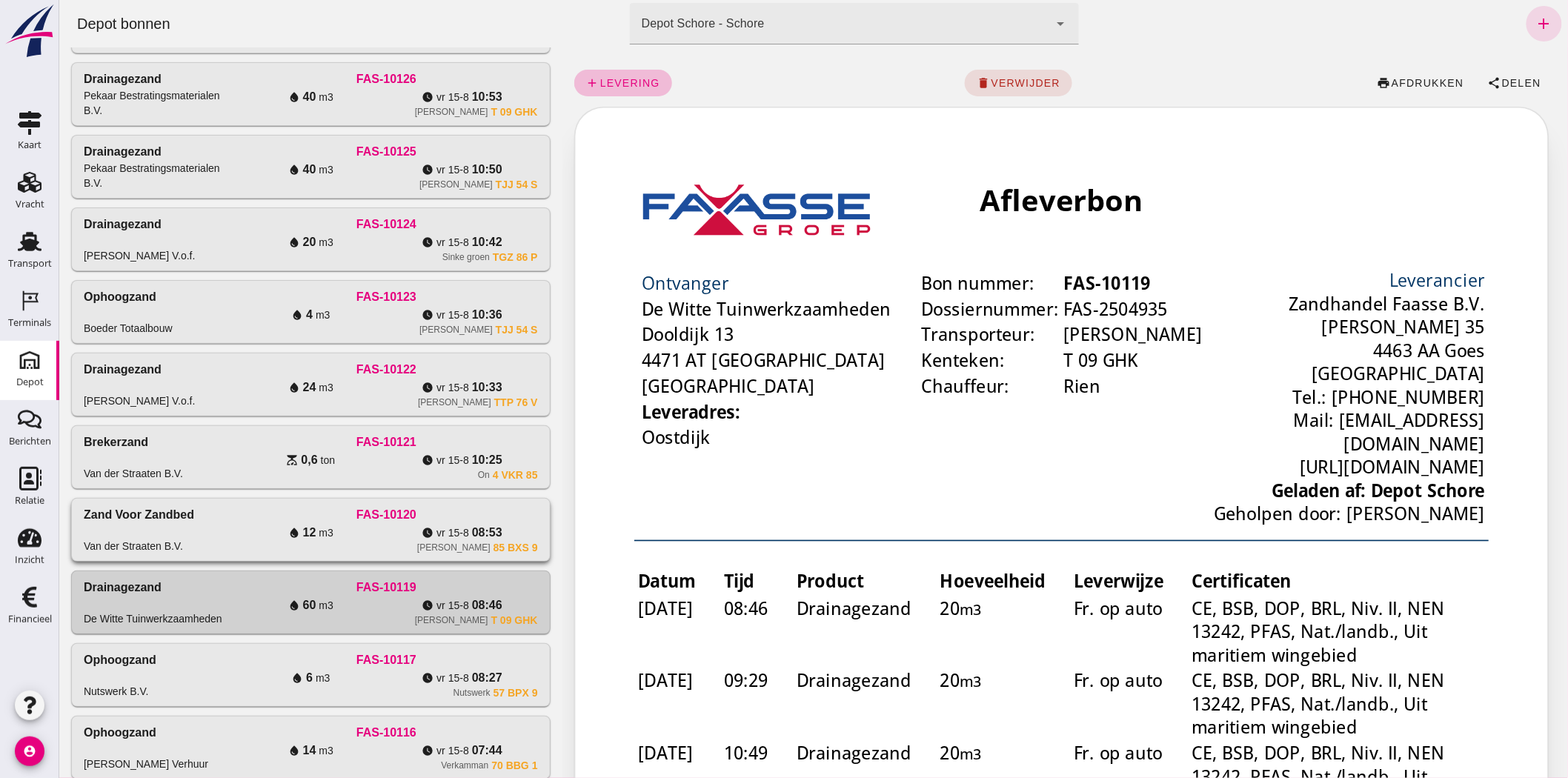
click at [247, 542] on div "water_drop 12 m3" at bounding box center [309, 532] width 151 height 18
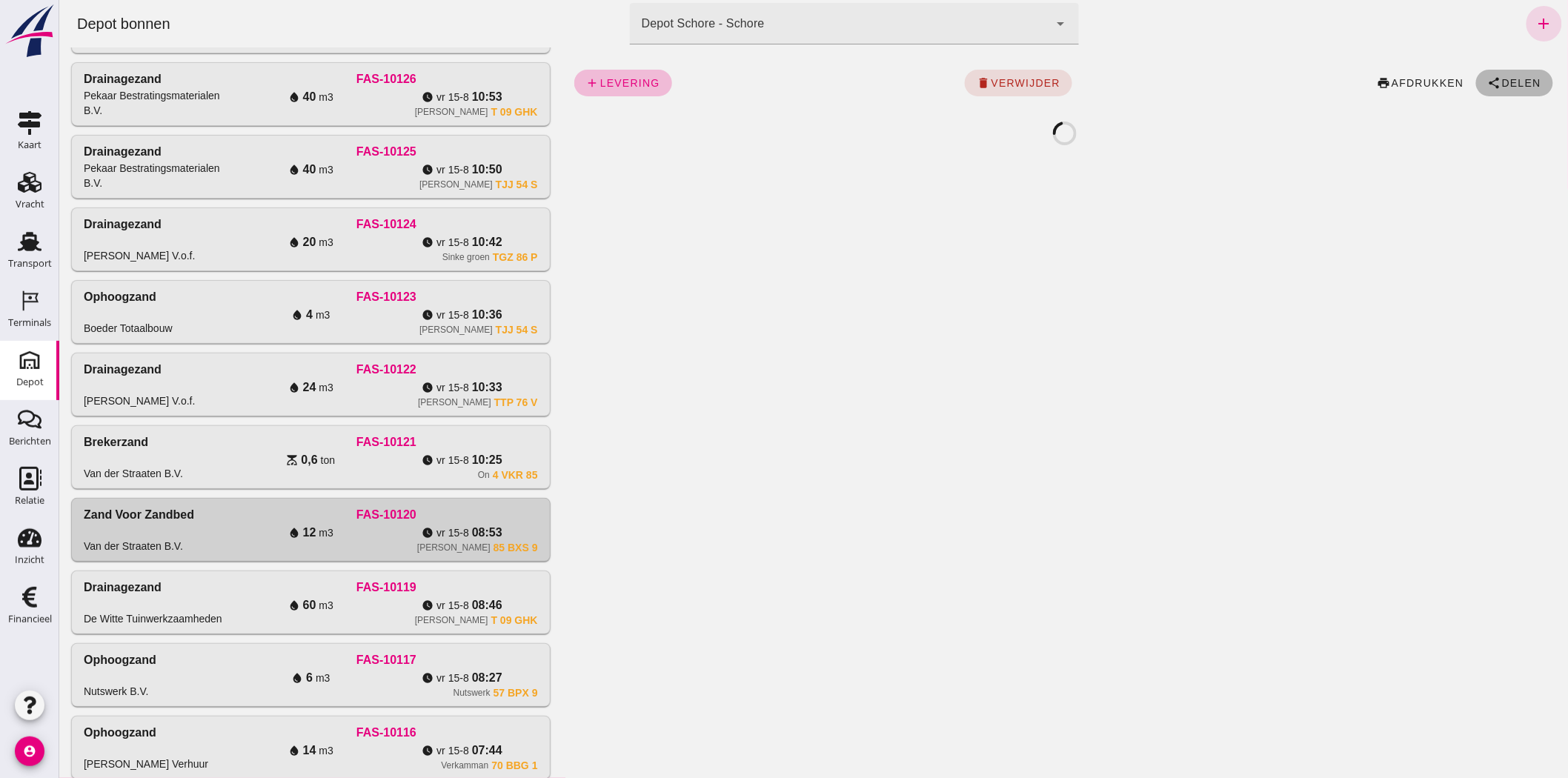
click span "Delen"
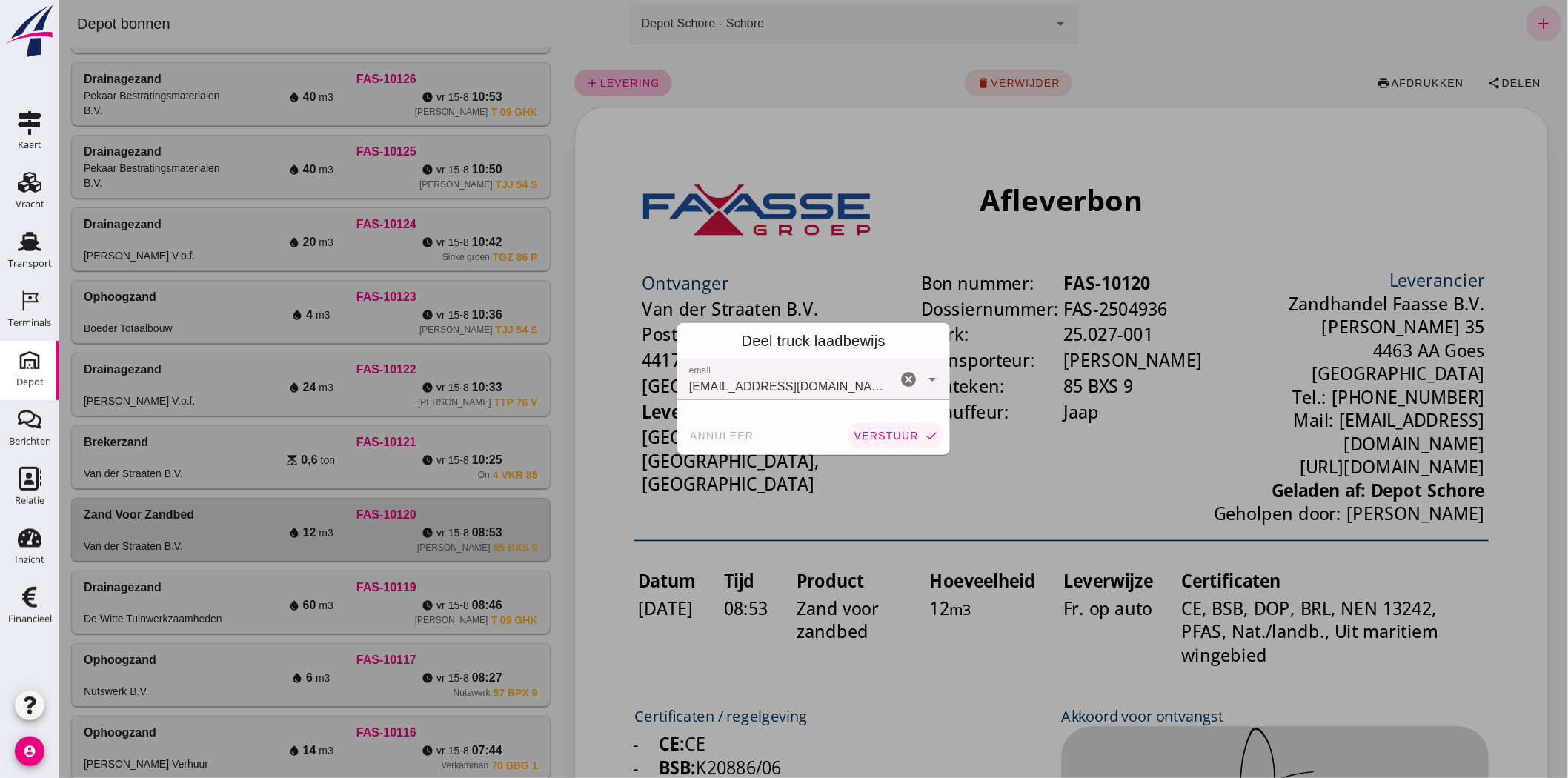
scroll to position [0, 0]
click button "verstuur check"
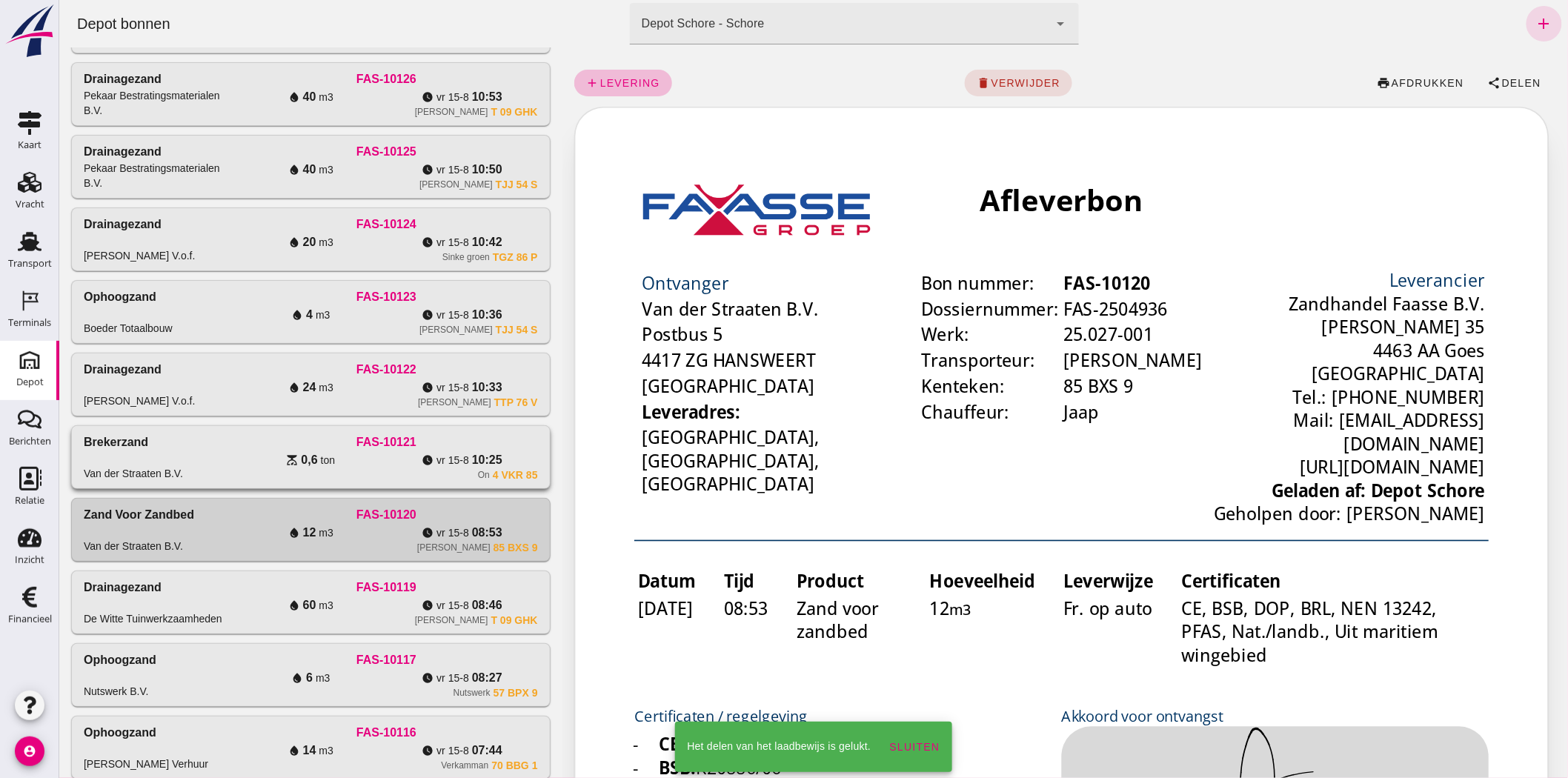
click div "FAS-10121"
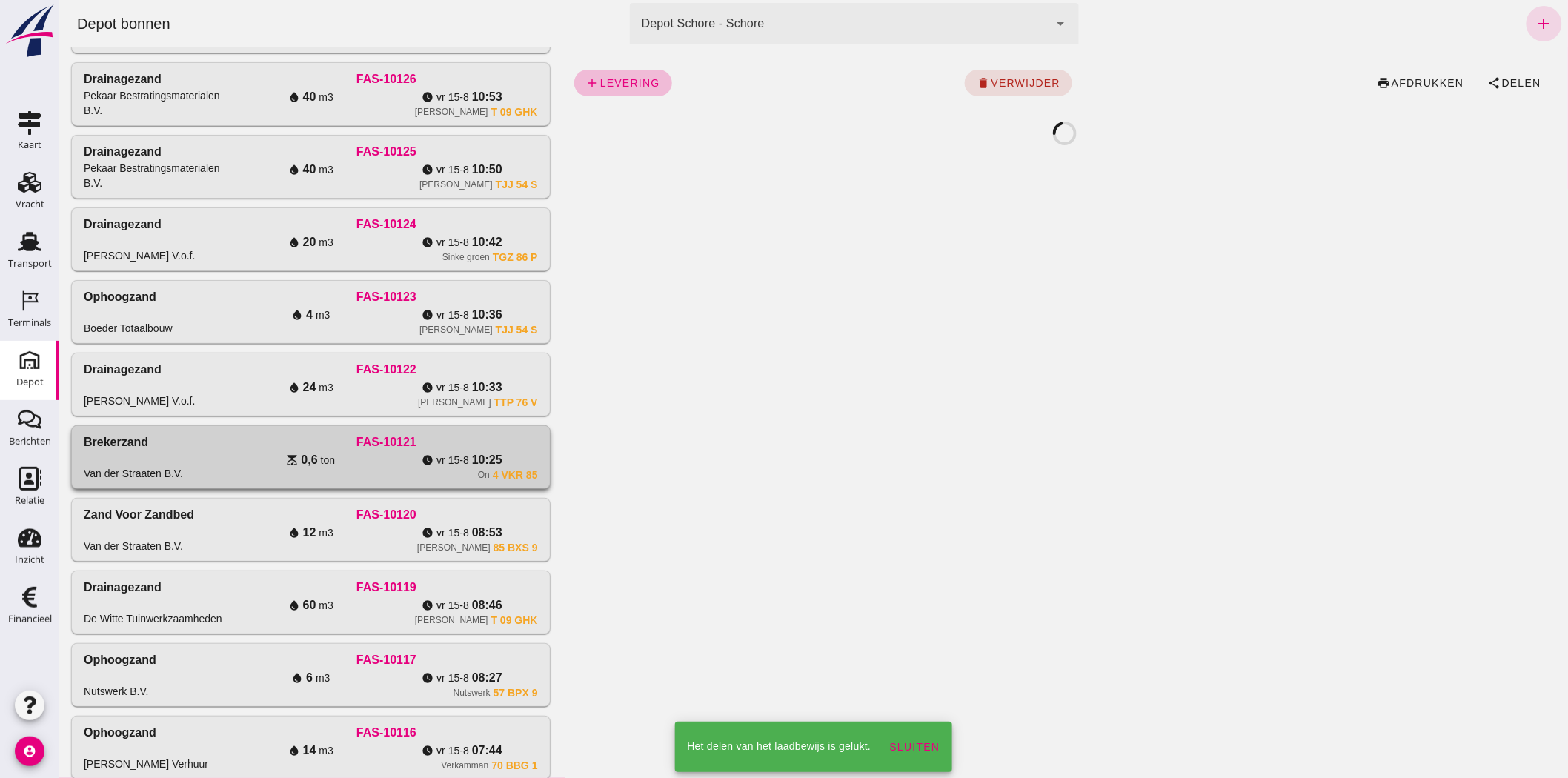
click div "FAS-10121"
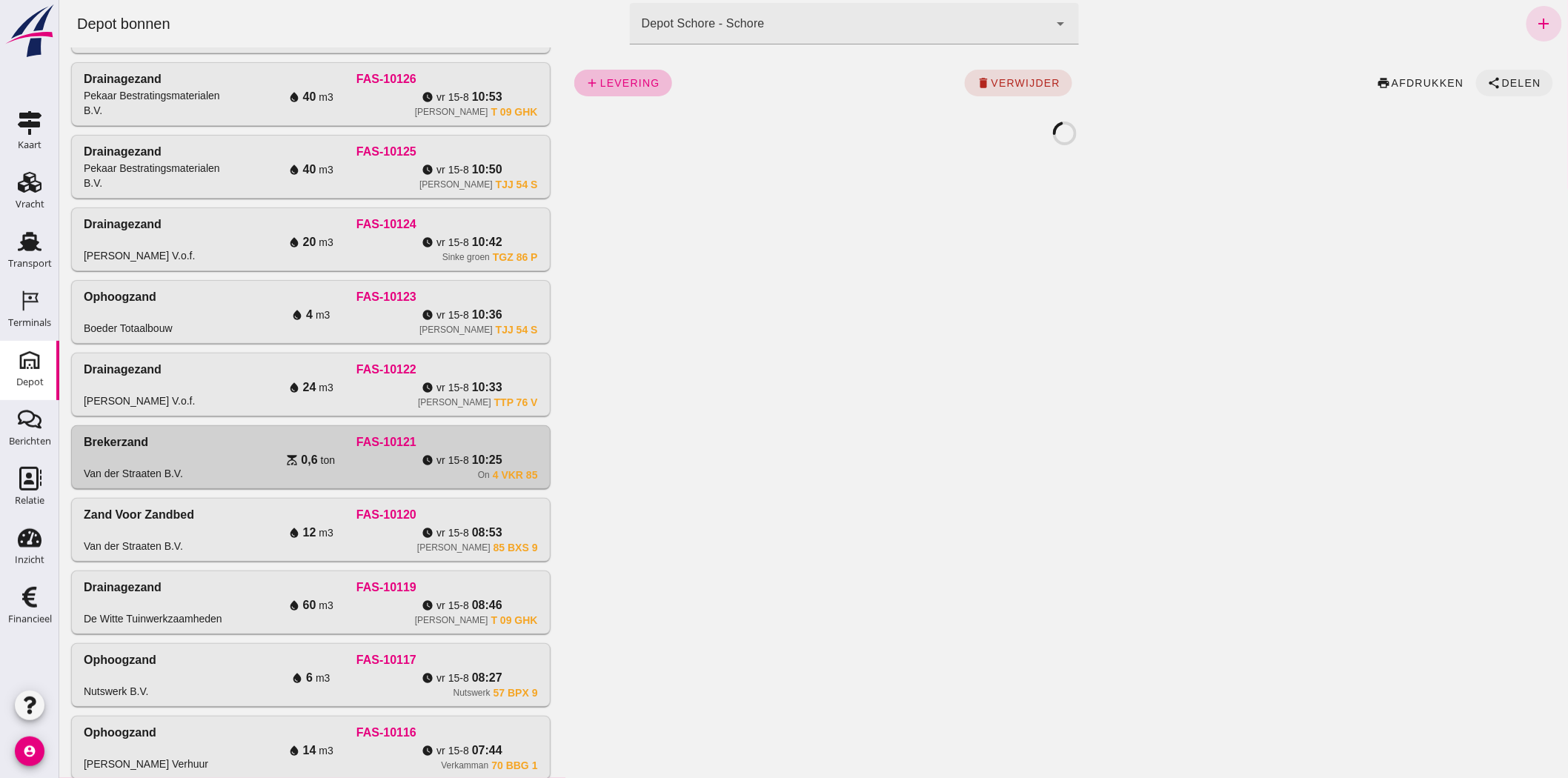
click span "Delen"
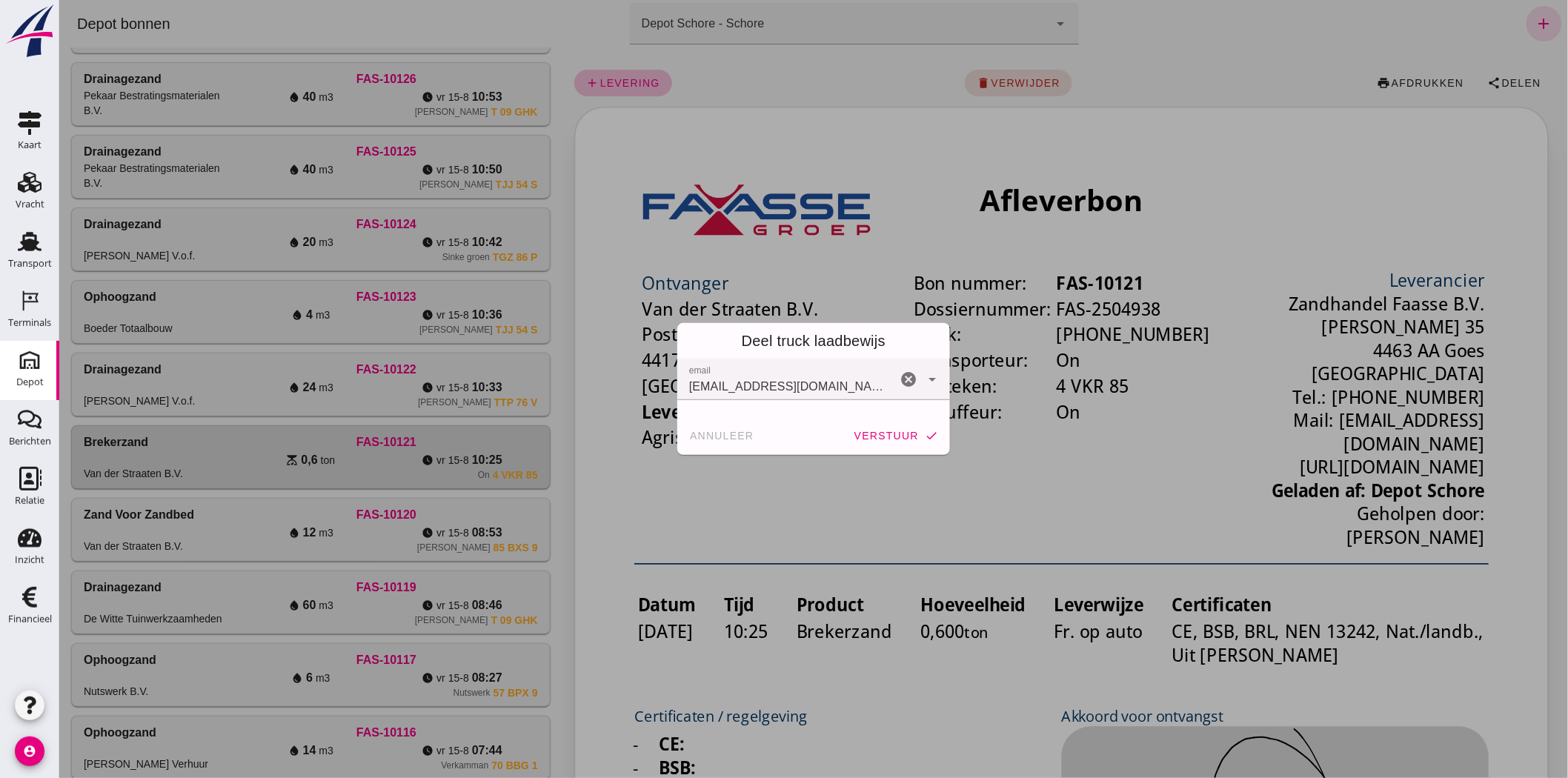
click span "verstuur"
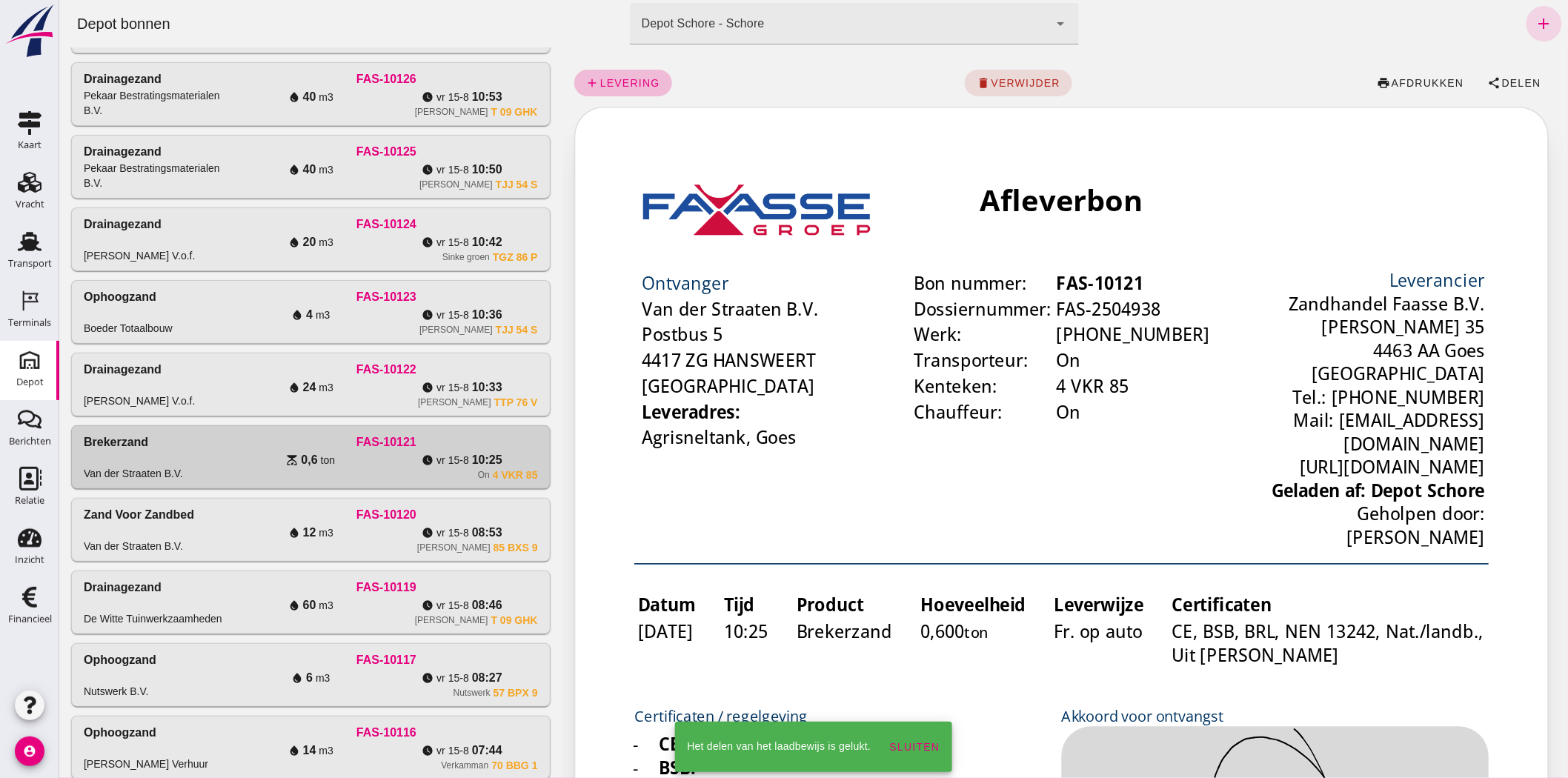
click div "[PERSON_NAME] TTP 76 V"
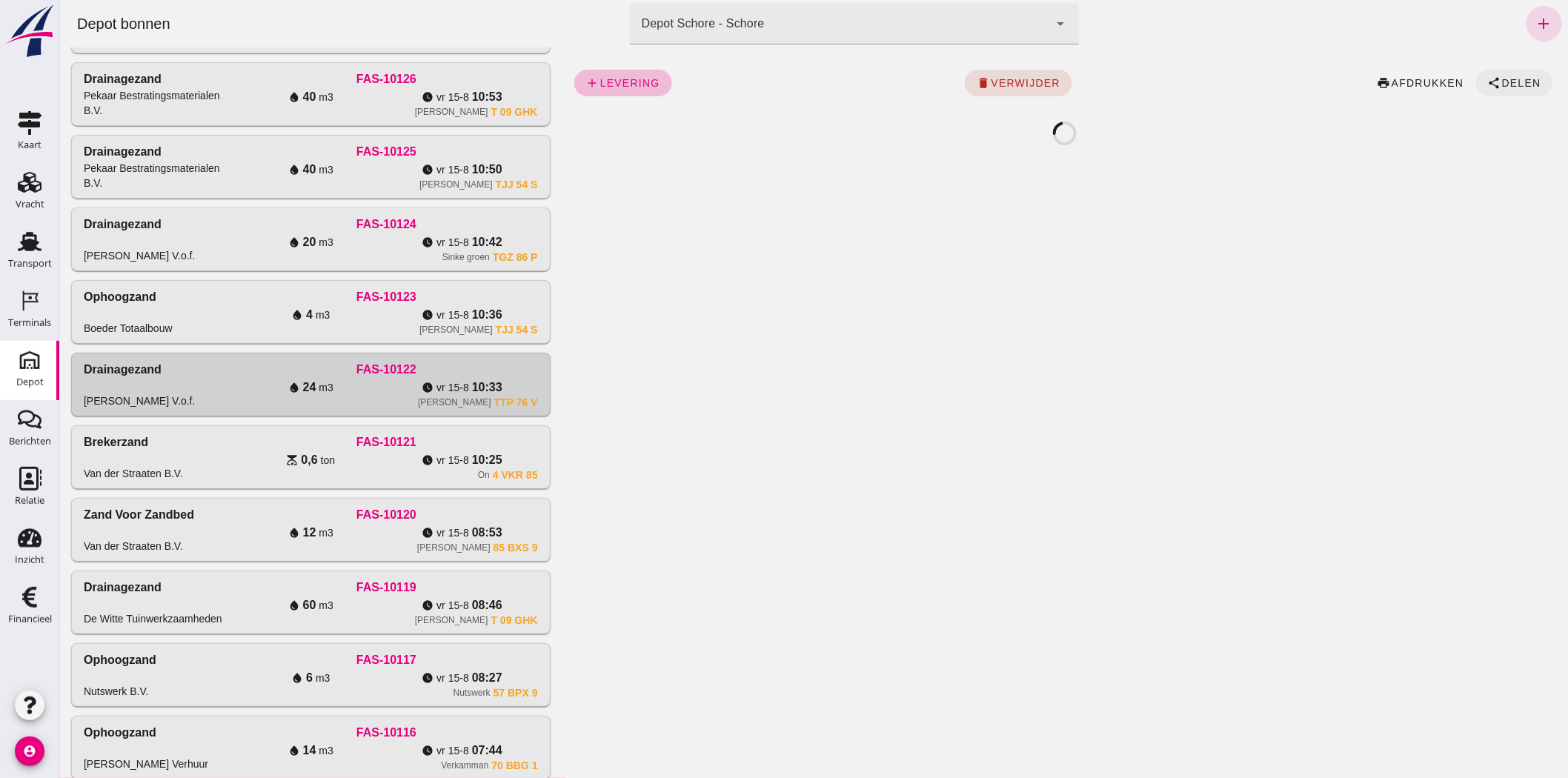
click span "Delen"
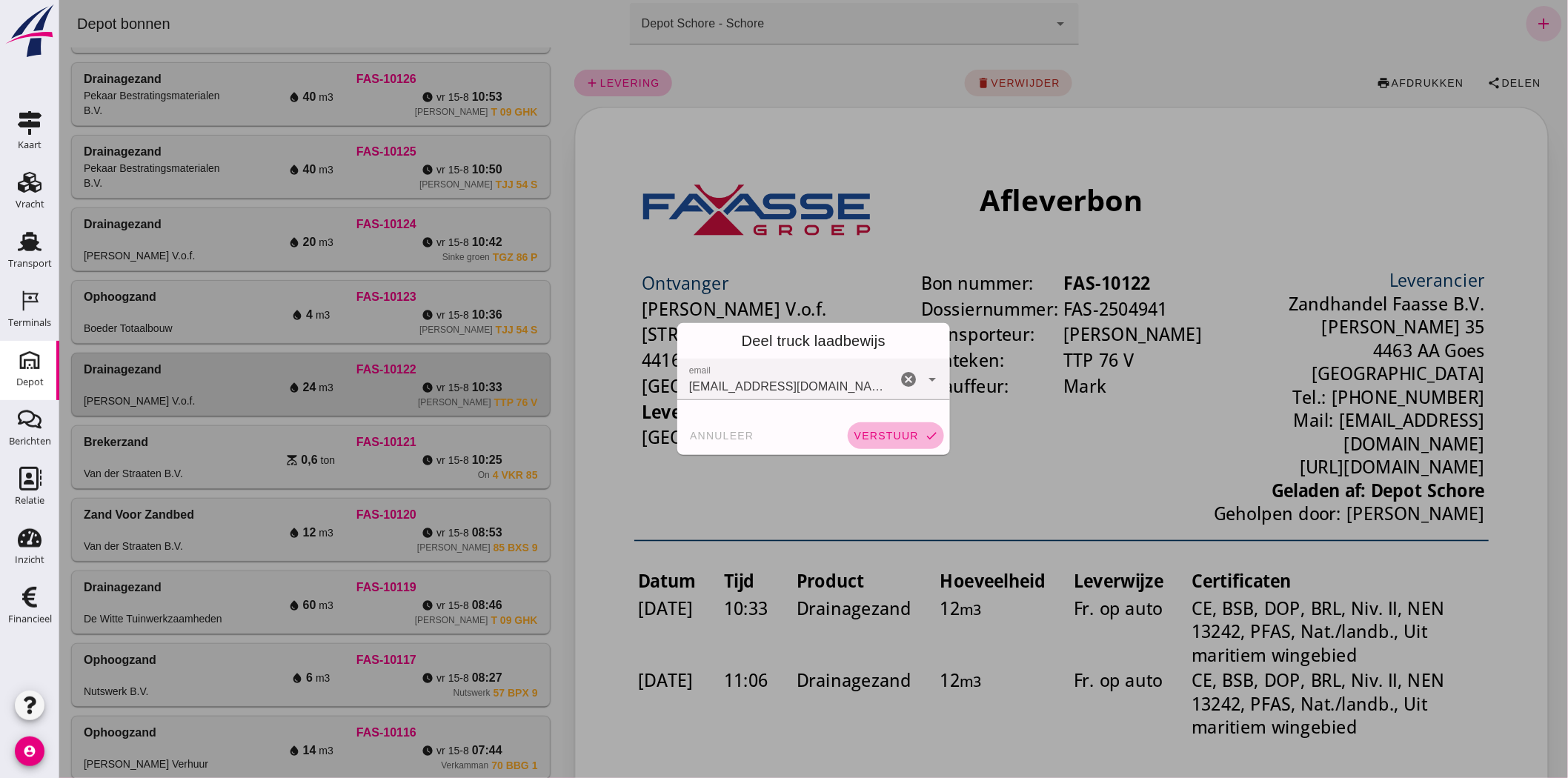
click span "verstuur"
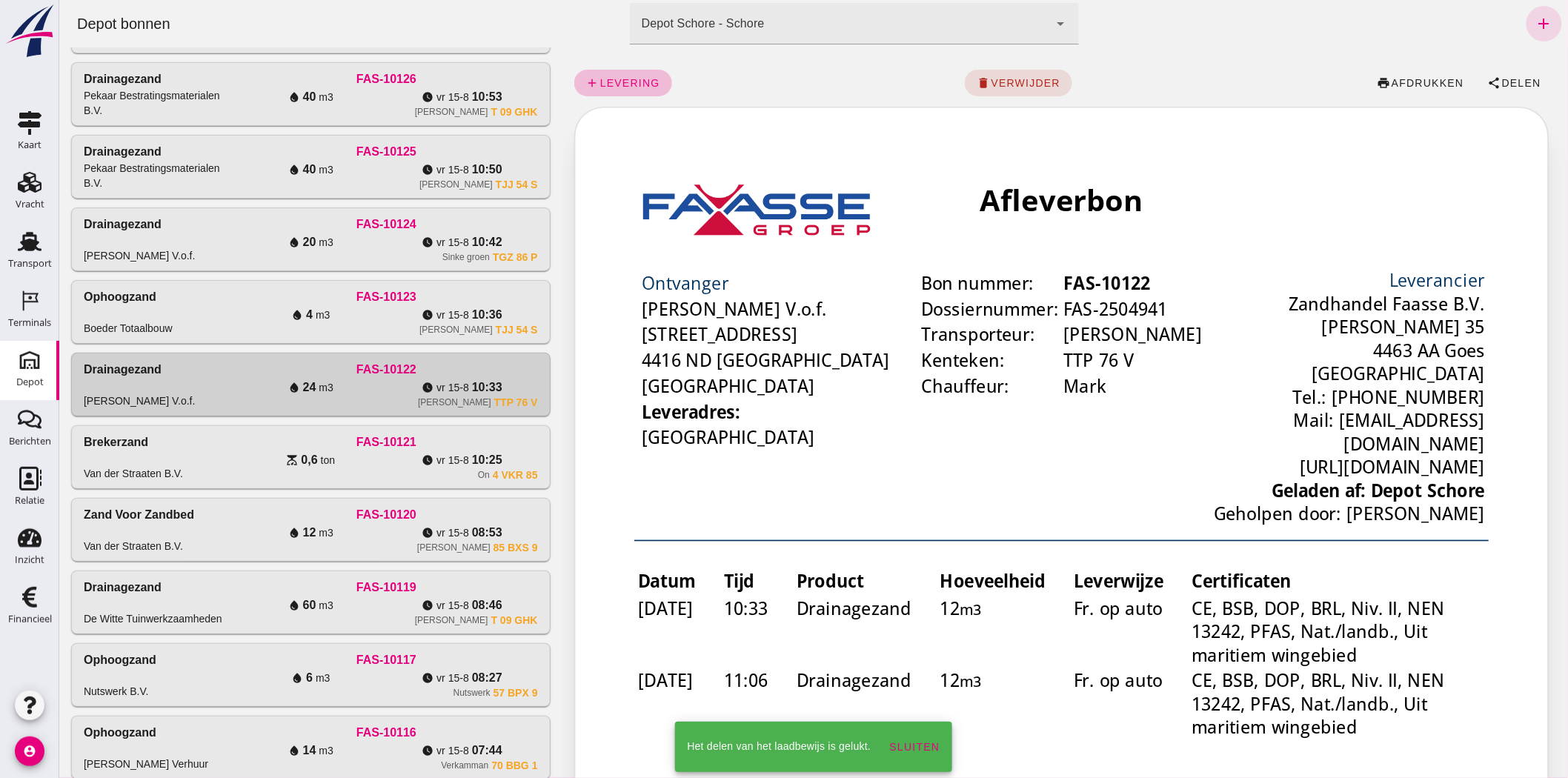
click at [401, 322] on div "watch_later [DATE] 10:36" at bounding box center [461, 315] width 151 height 18
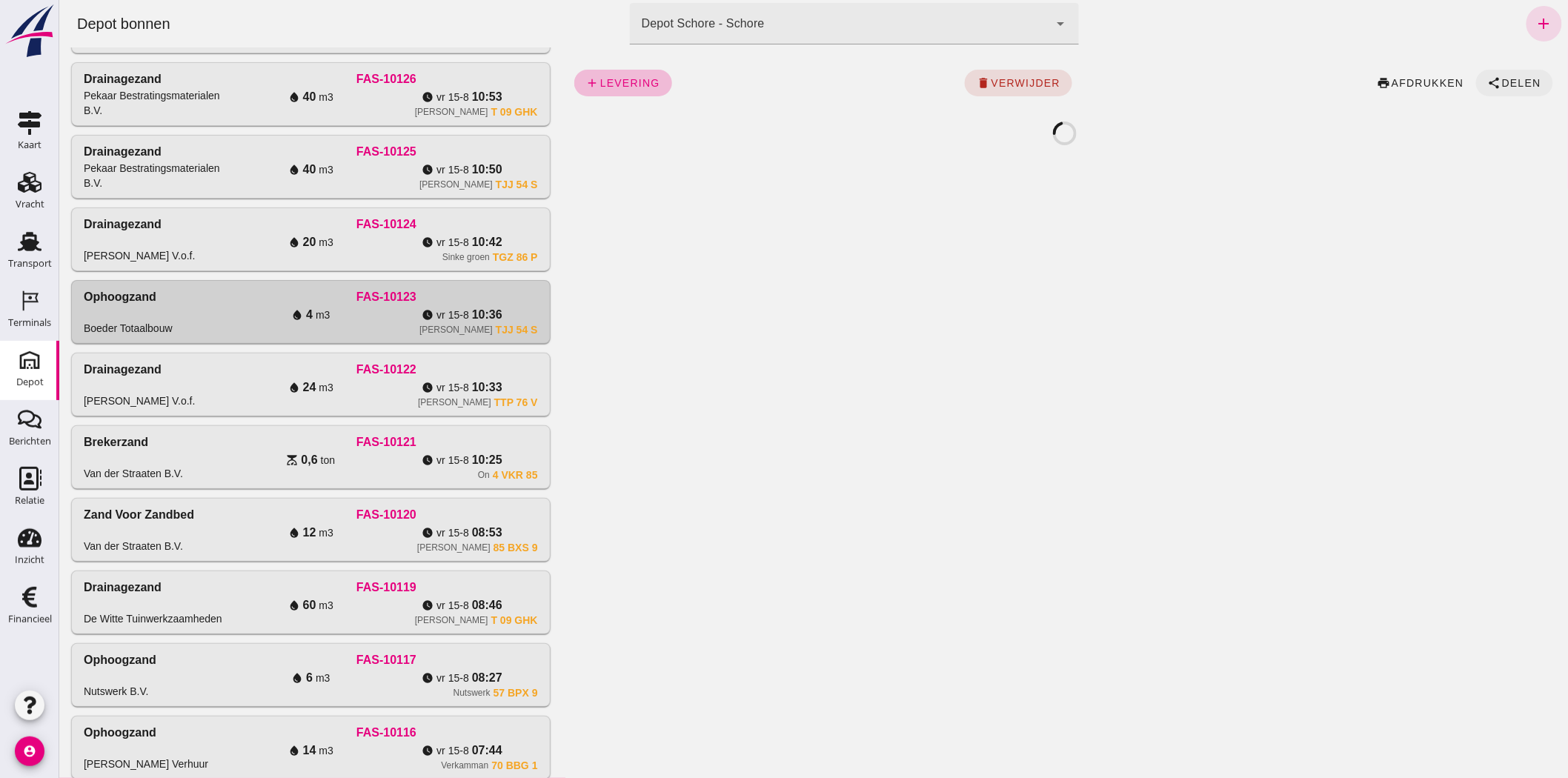
click span "Delen"
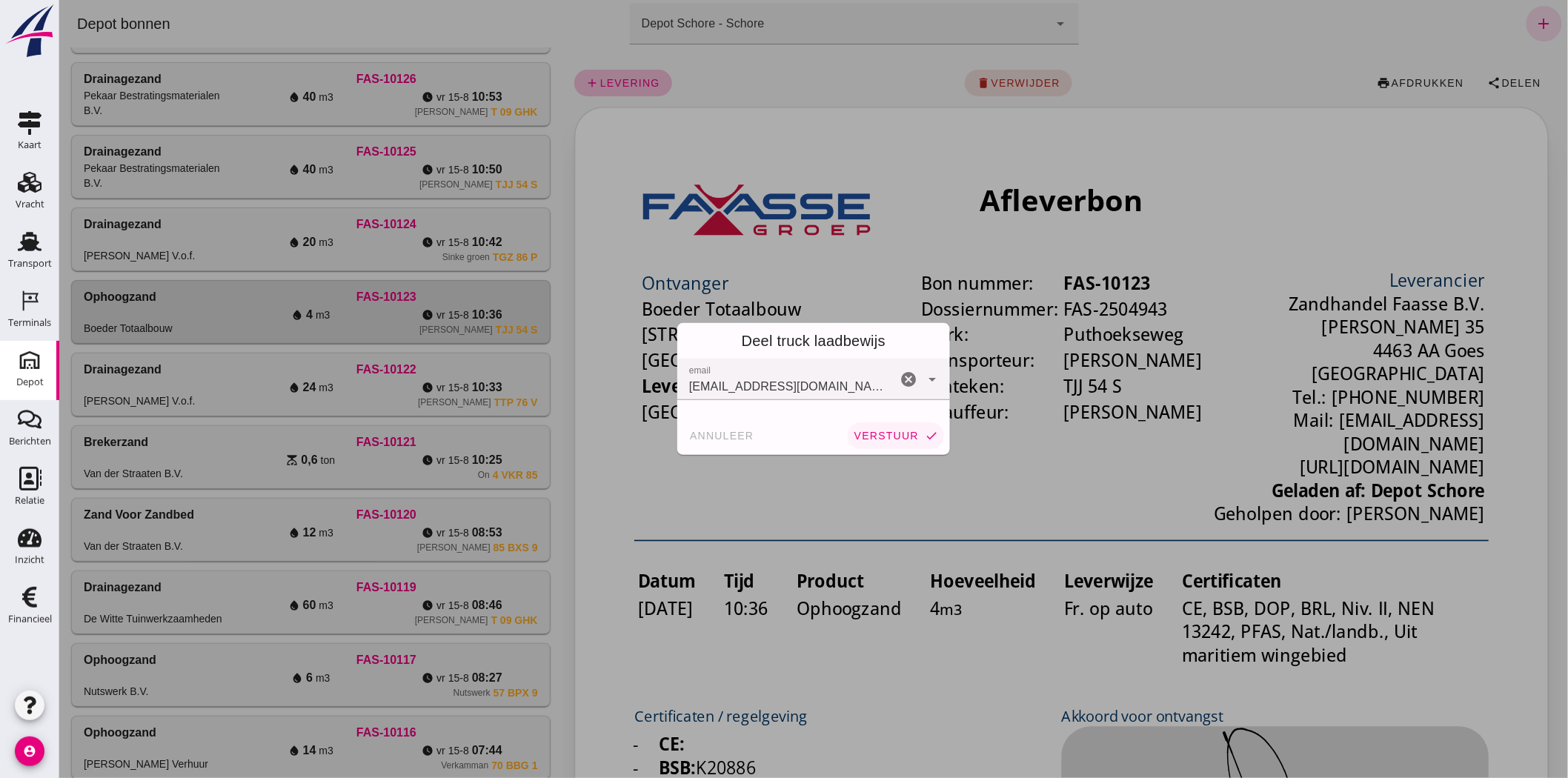
click span "verstuur"
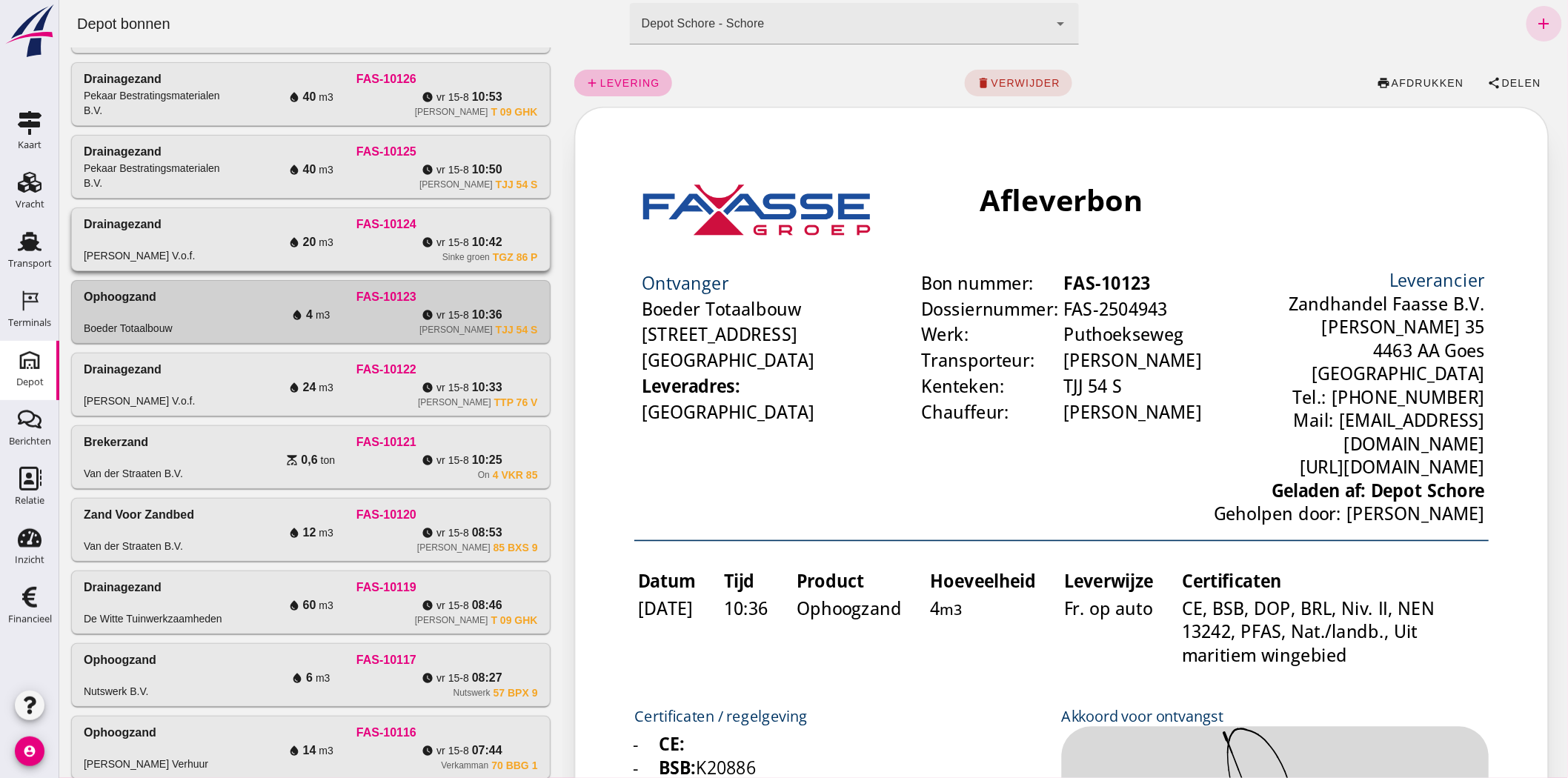
click div "Sinke groen TGZ 86 P"
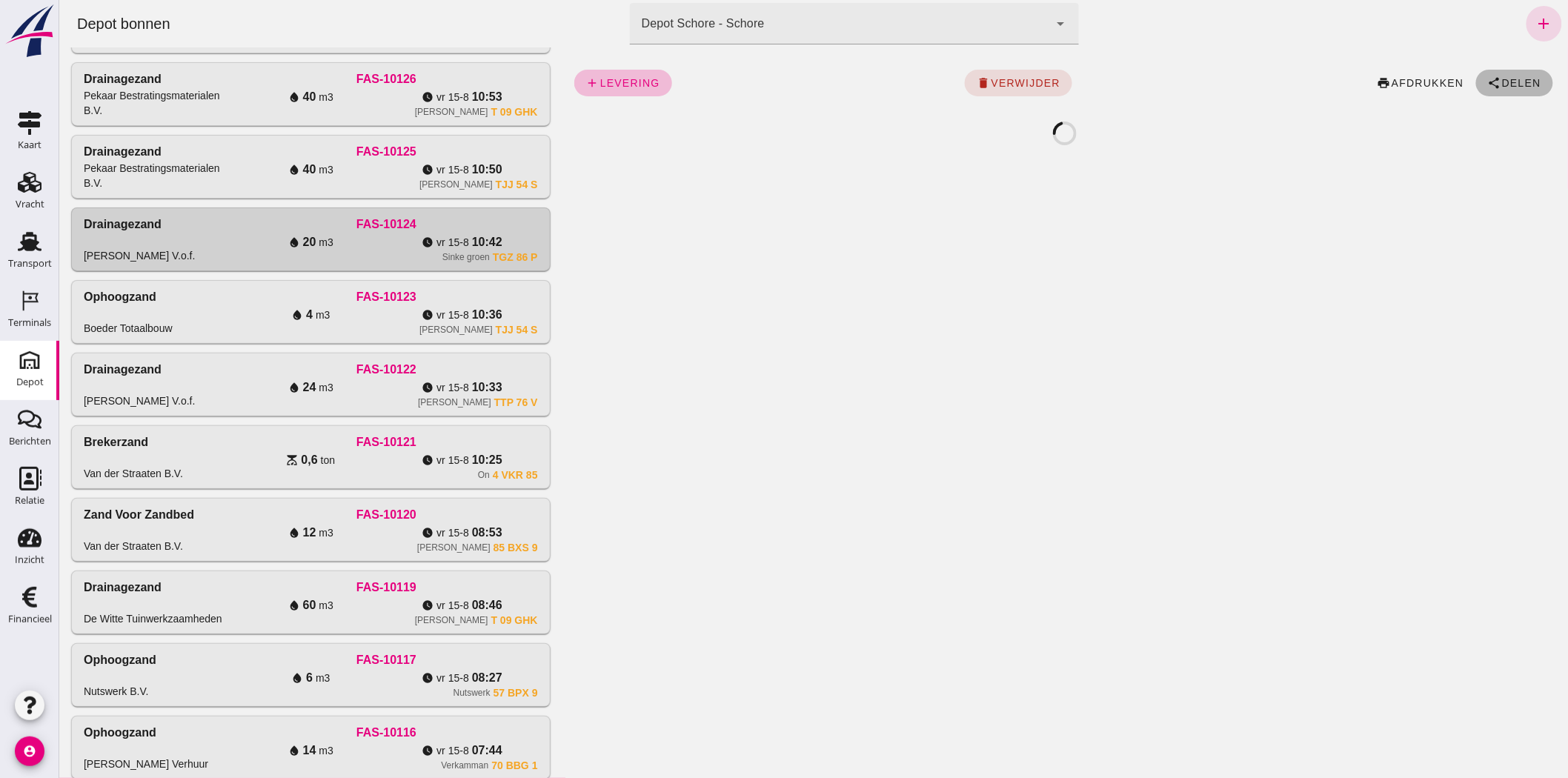
click span "Delen"
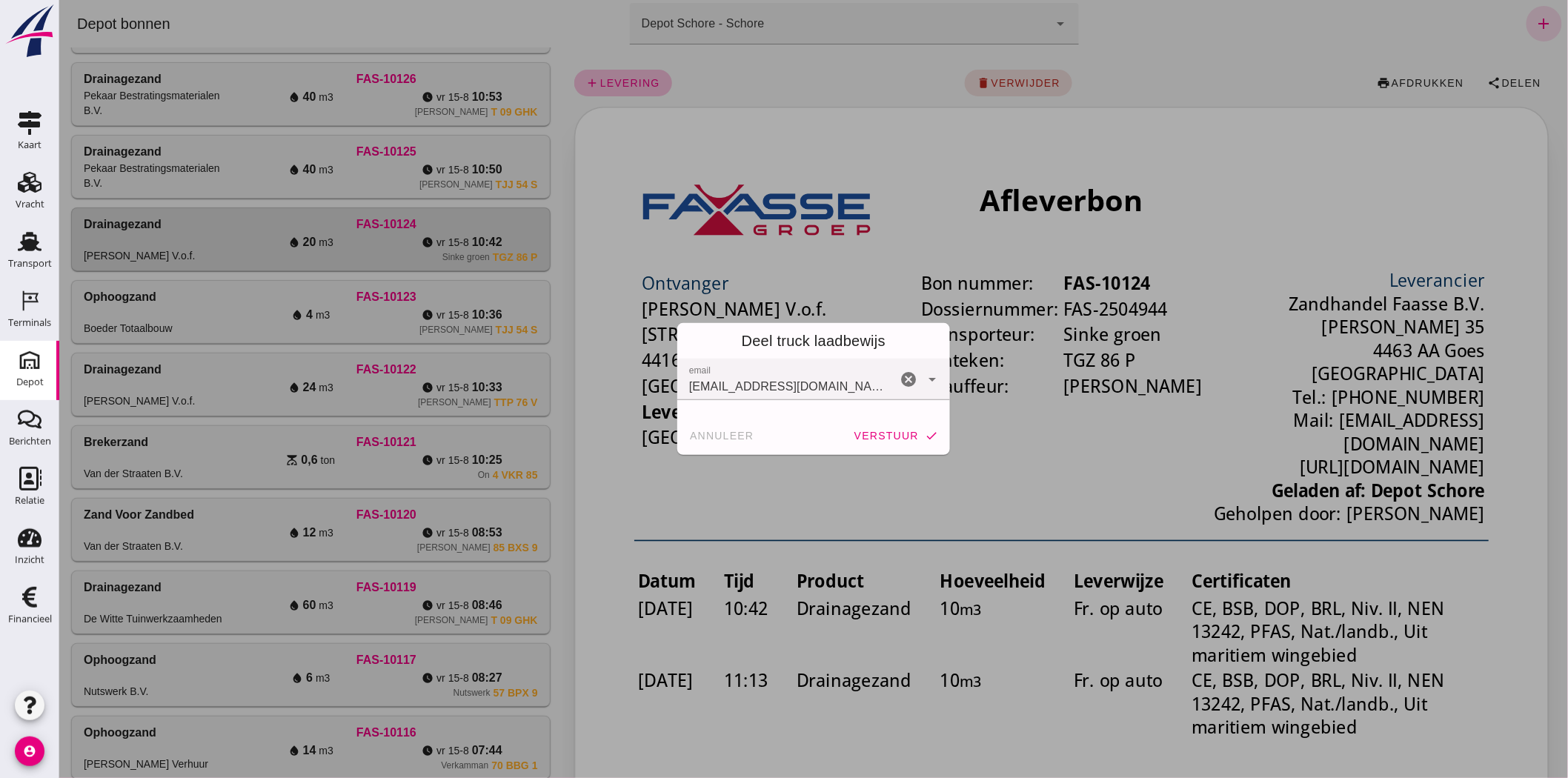
click span "verstuur"
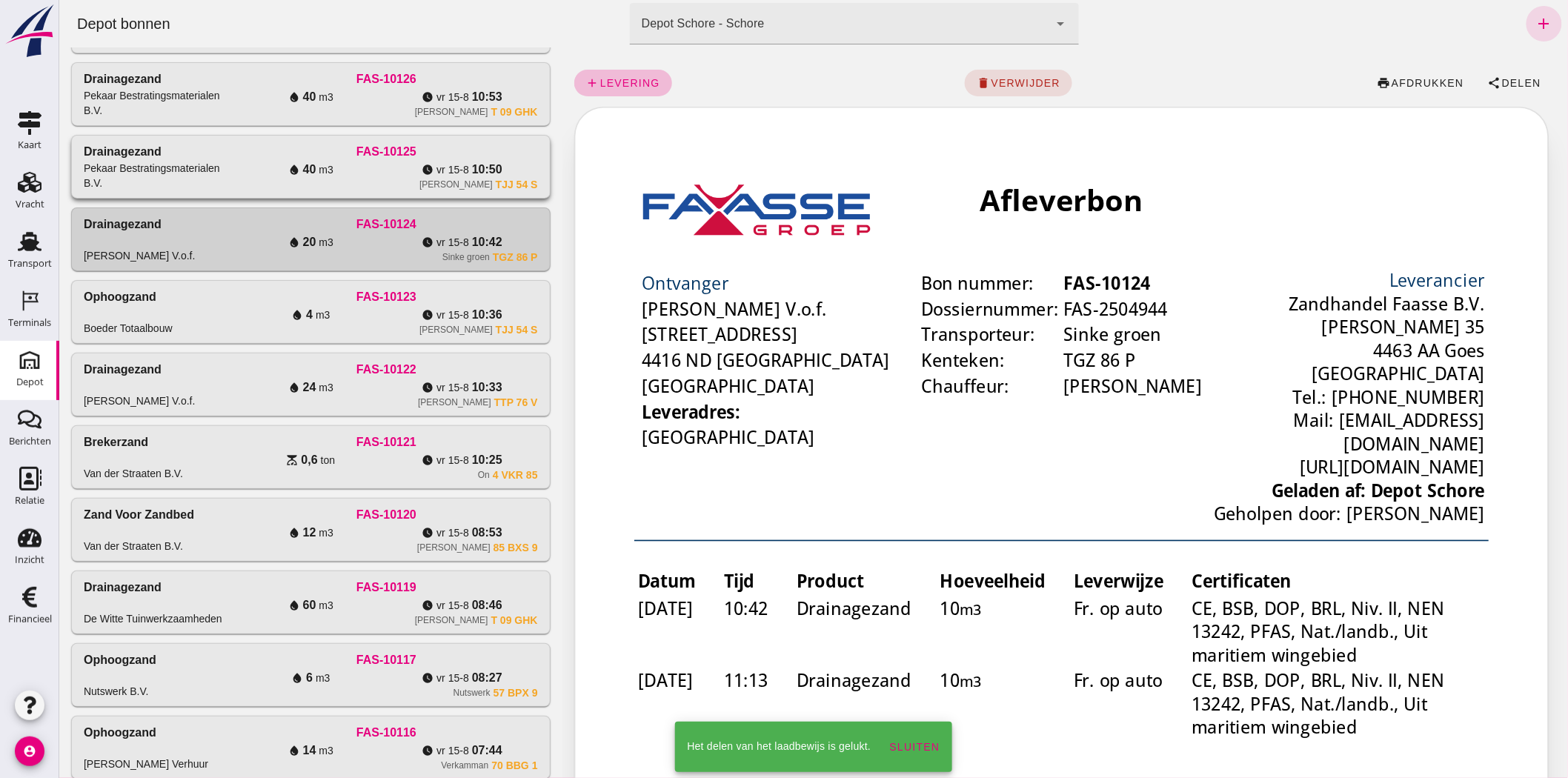
click div "[PERSON_NAME] TJJ 54 S"
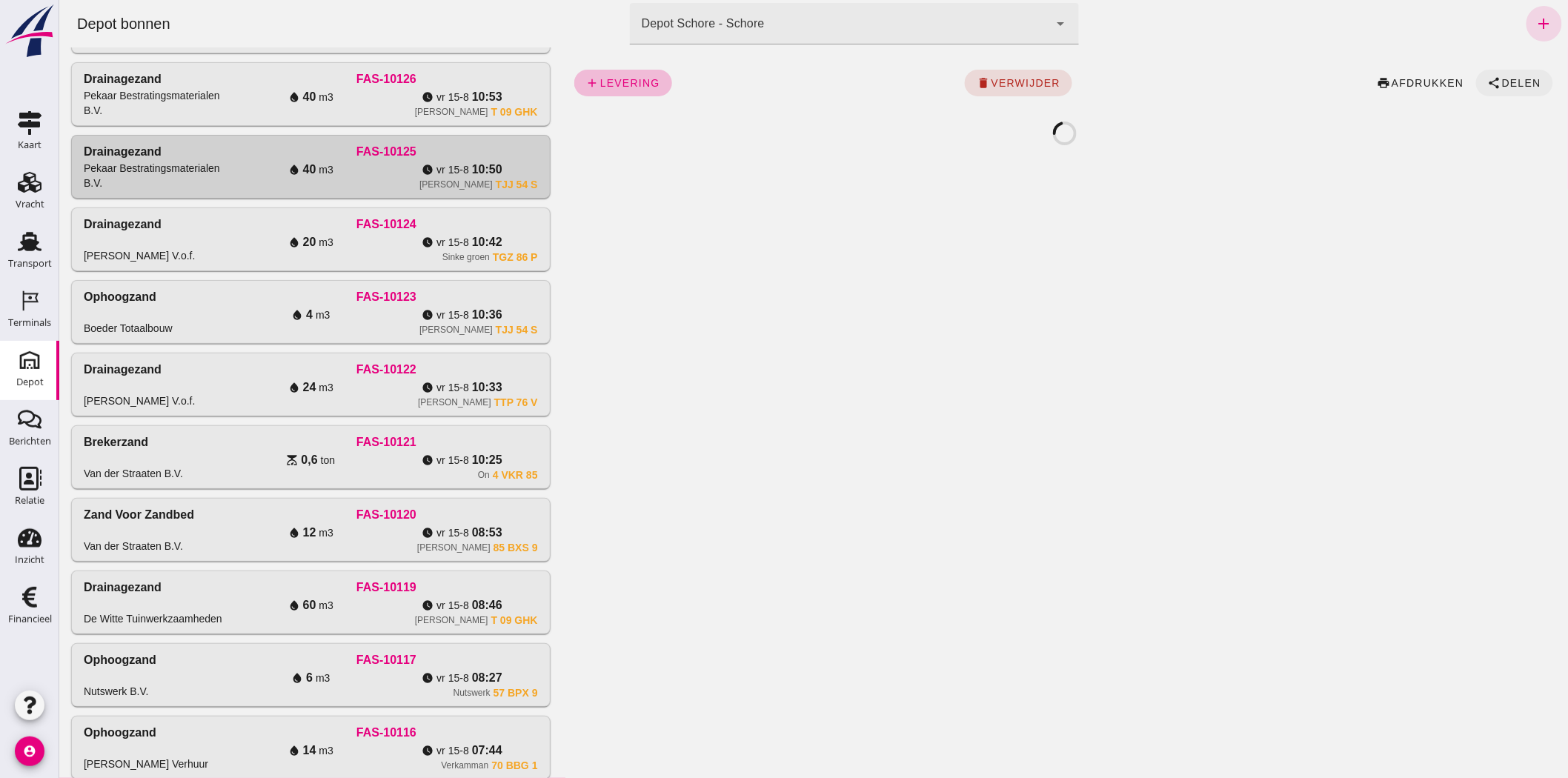
click span "Delen"
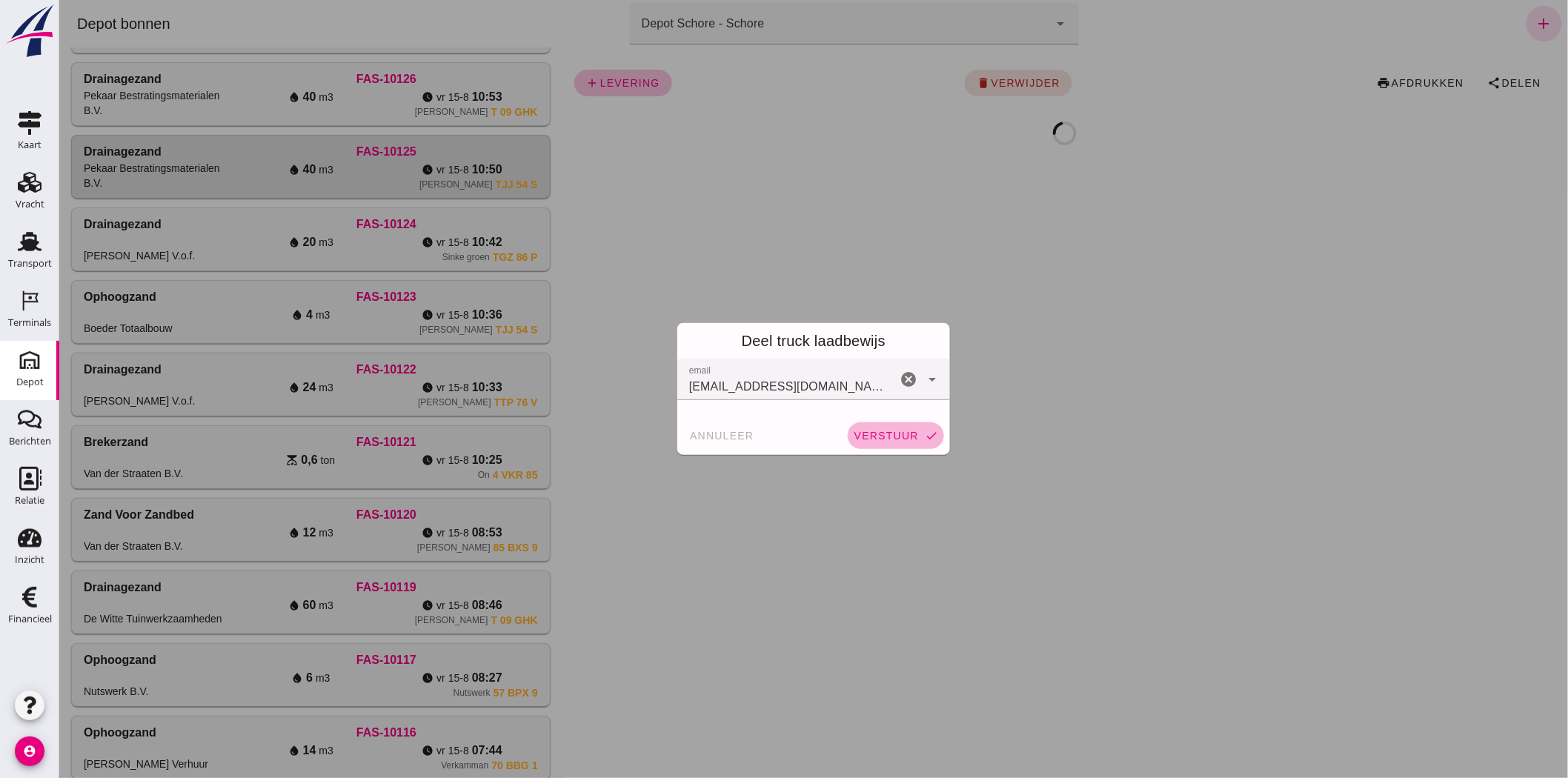
click span "verstuur"
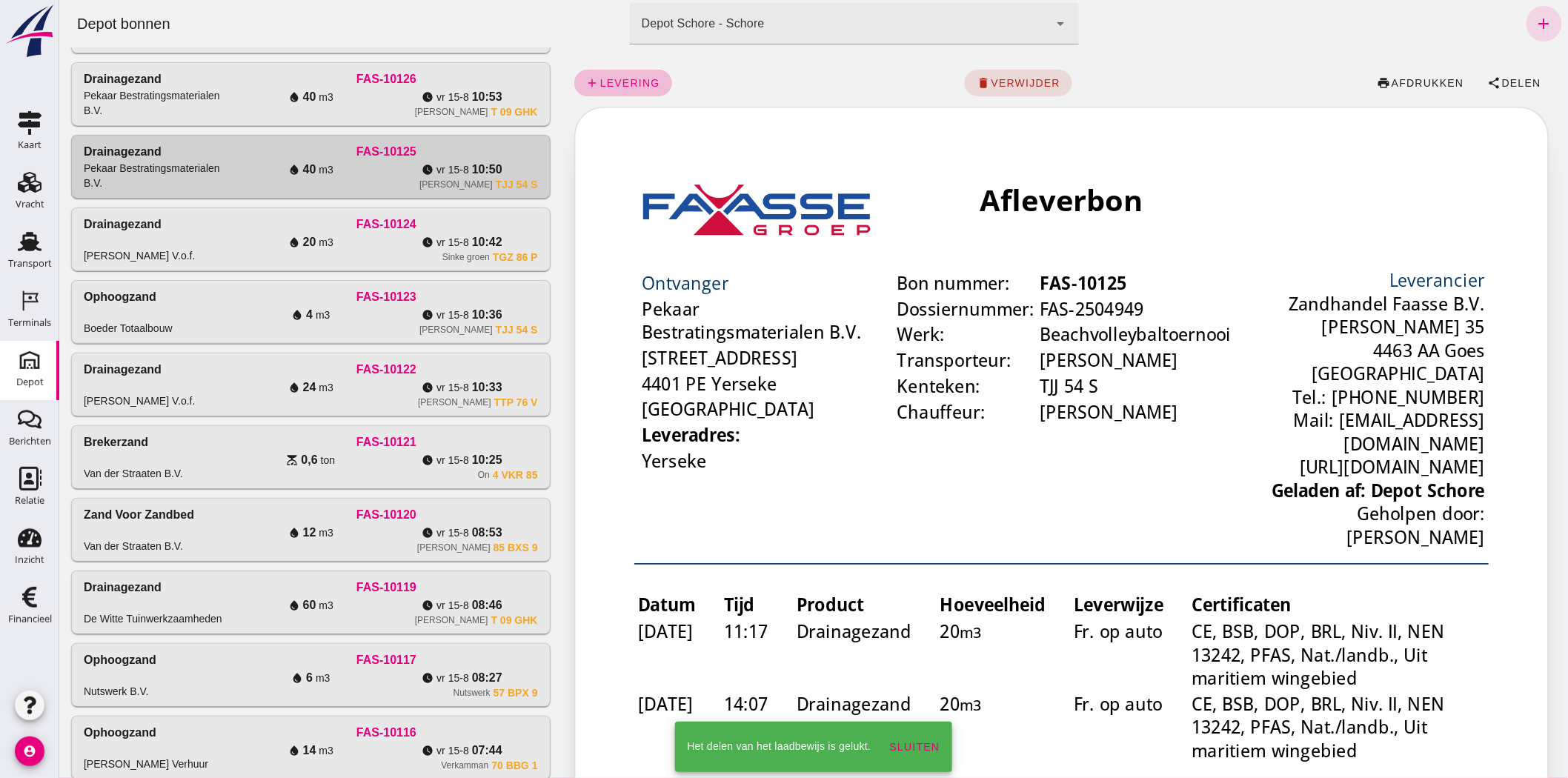
click at [388, 106] on div "watch_later [DATE] 10:53" at bounding box center [461, 98] width 151 height 18
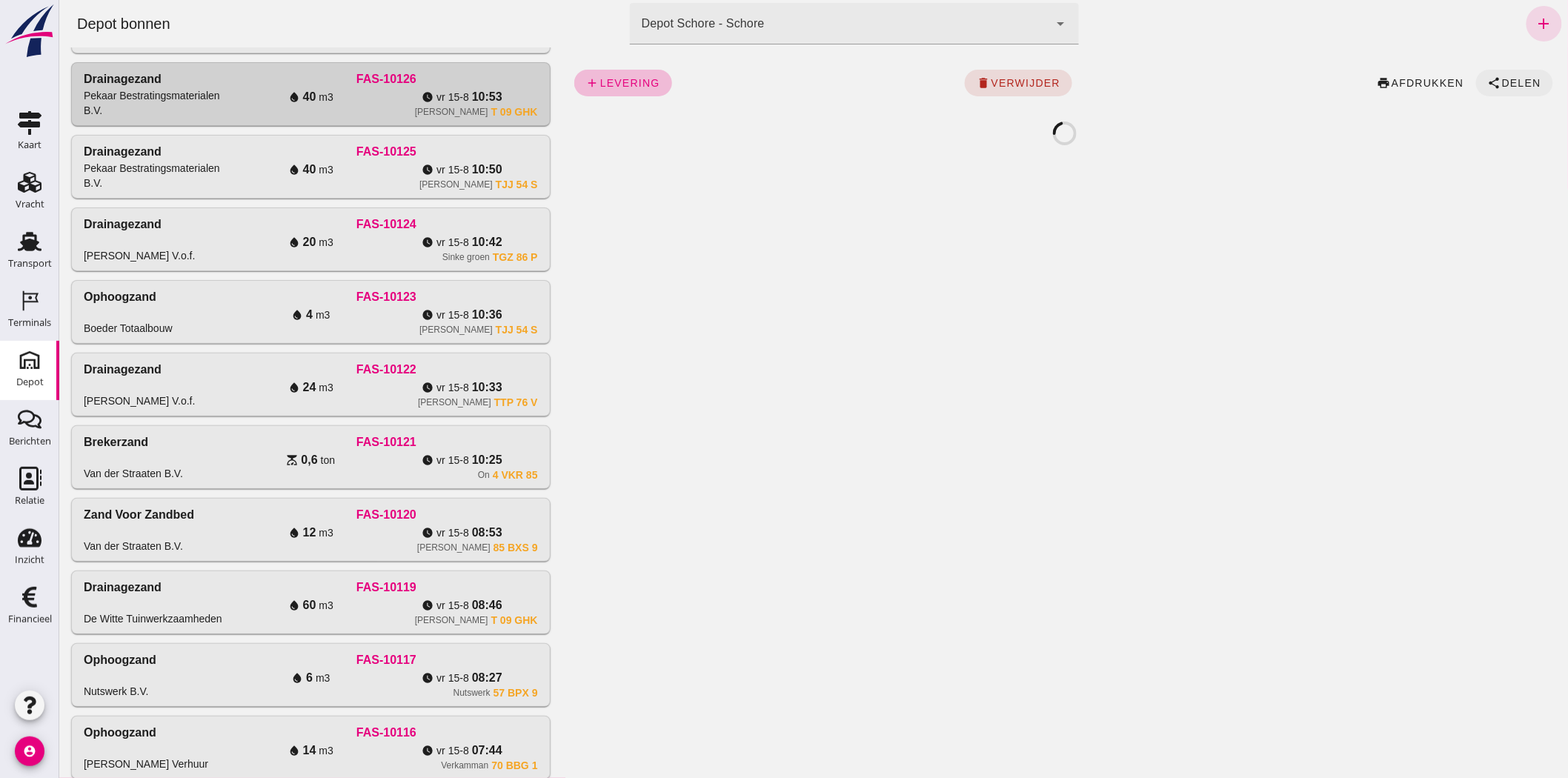
click span "Delen"
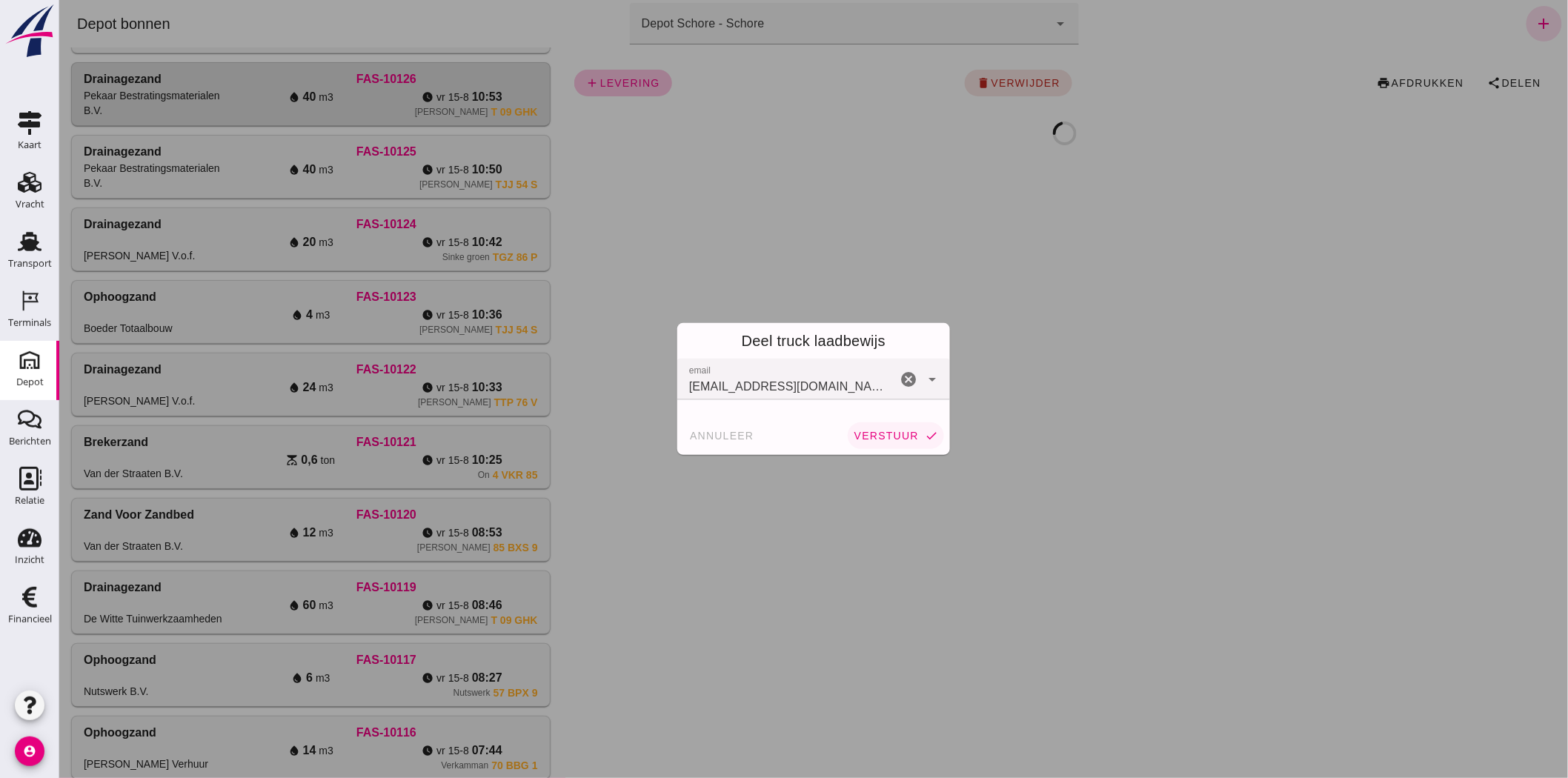
click span "verstuur"
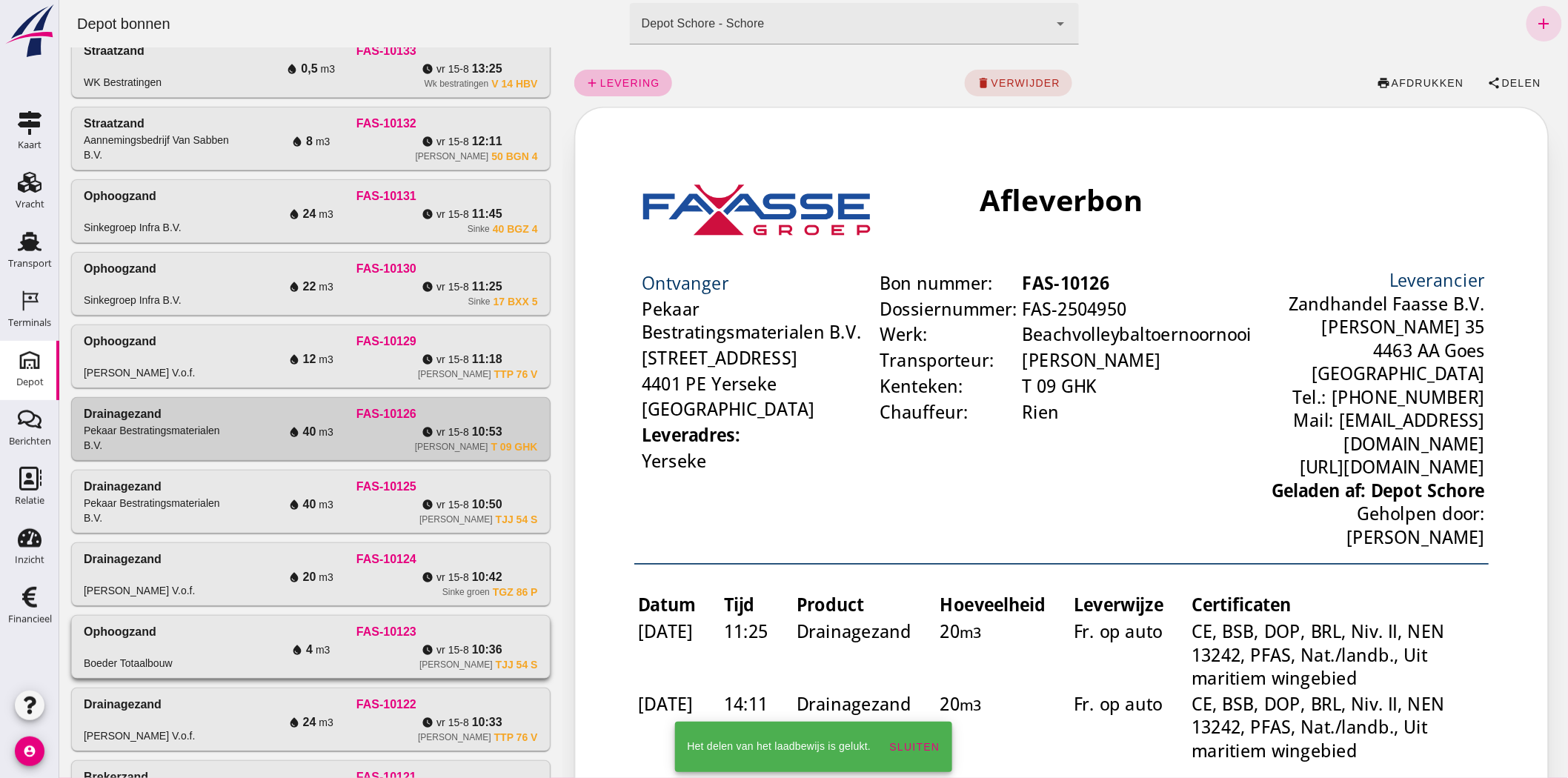
scroll to position [516, 0]
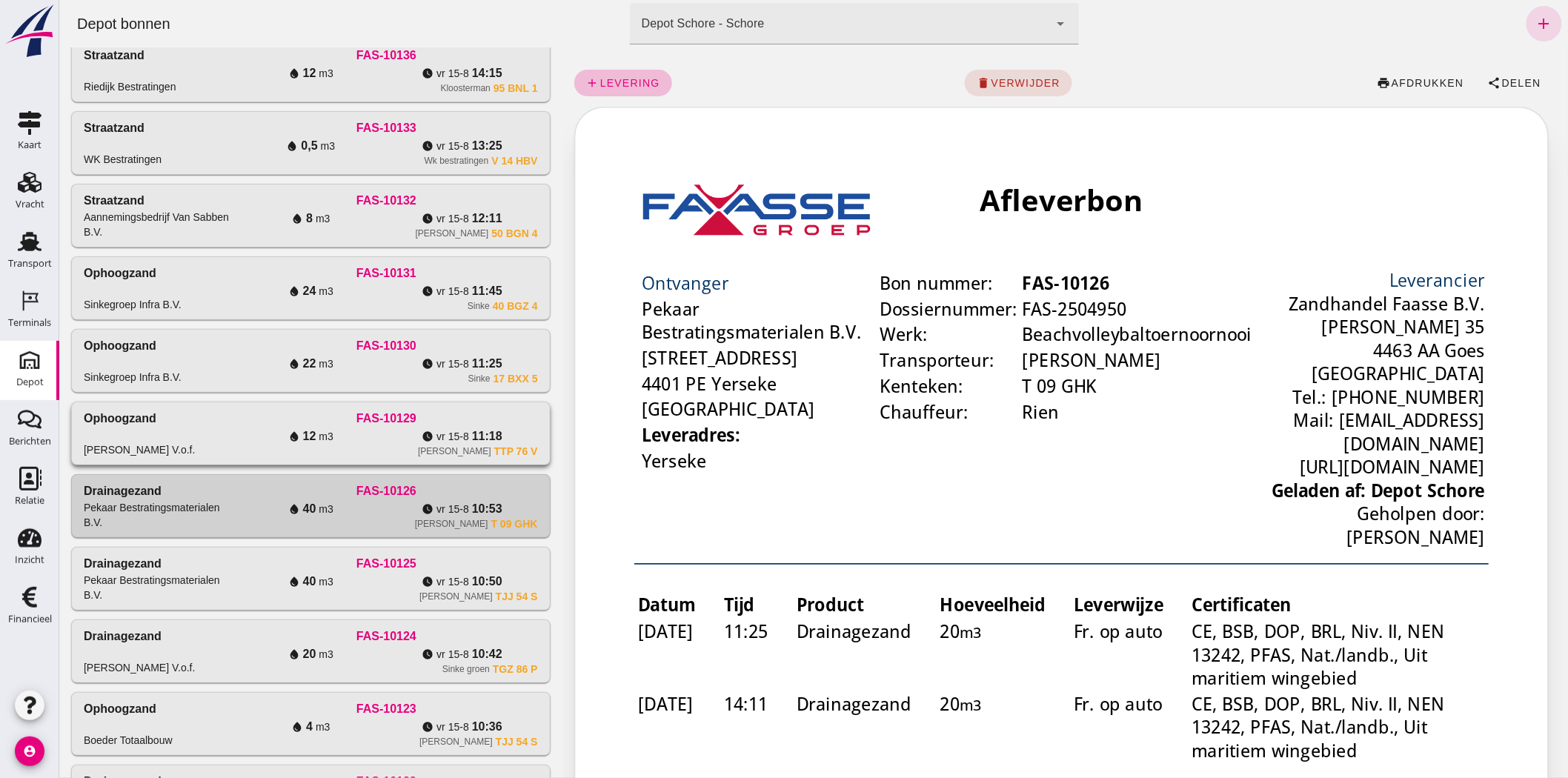
click at [332, 441] on span "vr 15-8" at bounding box center [325, 437] width 14 height 15
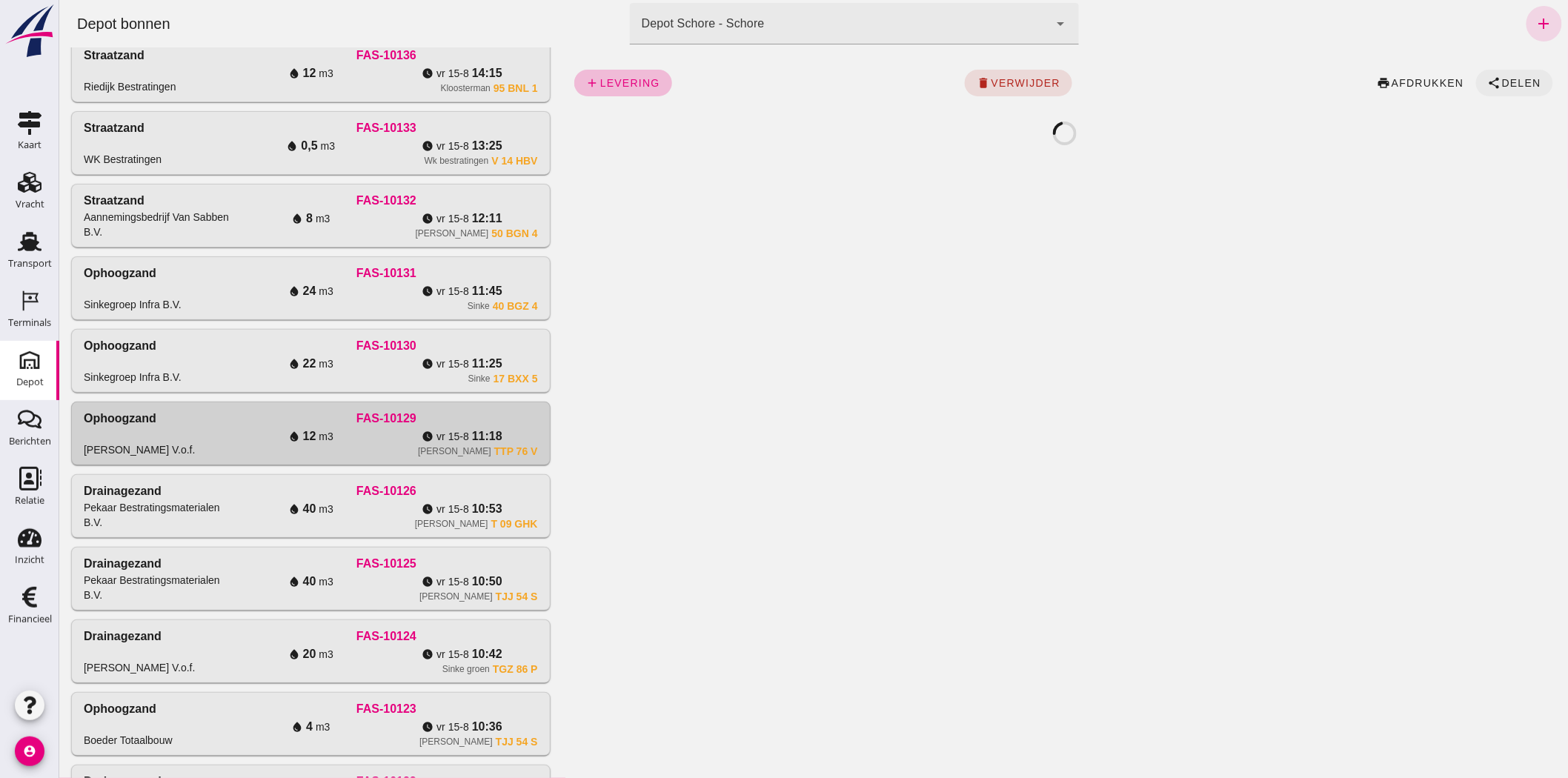
click span "Delen"
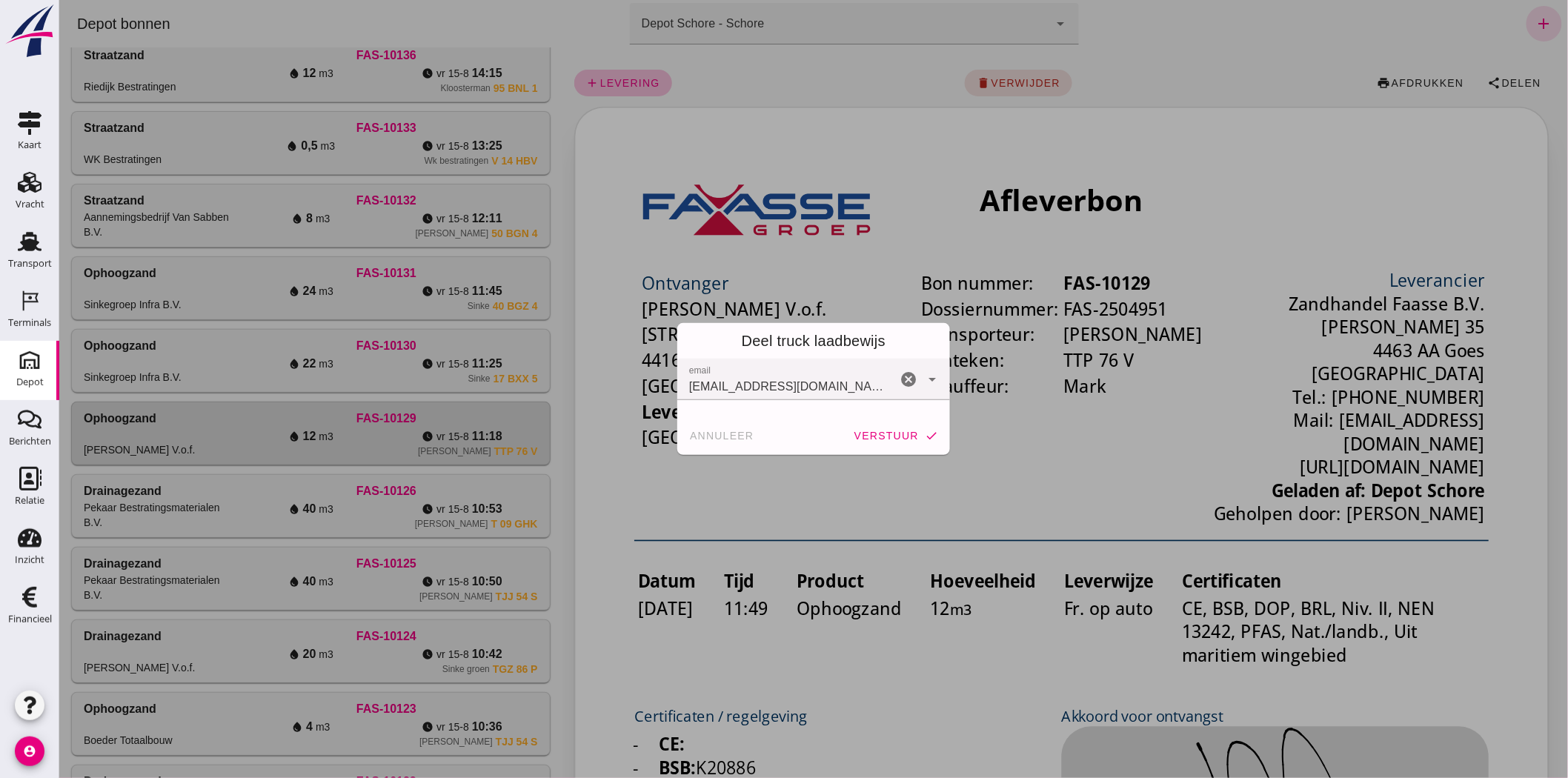
scroll to position [0, 0]
click button "verstuur check"
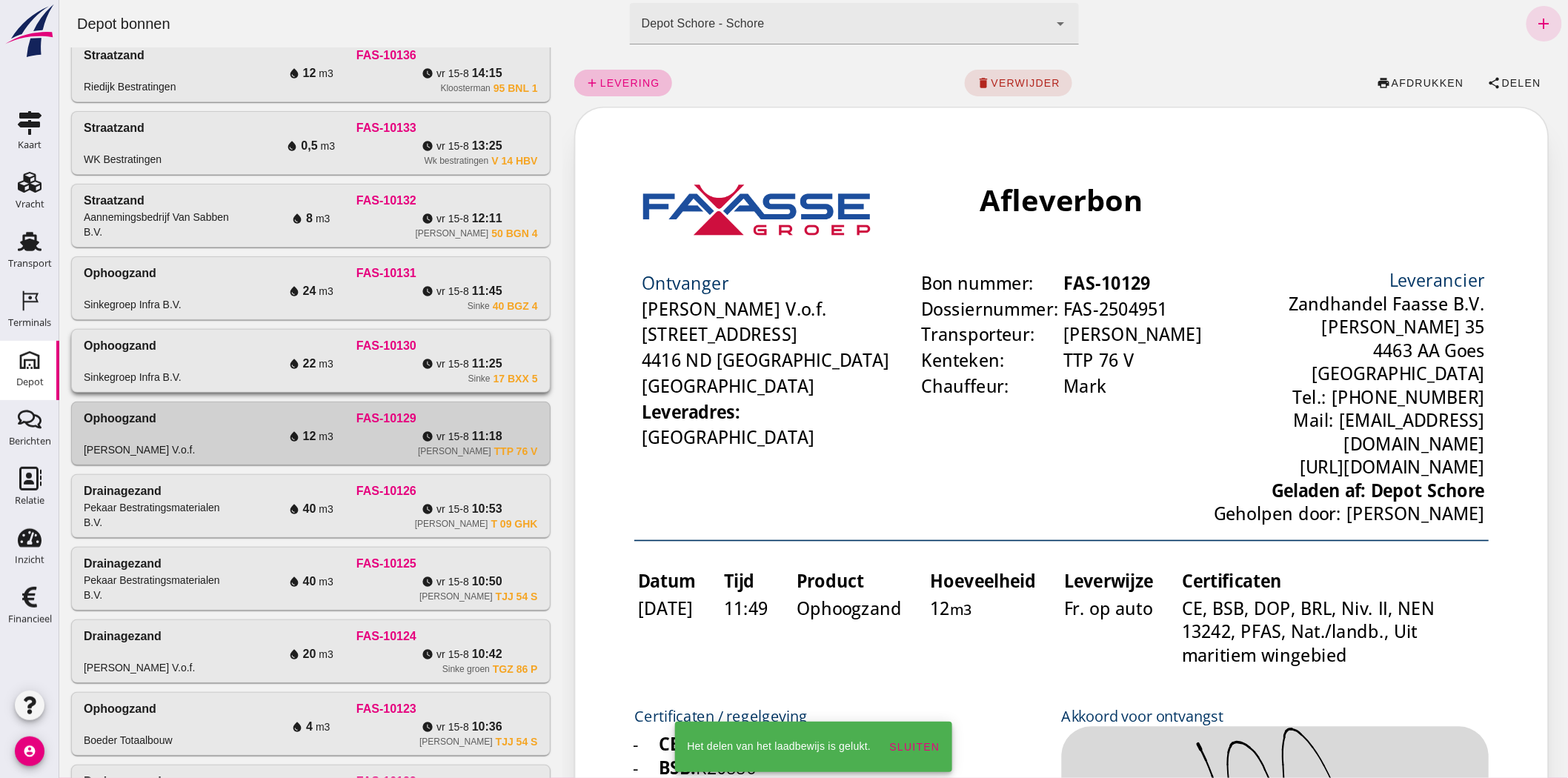
click at [334, 365] on div "water_drop 22 m3" at bounding box center [309, 364] width 151 height 18
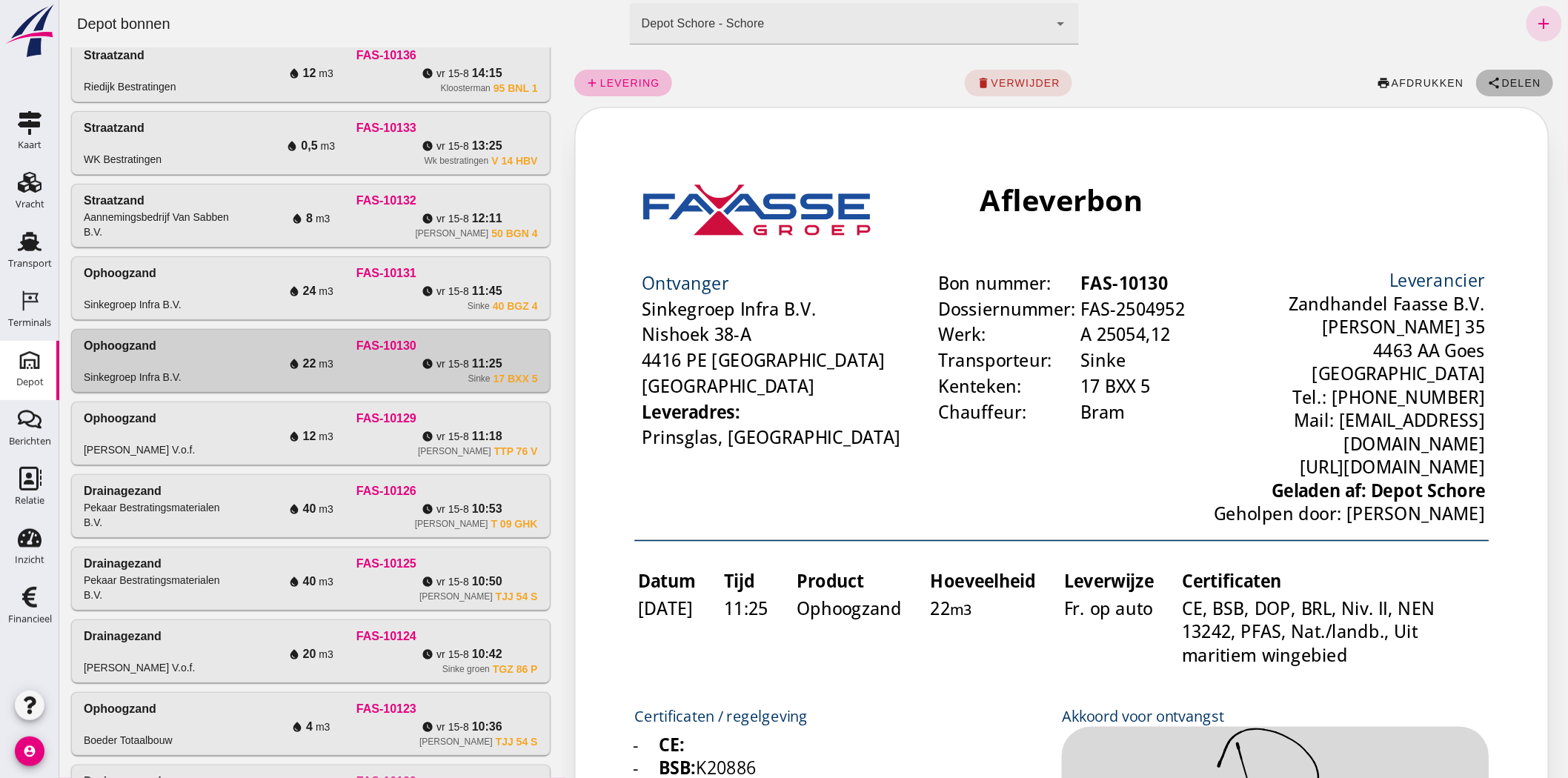
click span "Delen"
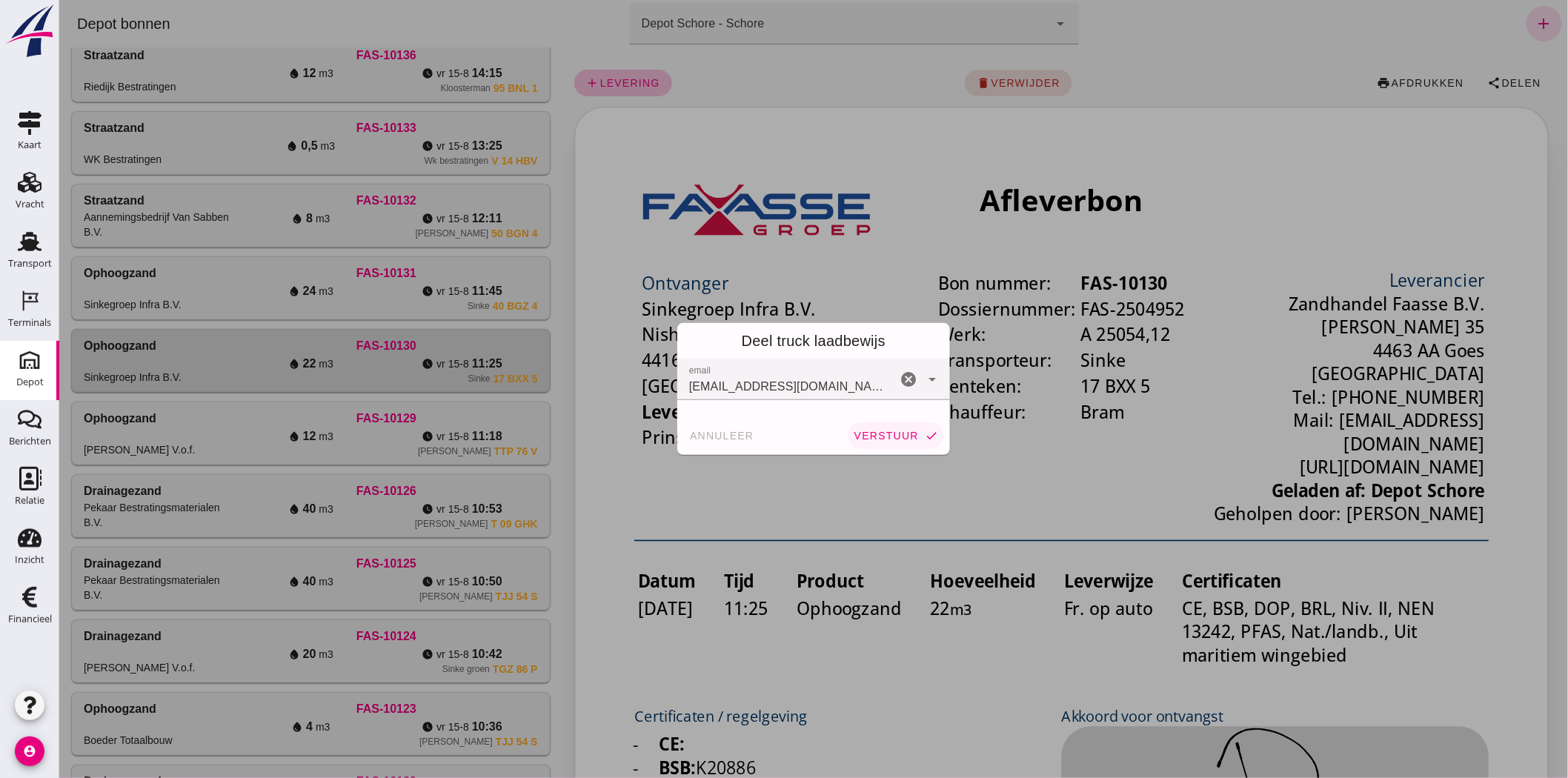
click span "verstuur"
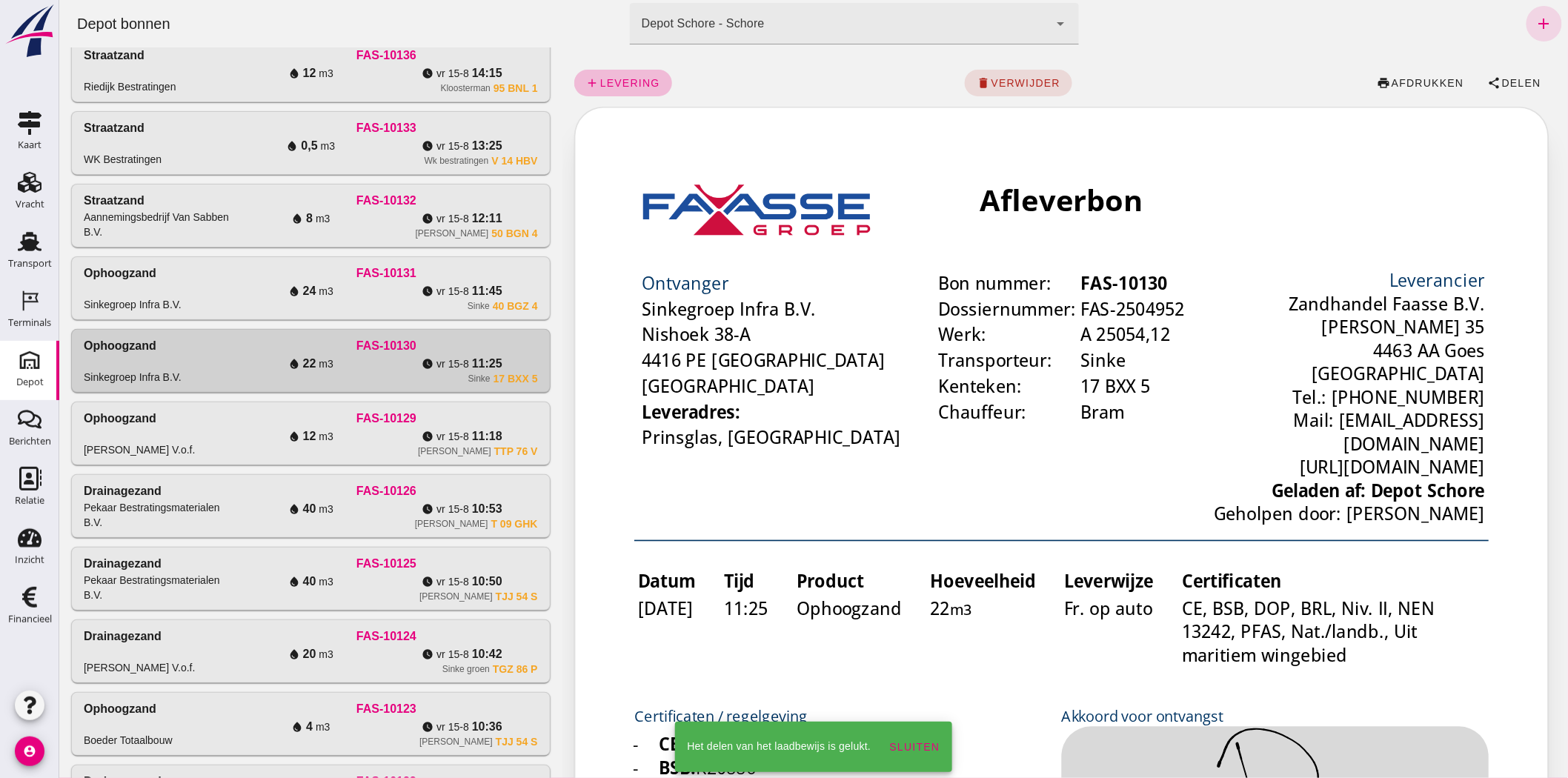
click at [476, 300] on div "Sinke" at bounding box center [477, 306] width 22 height 12
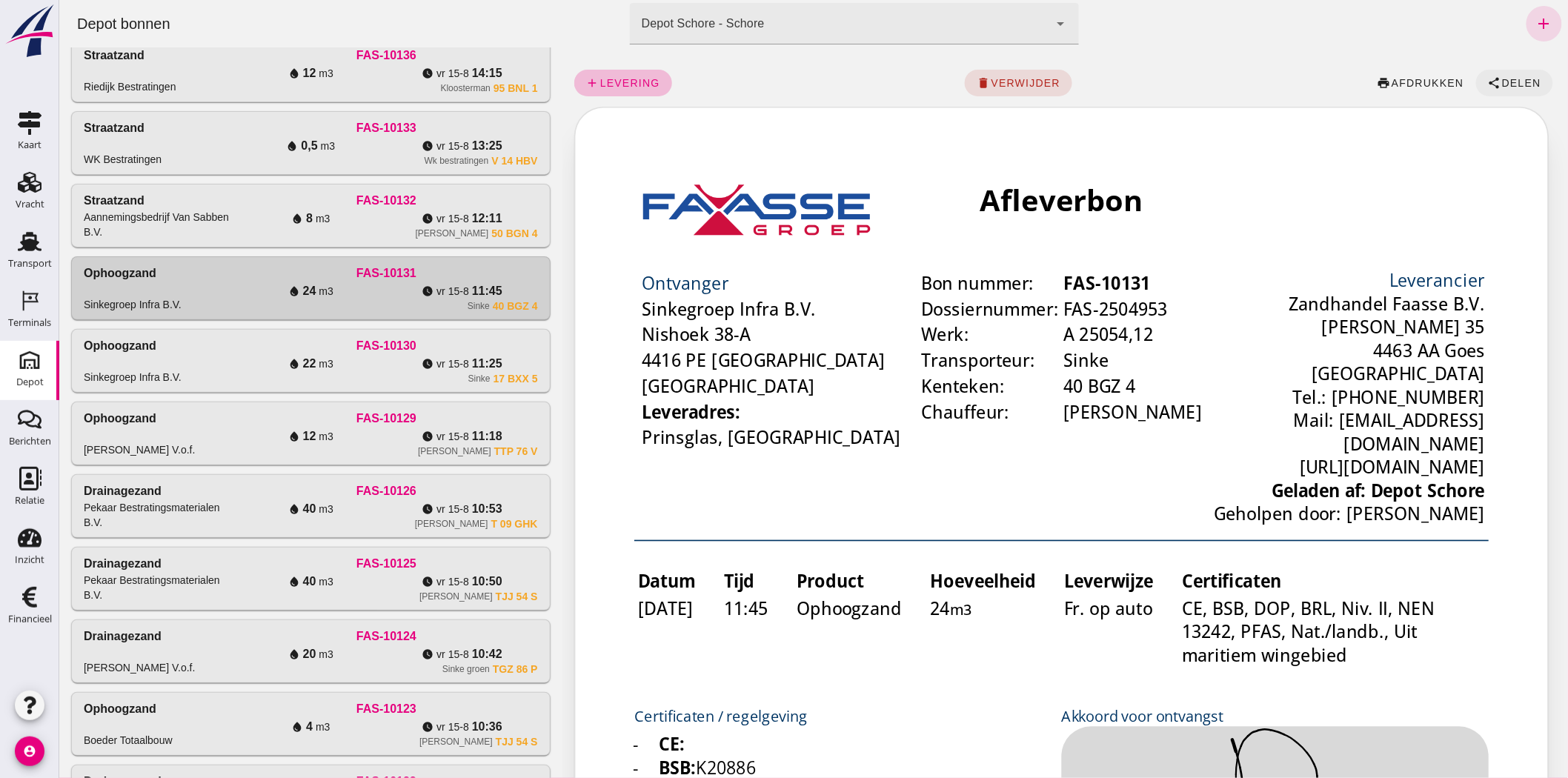
click icon "share"
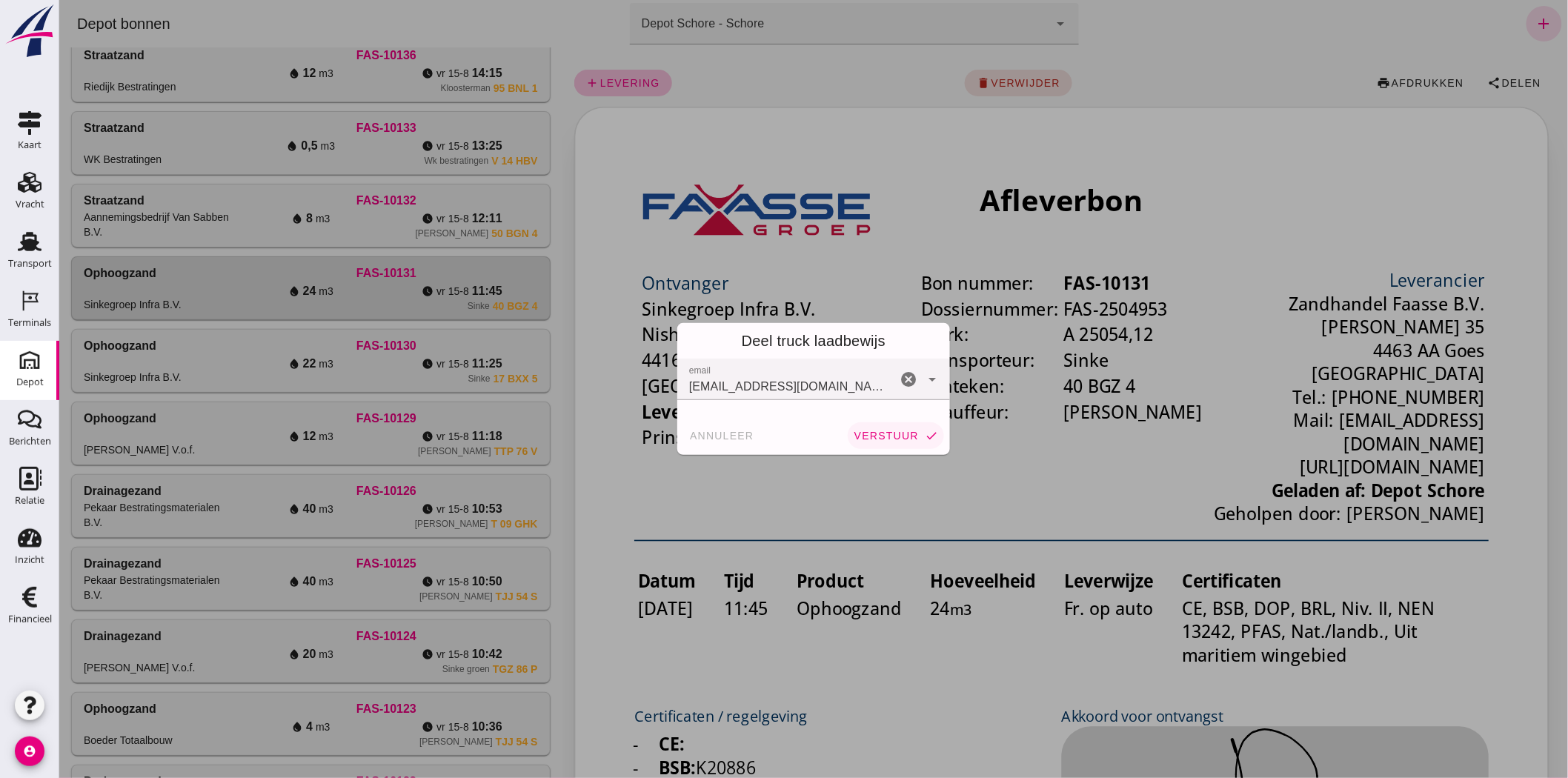
click button "verstuur check"
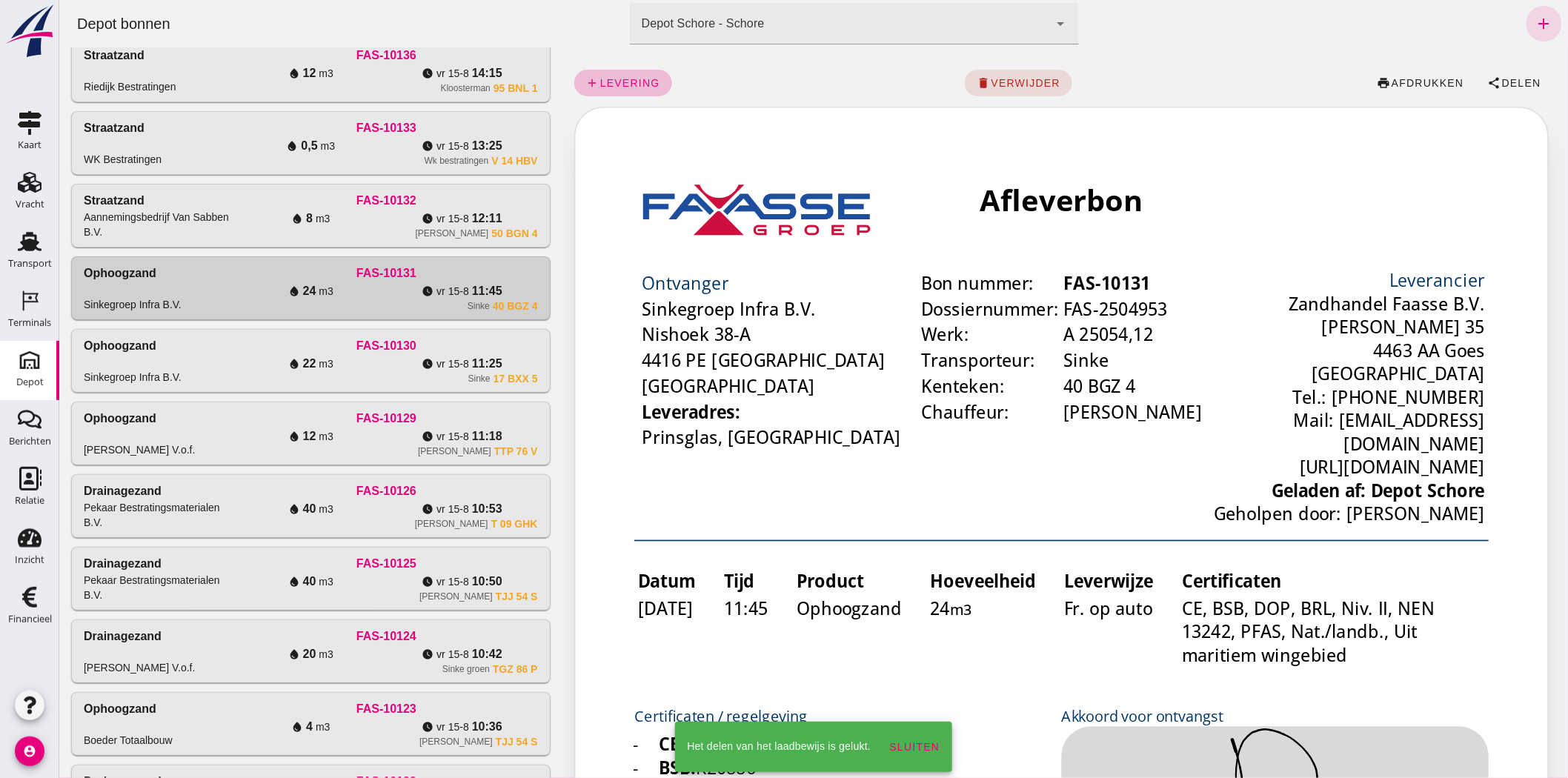
click div "FAS-10132"
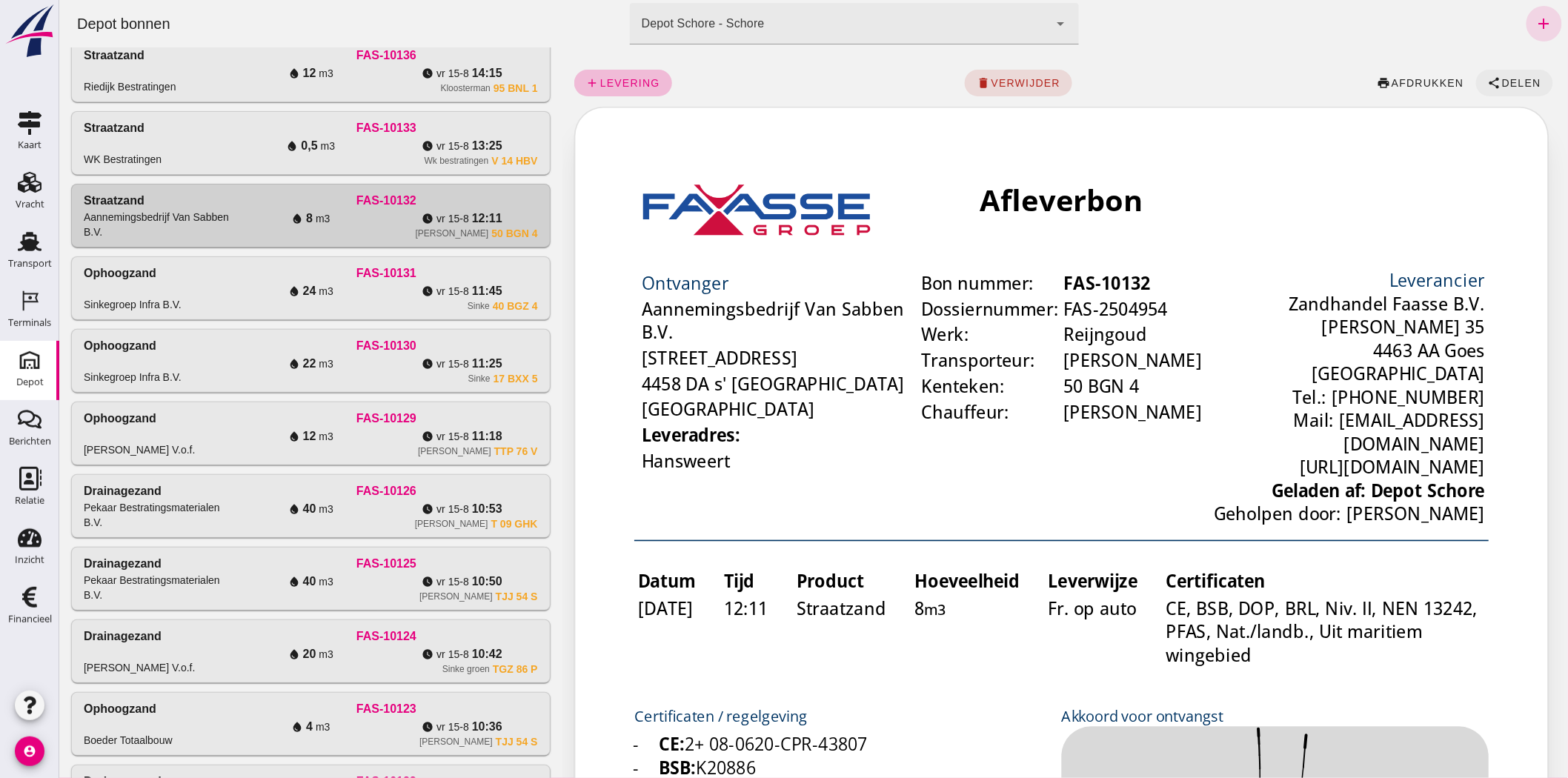
click icon "share"
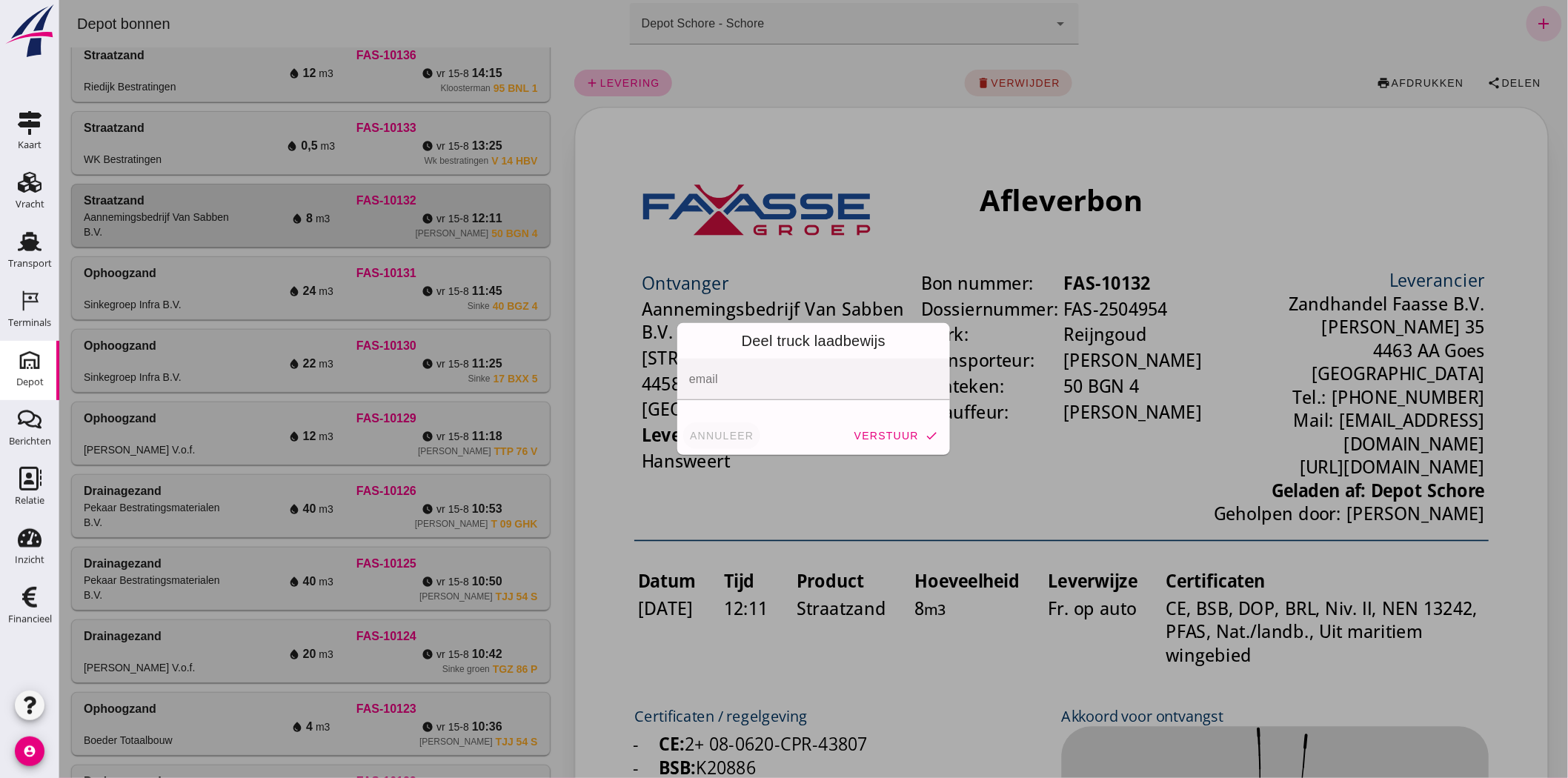
click span "annuleer"
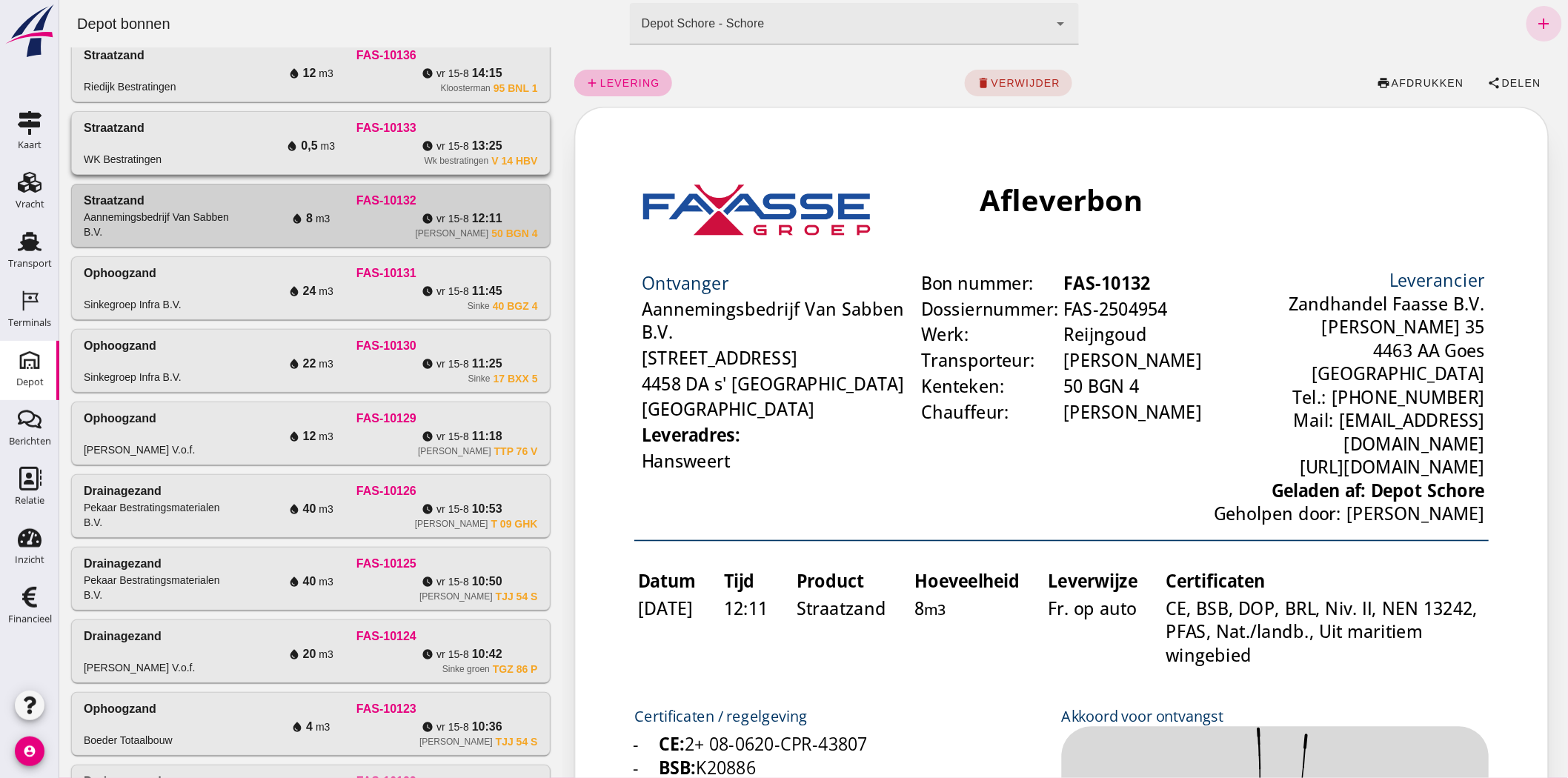
click at [338, 141] on div "water_drop 0,5 m3" at bounding box center [309, 146] width 151 height 18
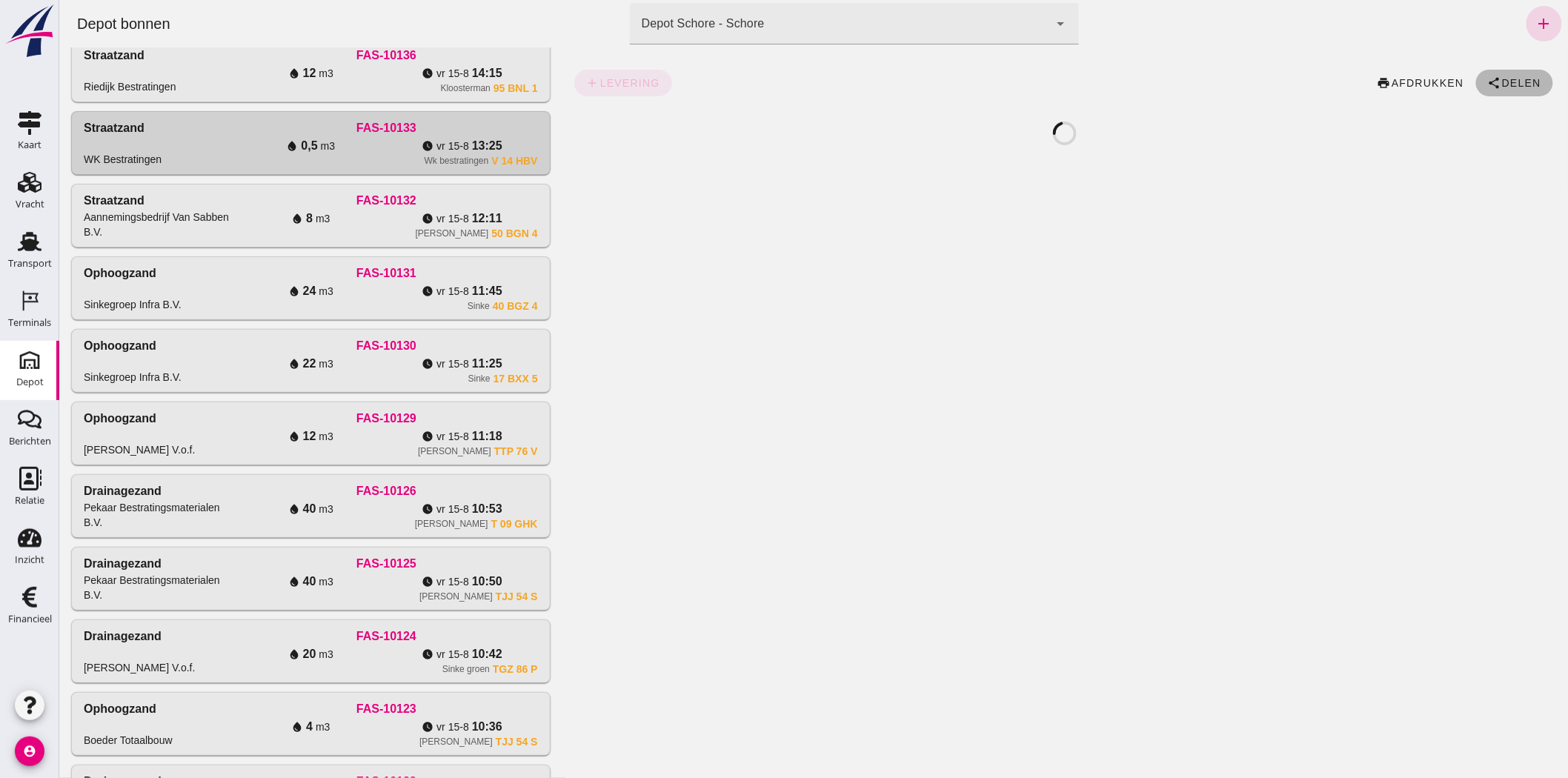
click span "Delen"
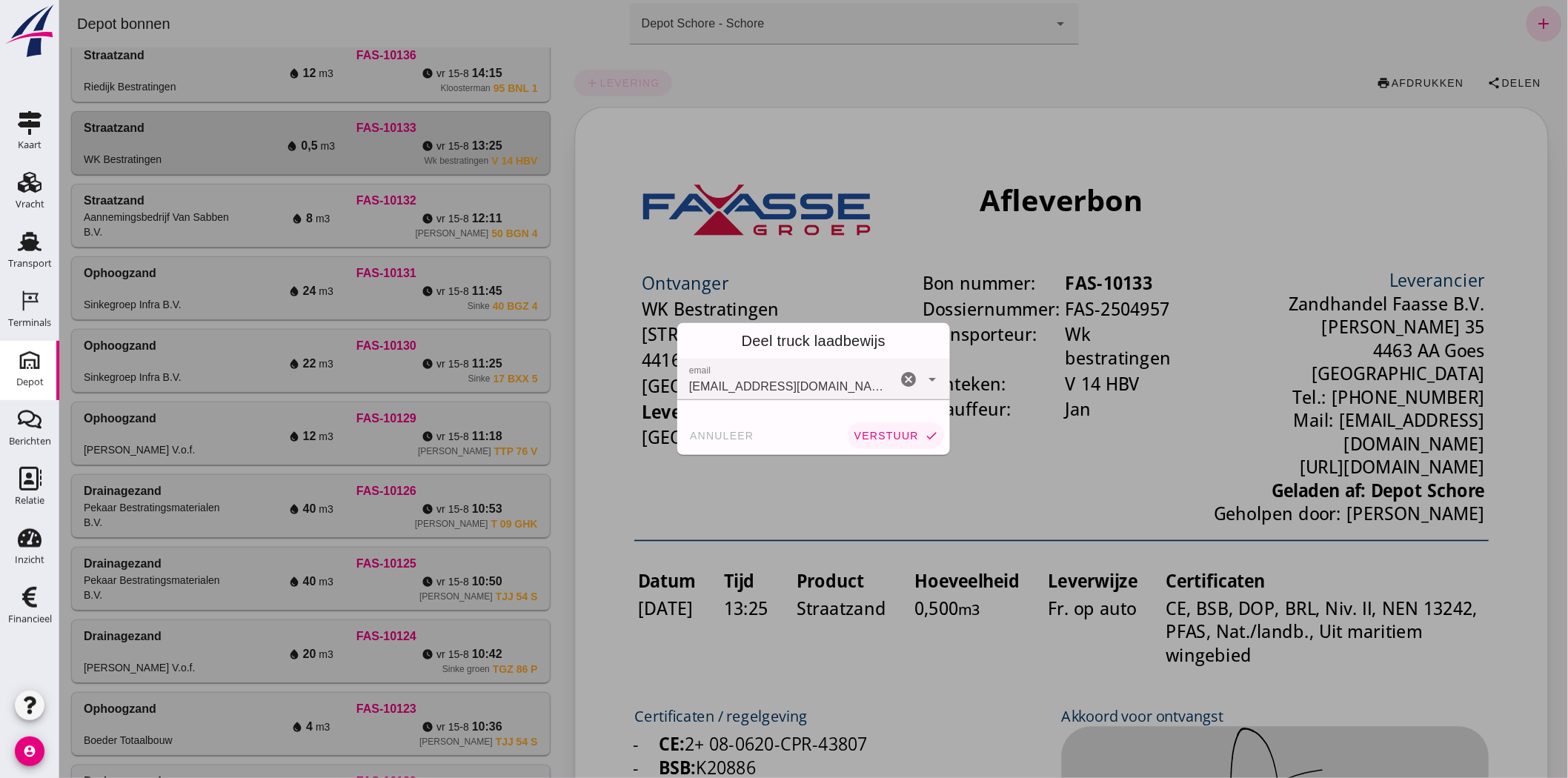
click button "verstuur check"
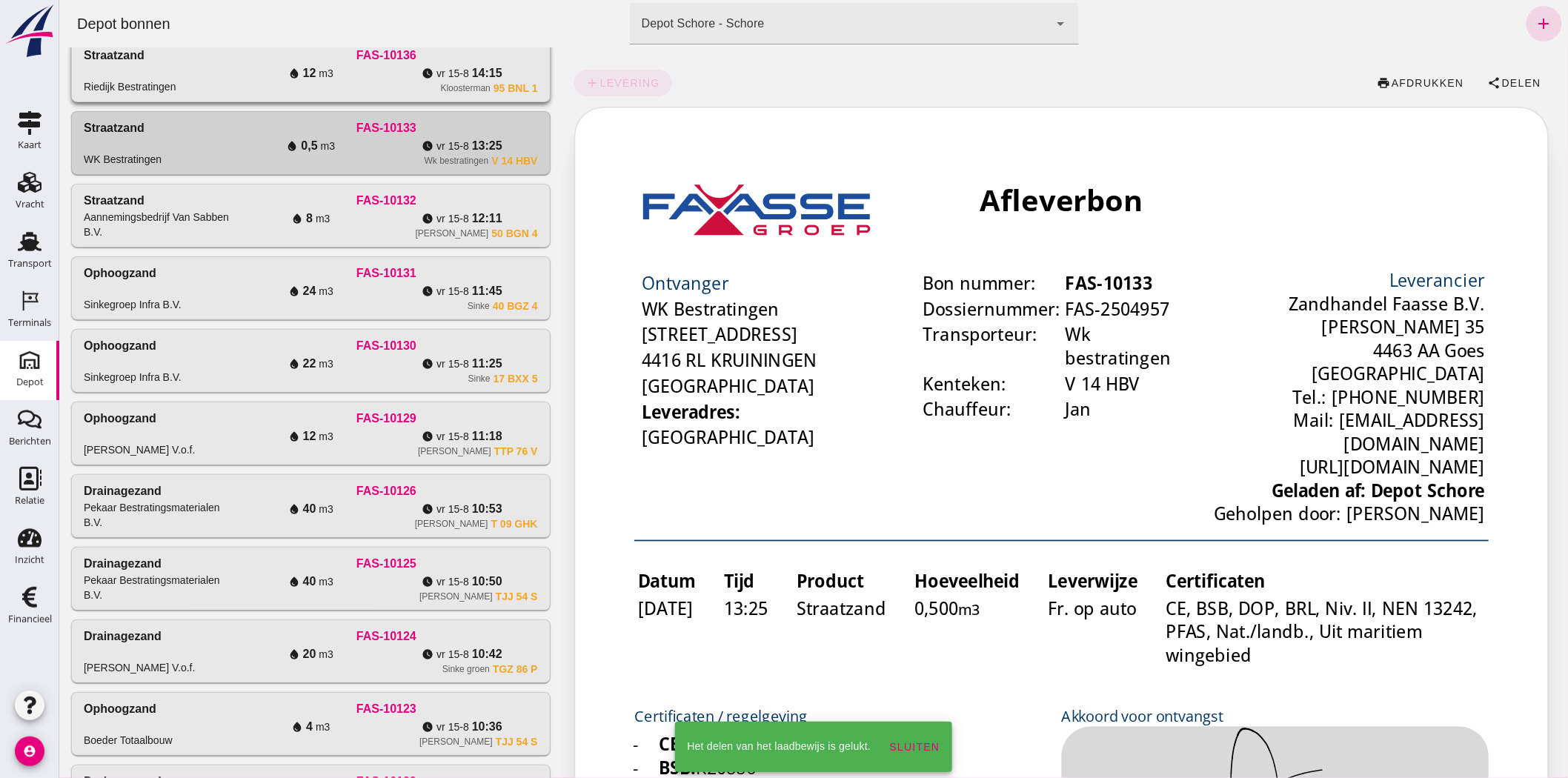
click div "Straatzand Riedijk Bestratingen FAS-10136 water_drop 12 m3 watch_later [DATE] 1…"
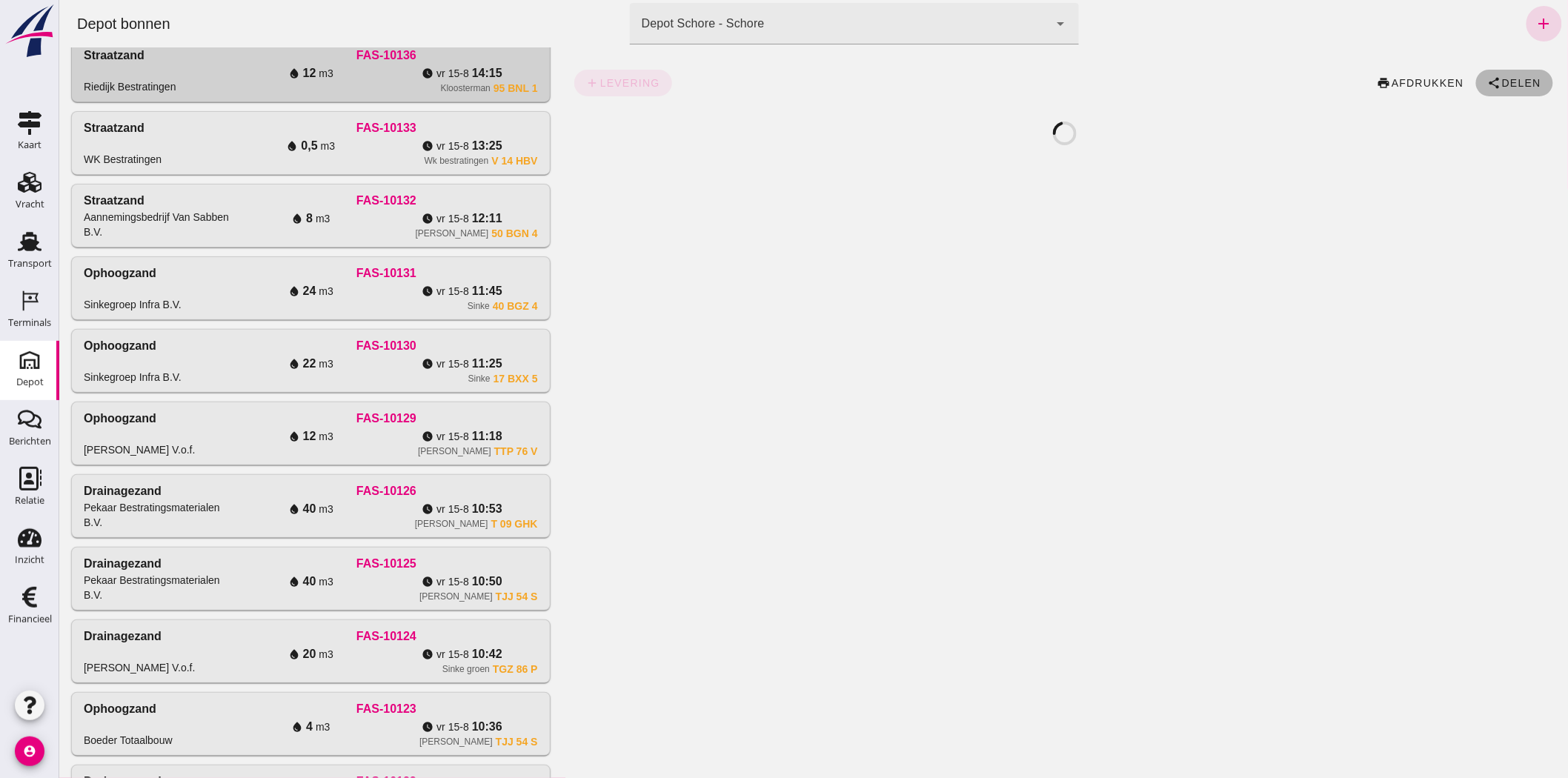
click span "Delen"
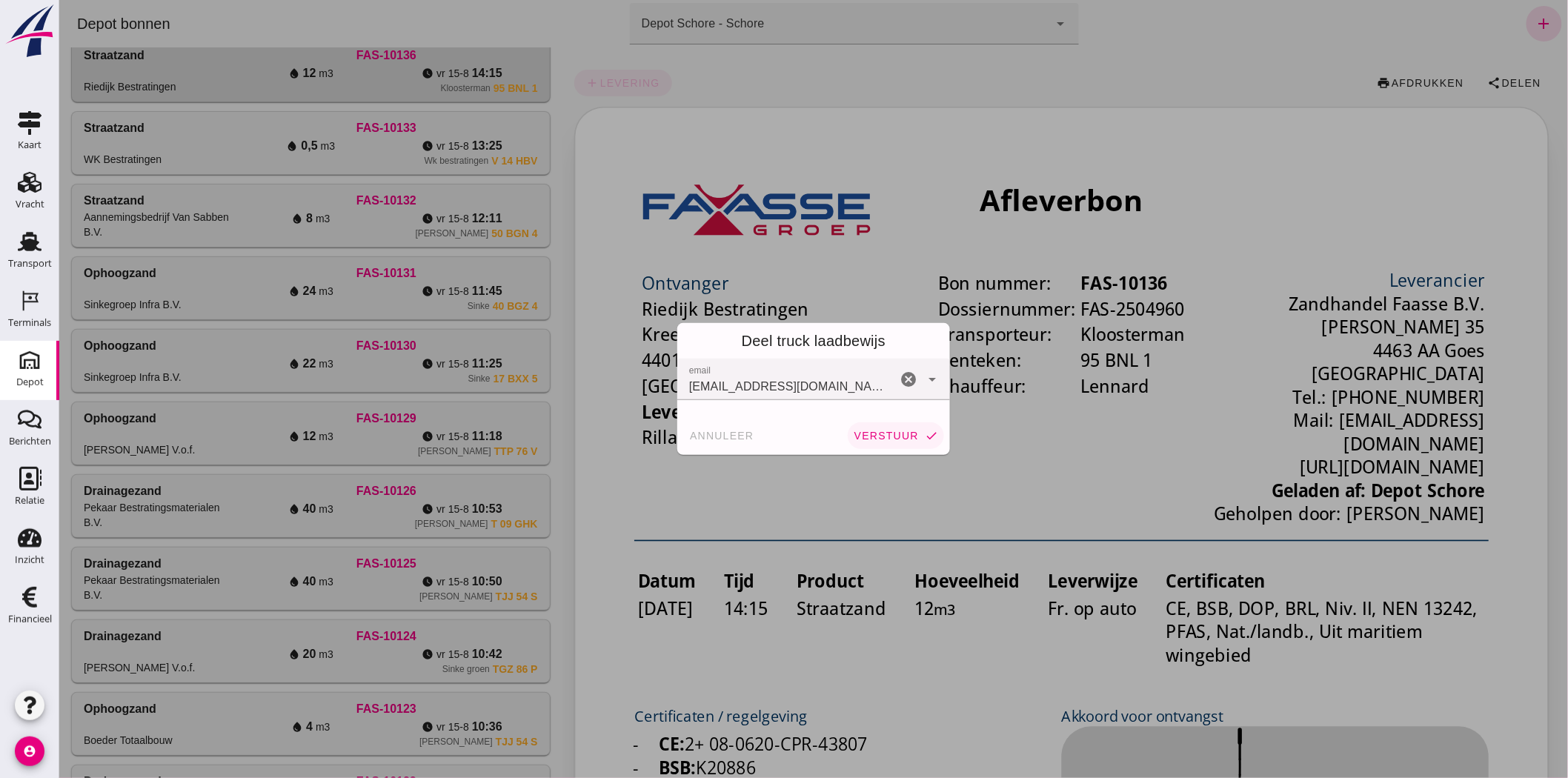
click button "verstuur check"
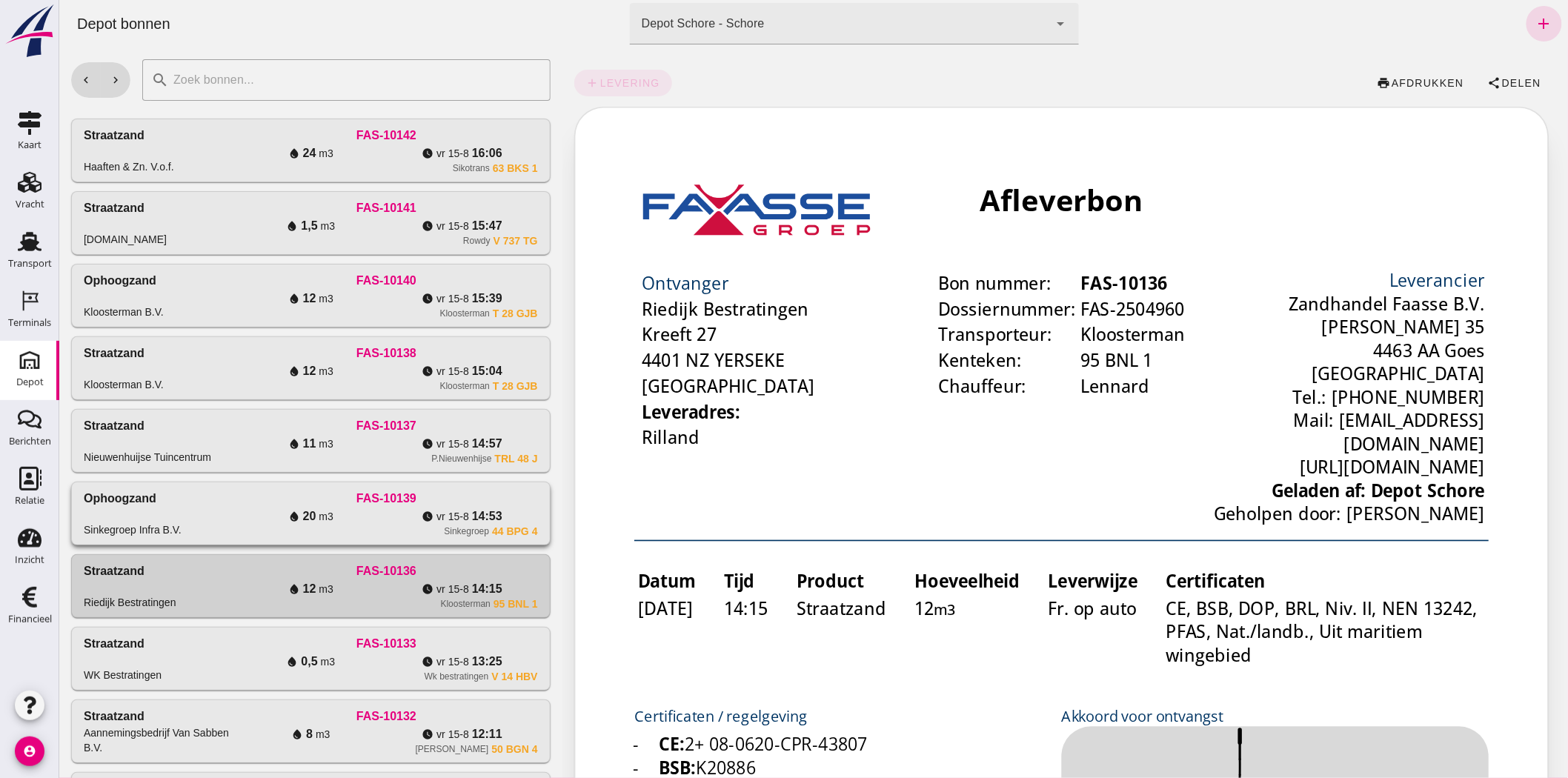
click div "Ophoogzand Sinkegroep Infra B.V. FAS-10139 water_drop 20 m3 watch_later [DATE] …"
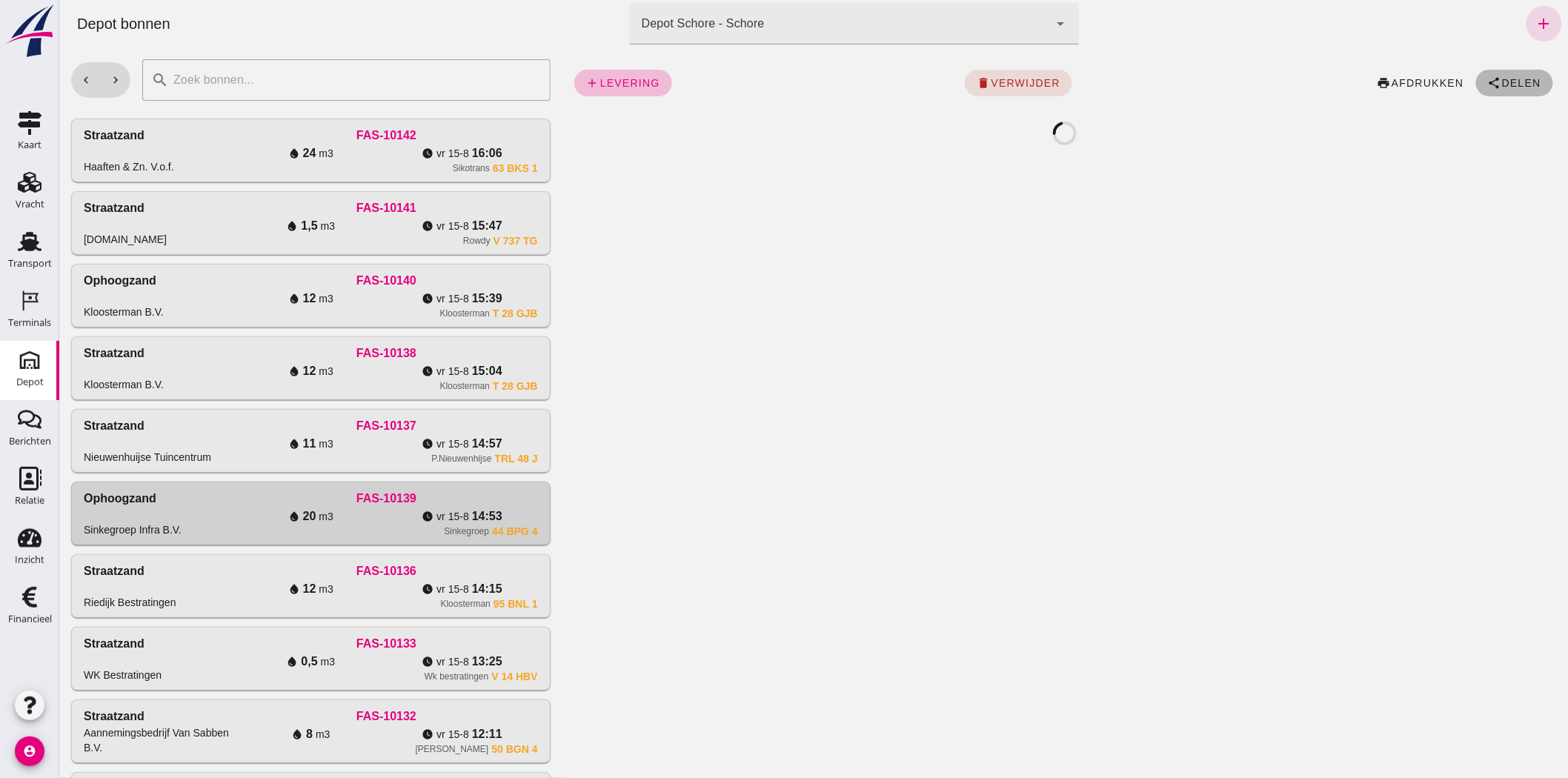
click span "Delen"
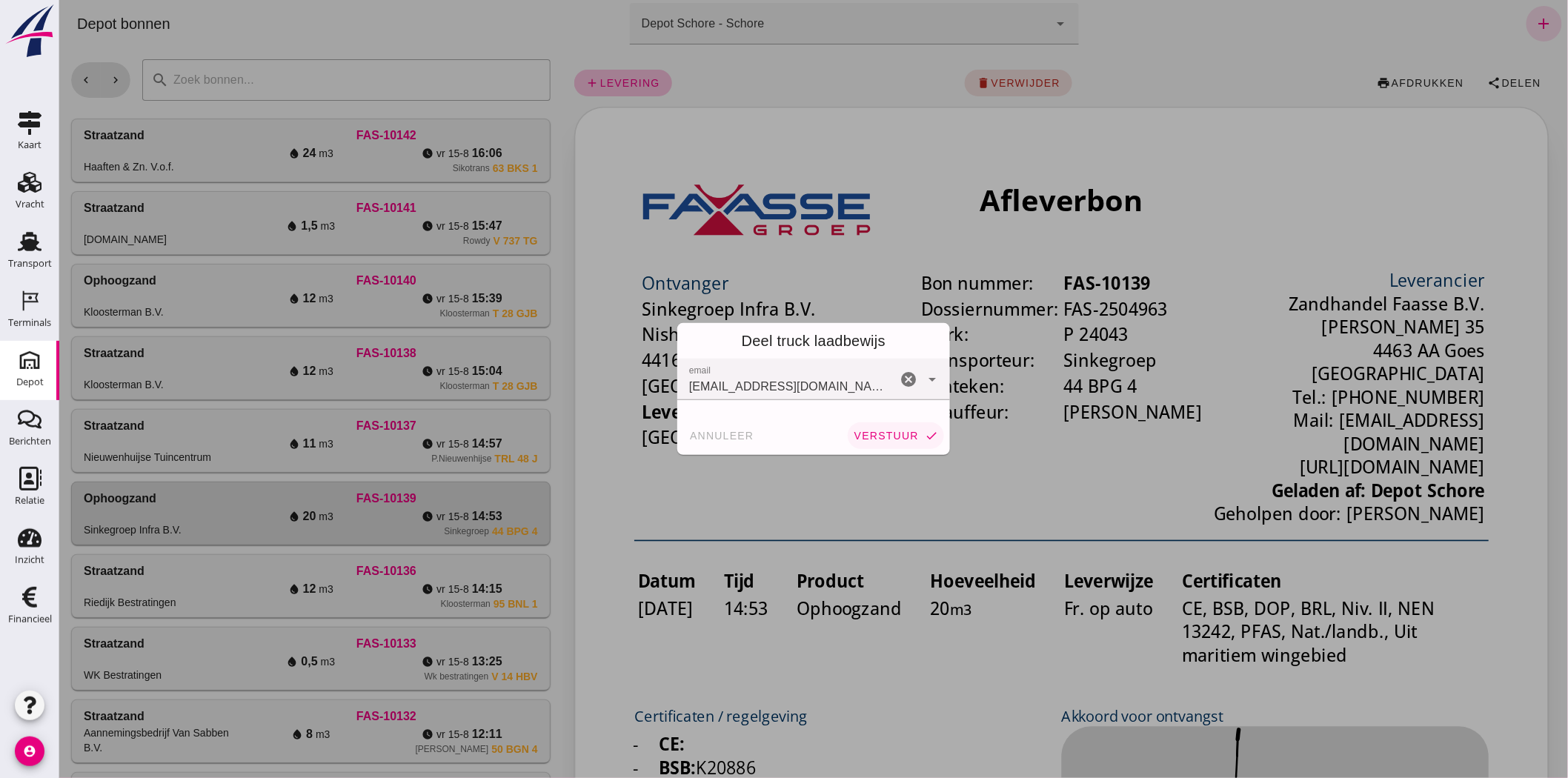
click button "verstuur check"
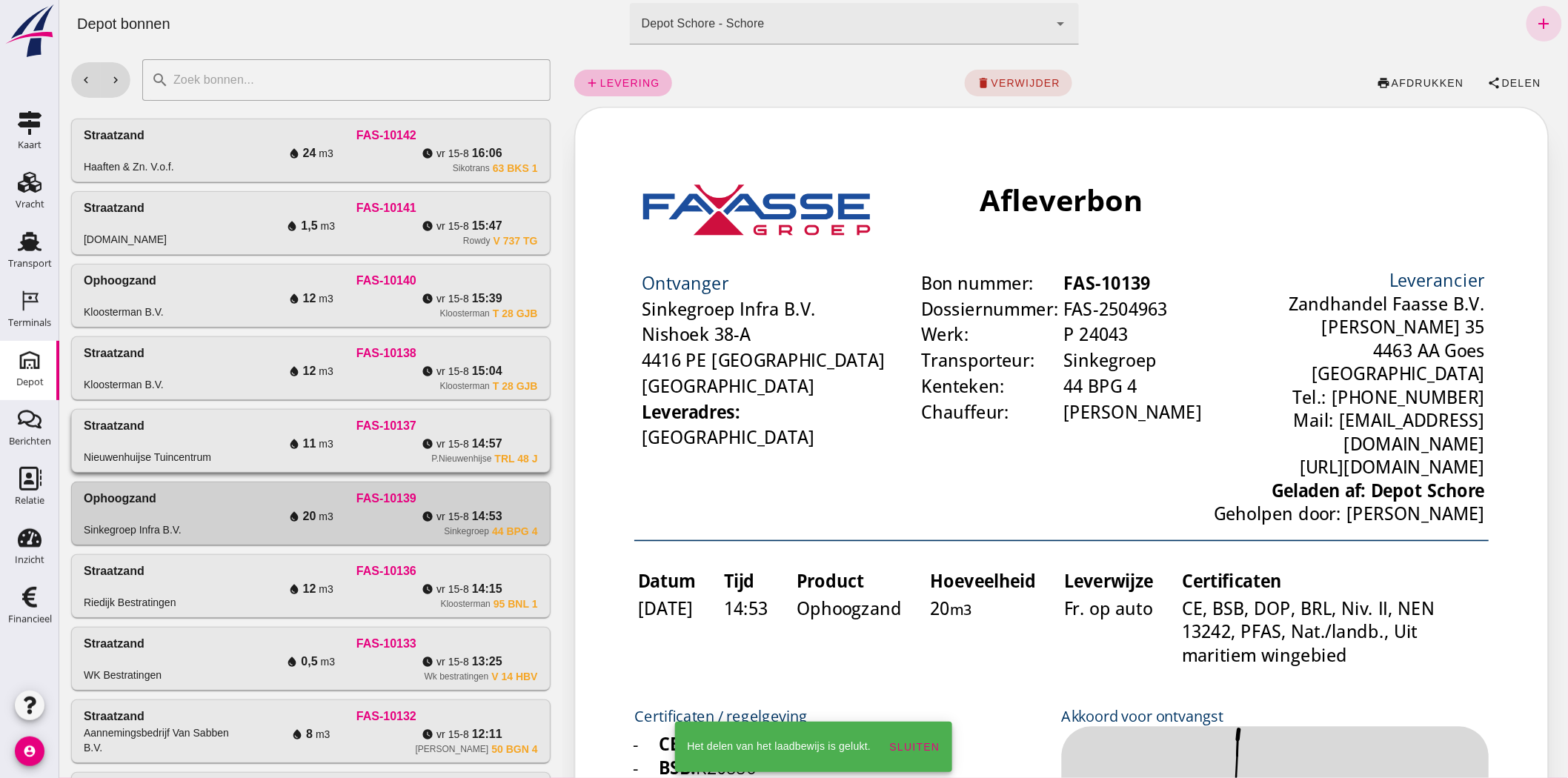
click div "FAS-10137"
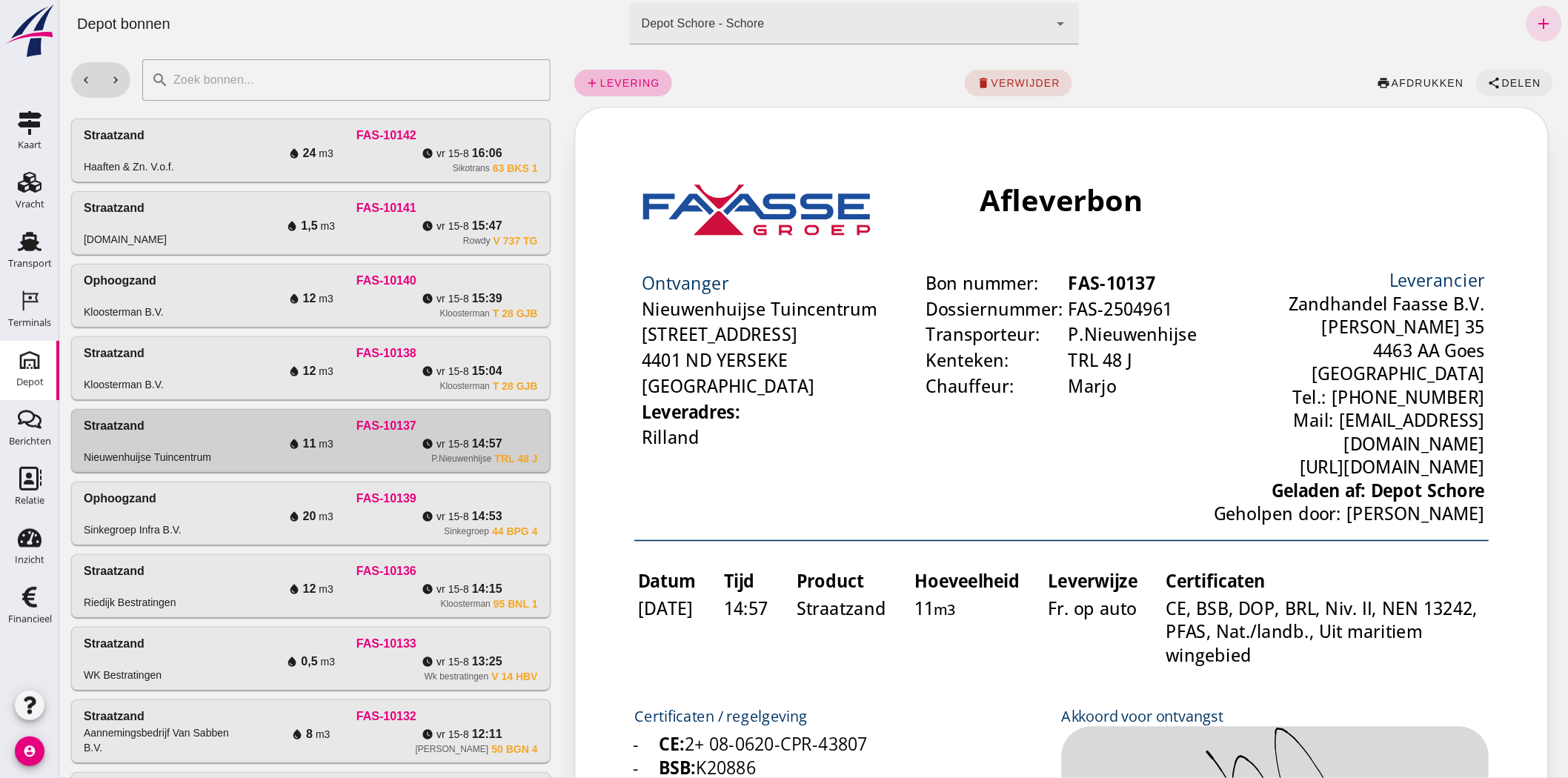
click span "Delen"
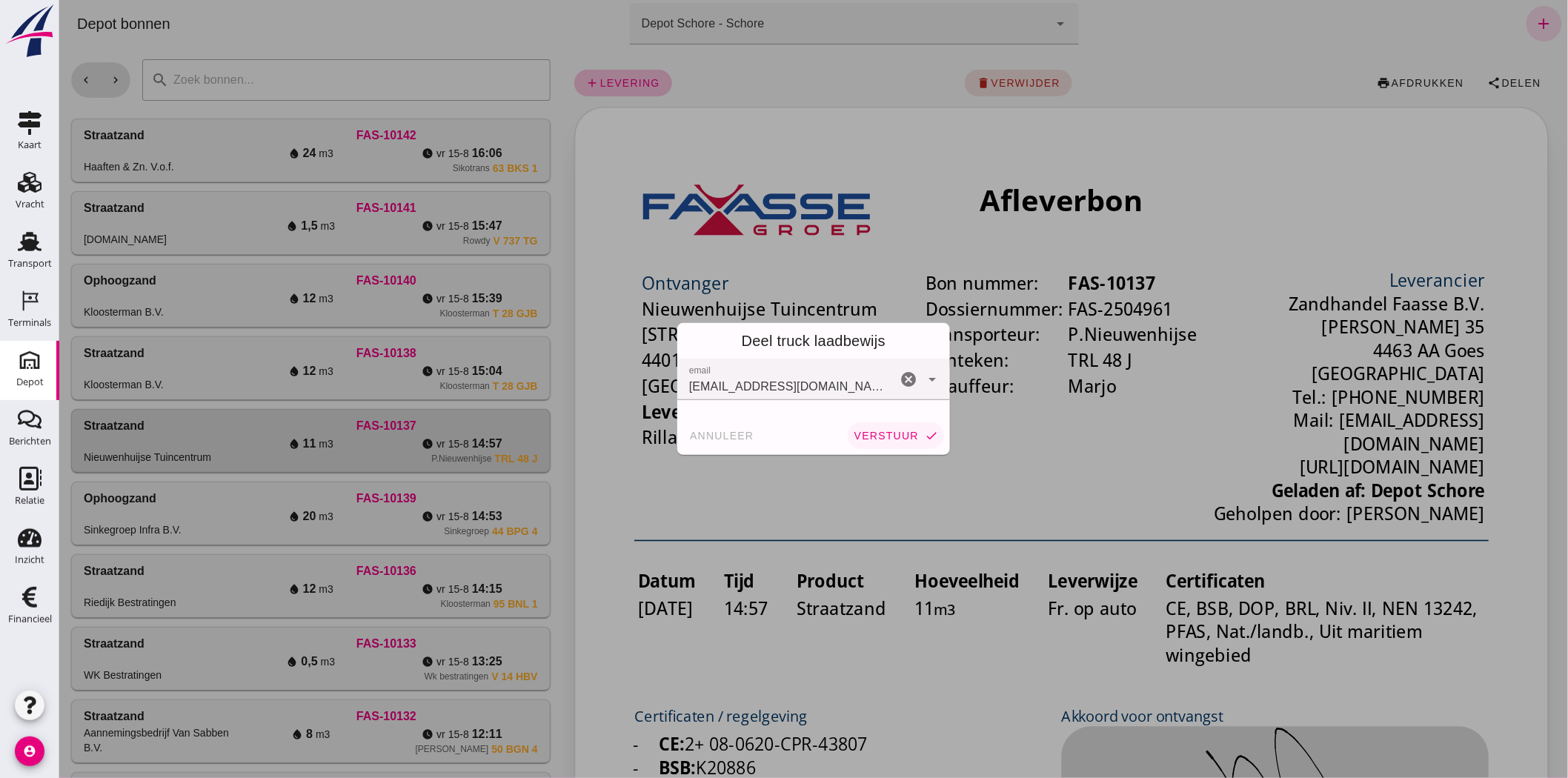
click span "verstuur"
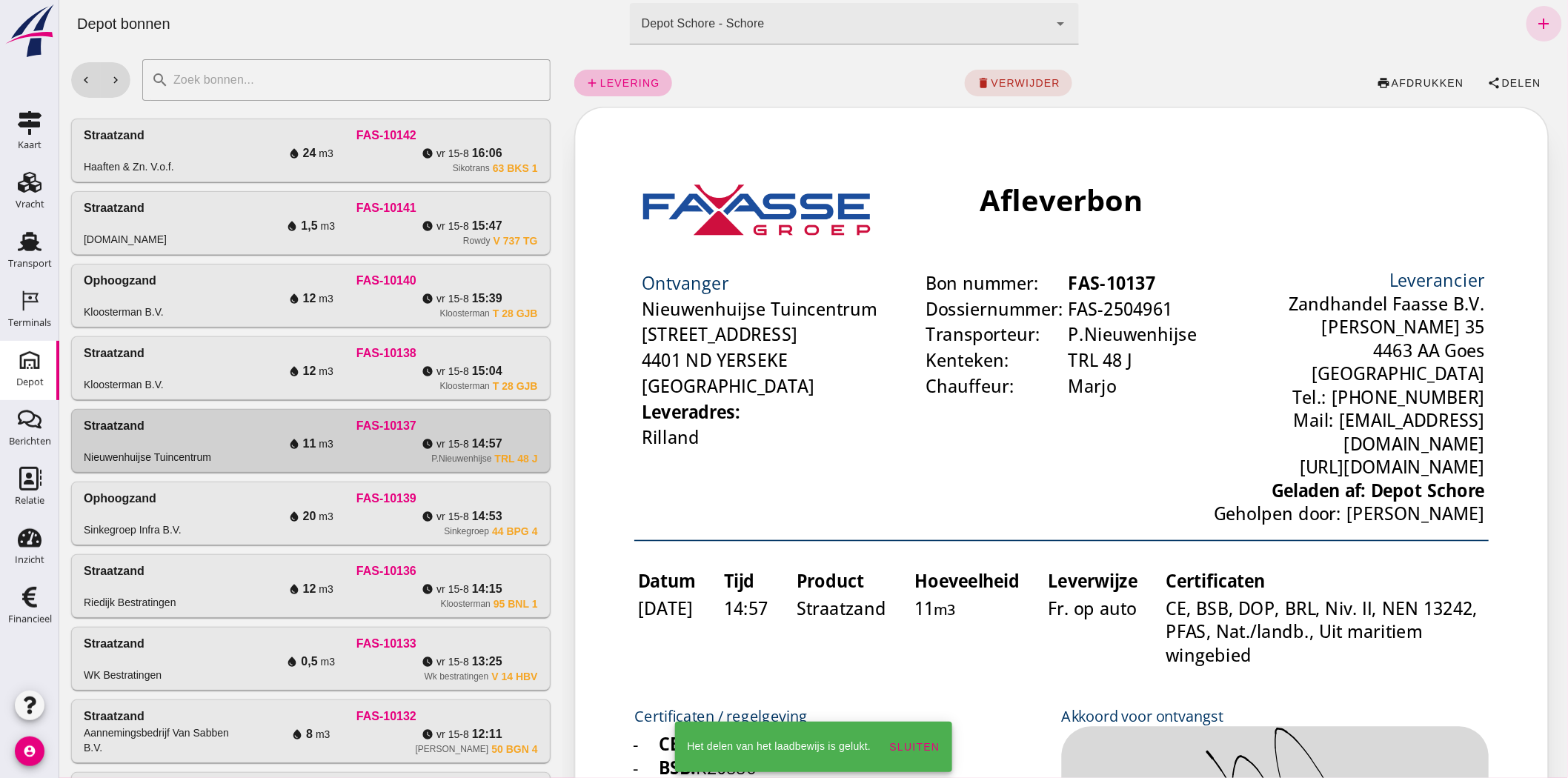
click div "FAS-10138"
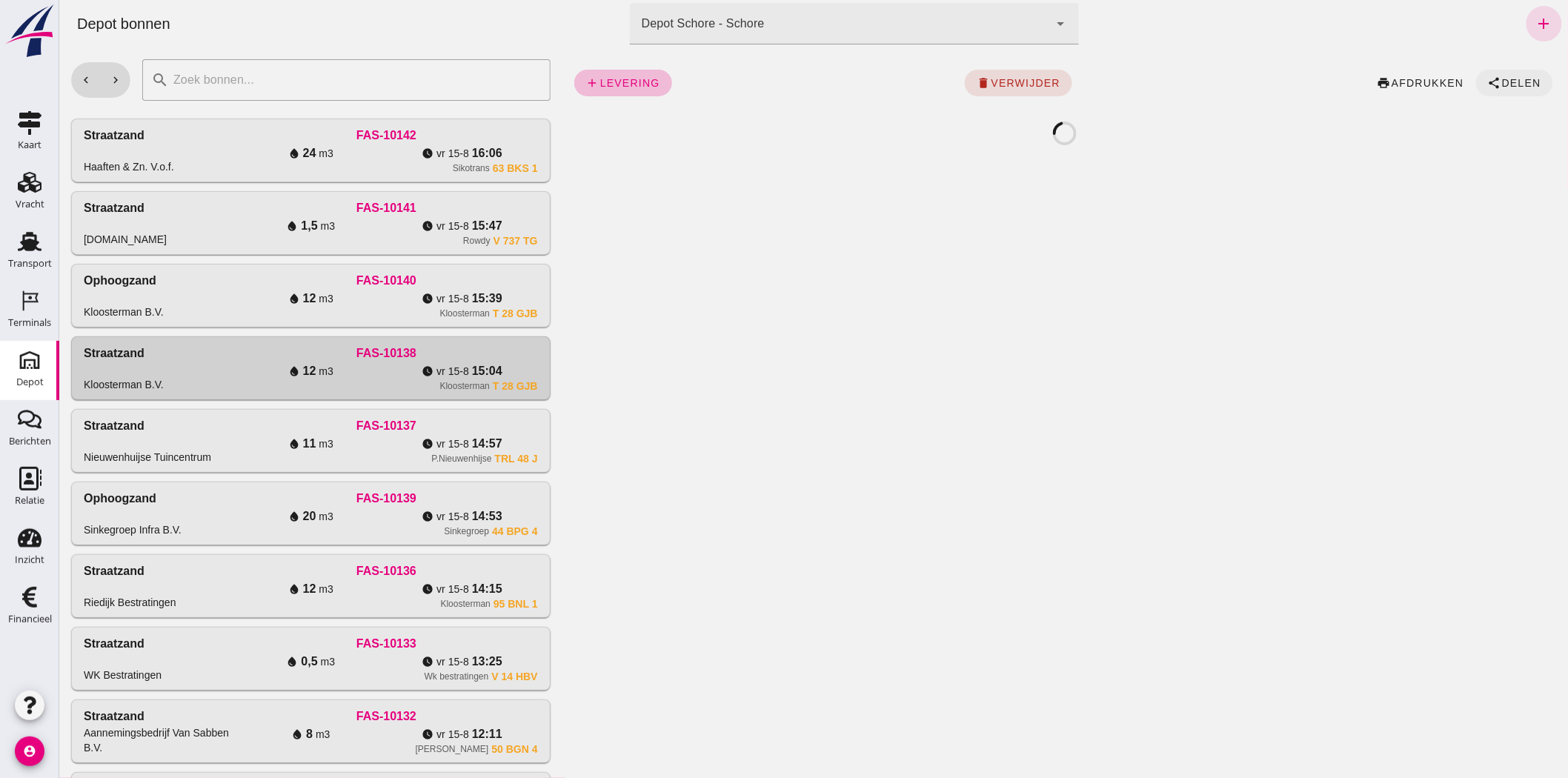
click button "share Delen"
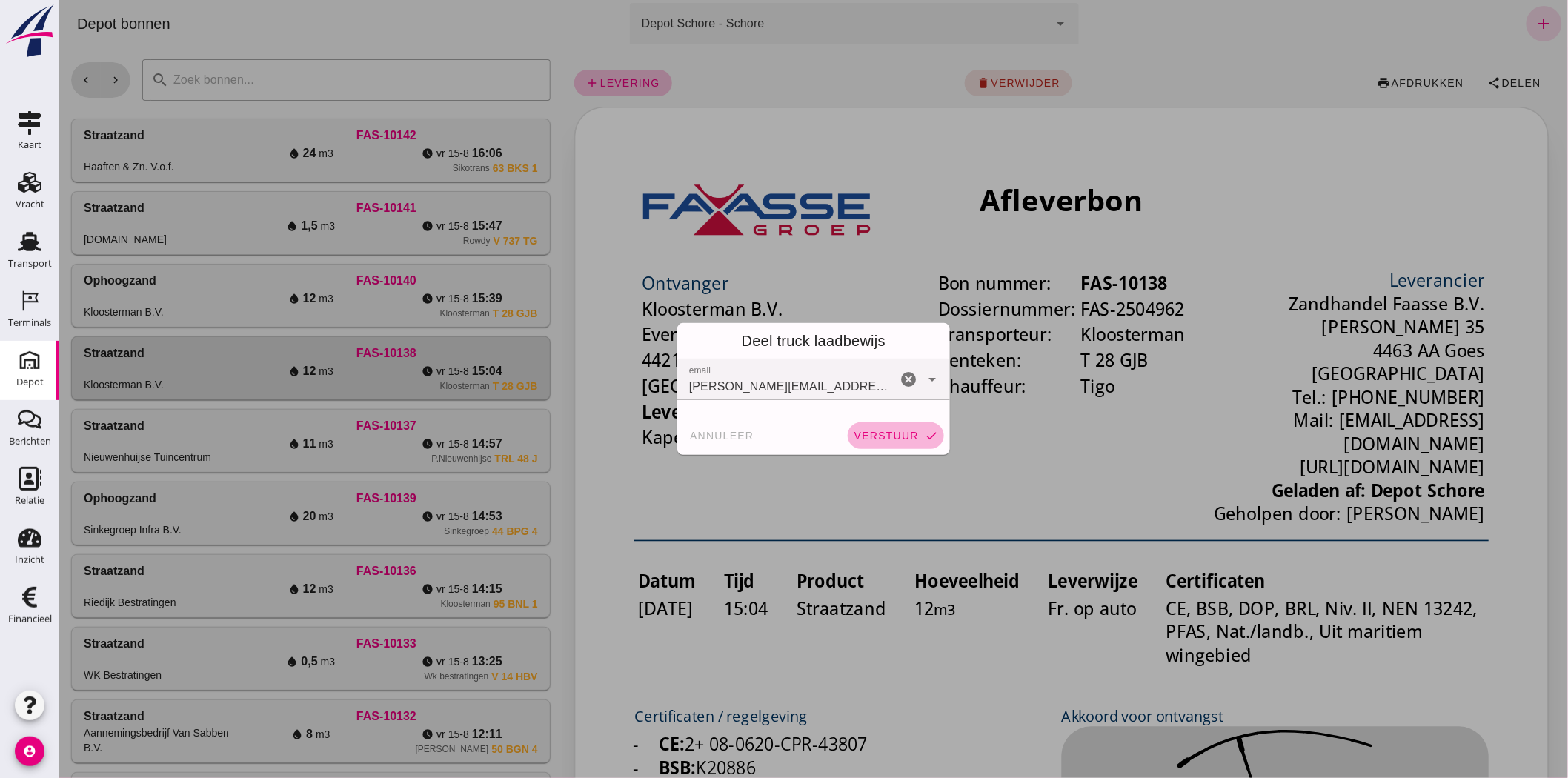
click span "verstuur"
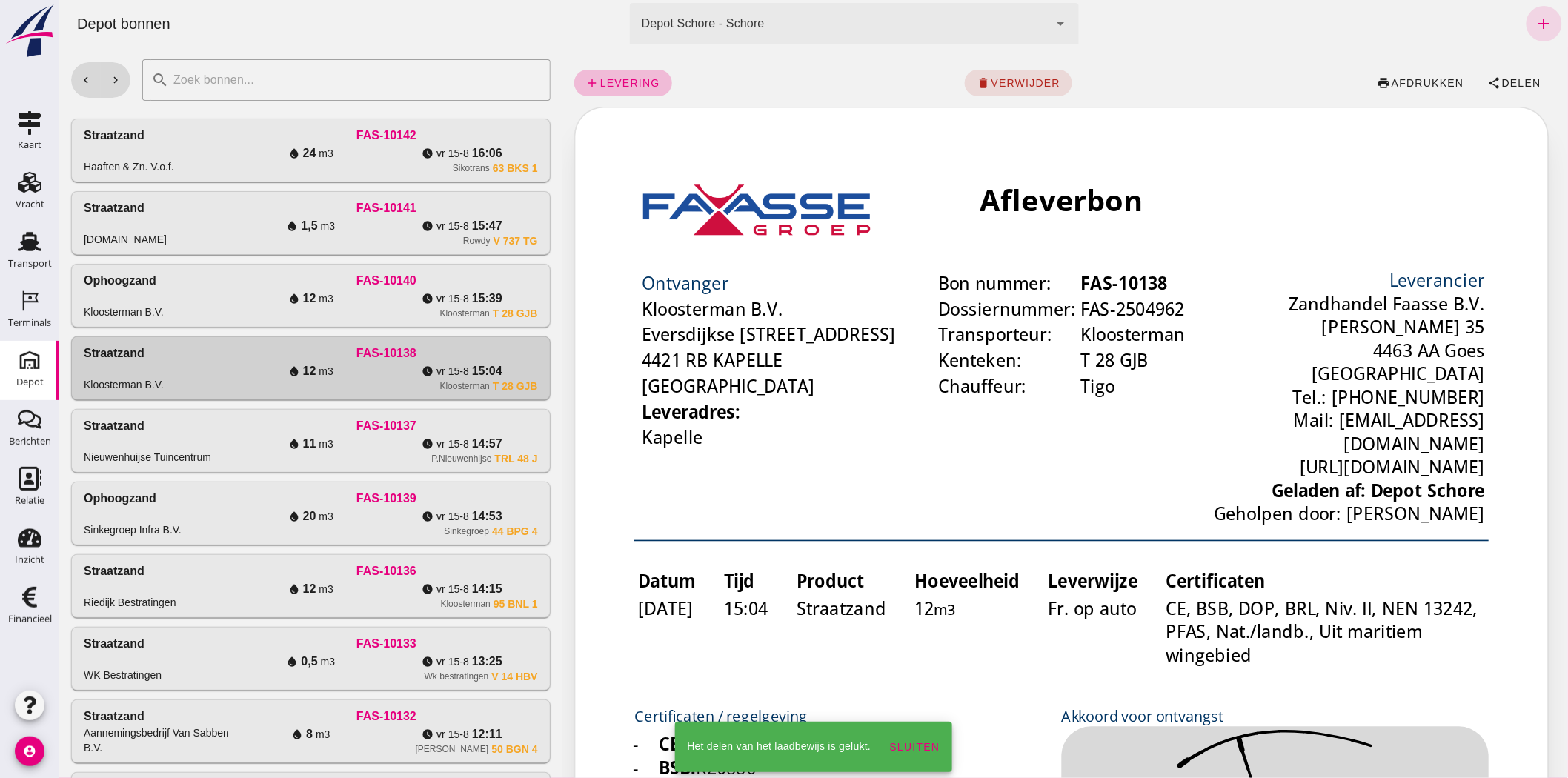
click at [332, 295] on span "vr 15-8" at bounding box center [325, 298] width 14 height 15
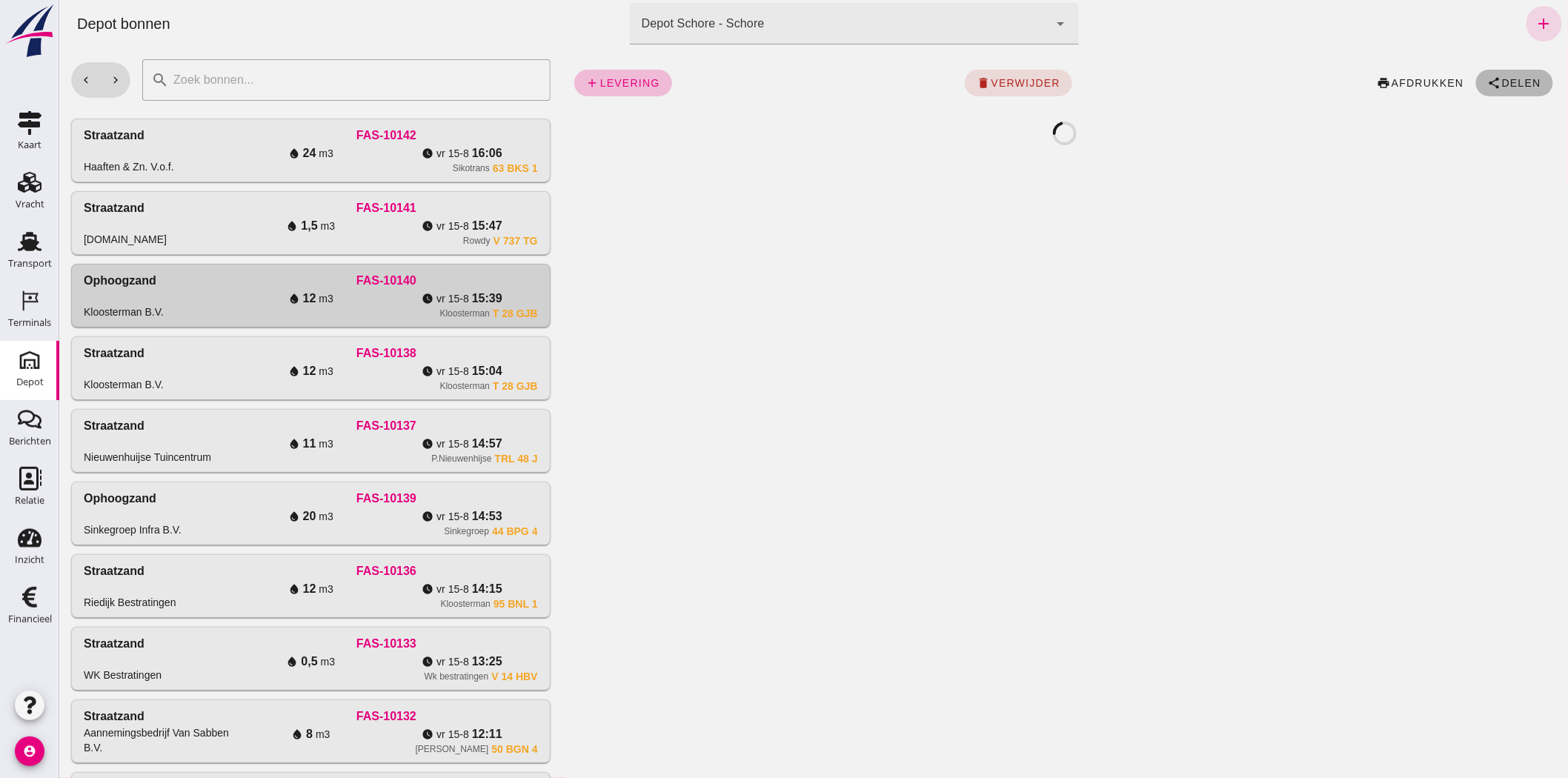
click icon "share"
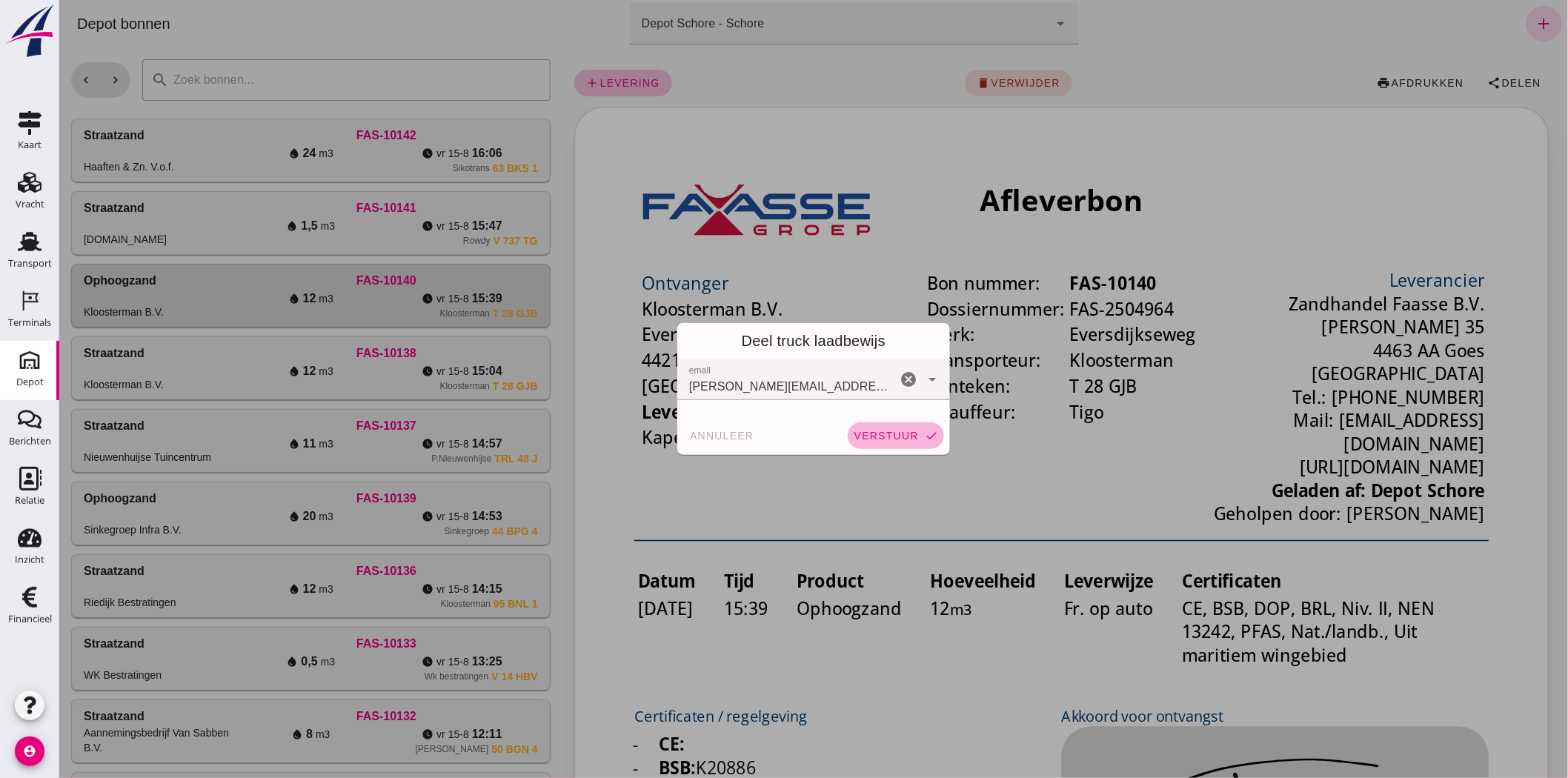
click span "verstuur"
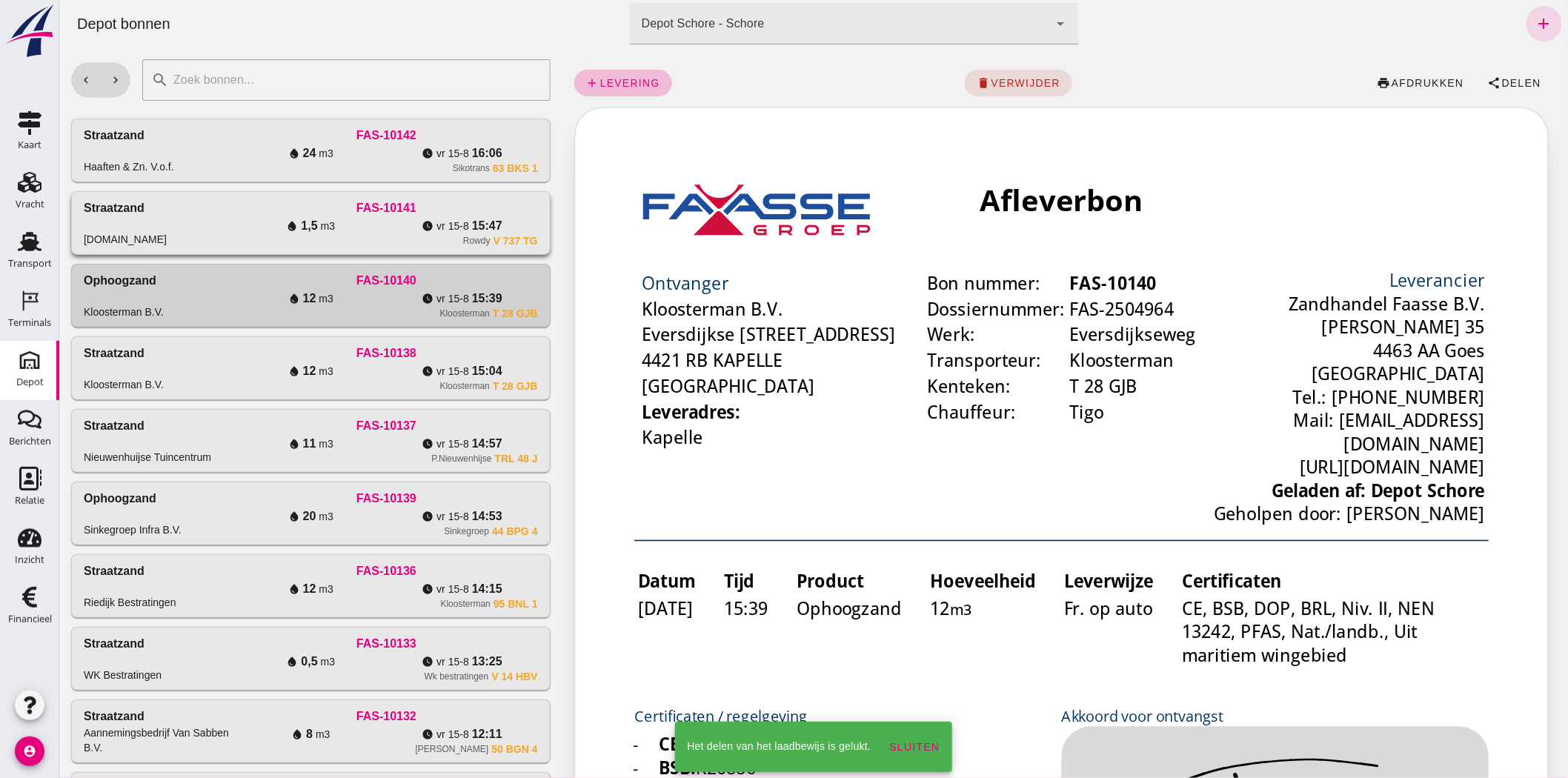
click at [431, 227] on div "watch_later [DATE] 15:47" at bounding box center [461, 227] width 151 height 18
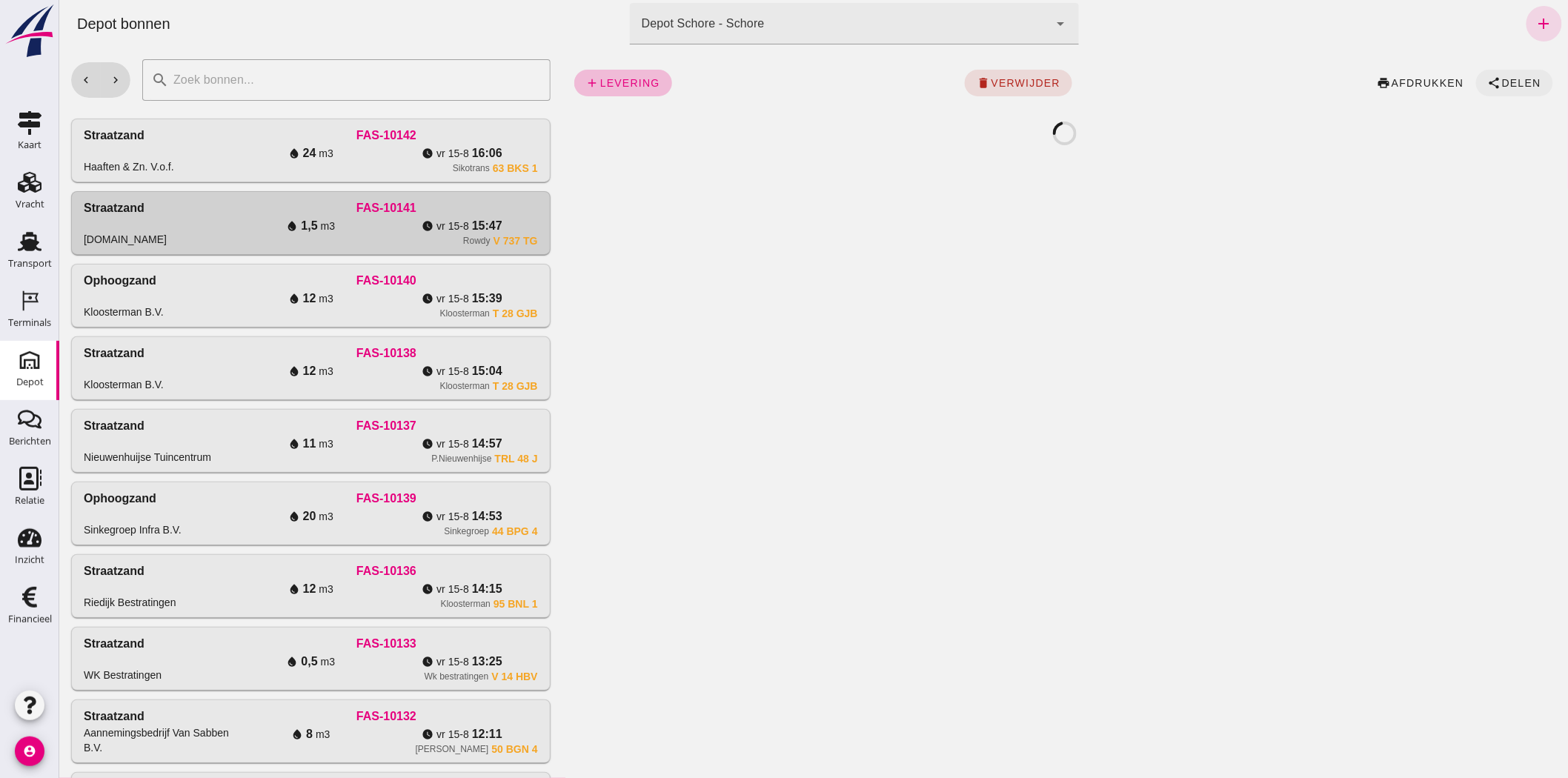
click icon "share"
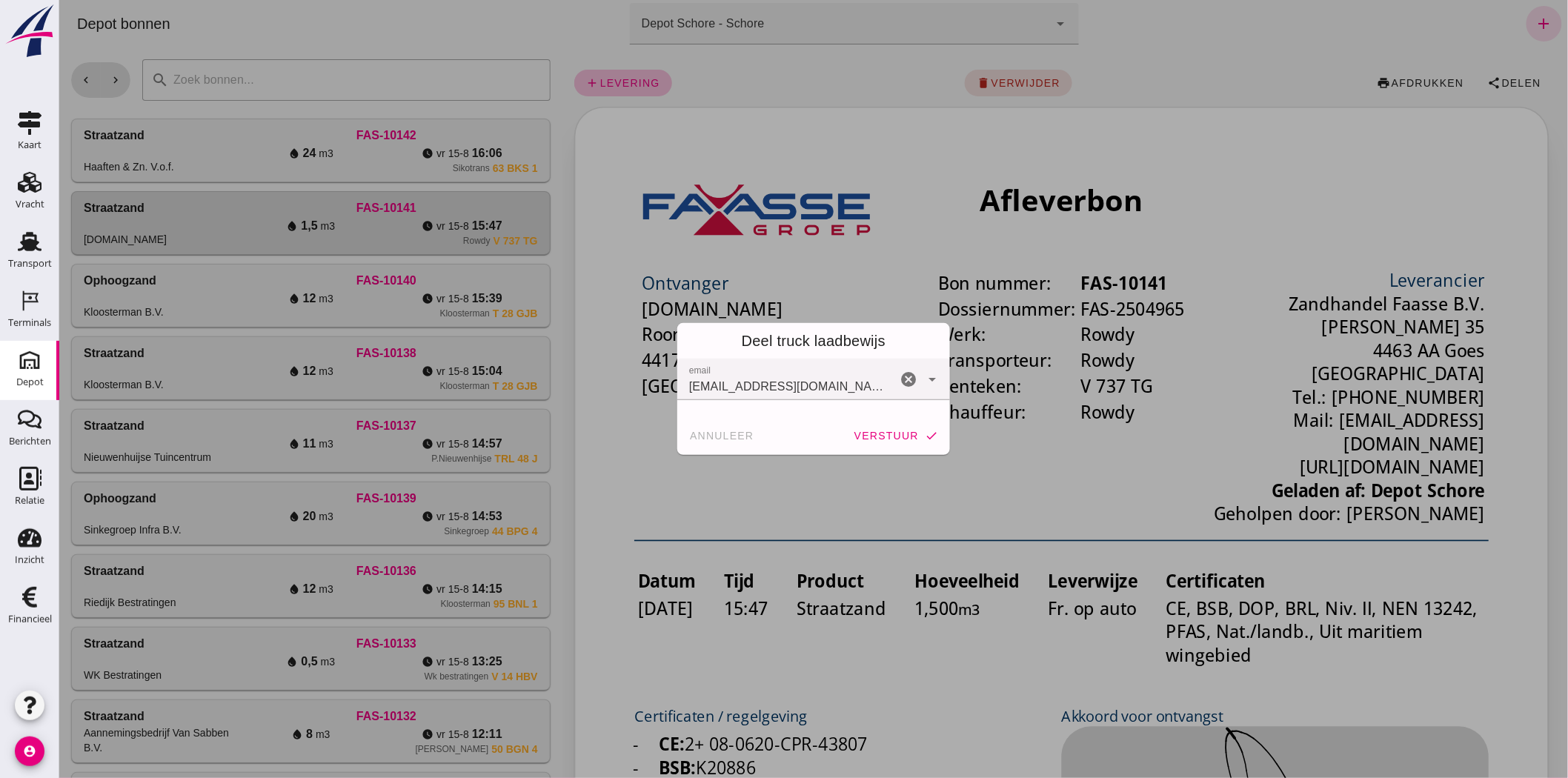
click span "verstuur"
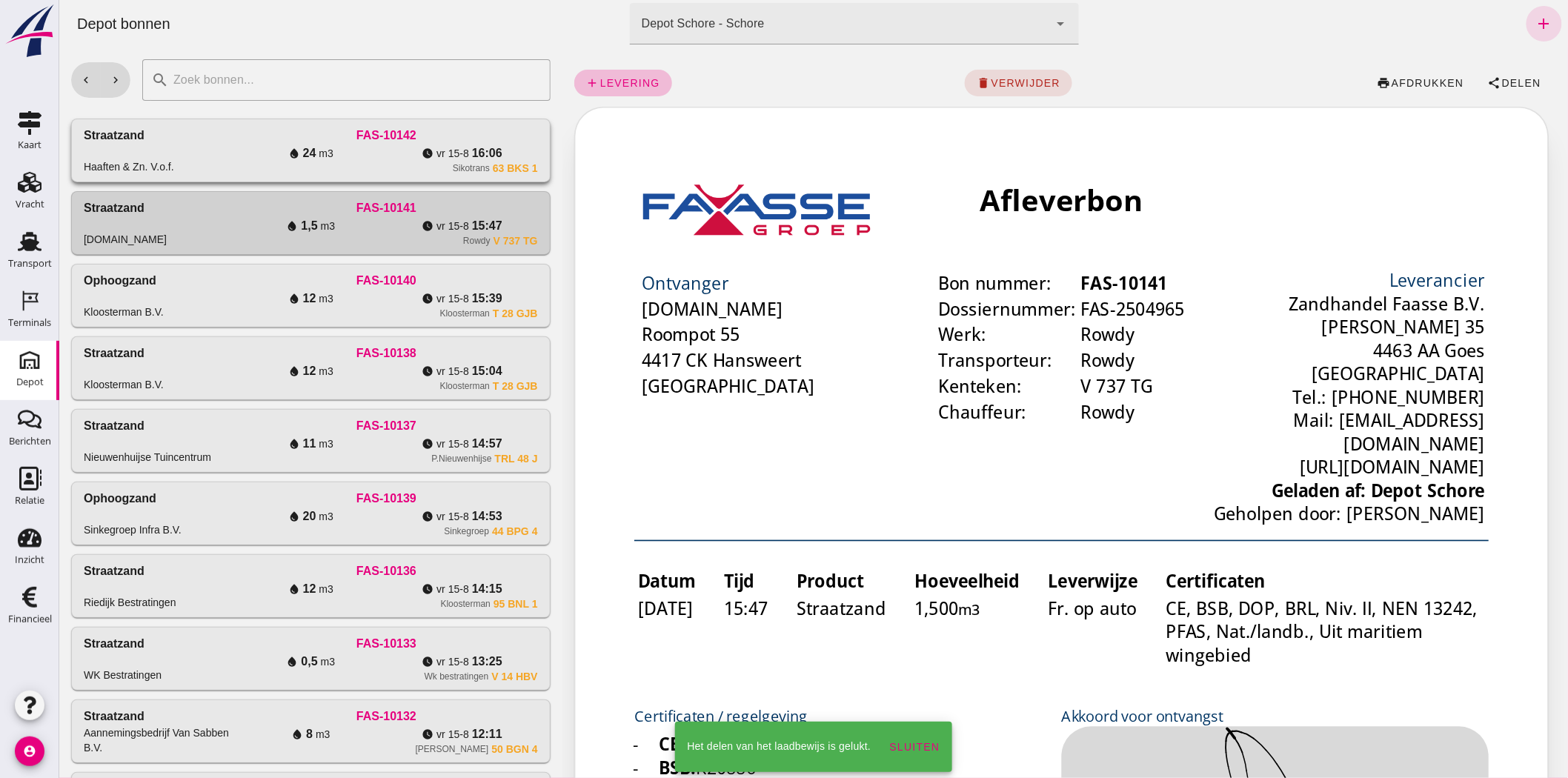
click at [516, 152] on div "watch_later [DATE] 16:06" at bounding box center [461, 154] width 151 height 18
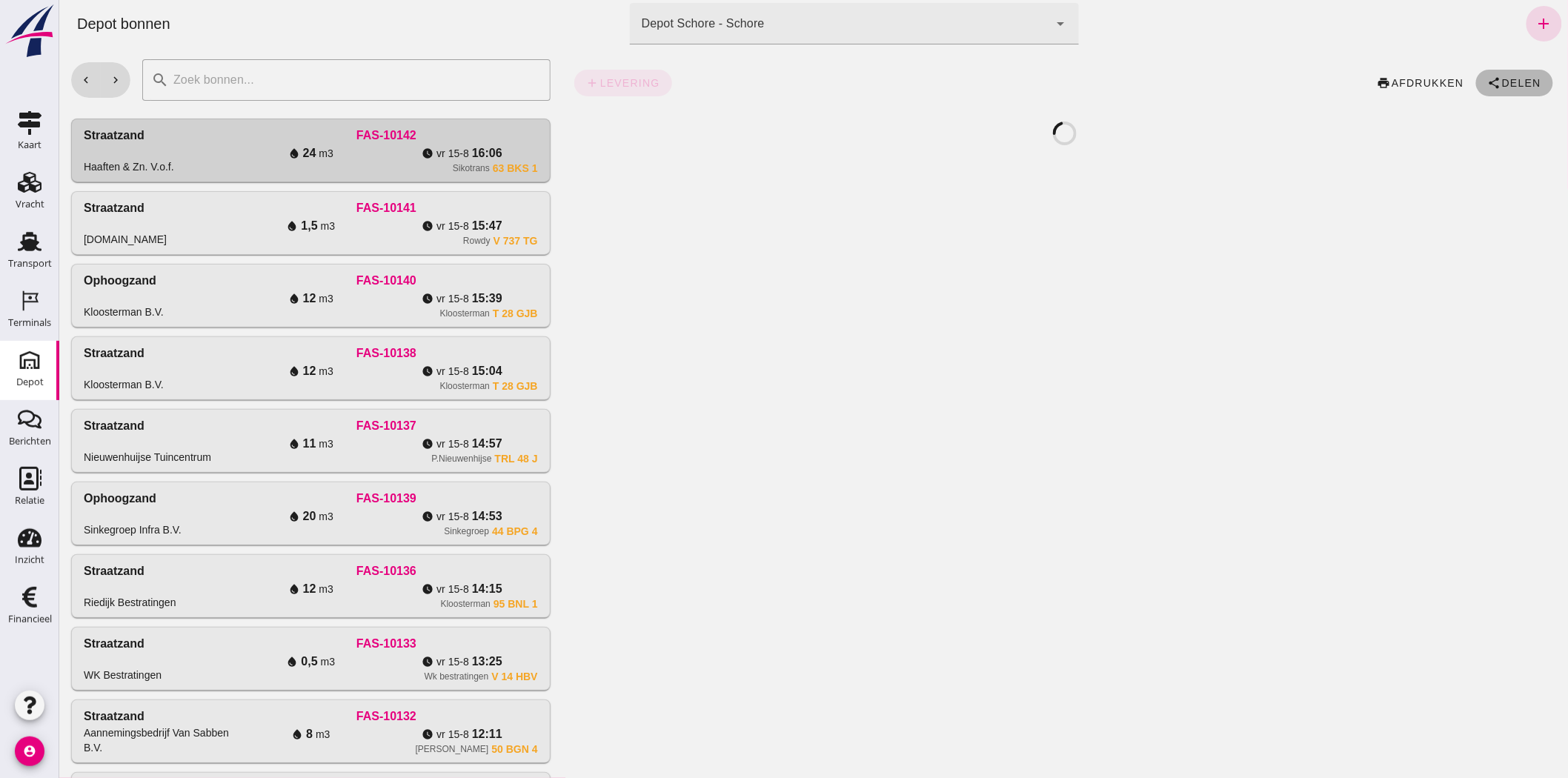
click span "Delen"
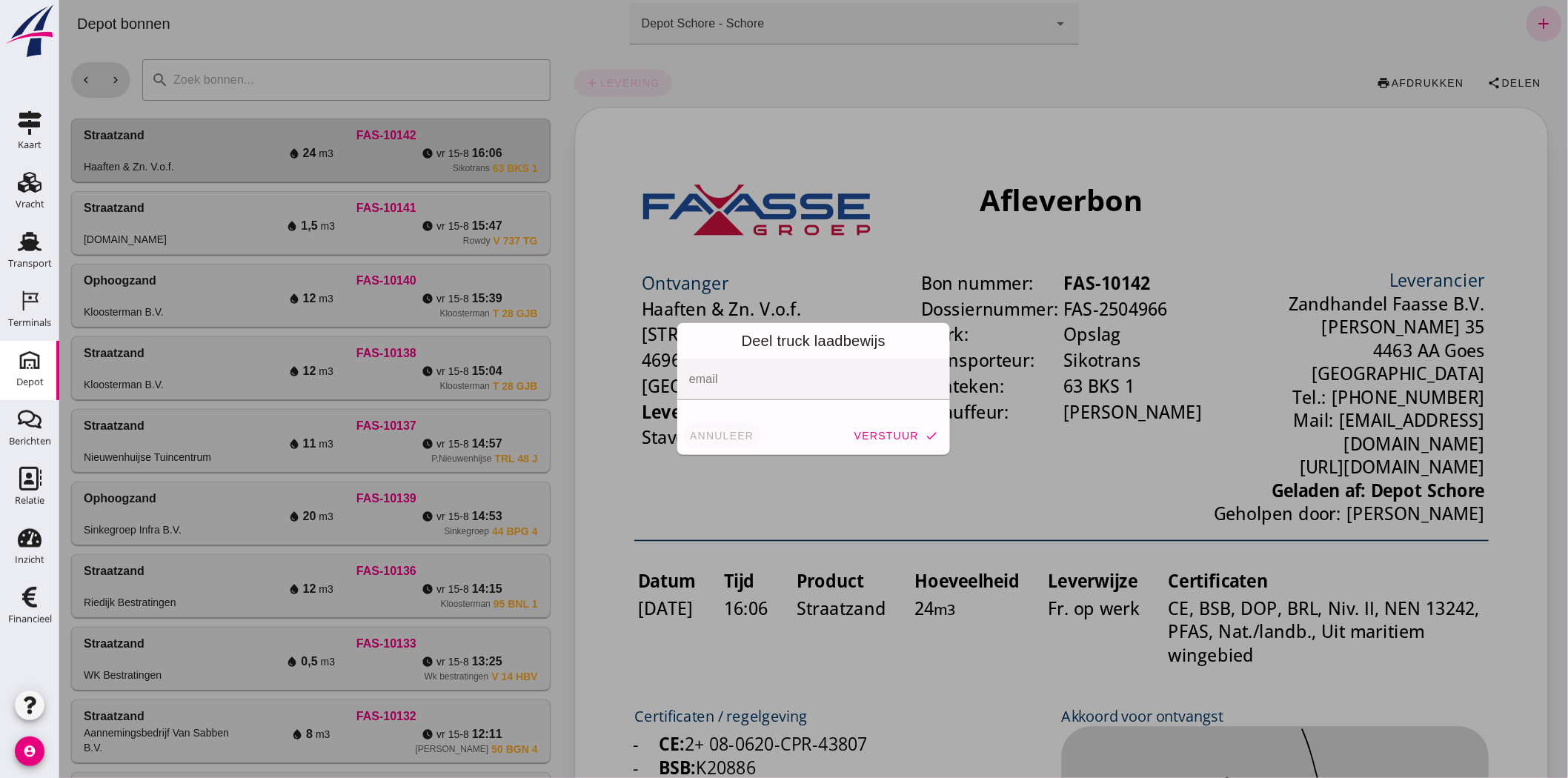
click span "annuleer"
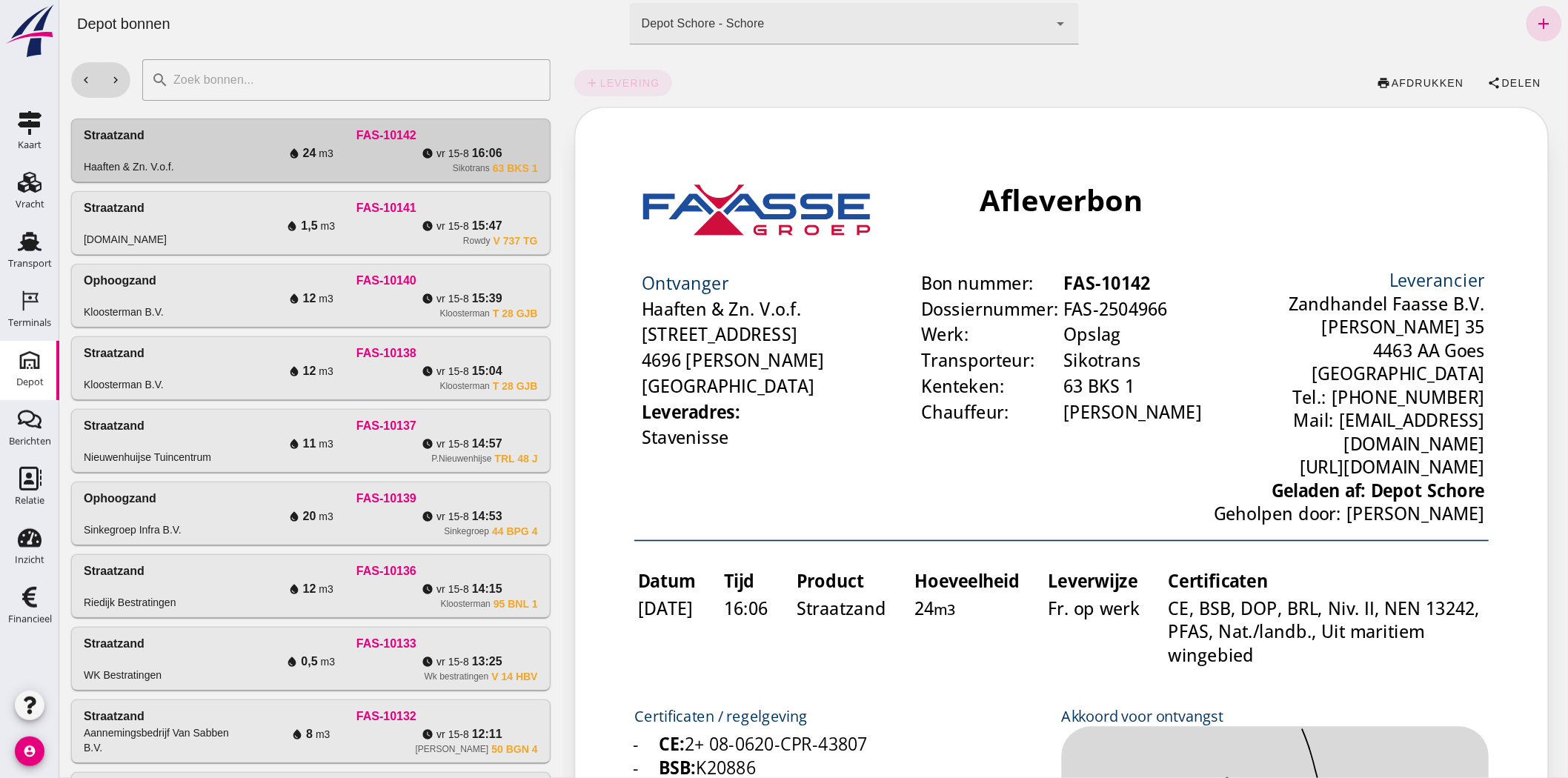
click at [26, 367] on icon "Depot" at bounding box center [30, 360] width 24 height 24
click at [28, 480] on icon "Relatie" at bounding box center [30, 478] width 24 height 24
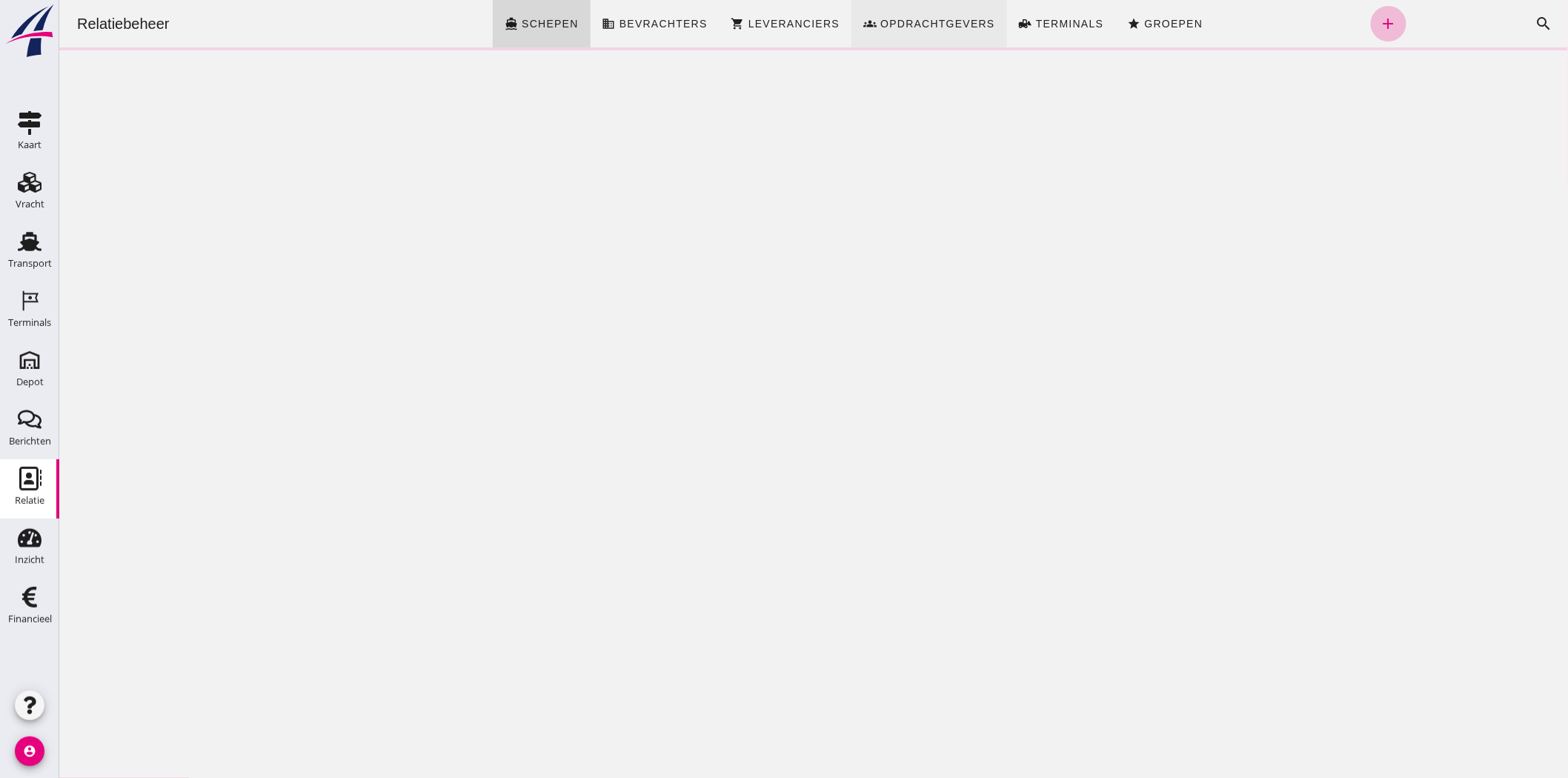
click span "Opdrachtgevers"
click at [1534, 25] on icon "search" at bounding box center [1543, 24] width 18 height 18
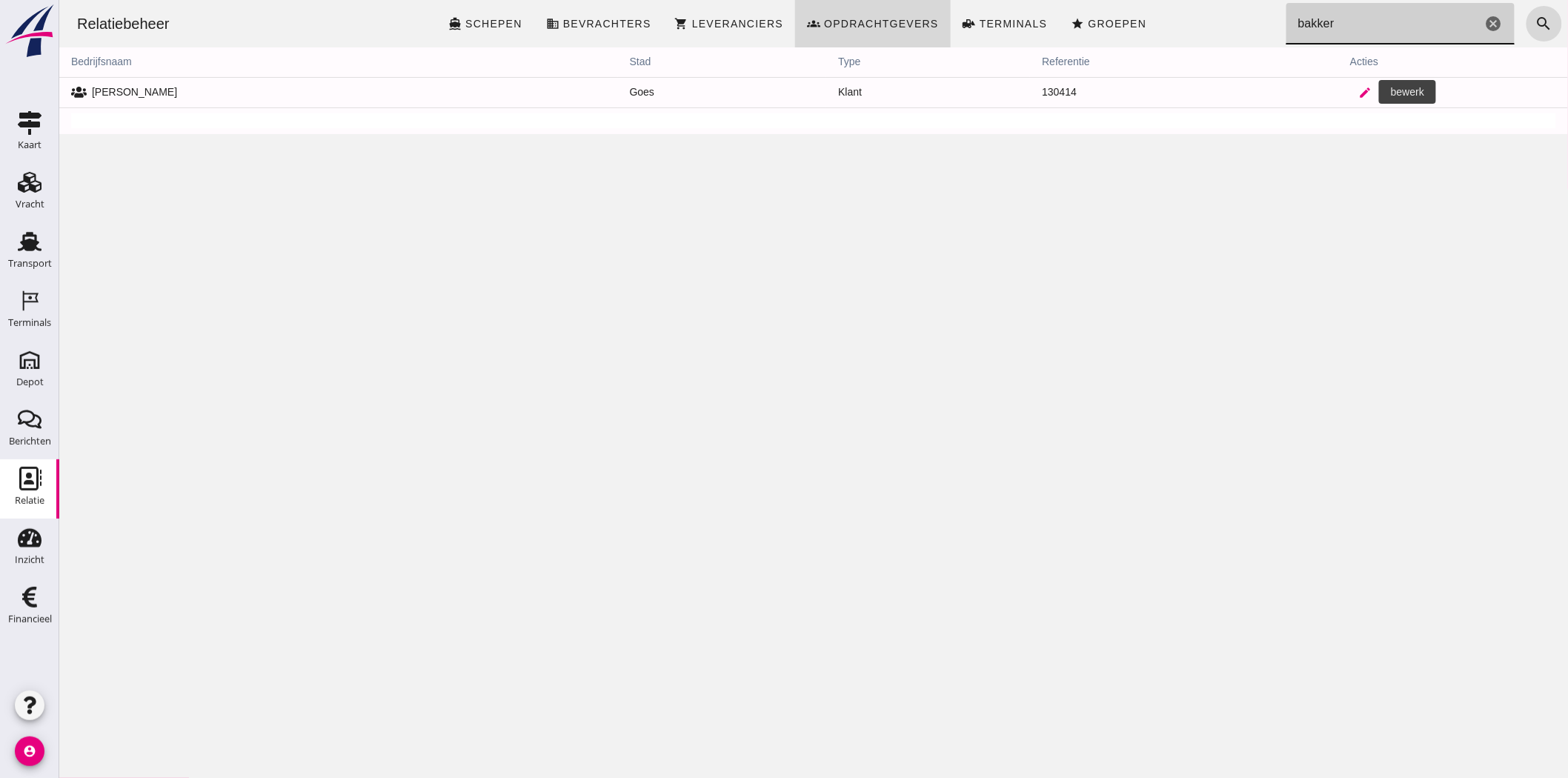
type input "bakker"
click link "edit"
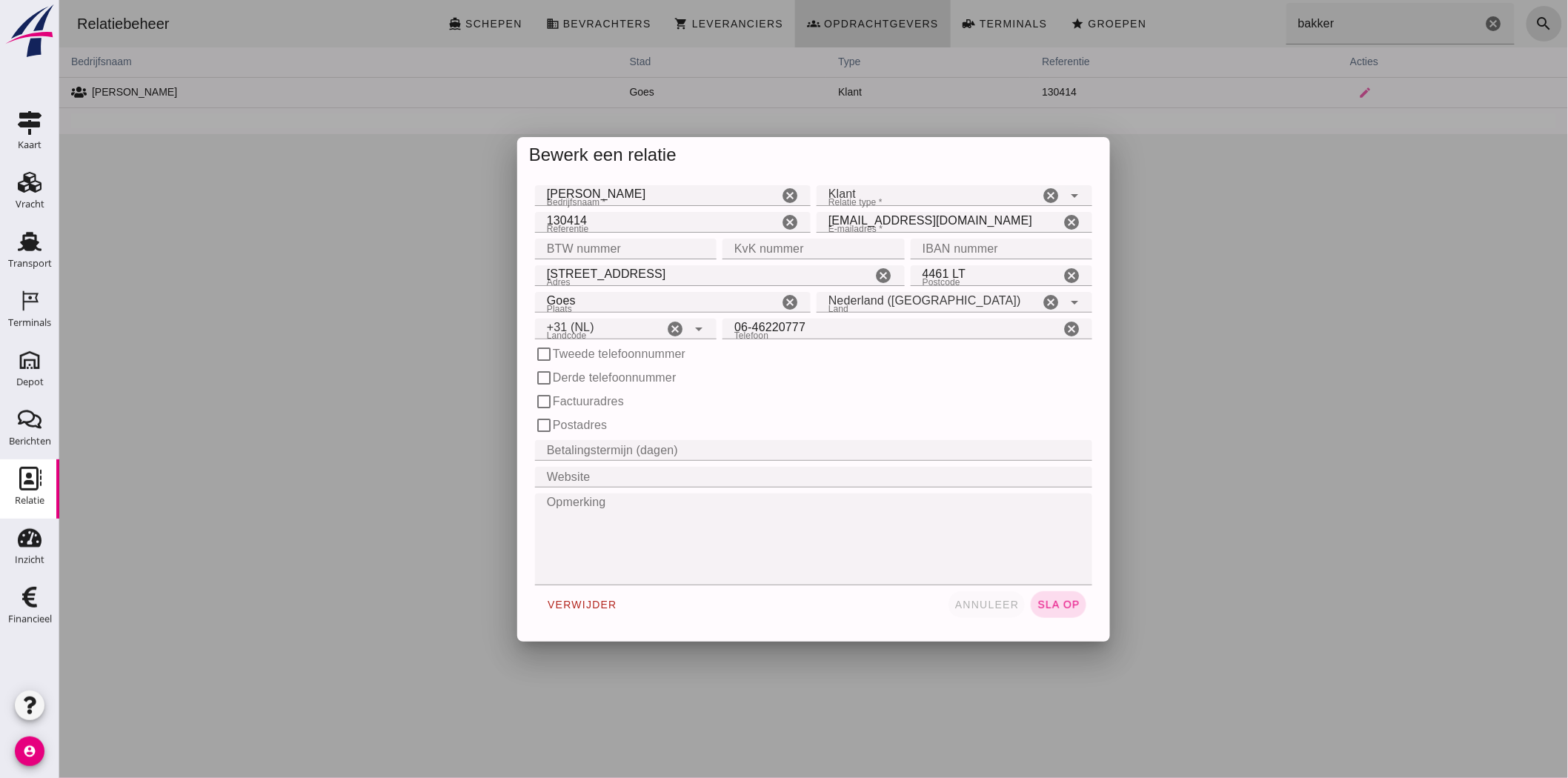
type input "+31 (NL)"
click span "annuleer"
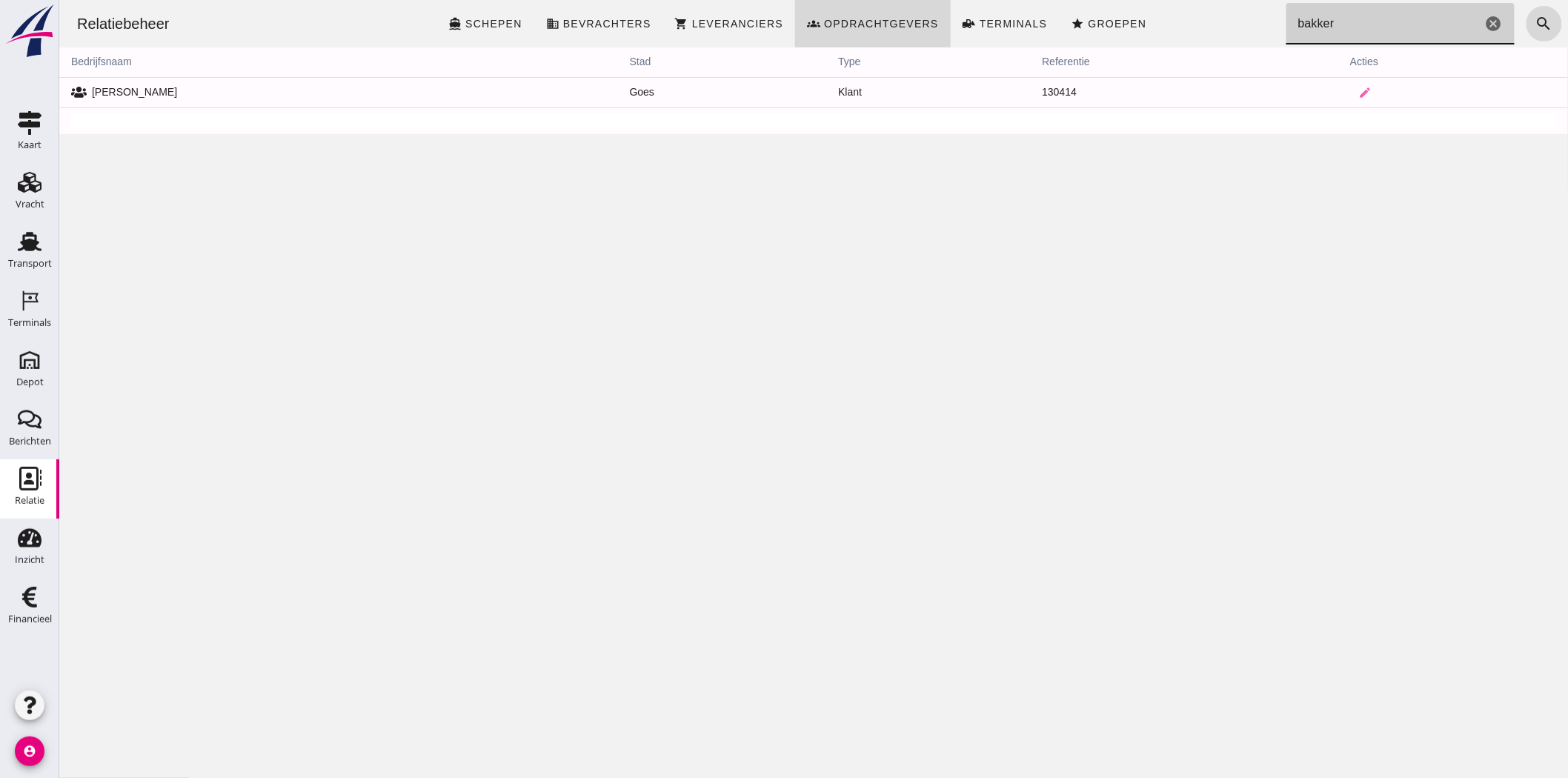
drag, startPoint x: 1331, startPoint y: 23, endPoint x: 1269, endPoint y: 23, distance: 62.0
click div "Relatiebeheer directions_boat Schepen business Bevrachters shopping_cart Levera…"
type input "H"
click icon "cancel"
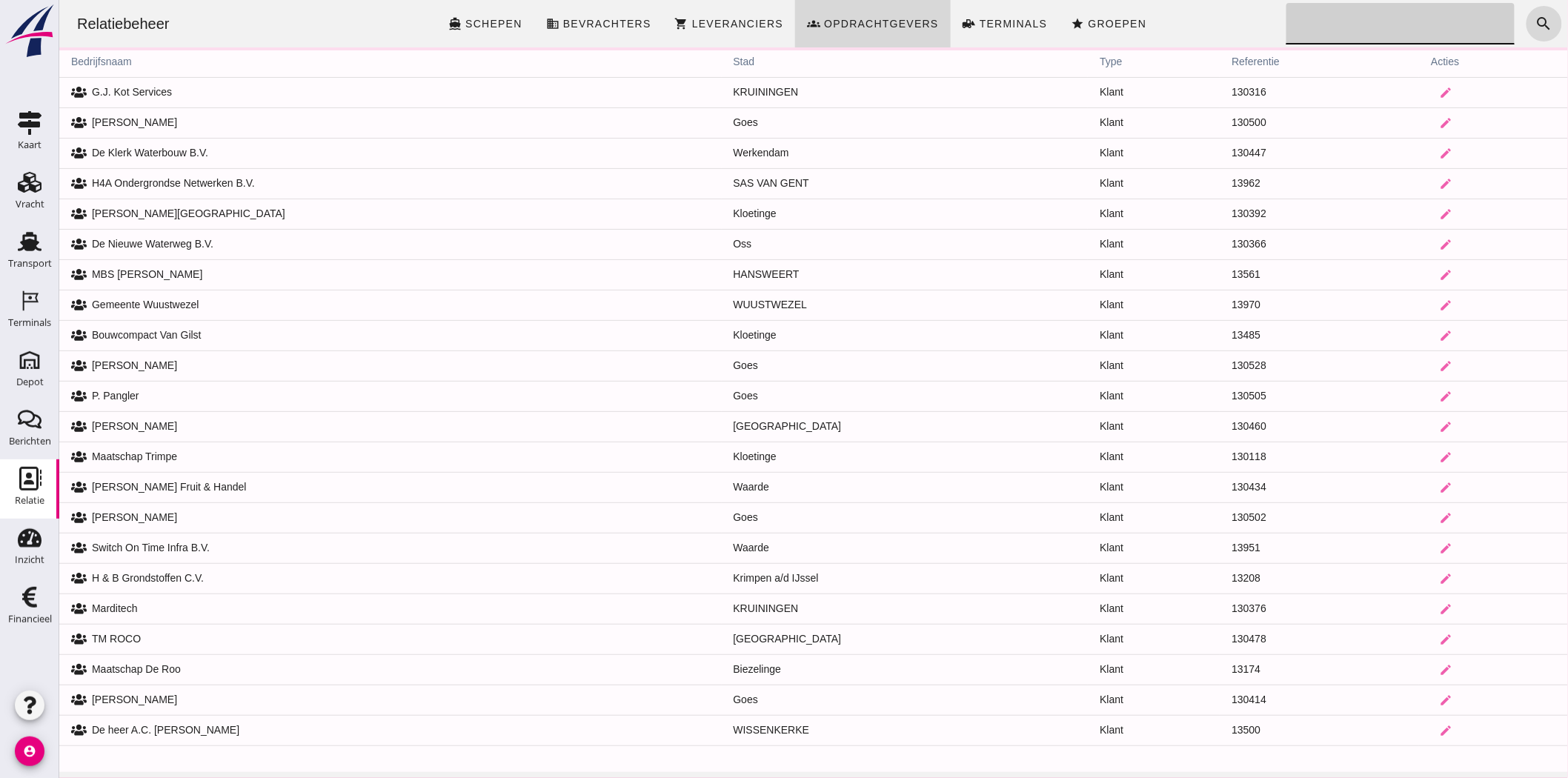
click at [729, 64] on th "stad" at bounding box center [904, 62] width 366 height 30
click at [729, 60] on th "stad" at bounding box center [904, 62] width 366 height 30
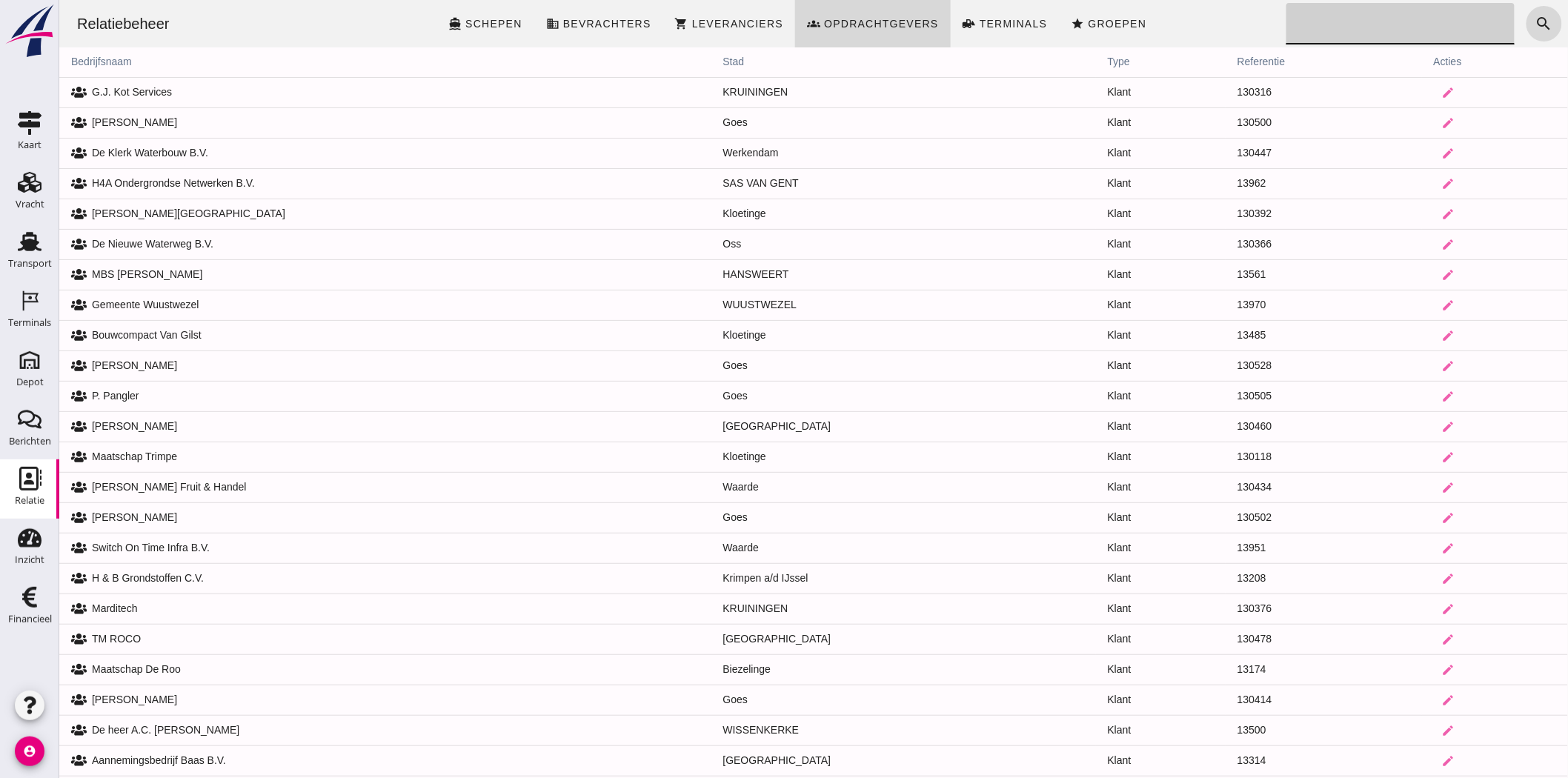
click input "Zoeken..."
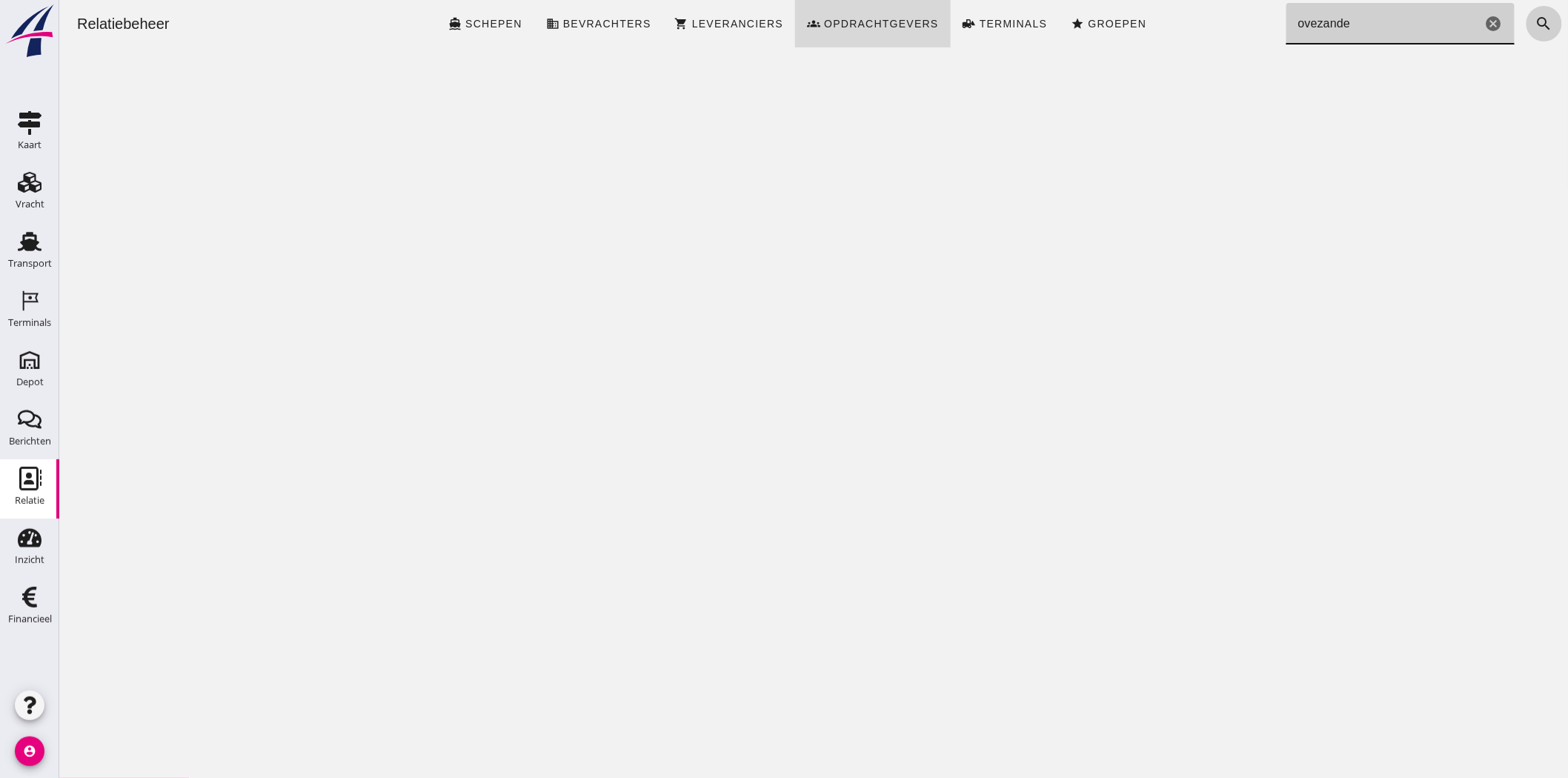
type input "ovezande"
click at [1538, 22] on icon "search" at bounding box center [1543, 24] width 18 height 18
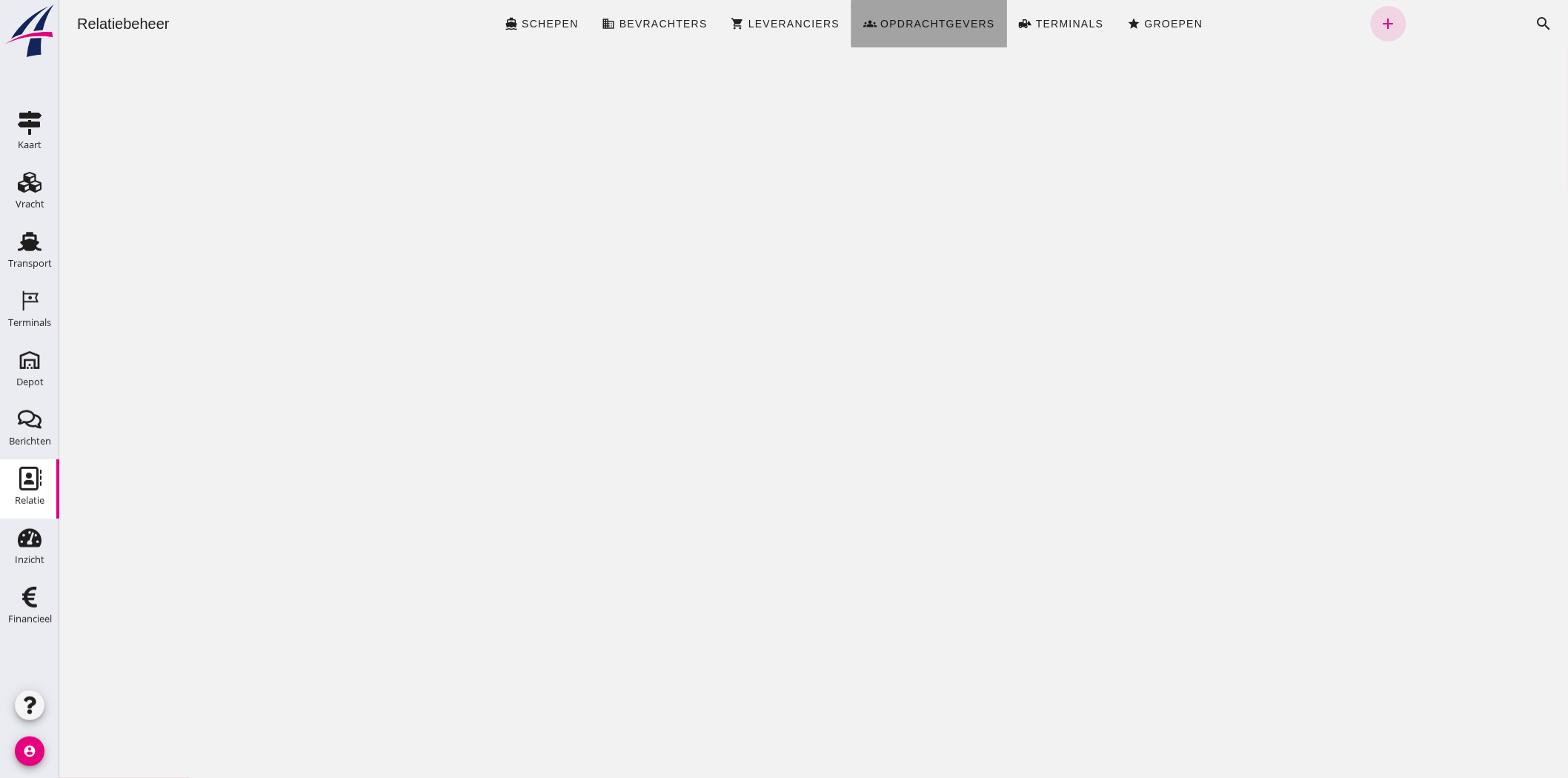
click span "Opdrachtgevers"
click at [1539, 21] on icon "search" at bounding box center [1543, 24] width 18 height 18
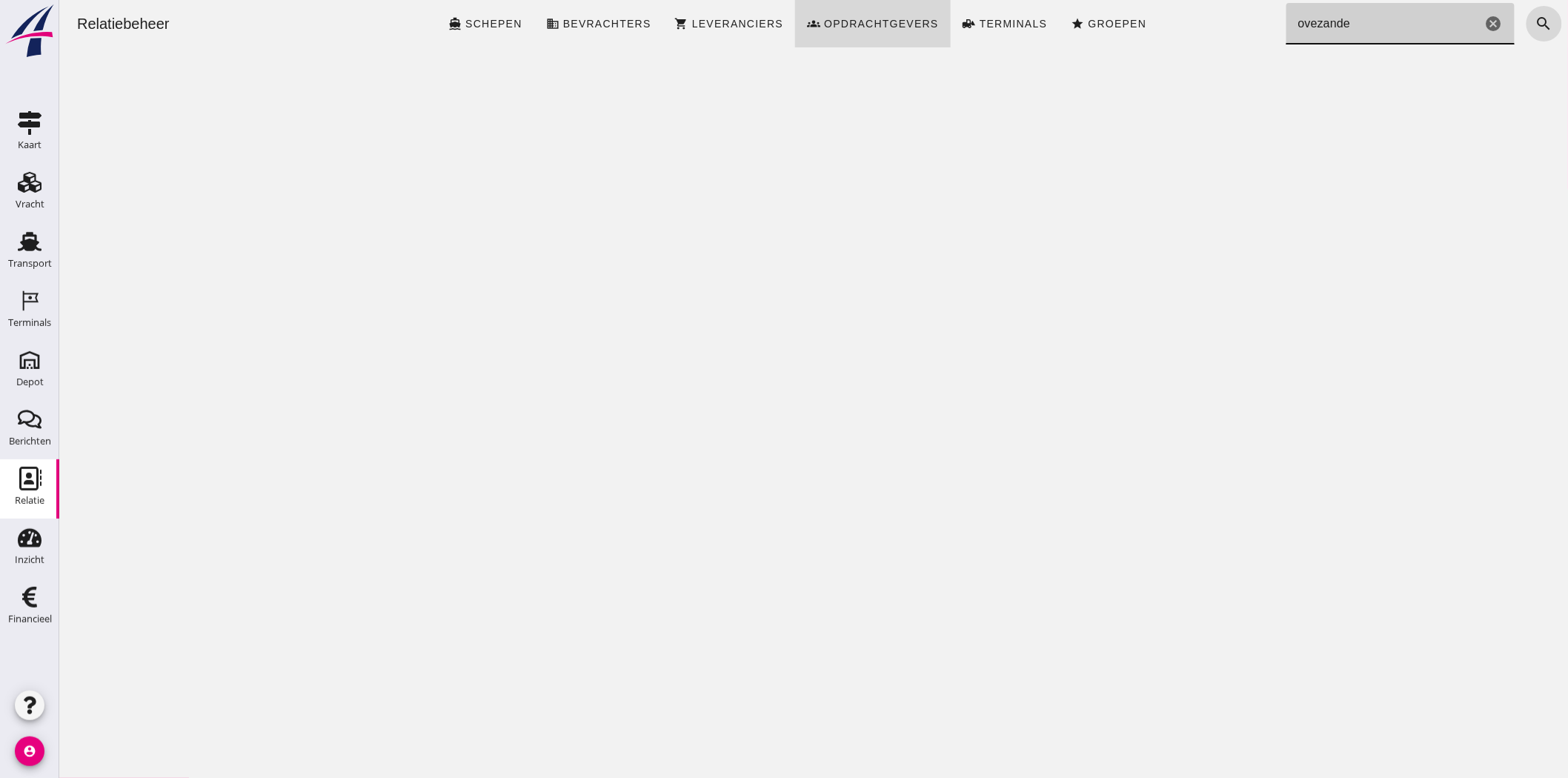
click icon "cancel"
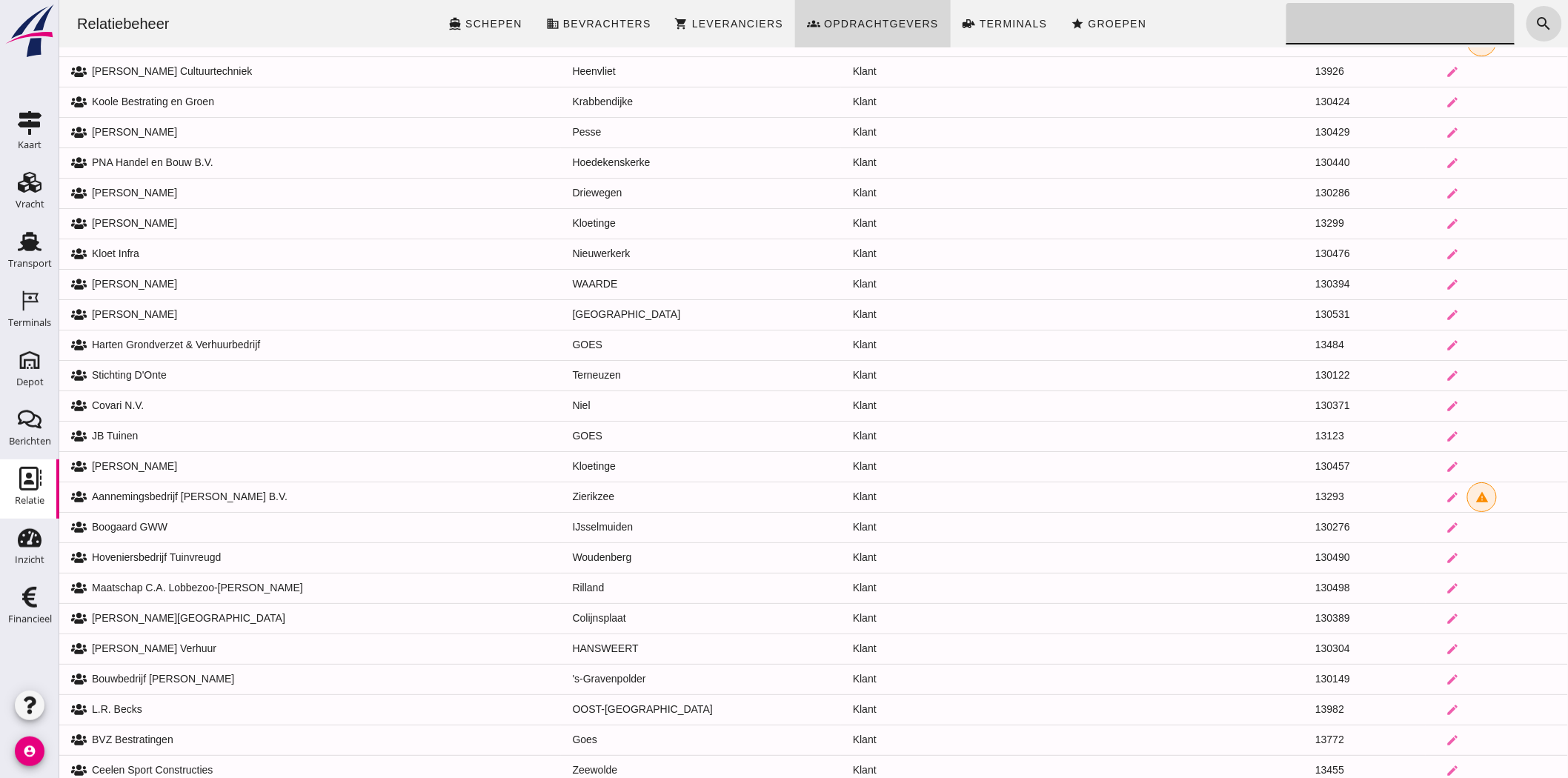
scroll to position [1828, 0]
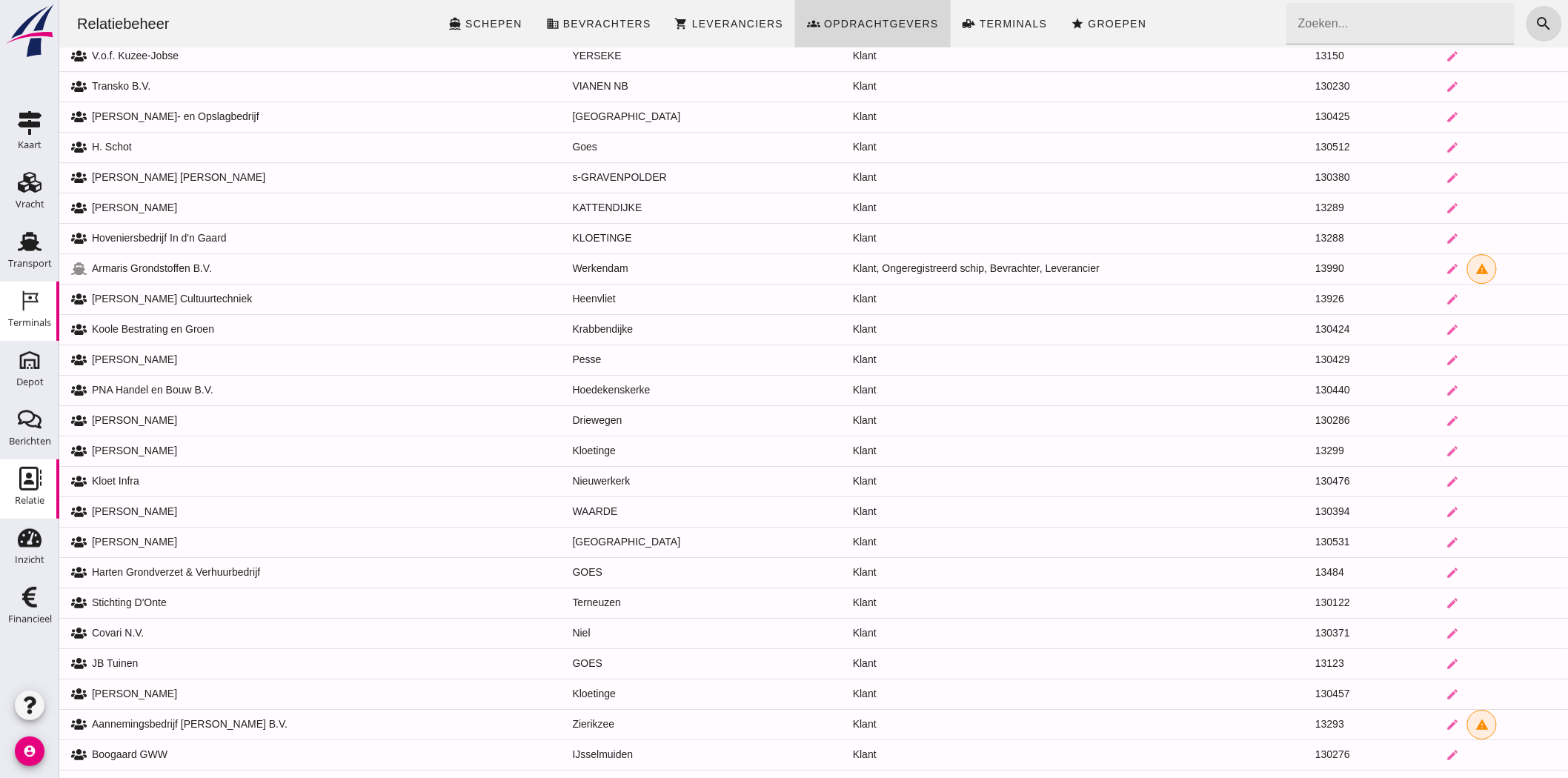
drag, startPoint x: 31, startPoint y: 261, endPoint x: 34, endPoint y: 308, distance: 47.1
click at [31, 261] on div "Transport" at bounding box center [30, 264] width 44 height 10
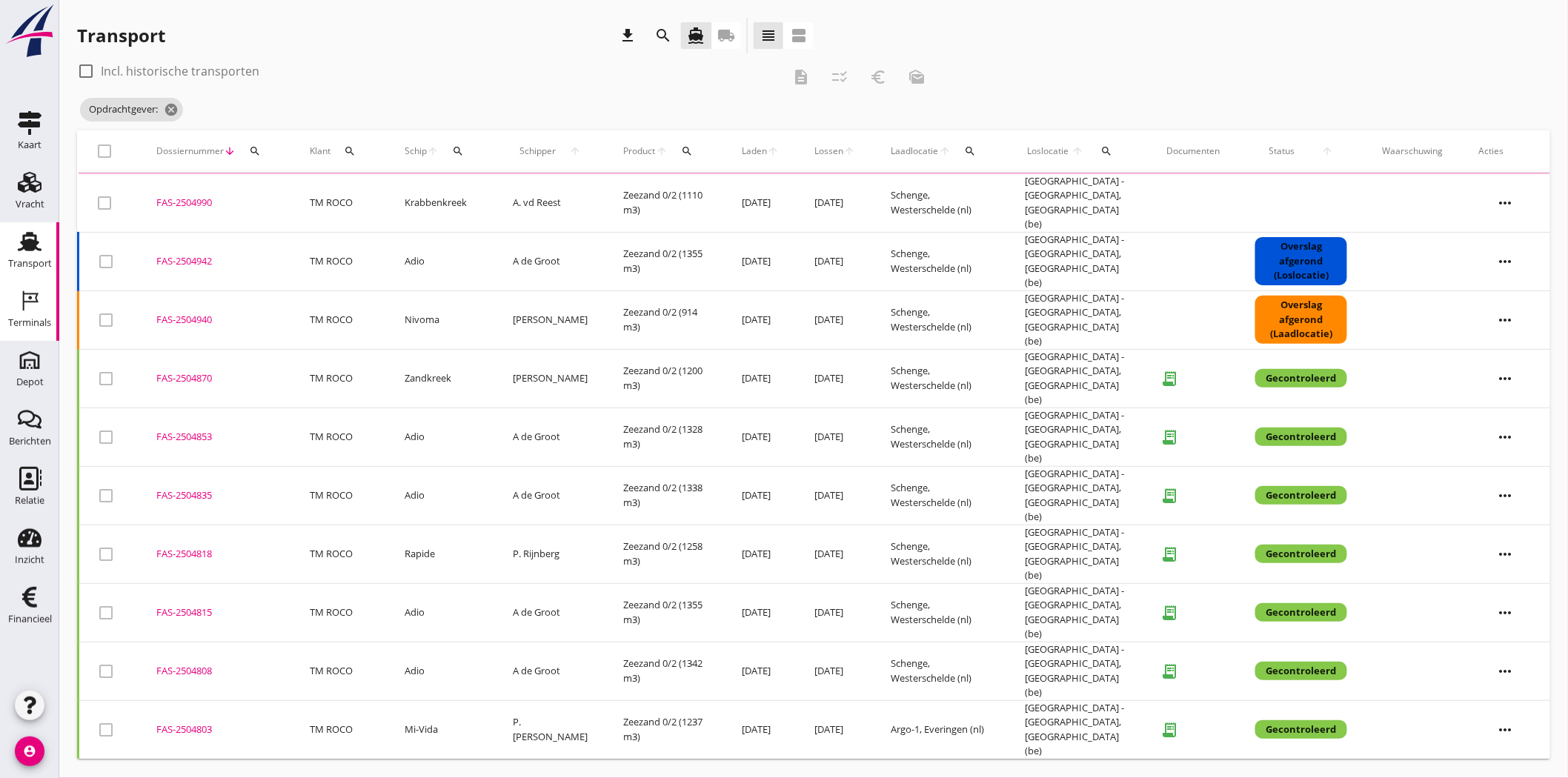
click at [34, 308] on icon "Terminals" at bounding box center [30, 300] width 24 height 24
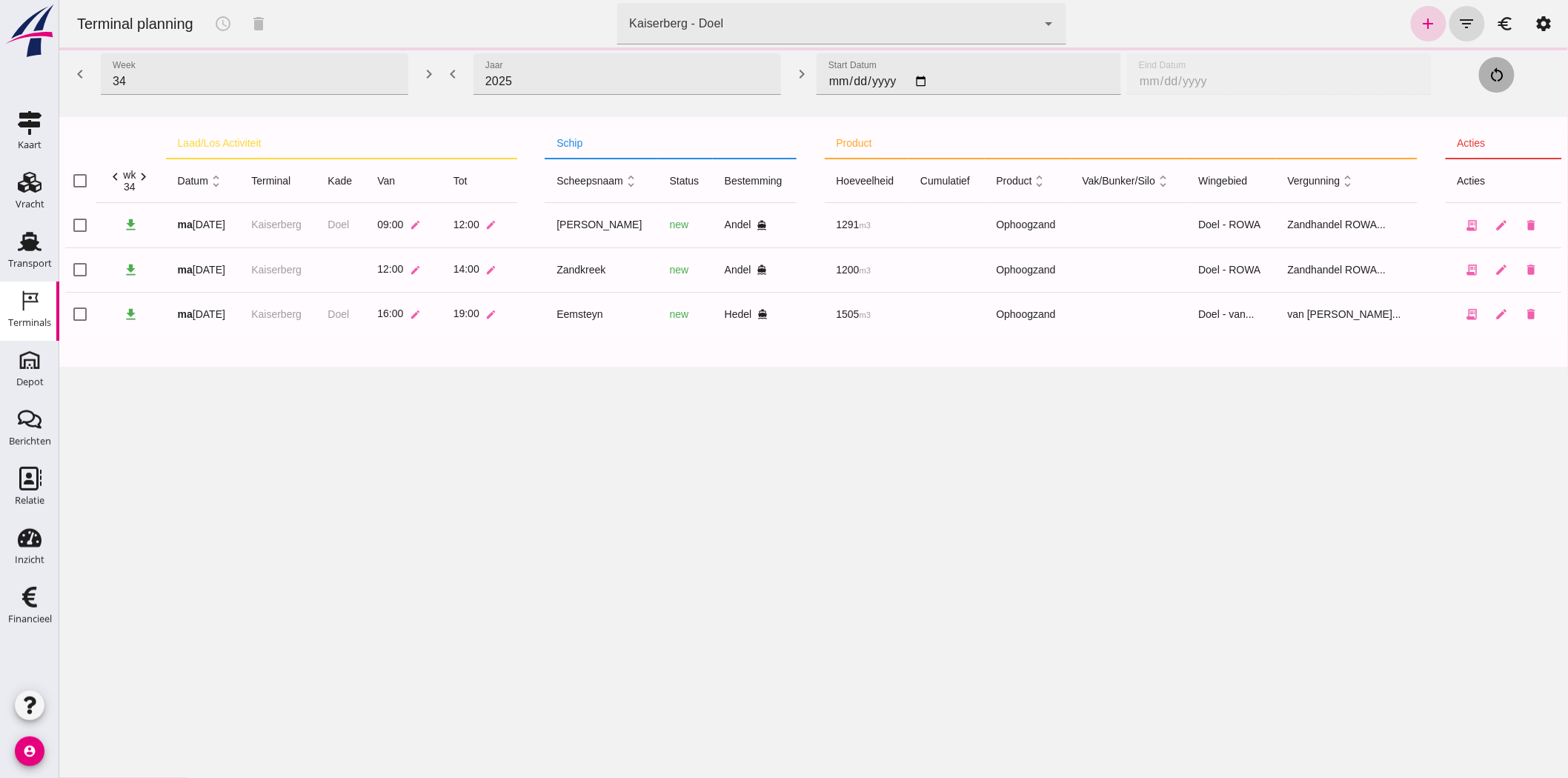
click at [1419, 25] on icon "add" at bounding box center [1428, 24] width 18 height 18
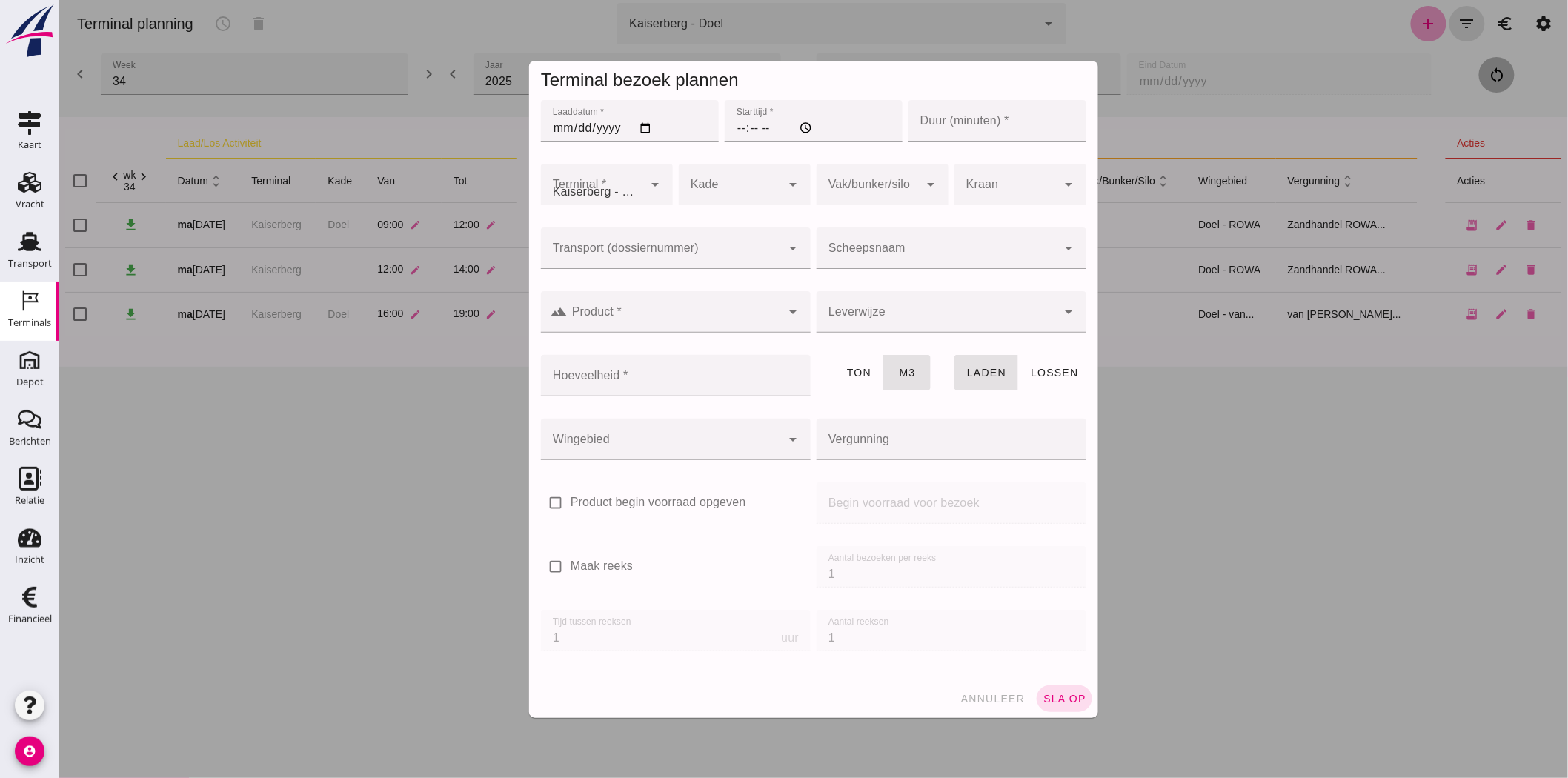
type input "Zandhandel Faasse B.V."
click input "Laaddatum *"
type input "0225-08-19"
type input "[DATE]"
click input "Starttijd *"
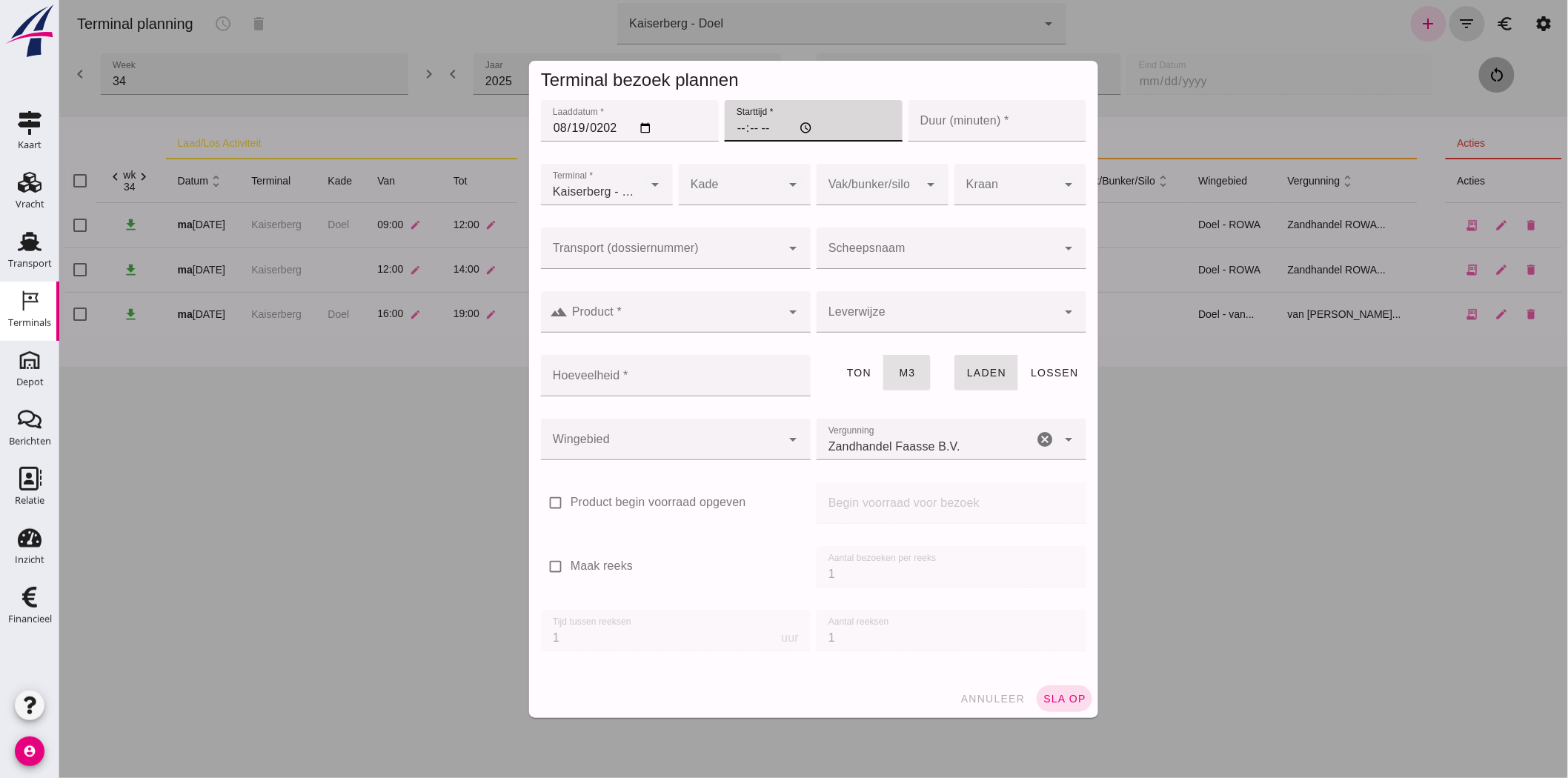
type input "13:00"
click input "Duur (minuten) *"
type input "120"
click div
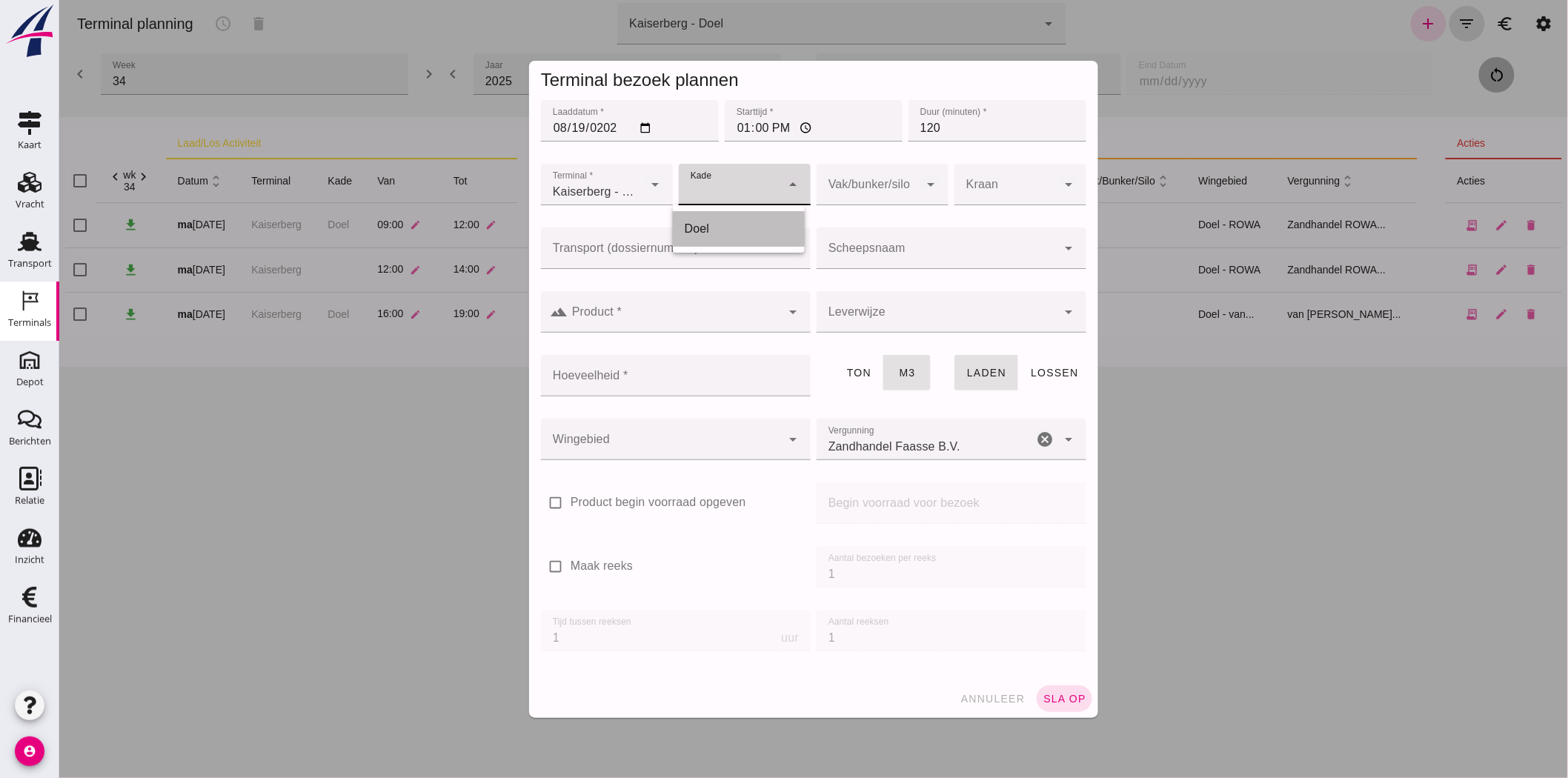
click at [733, 231] on div "Doel" at bounding box center [738, 229] width 108 height 18
type input "11"
click input "Scheepsnaam"
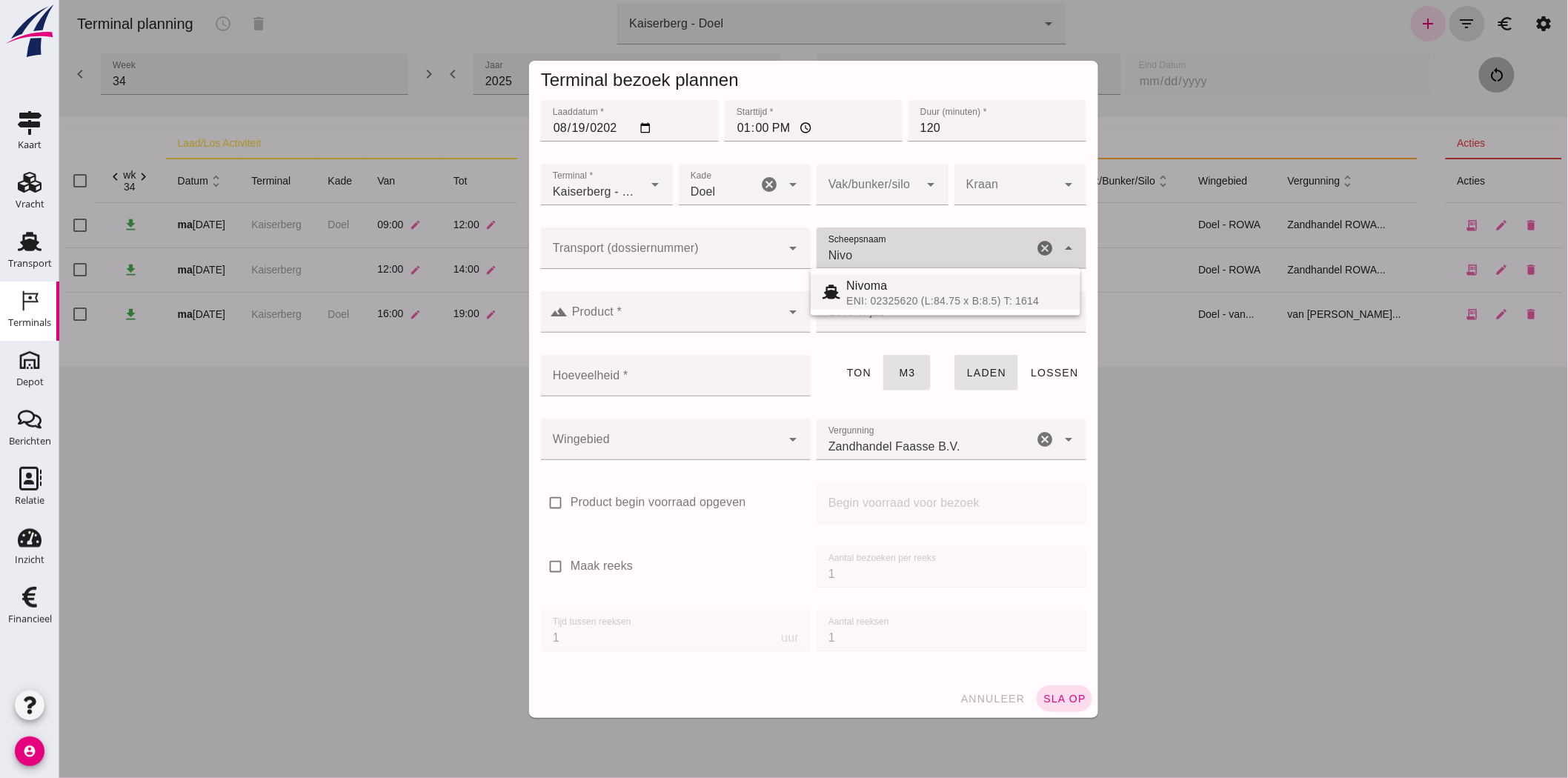
click at [957, 302] on div "ENI: 02325620 (L:84.75 x B:8.5) T: 1614" at bounding box center [956, 301] width 222 height 12
click div "Nivoma ENI: 02325620 (L:84.75 x B:8.5) T: 1614"
click at [886, 296] on div "ENI: 02325620 (L:84.75 x B:8.5) T: 1614" at bounding box center [956, 301] width 222 height 12
type input "Nivoma"
type input "914"
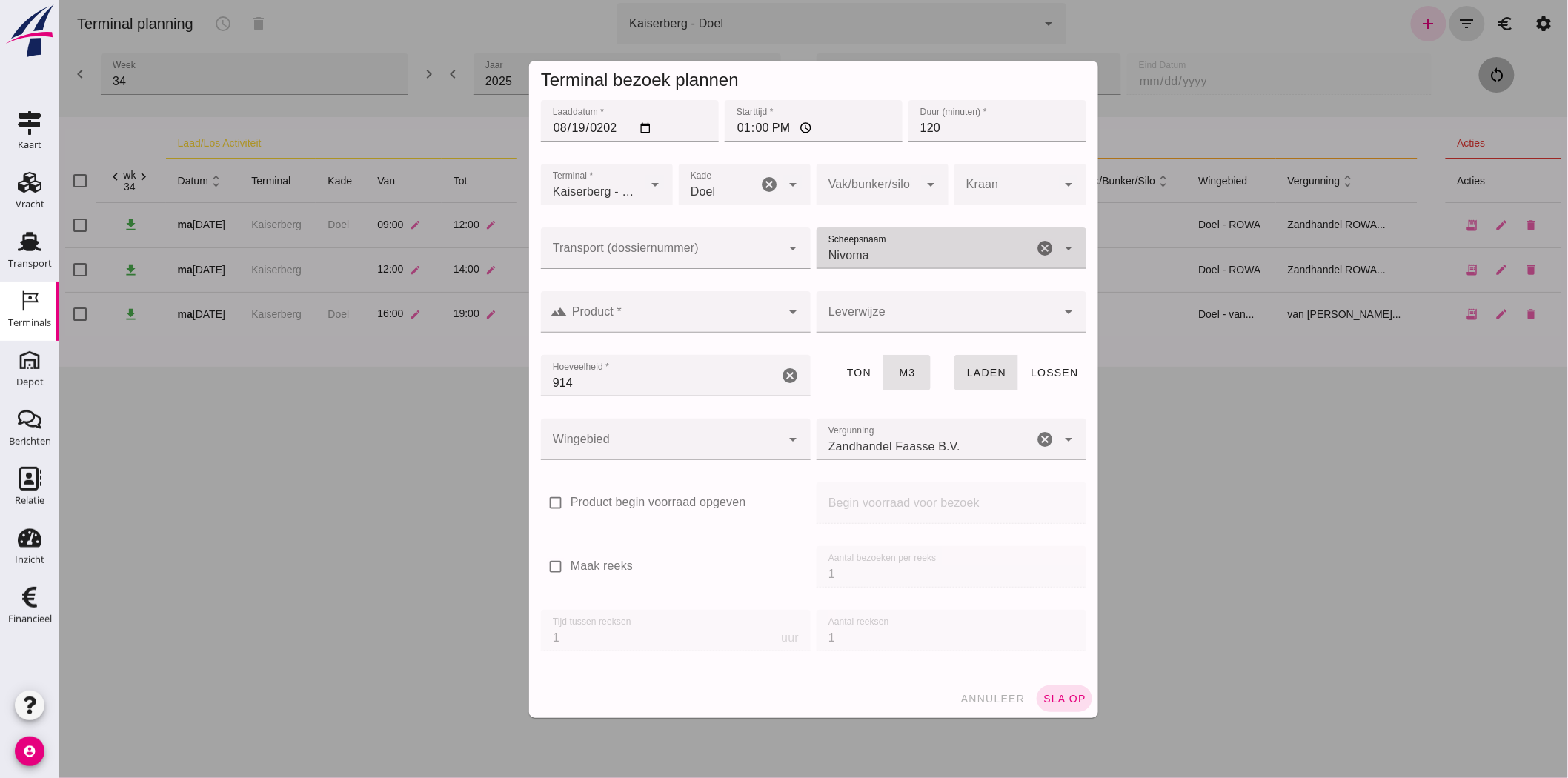
type input "Nivoma"
click input "Product *"
click div
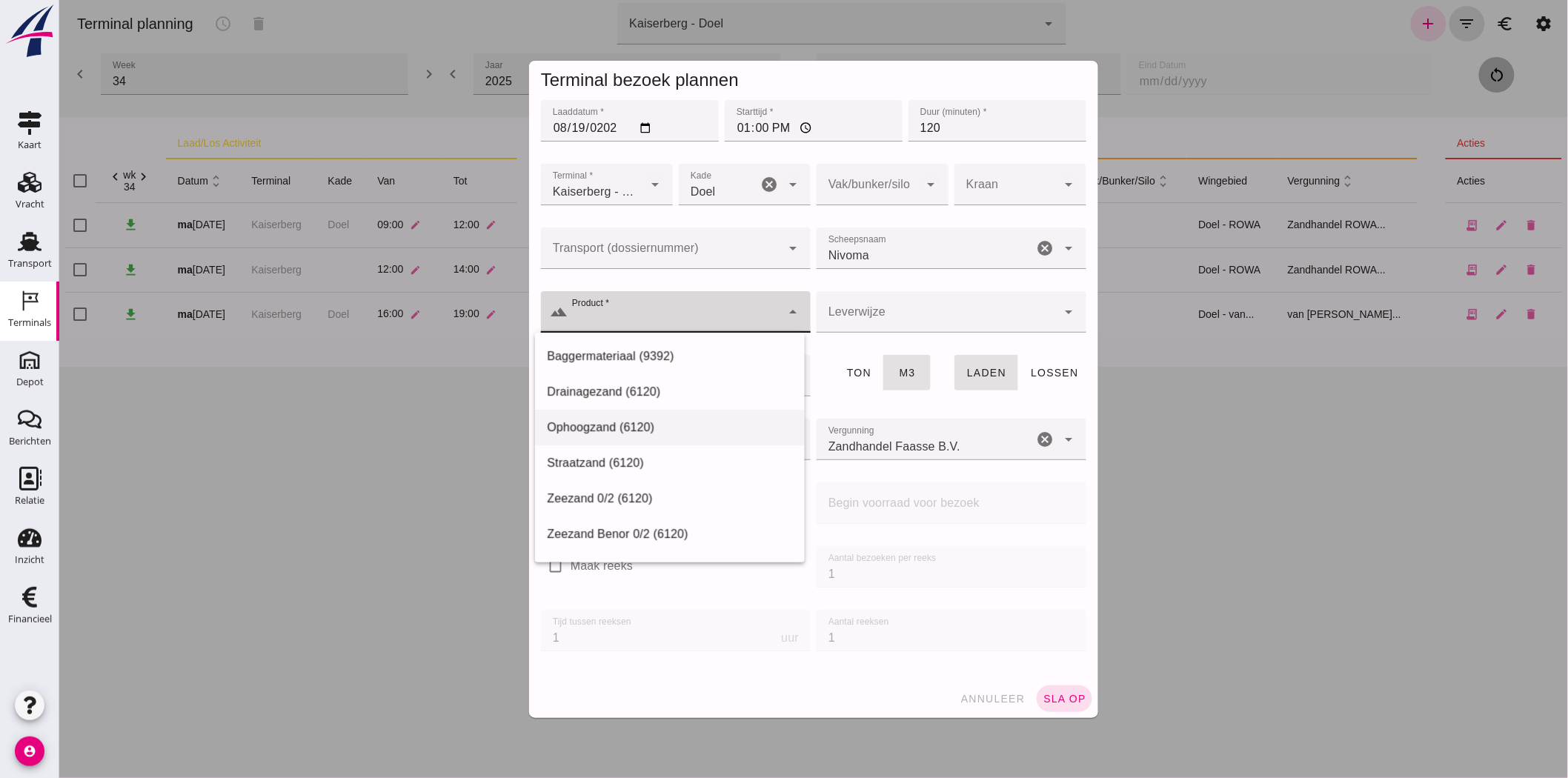
click at [596, 433] on div "Ophoogzand (6120)" at bounding box center [668, 427] width 246 height 18
type input "Ophoogzand (6120)"
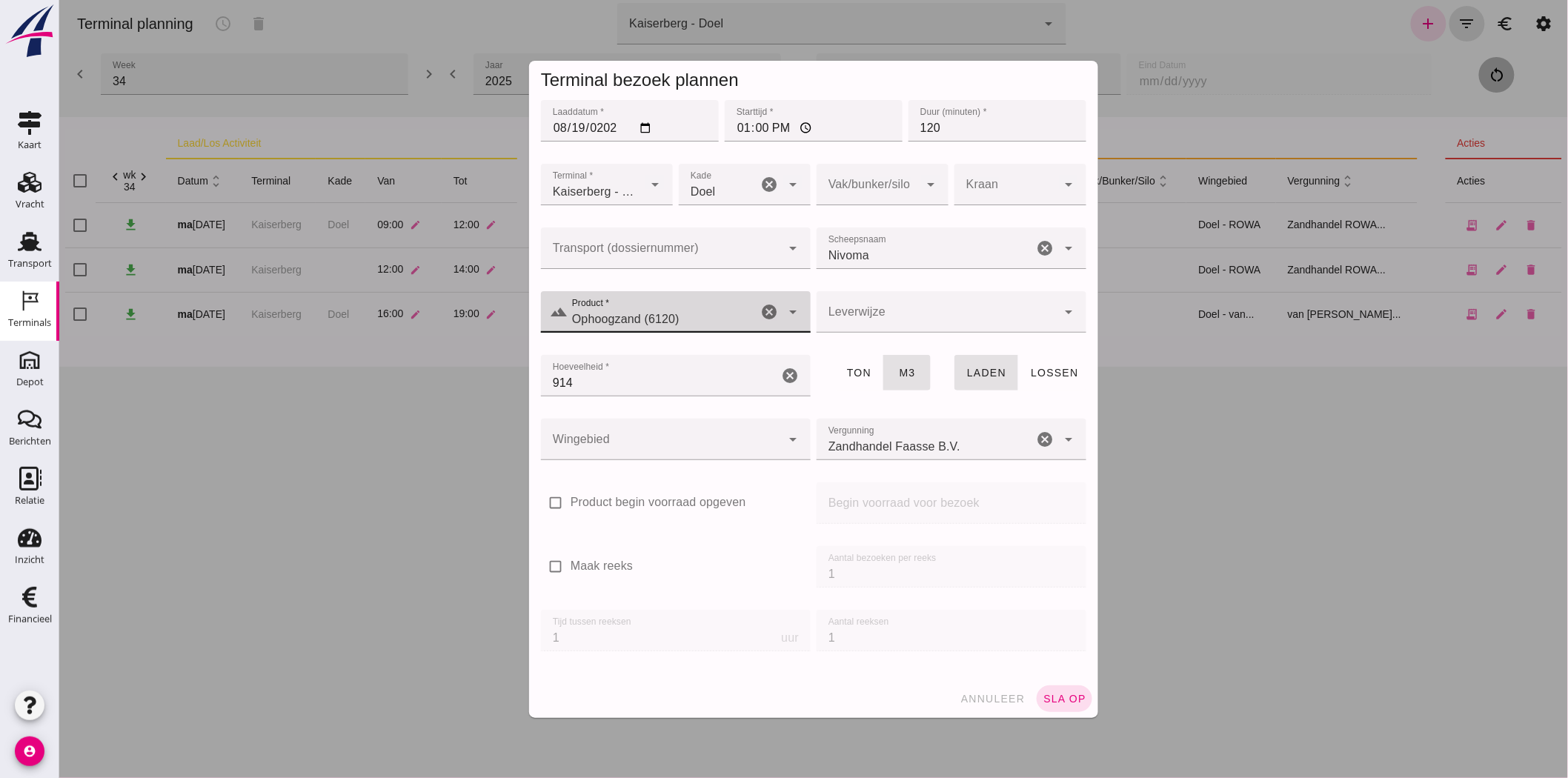
click div
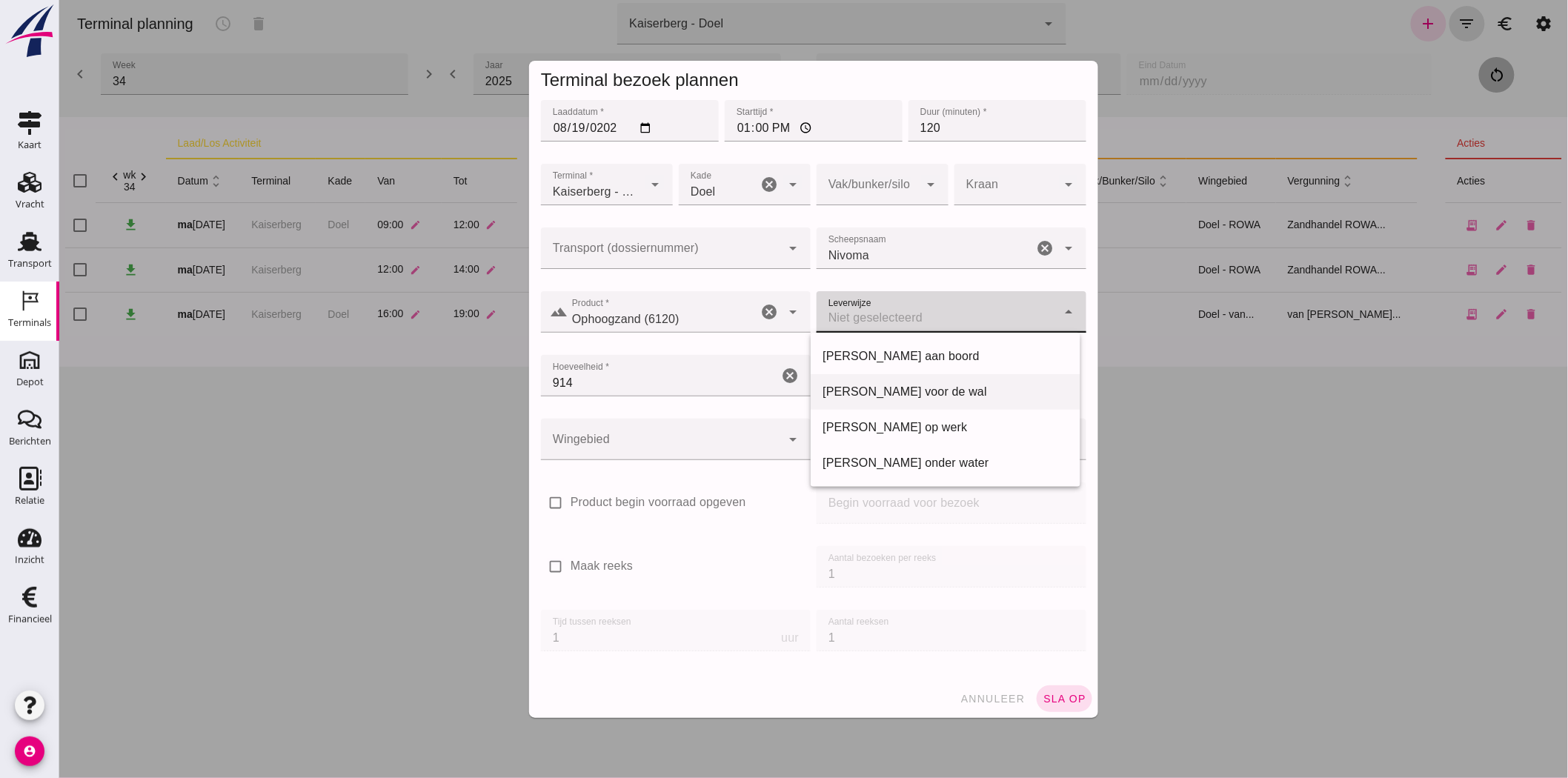
click at [975, 389] on div "[PERSON_NAME] voor de wal" at bounding box center [944, 392] width 246 height 18
type input "franco_on_shore"
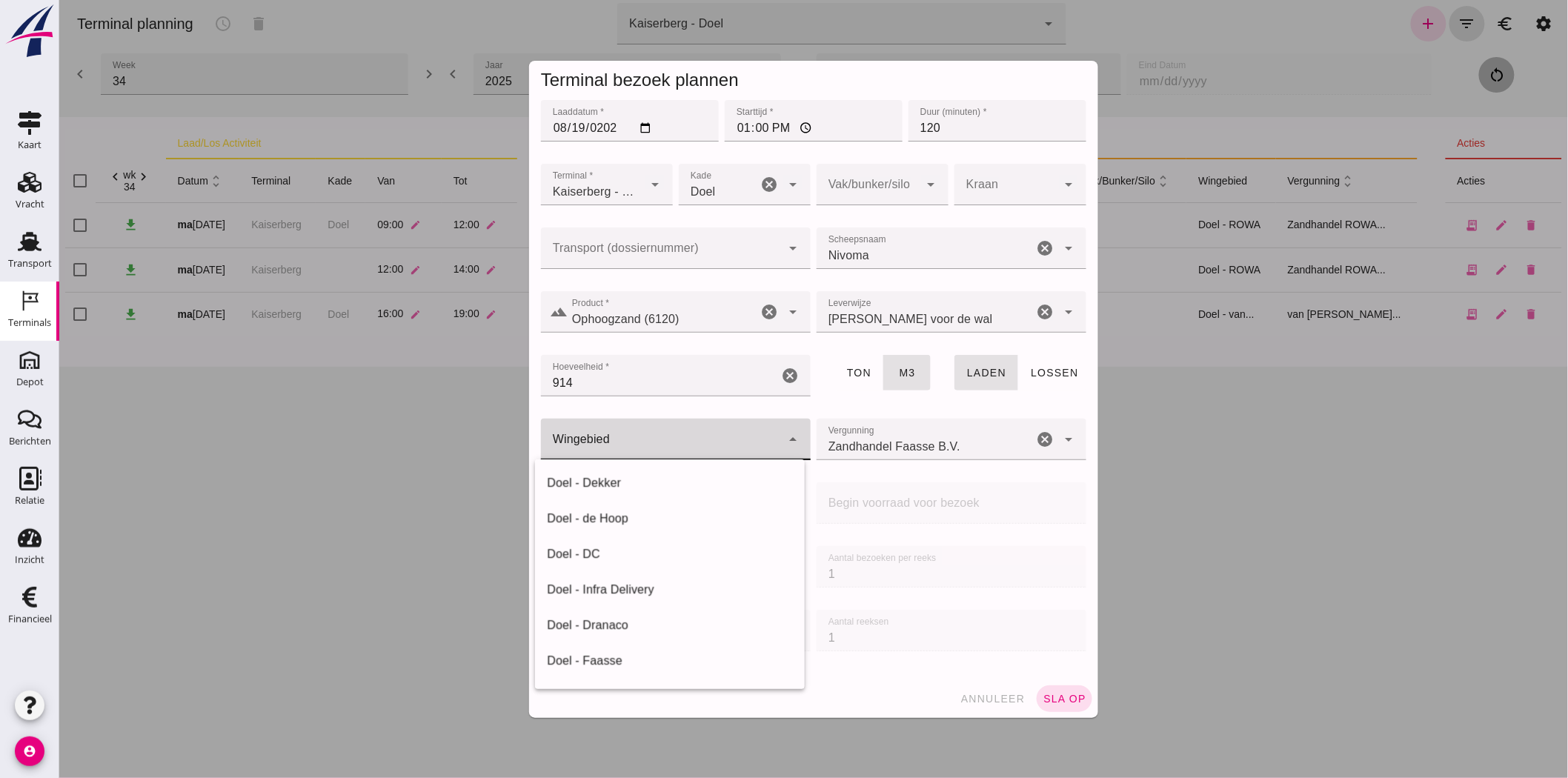
click div
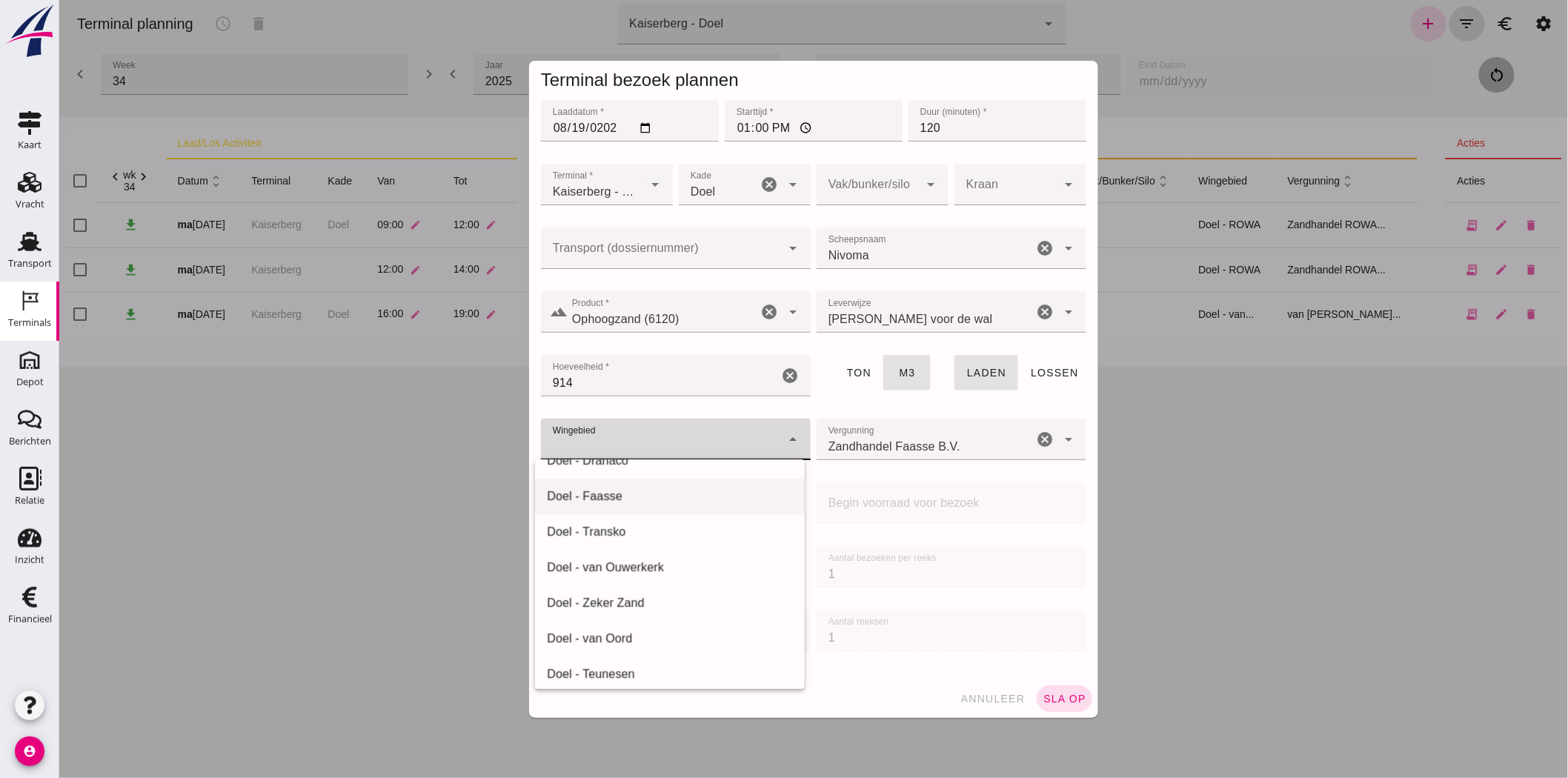
scroll to position [209, 0]
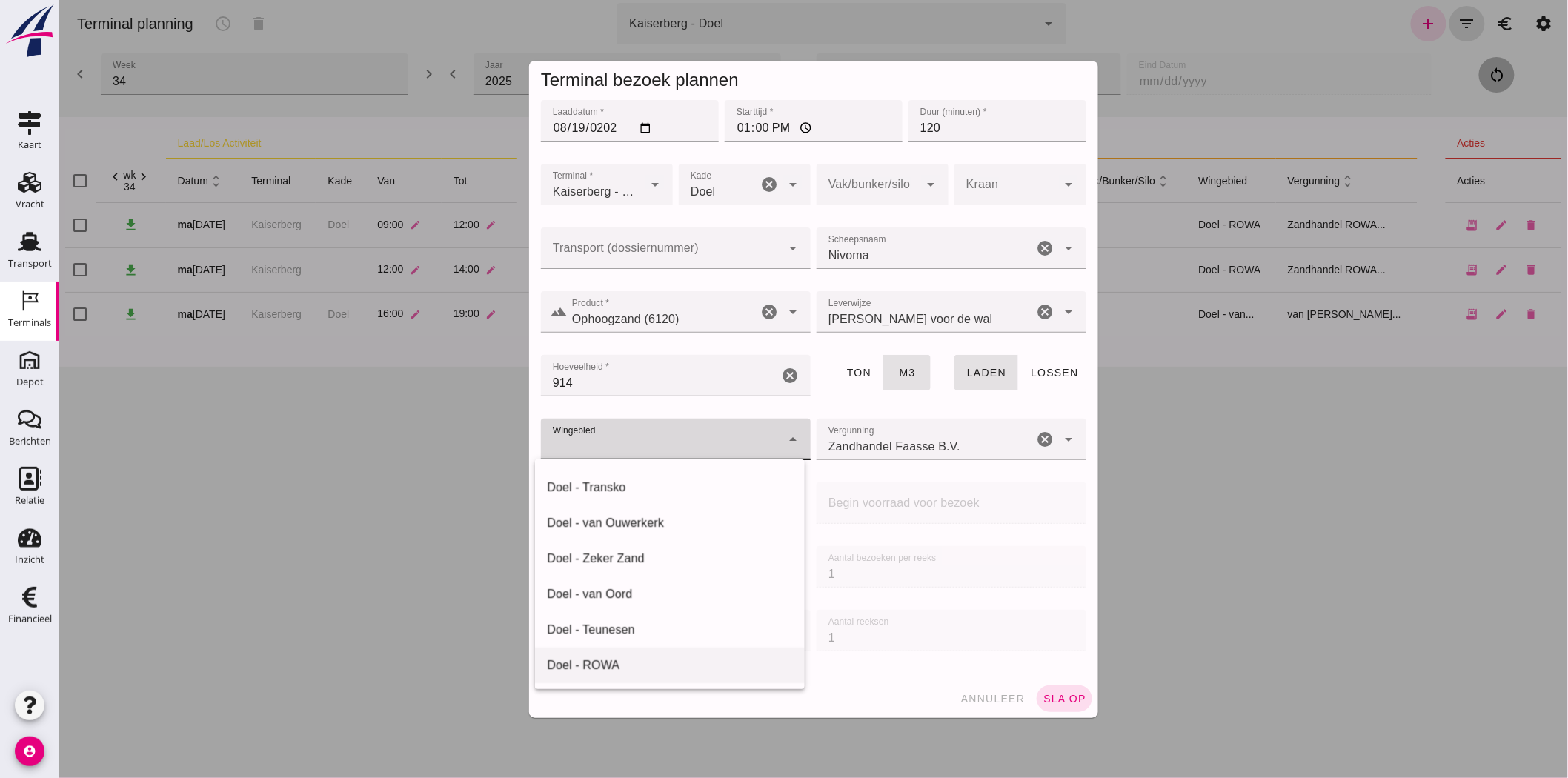
click at [646, 665] on div "Doel - ROWA" at bounding box center [668, 666] width 246 height 18
type input "384"
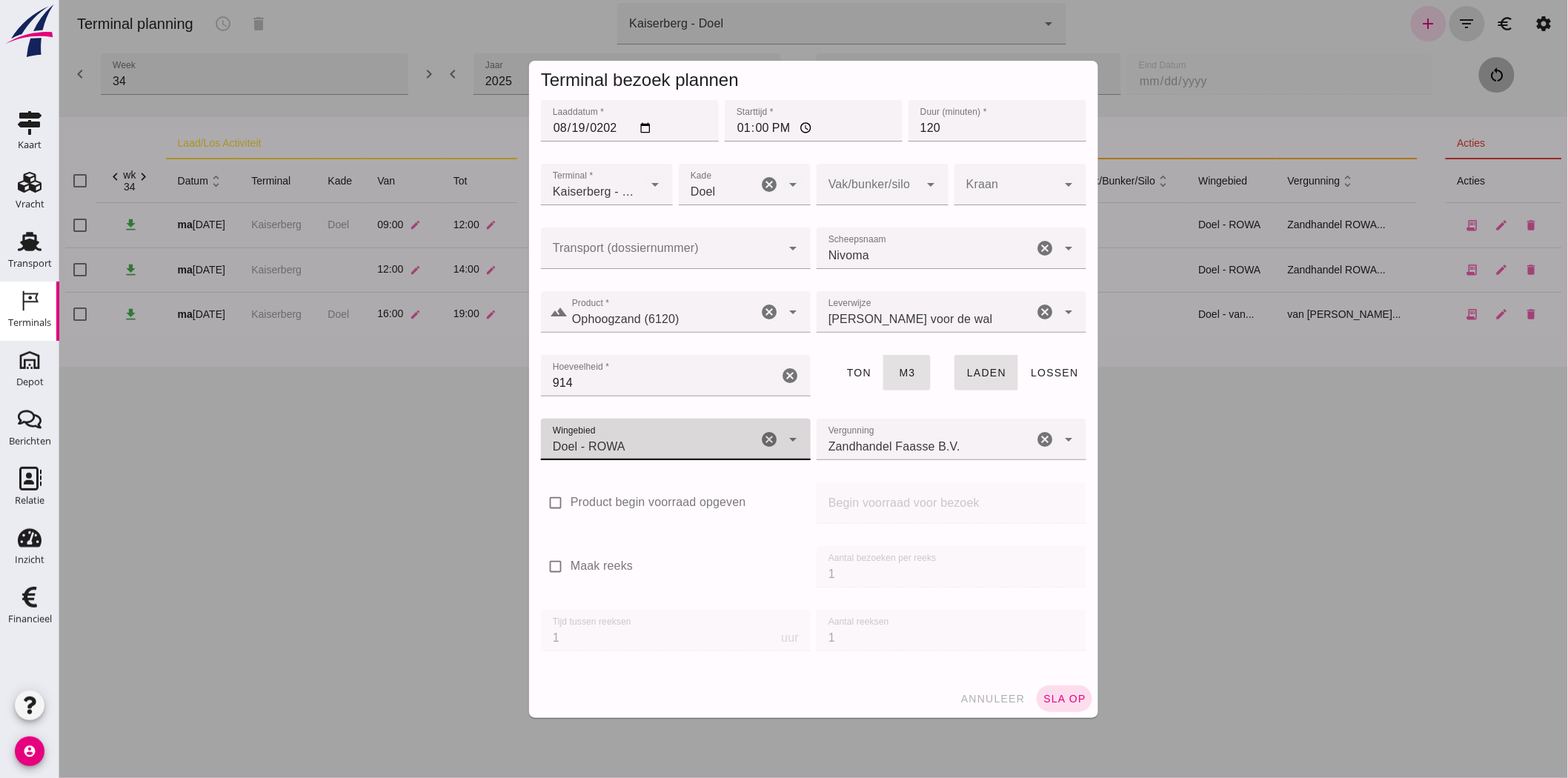
click div "Zandhandel Faasse B.V. Zandhandel Faasse B.V."
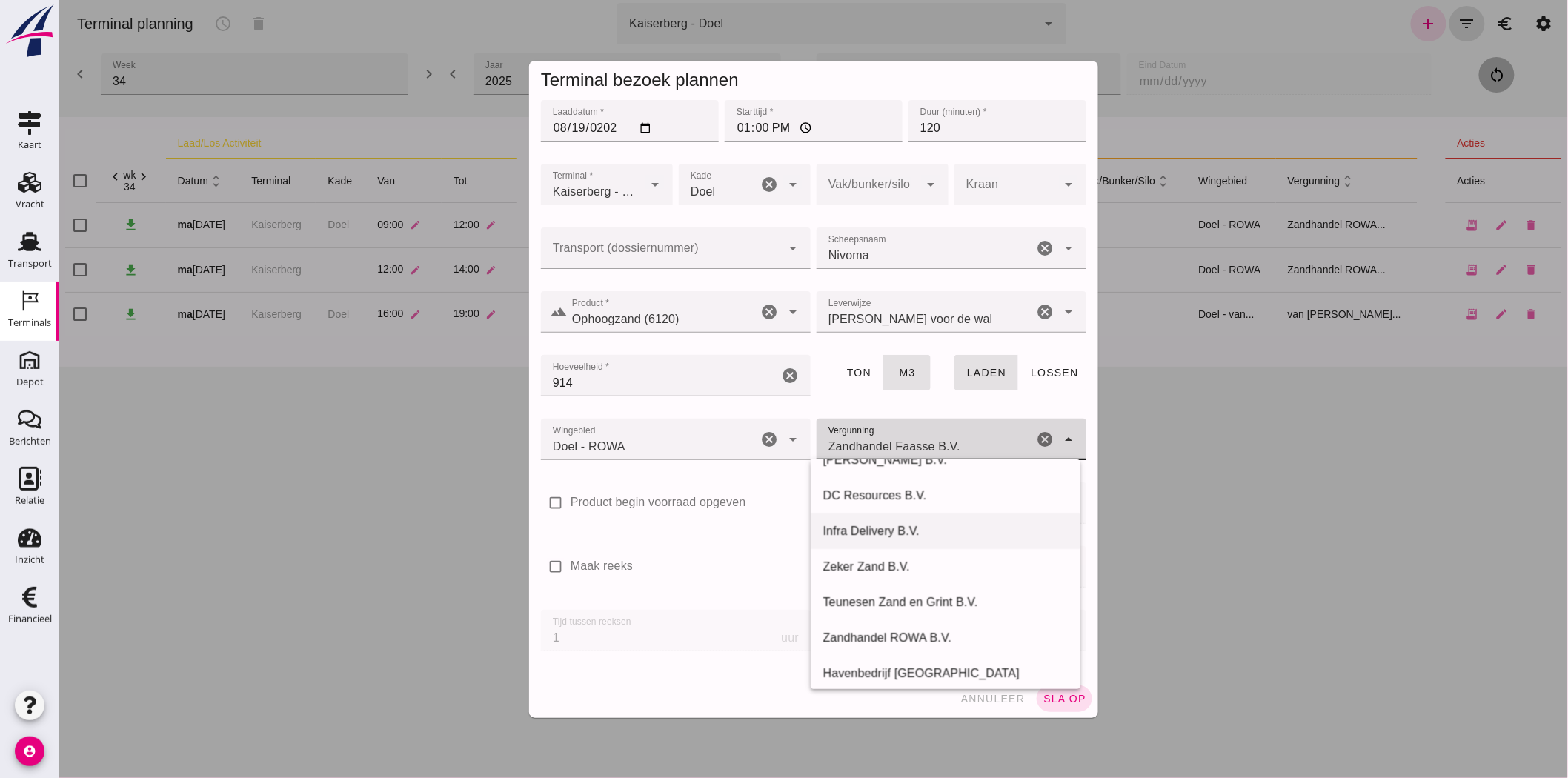
scroll to position [315, 0]
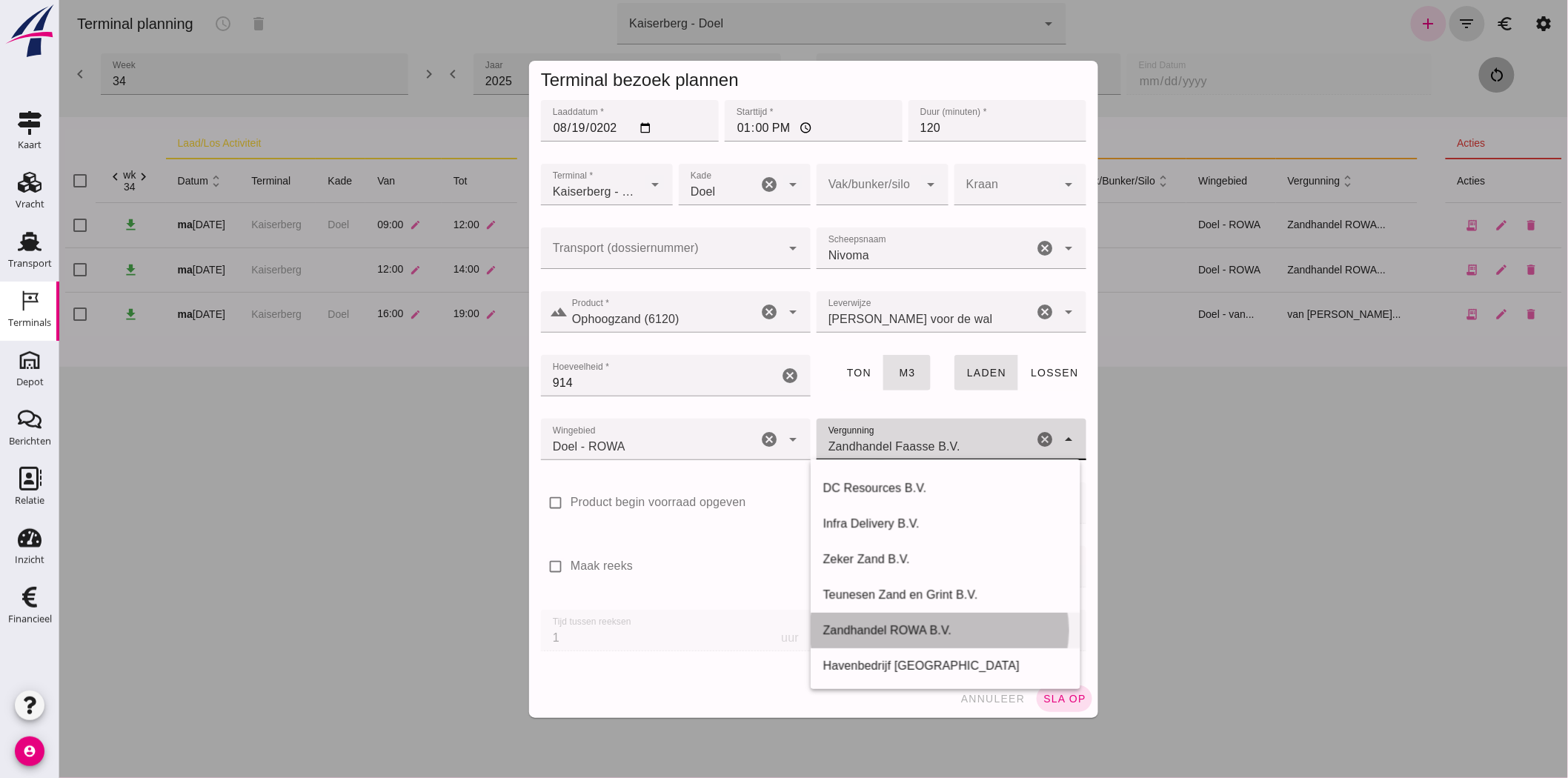
click at [966, 628] on div "Zandhandel ROWA B.V." at bounding box center [944, 631] width 246 height 18
type input "Zandhandel ROWA B.V."
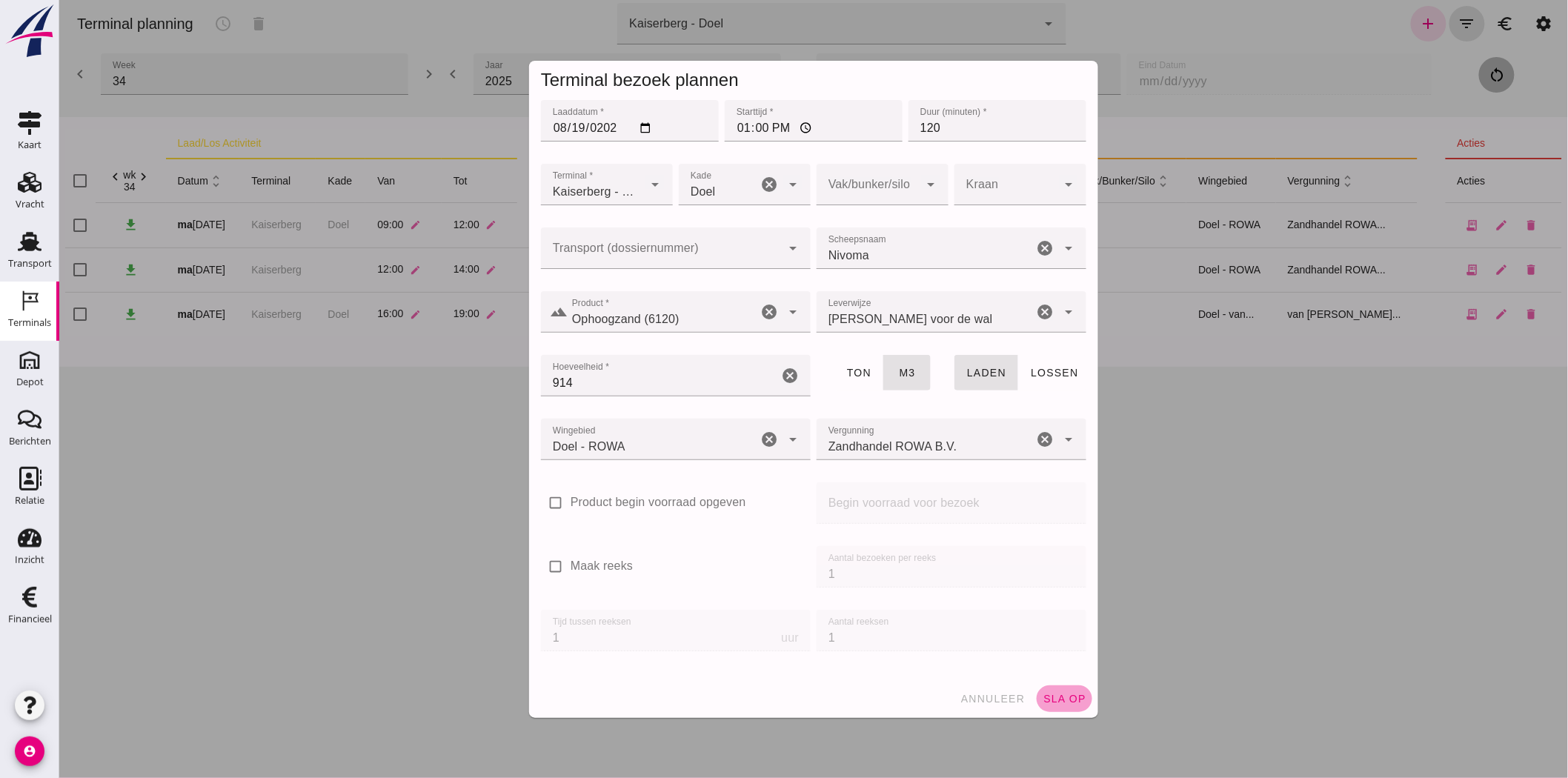
click span "sla op"
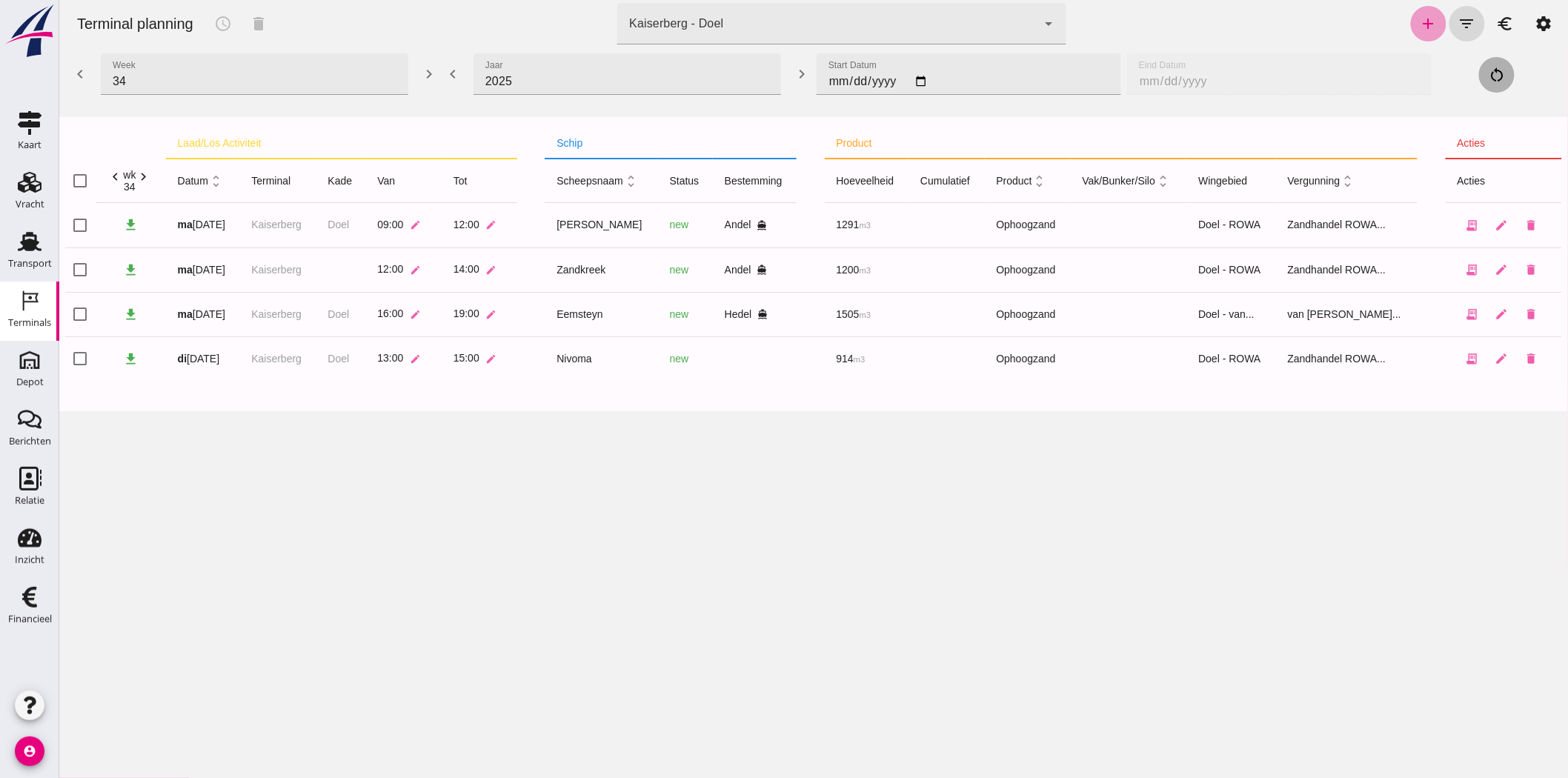
click at [1419, 15] on icon "add" at bounding box center [1428, 24] width 18 height 18
type input "Zandhandel Faasse B.V."
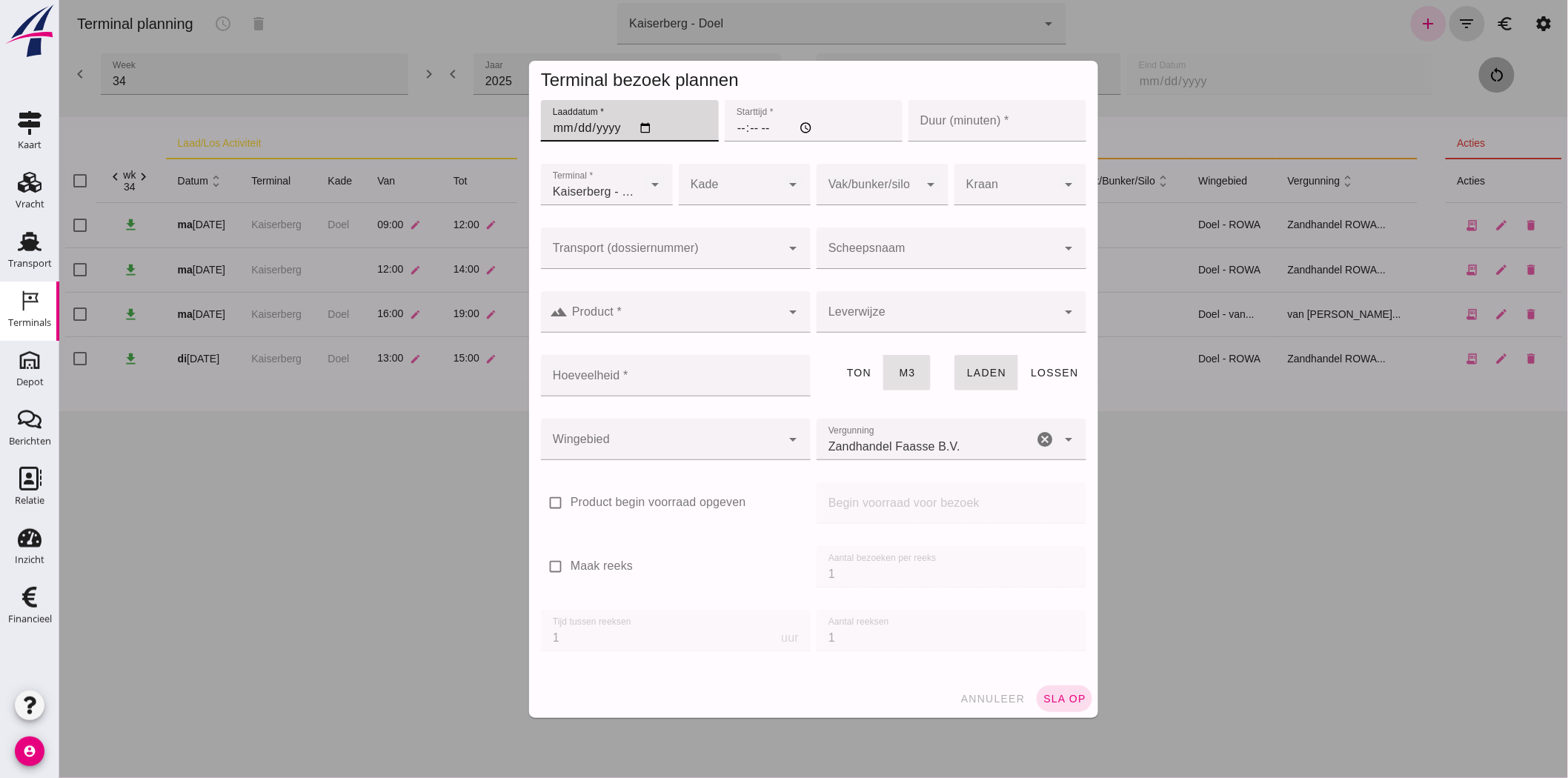
click input "Laaddatum *"
type input "[DATE]"
click input "Starttijd *"
type input "15:00"
click input "Duur (minuten) *"
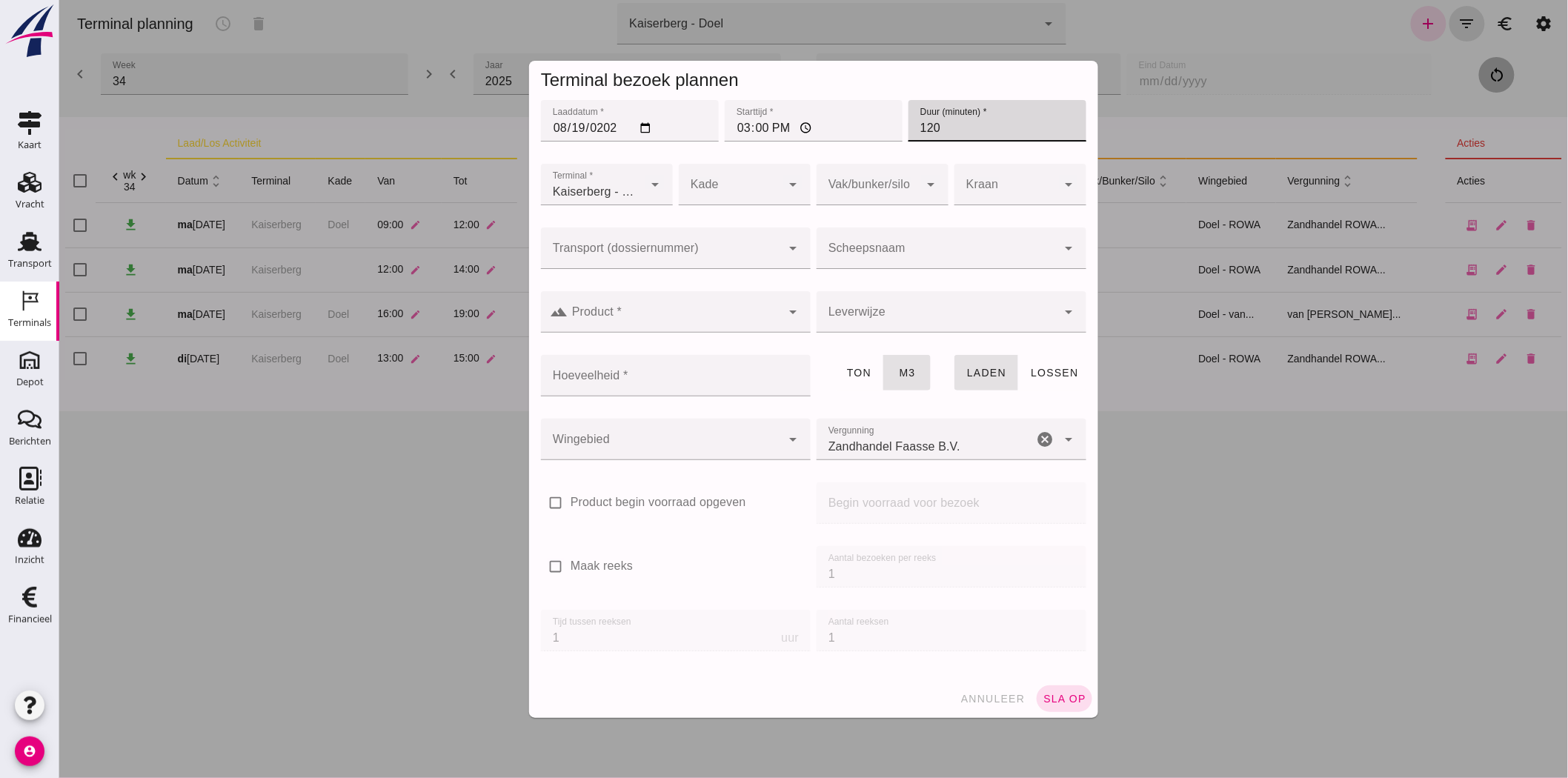
type input "120"
click div
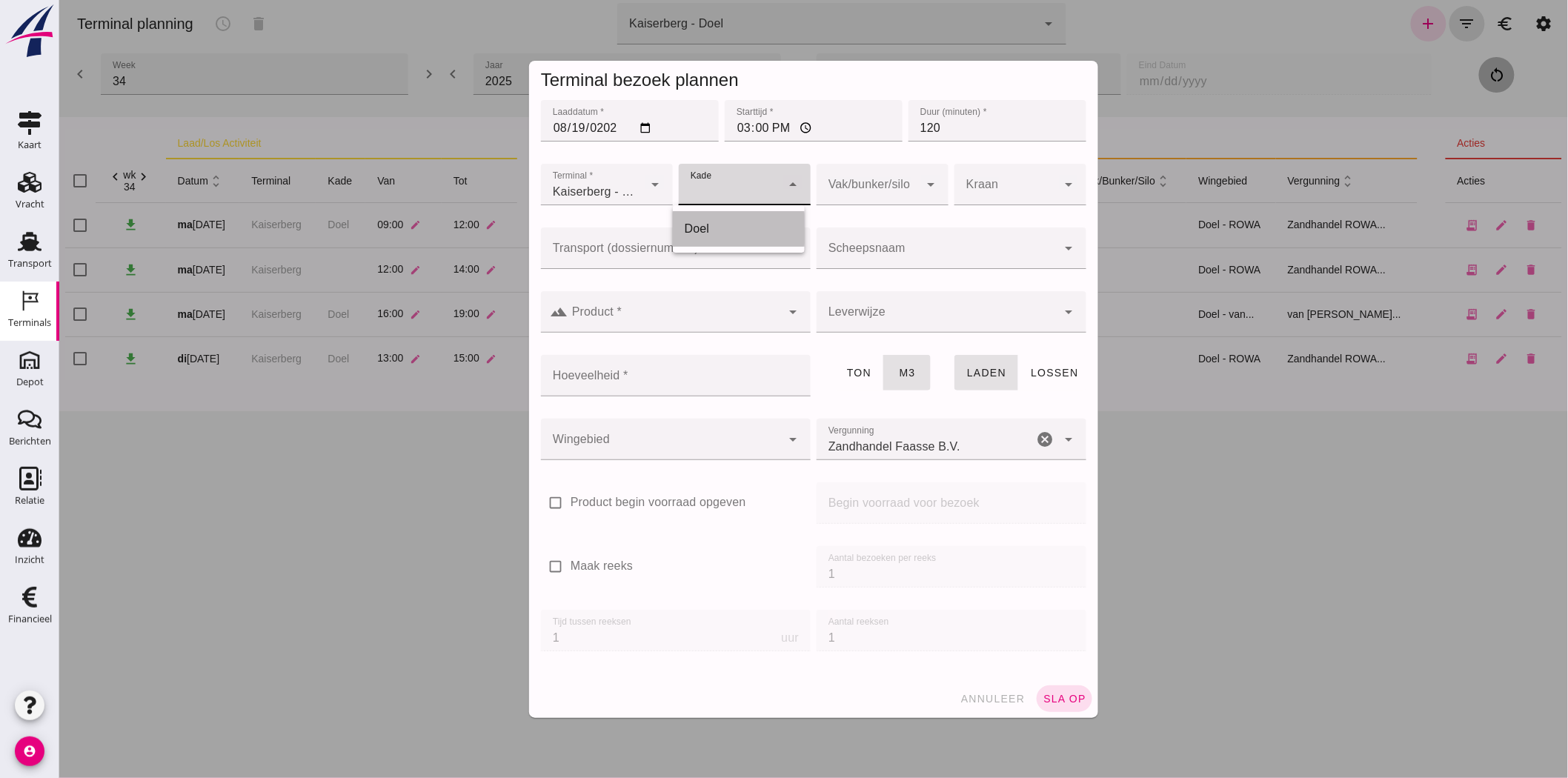
click at [750, 221] on div "Doel" at bounding box center [738, 229] width 108 height 18
type input "11"
click div
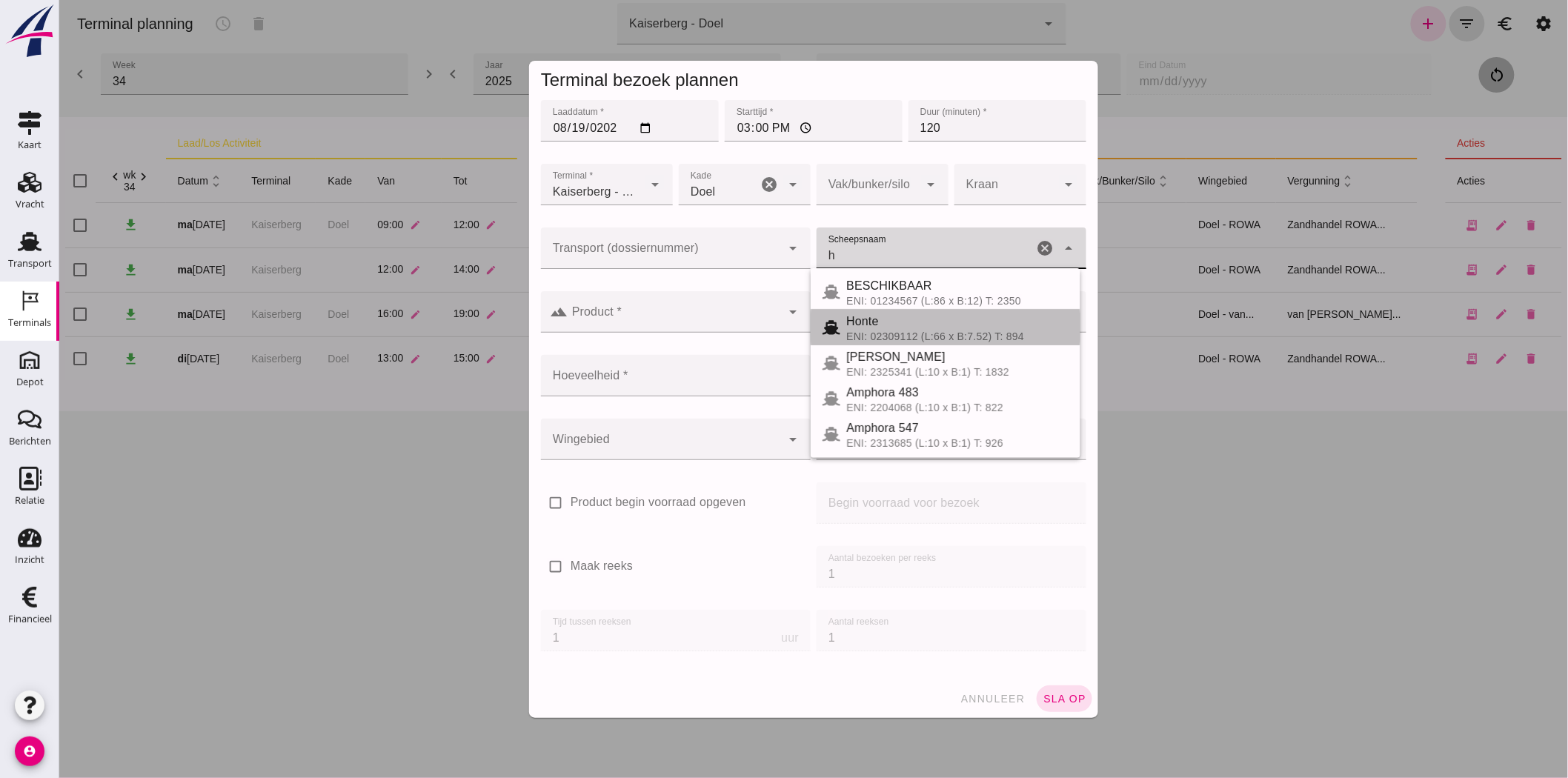
click at [973, 328] on div "Honte" at bounding box center [956, 322] width 222 height 18
type input "Honte"
type input "560"
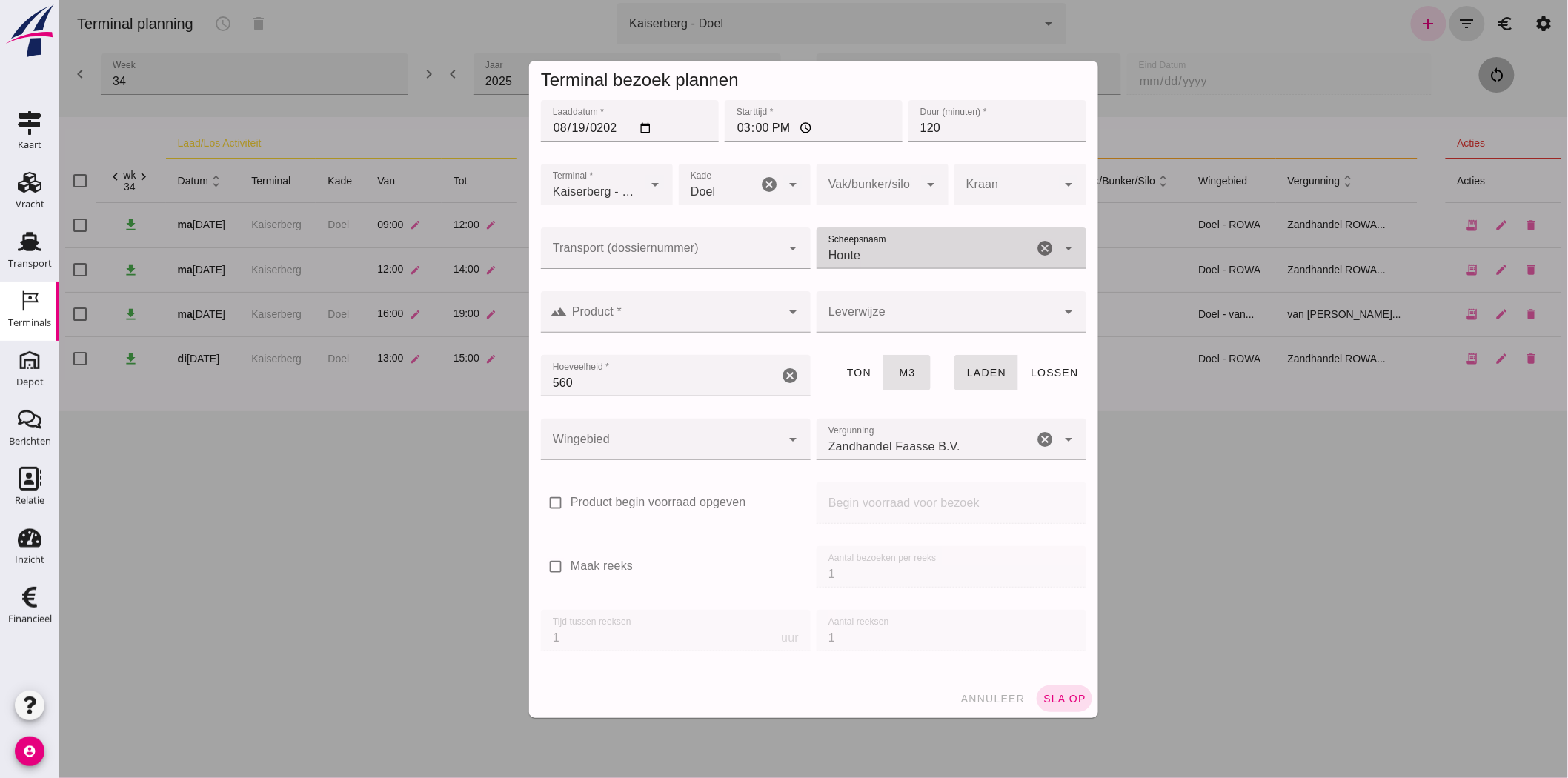
type input "Honte"
click input "Product *"
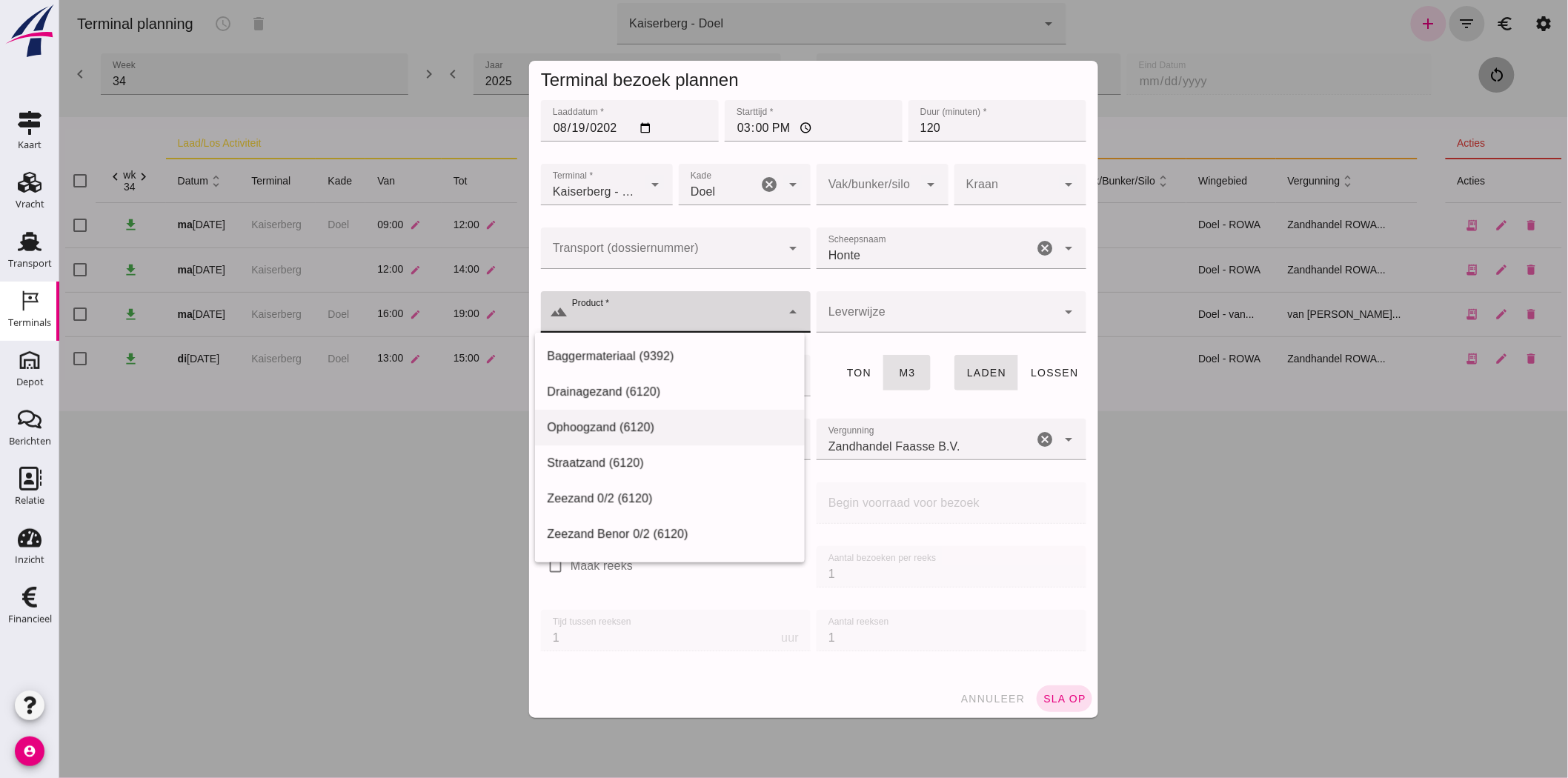
click at [655, 418] on div "Ophoogzand (6120)" at bounding box center [668, 427] width 246 height 18
type input "Ophoogzand (6120)"
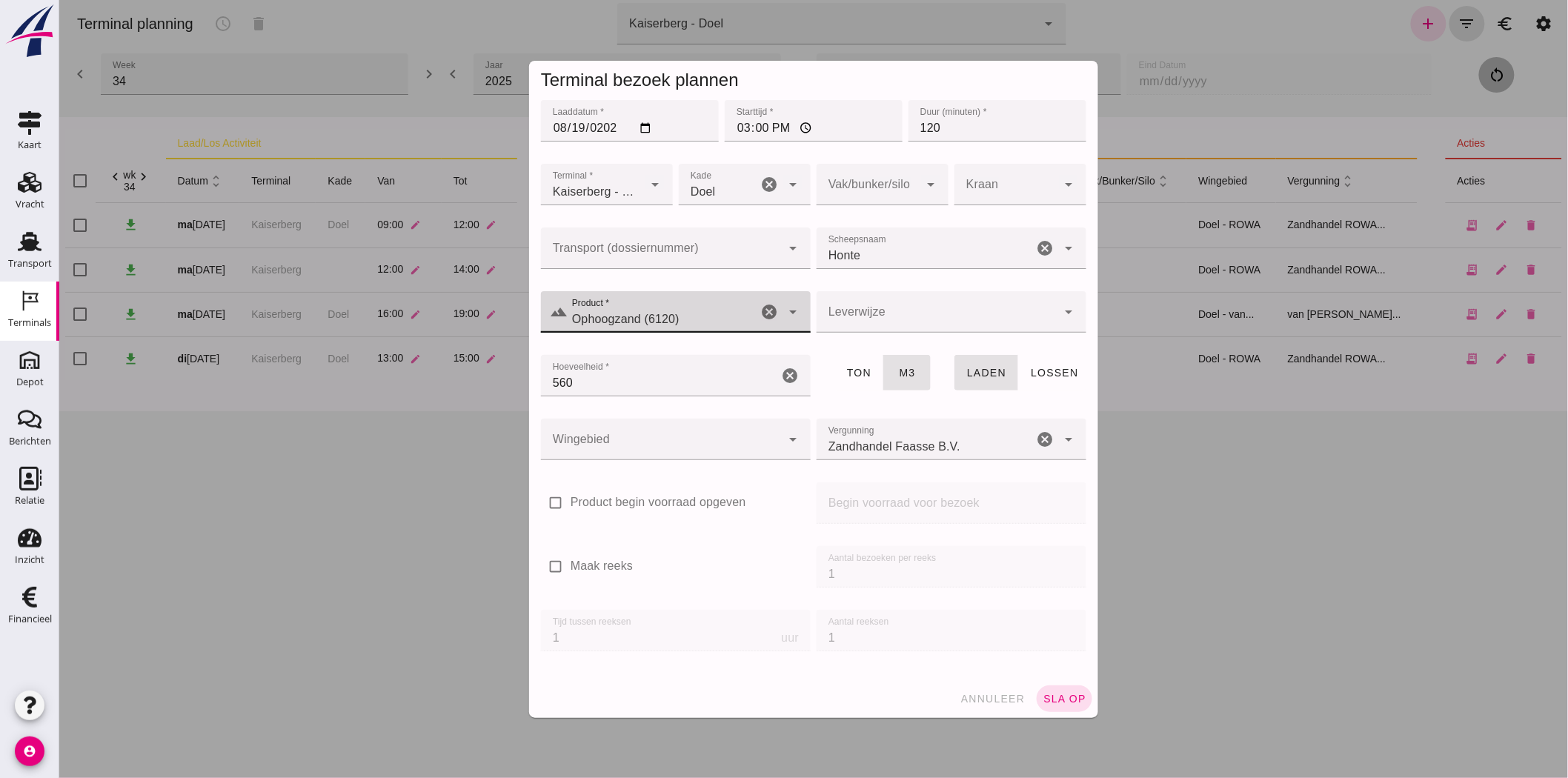
click div
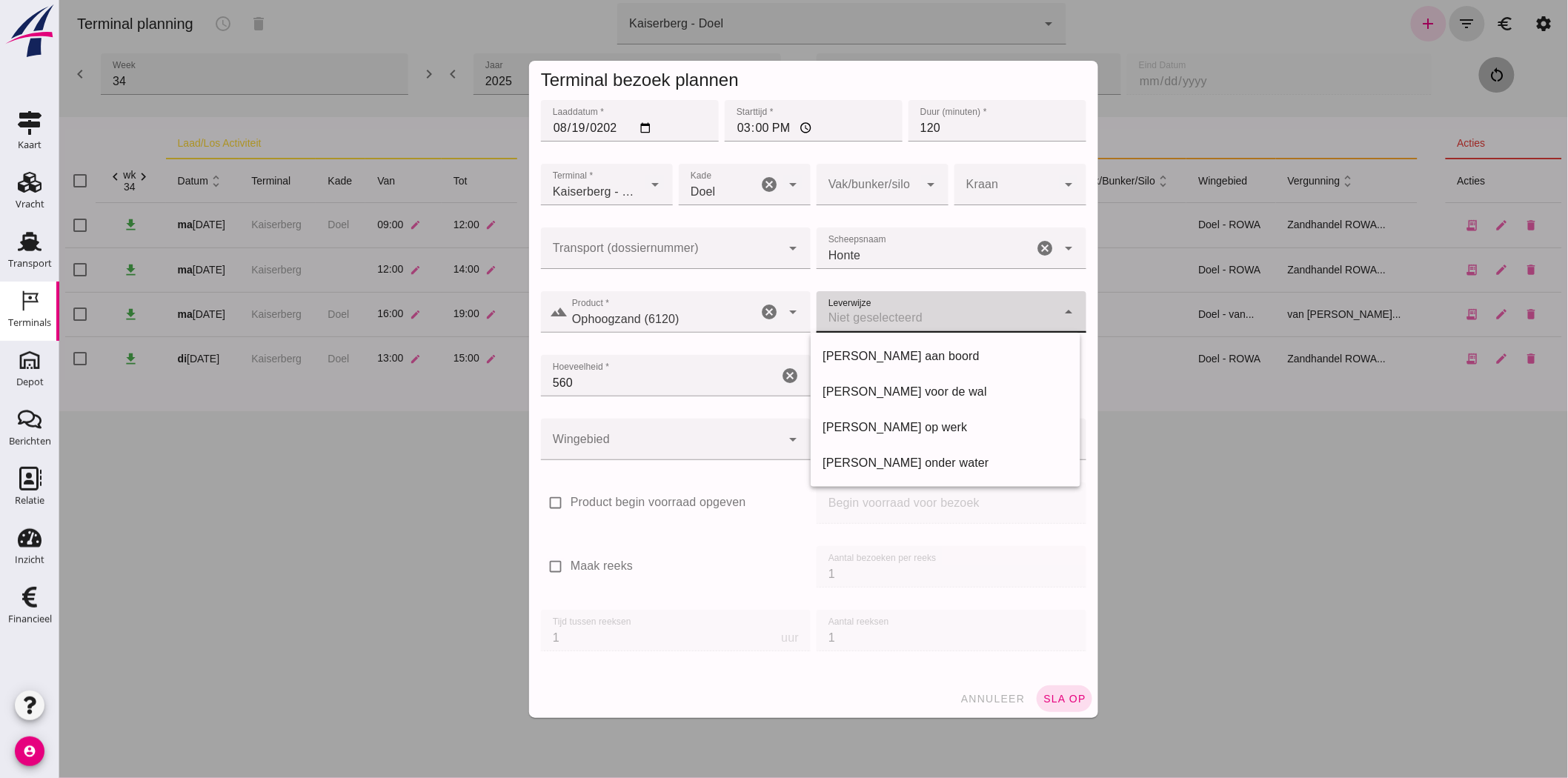
click at [958, 389] on div "[PERSON_NAME] voor de wal" at bounding box center [944, 392] width 246 height 18
type input "franco_on_shore"
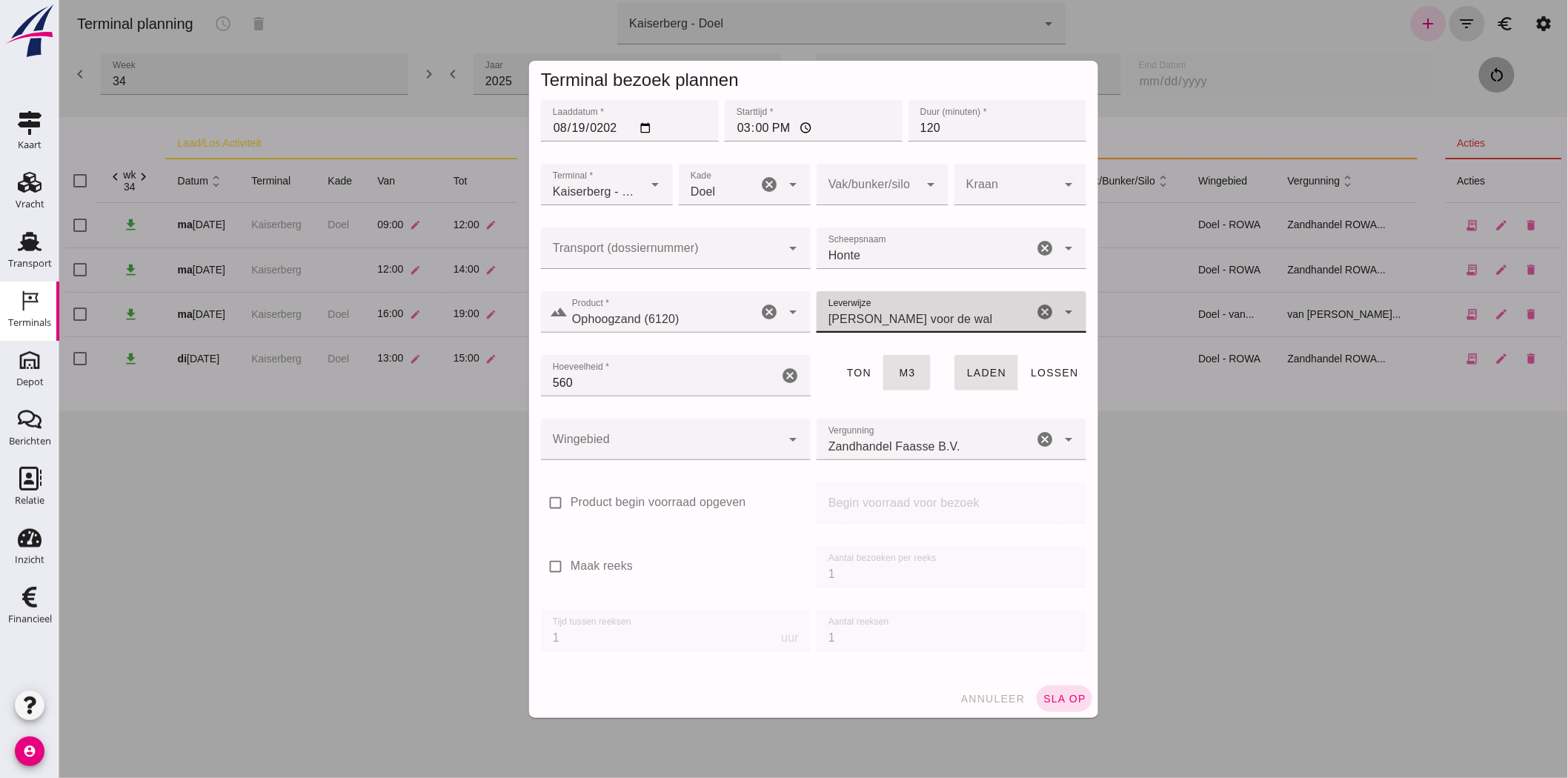
click div
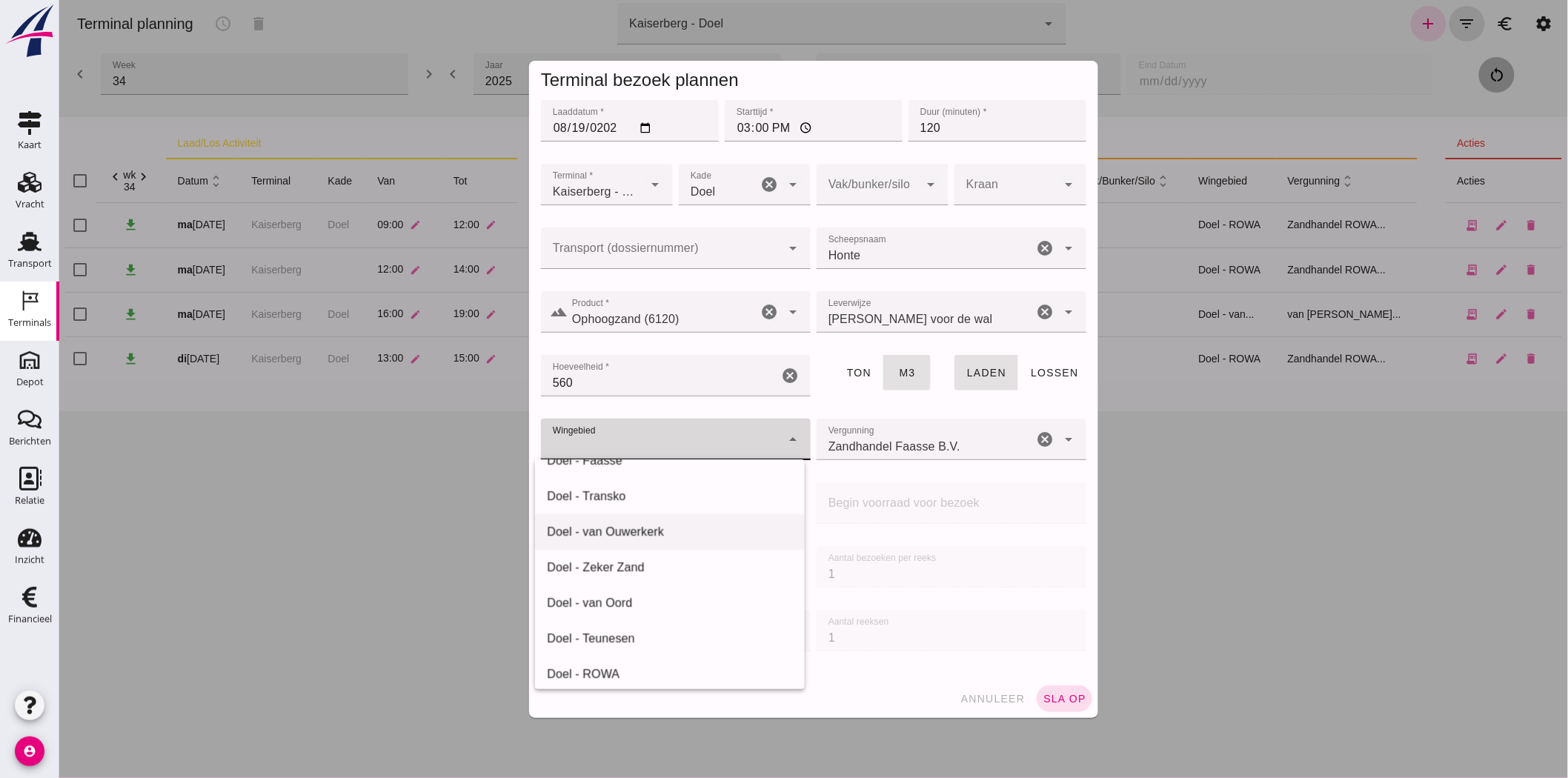
scroll to position [209, 0]
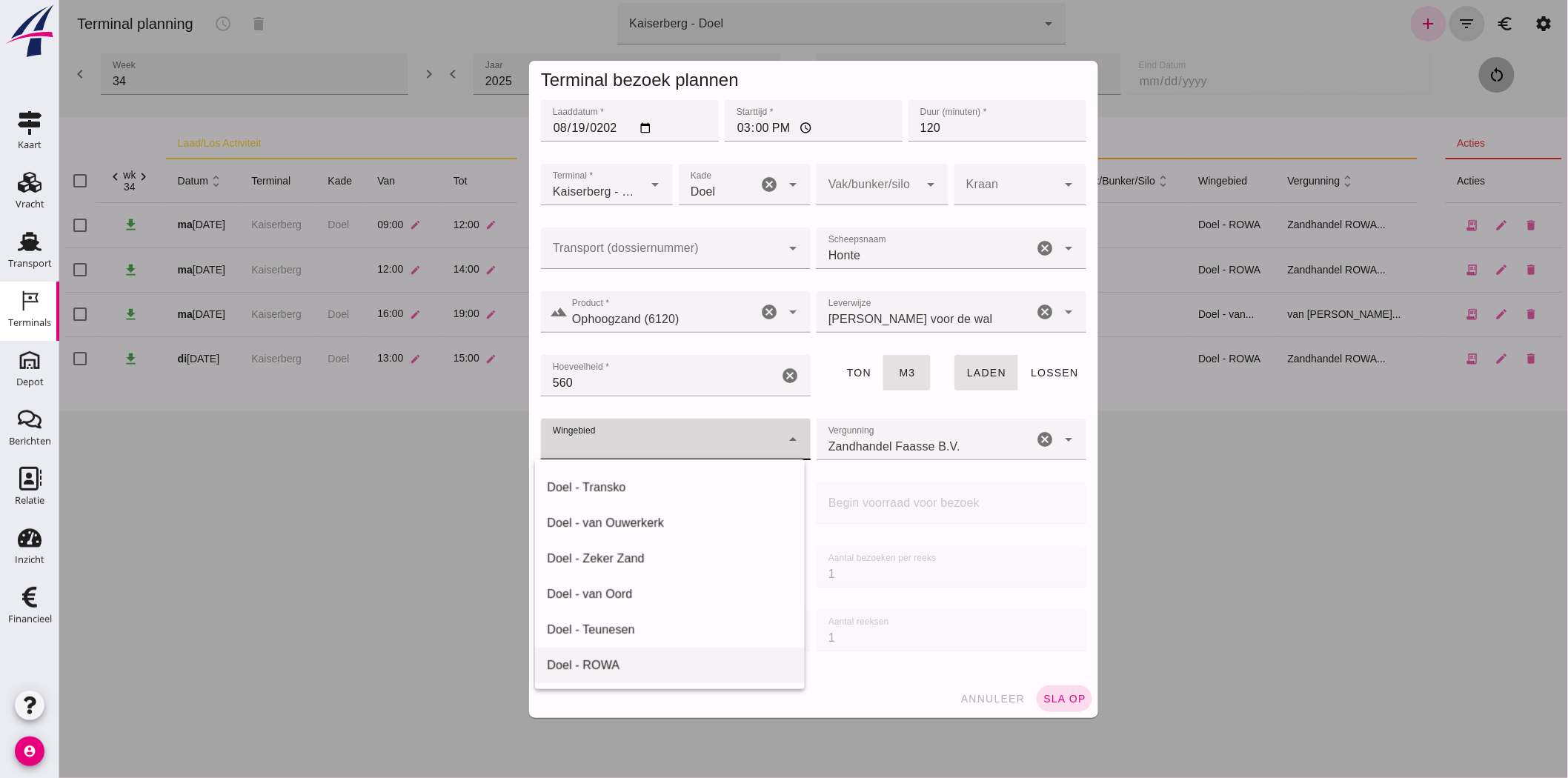
click at [672, 661] on div "Doel - ROWA" at bounding box center [668, 666] width 246 height 18
type input "384"
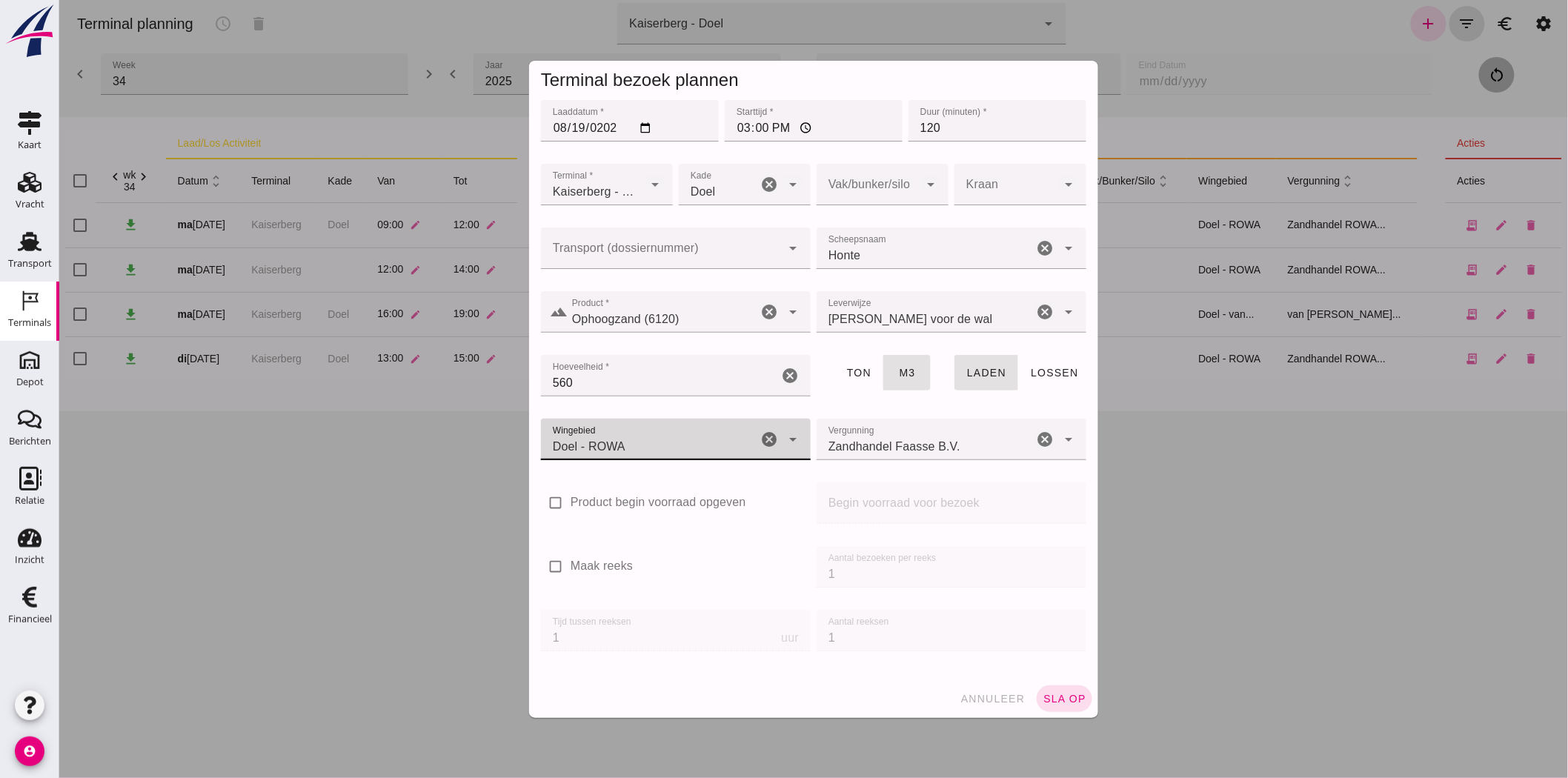
click input "Zandhandel Faasse B.V."
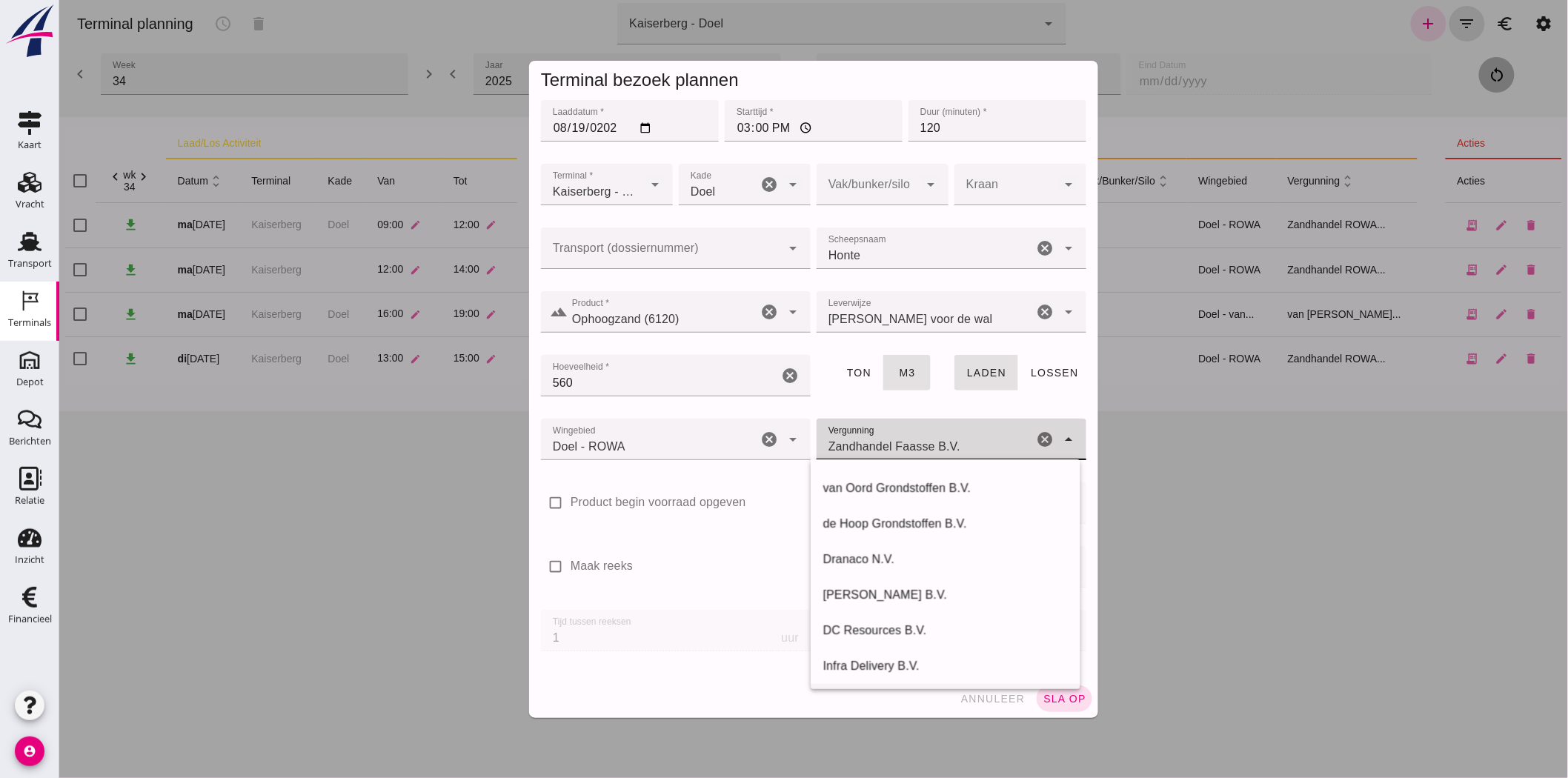
scroll to position [315, 0]
click at [945, 630] on div "Zandhandel ROWA B.V." at bounding box center [944, 631] width 246 height 18
type input "Zandhandel ROWA B.V."
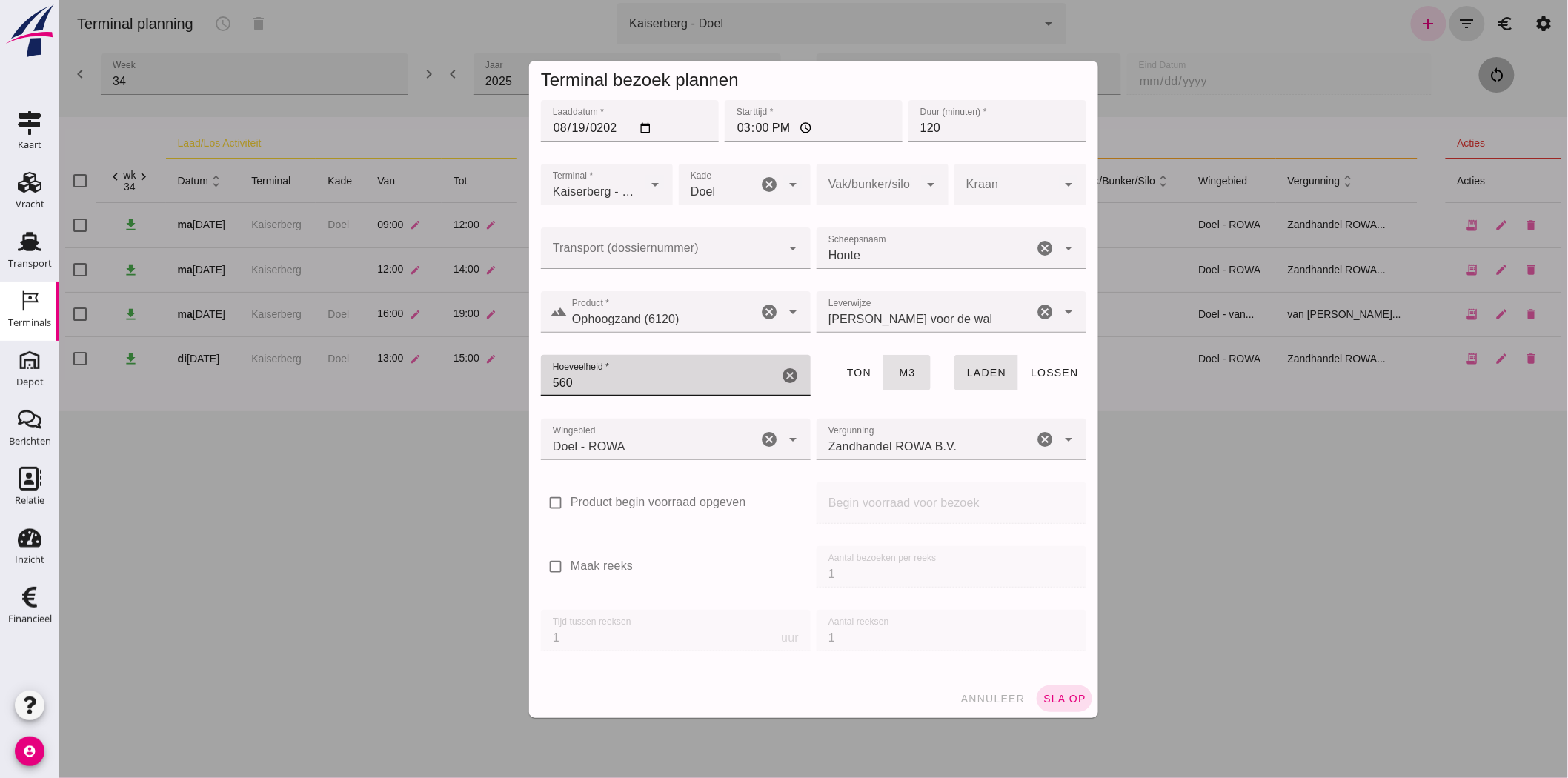
drag, startPoint x: 601, startPoint y: 386, endPoint x: 553, endPoint y: 387, distance: 48.0
click input "560"
type input "530"
click span "sla op"
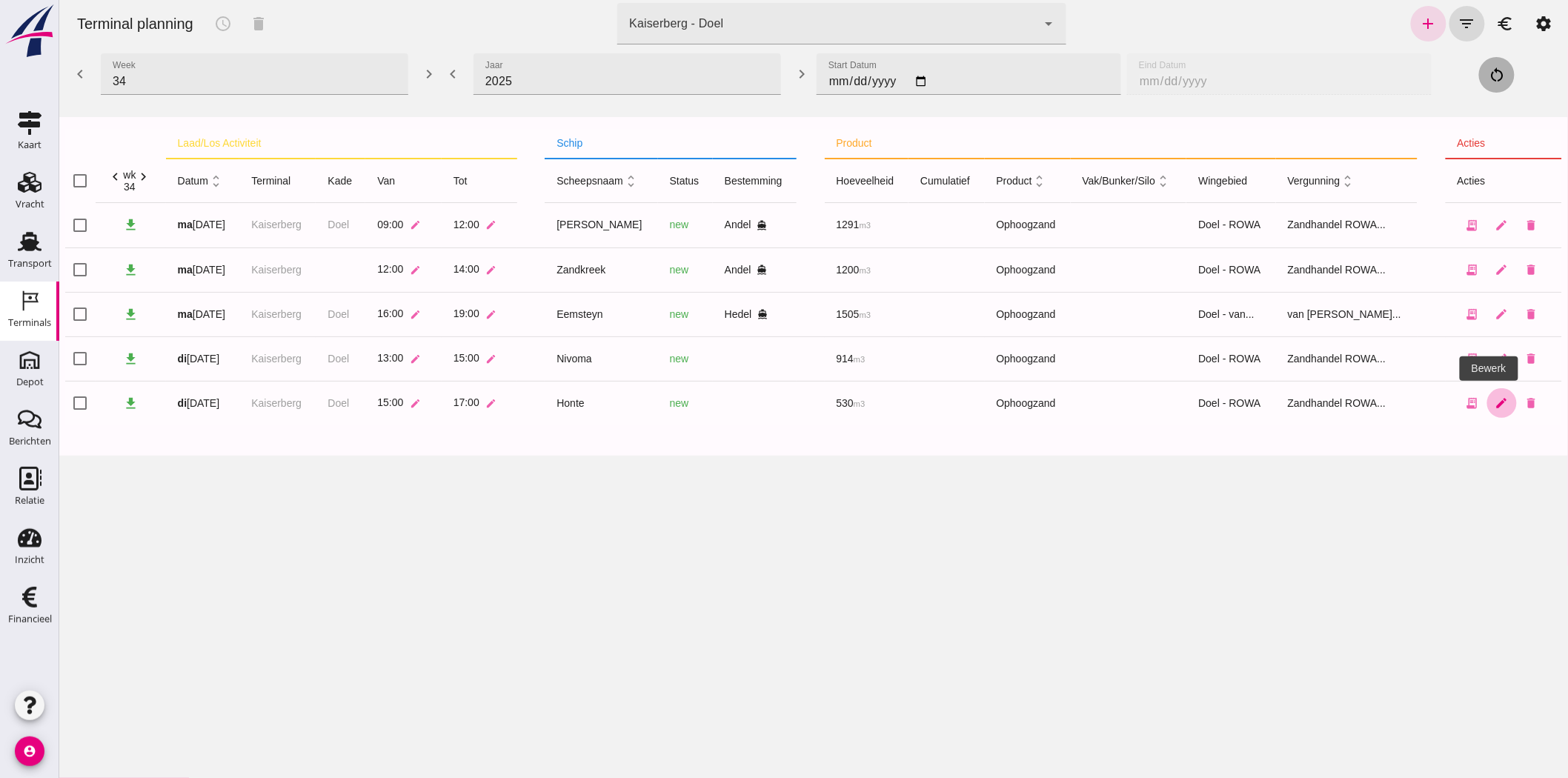
click at [1494, 399] on icon "edit" at bounding box center [1501, 403] width 13 height 13
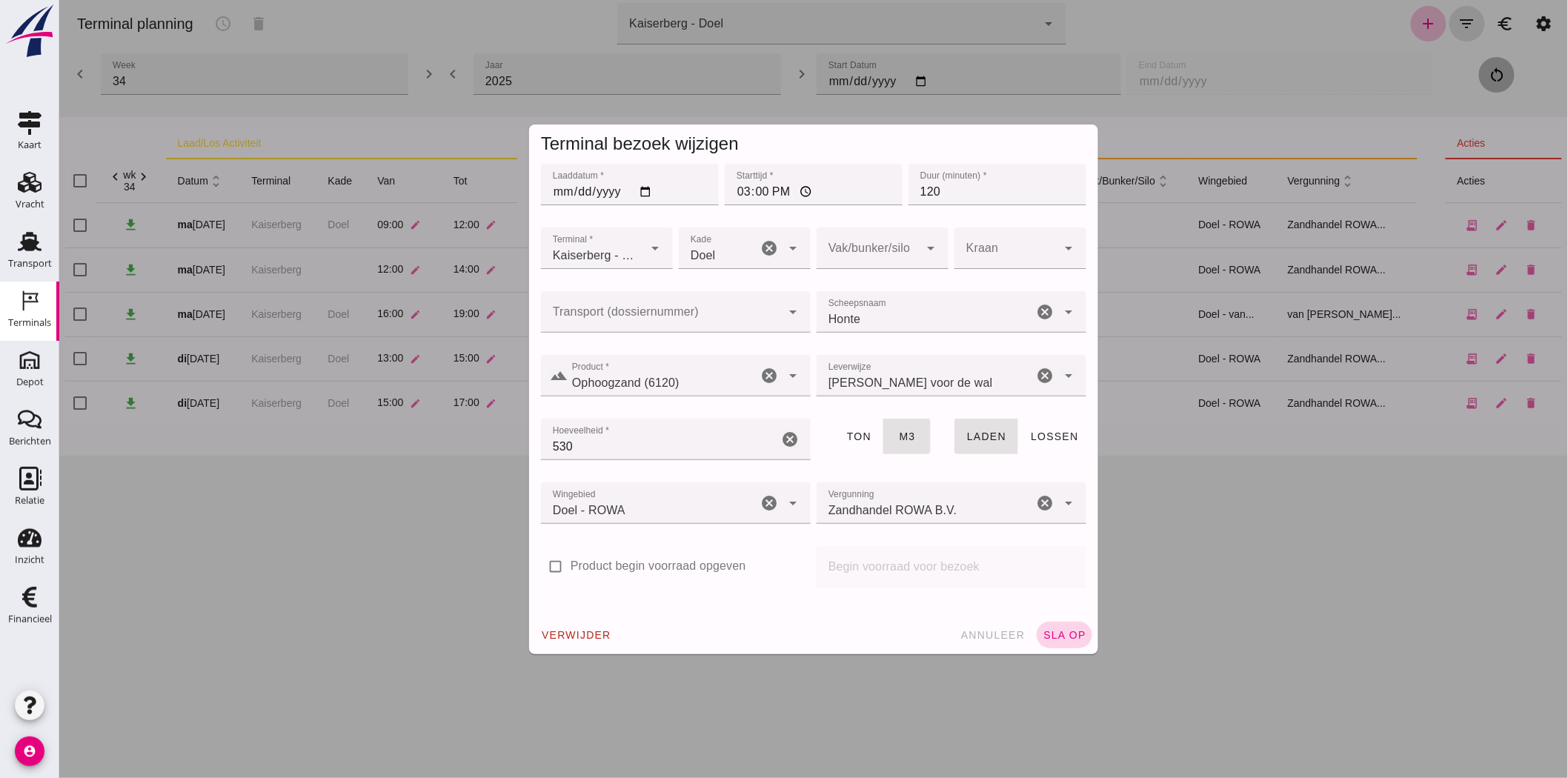
click span "sla op"
